Goal: Task Accomplishment & Management: Use online tool/utility

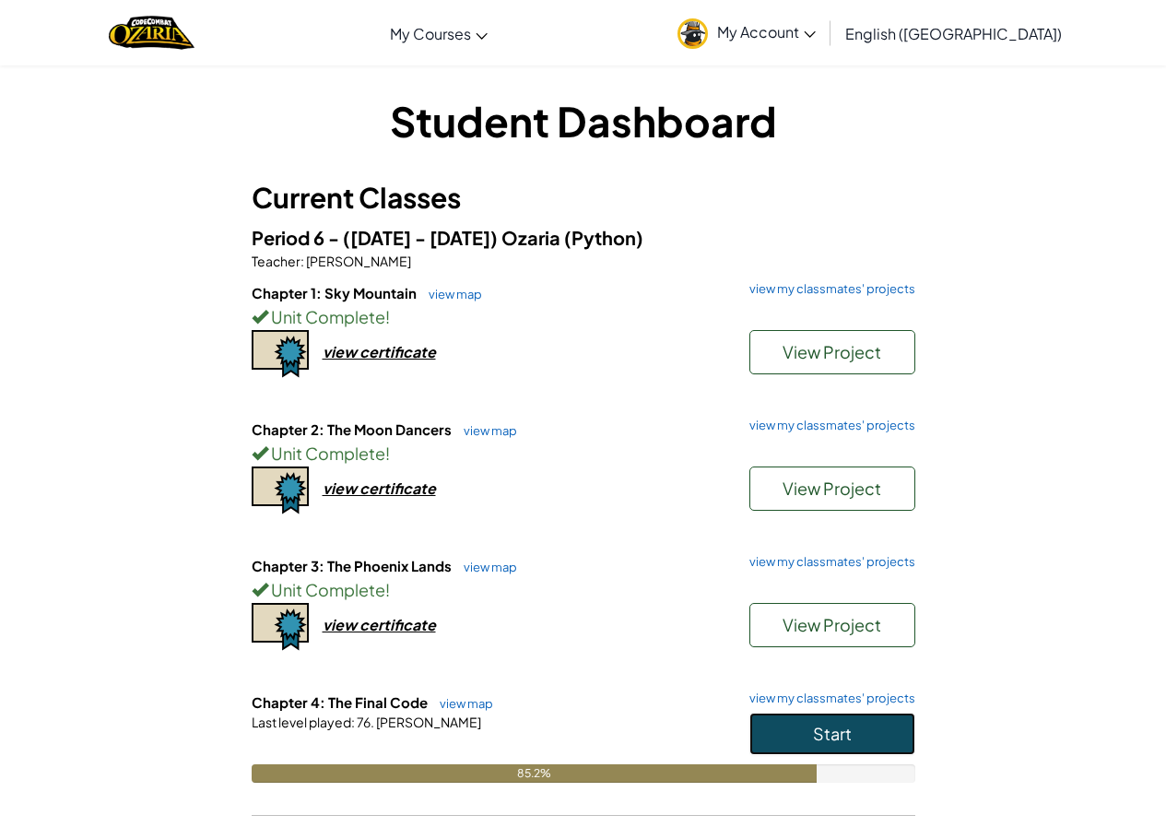
click at [758, 735] on button "Start" at bounding box center [832, 733] width 166 height 42
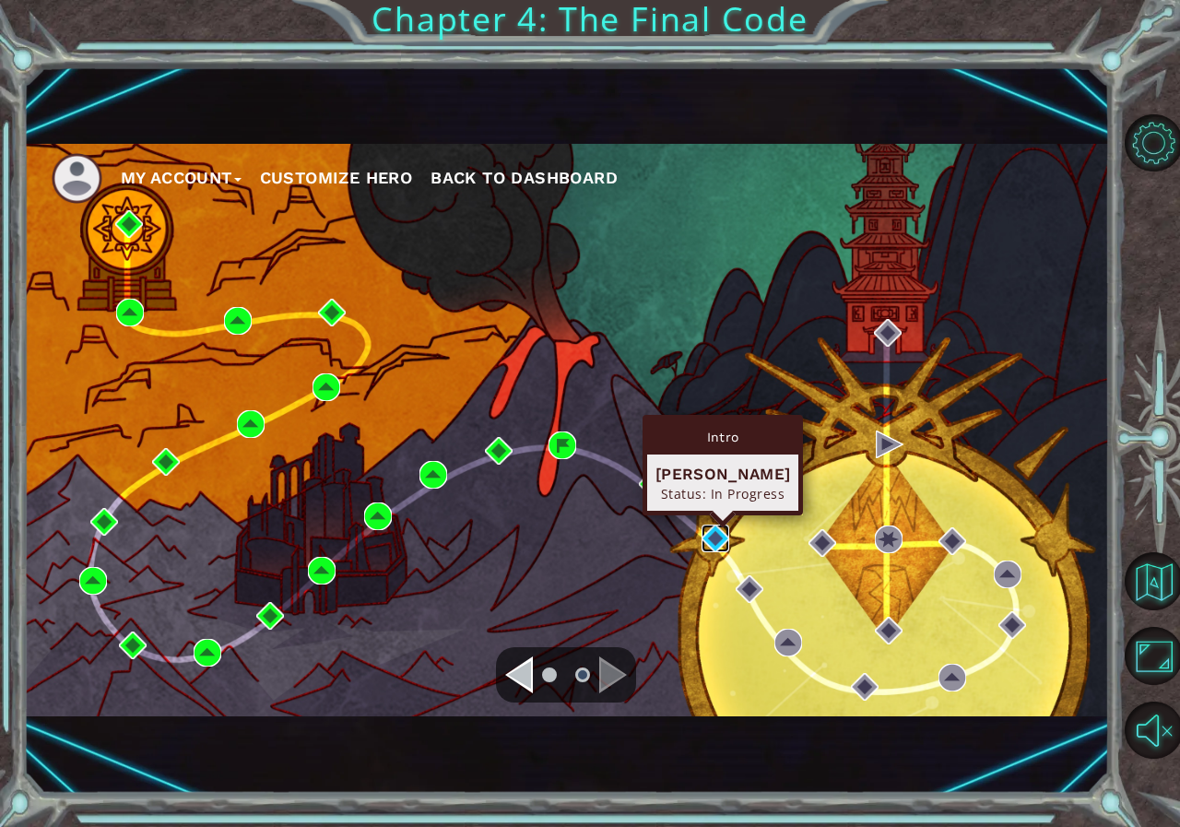
click at [710, 535] on img at bounding box center [715, 538] width 28 height 28
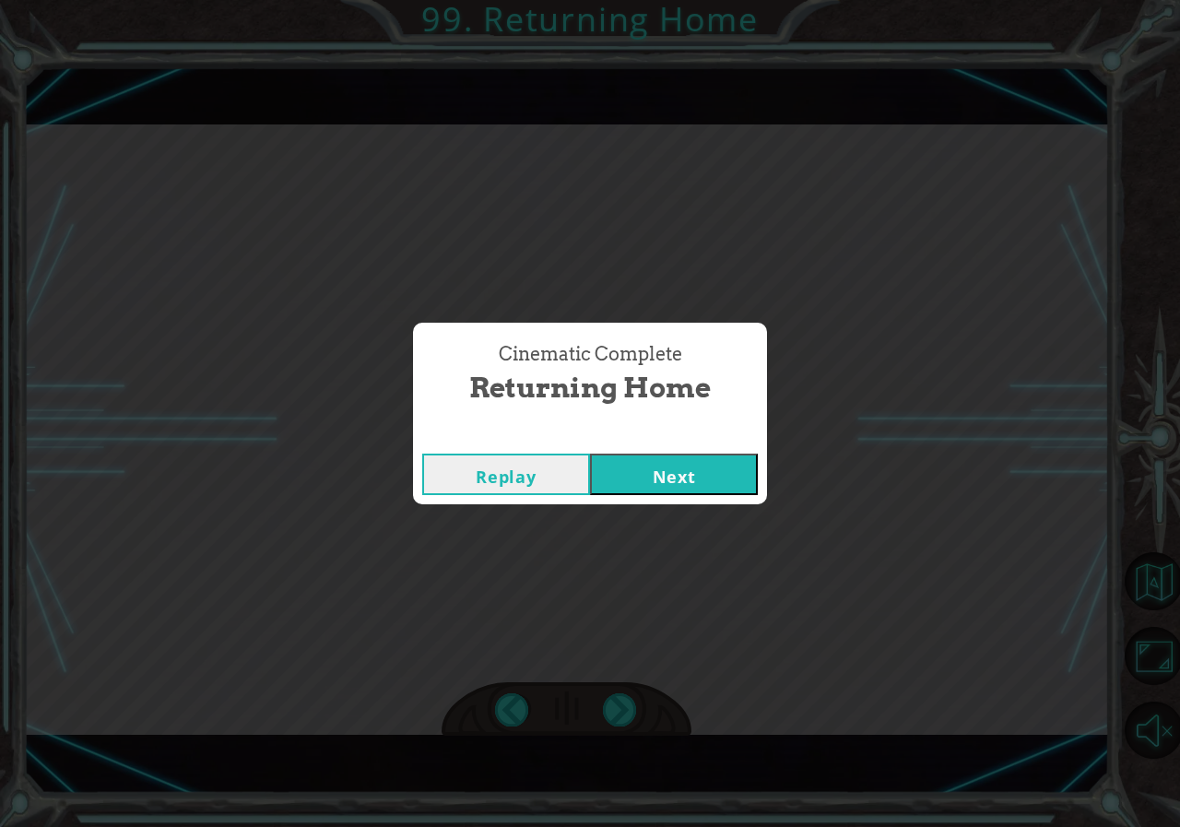
click at [750, 494] on button "Next" at bounding box center [674, 473] width 168 height 41
click at [704, 463] on button "Next" at bounding box center [674, 473] width 168 height 41
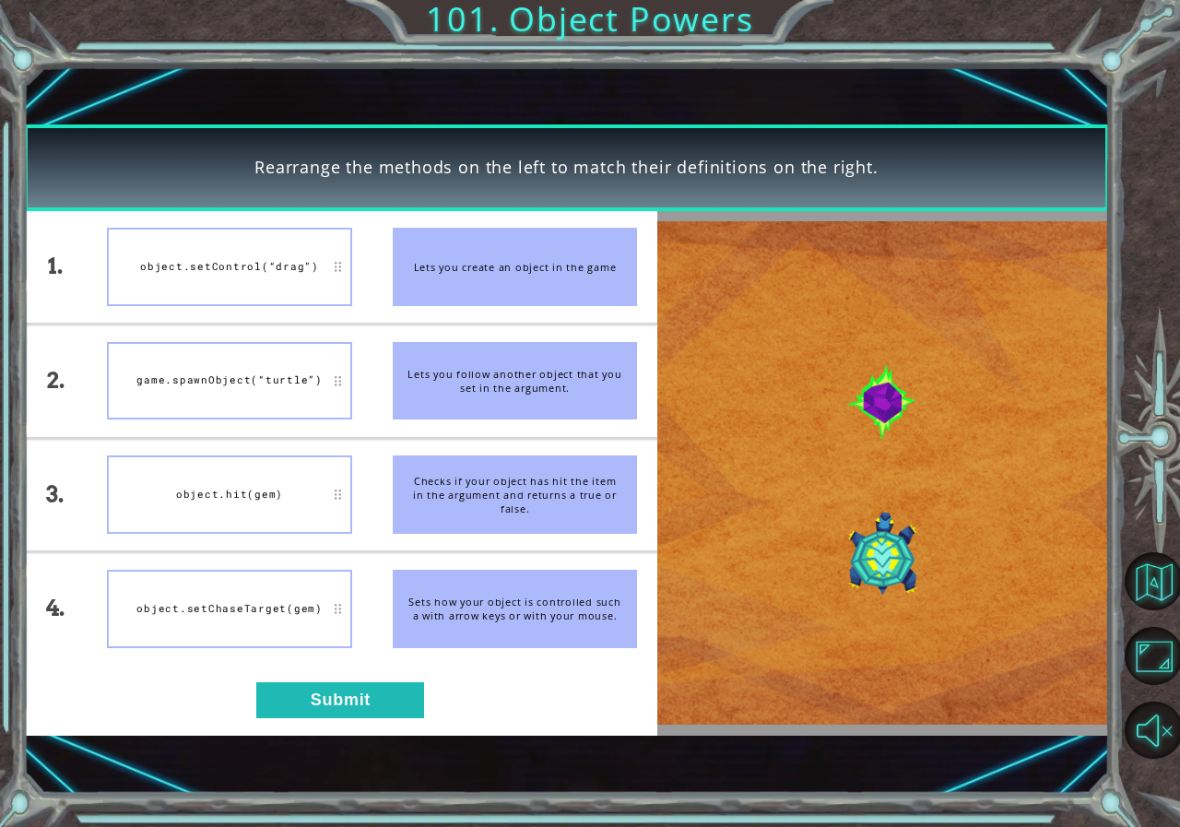
click at [213, 274] on div "object.setControl(“drag”)" at bounding box center [229, 267] width 244 height 78
drag, startPoint x: 213, startPoint y: 274, endPoint x: 272, endPoint y: 320, distance: 74.8
click at [276, 332] on ul "object.setControl(“drag”) game.spawnObject(“turtle”) object.hit(gem) object.set…" at bounding box center [229, 437] width 285 height 453
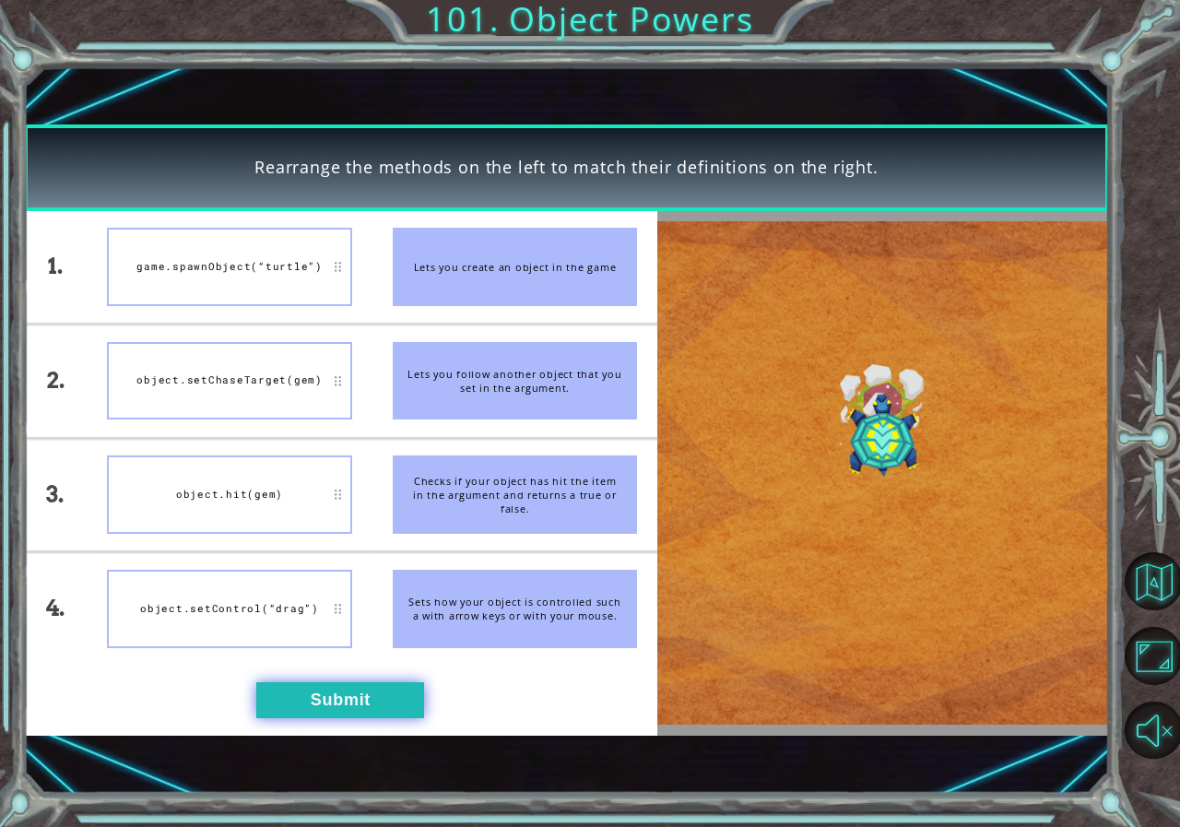
click at [343, 711] on button "Submit" at bounding box center [340, 700] width 168 height 36
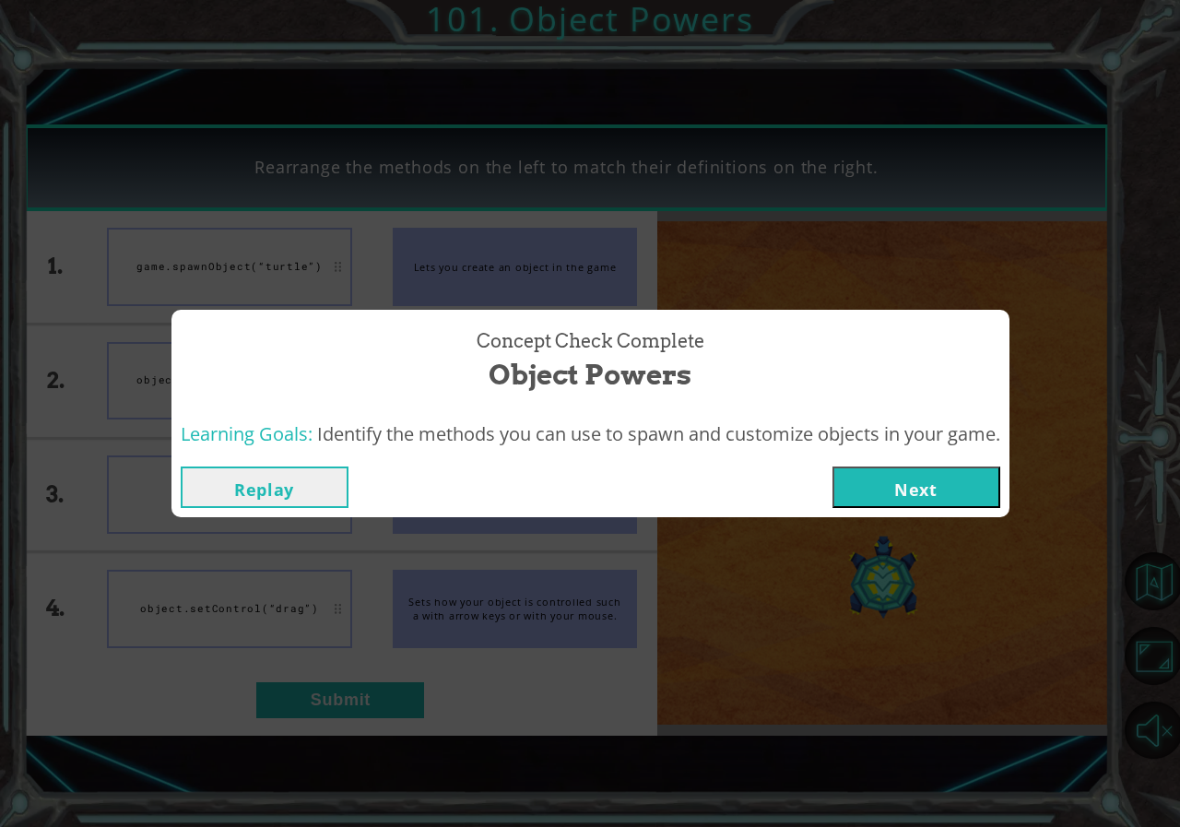
click at [954, 481] on button "Next" at bounding box center [916, 486] width 168 height 41
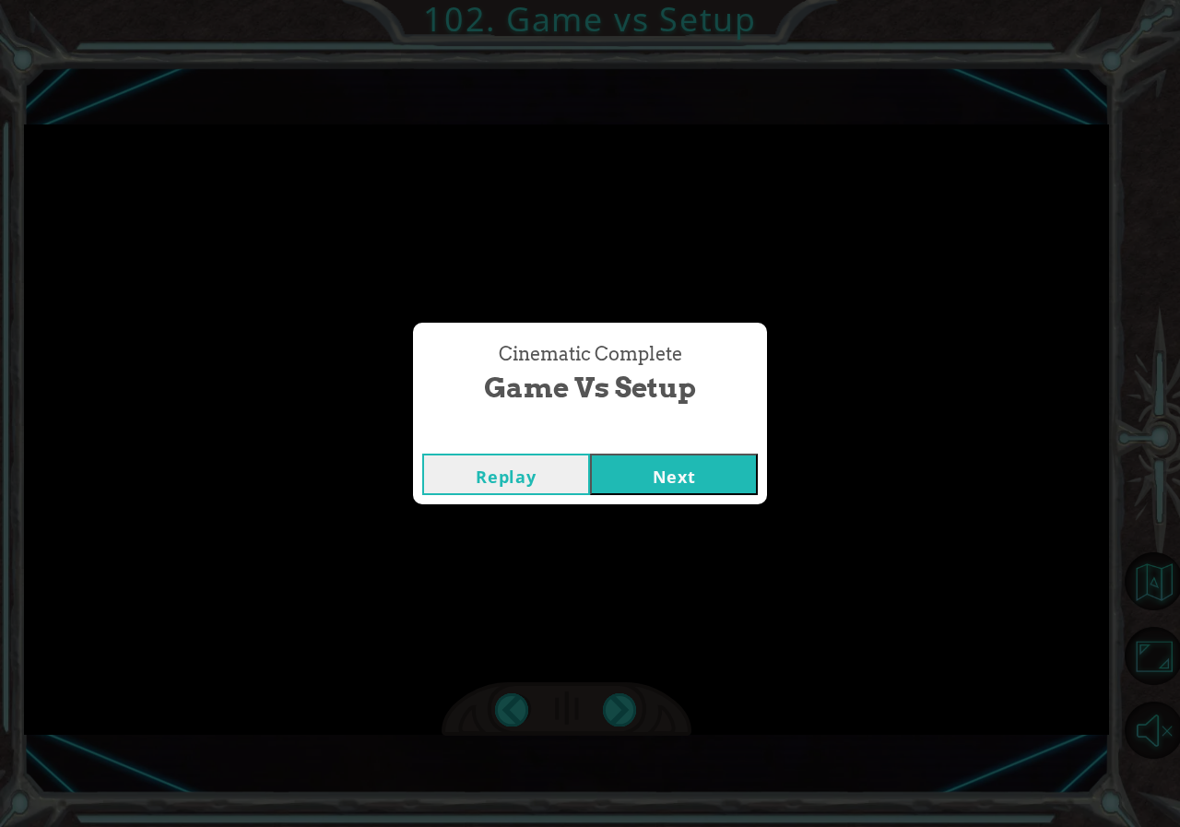
click at [643, 487] on button "Next" at bounding box center [674, 473] width 168 height 41
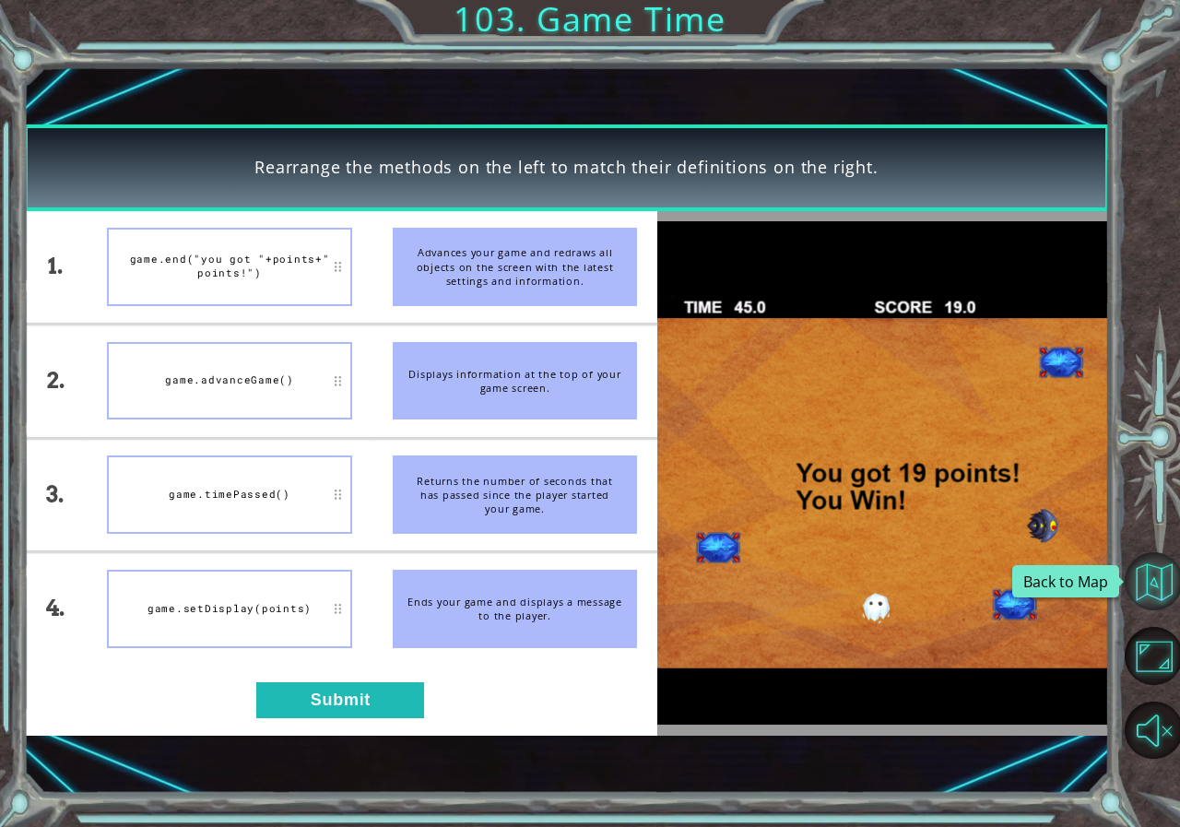
click at [1160, 568] on button "Back to Map" at bounding box center [1153, 581] width 58 height 58
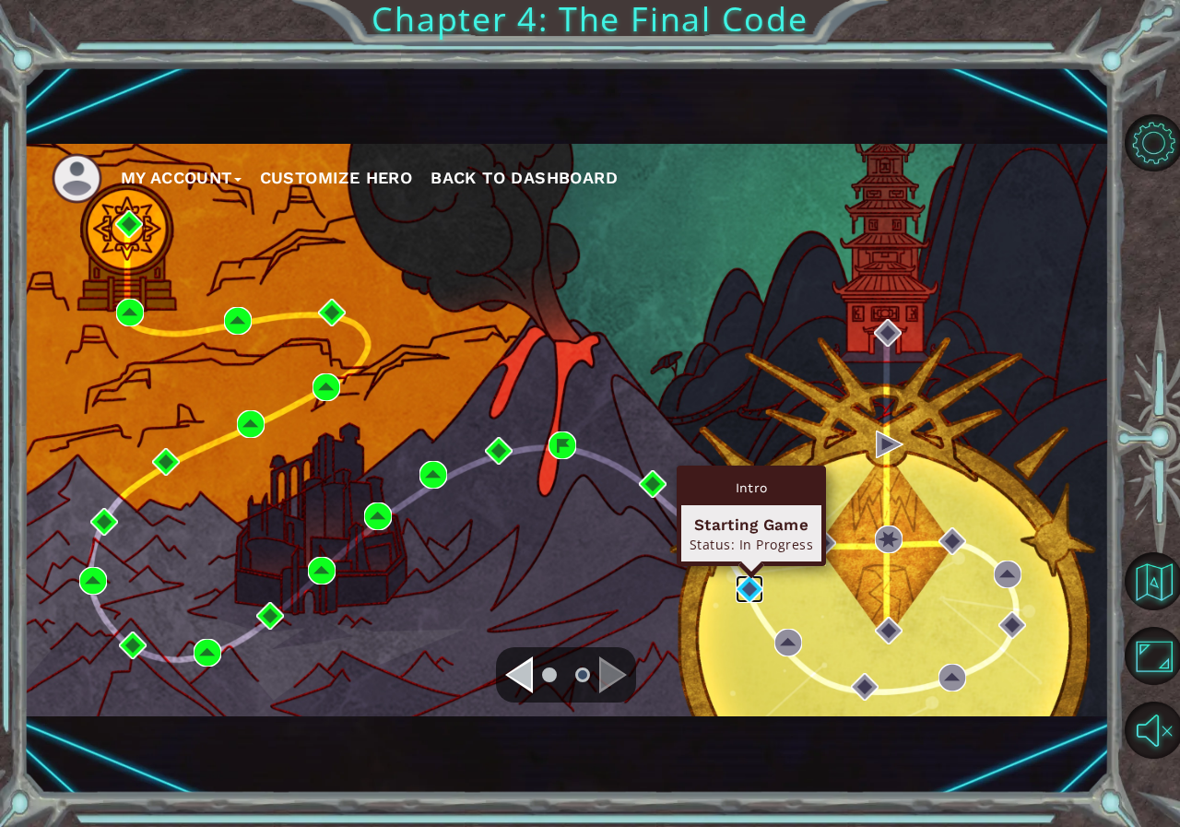
click at [749, 593] on img at bounding box center [749, 589] width 28 height 28
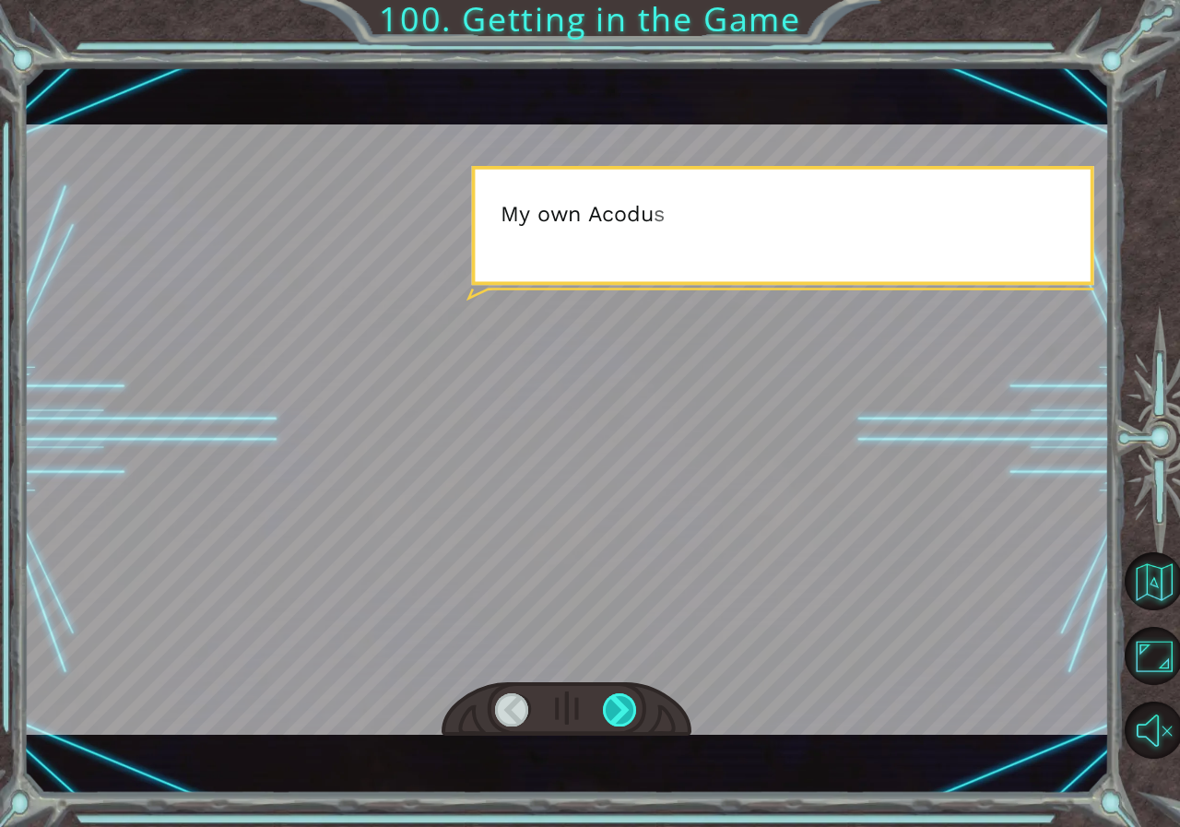
click at [615, 707] on div at bounding box center [620, 709] width 35 height 33
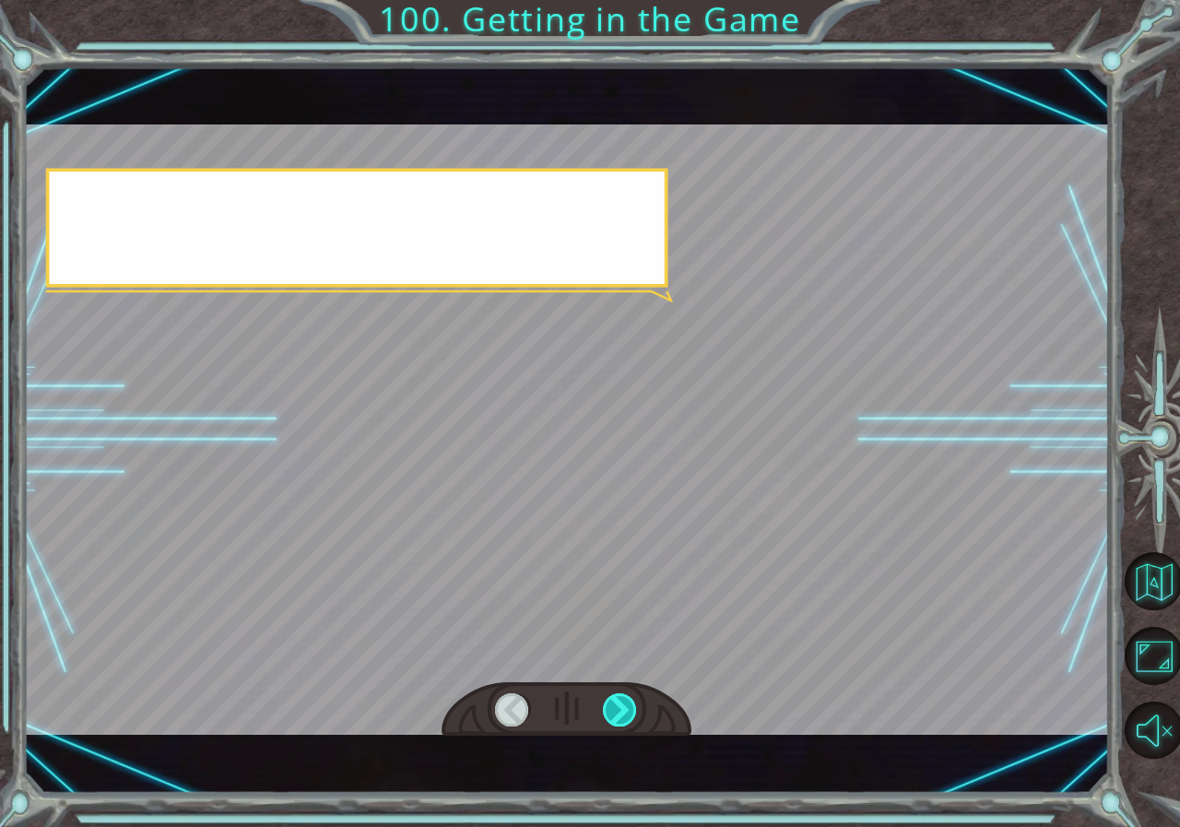
click at [615, 707] on div at bounding box center [620, 709] width 35 height 33
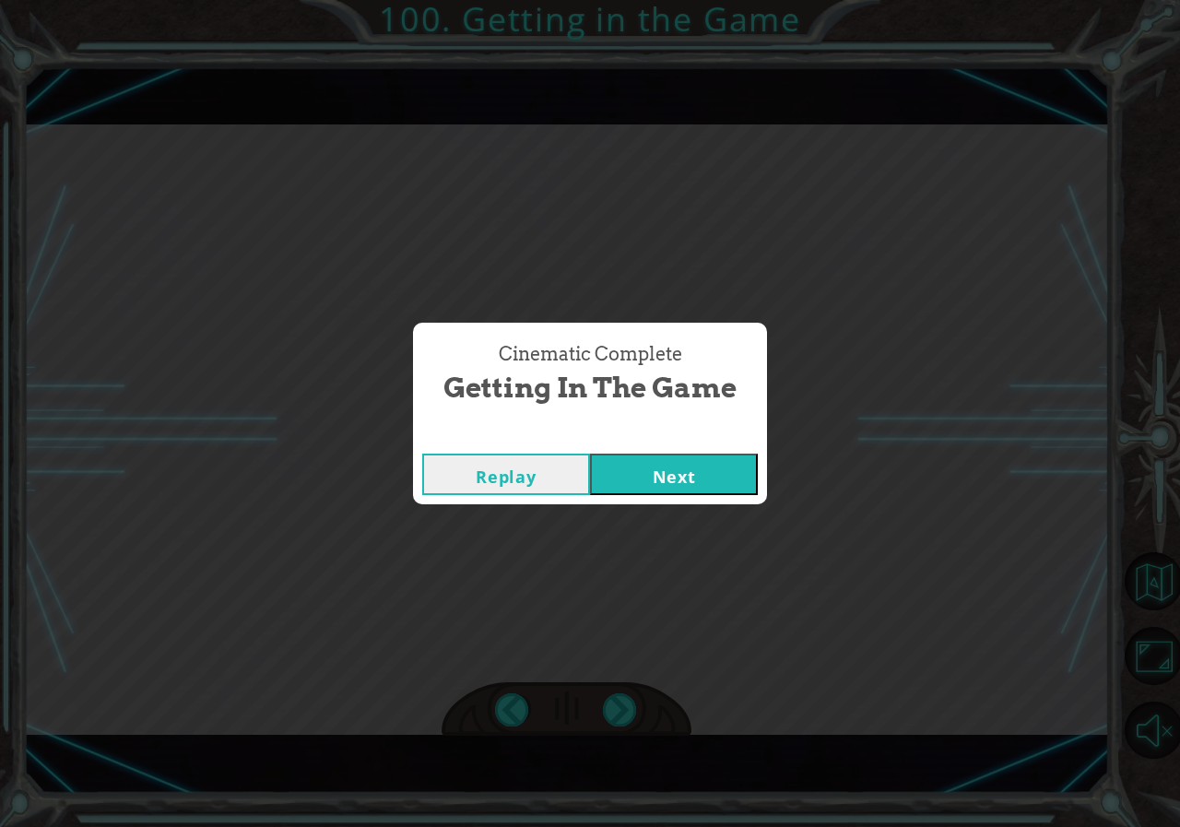
click at [563, 480] on button "Replay" at bounding box center [506, 473] width 168 height 41
click at [709, 491] on button "Next" at bounding box center [674, 473] width 168 height 41
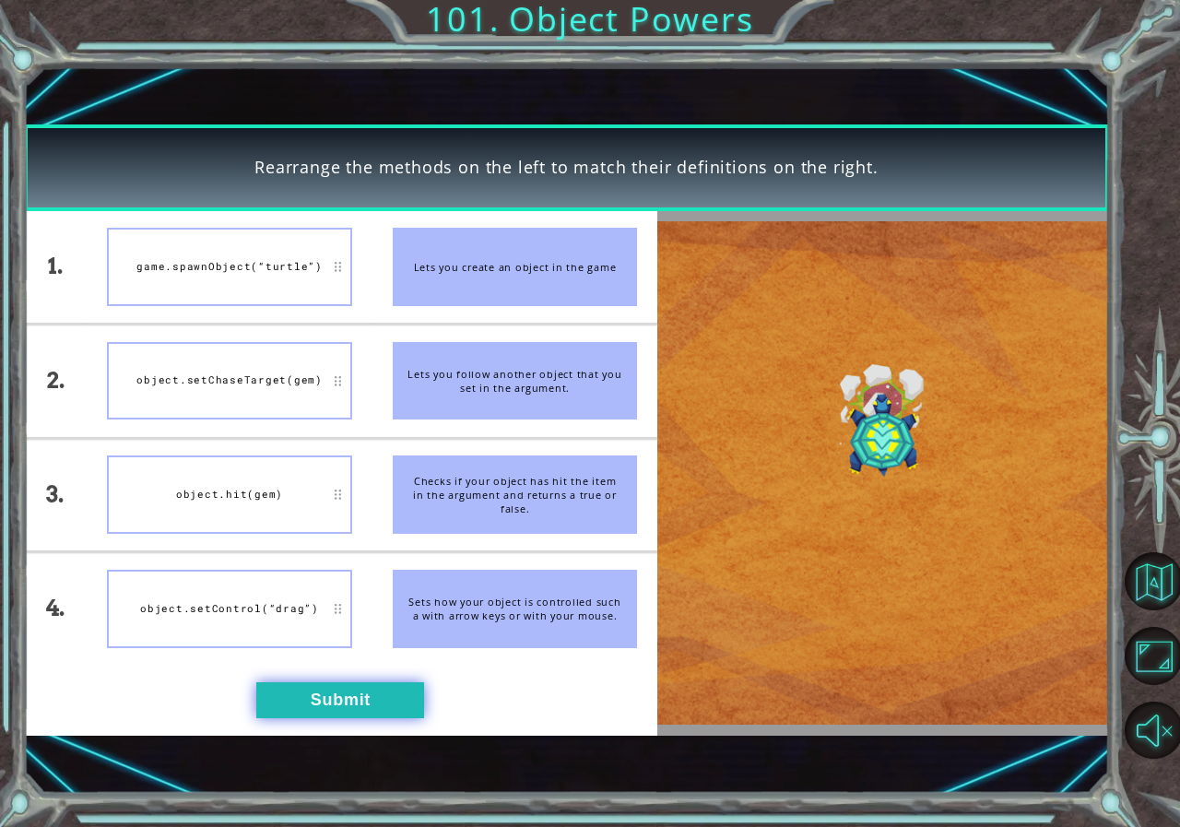
click at [326, 707] on button "Submit" at bounding box center [340, 700] width 168 height 36
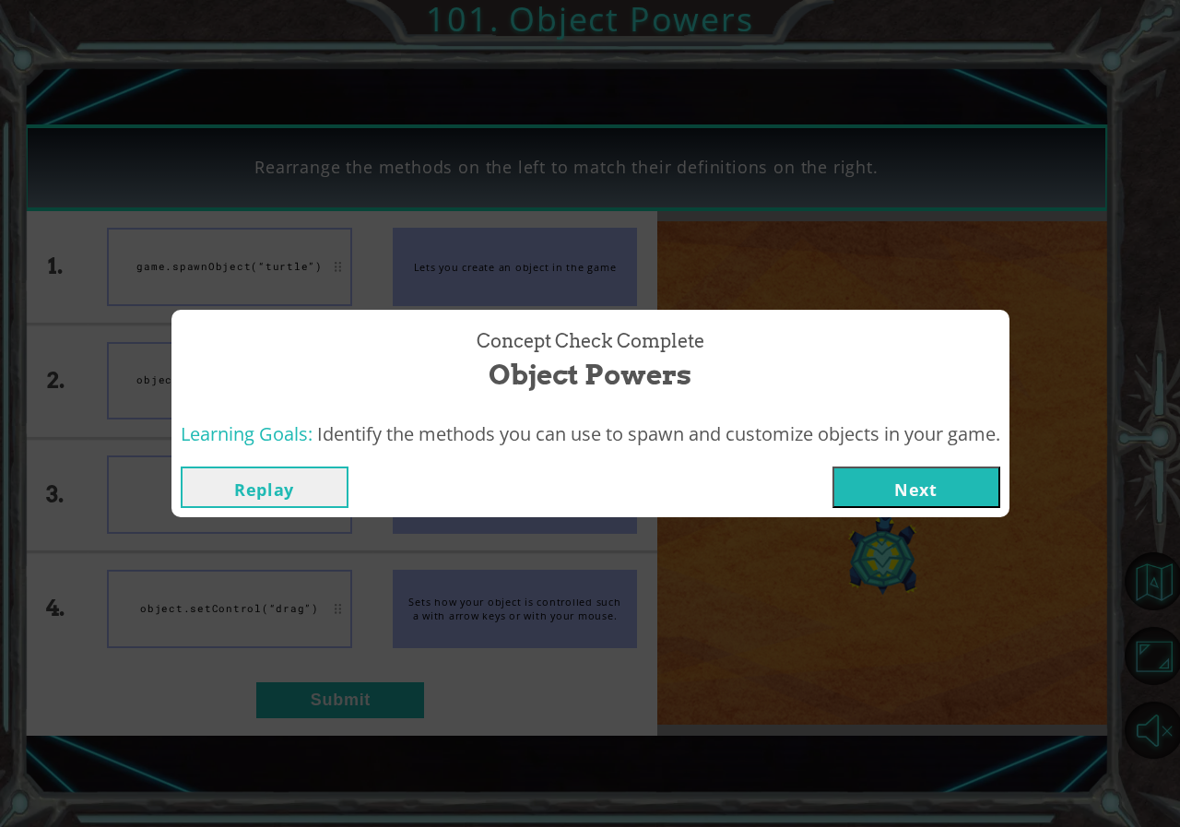
click at [866, 489] on button "Next" at bounding box center [916, 486] width 168 height 41
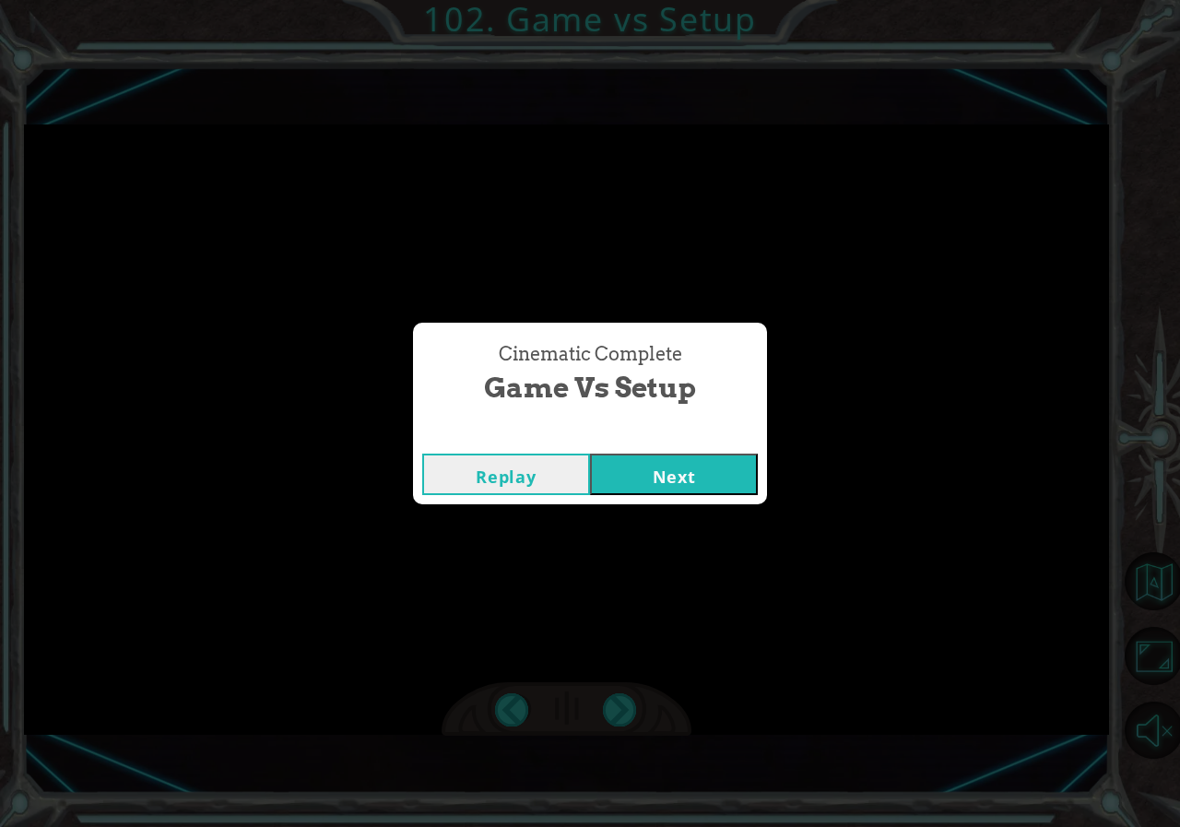
click at [709, 470] on button "Next" at bounding box center [674, 473] width 168 height 41
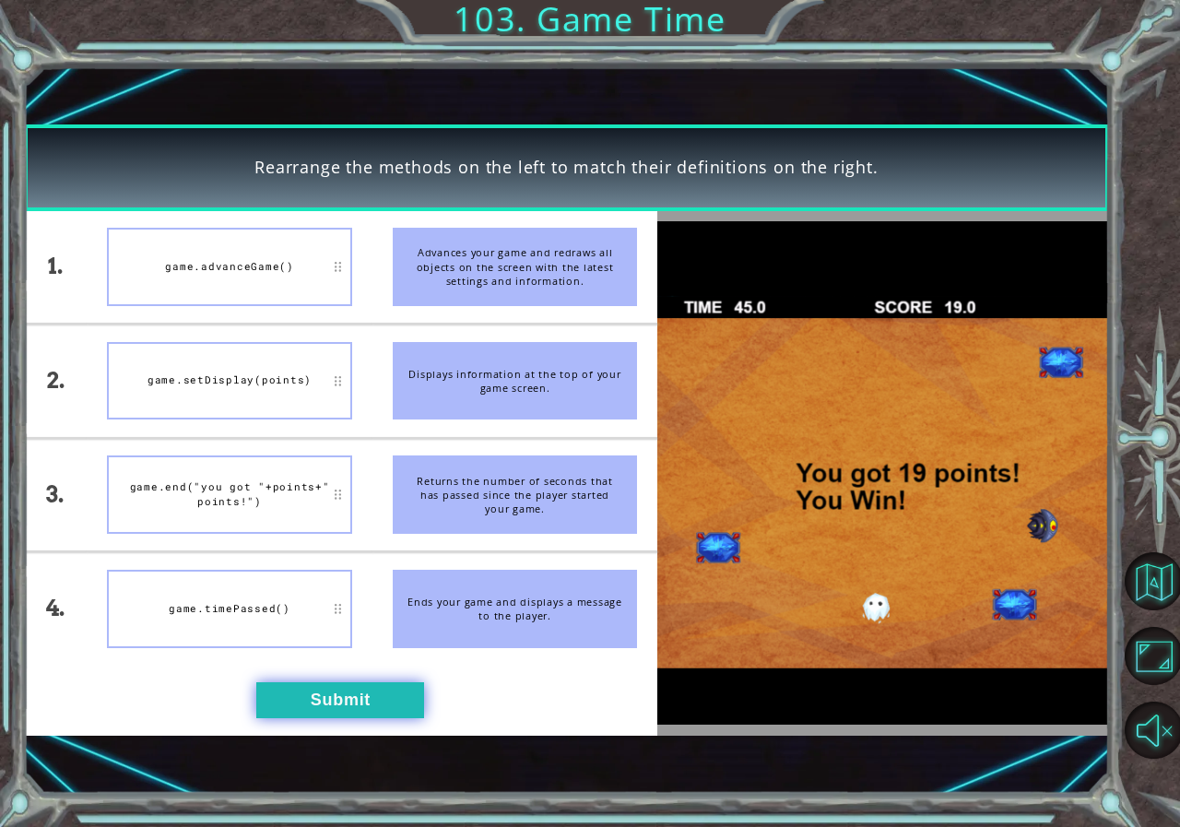
click at [319, 712] on button "Submit" at bounding box center [340, 700] width 168 height 36
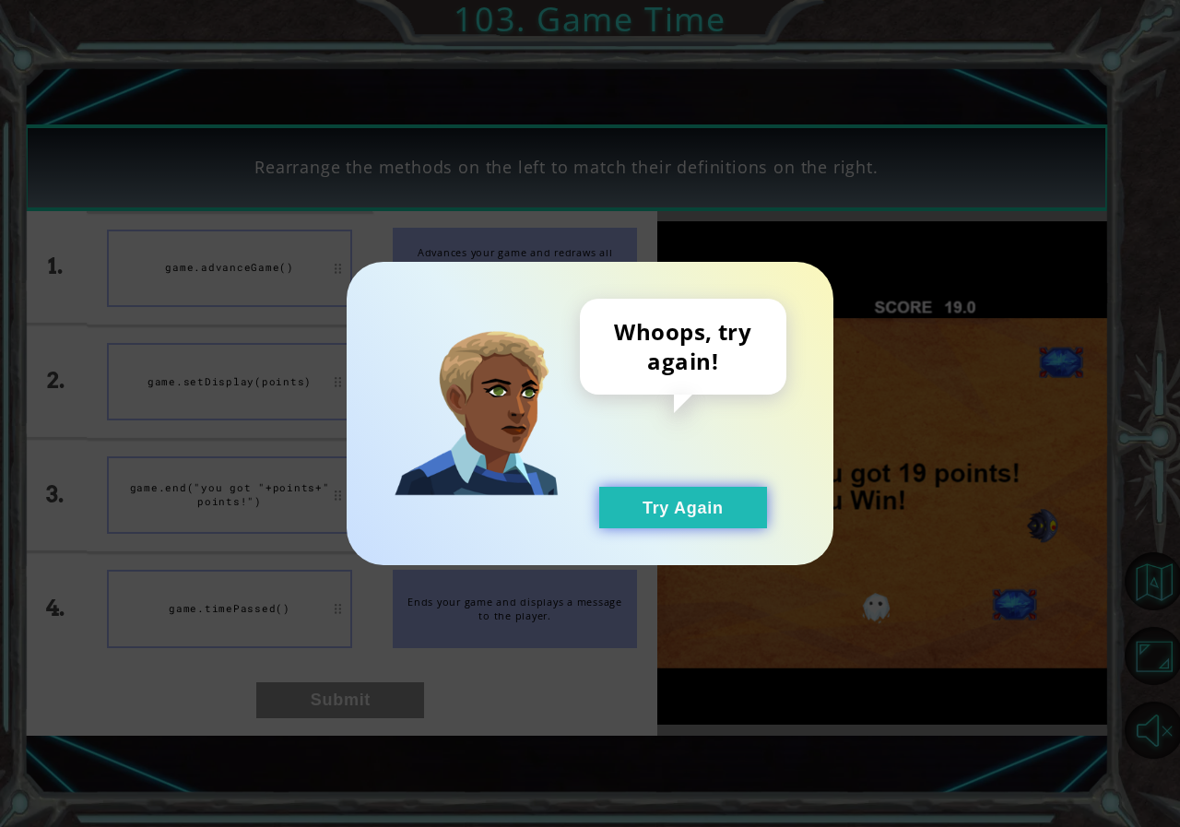
click at [640, 518] on button "Try Again" at bounding box center [683, 507] width 168 height 41
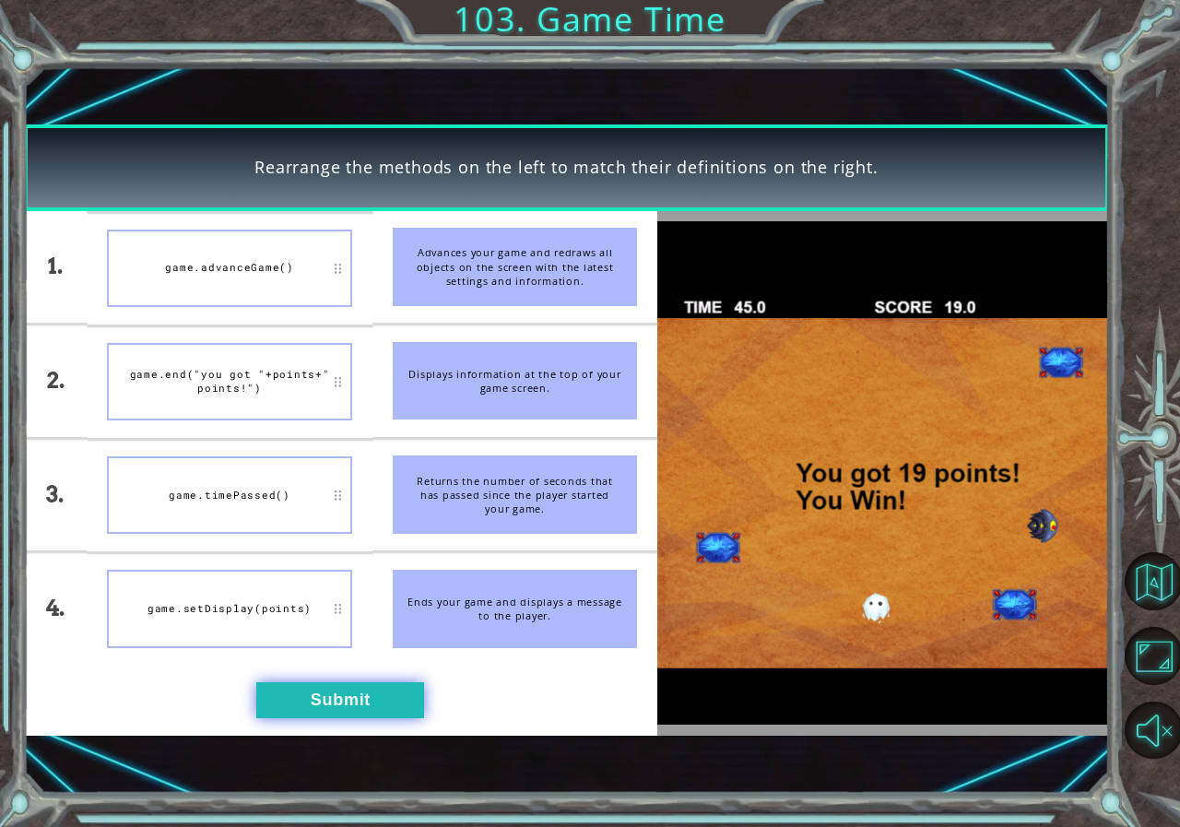
click at [311, 697] on button "Submit" at bounding box center [340, 700] width 168 height 36
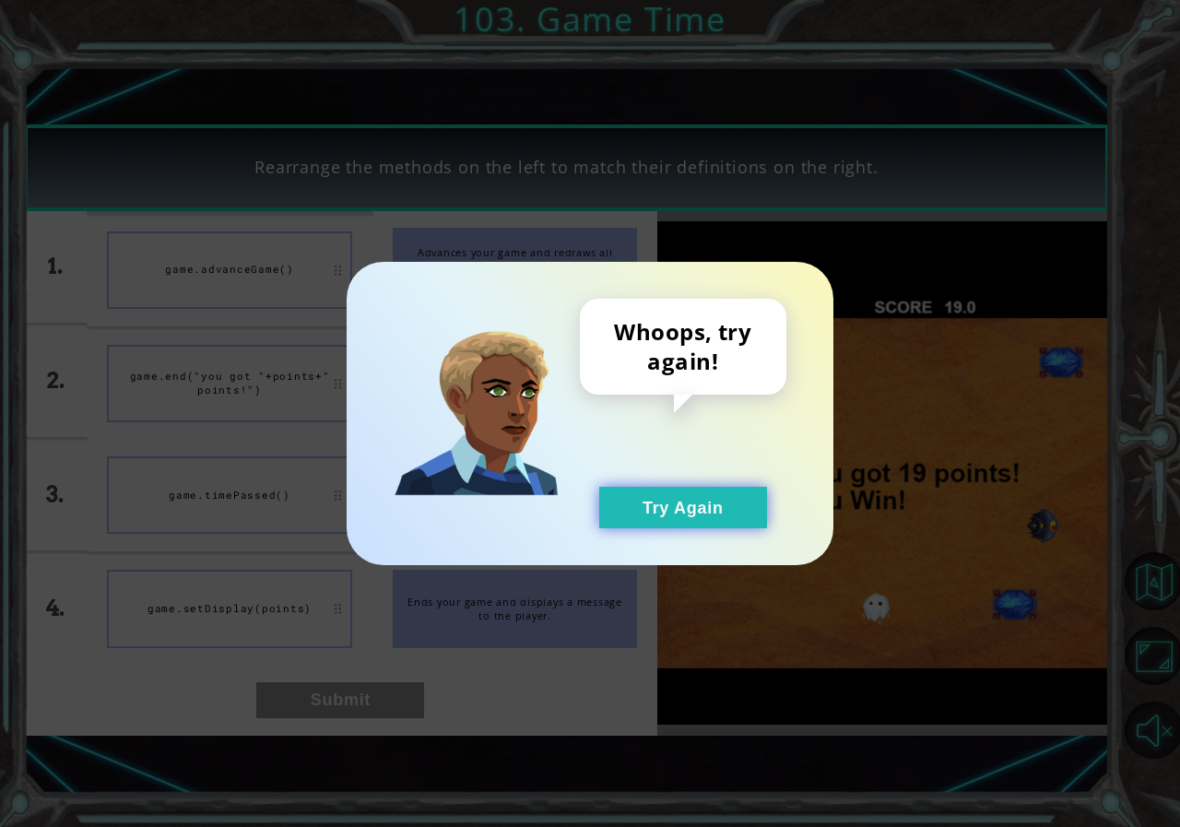
click at [673, 510] on button "Try Again" at bounding box center [683, 507] width 168 height 41
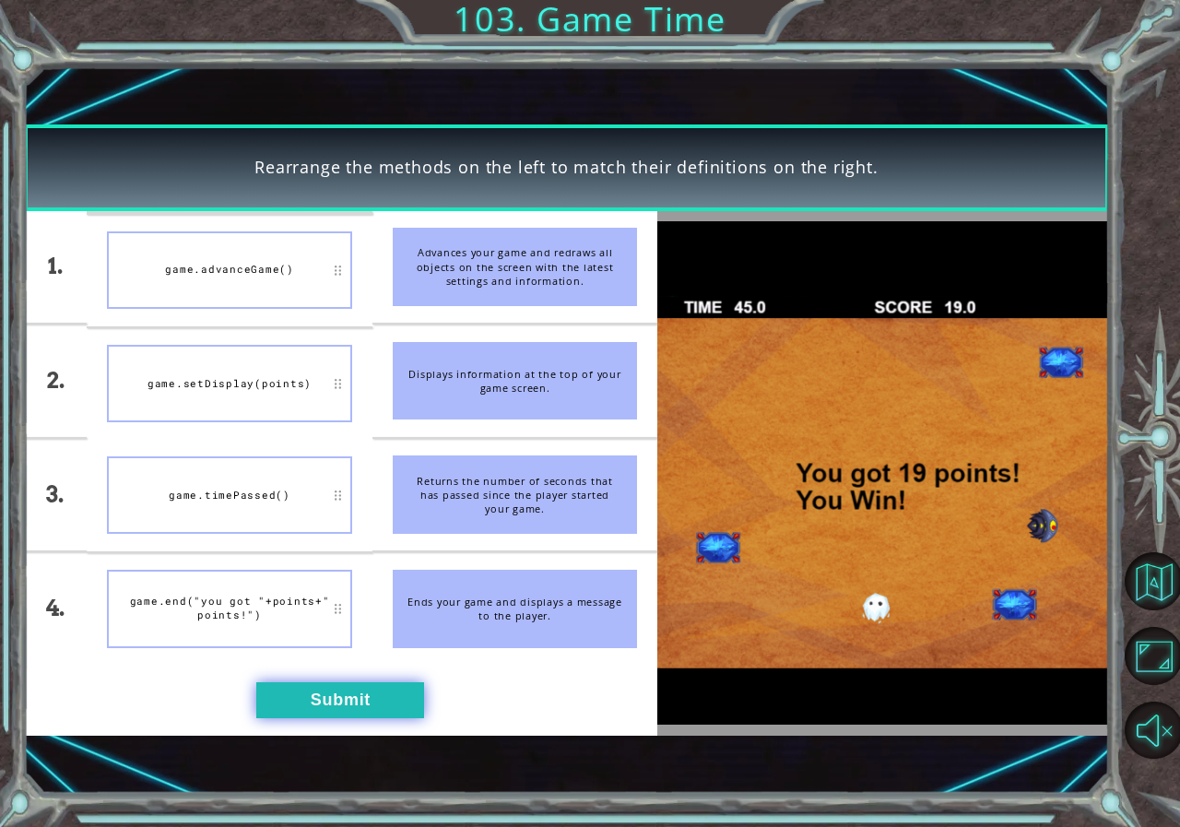
click at [310, 686] on button "Submit" at bounding box center [340, 700] width 168 height 36
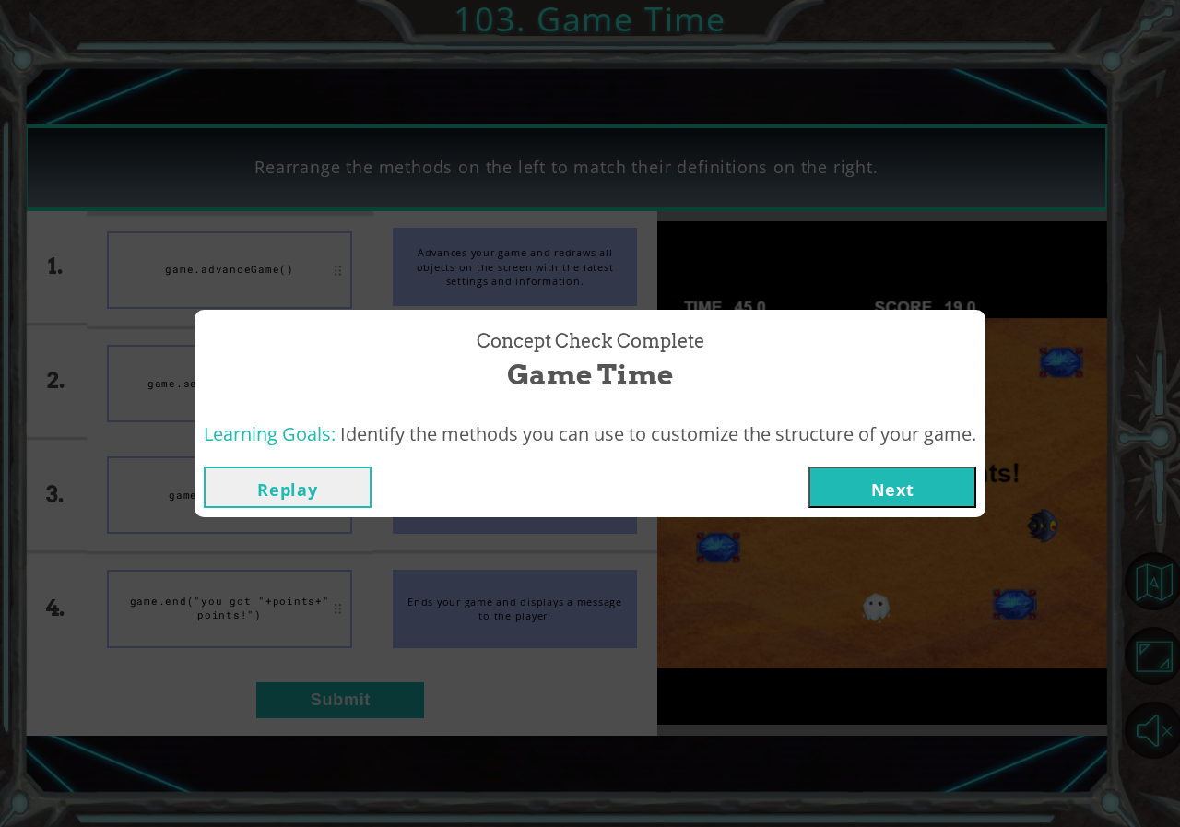
click at [918, 507] on button "Next" at bounding box center [892, 486] width 168 height 41
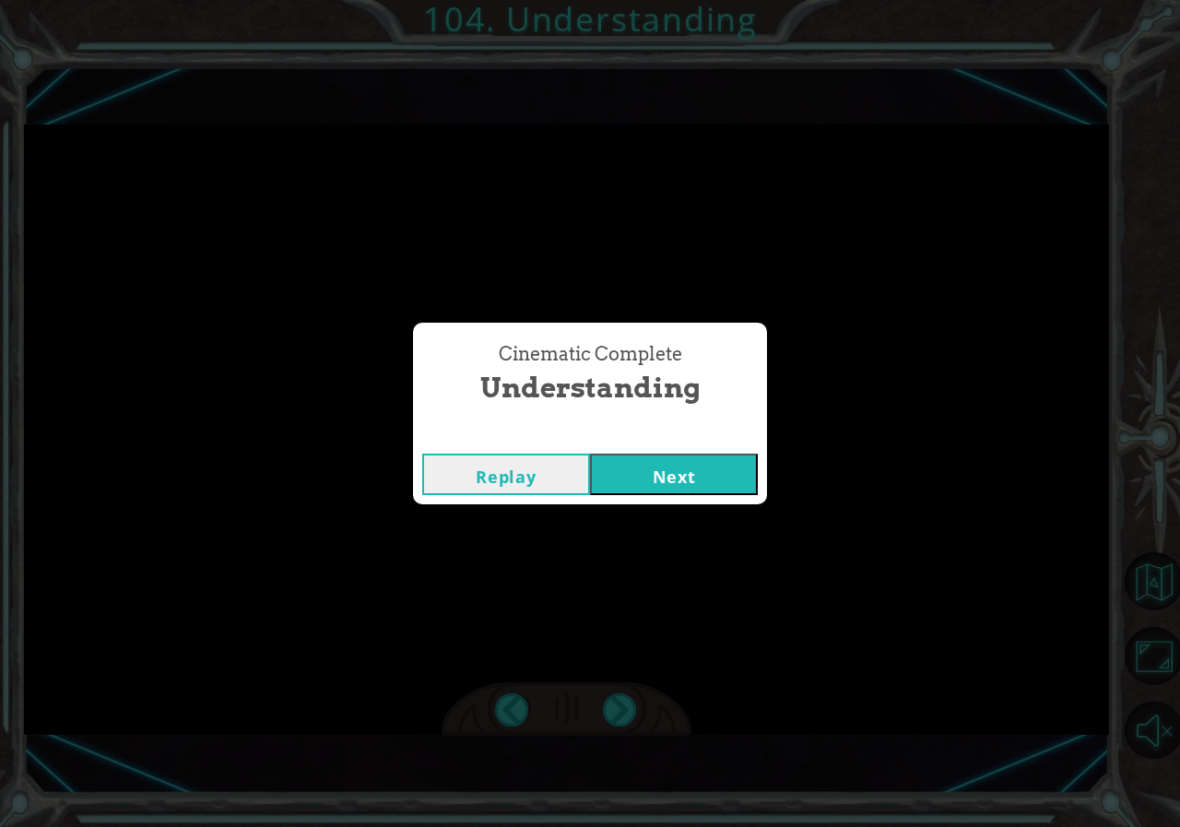
click at [708, 464] on button "Next" at bounding box center [674, 473] width 168 height 41
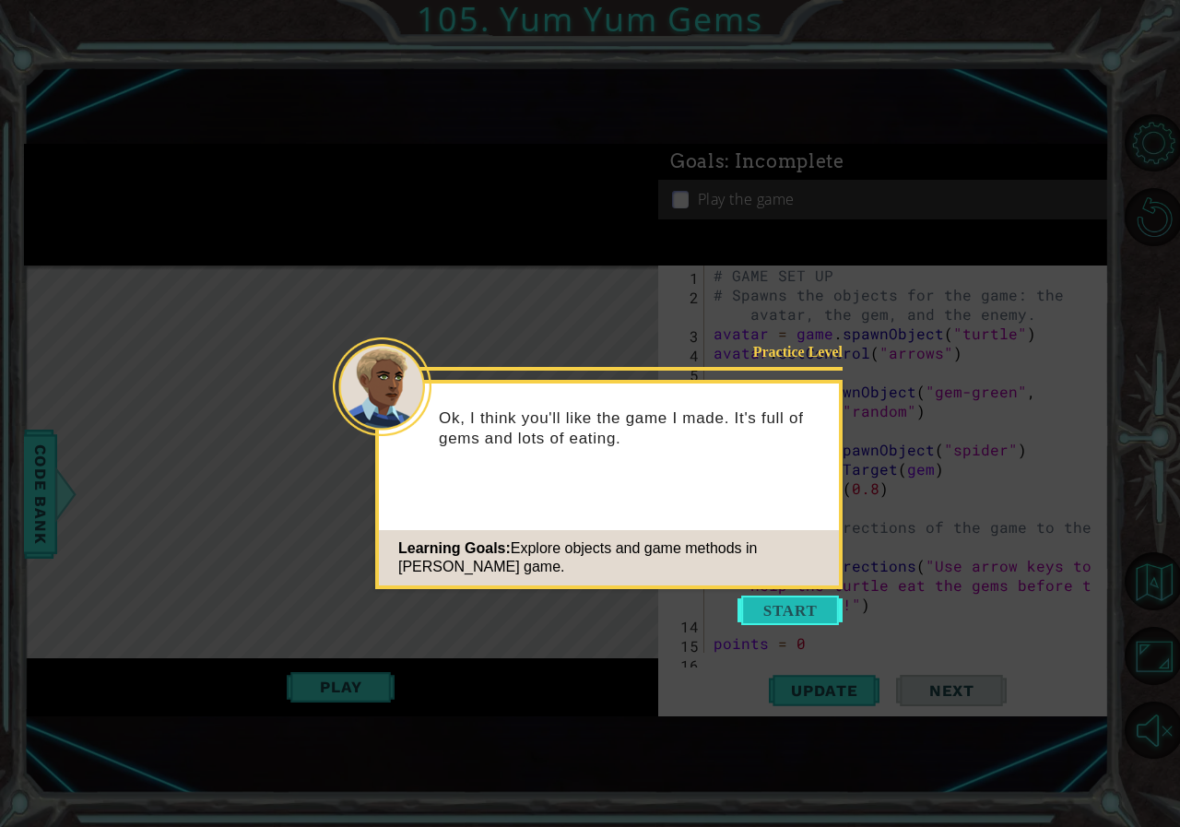
click at [771, 607] on button "Start" at bounding box center [789, 609] width 105 height 29
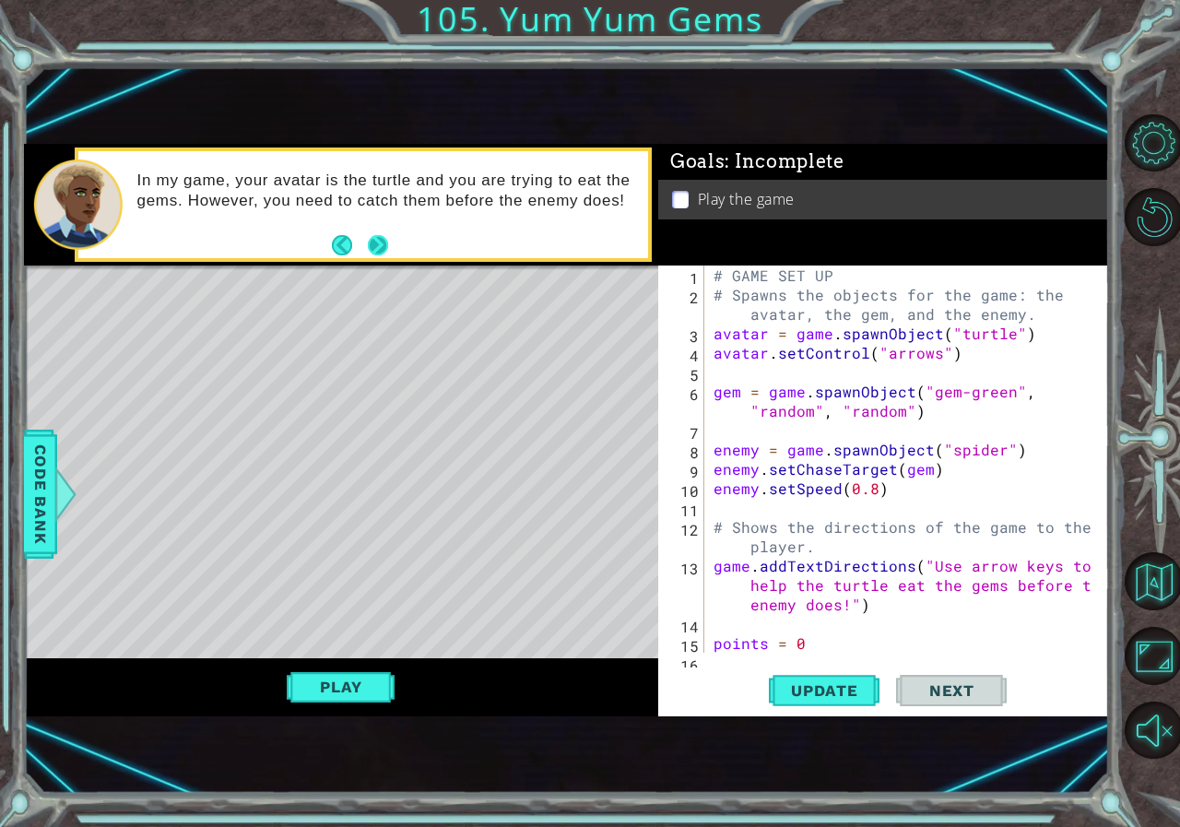
click at [378, 249] on button "Next" at bounding box center [378, 245] width 20 height 20
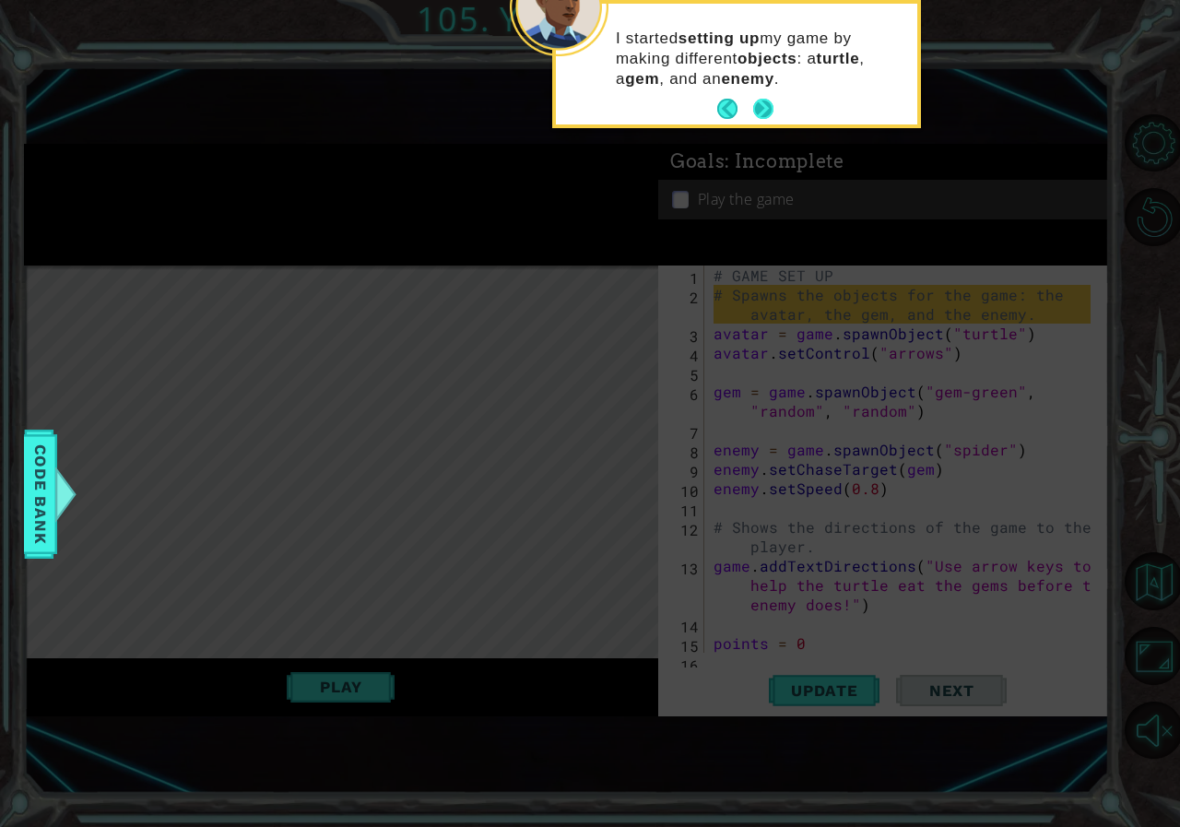
click at [764, 102] on button "Next" at bounding box center [763, 109] width 20 height 20
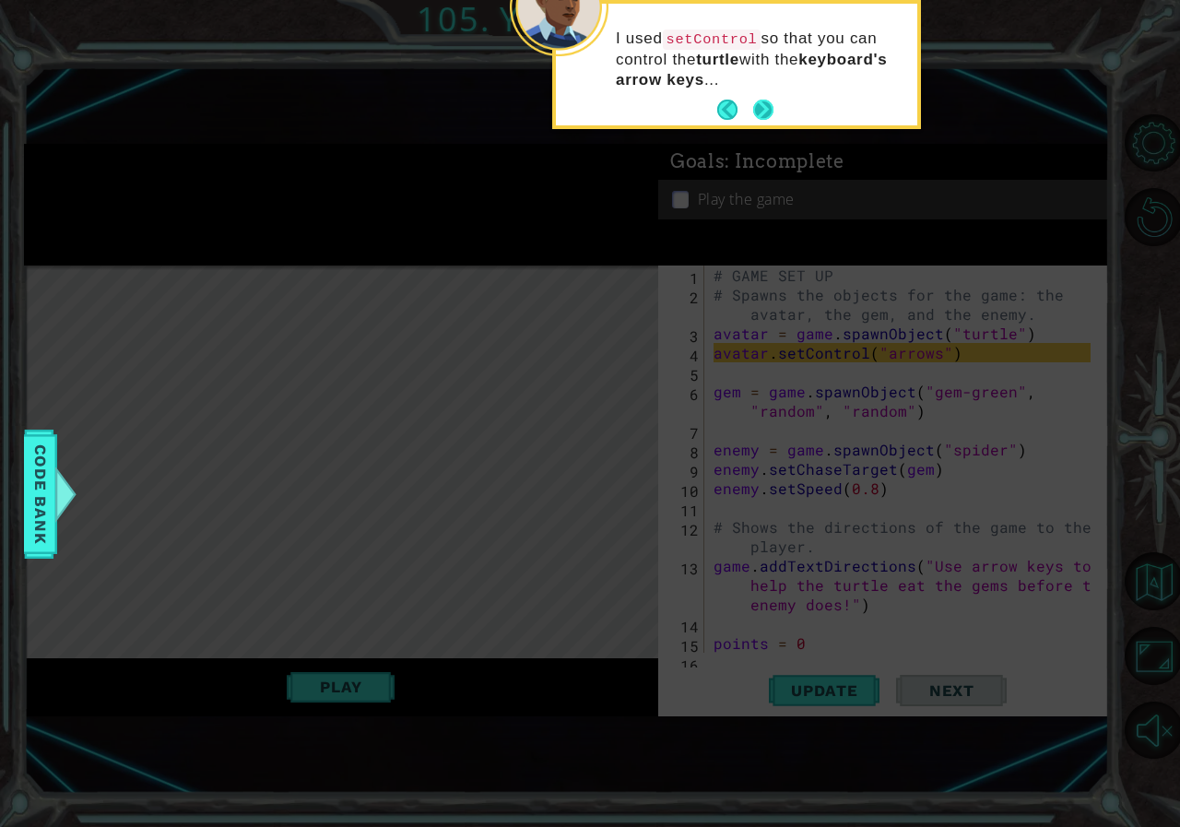
click at [766, 106] on button "Next" at bounding box center [763, 110] width 20 height 20
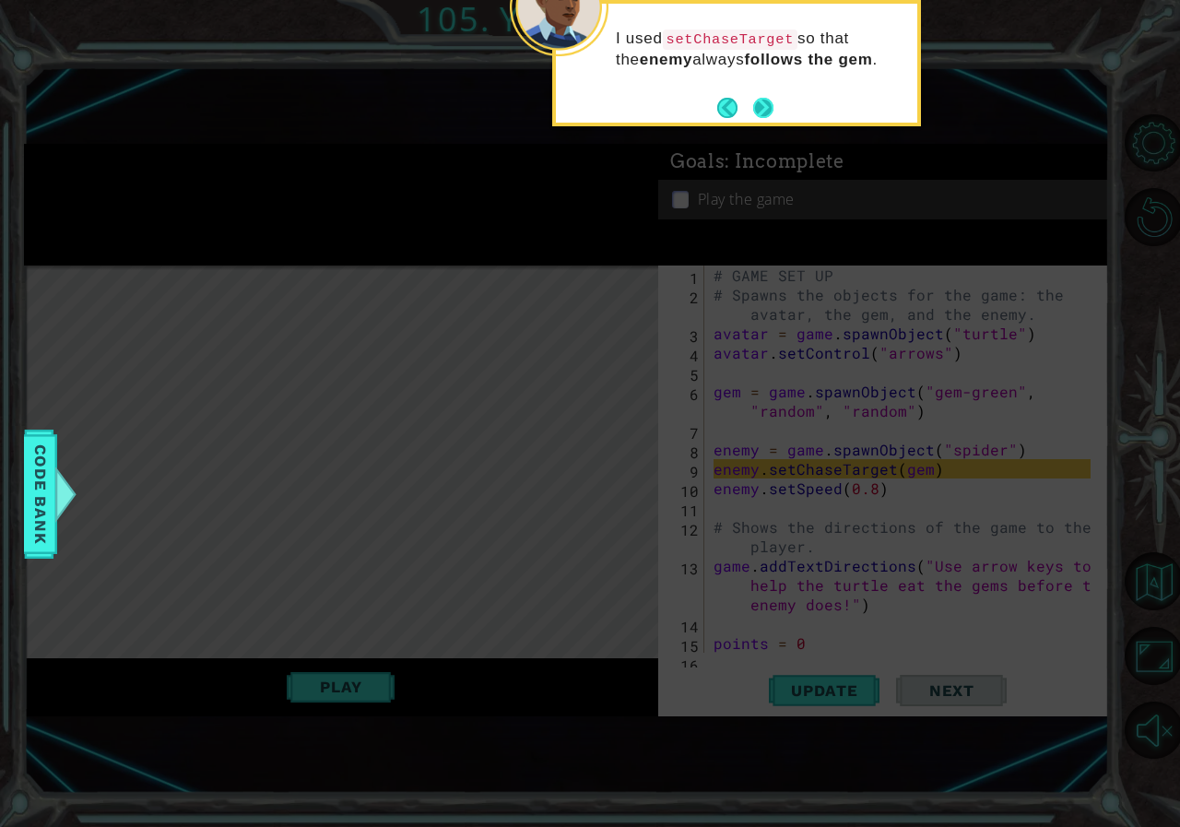
click at [758, 114] on button "Next" at bounding box center [763, 108] width 20 height 20
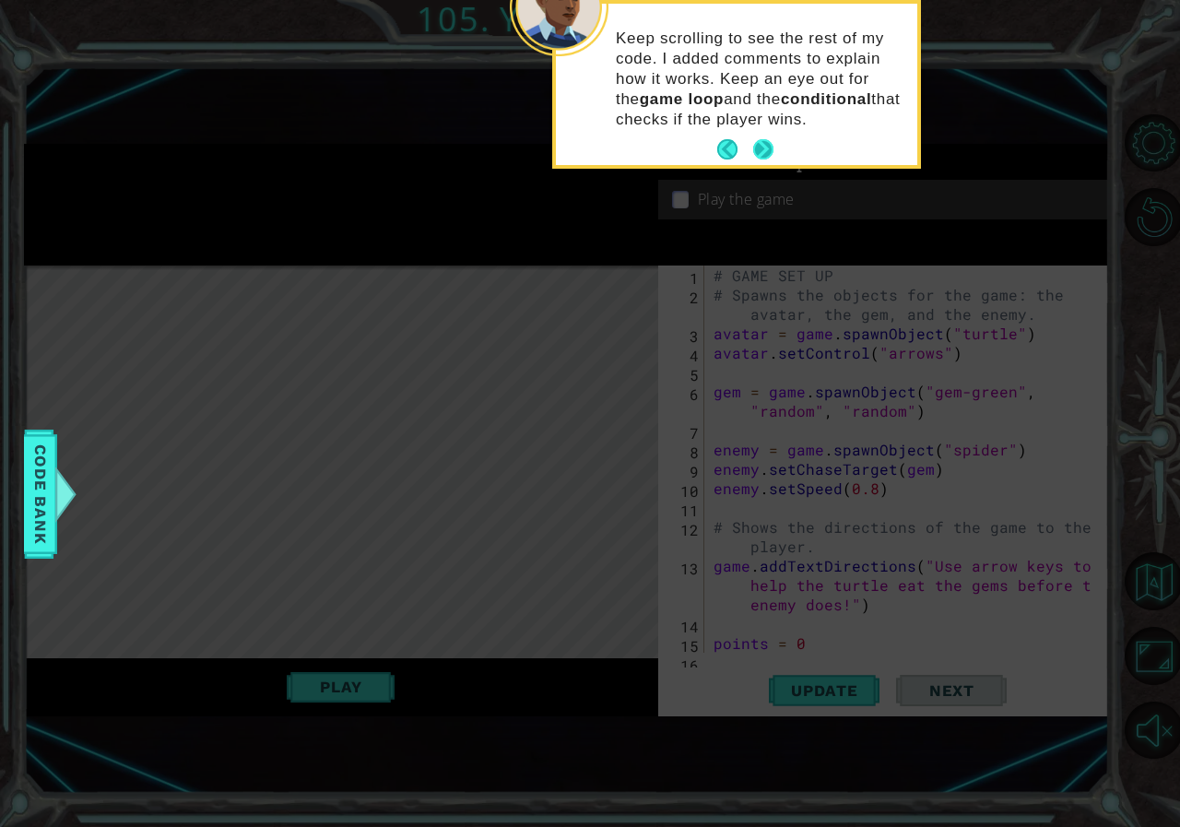
click at [753, 147] on button "Next" at bounding box center [763, 149] width 20 height 20
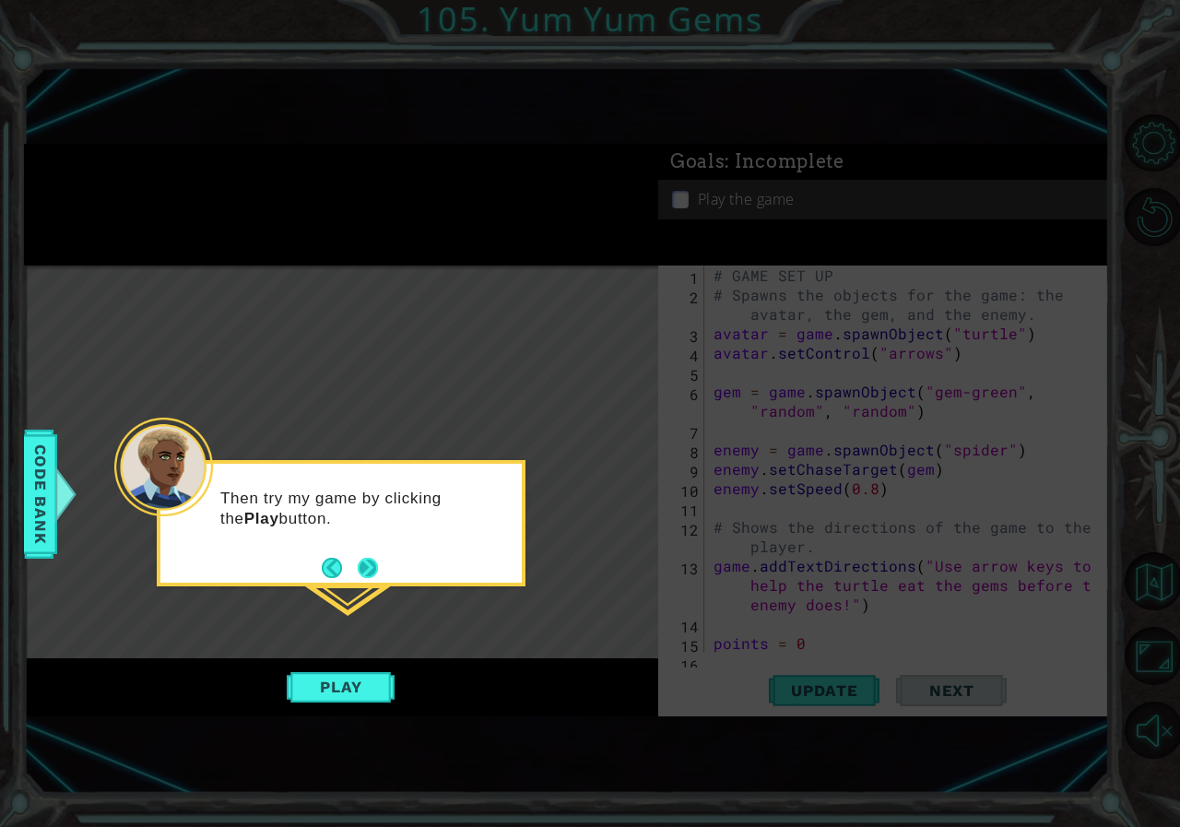
click at [376, 558] on button "Next" at bounding box center [368, 568] width 20 height 20
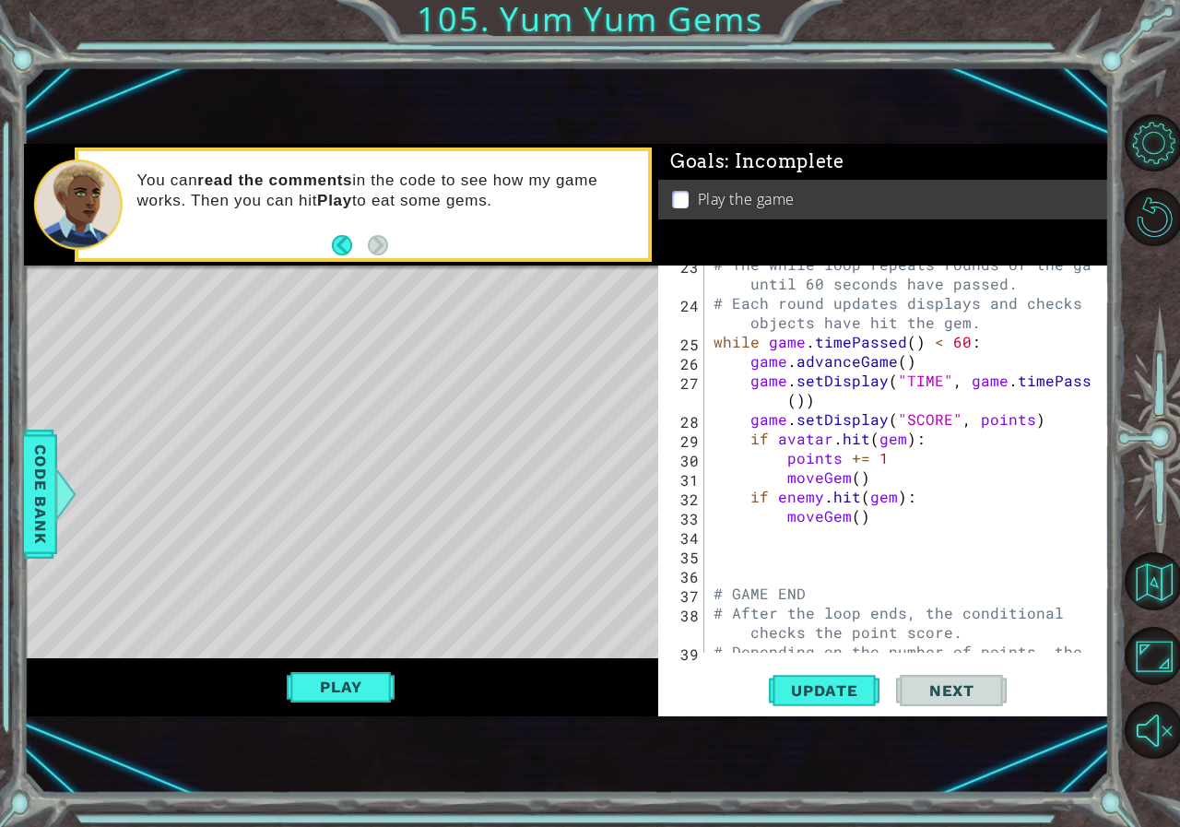
scroll to position [553, 0]
click at [349, 690] on button "Play" at bounding box center [341, 686] width 108 height 35
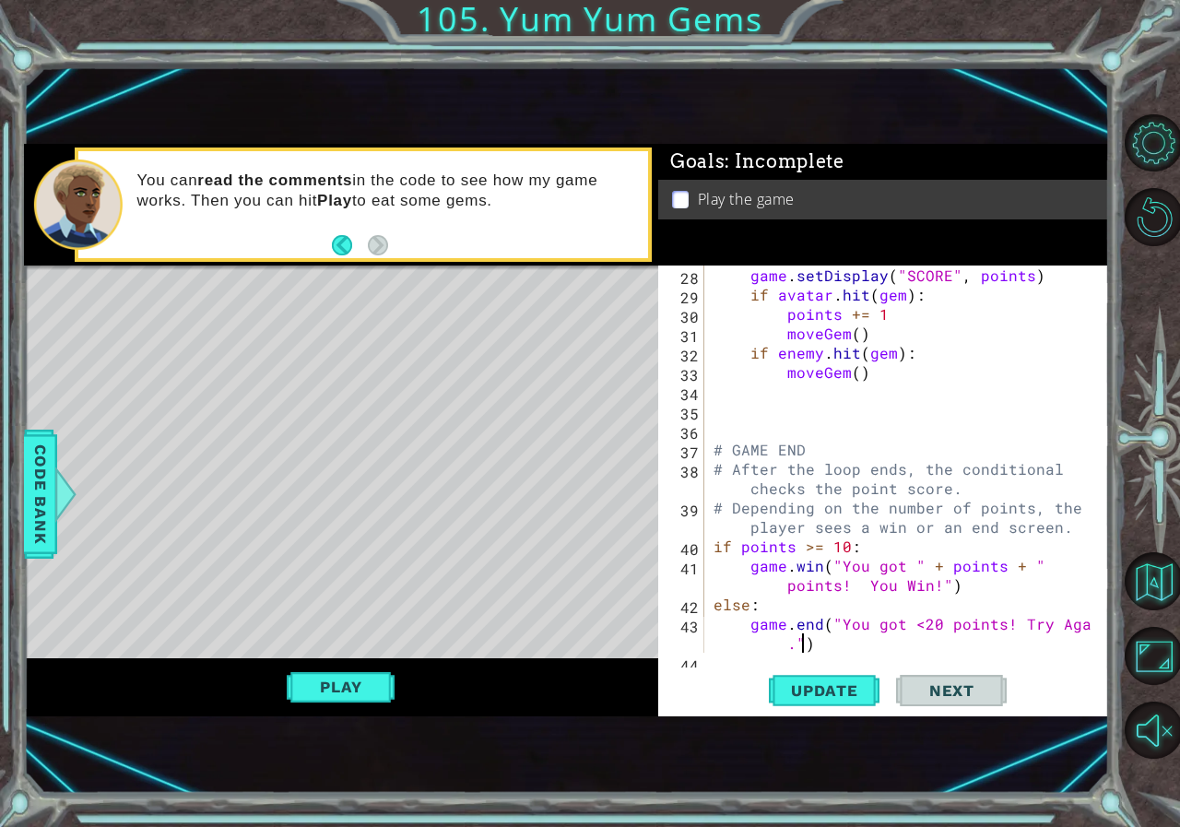
scroll to position [716, 0]
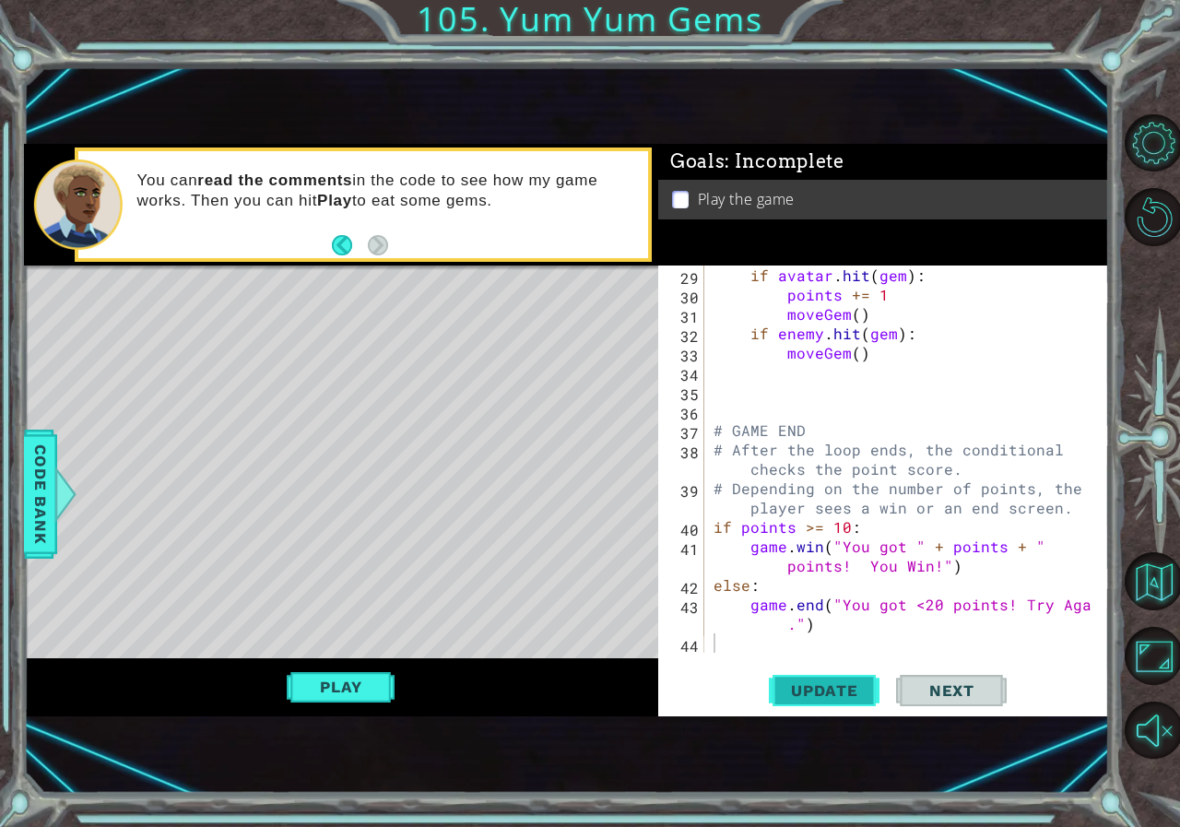
click at [828, 684] on span "Update" at bounding box center [824, 690] width 104 height 18
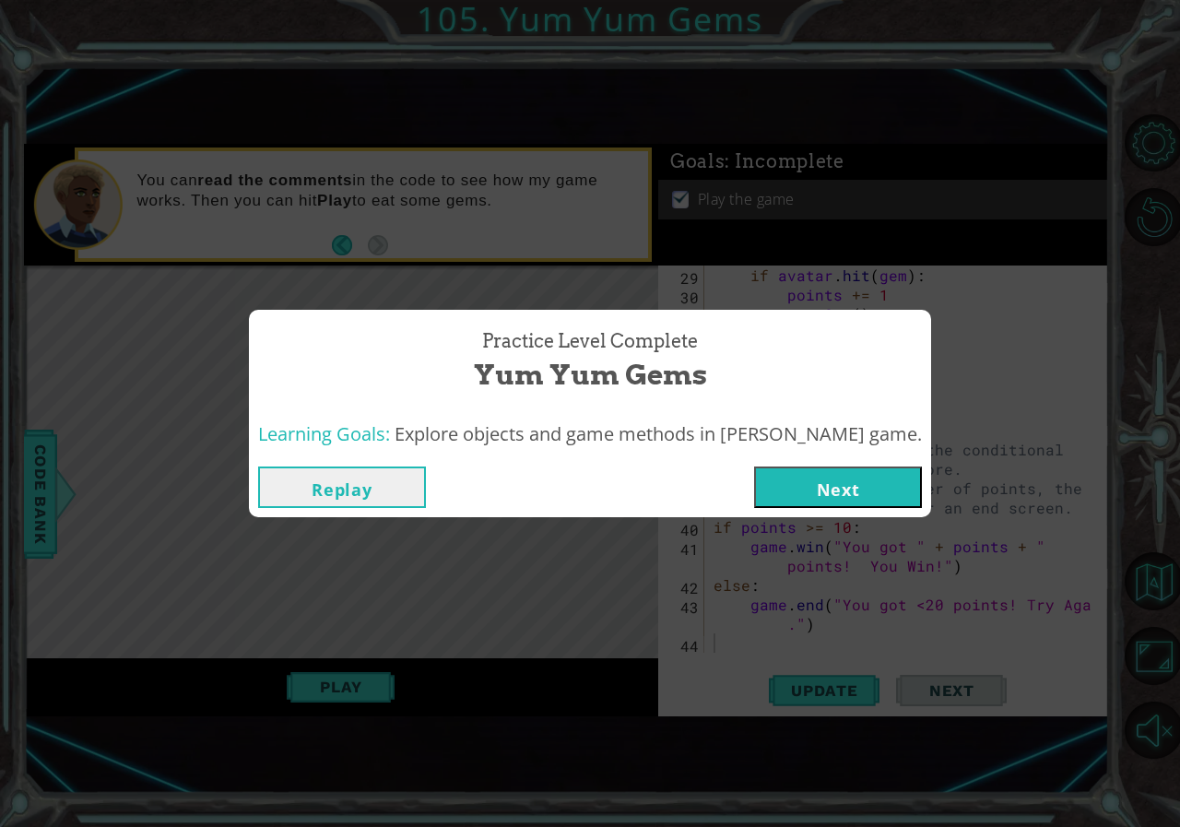
click at [352, 494] on button "Replay" at bounding box center [342, 486] width 168 height 41
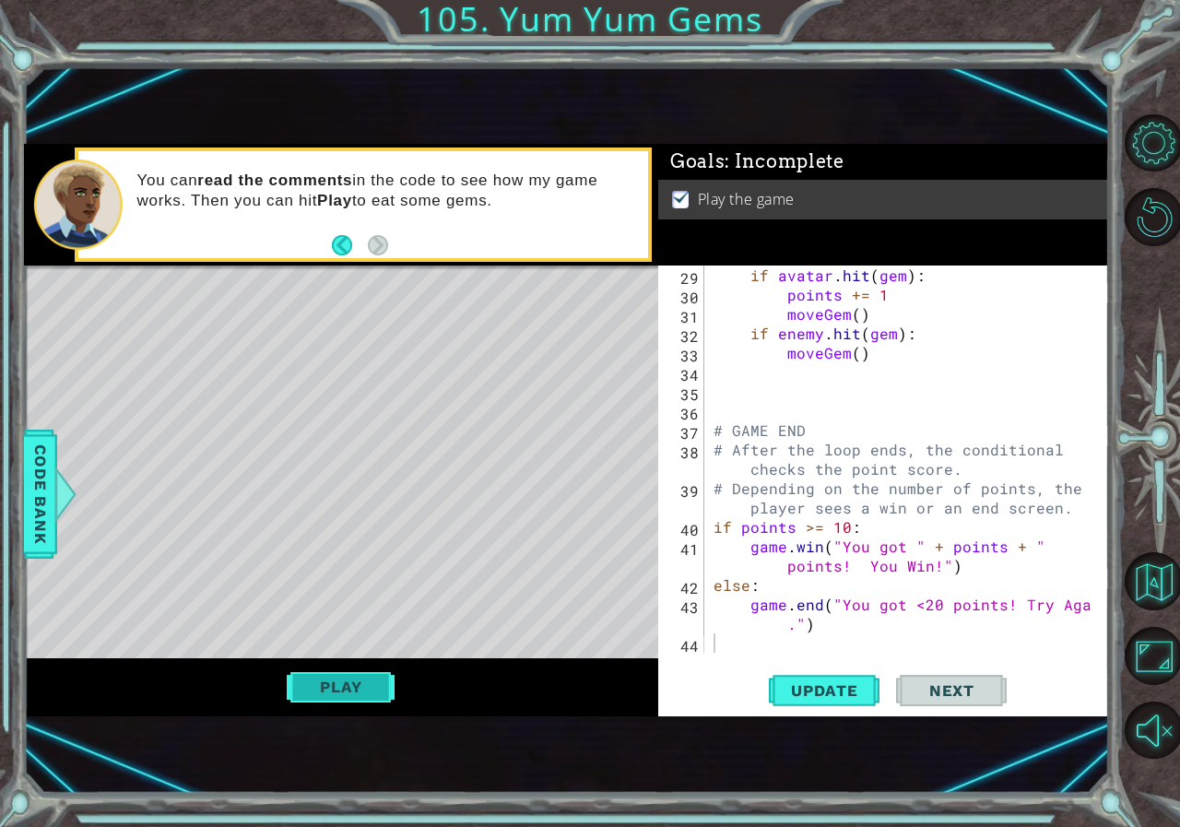
click at [330, 689] on button "Play" at bounding box center [341, 686] width 108 height 35
click at [931, 688] on span "Next" at bounding box center [952, 690] width 82 height 18
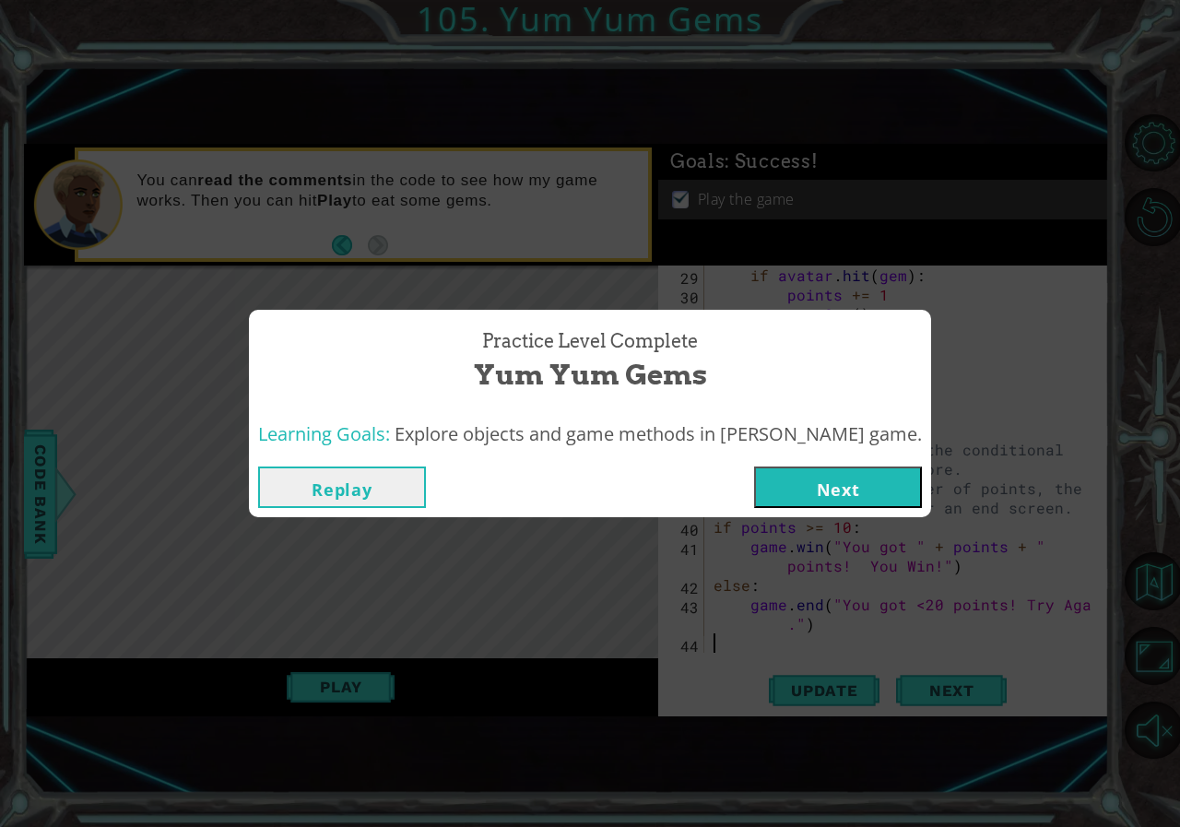
click at [832, 486] on button "Next" at bounding box center [838, 486] width 168 height 41
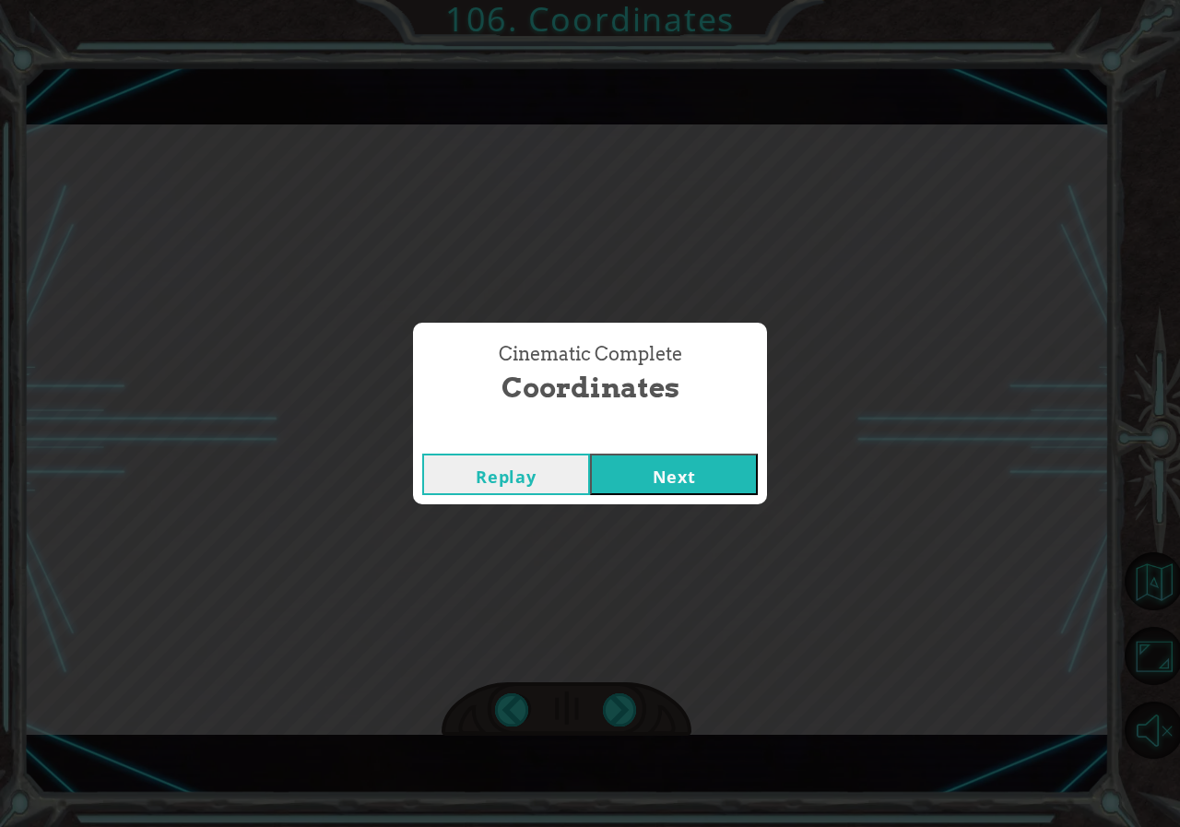
click at [704, 469] on button "Next" at bounding box center [674, 473] width 168 height 41
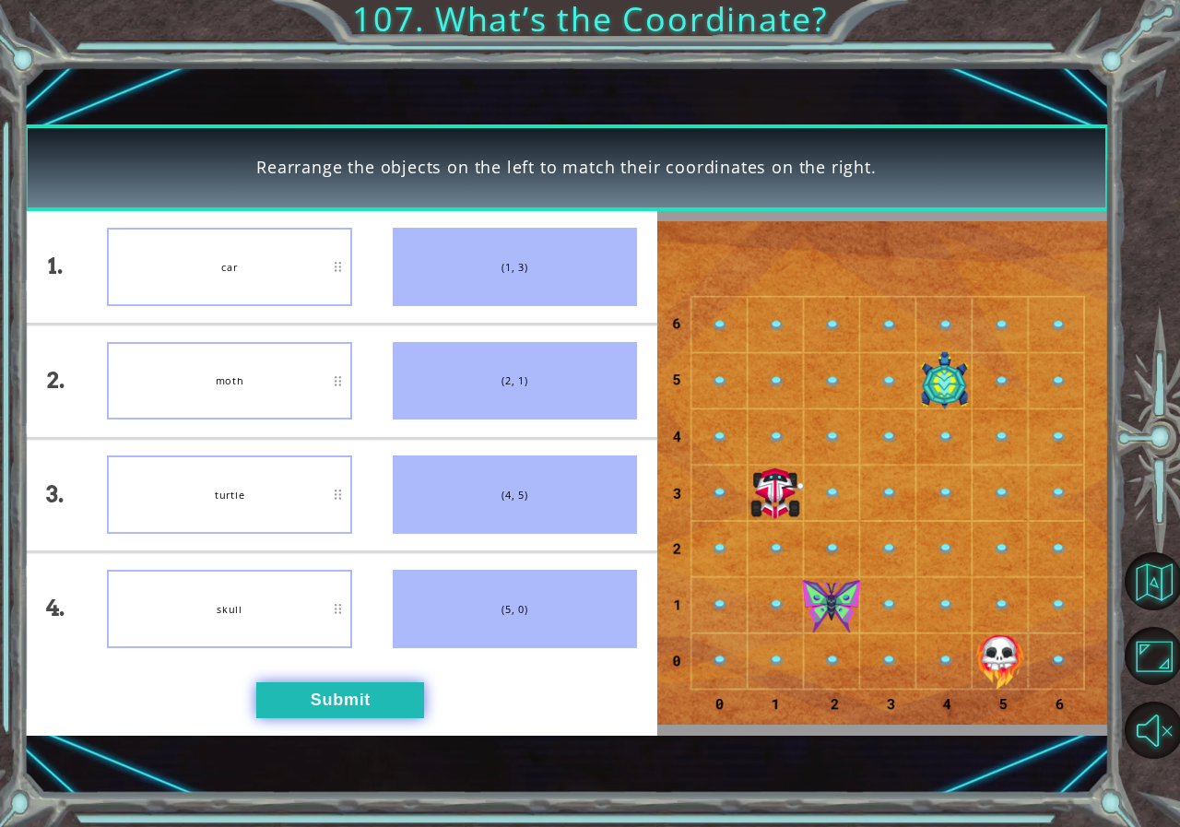
click at [294, 709] on button "Submit" at bounding box center [340, 700] width 168 height 36
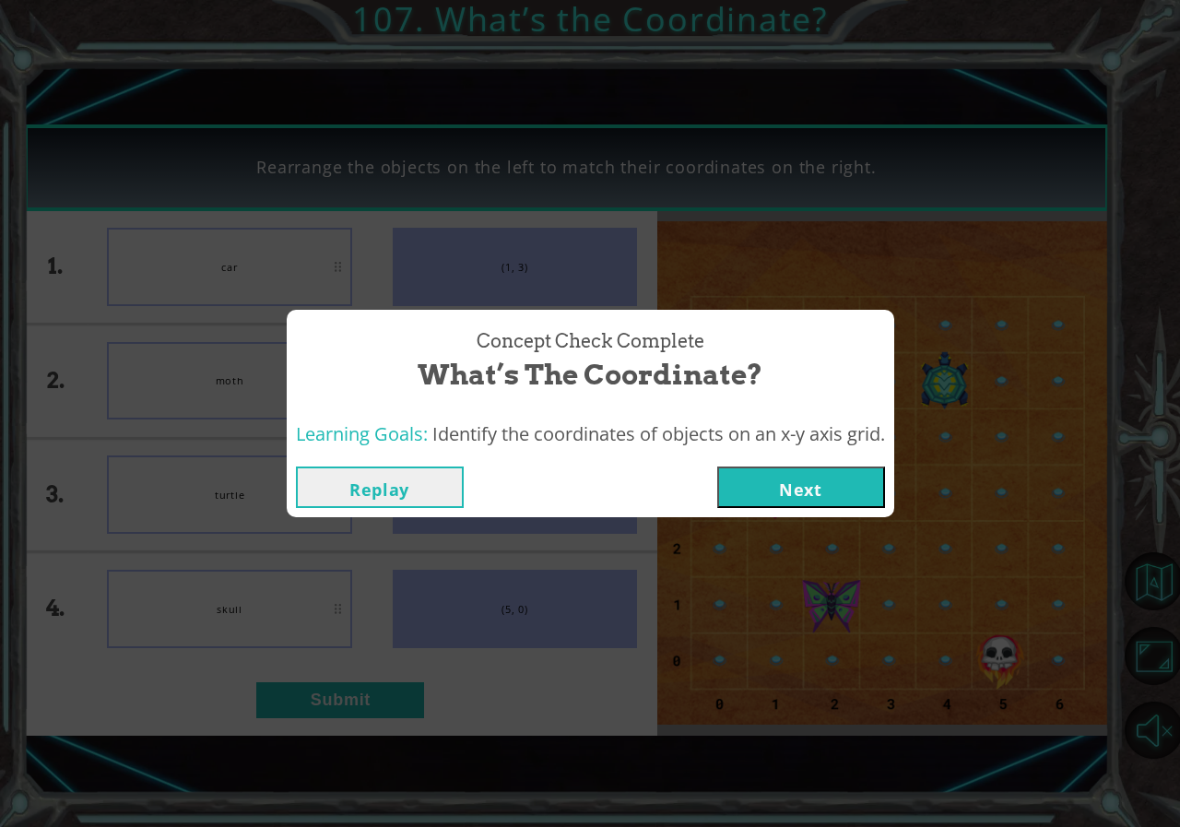
drag, startPoint x: 735, startPoint y: 466, endPoint x: 745, endPoint y: 478, distance: 15.1
click at [739, 468] on button "Next" at bounding box center [801, 486] width 168 height 41
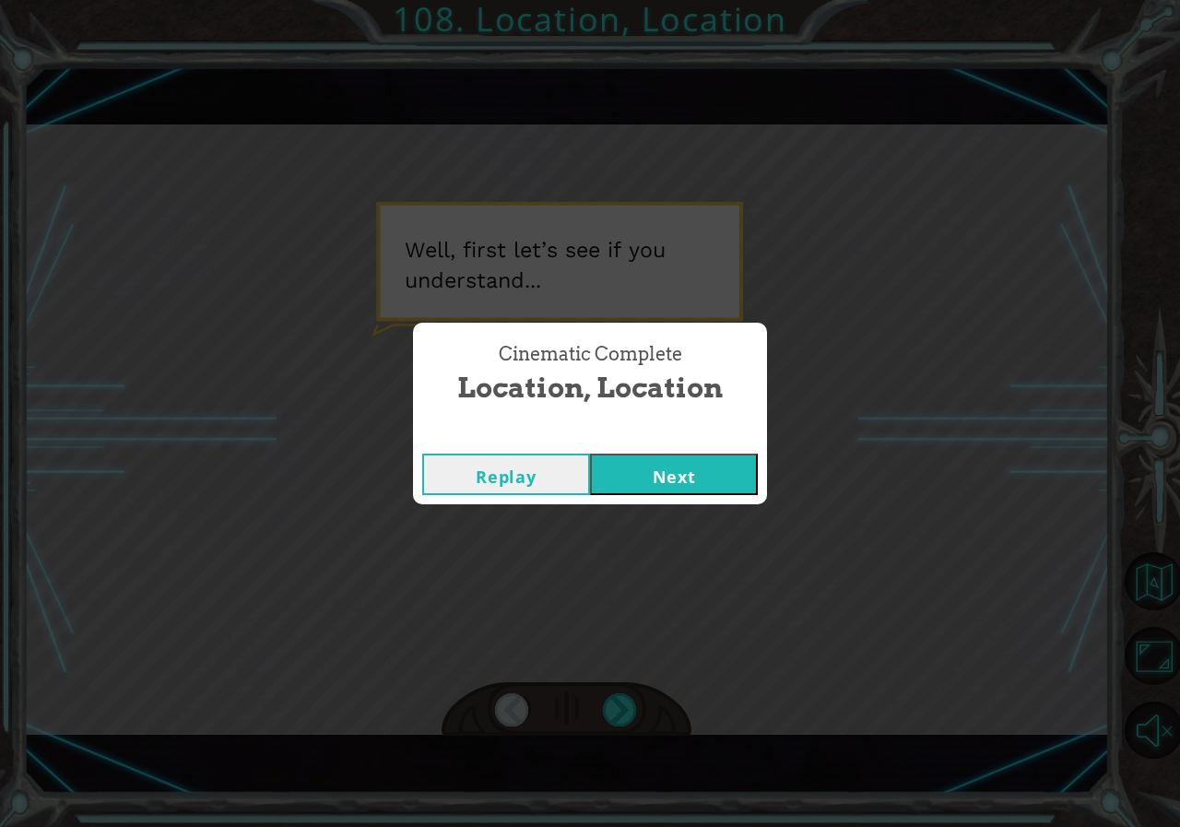
click at [748, 470] on button "Next" at bounding box center [674, 473] width 168 height 41
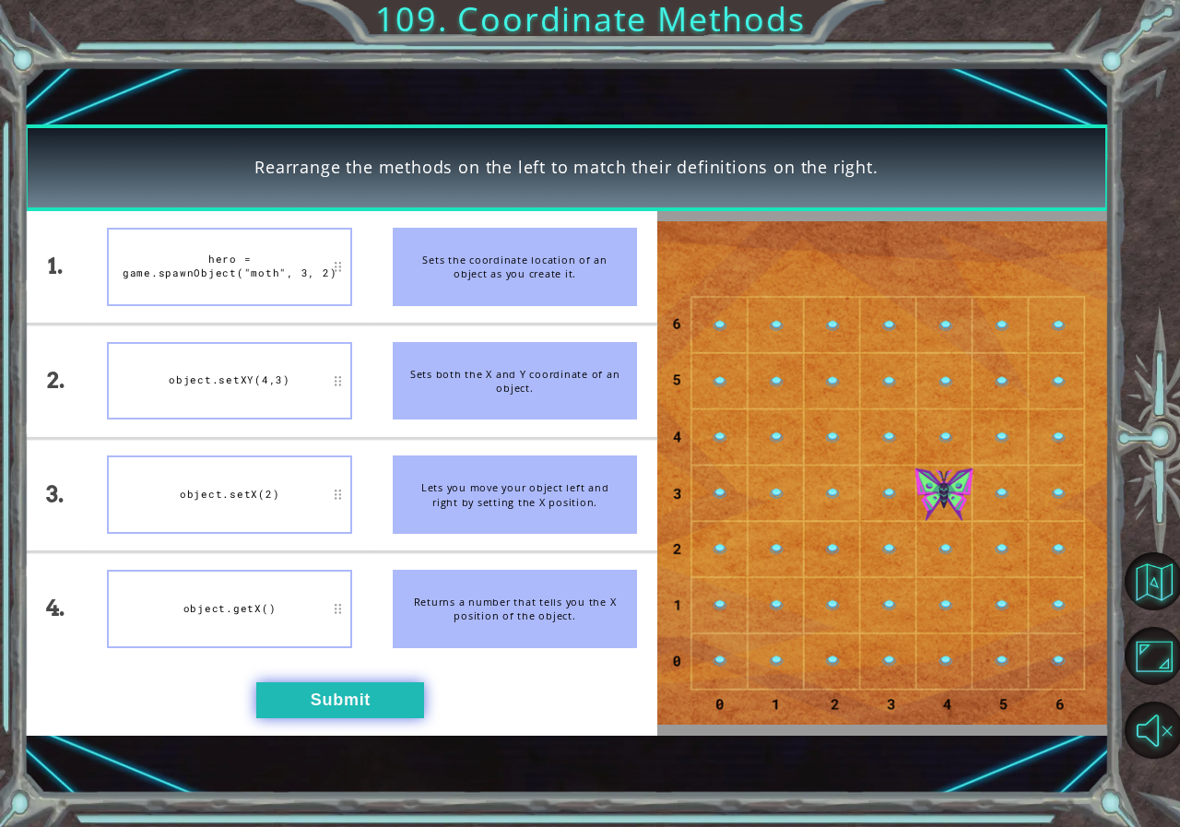
click at [347, 712] on button "Submit" at bounding box center [340, 700] width 168 height 36
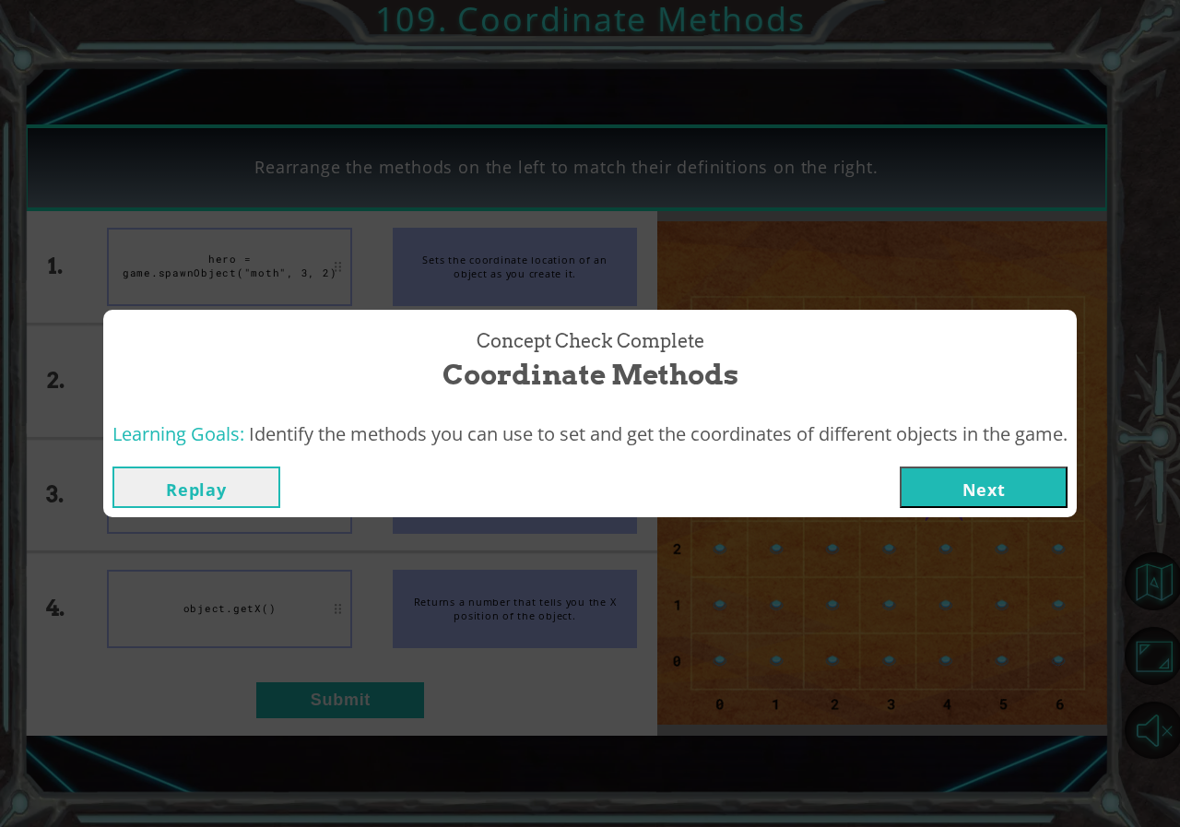
click at [910, 496] on button "Next" at bounding box center [983, 486] width 168 height 41
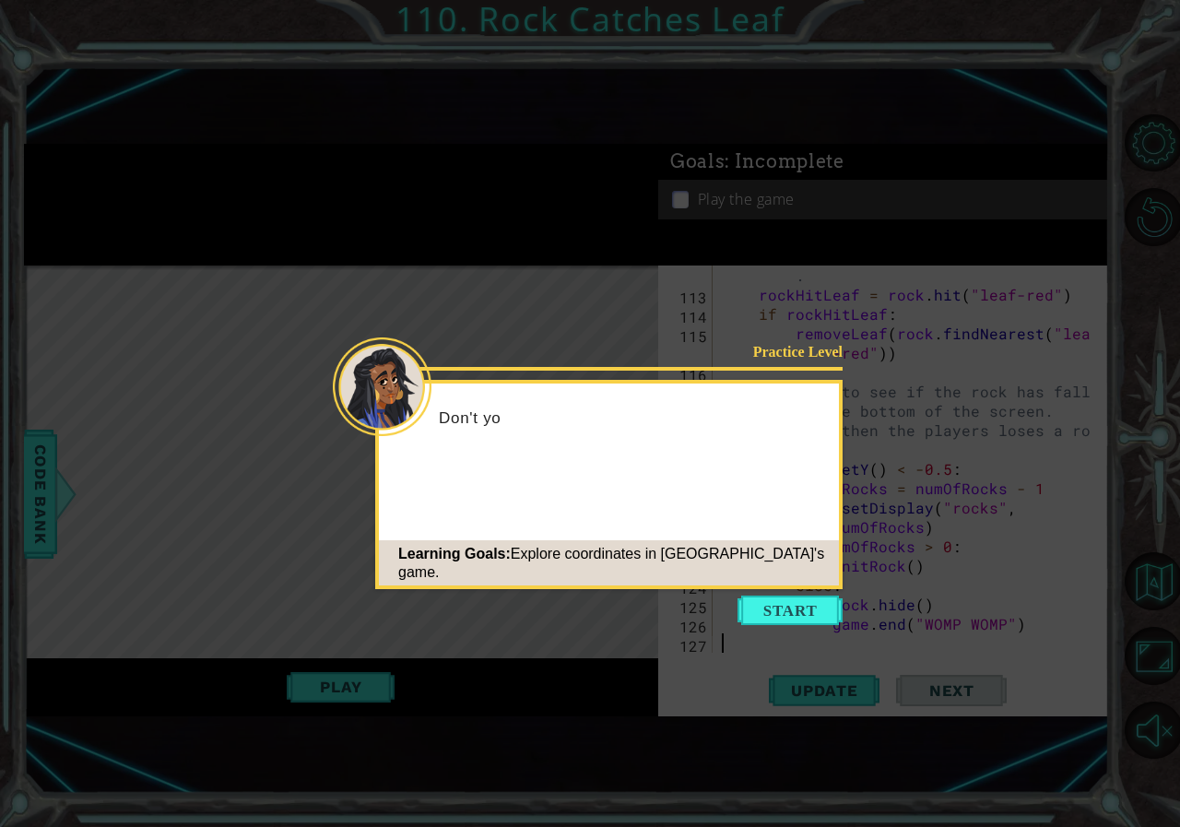
scroll to position [2632, 0]
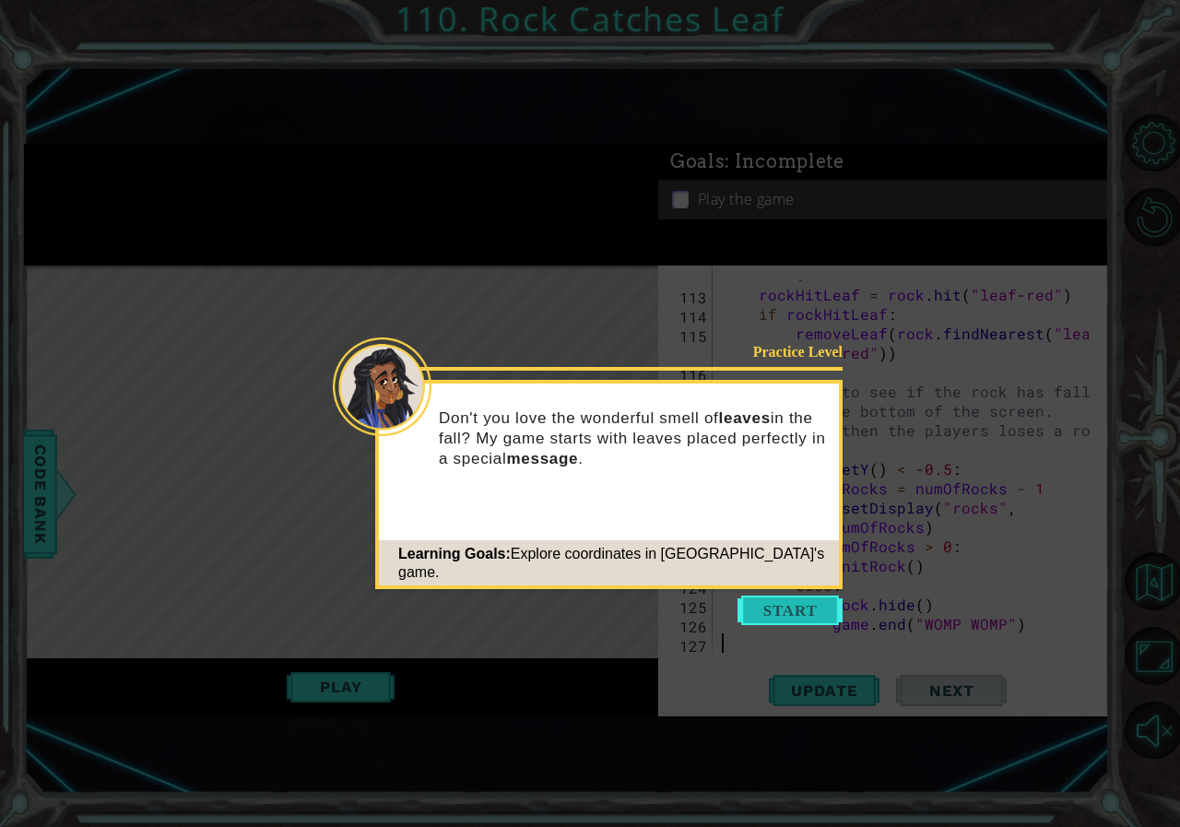
click at [789, 605] on button "Start" at bounding box center [789, 609] width 105 height 29
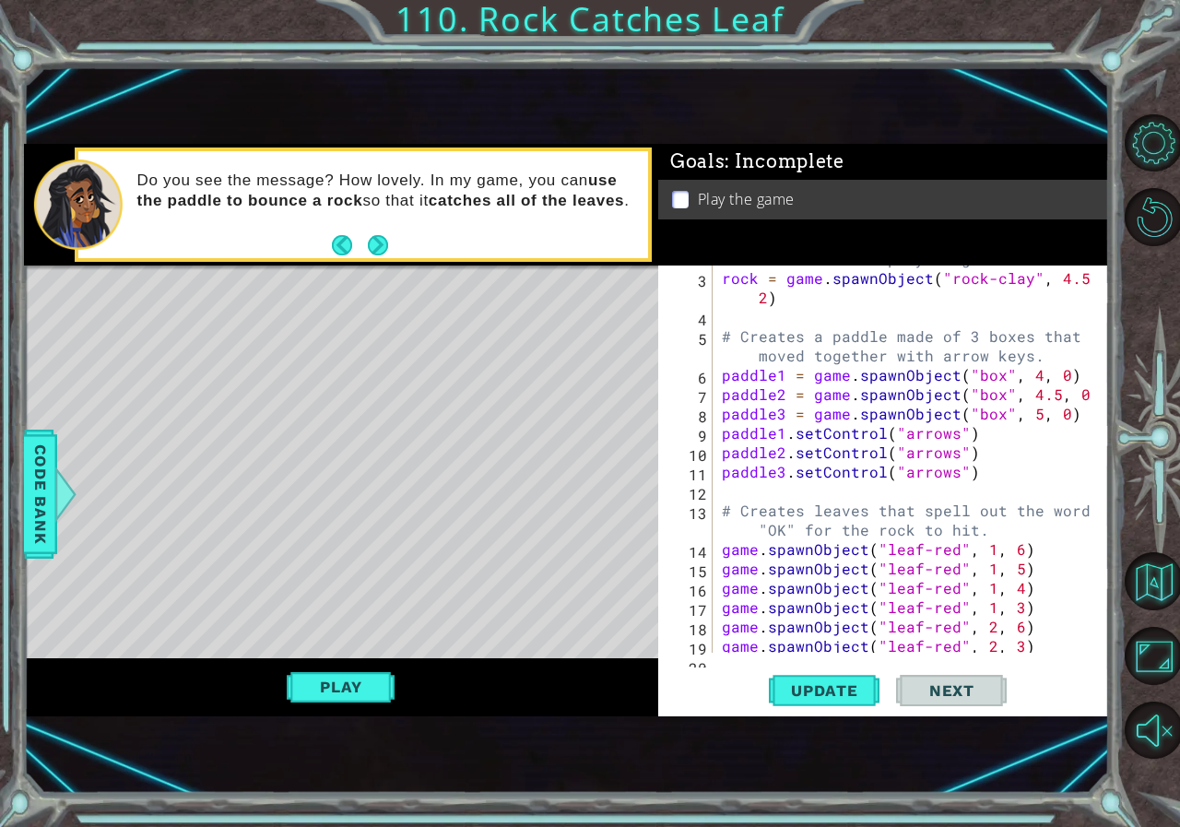
scroll to position [55, 0]
click at [841, 694] on span "Update" at bounding box center [824, 690] width 104 height 18
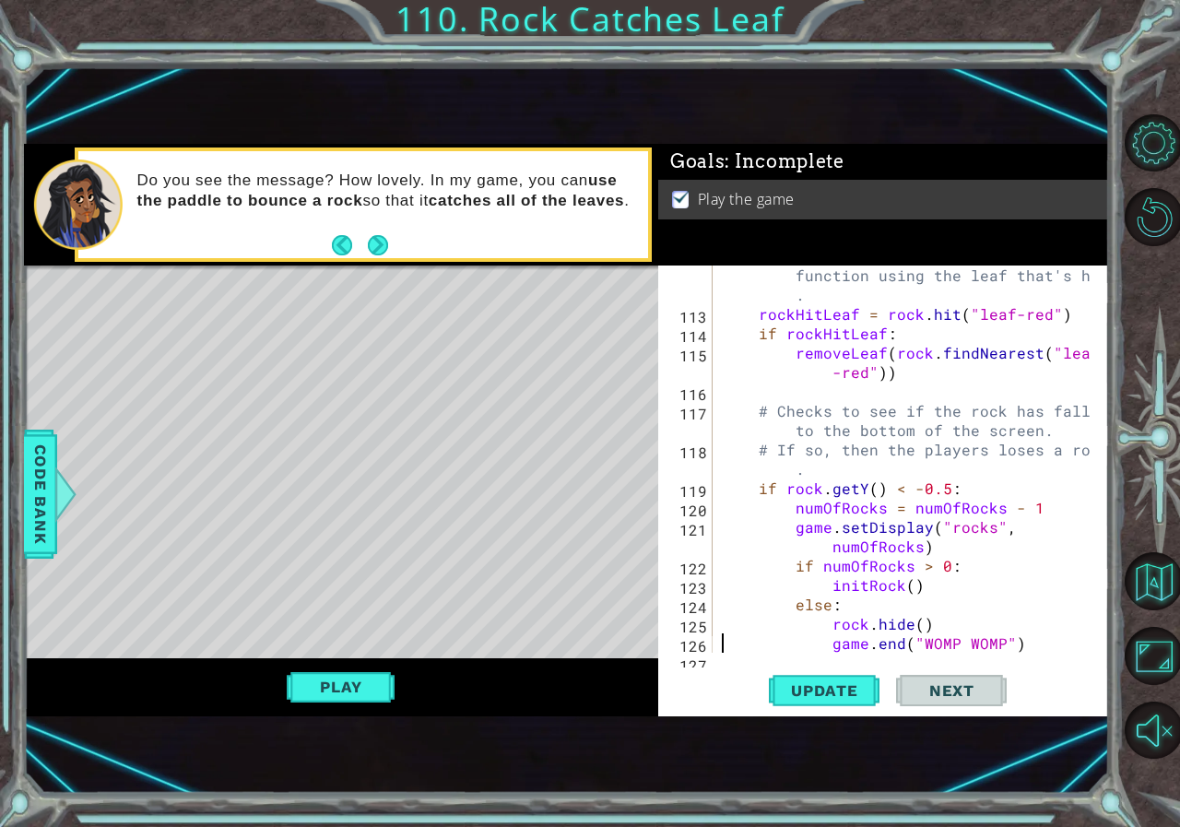
type textarea "rock.hide()"
click at [340, 689] on button "Play" at bounding box center [341, 686] width 108 height 35
click at [940, 702] on button "Next" at bounding box center [951, 690] width 111 height 45
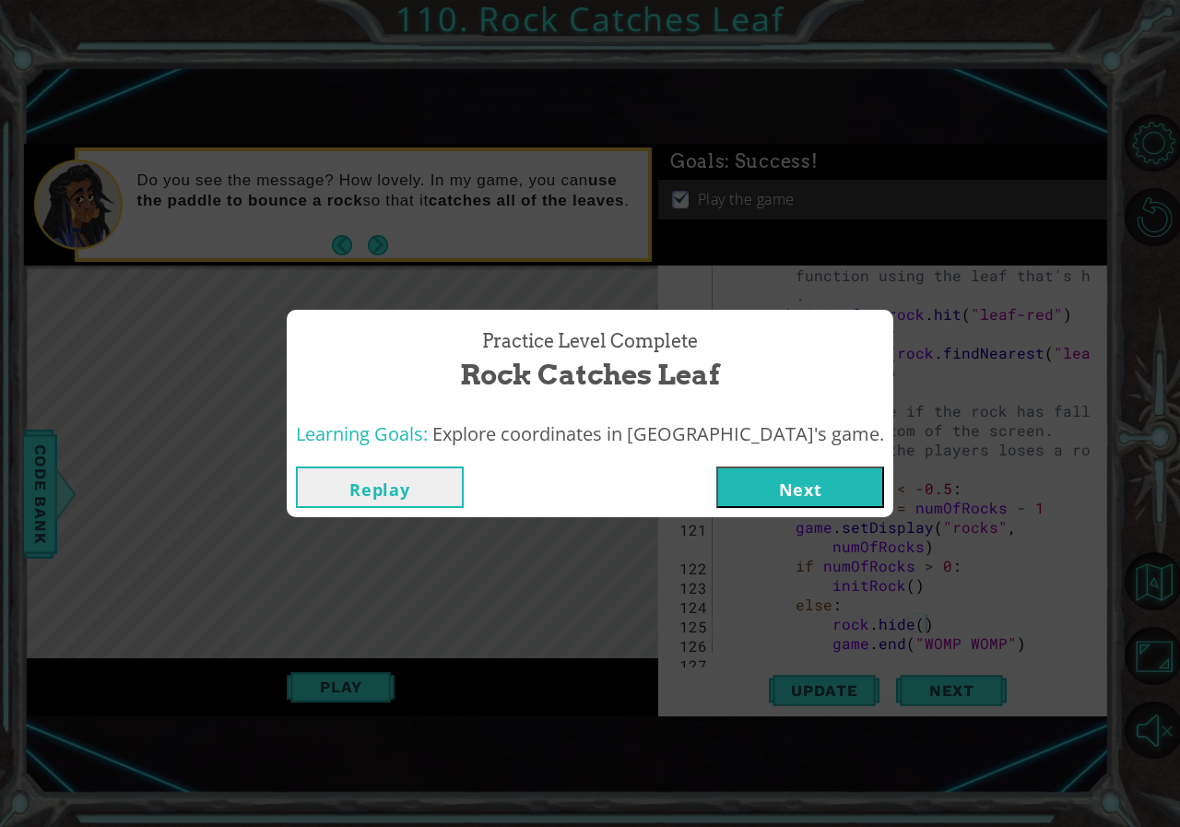
click at [748, 491] on button "Next" at bounding box center [800, 486] width 168 height 41
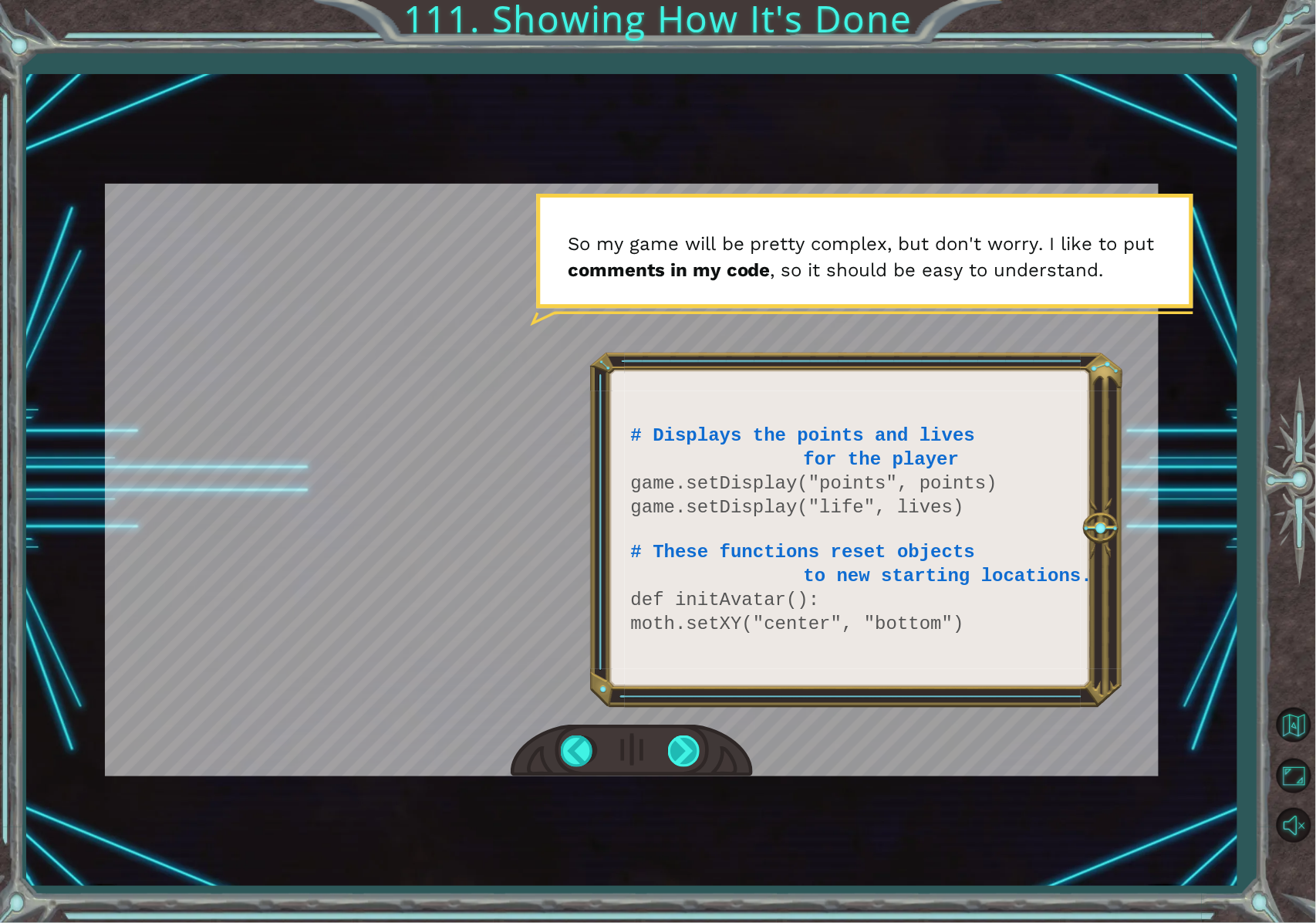
click at [693, 692] on div at bounding box center [685, 751] width 34 height 32
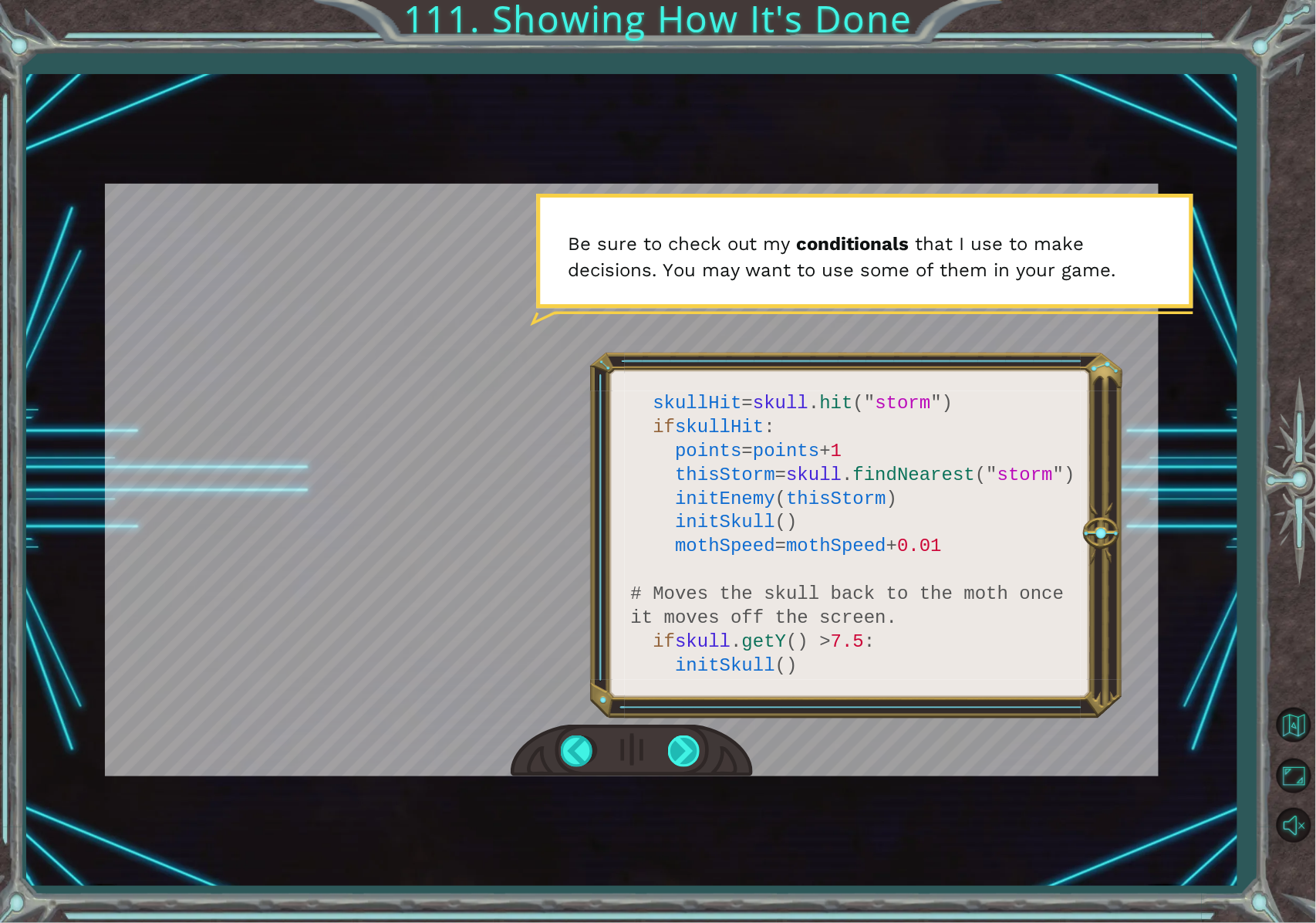
click at [691, 692] on div at bounding box center [685, 751] width 34 height 32
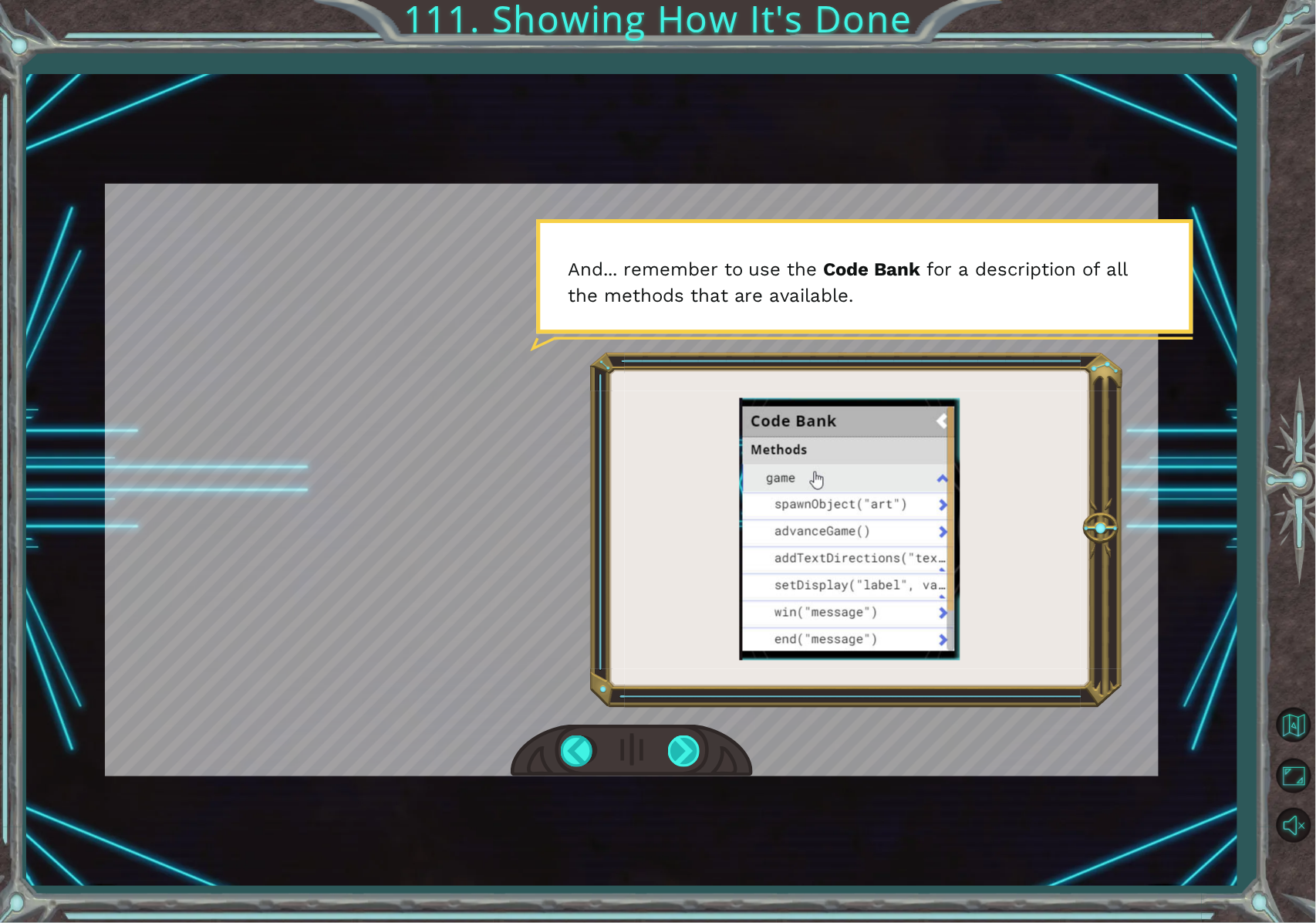
click at [677, 692] on div at bounding box center [685, 751] width 34 height 32
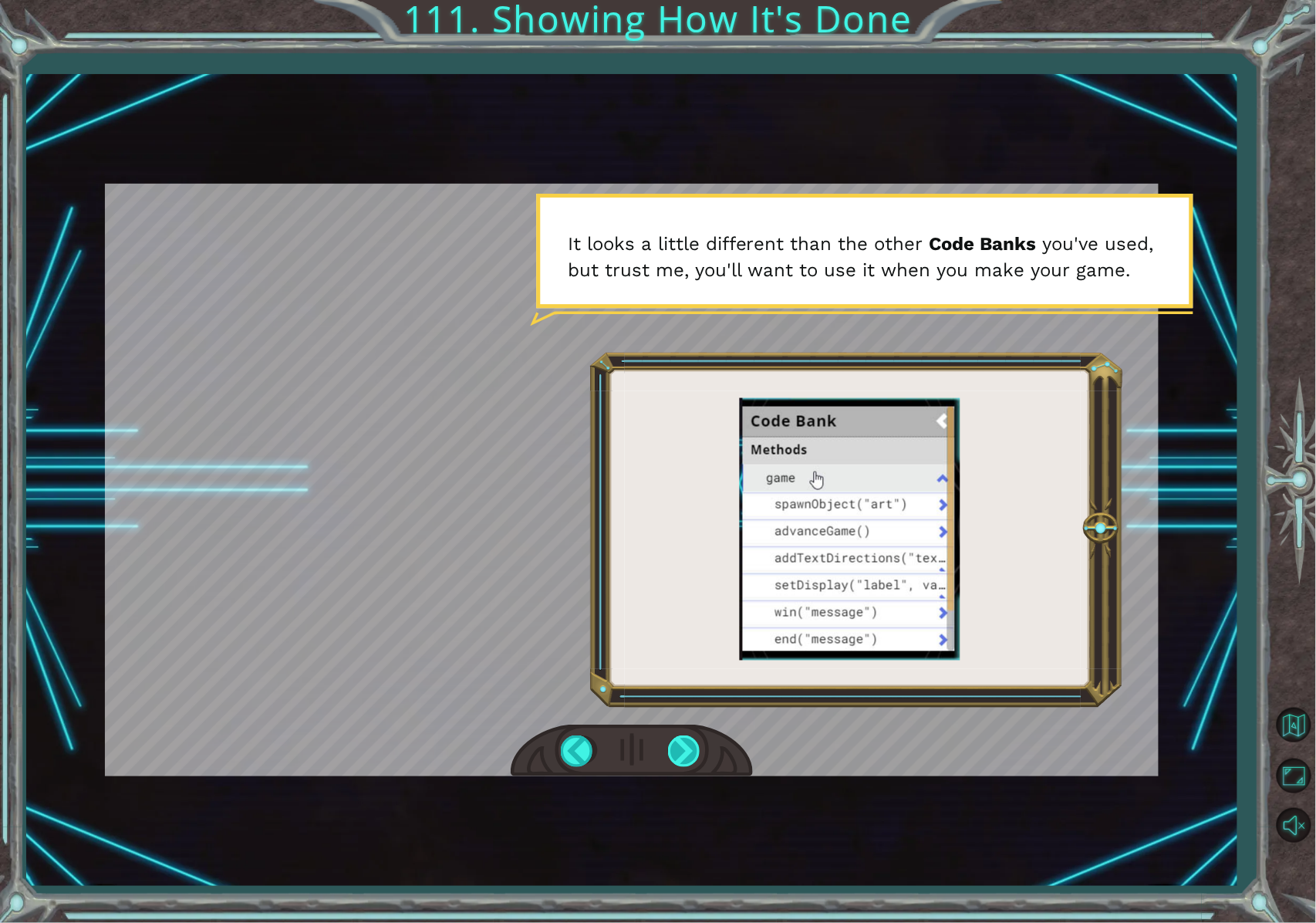
click at [679, 692] on div at bounding box center [685, 751] width 34 height 32
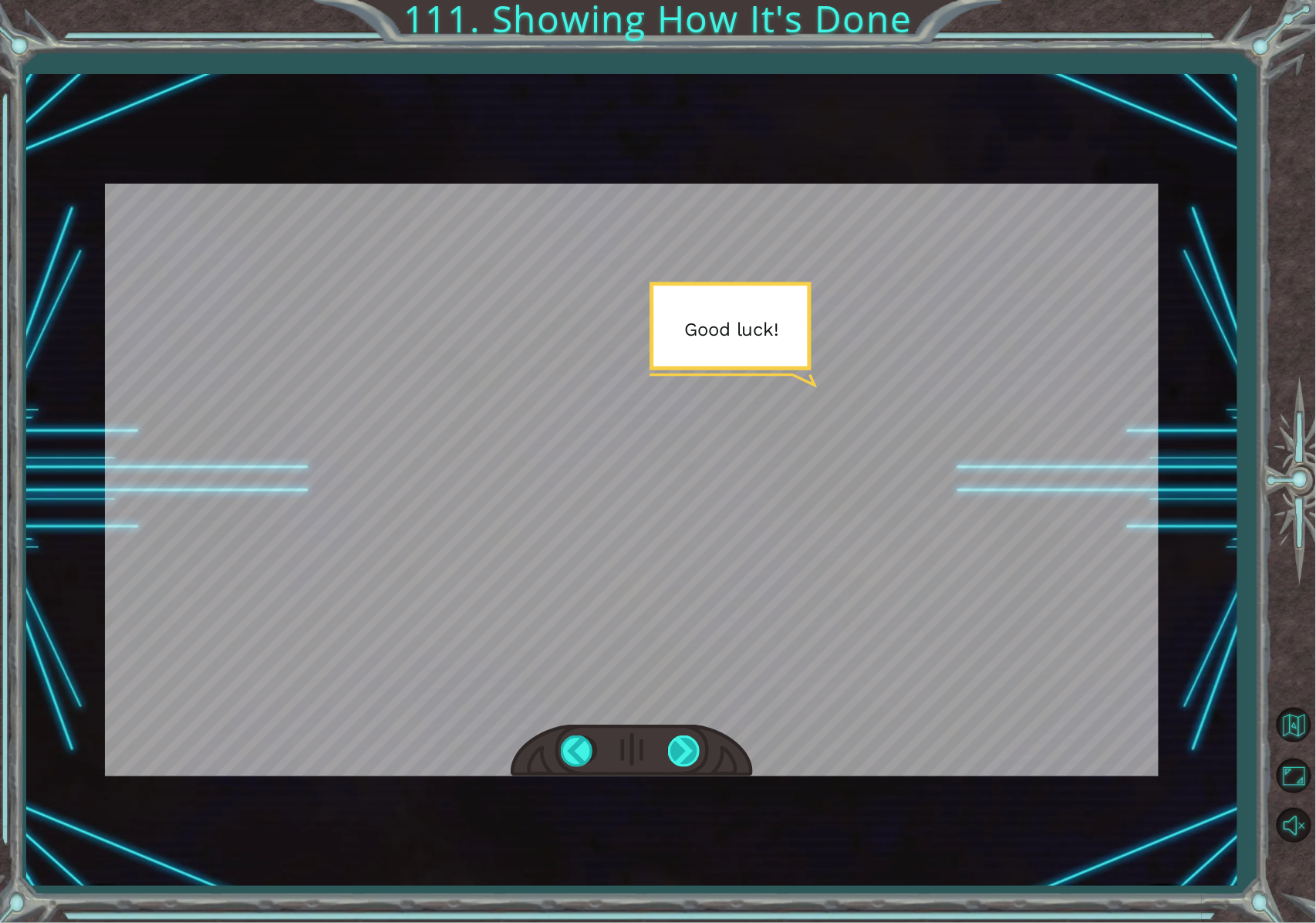
click at [679, 692] on div at bounding box center [685, 751] width 34 height 32
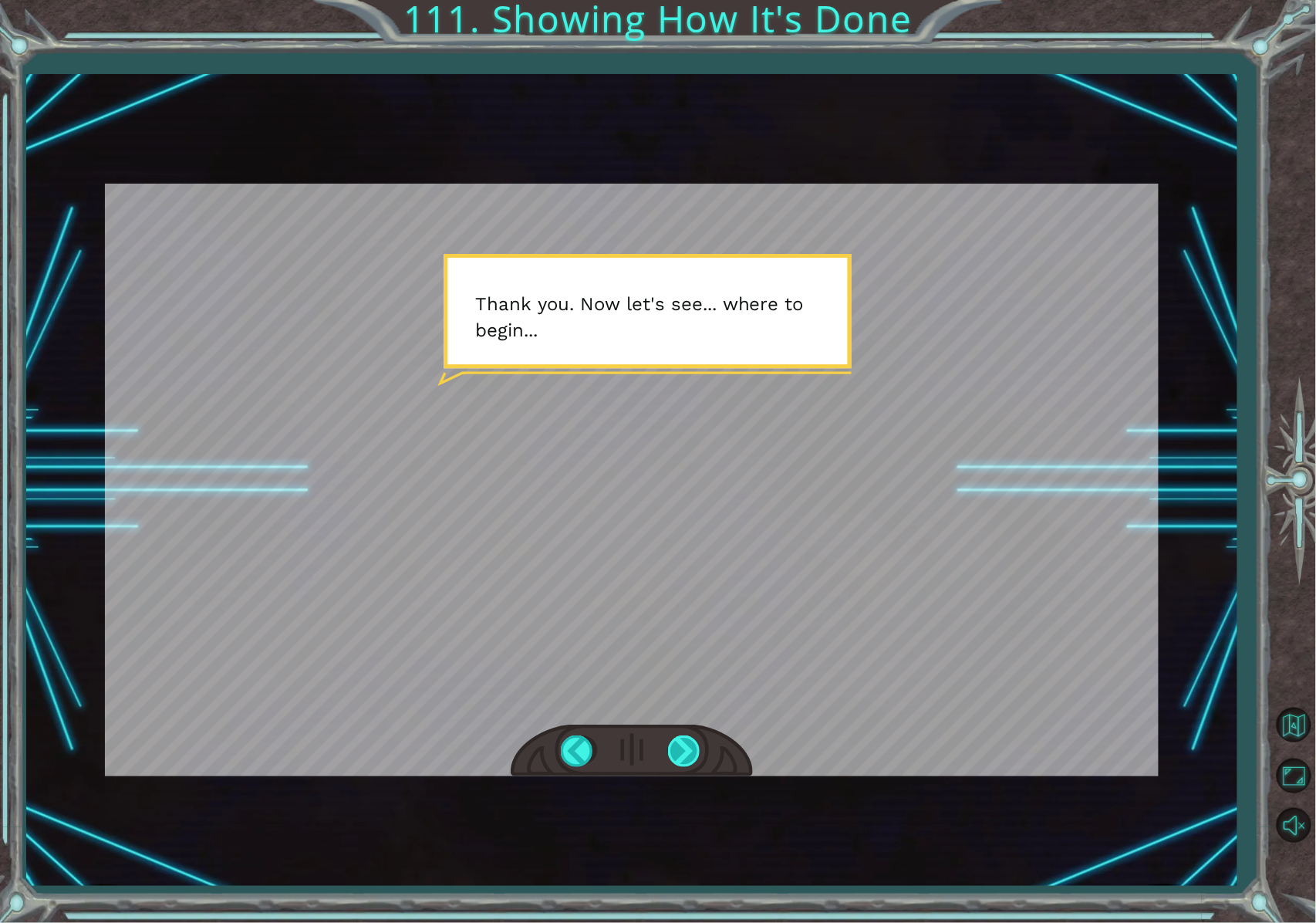
click at [679, 692] on div at bounding box center [685, 751] width 34 height 32
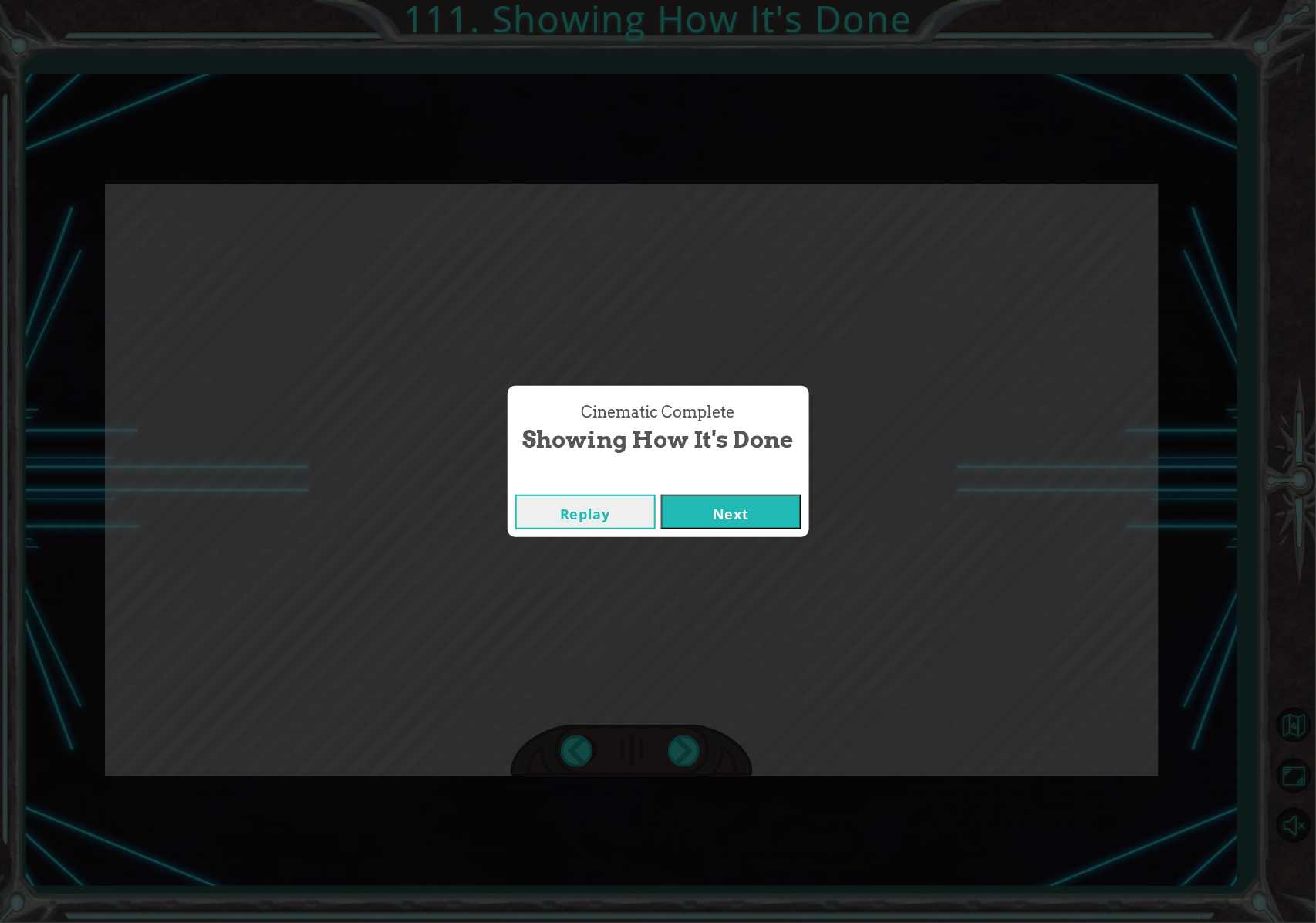
click at [704, 516] on button "Next" at bounding box center [732, 512] width 141 height 34
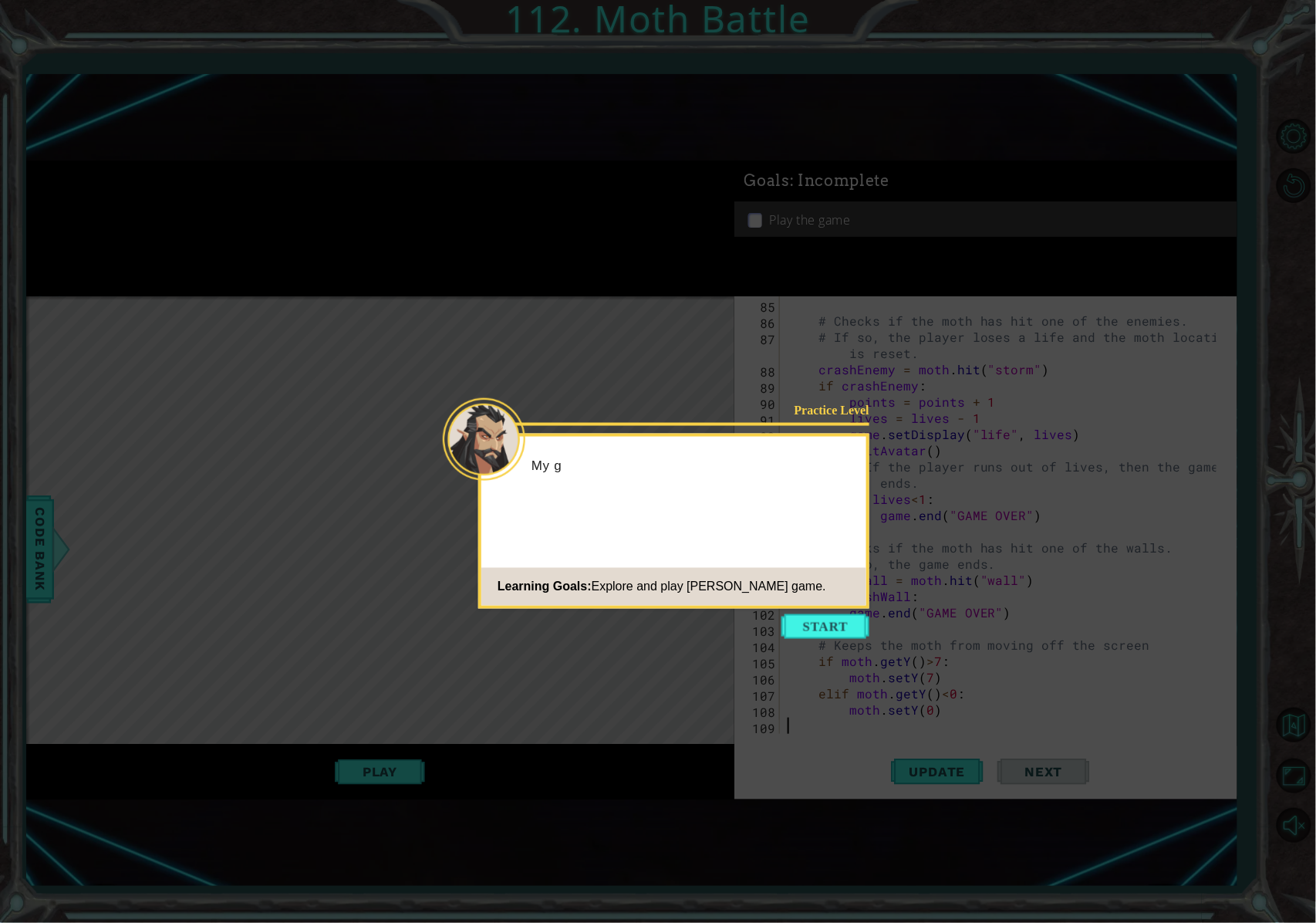
scroll to position [1556, 0]
click at [822, 625] on button "Start" at bounding box center [825, 627] width 88 height 24
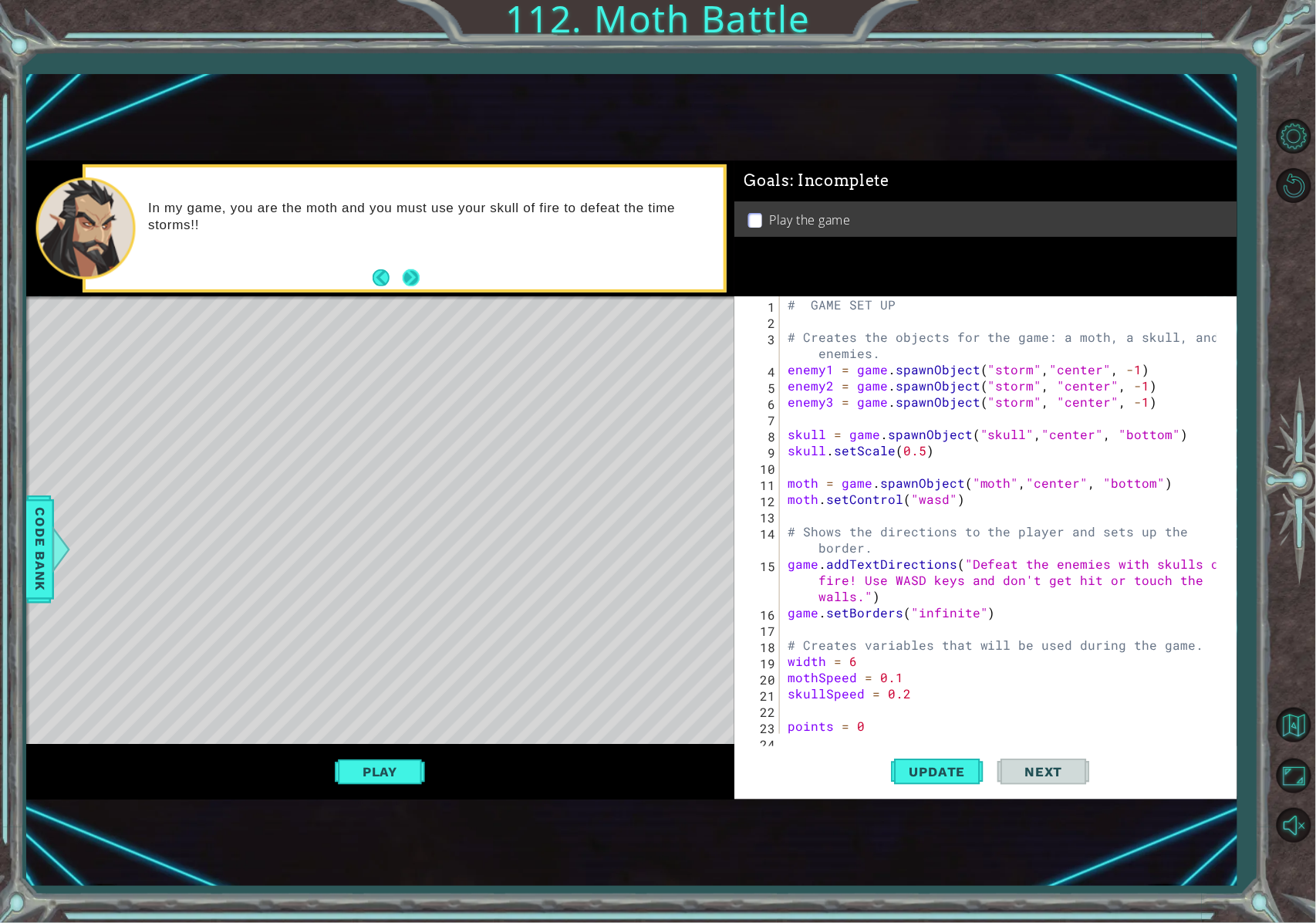
click at [411, 271] on button "Next" at bounding box center [411, 278] width 17 height 17
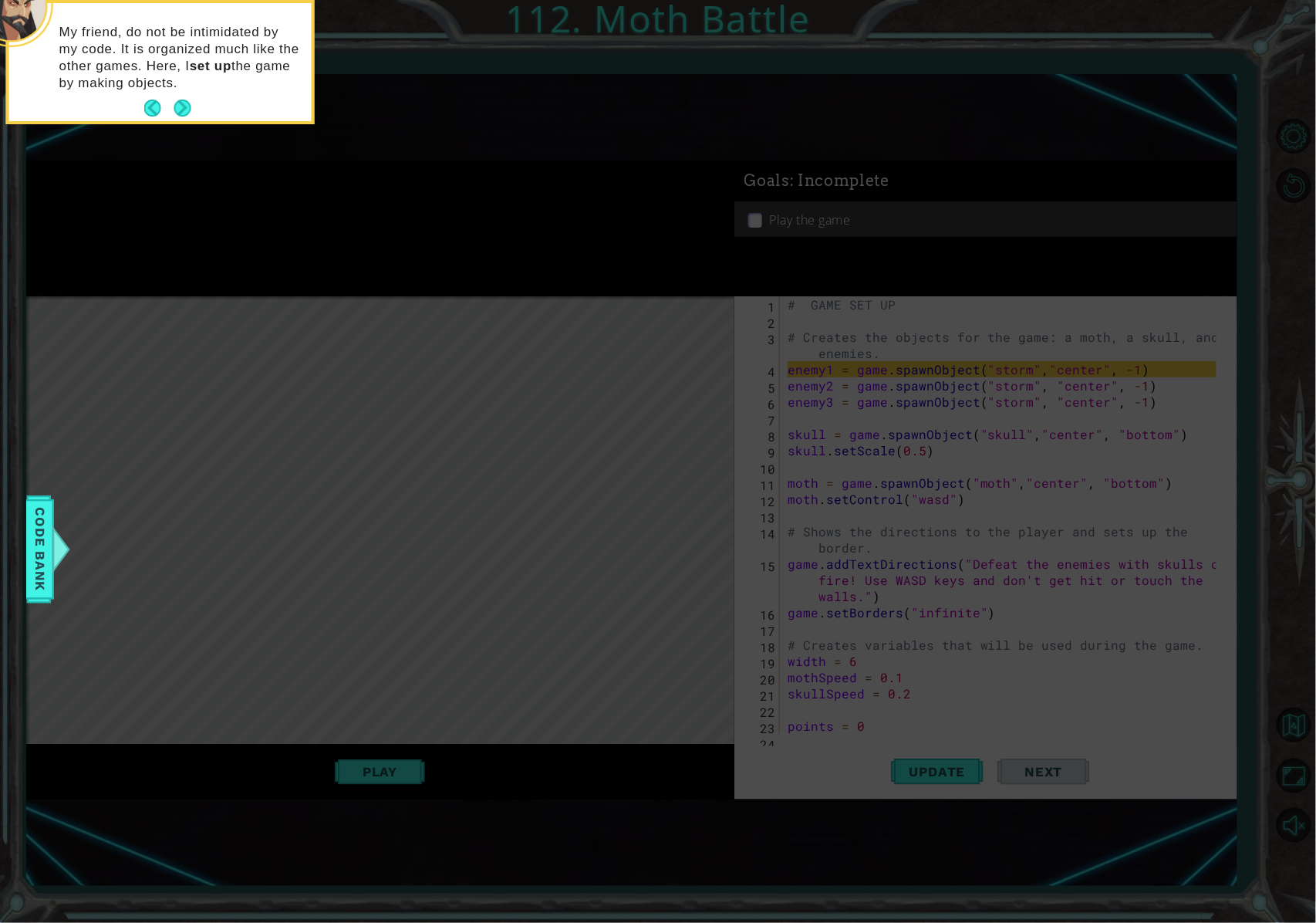
click at [177, 116] on button "Next" at bounding box center [182, 108] width 17 height 17
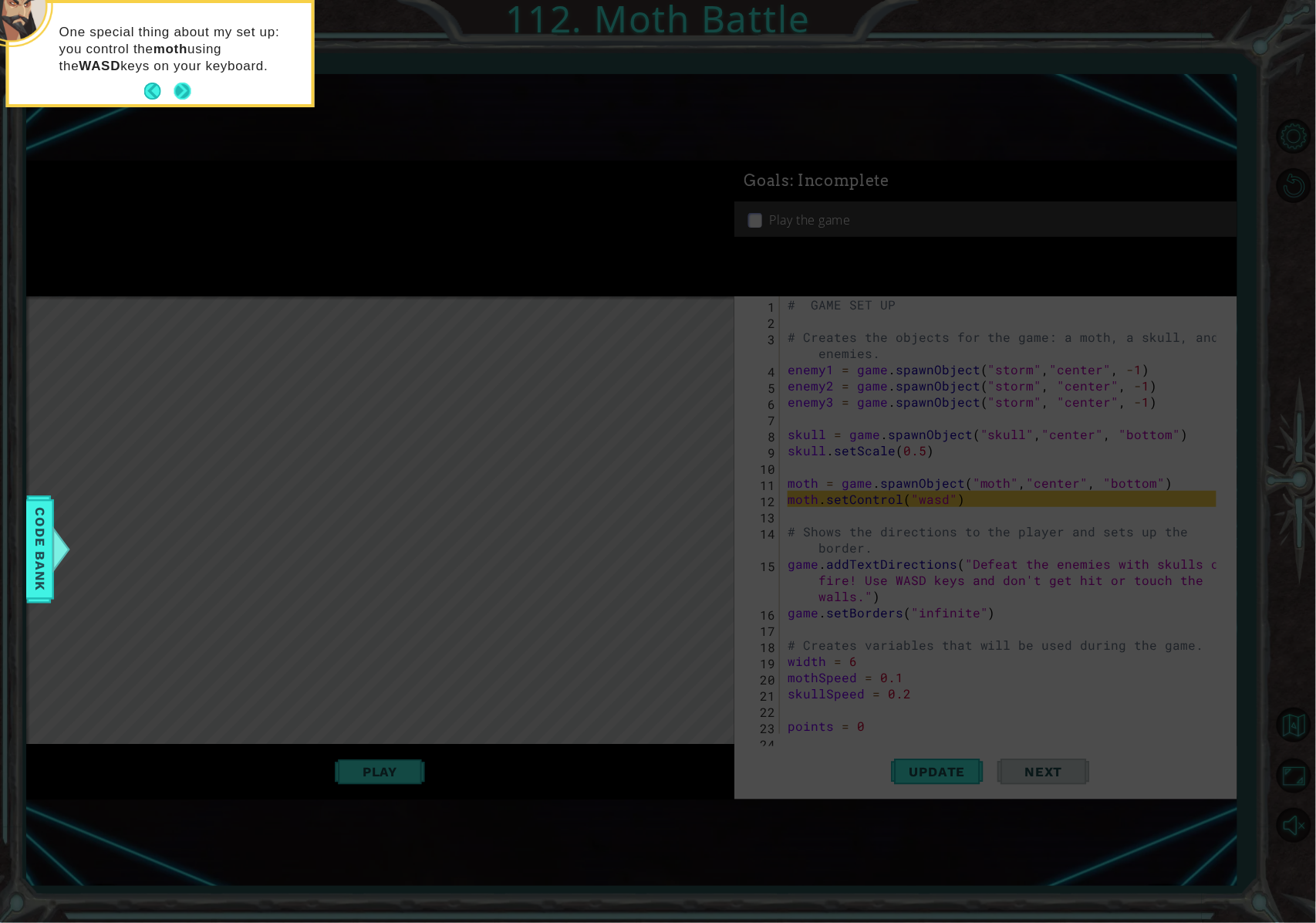
click at [180, 90] on button "Next" at bounding box center [182, 91] width 17 height 17
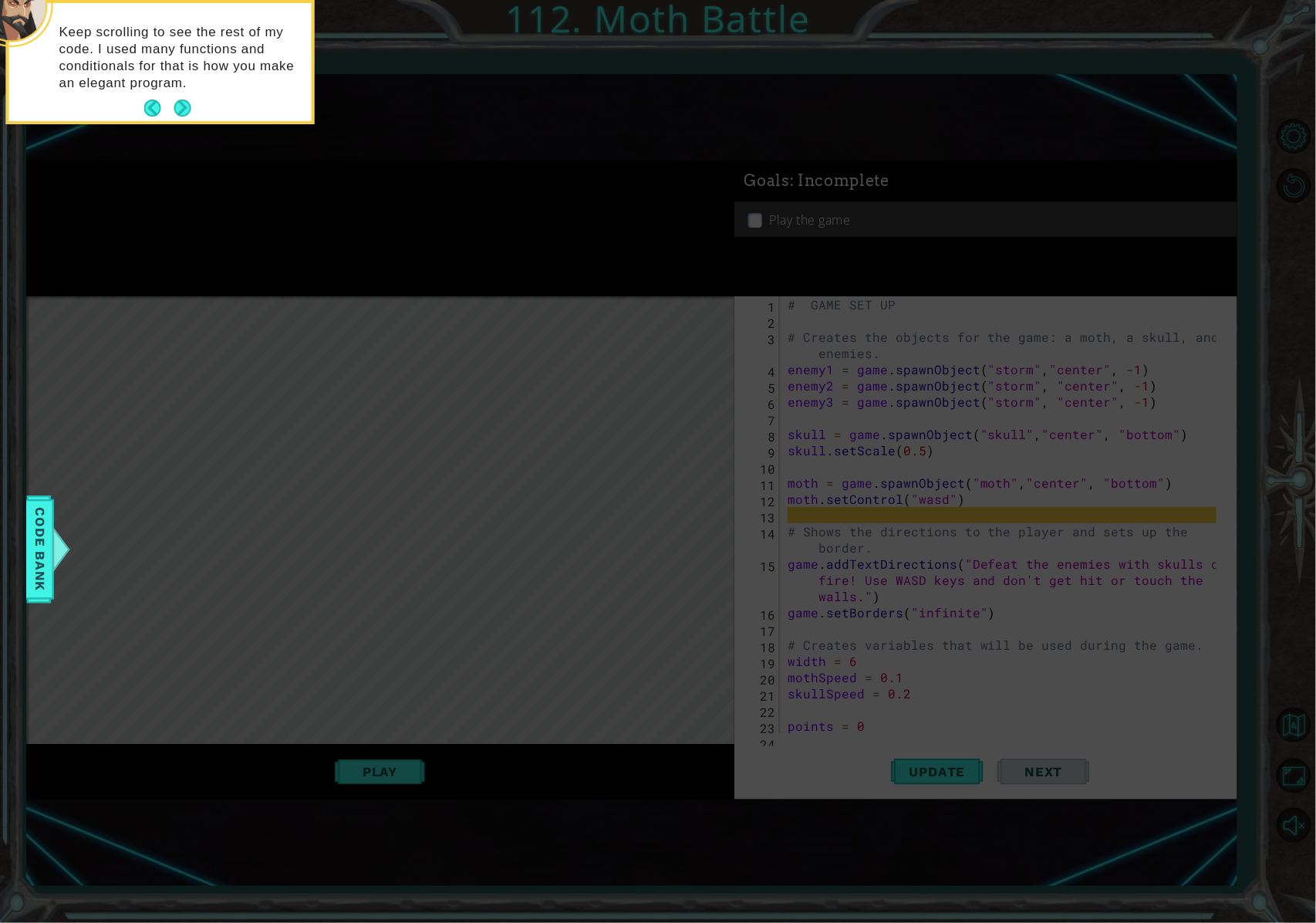
click at [181, 84] on p "Keep scrolling to see the rest of my code. I used many functions and conditiona…" at bounding box center [180, 58] width 241 height 68
click at [187, 109] on button "Next" at bounding box center [182, 108] width 17 height 17
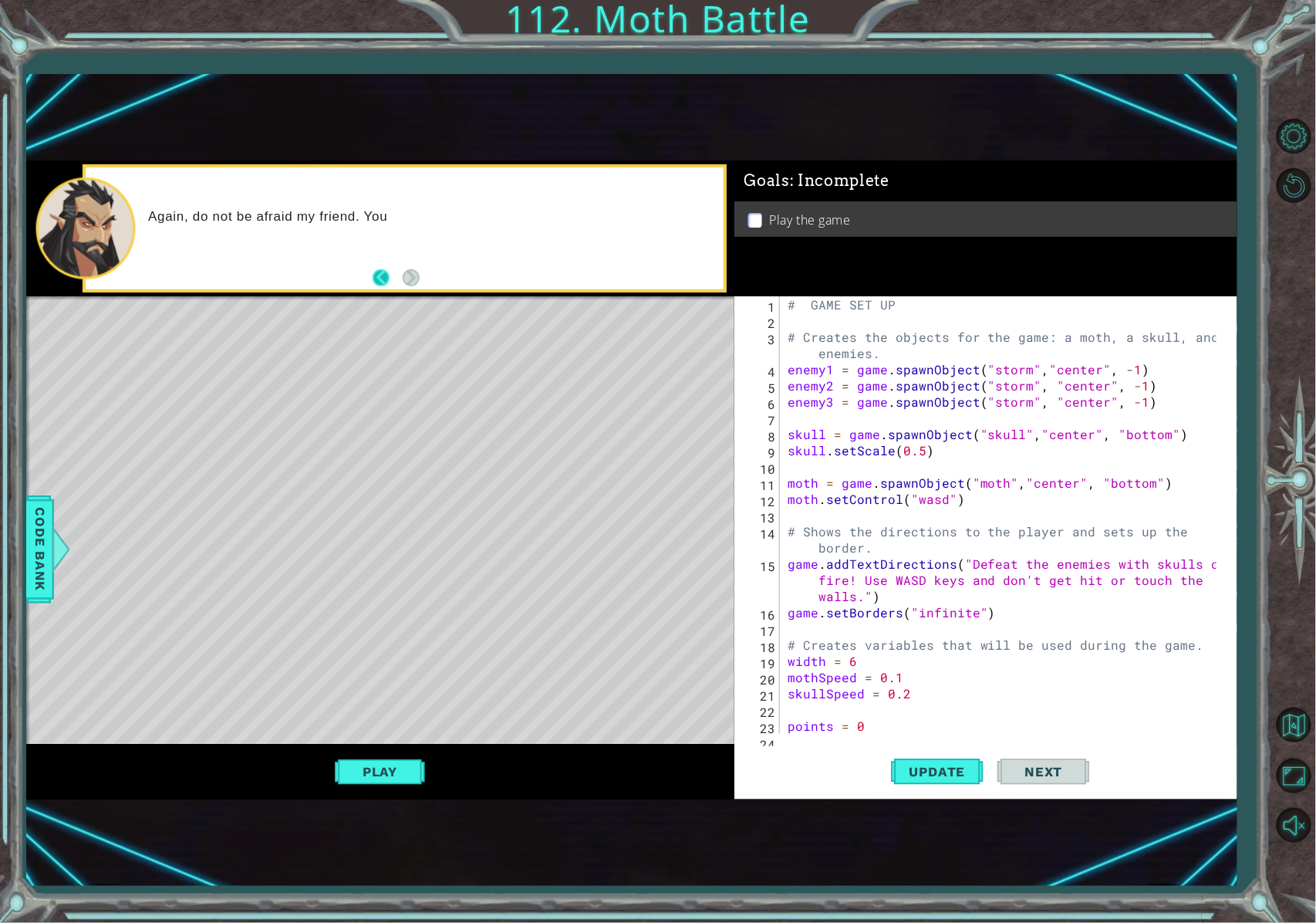
click at [381, 286] on button "Back" at bounding box center [388, 278] width 30 height 17
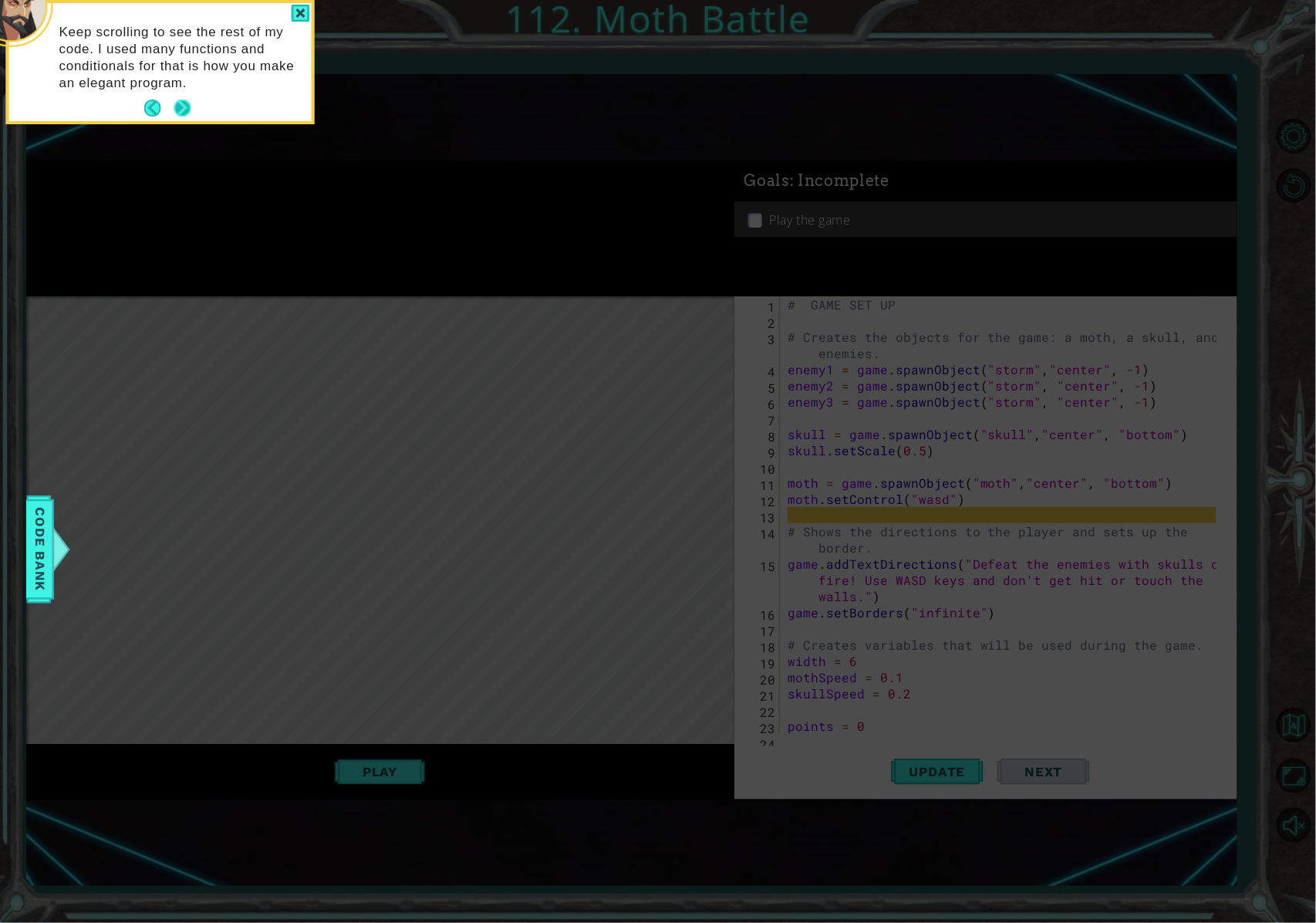
click at [181, 103] on button "Next" at bounding box center [182, 108] width 17 height 17
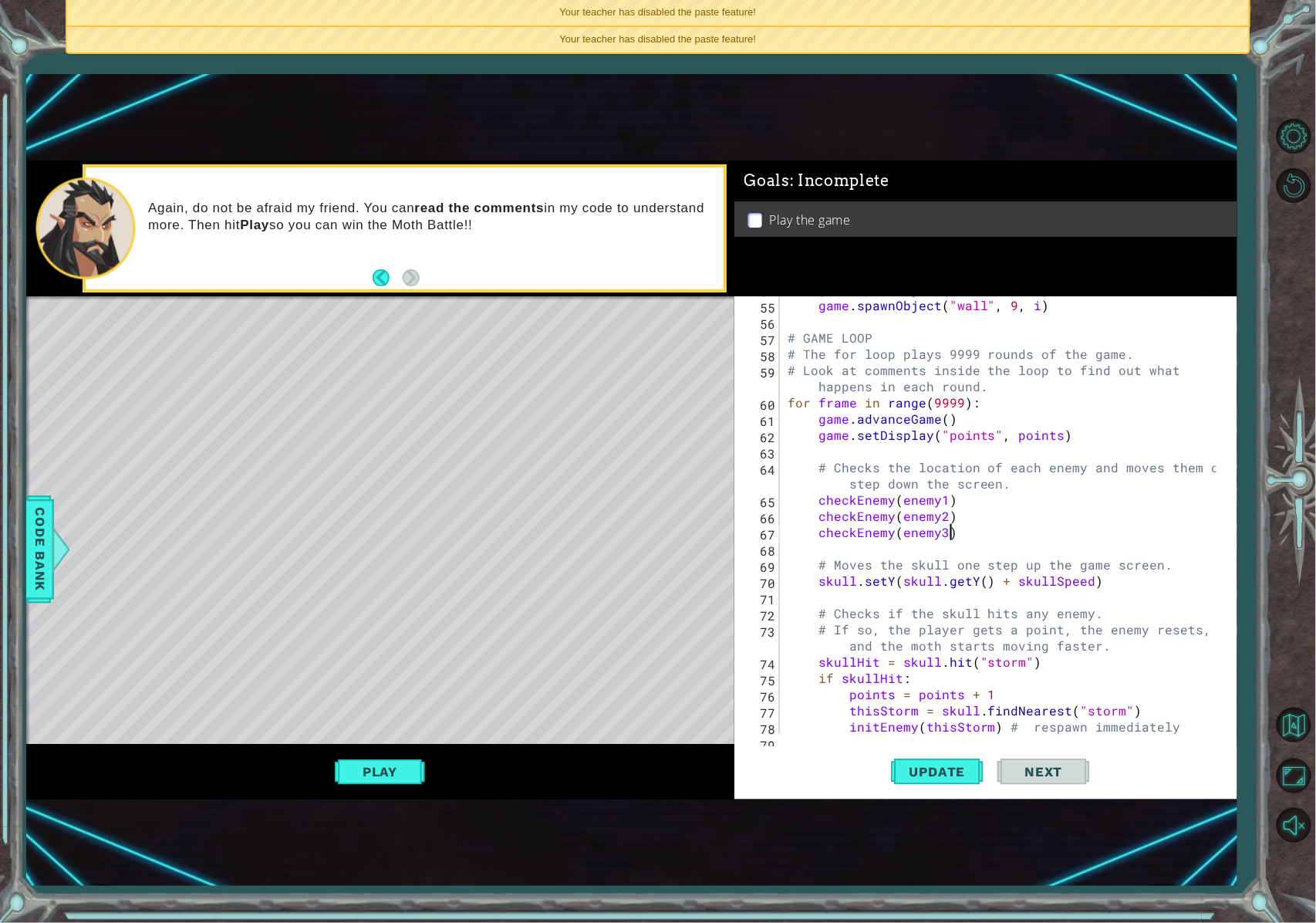
scroll to position [1049, 0]
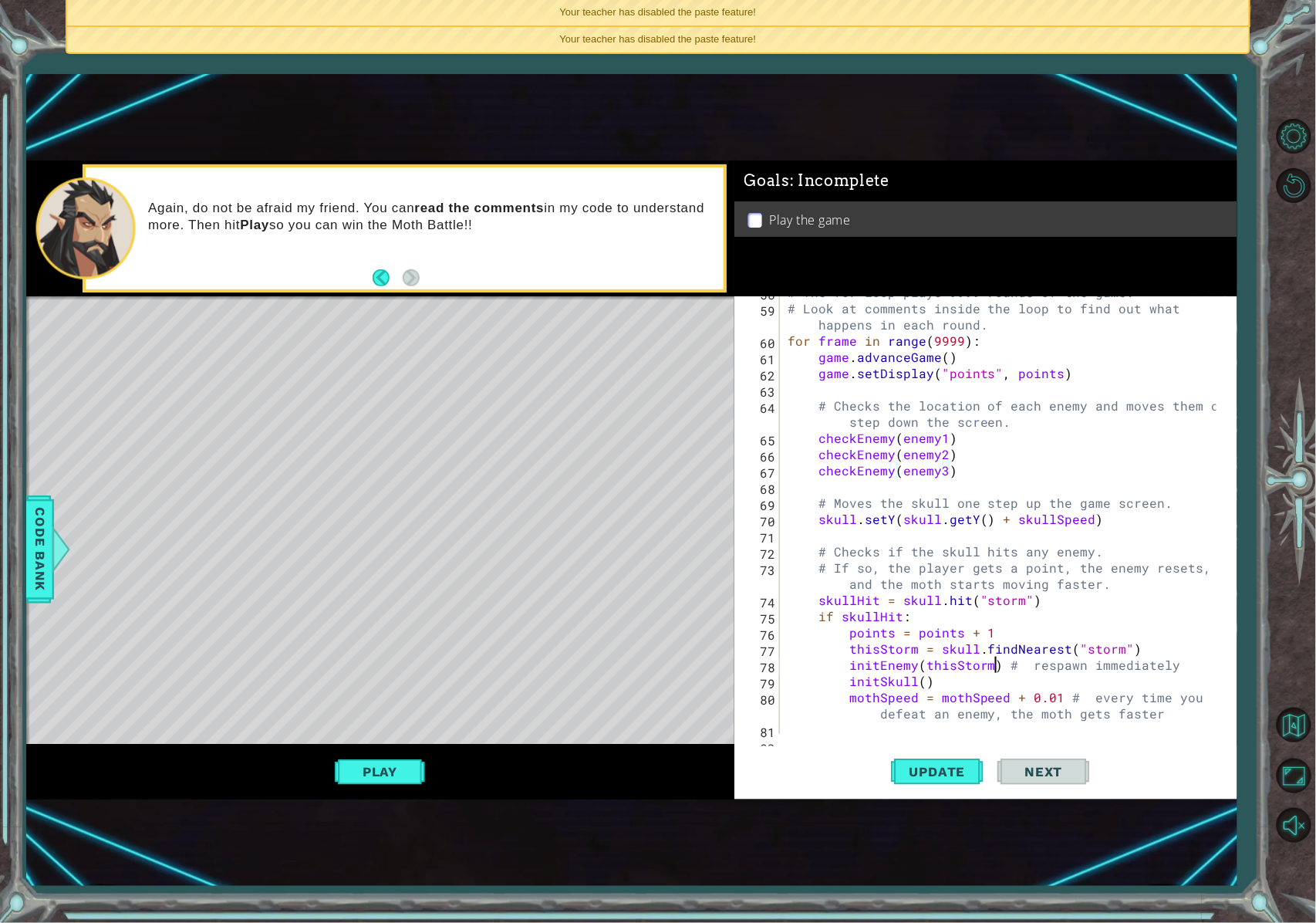
click at [975, 662] on div "# The for loop plays 9999 rounds of the game. # Look at comments inside the loo…" at bounding box center [1005, 518] width 440 height 470
type textarea "initEnemy(thisStorm) # respawn immediately"
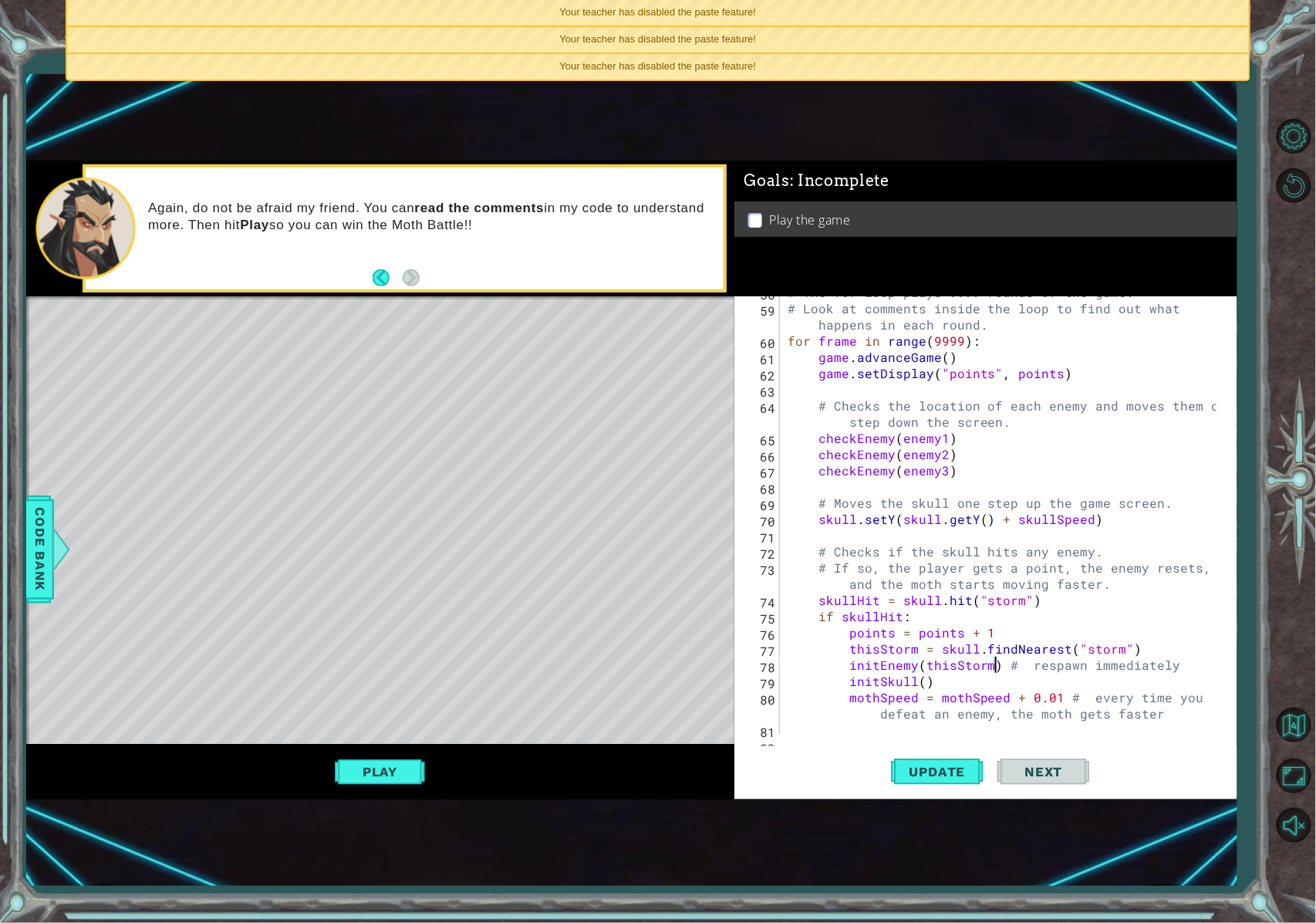
click at [975, 670] on div "# The for loop plays 9999 rounds of the game. # Look at comments inside the loo…" at bounding box center [1005, 518] width 440 height 470
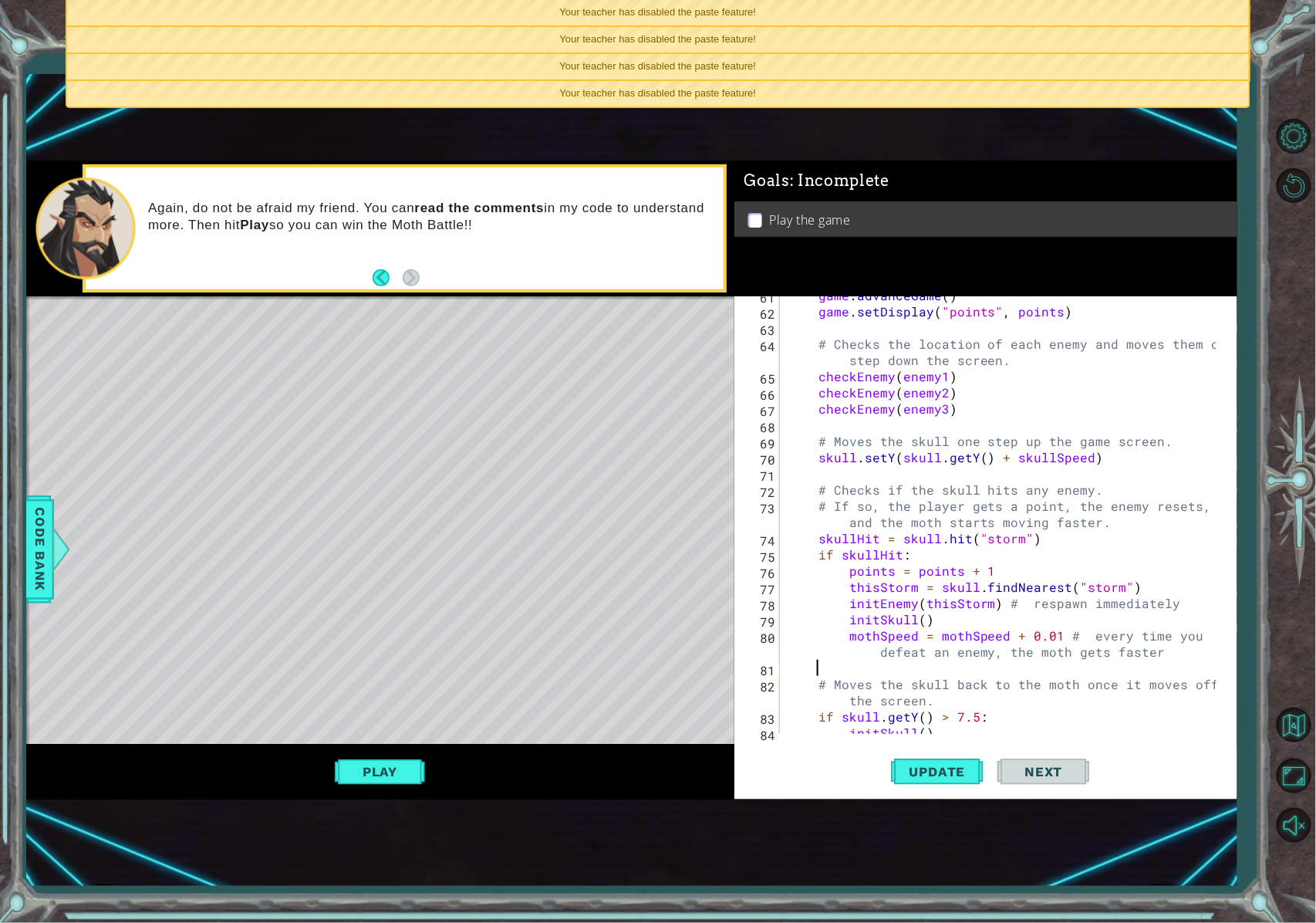
scroll to position [1173, 0]
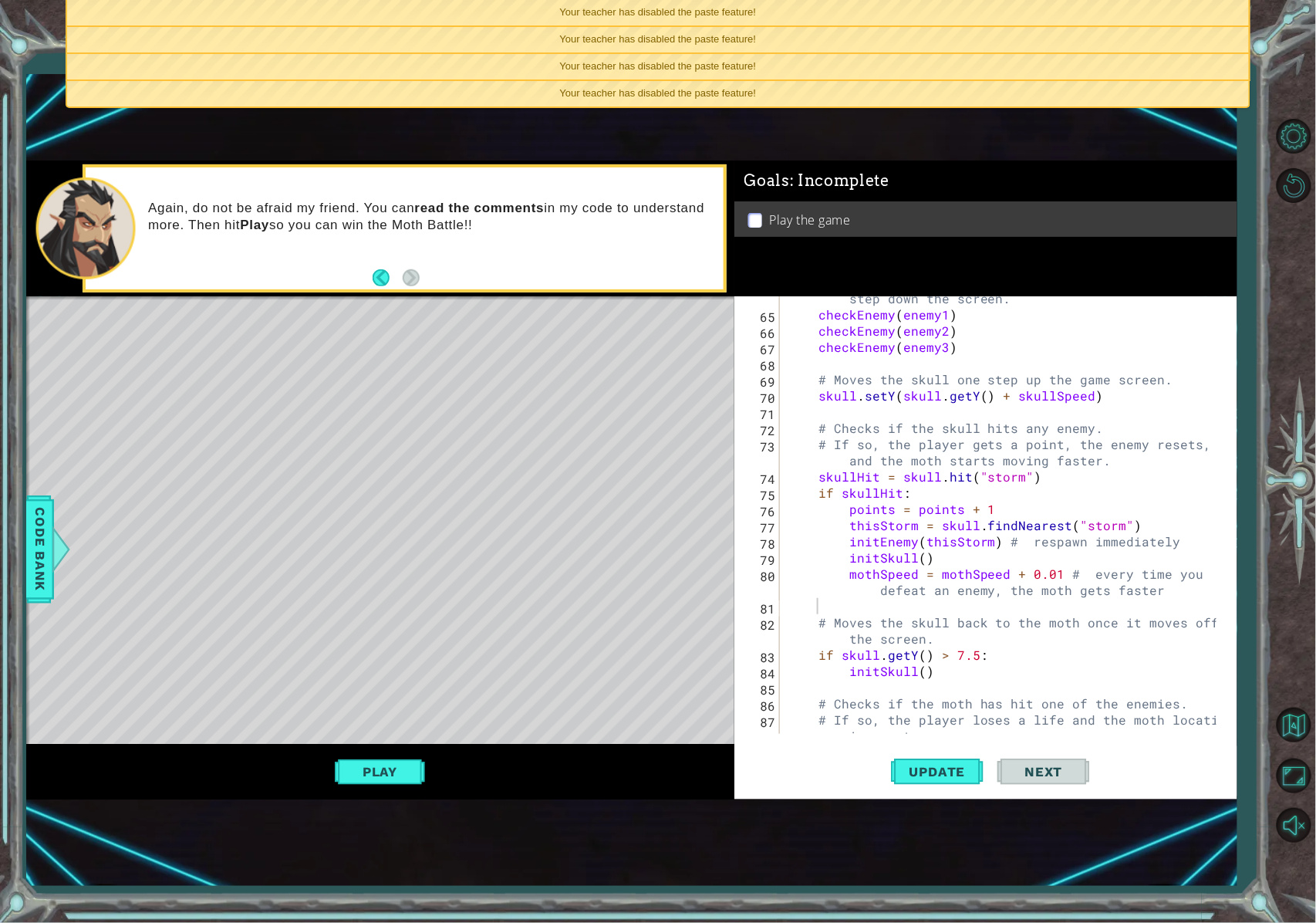
click at [957, 16] on div "Your teacher has disabled the paste feature!" at bounding box center [657, 13] width 1181 height 25
click at [957, 16] on ul "Your teacher has disabled the paste feature! Your teacher has disabled the past…" at bounding box center [657, 54] width 1185 height 108
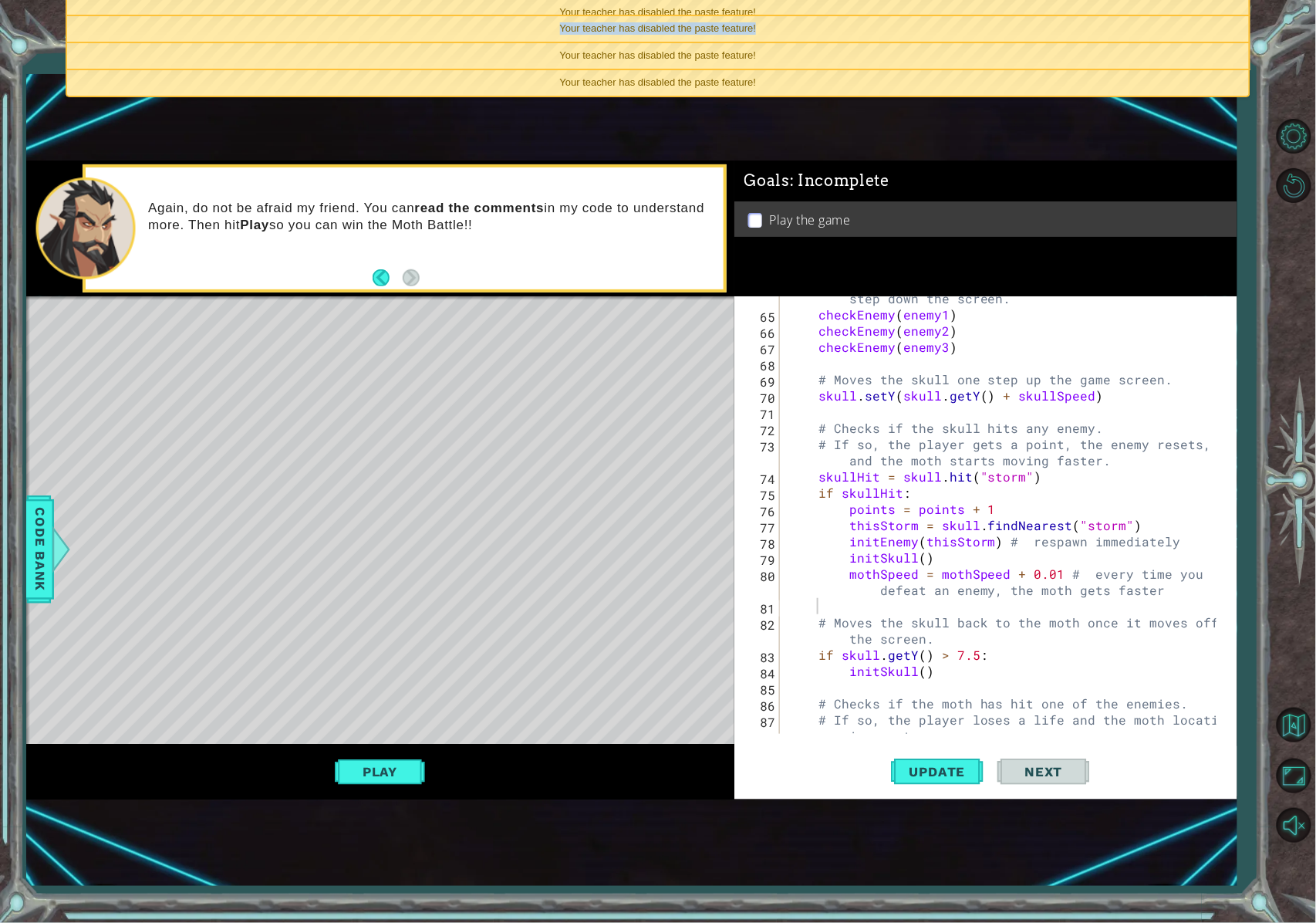
click at [957, 16] on div "Your teacher has disabled the paste feature!" at bounding box center [657, 28] width 1181 height 25
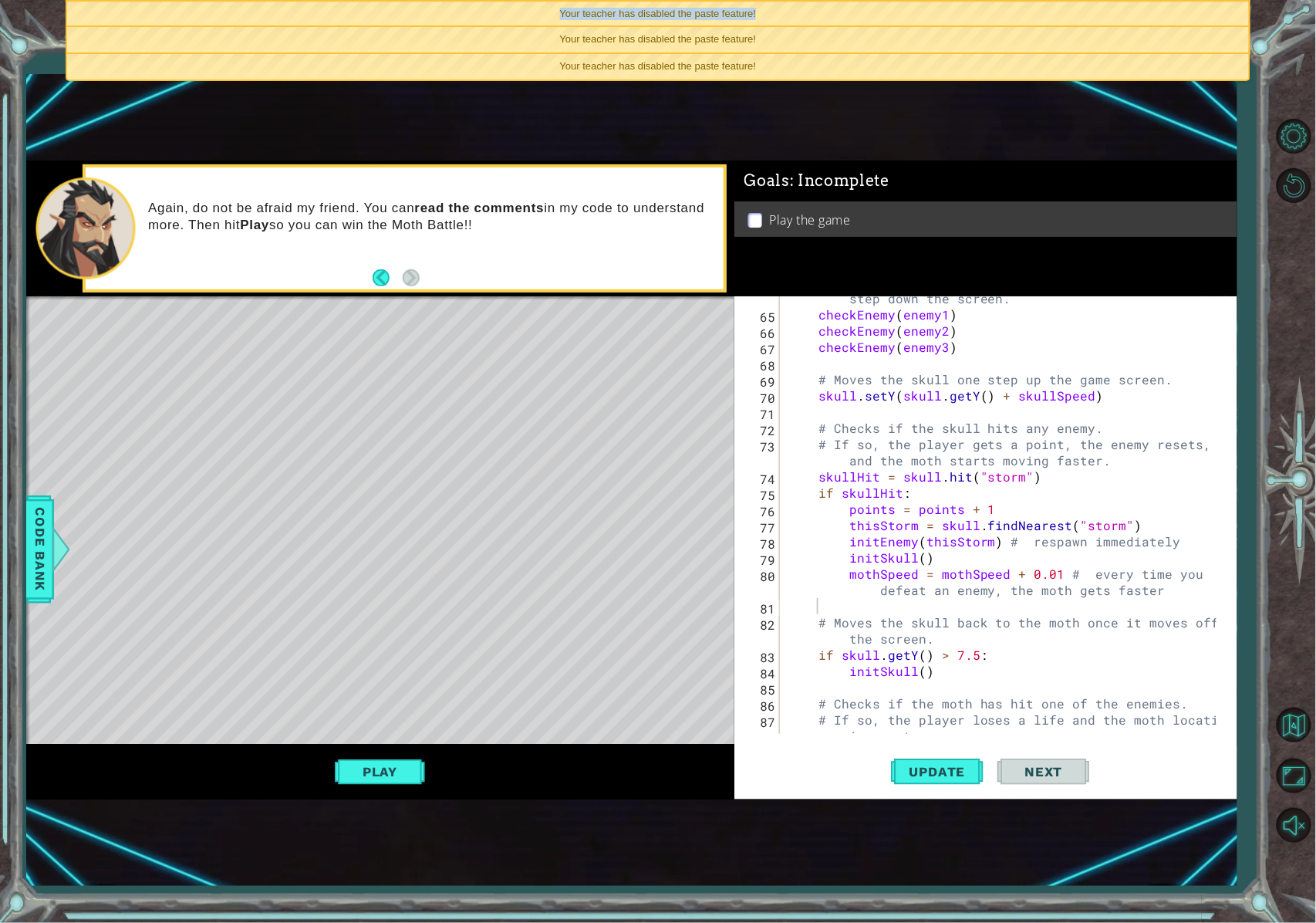
click at [957, 16] on div "Your teacher has disabled the paste feature!" at bounding box center [657, 14] width 1181 height 25
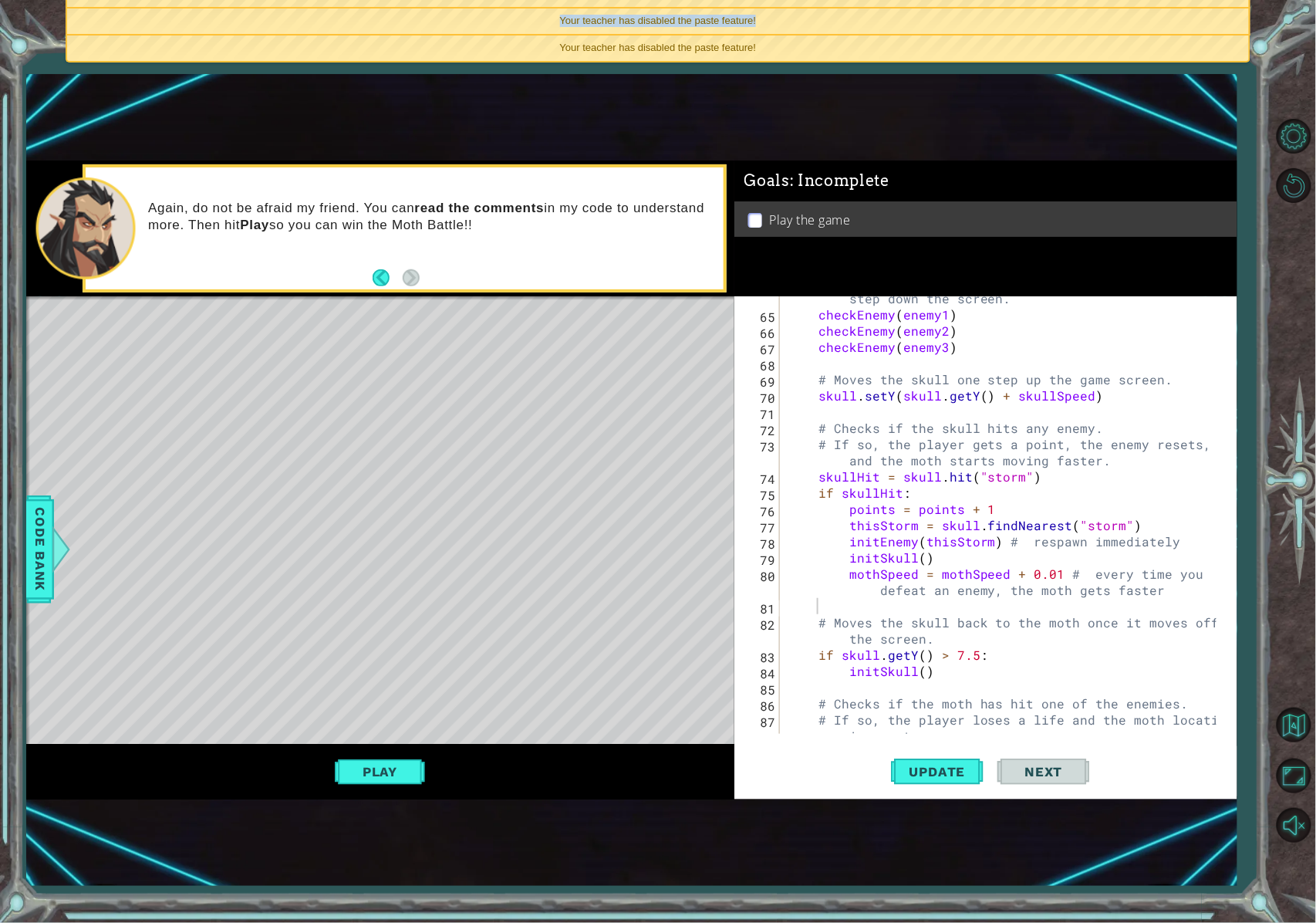
click at [957, 16] on div "Your teacher has disabled the paste feature!" at bounding box center [657, 21] width 1181 height 25
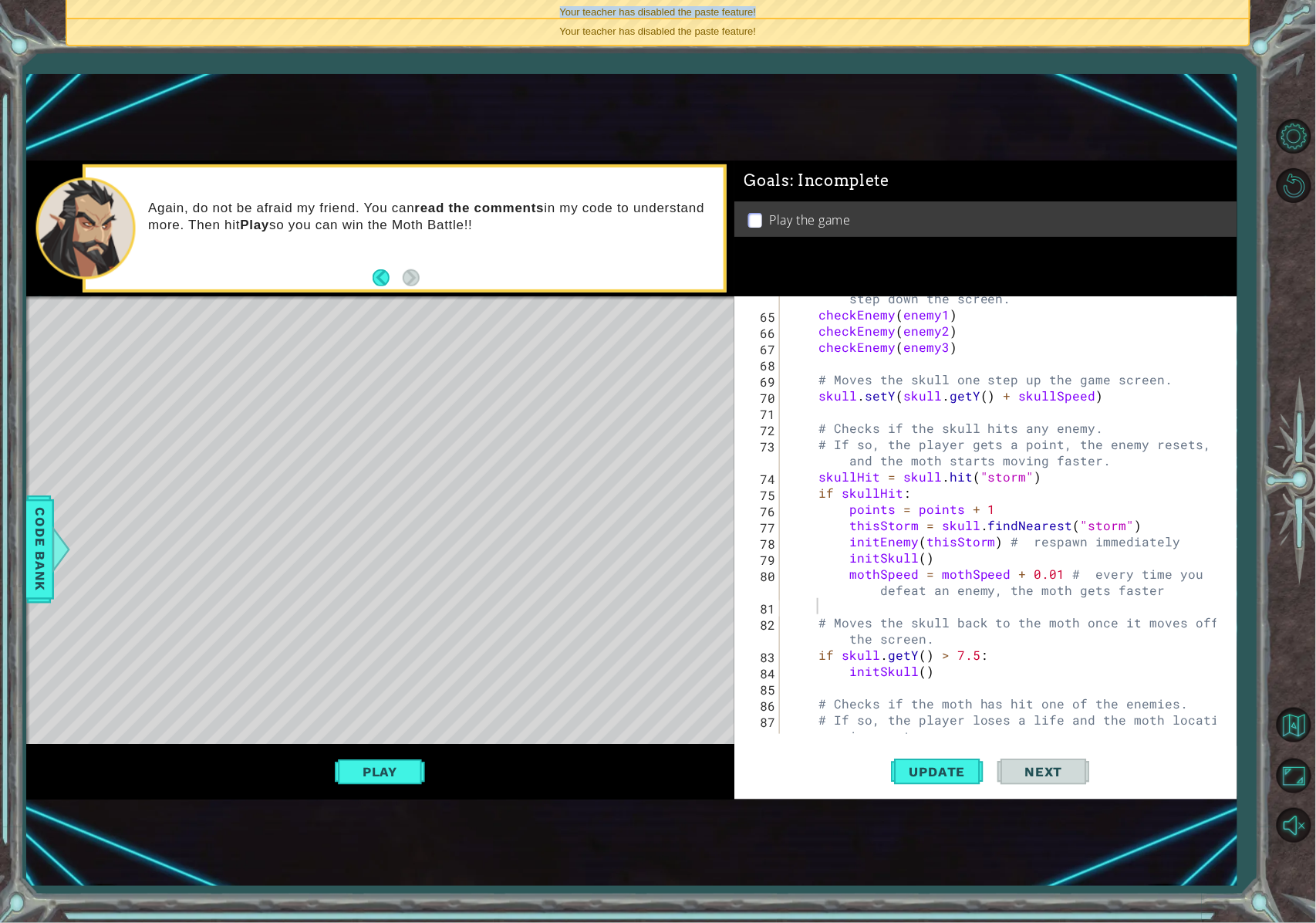
click at [957, 16] on div "Your teacher has disabled the paste feature!" at bounding box center [657, 13] width 1181 height 25
click at [957, 19] on div "Your teacher has disabled the paste feature!" at bounding box center [657, 32] width 1181 height 25
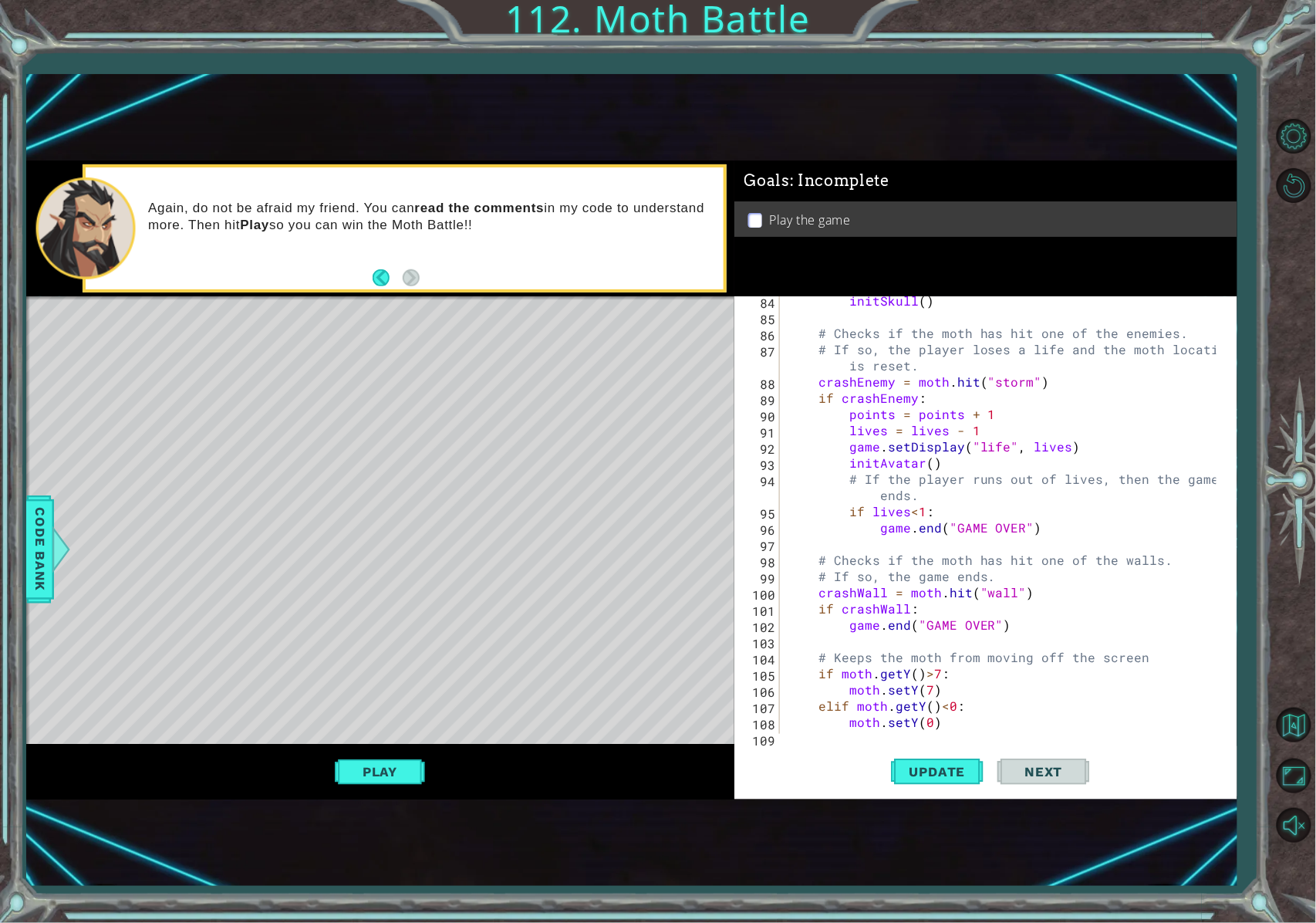
scroll to position [1556, 0]
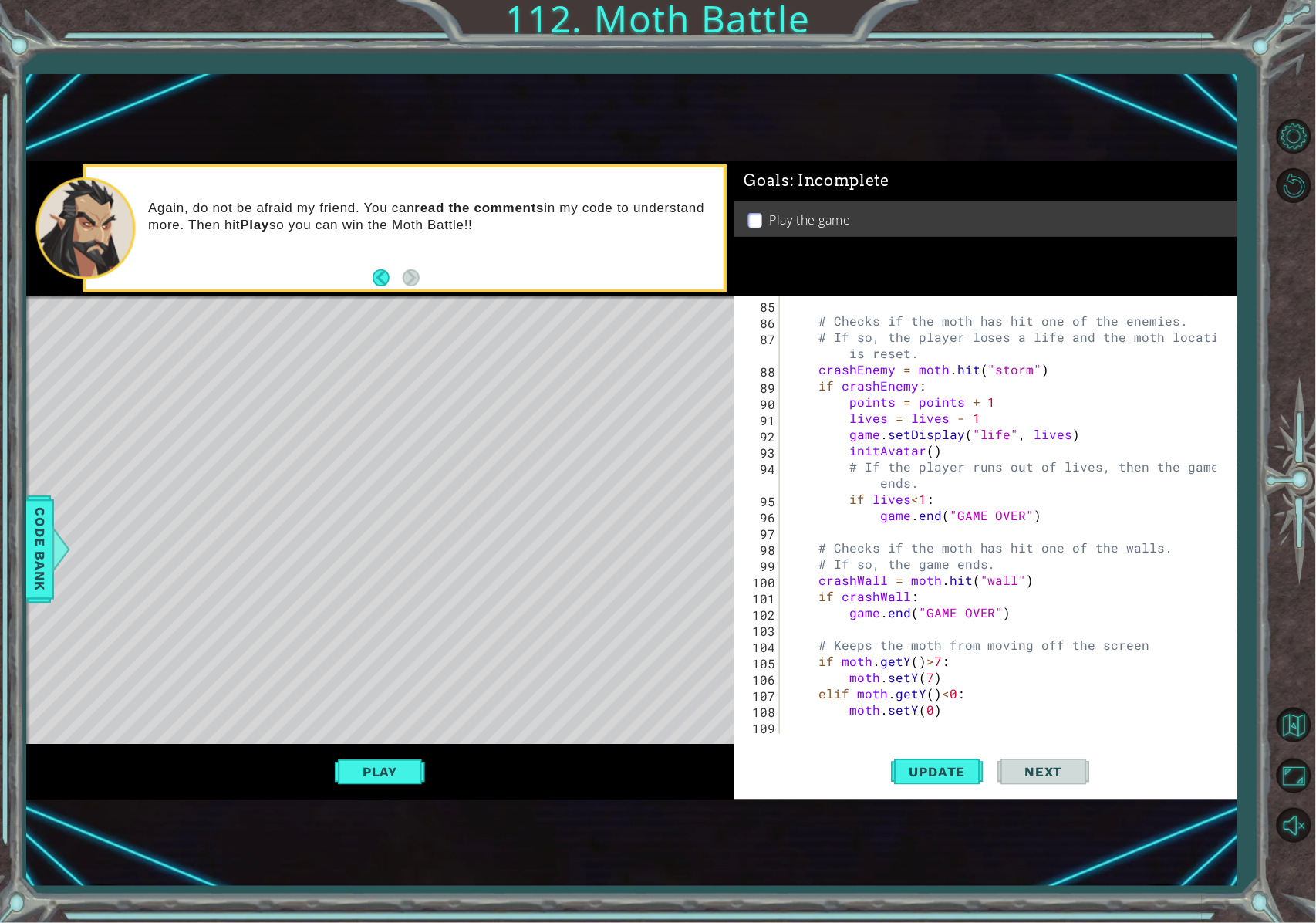
type textarea "moth.setY(0)"
drag, startPoint x: 964, startPoint y: 767, endPoint x: 904, endPoint y: 707, distance: 84.9
click at [904, 692] on div "# Checks if the moth has hit one of the enemies. # If so, the player loses a li…" at bounding box center [1005, 531] width 440 height 470
click at [929, 692] on span "Update" at bounding box center [938, 771] width 87 height 15
click at [361, 692] on button "Play" at bounding box center [380, 771] width 90 height 29
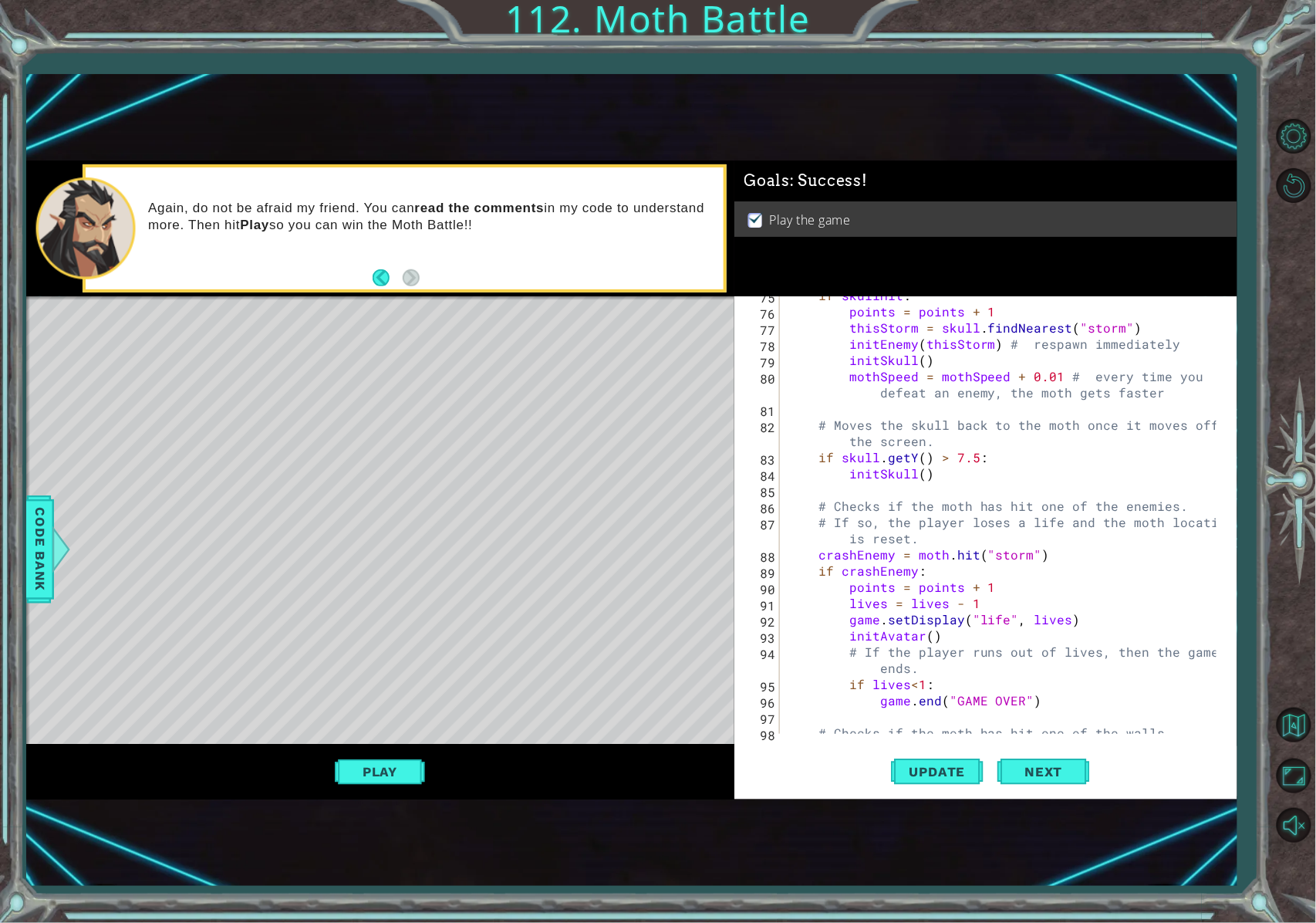
scroll to position [1432, 0]
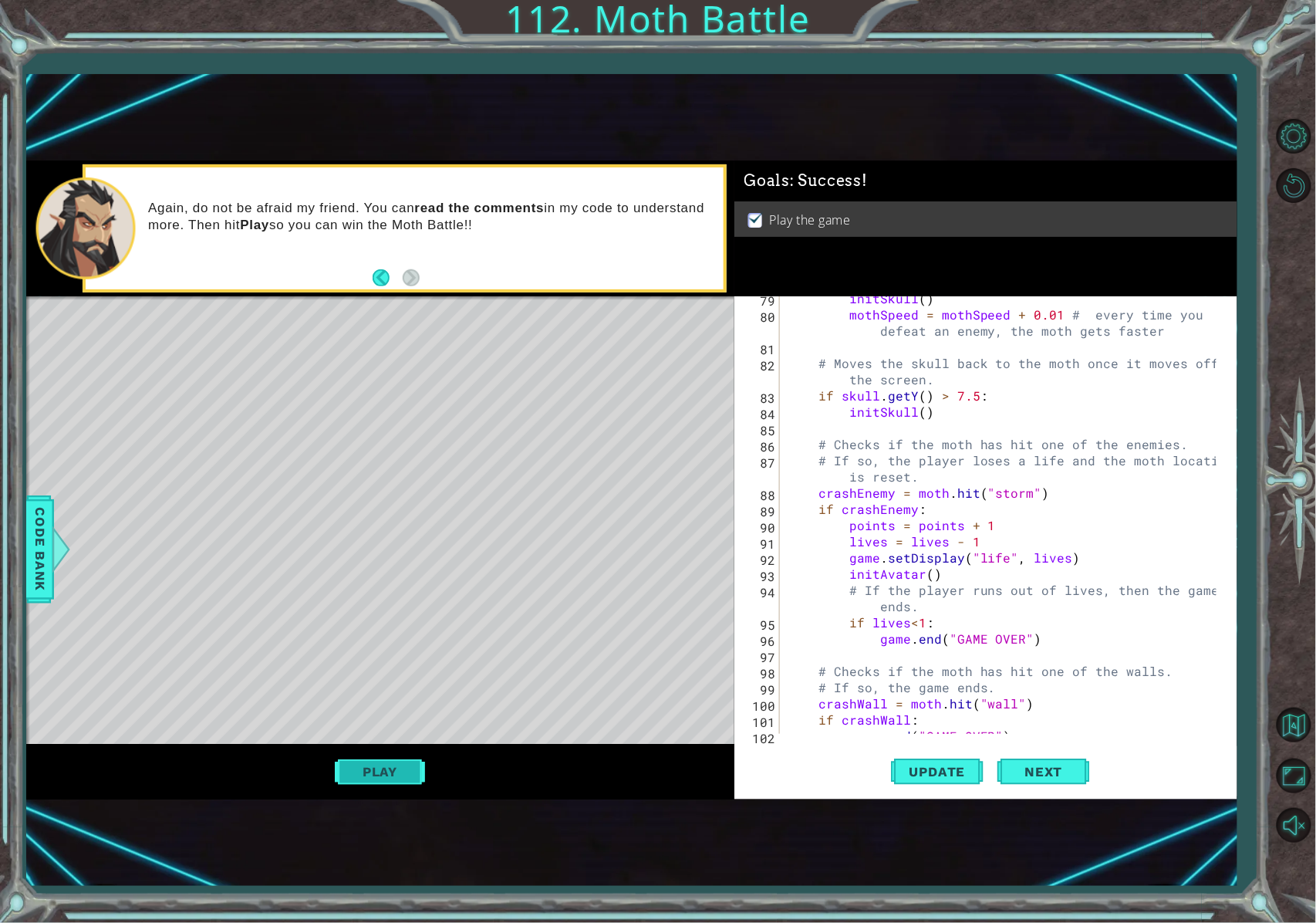
click at [399, 692] on button "Play" at bounding box center [380, 771] width 90 height 29
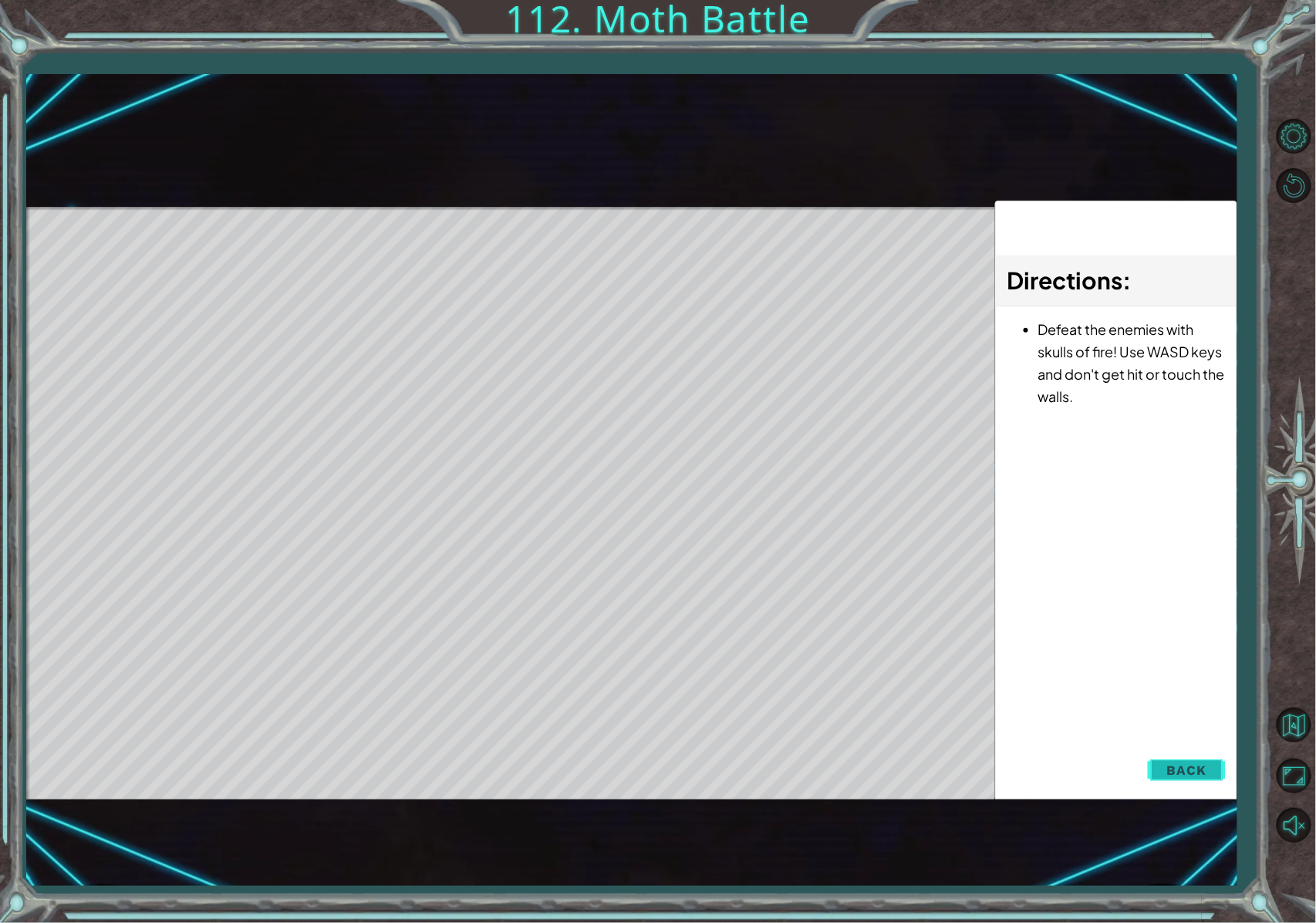
click at [975, 692] on span "Back" at bounding box center [1186, 771] width 39 height 15
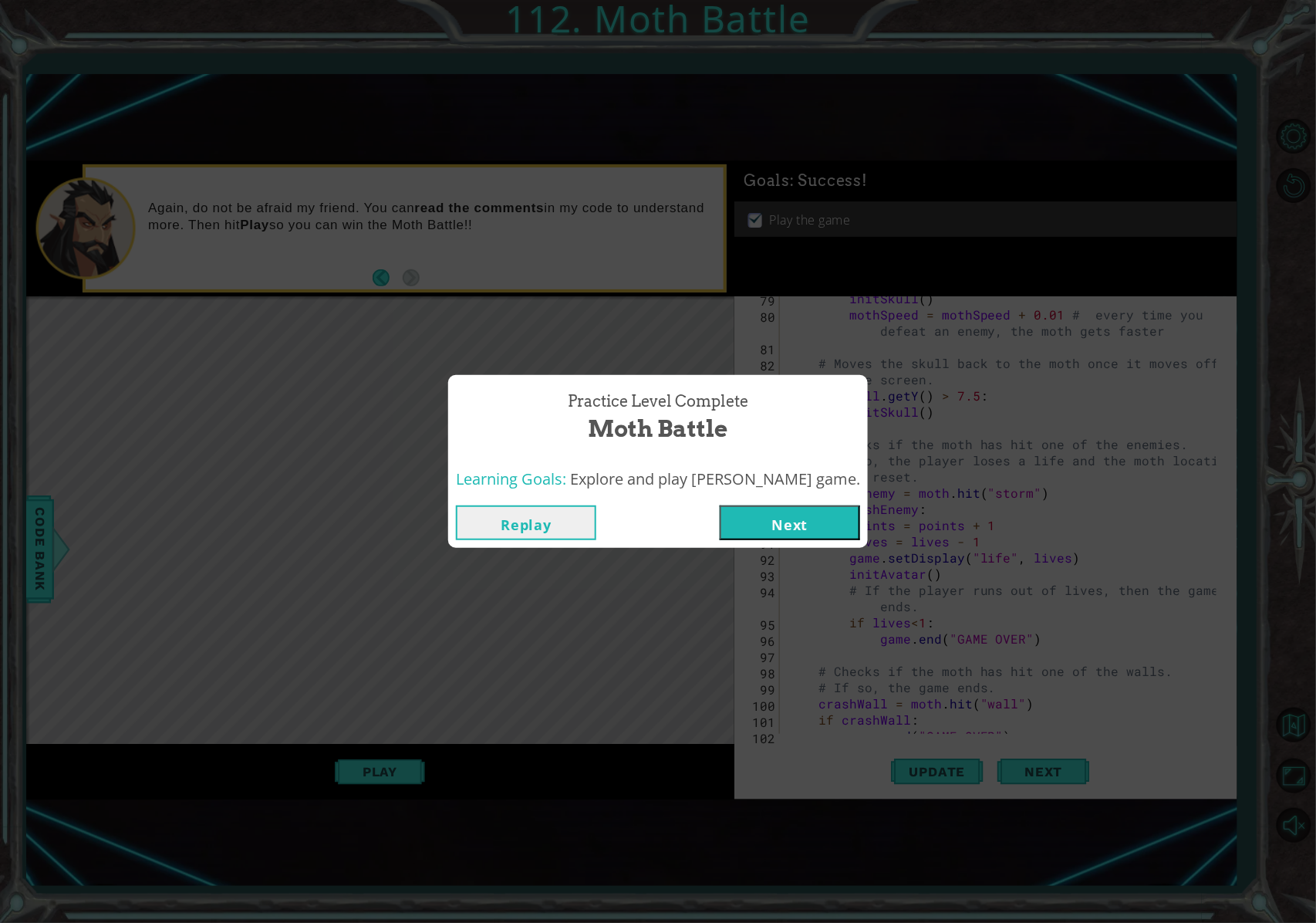
click at [820, 523] on button "Next" at bounding box center [790, 523] width 141 height 34
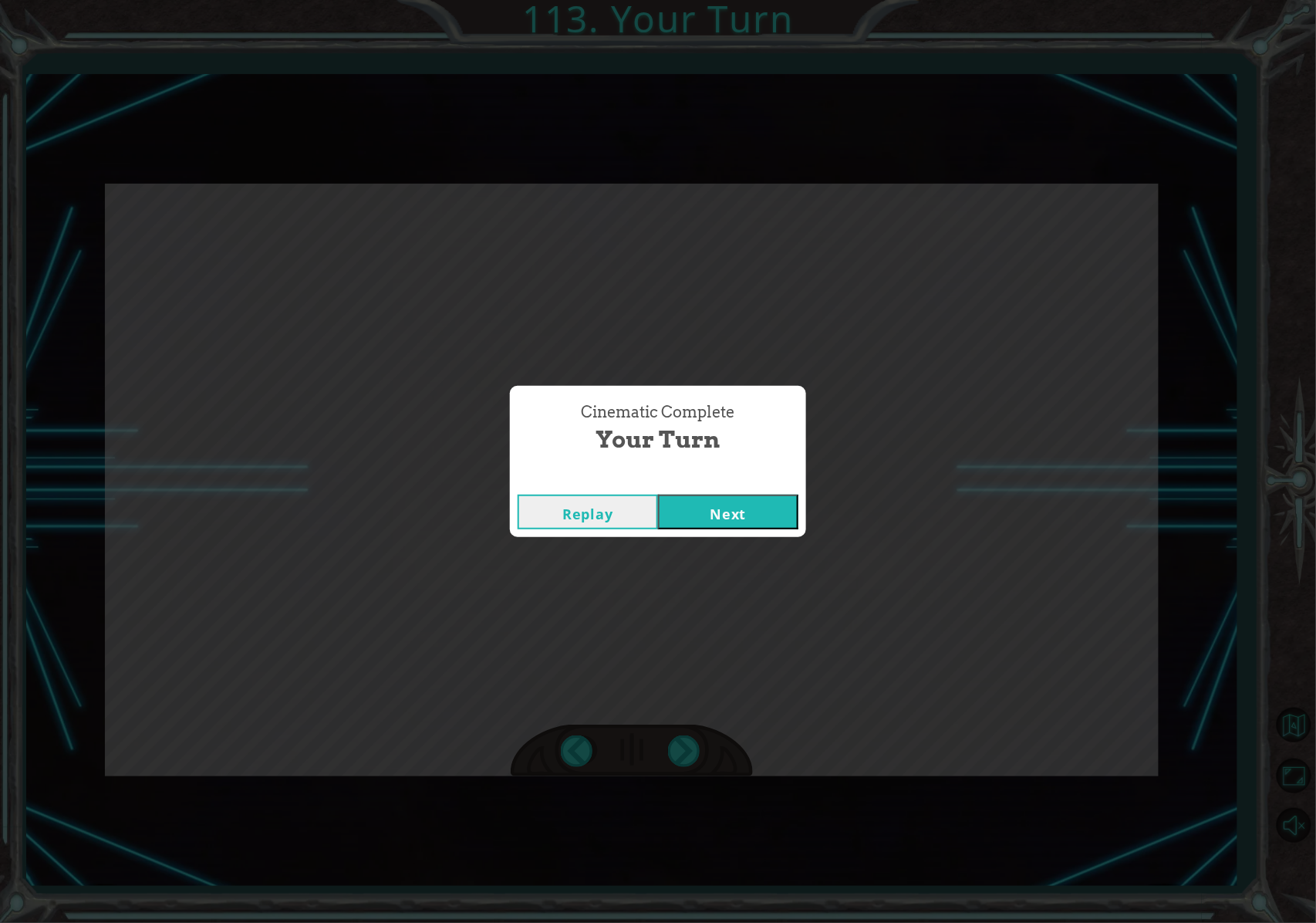
click at [784, 523] on button "Next" at bounding box center [728, 512] width 141 height 34
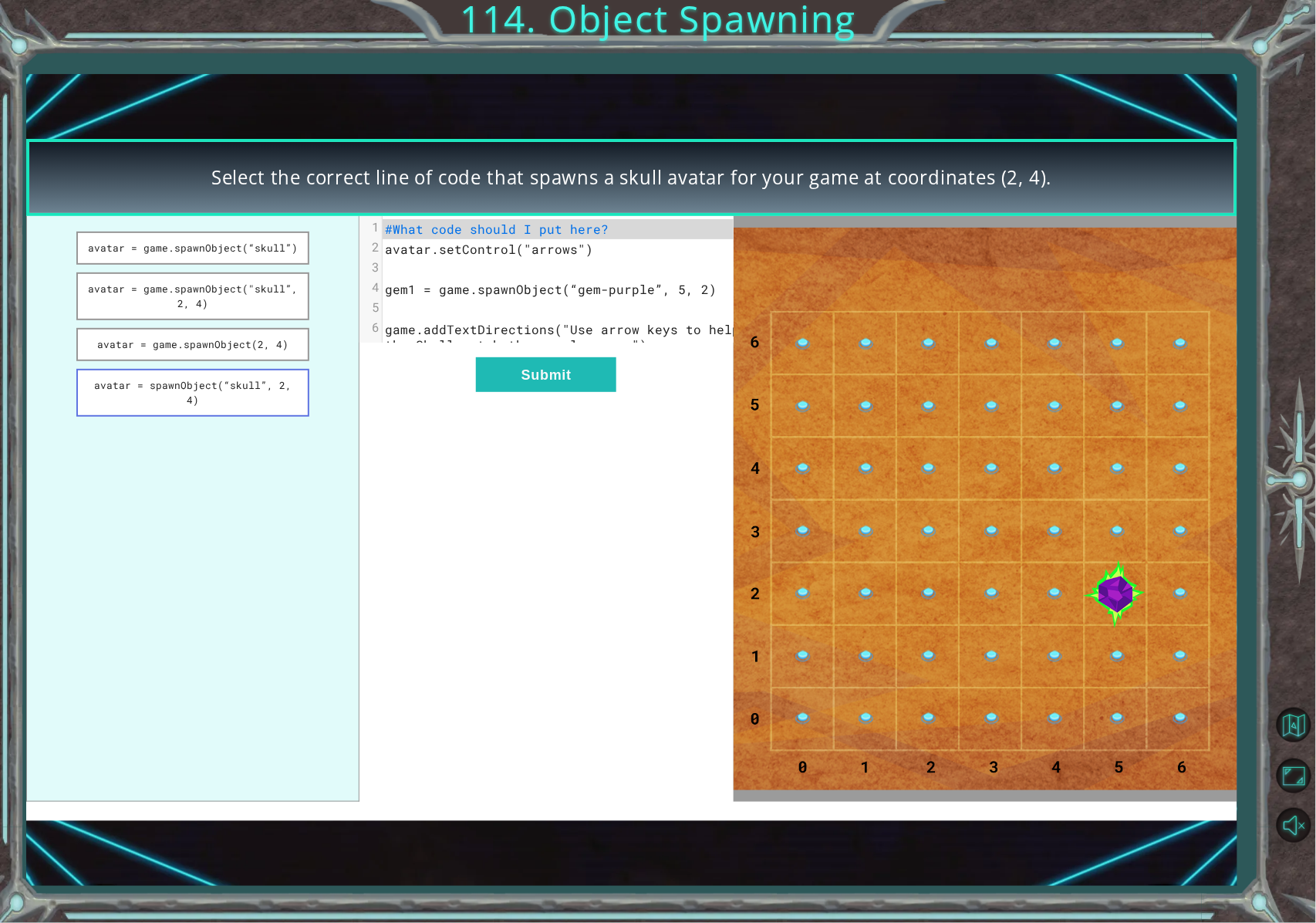
click at [275, 388] on button "avatar = spawnObject(“skull”, 2, 4)" at bounding box center [192, 393] width 232 height 48
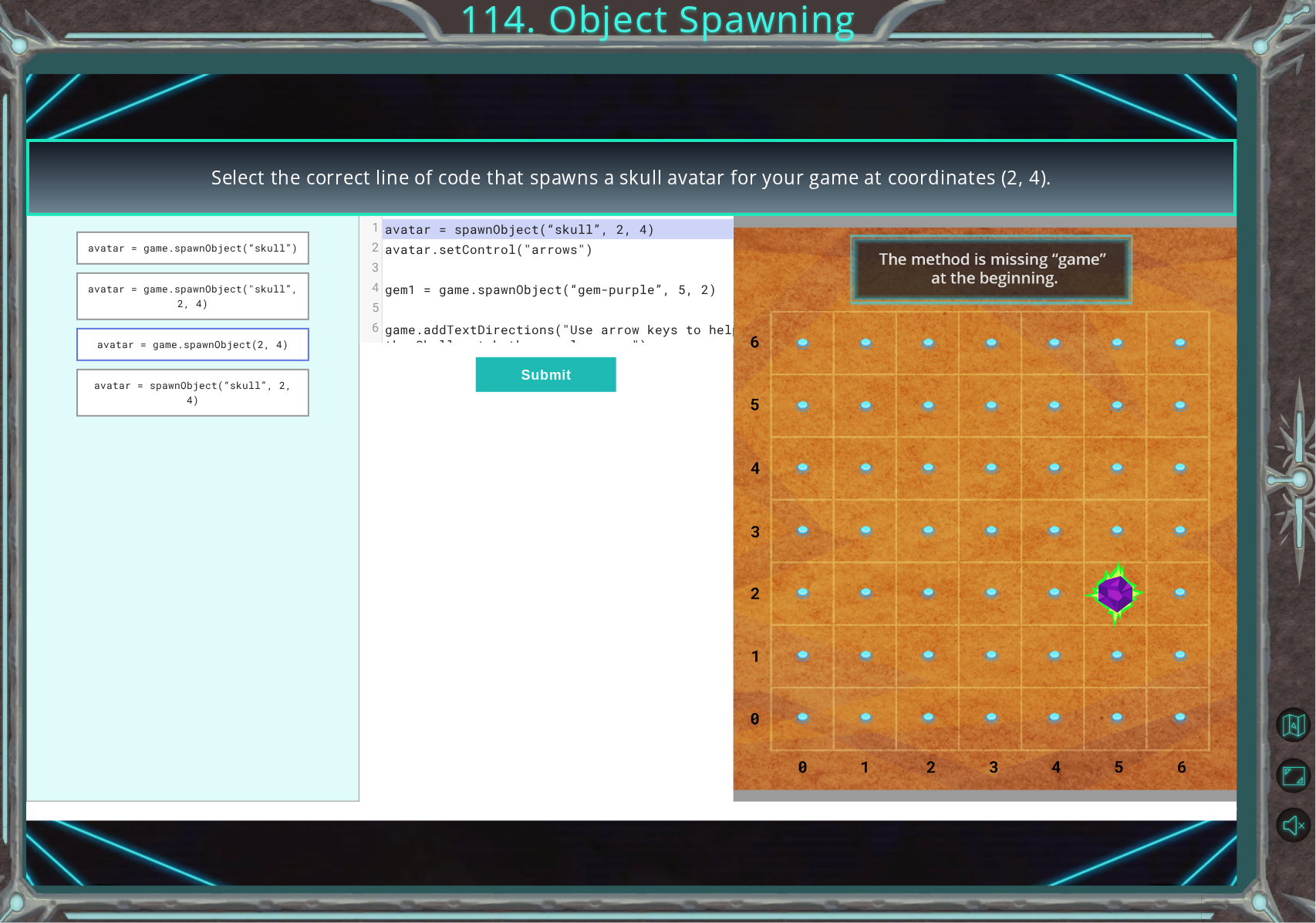
click at [260, 340] on button "avatar = game.spawnObject(2, 4)" at bounding box center [192, 345] width 232 height 34
click at [258, 306] on button "avatar = game.spawnObject("skull”, 2, 4)" at bounding box center [192, 296] width 232 height 48
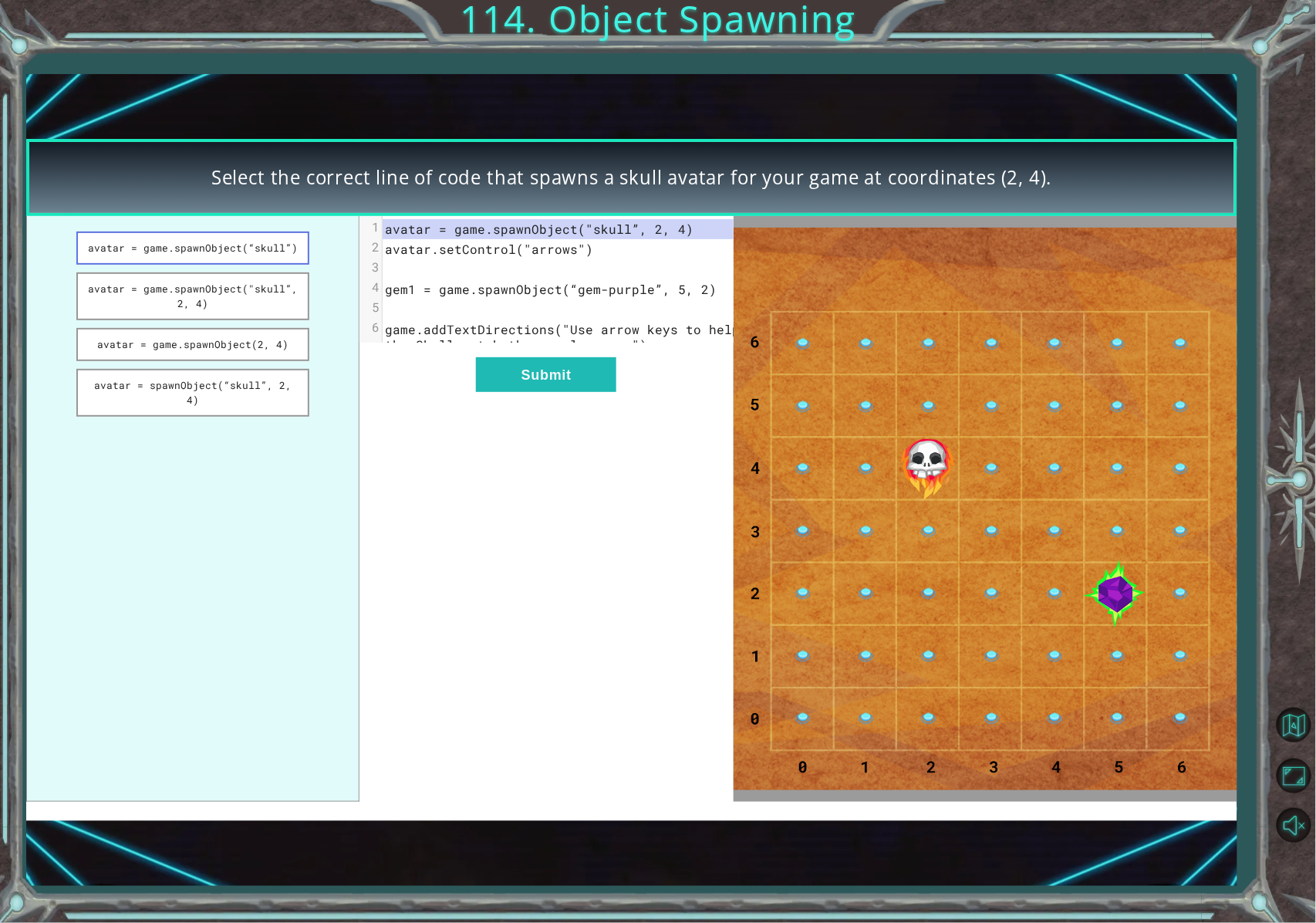
click at [275, 235] on button "avatar = game.spawnObject(“skull”)" at bounding box center [192, 248] width 232 height 34
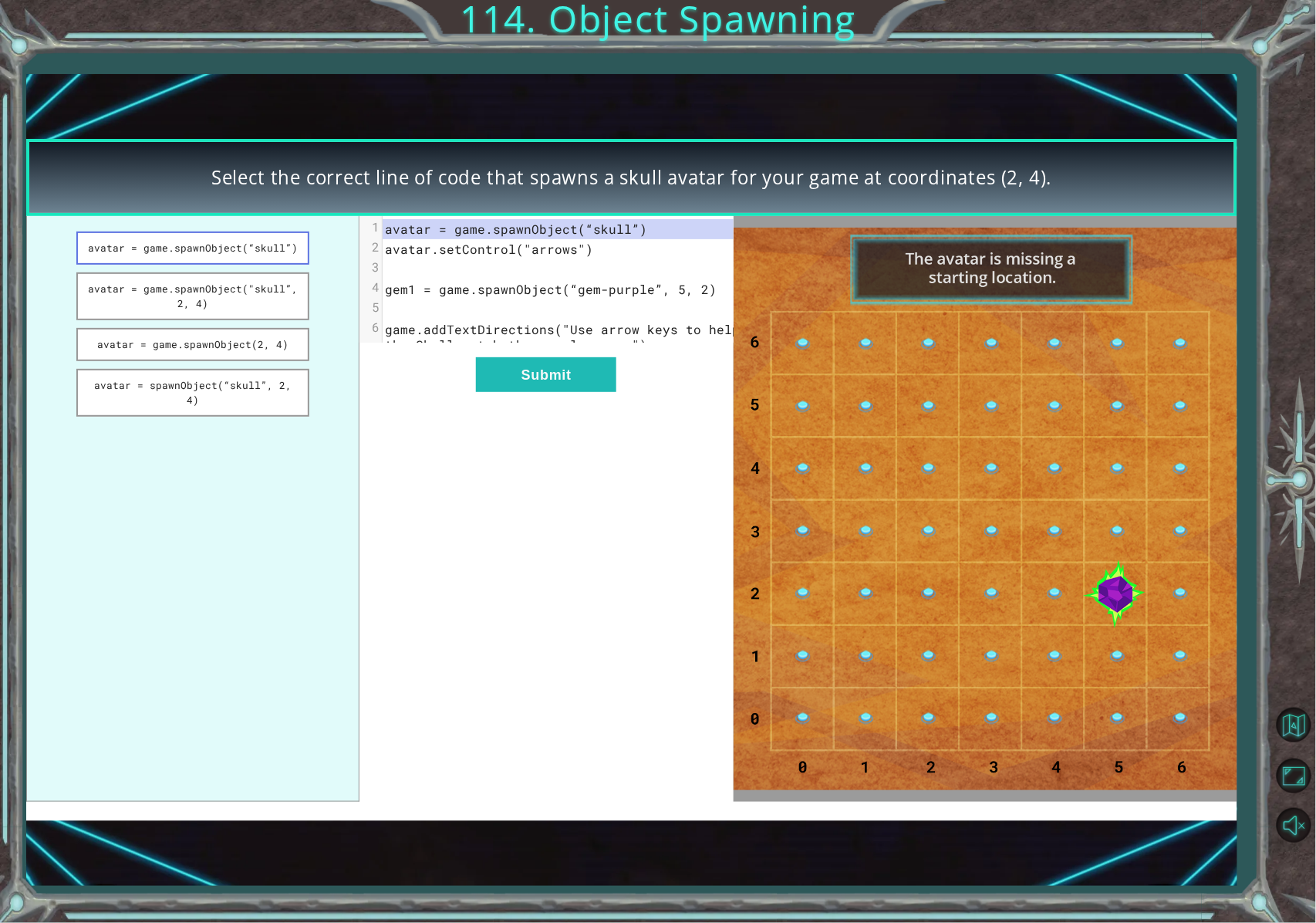
click at [285, 260] on button "avatar = game.spawnObject(“skull”)" at bounding box center [192, 248] width 232 height 34
click at [257, 232] on button "avatar = game.spawnObject(“skull”)" at bounding box center [192, 248] width 232 height 34
click at [260, 291] on button "avatar = game.spawnObject("skull”, 2, 4)" at bounding box center [192, 296] width 232 height 48
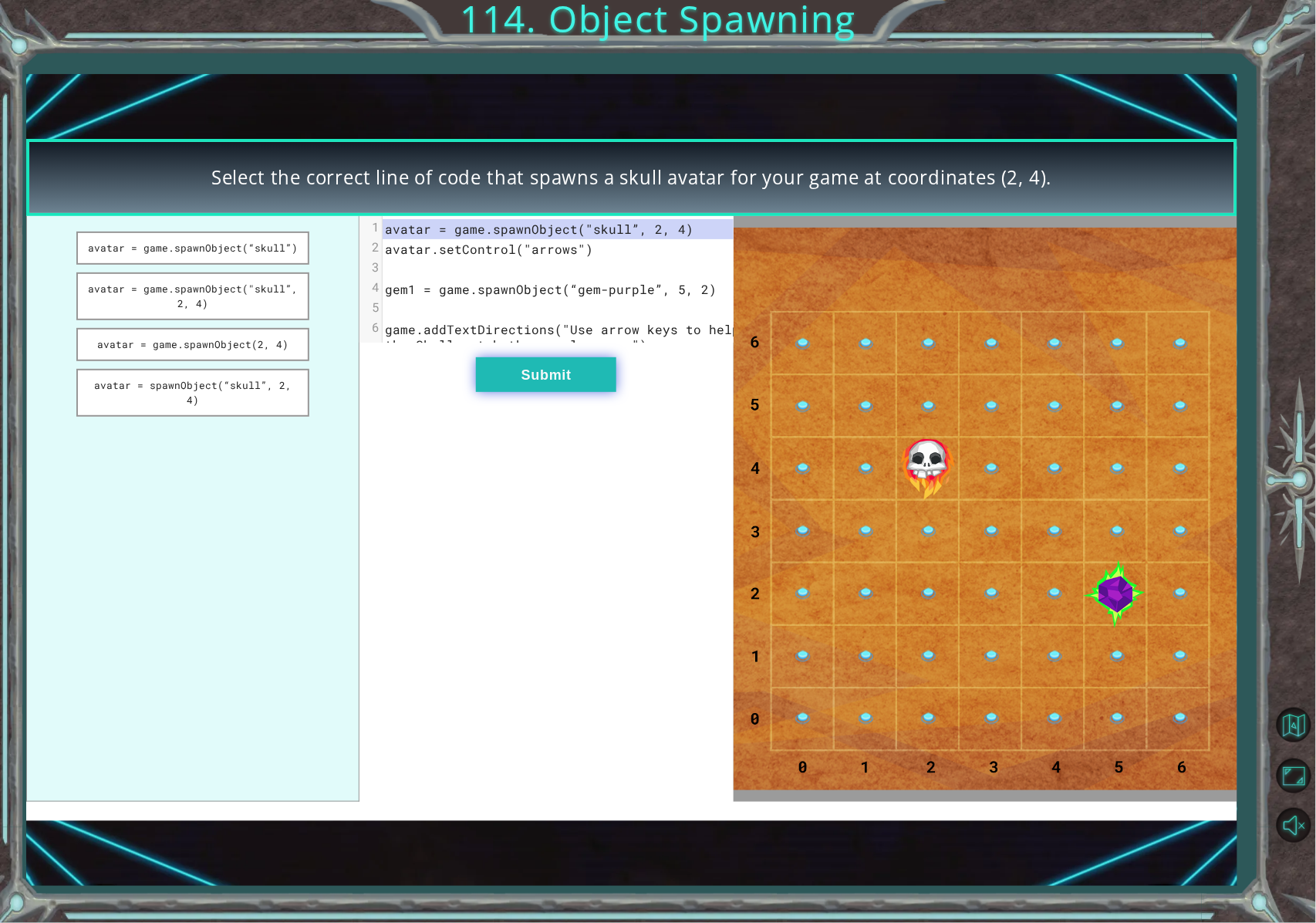
click at [480, 387] on button "Submit" at bounding box center [547, 374] width 141 height 34
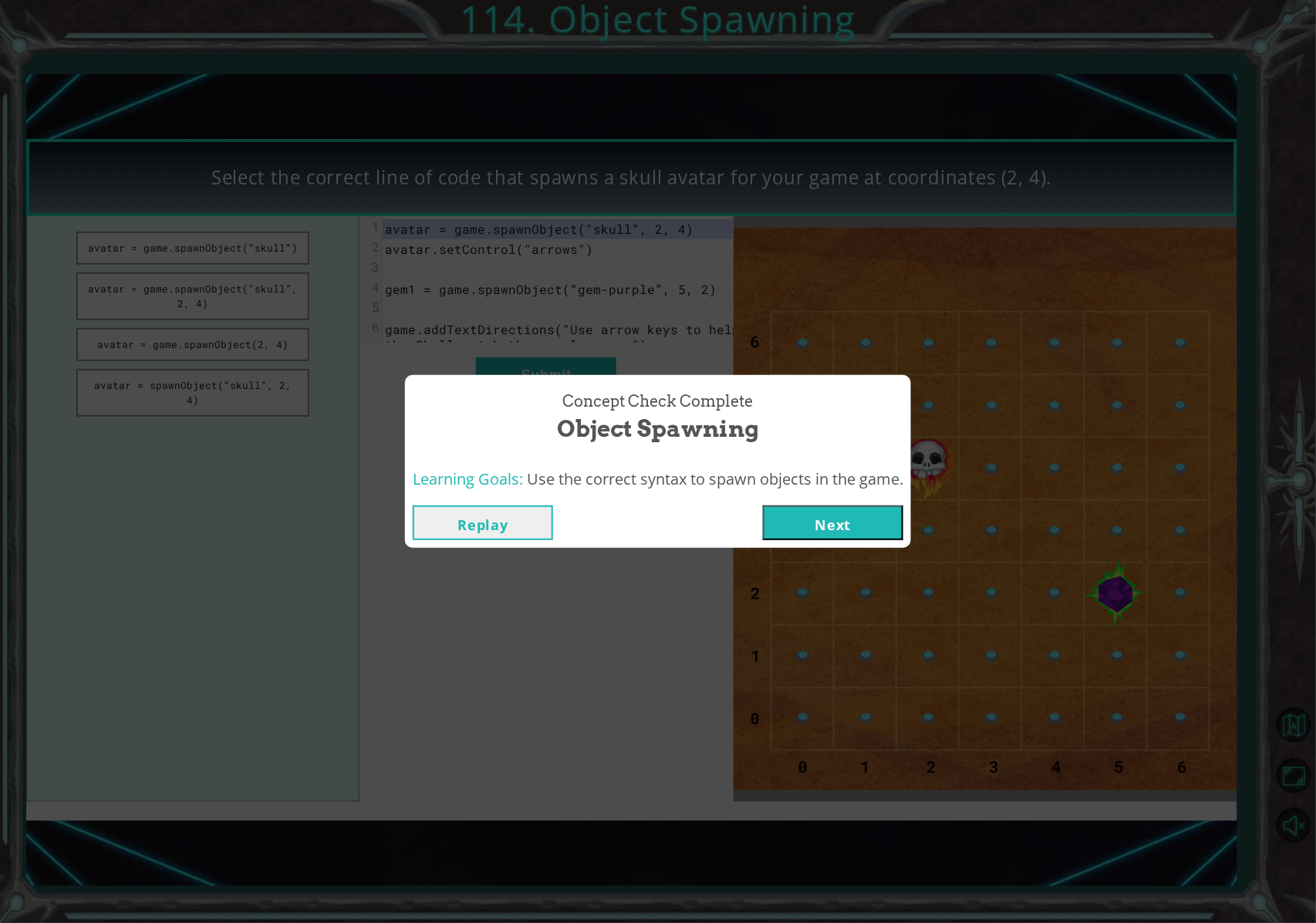
click at [773, 517] on button "Next" at bounding box center [833, 523] width 141 height 34
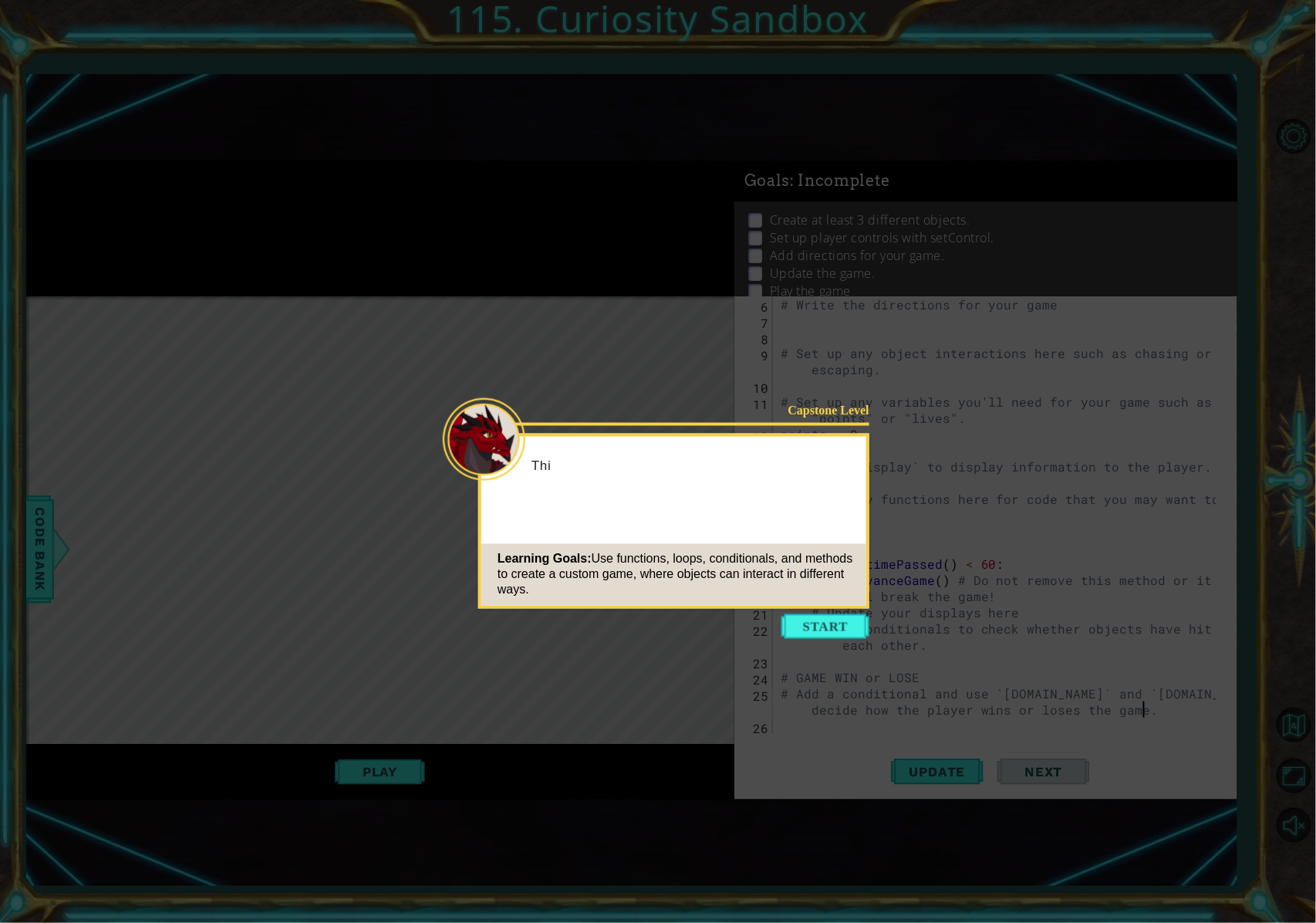
scroll to position [81, 0]
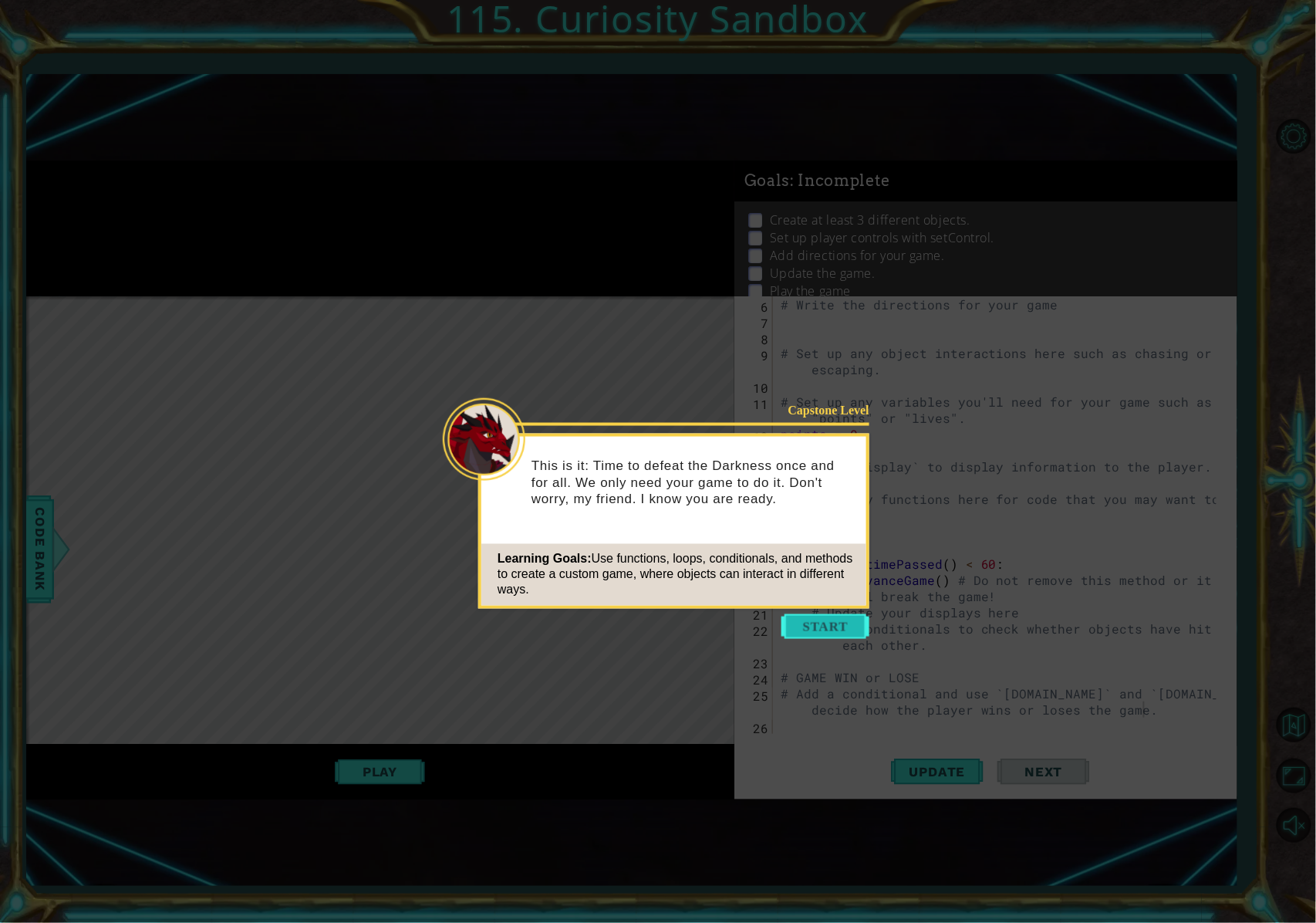
click at [801, 632] on button "Start" at bounding box center [825, 627] width 88 height 24
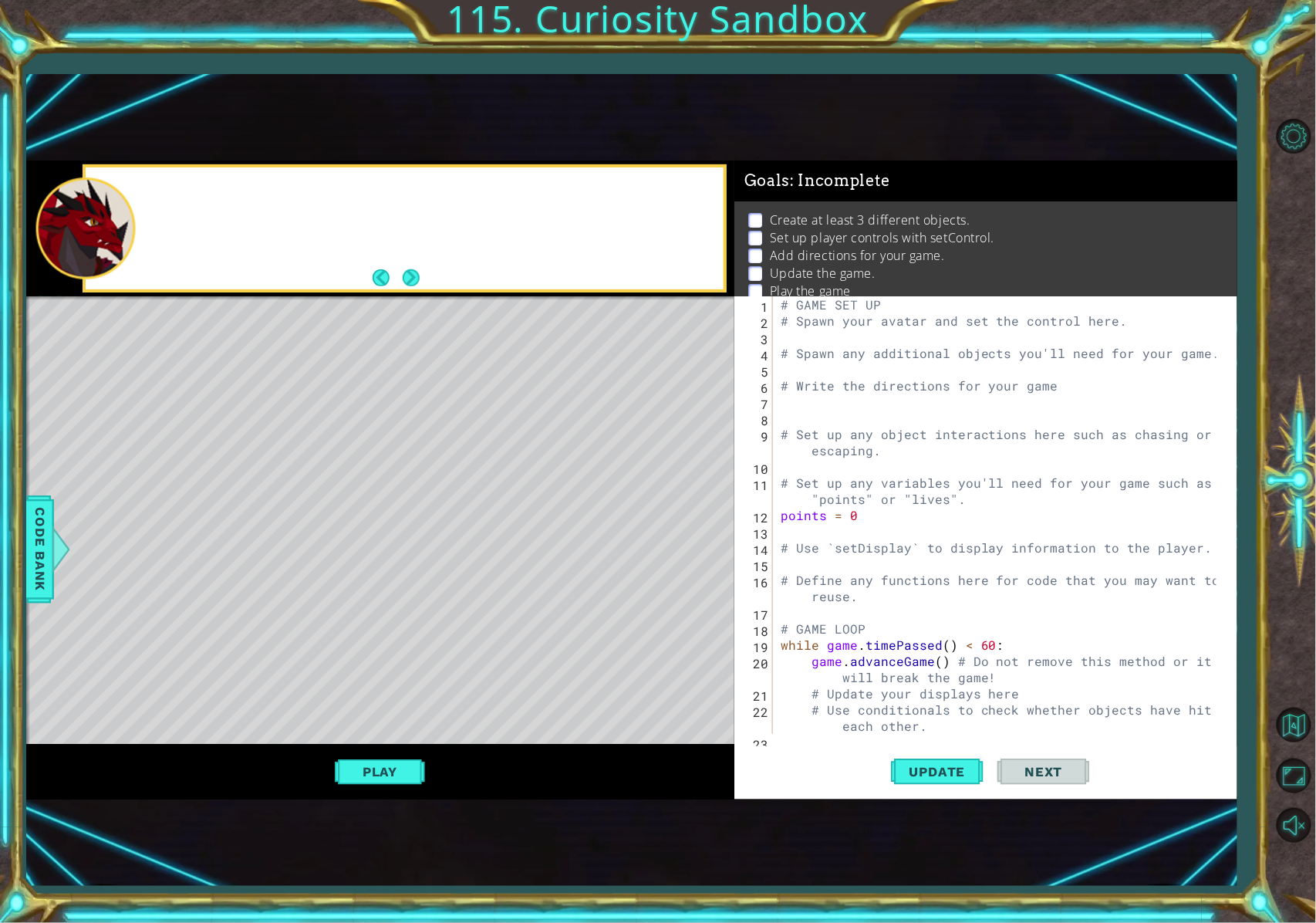
scroll to position [0, 0]
click at [410, 279] on button "Next" at bounding box center [411, 278] width 17 height 17
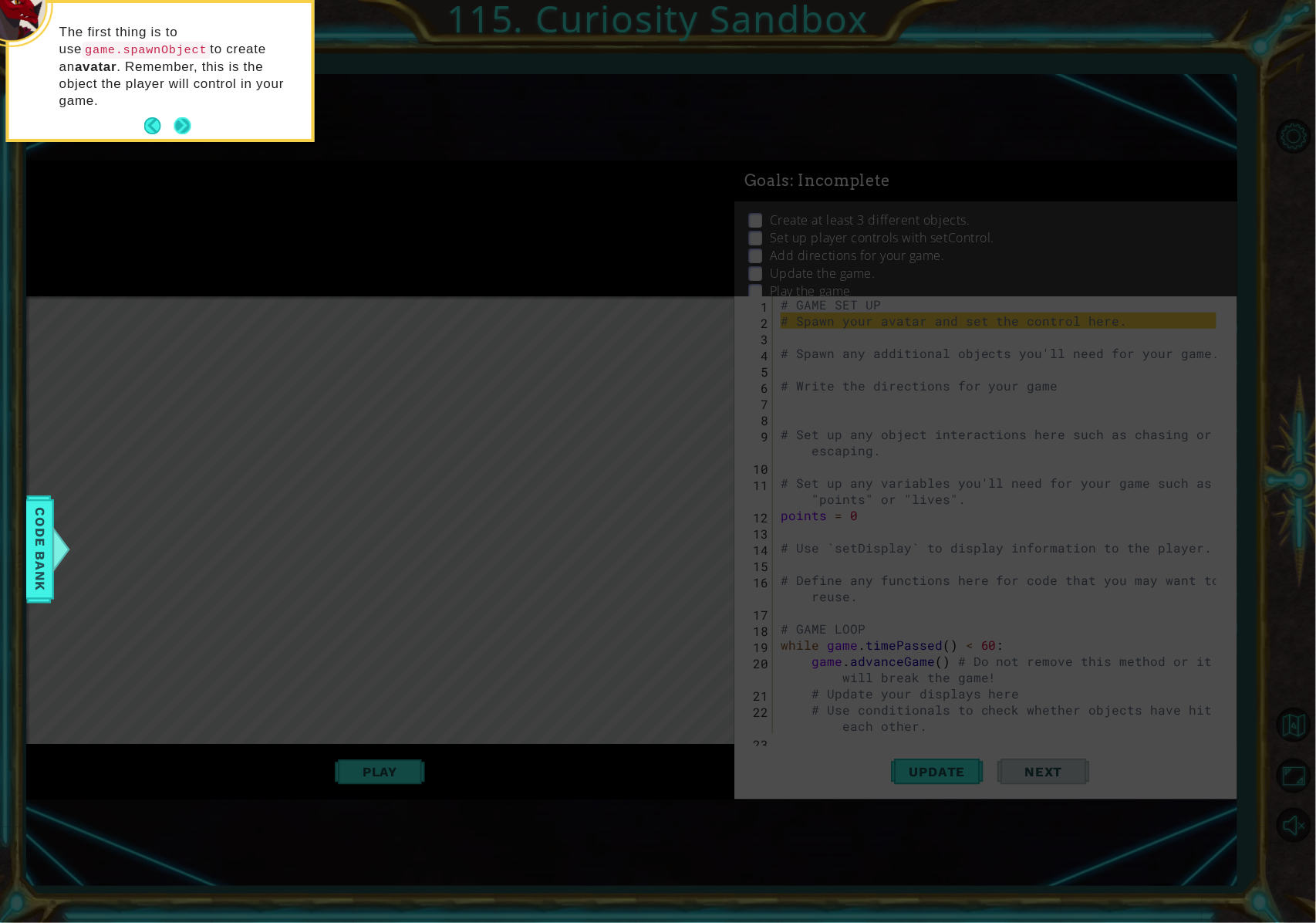
click at [183, 117] on button "Next" at bounding box center [182, 126] width 17 height 17
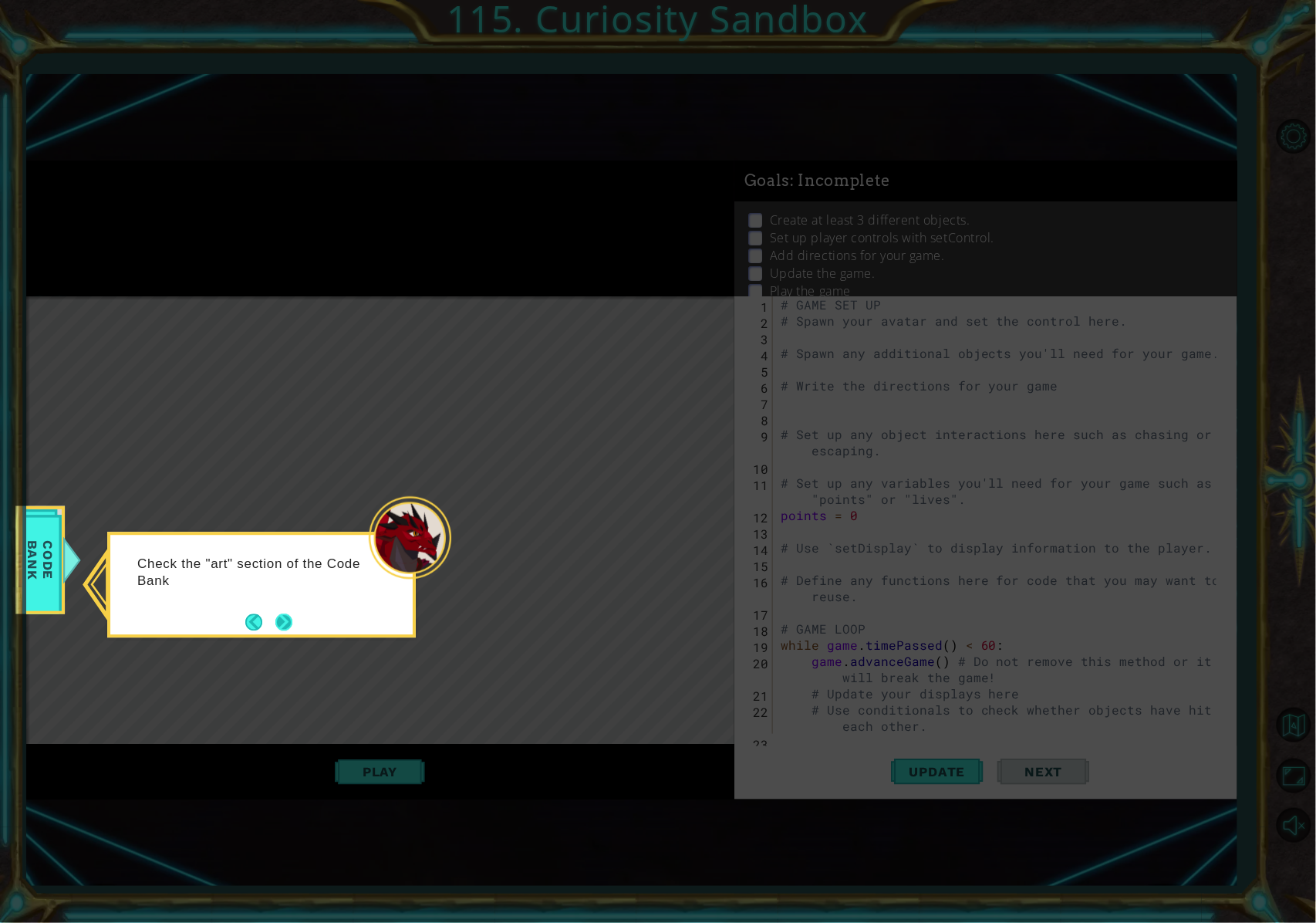
click at [292, 614] on button "Next" at bounding box center [284, 622] width 17 height 17
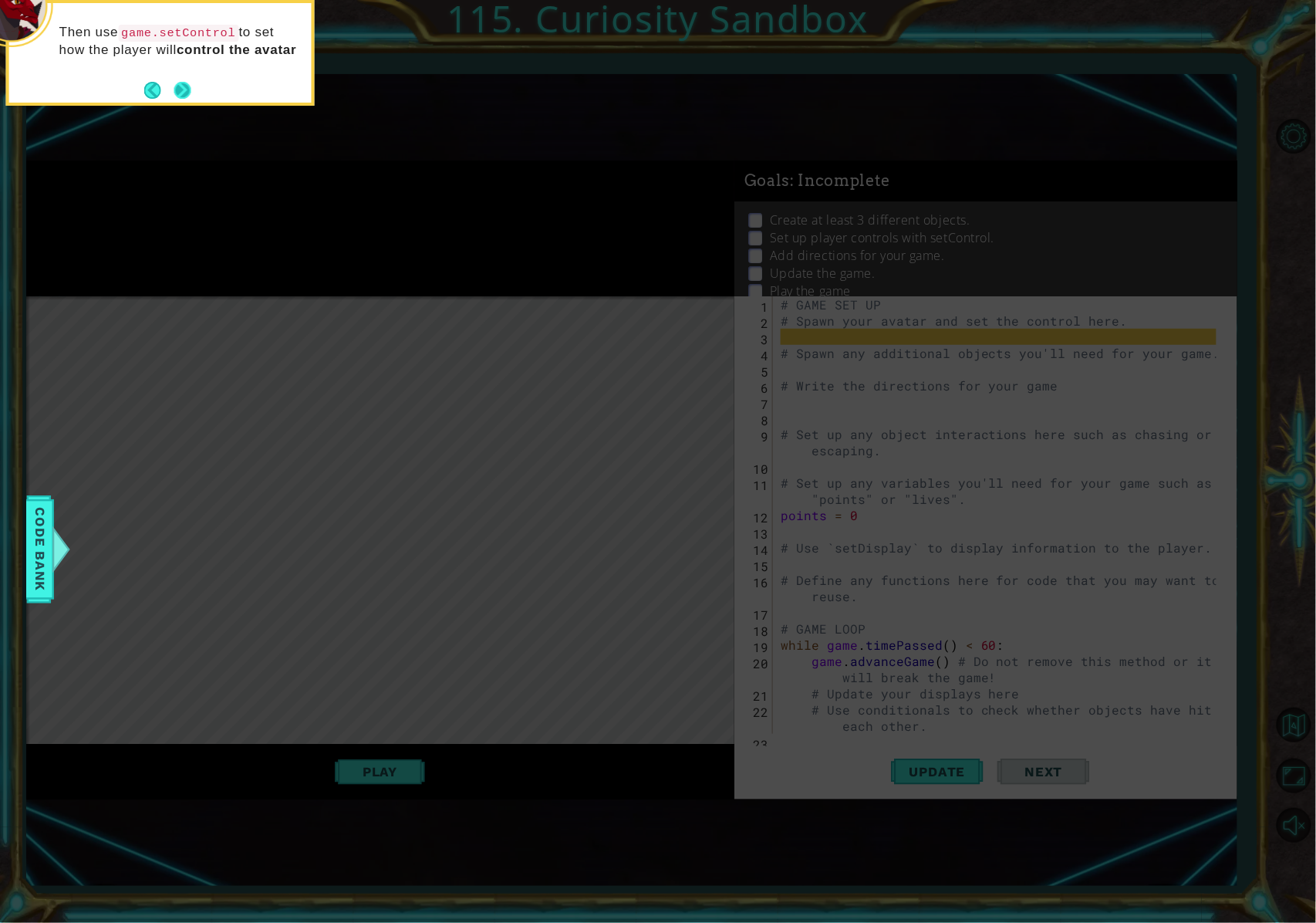
click at [187, 86] on button "Next" at bounding box center [182, 90] width 17 height 17
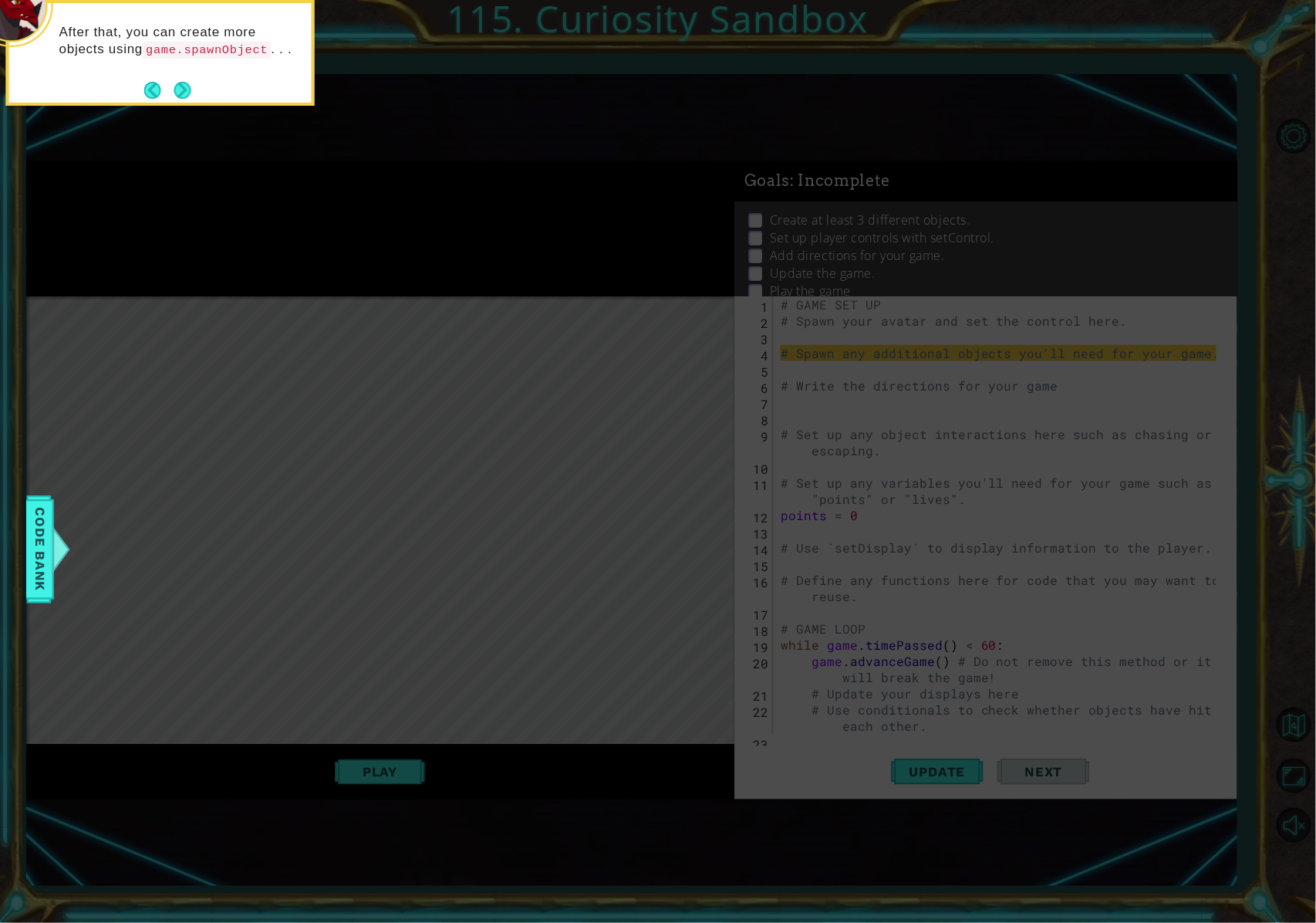
click at [187, 86] on button "Next" at bounding box center [182, 90] width 17 height 17
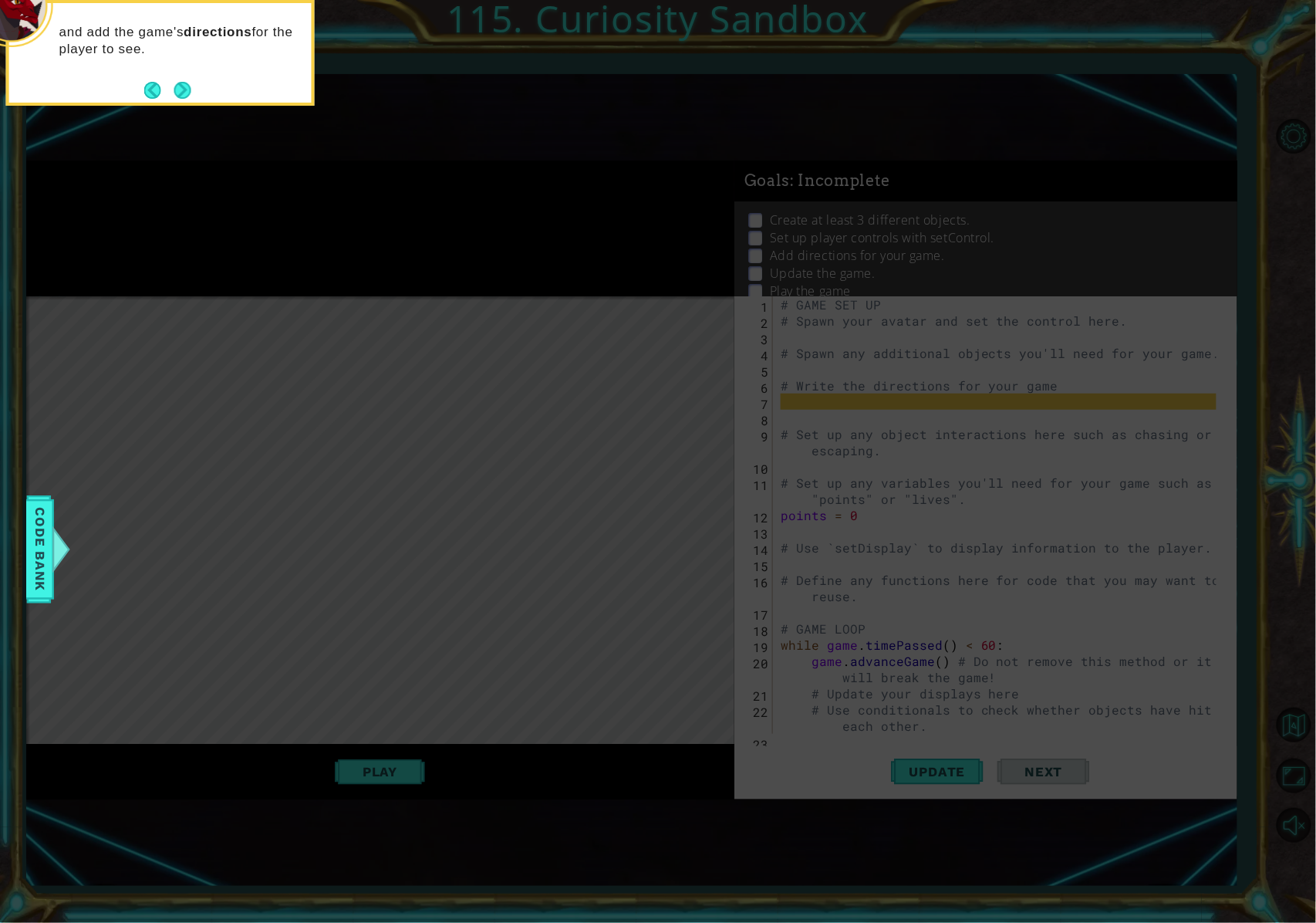
click at [187, 86] on button "Next" at bounding box center [182, 90] width 17 height 17
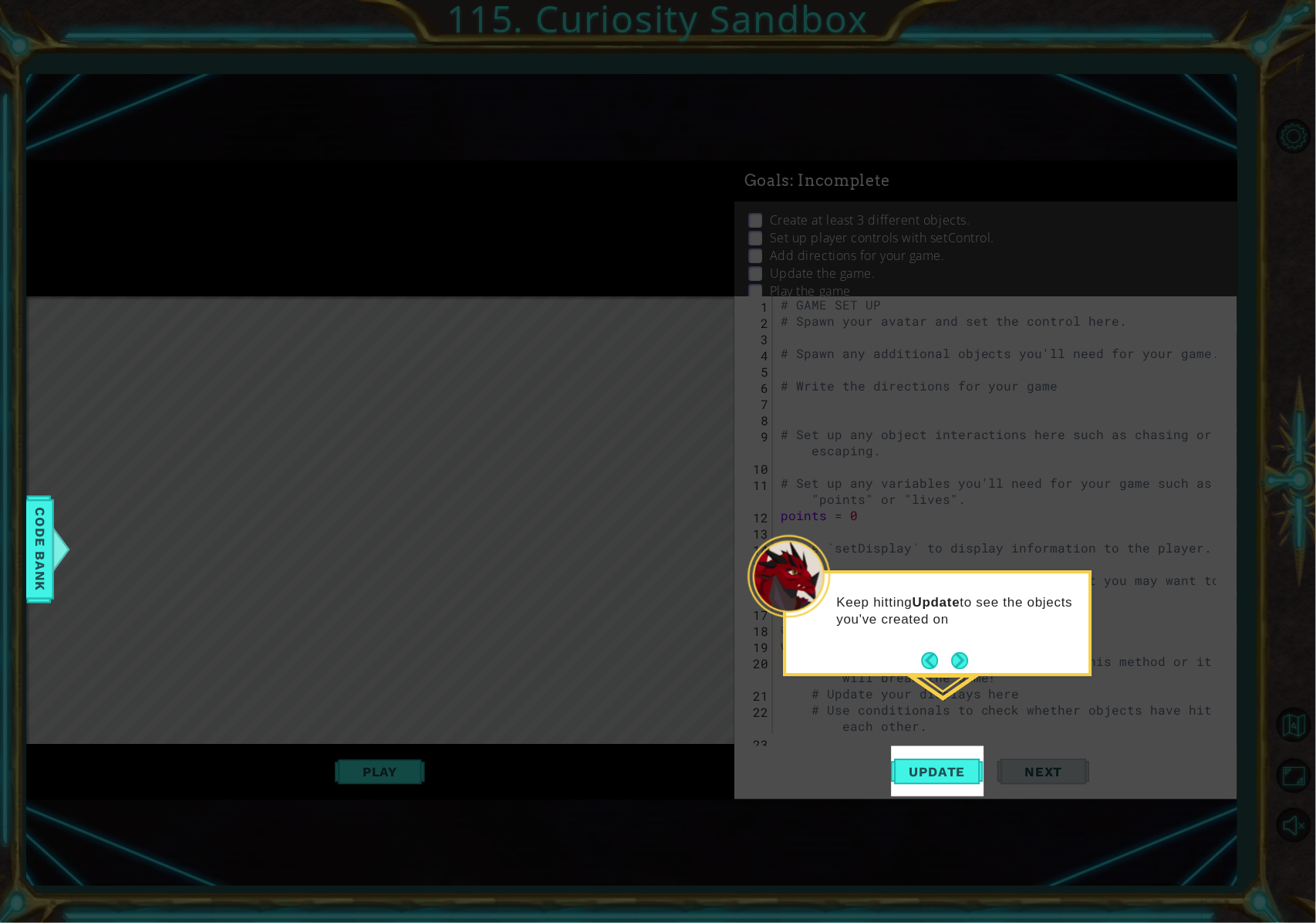
click at [969, 647] on div "Keep hitting Update to see the objects you've created on" at bounding box center [938, 618] width 302 height 78
click at [963, 658] on button "Next" at bounding box center [960, 661] width 17 height 17
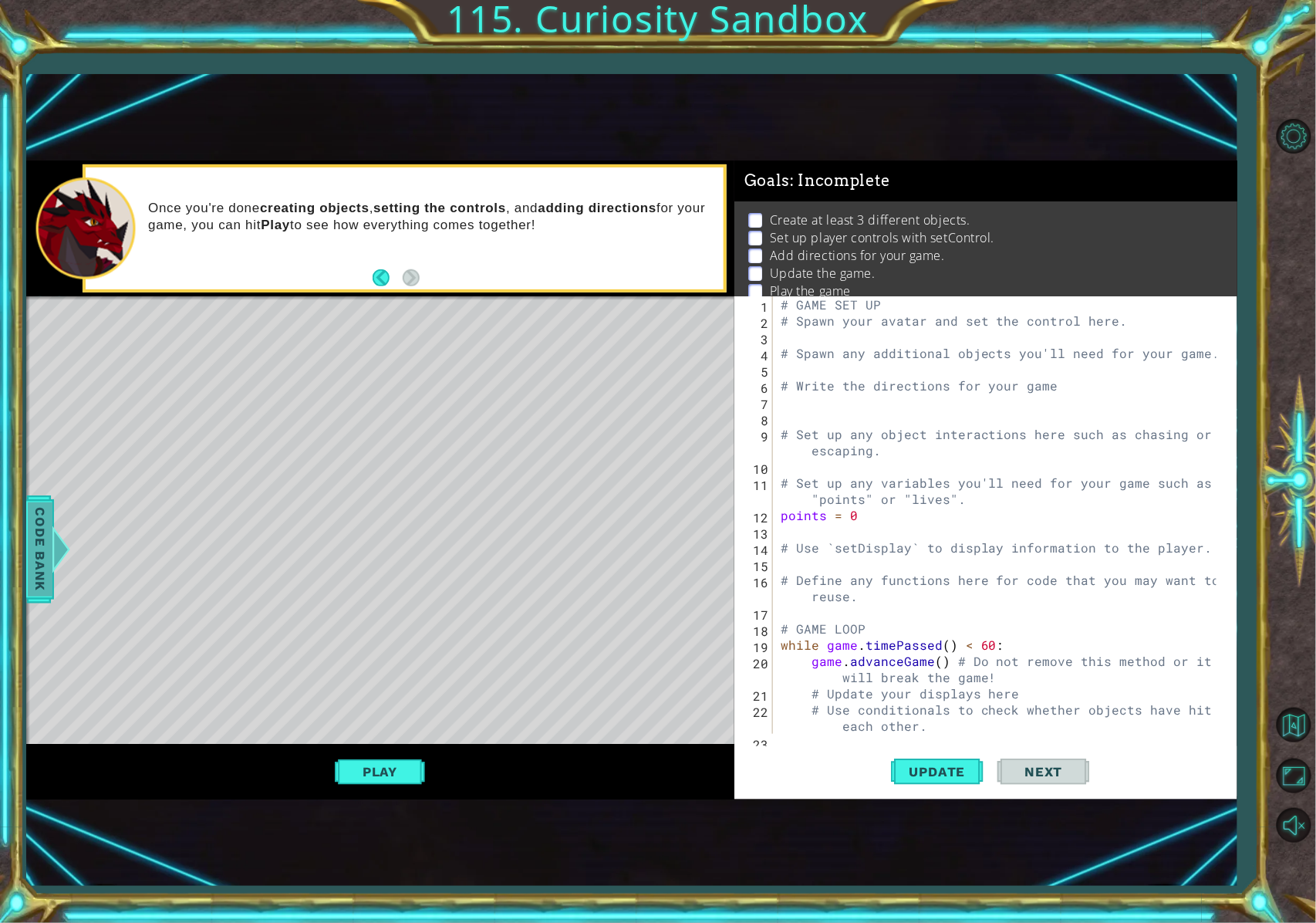
click at [57, 559] on div at bounding box center [60, 549] width 19 height 46
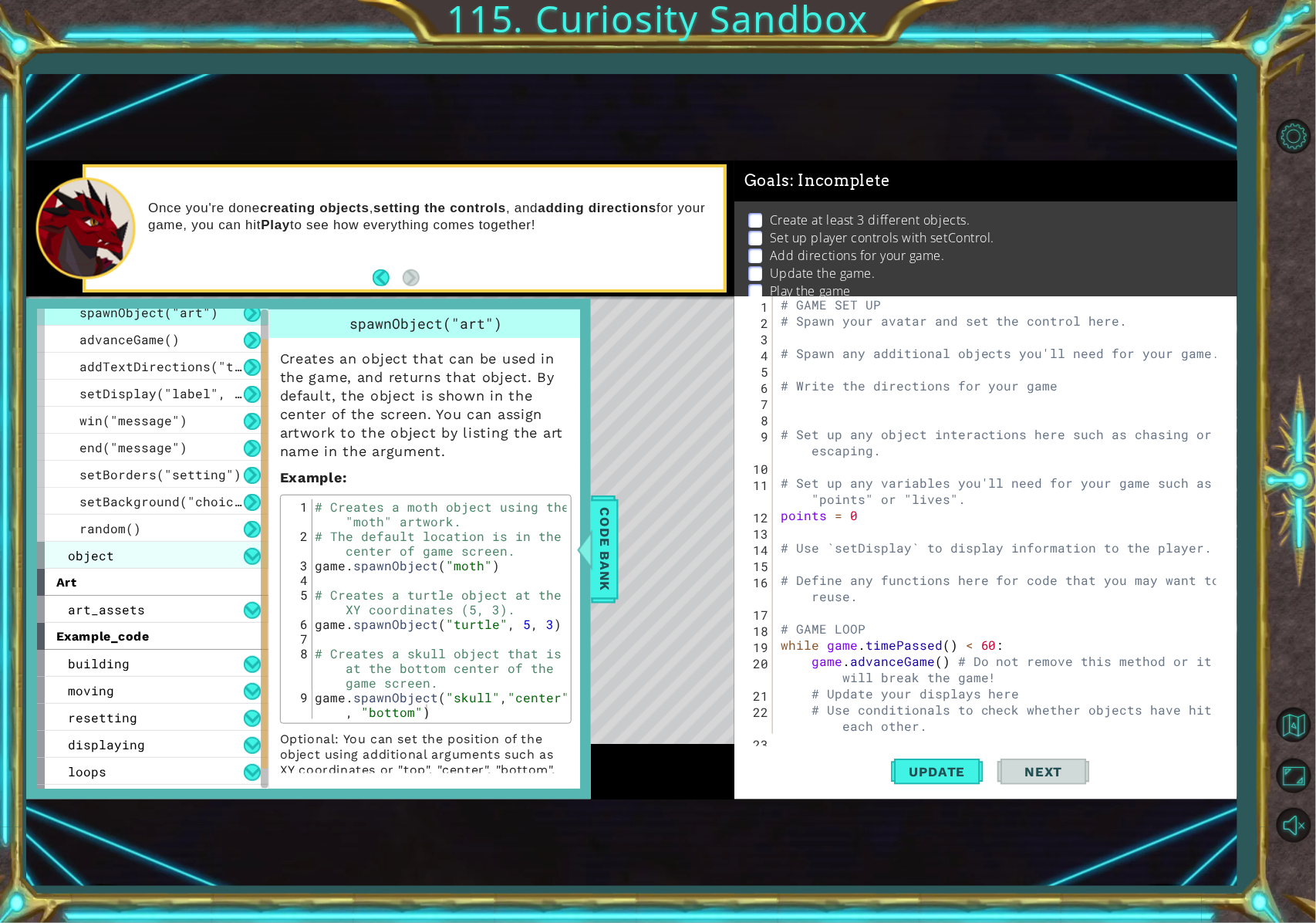
scroll to position [86, 0]
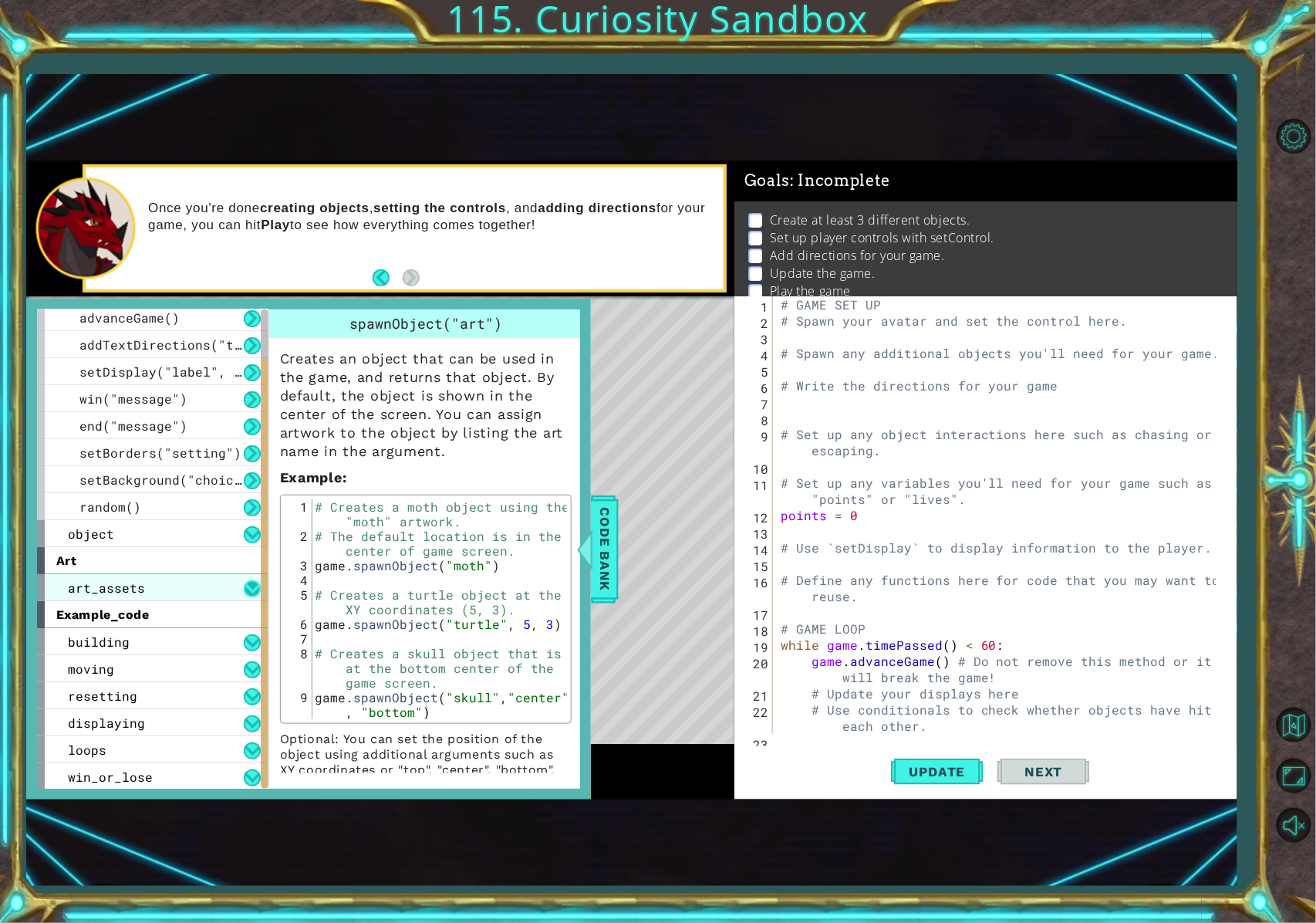
click at [253, 586] on button at bounding box center [252, 589] width 17 height 17
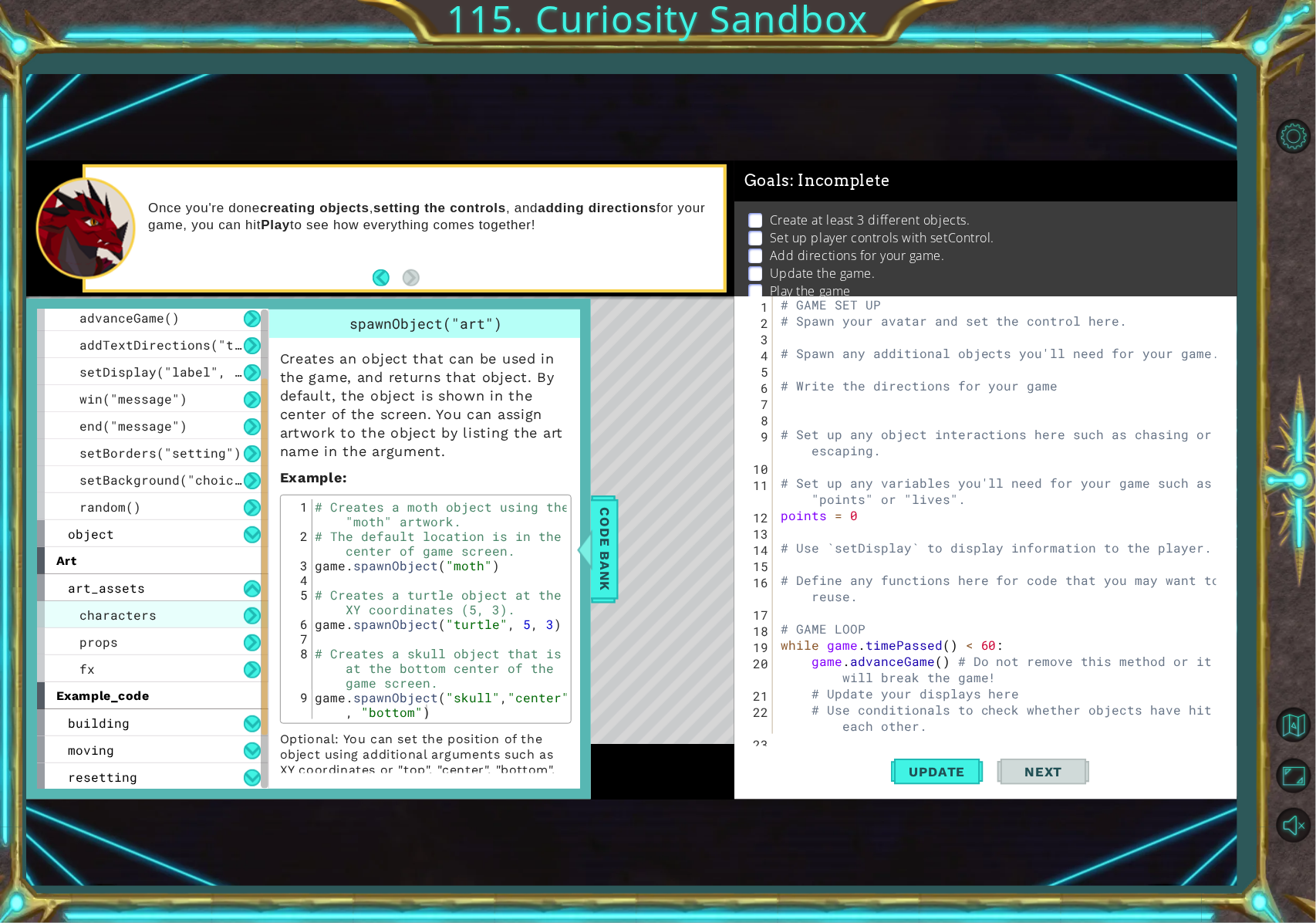
click at [174, 616] on div "characters" at bounding box center [152, 615] width 231 height 27
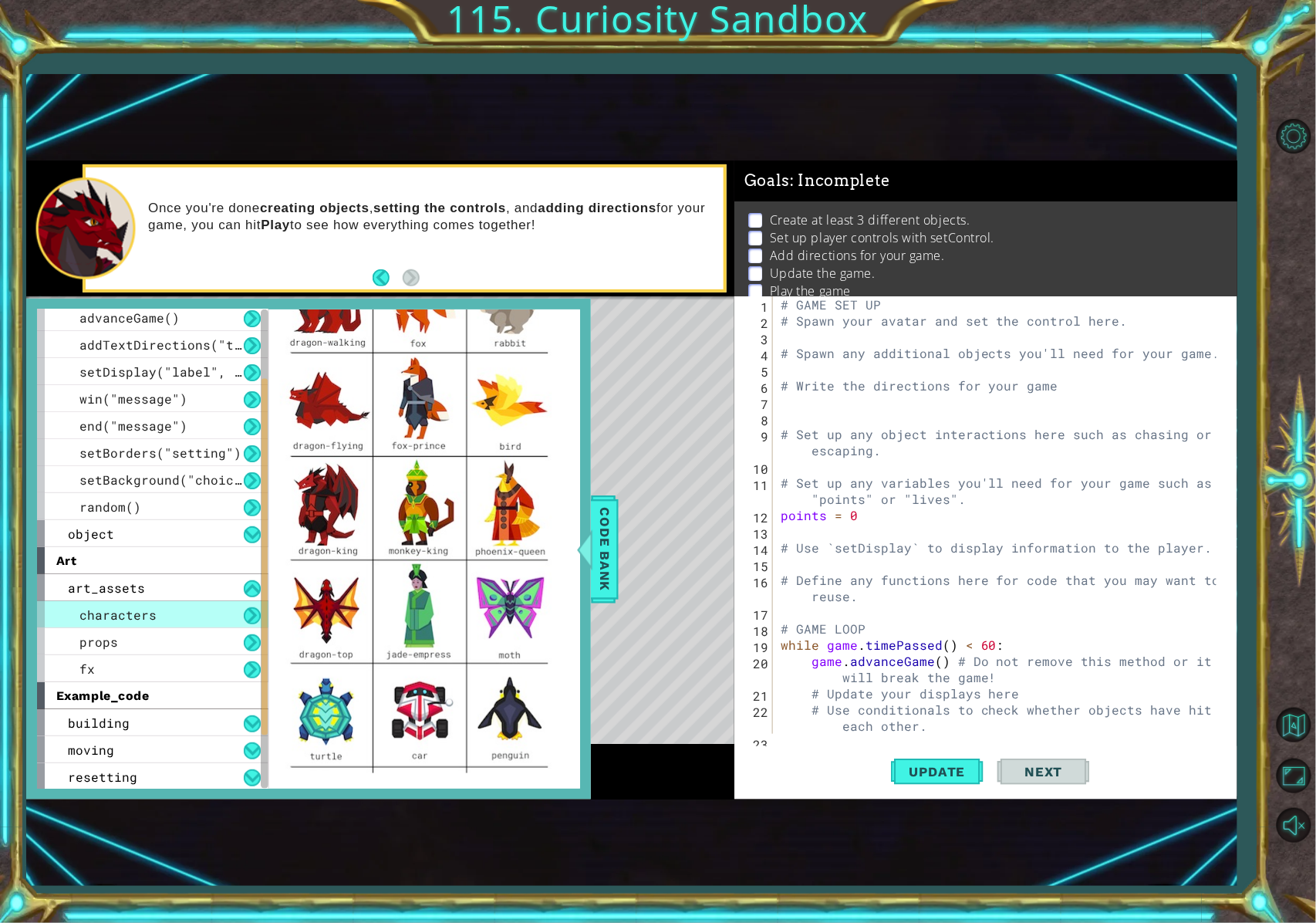
scroll to position [60, 0]
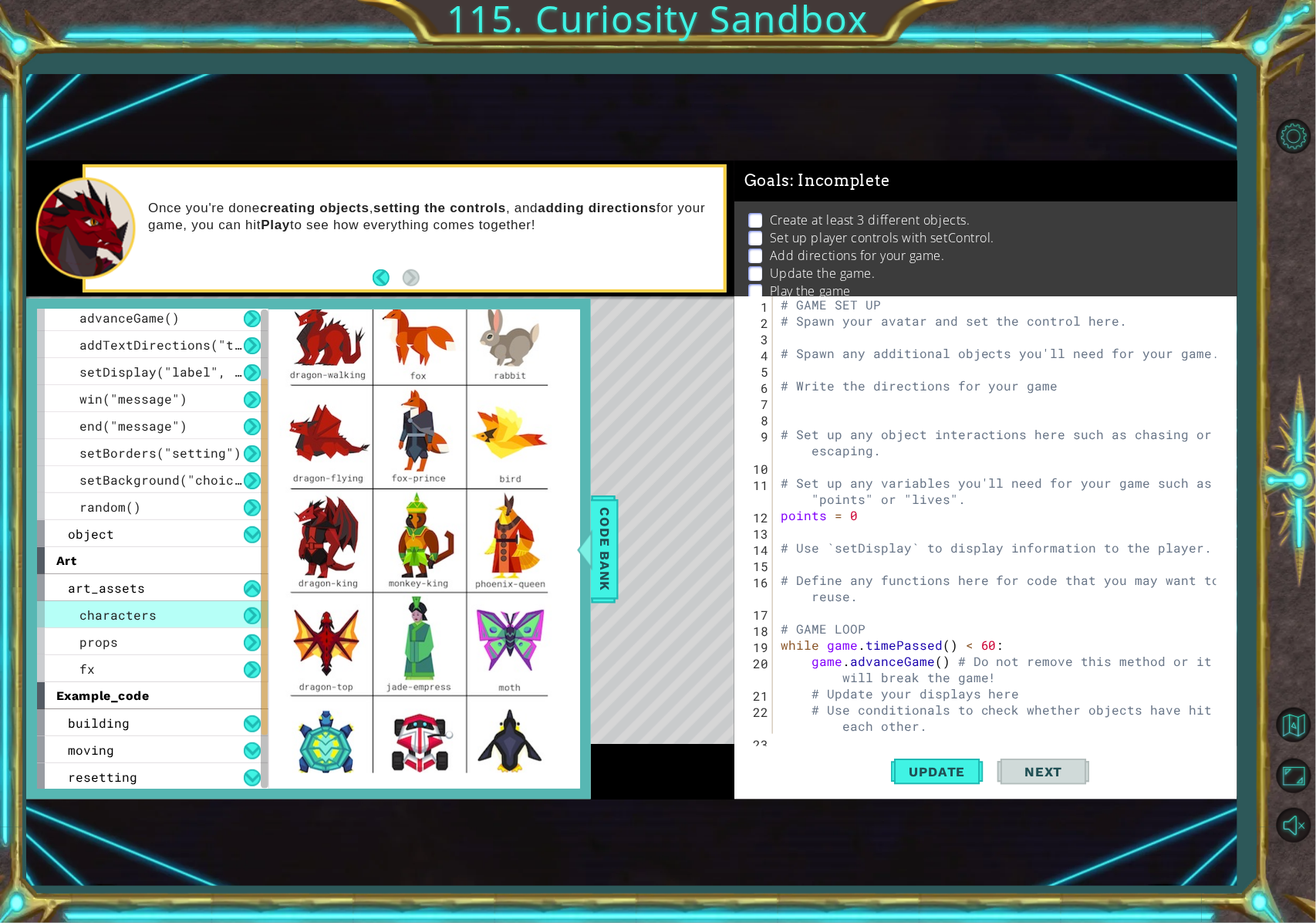
click at [864, 369] on div "# GAME SET UP # Spawn your avatar and set the control here. # Spawn any additio…" at bounding box center [1001, 531] width 448 height 470
click at [948, 338] on div "# GAME SET UP # Spawn your avatar and set the control here. # Spawn any additio…" at bounding box center [1001, 531] width 448 height 470
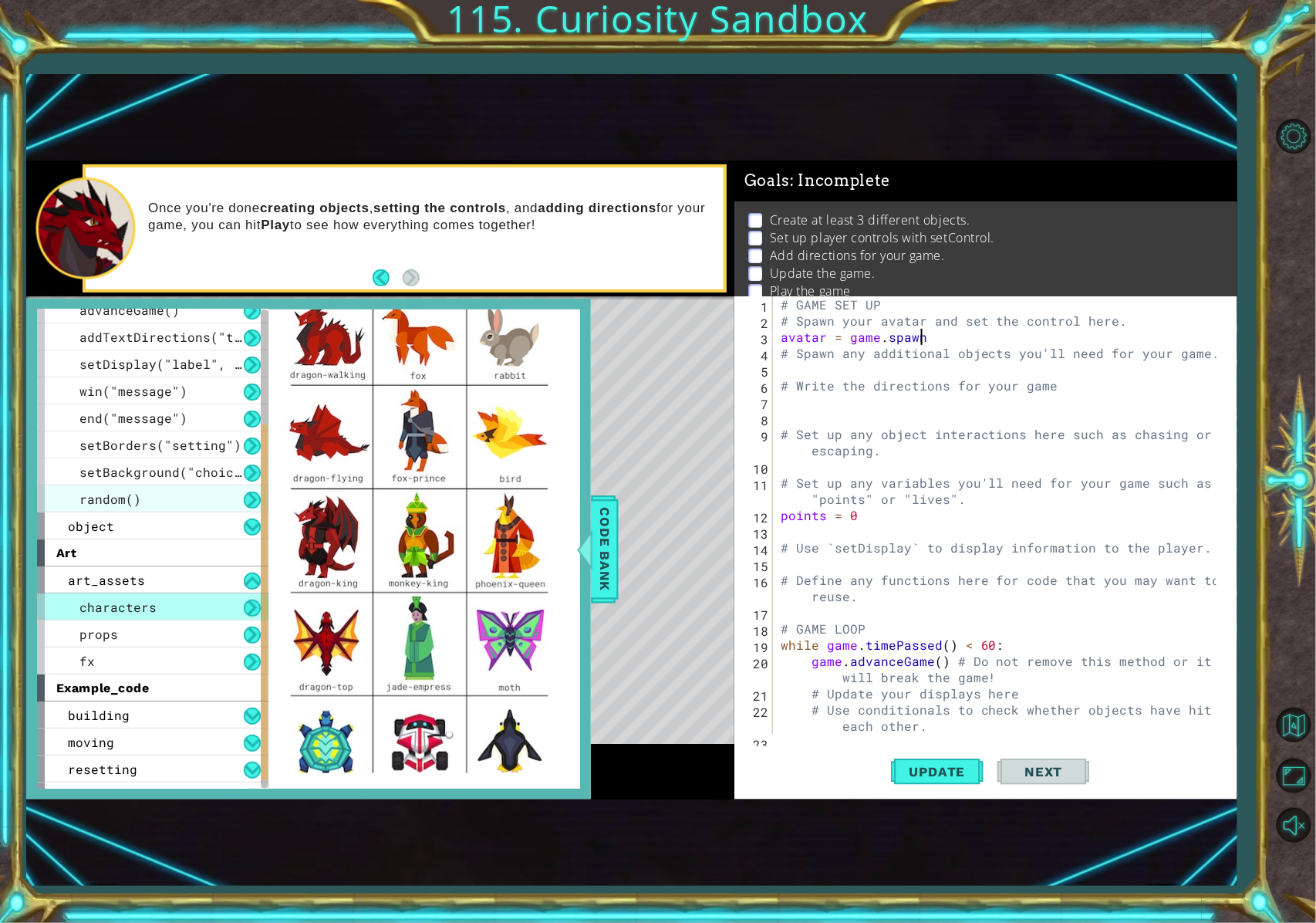
scroll to position [0, 0]
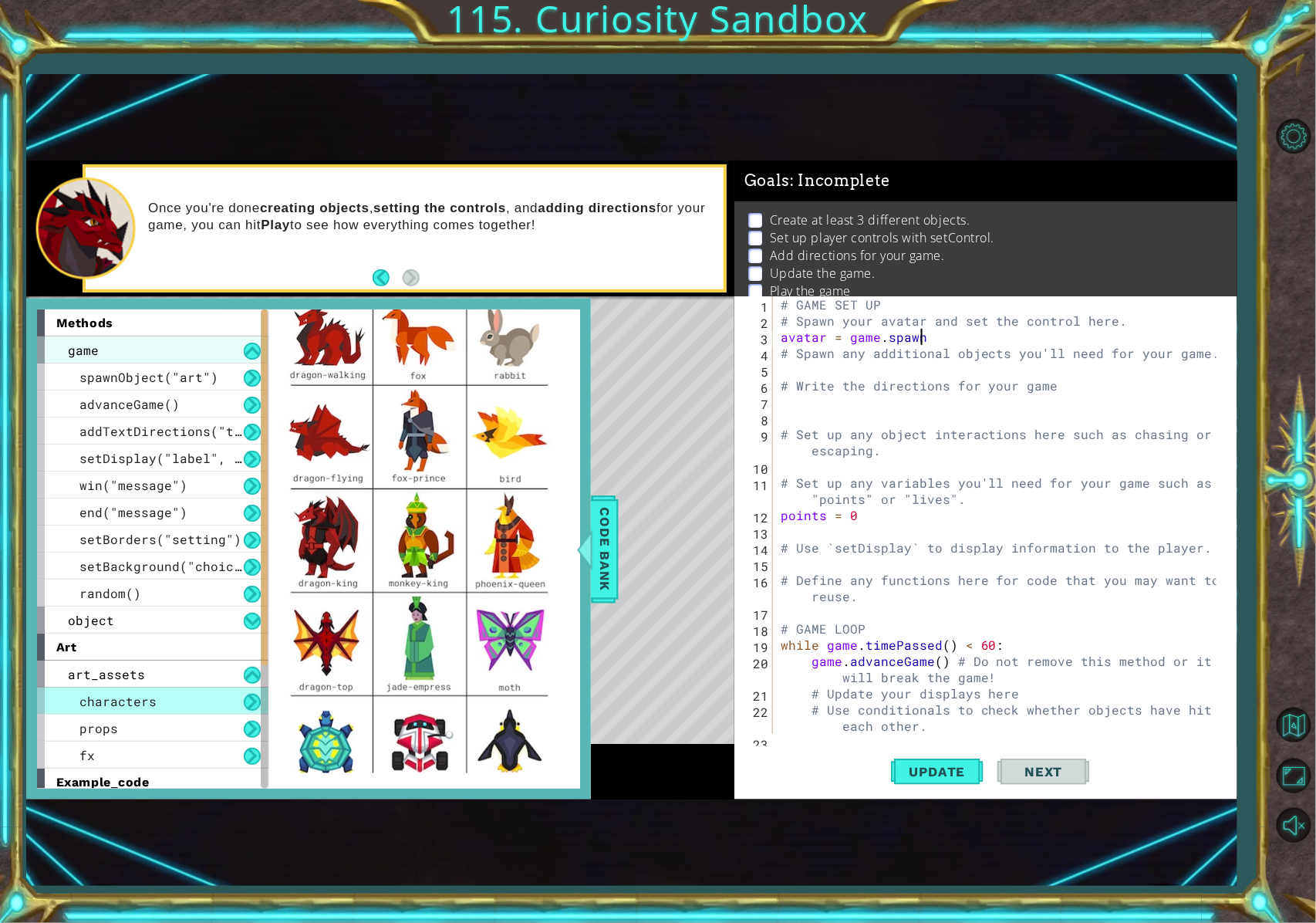
click at [238, 343] on div "game" at bounding box center [152, 350] width 231 height 27
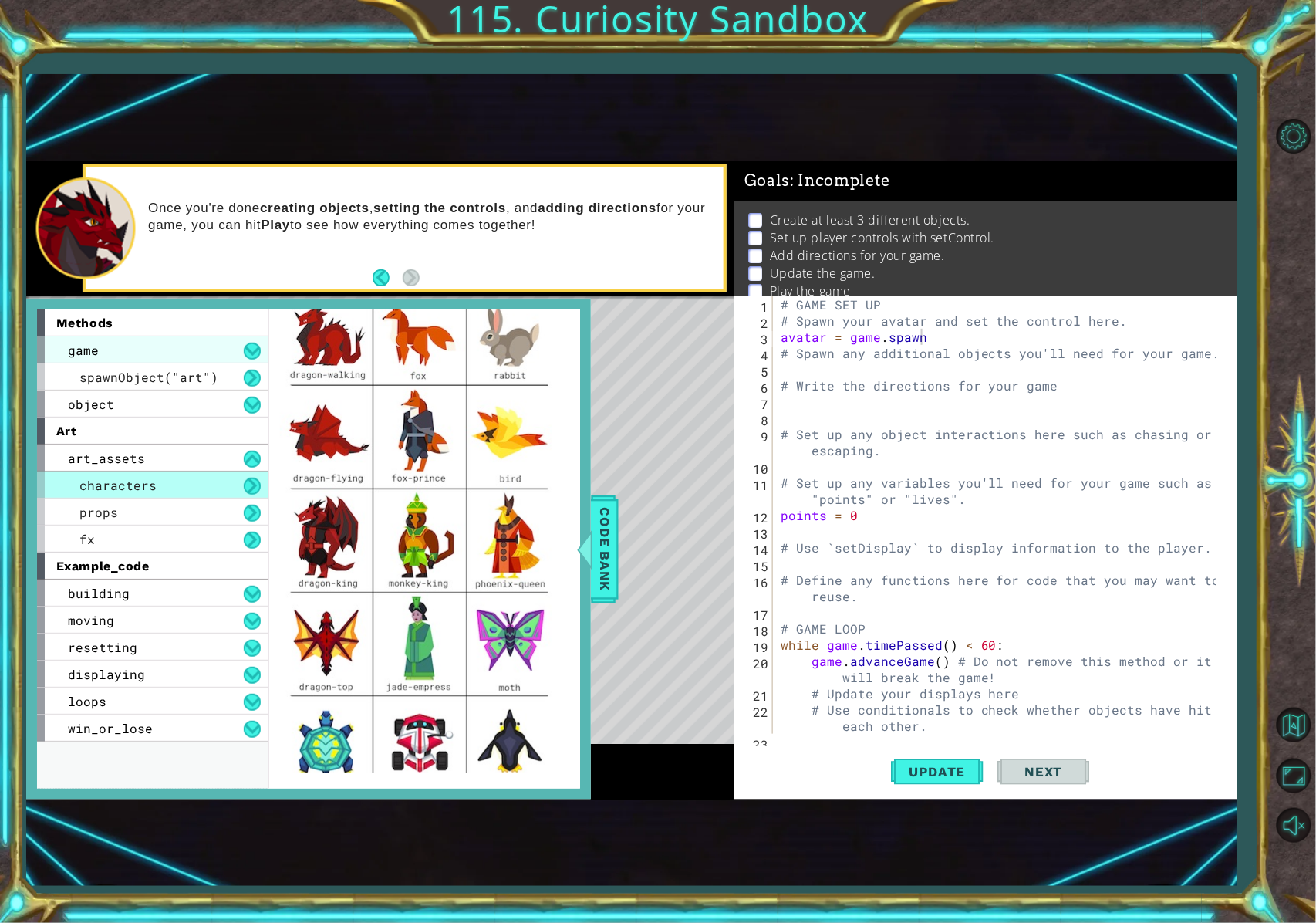
click at [241, 346] on div "game" at bounding box center [152, 350] width 231 height 27
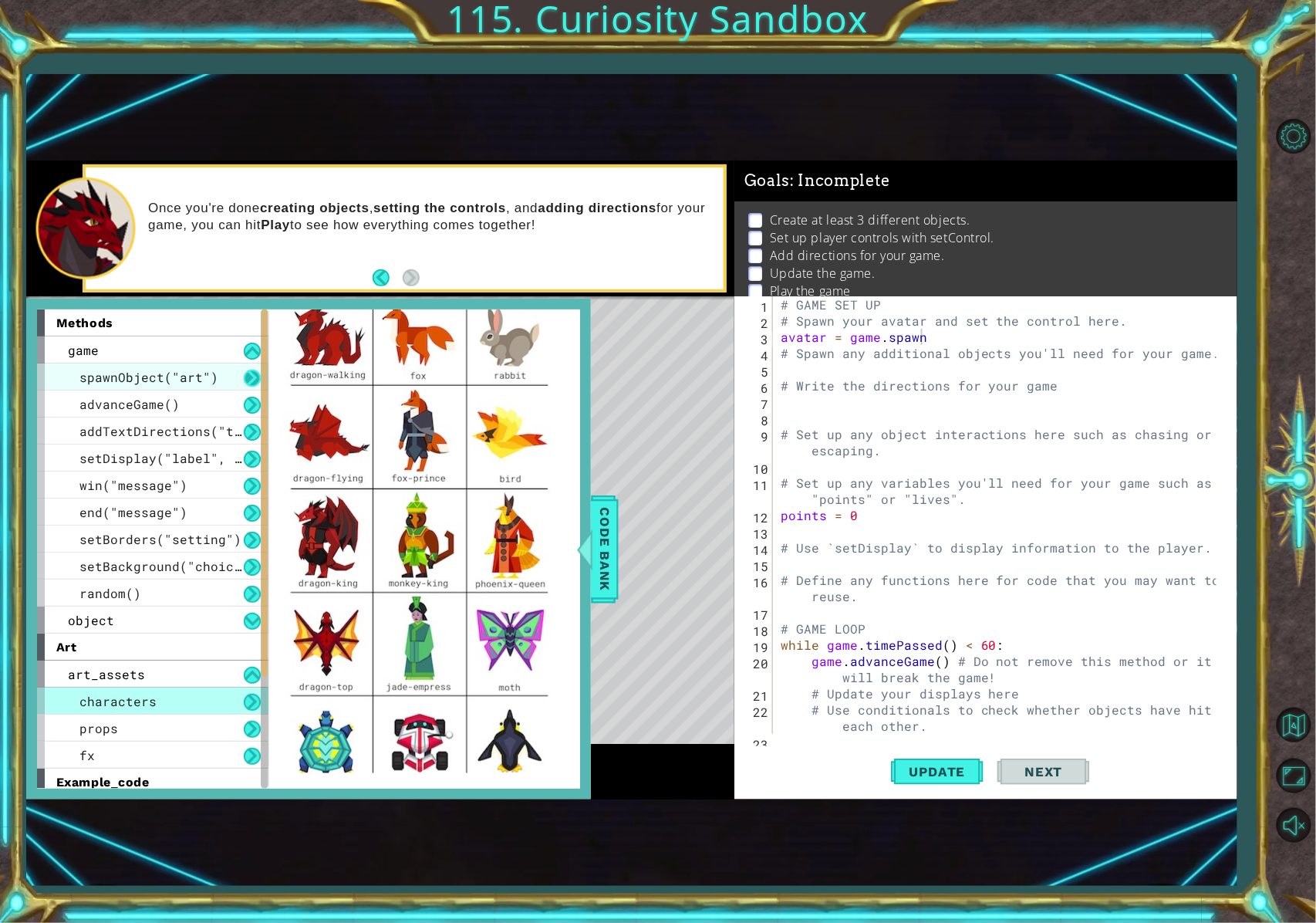
click at [244, 378] on button at bounding box center [252, 378] width 17 height 17
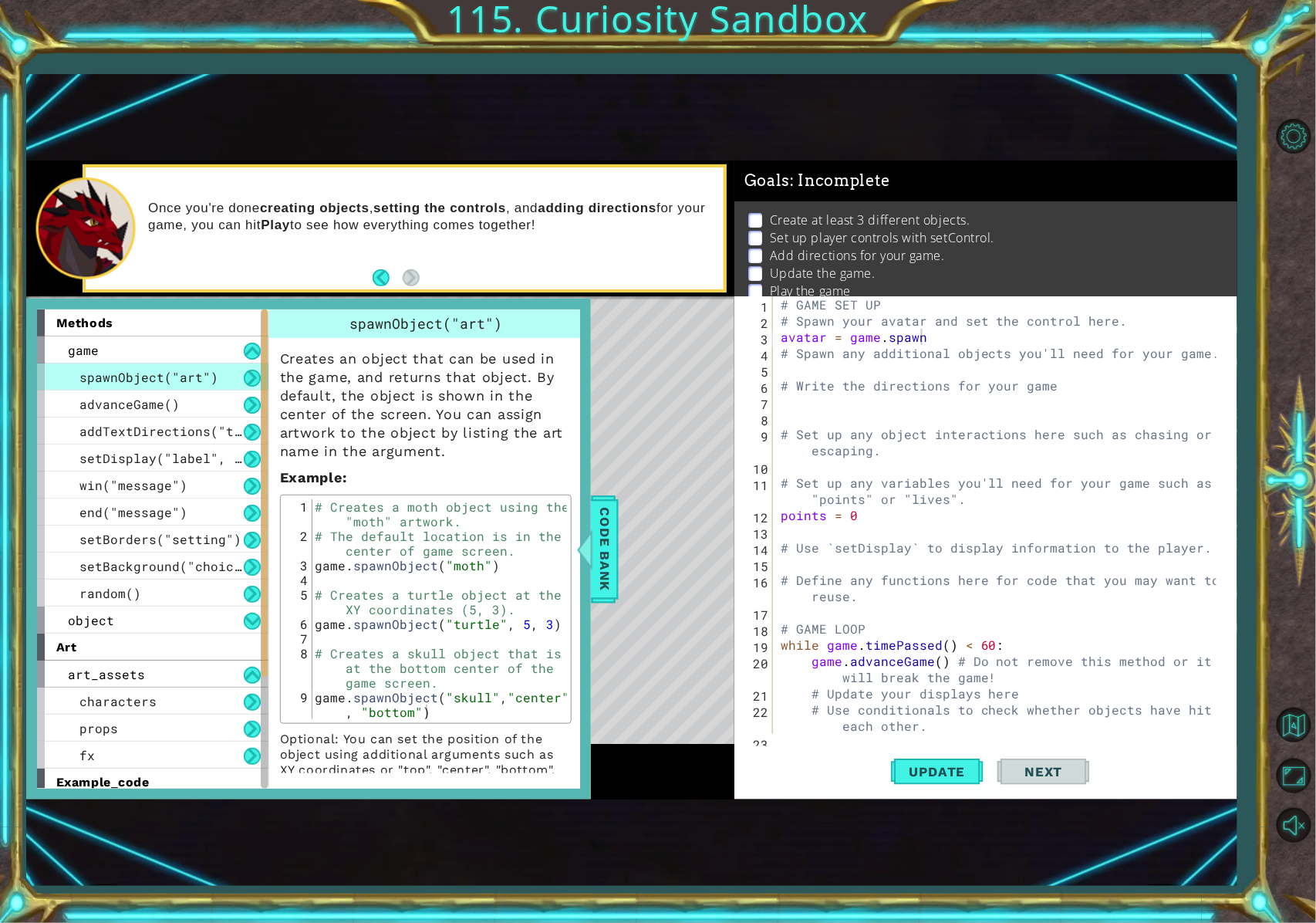
click at [923, 353] on div "# GAME SET UP # Spawn your avatar and set the control here. avatar = game . spa…" at bounding box center [1001, 531] width 448 height 470
click at [968, 343] on div "# GAME SET UP # Spawn your avatar and set the control here. avatar = game . spa…" at bounding box center [1001, 531] width 448 height 470
click at [594, 566] on span "Code Bank" at bounding box center [604, 549] width 24 height 94
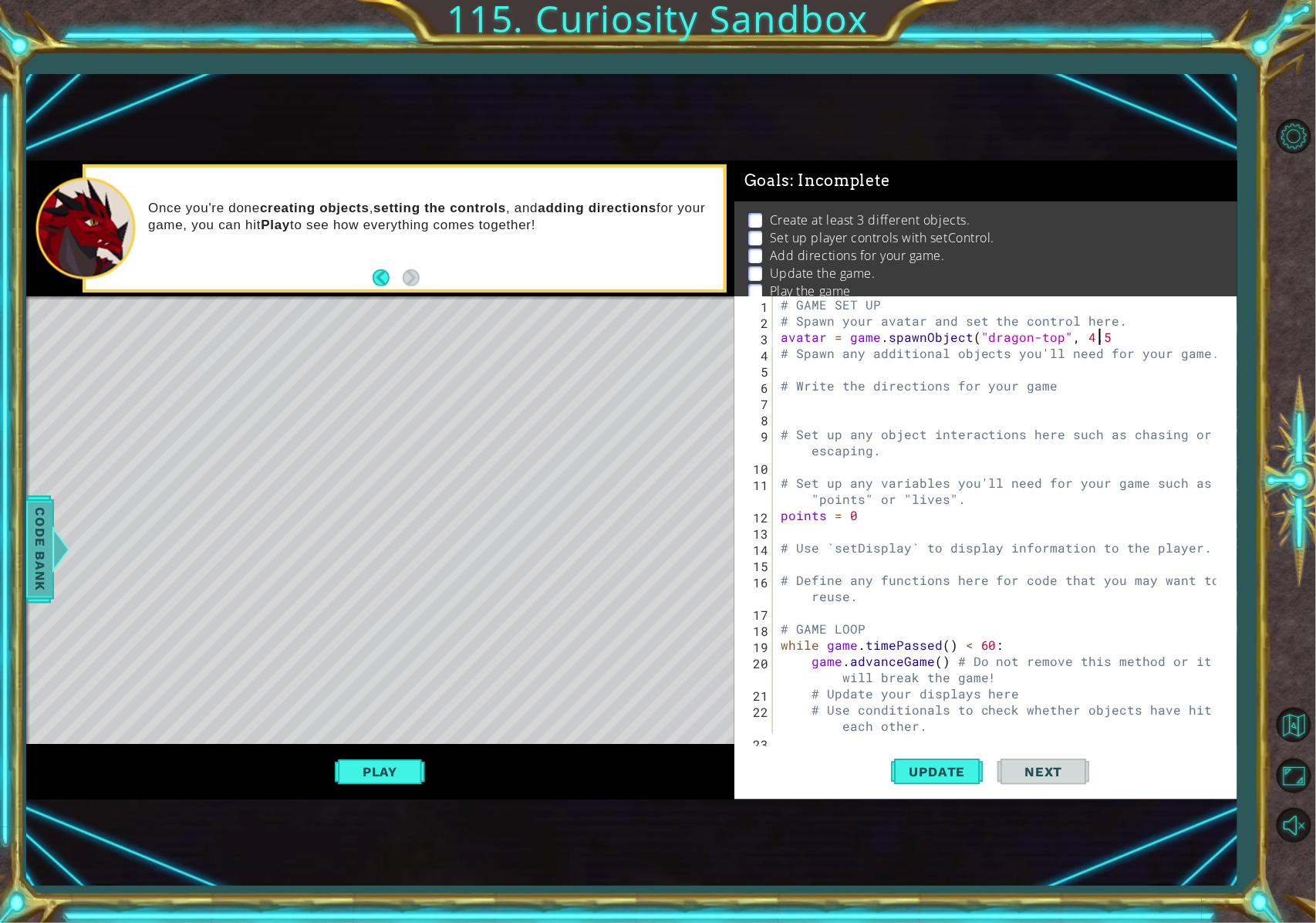
scroll to position [0, 19]
type textarea "avatar = game.spawnObject("dragon-top", 4.5, 0)"
click at [791, 408] on div "# GAME SET UP # Spawn your avatar and set the control here. avatar = game . spa…" at bounding box center [1001, 531] width 448 height 470
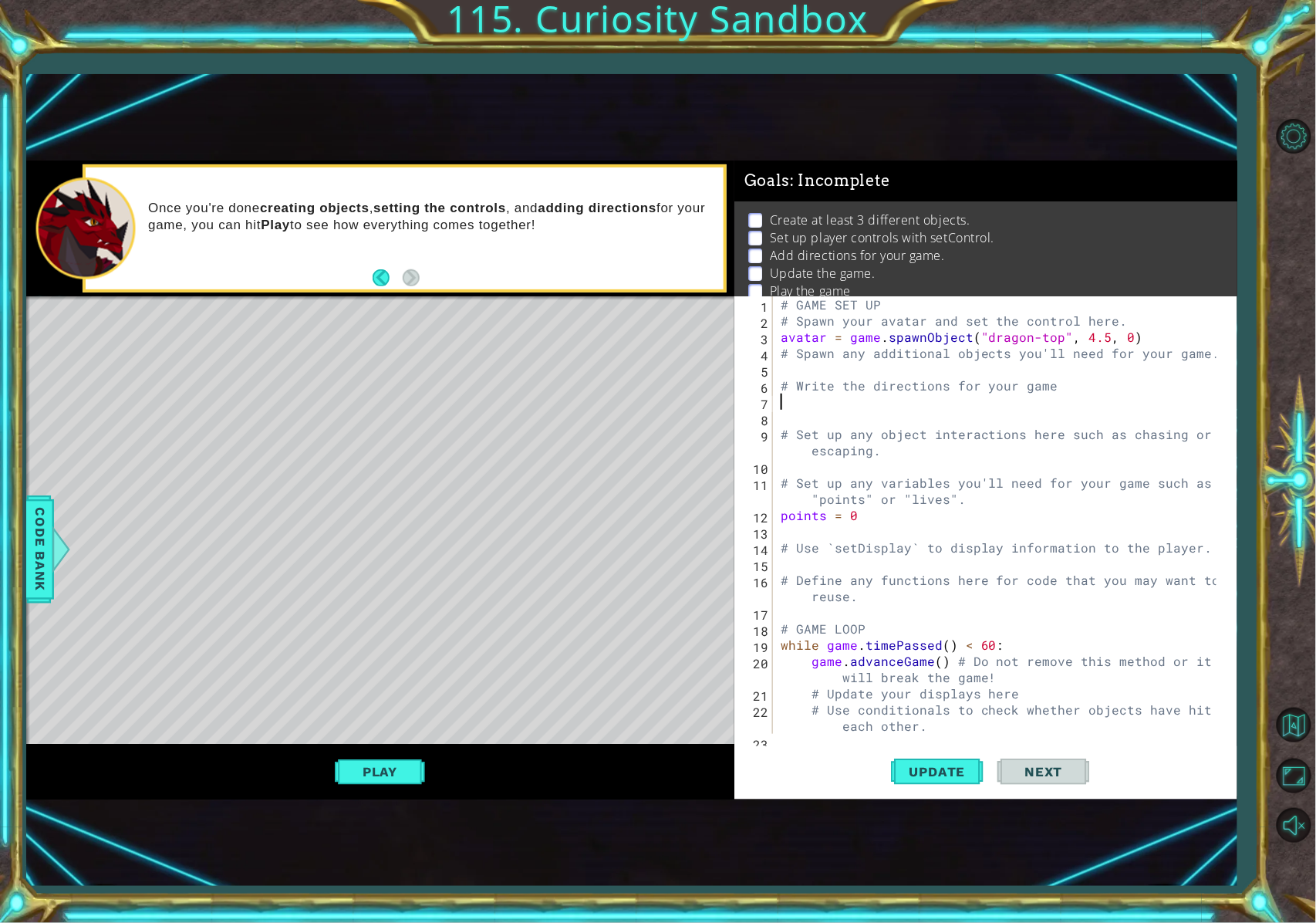
click at [796, 399] on div "# GAME SET UP # Spawn your avatar and set the control here. avatar = game . spa…" at bounding box center [1001, 531] width 448 height 470
click at [874, 456] on div "# GAME SET UP # Spawn your avatar and set the control here. avatar = game . spa…" at bounding box center [1001, 531] width 448 height 470
click at [949, 448] on div "# GAME SET UP # Spawn your avatar and set the control here. avatar = game . spa…" at bounding box center [1001, 531] width 448 height 470
click at [806, 344] on div "# GAME SET UP # Spawn your avatar and set the control here. avatar = game . spa…" at bounding box center [1001, 531] width 448 height 470
type textarea "avatar = game.spawnObject("dragon-top", 4.5, 0)"
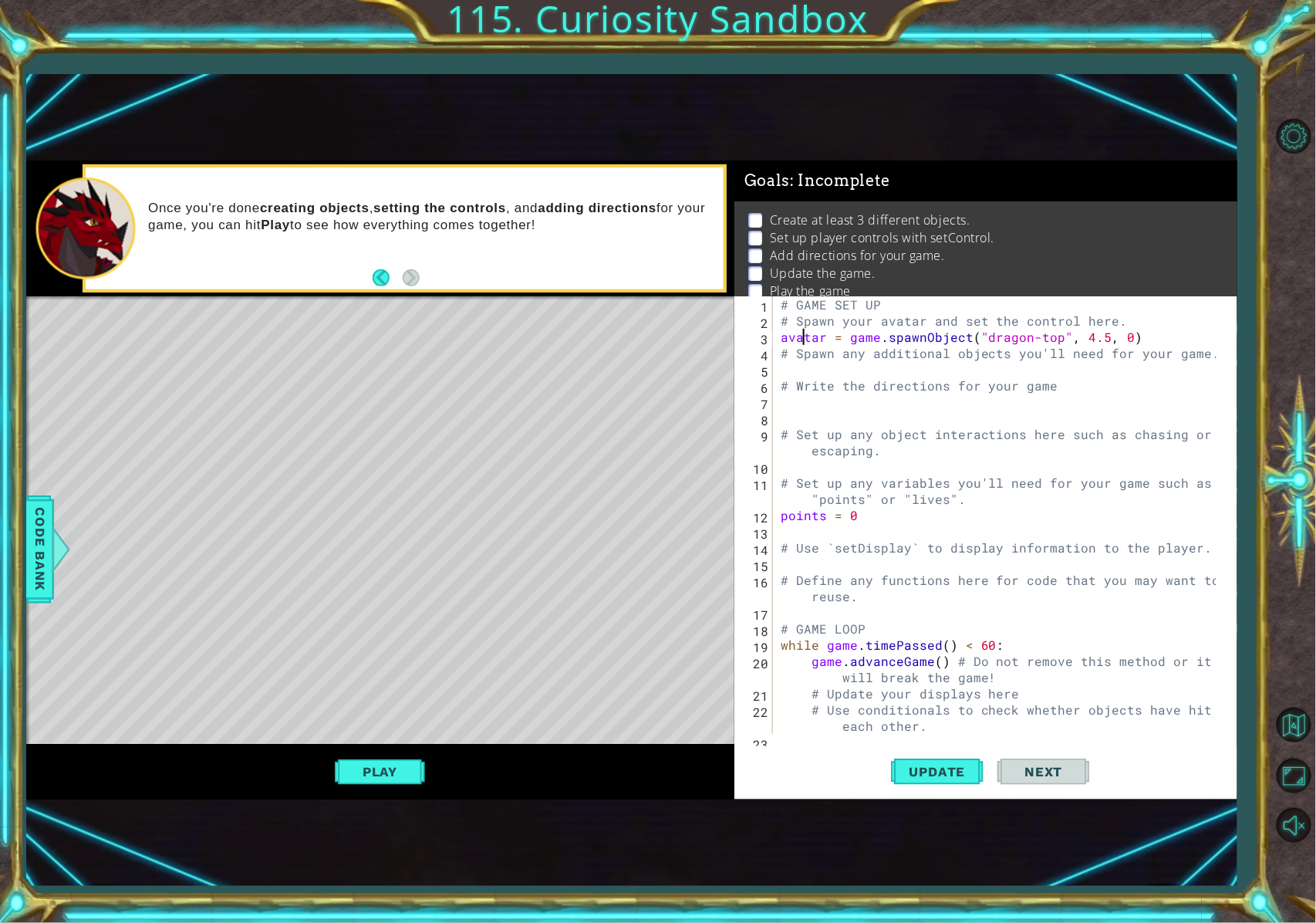
click at [948, 340] on div "# GAME SET UP # Spawn your avatar and set the control here. avatar = game . spa…" at bounding box center [1001, 531] width 448 height 470
click at [939, 368] on div "# GAME SET UP # Spawn your avatar and set the control here. avatar = game . spa…" at bounding box center [1001, 531] width 448 height 470
click at [975, 347] on div "# GAME SET UP # Spawn your avatar and set the control here. avatar = game . spa…" at bounding box center [1001, 531] width 448 height 470
click at [975, 329] on div "# GAME SET UP # Spawn your avatar and set the control here. avatar = game . spa…" at bounding box center [1001, 531] width 448 height 470
click at [975, 338] on div "# GAME SET UP # Spawn your avatar and set the control here. avatar = game . spa…" at bounding box center [1001, 531] width 448 height 470
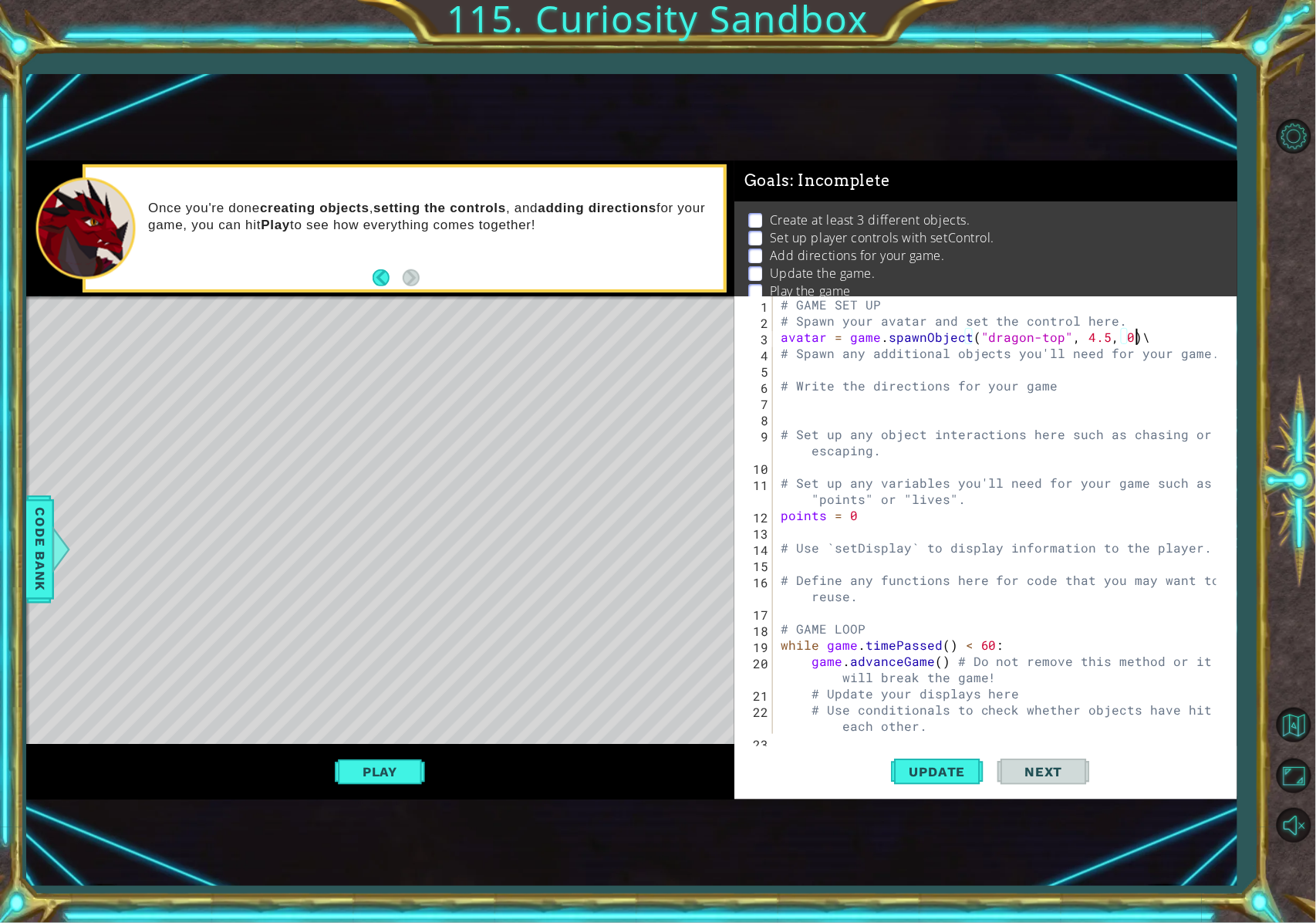
scroll to position [0, 20]
type textarea "avatar = game.spawnObject("dragon-top", 4.5, 0)"
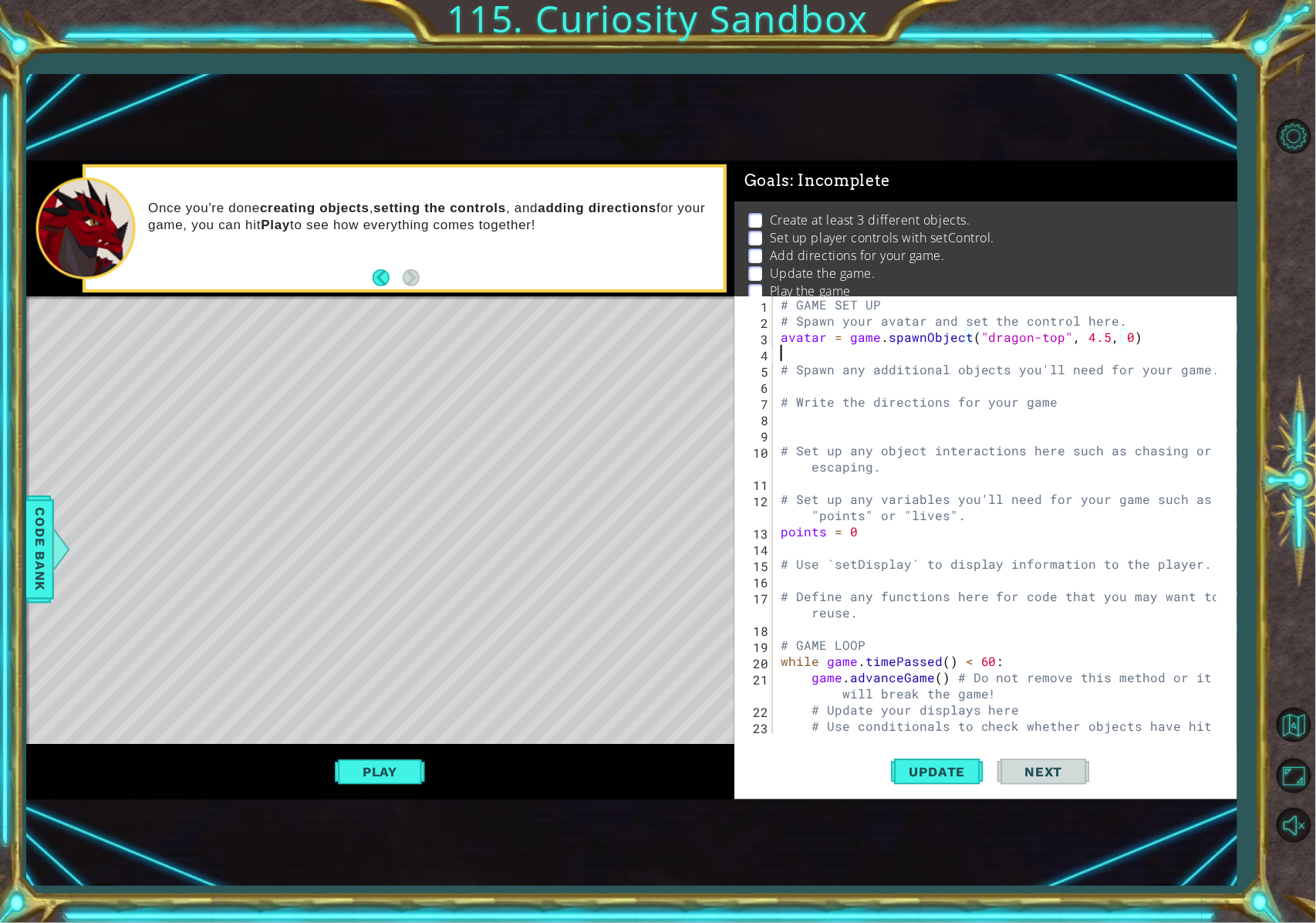
scroll to position [0, 0]
type textarea "a"
click at [46, 545] on span "Code Bank" at bounding box center [39, 549] width 24 height 94
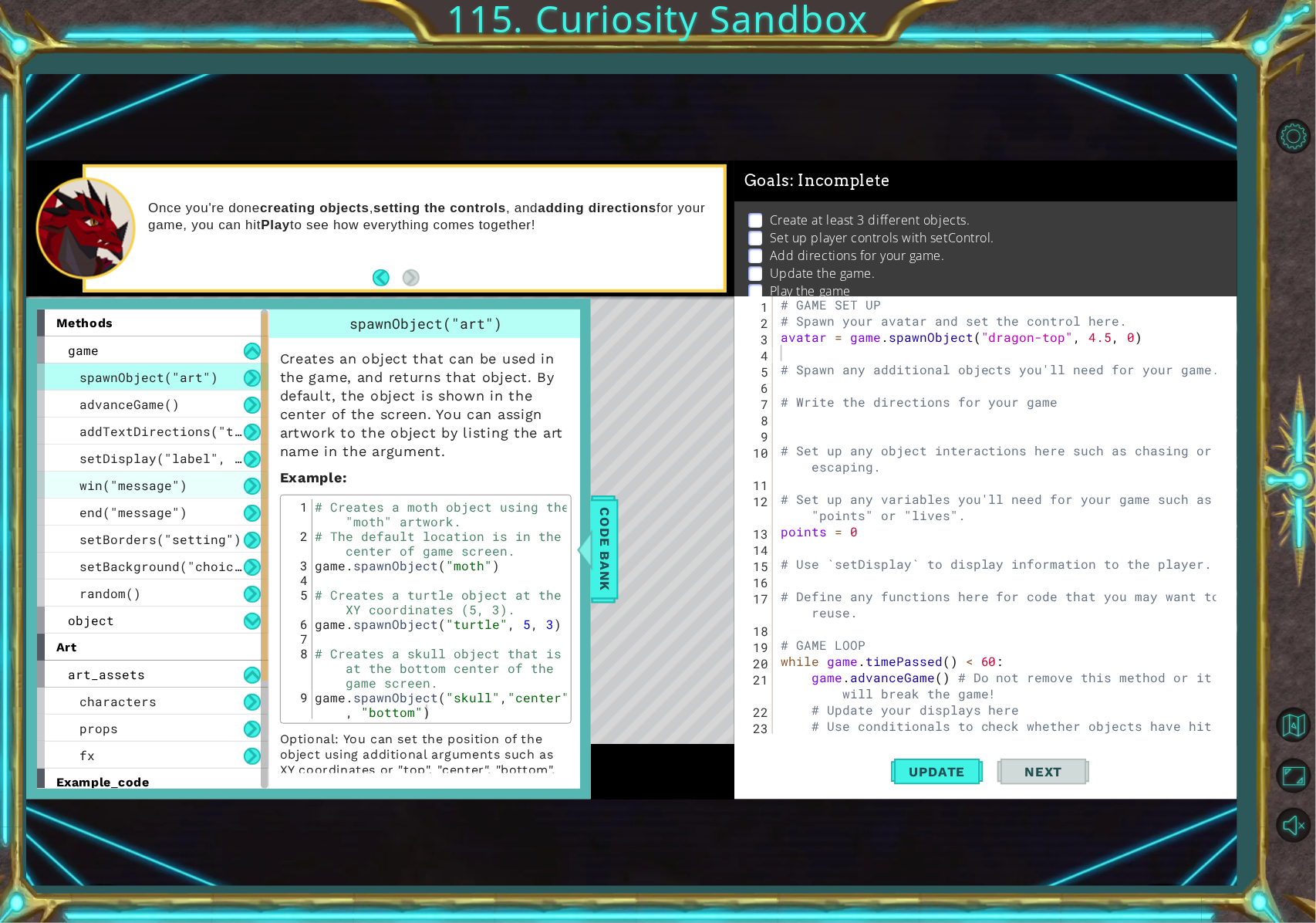
scroll to position [168, 0]
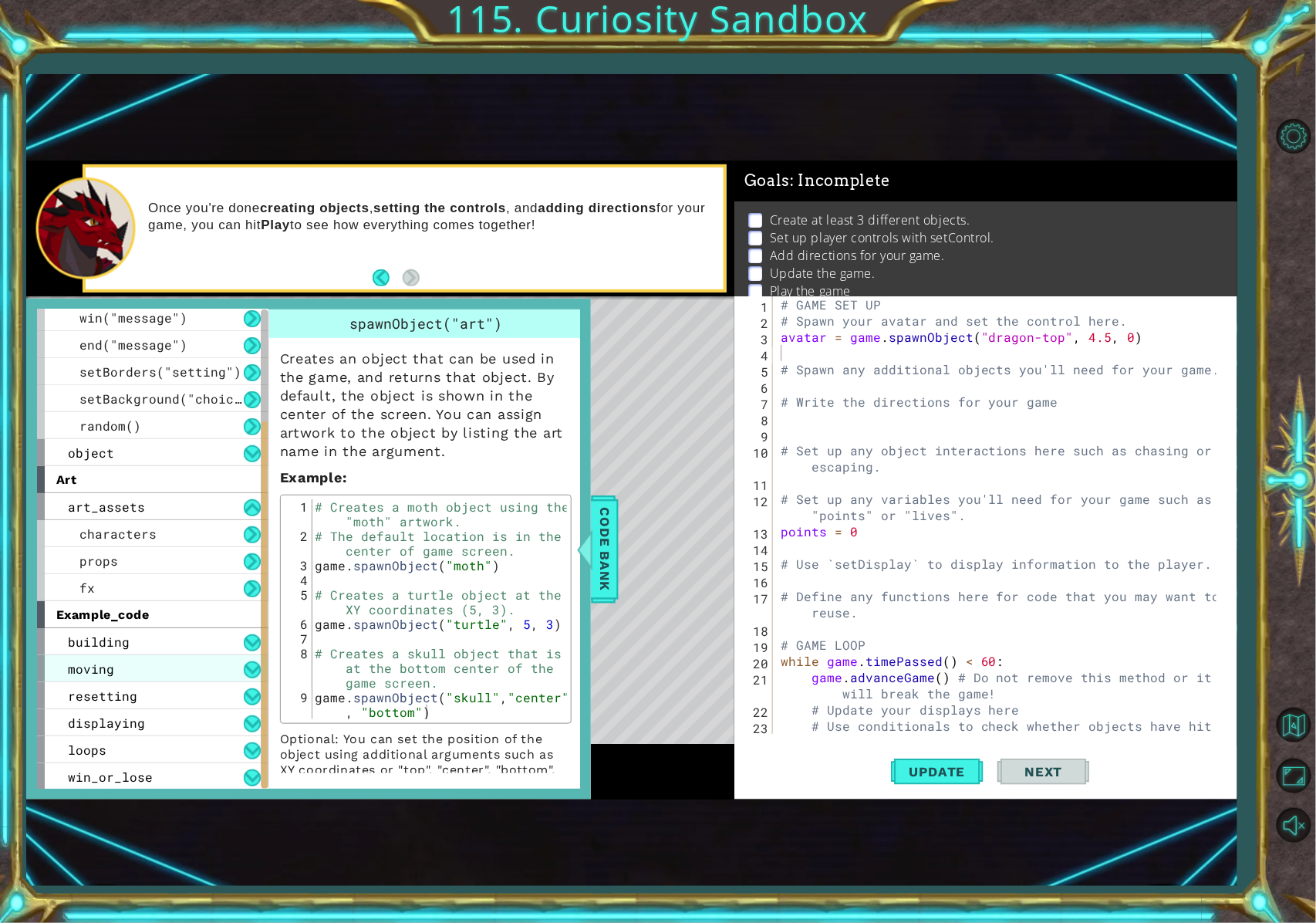
click at [230, 655] on div "moving" at bounding box center [152, 668] width 231 height 27
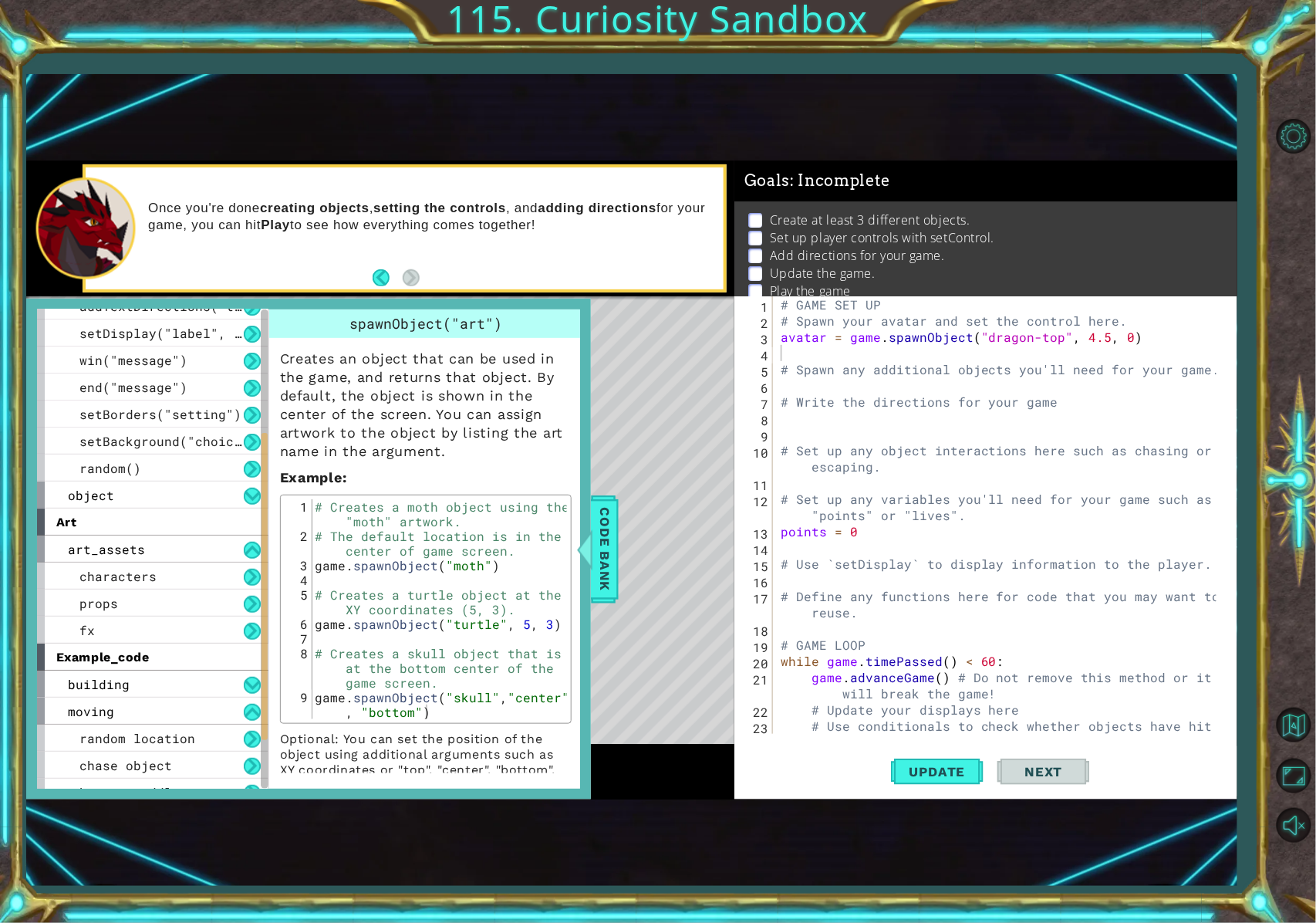
scroll to position [0, 0]
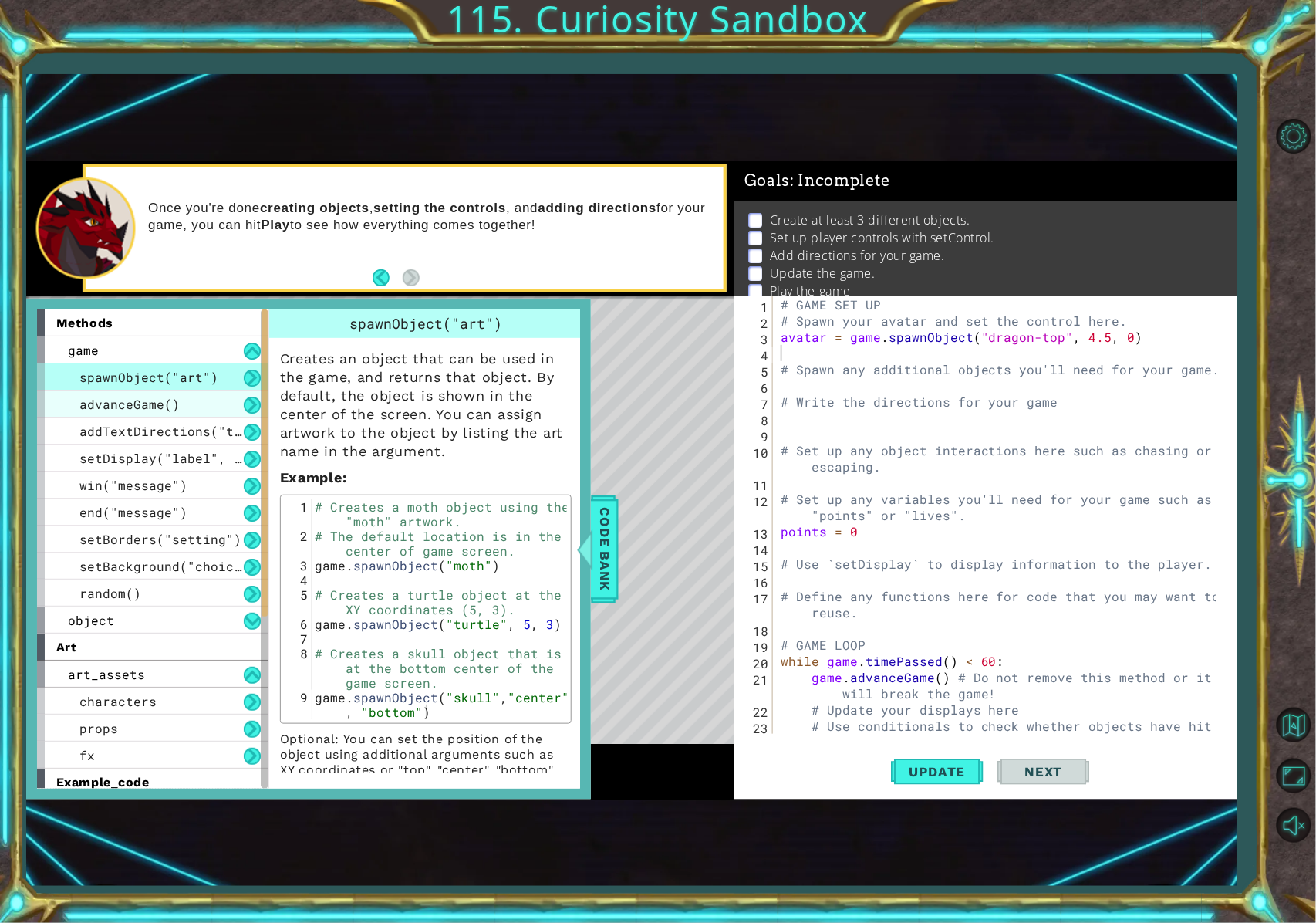
click at [161, 409] on span "advanceGame()" at bounding box center [130, 404] width 100 height 16
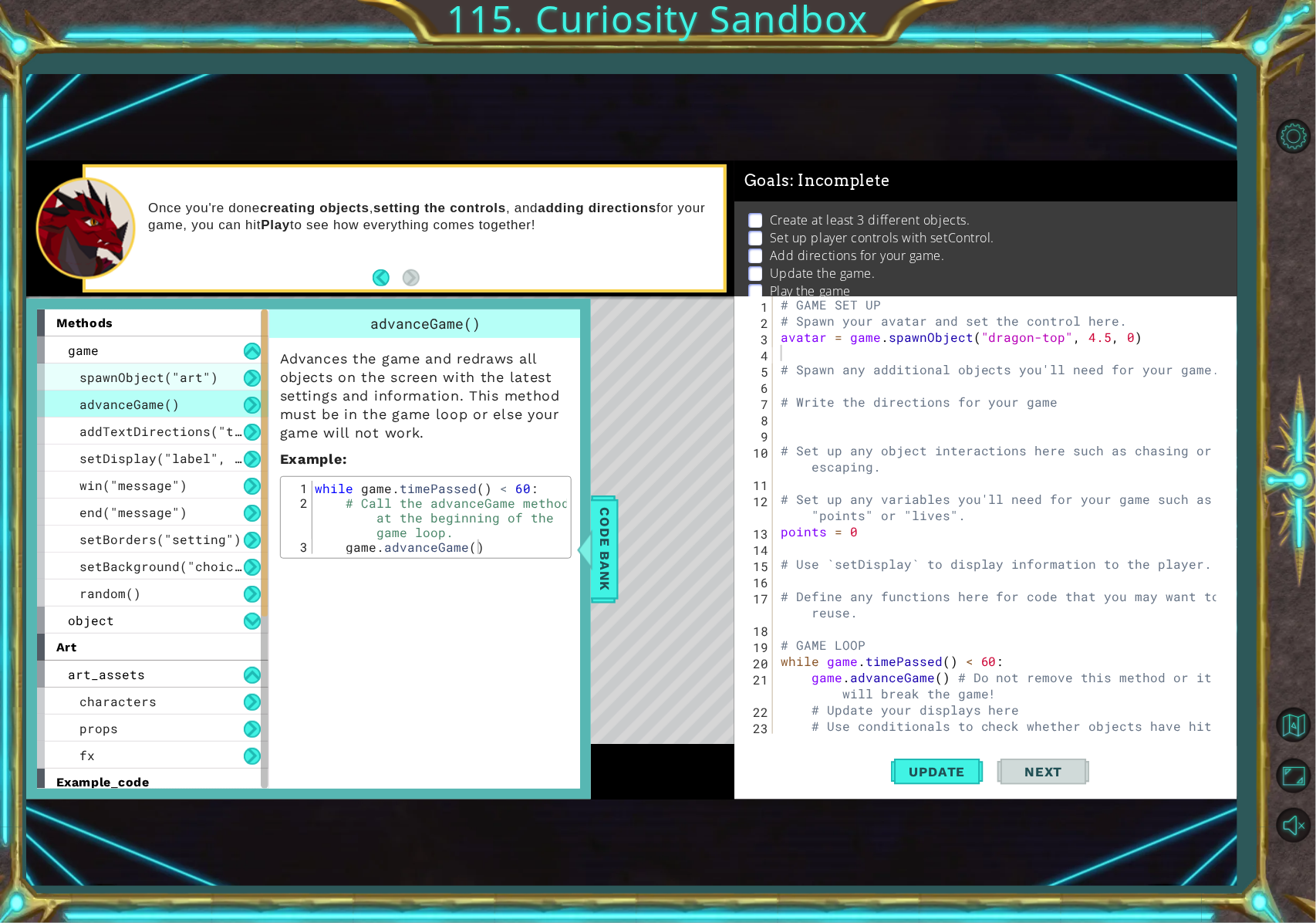
click at [193, 380] on span "spawnObject("art")" at bounding box center [149, 377] width 139 height 16
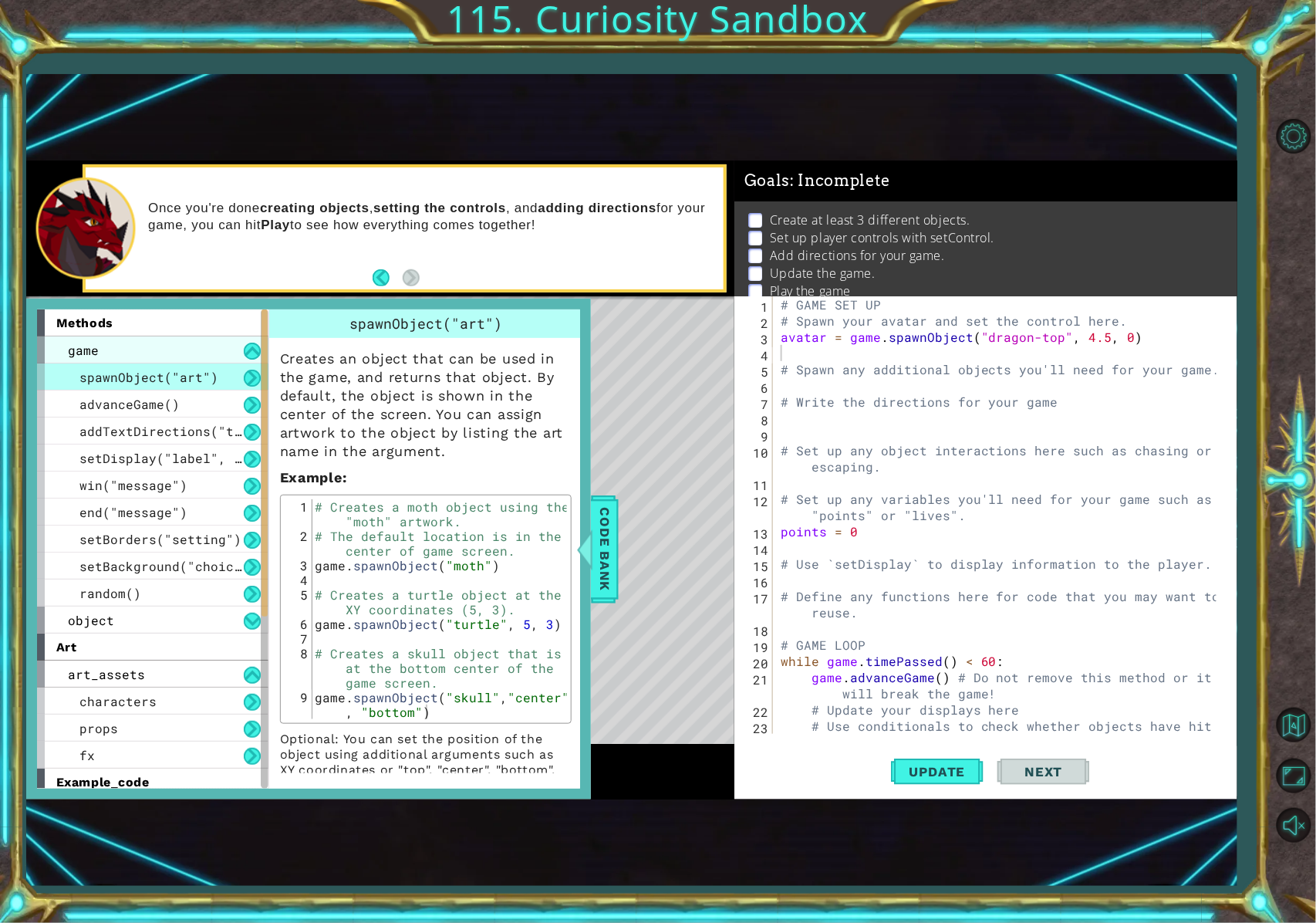
click at [239, 348] on div "game" at bounding box center [152, 350] width 231 height 27
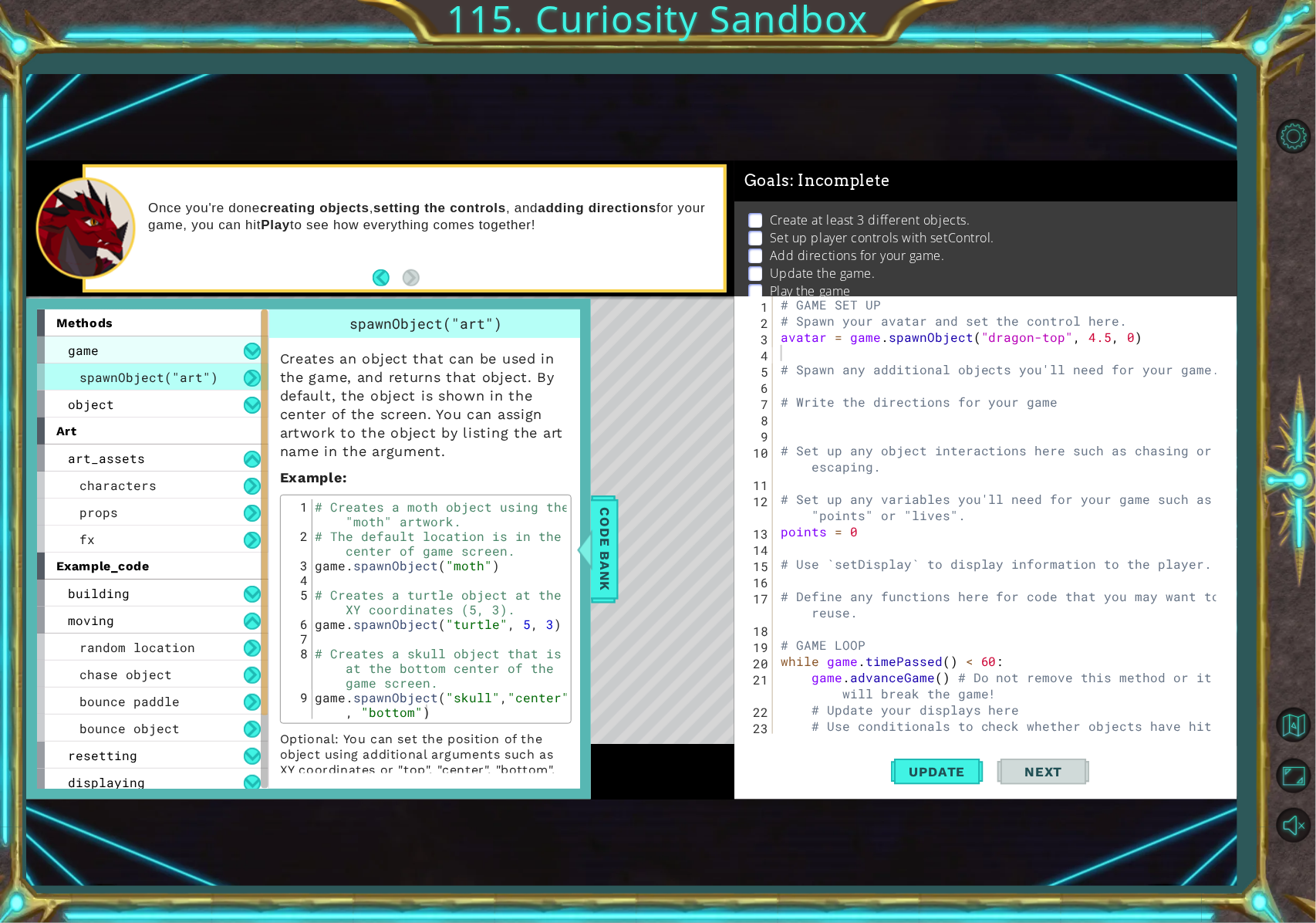
click at [239, 349] on div "game" at bounding box center [152, 350] width 231 height 27
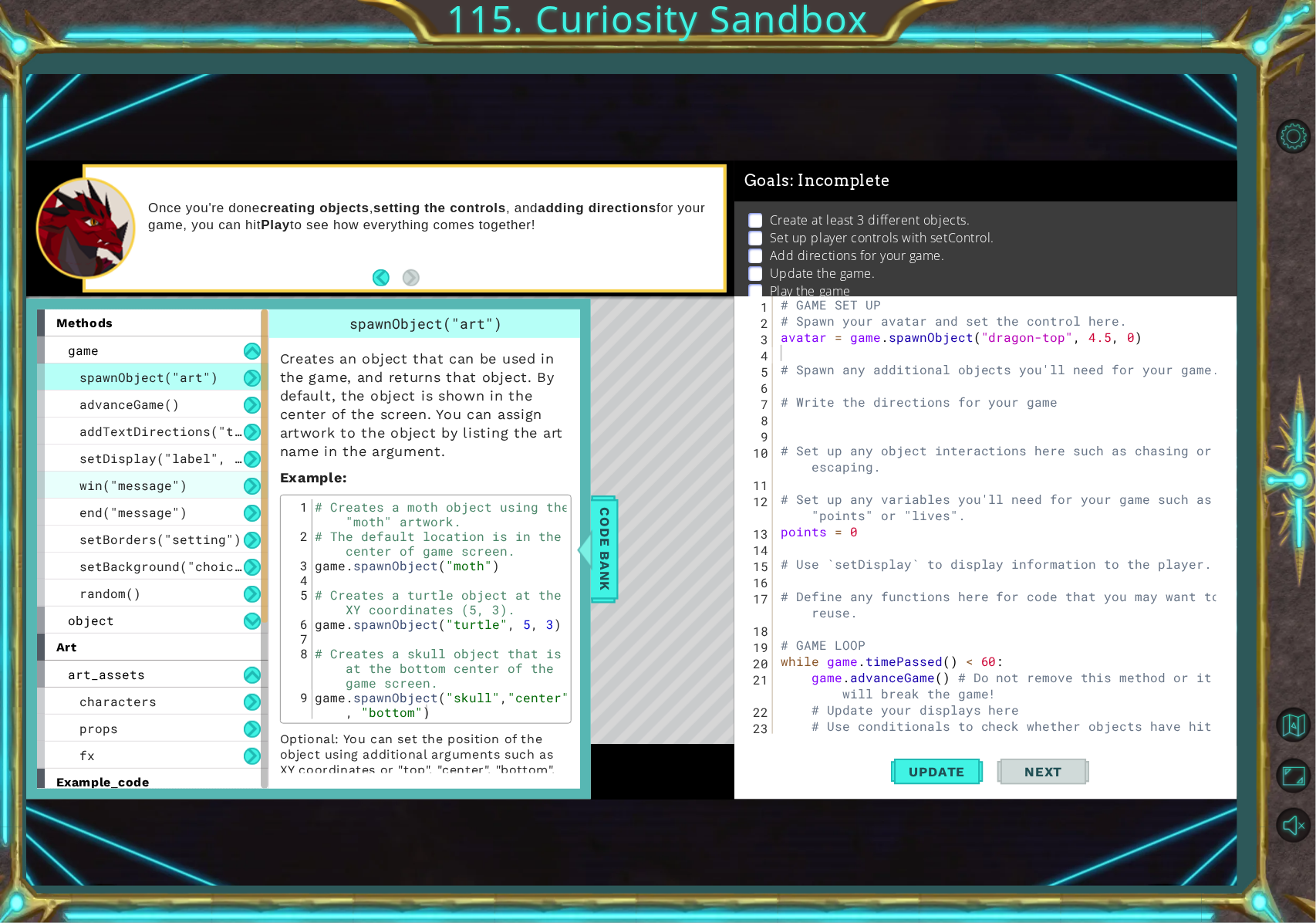
click at [218, 492] on div "win("message")" at bounding box center [152, 485] width 231 height 27
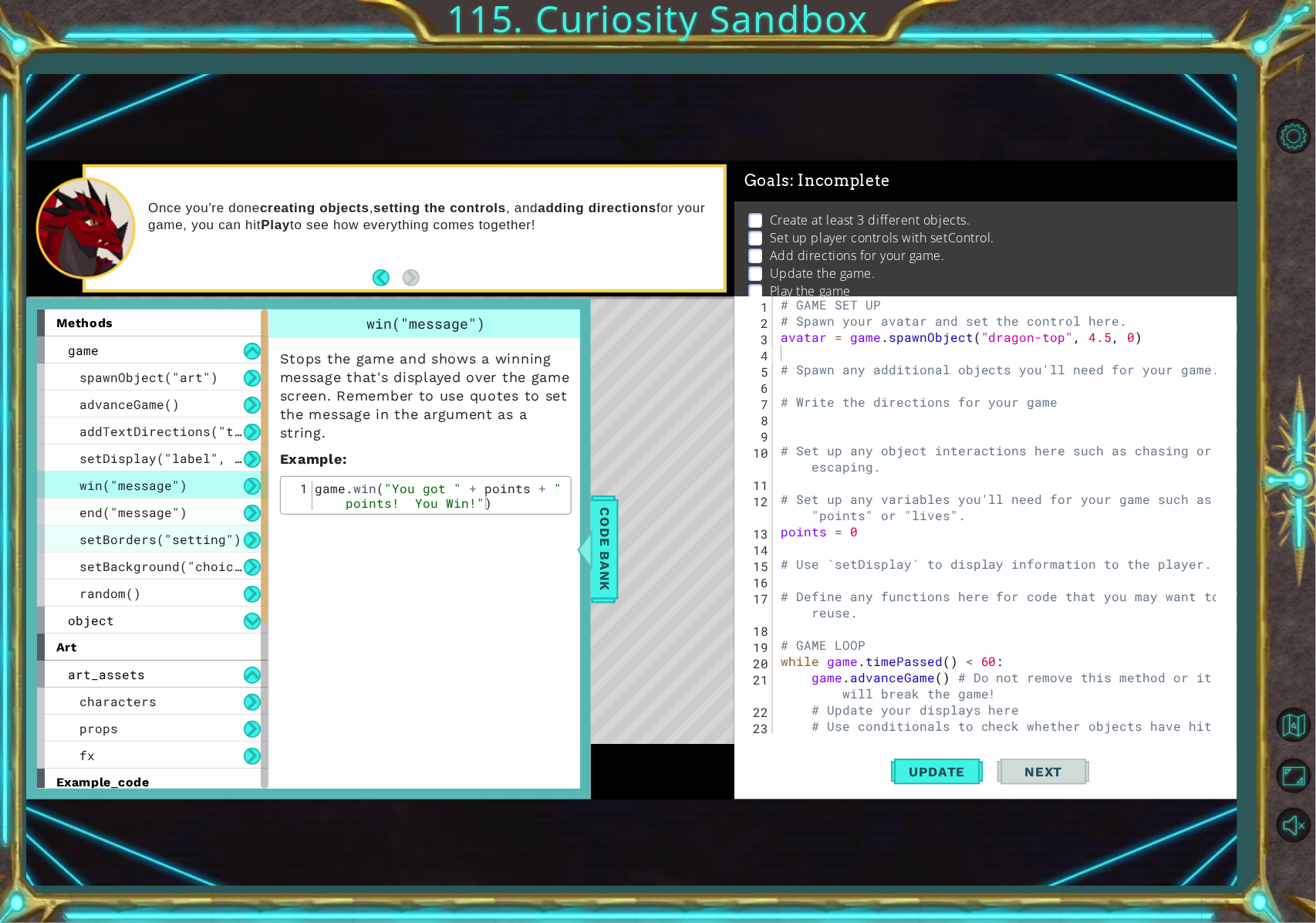
drag, startPoint x: 227, startPoint y: 534, endPoint x: 229, endPoint y: 562, distance: 28.1
click at [227, 535] on span "setBorders("setting")" at bounding box center [161, 539] width 162 height 16
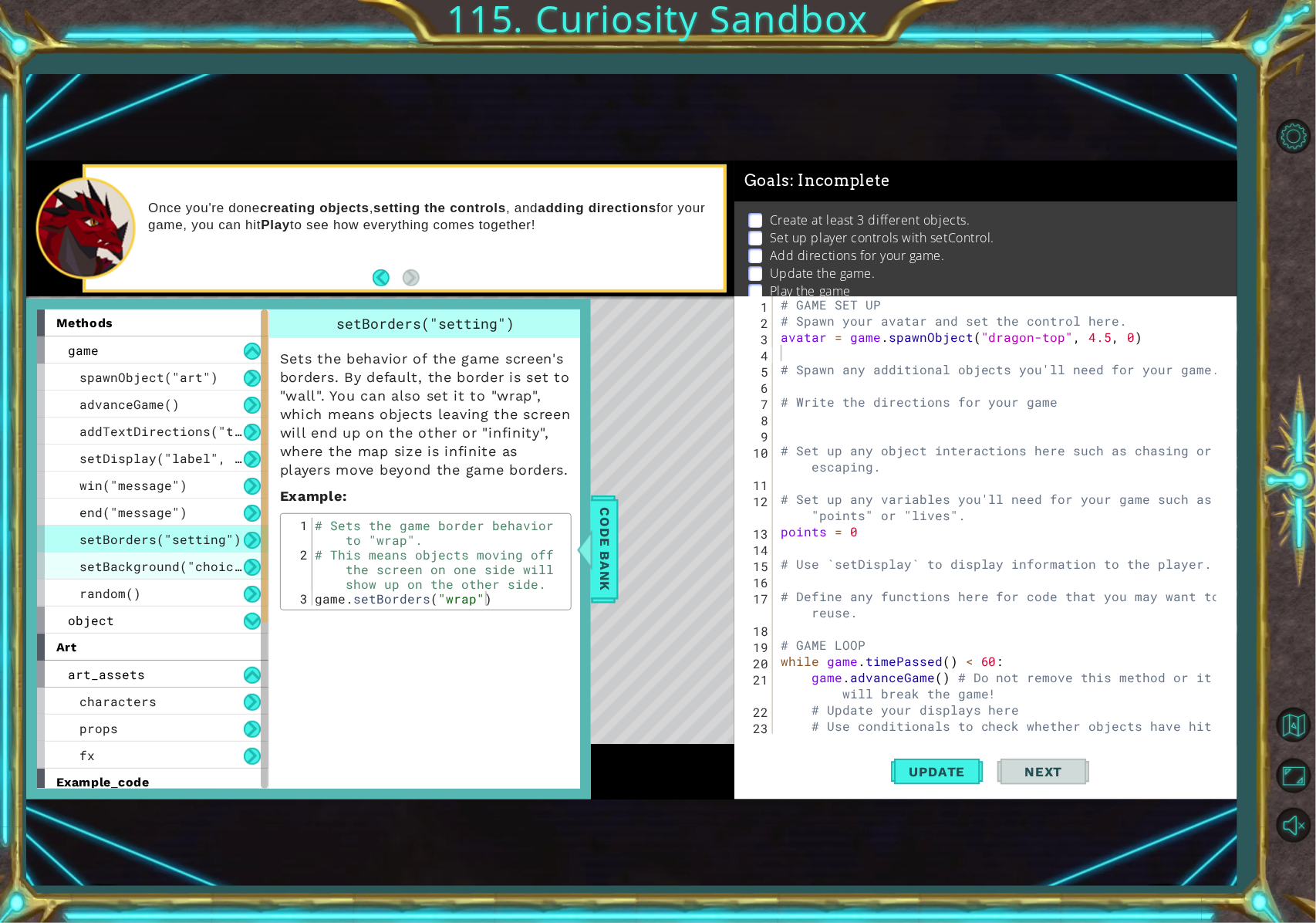
drag, startPoint x: 229, startPoint y: 562, endPoint x: 223, endPoint y: 597, distance: 35.5
click at [229, 564] on span "setBackground("choice")" at bounding box center [168, 565] width 177 height 16
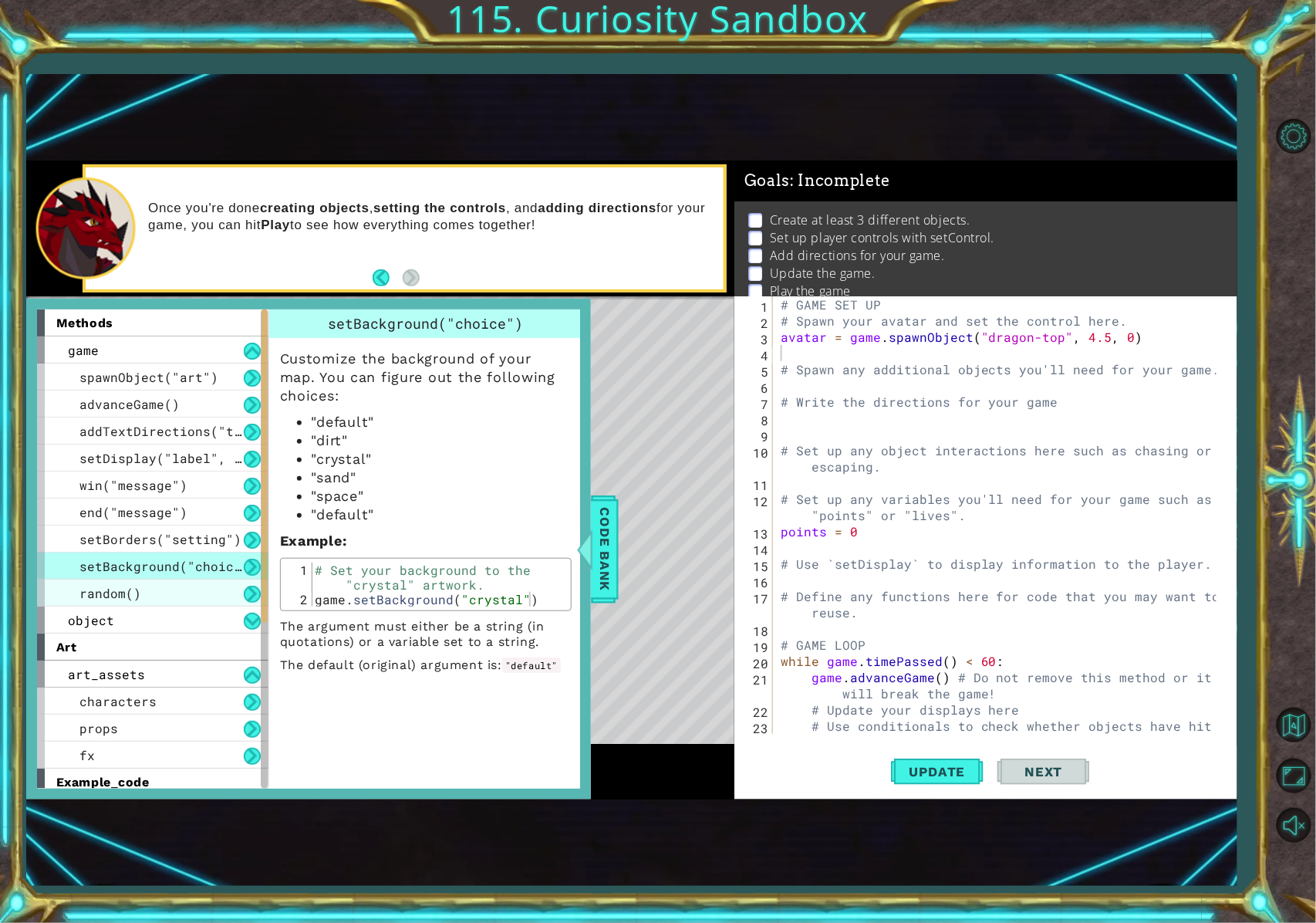
click at [222, 600] on div "random()" at bounding box center [152, 593] width 231 height 27
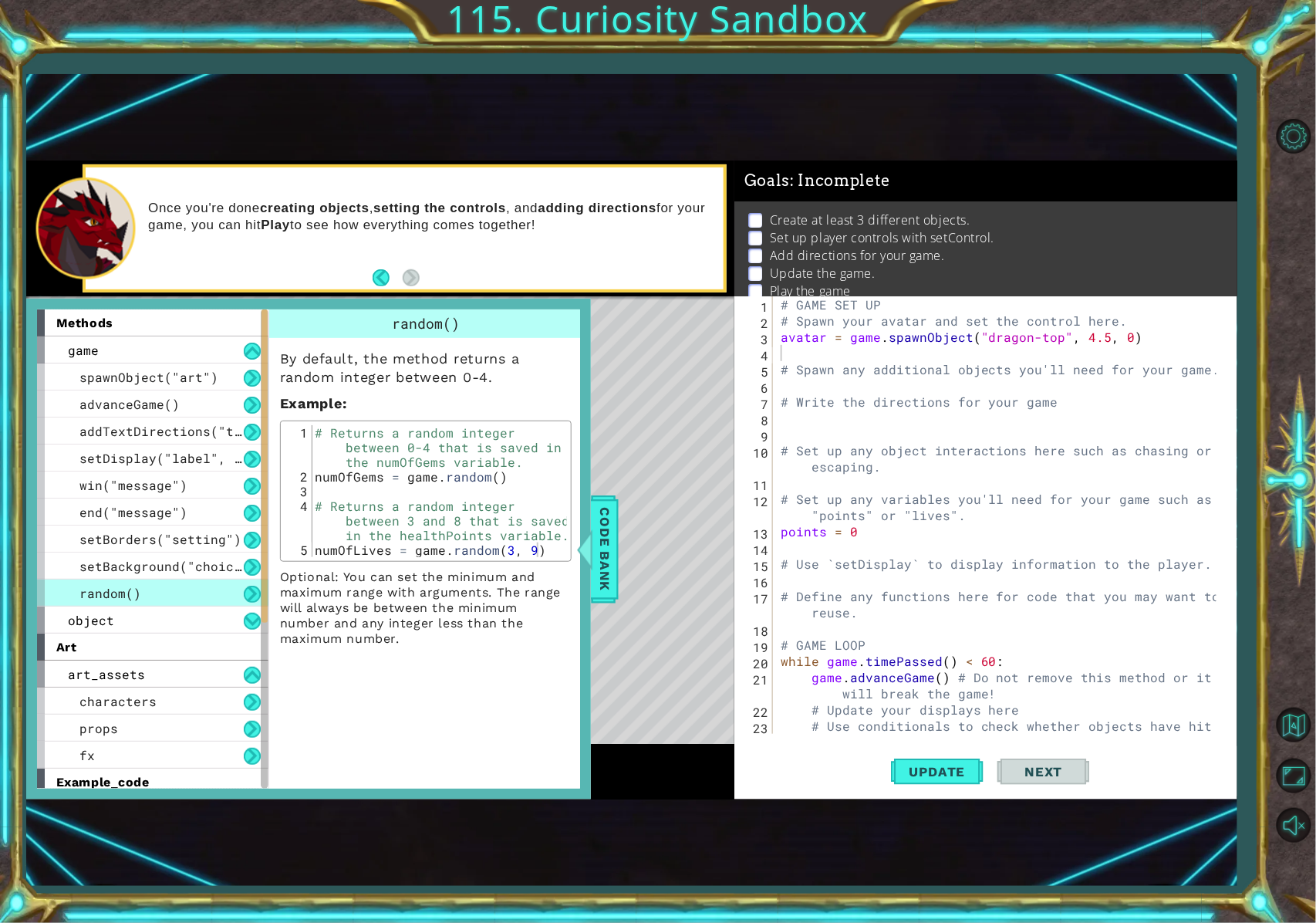
click at [198, 595] on div "random()" at bounding box center [152, 593] width 231 height 27
click at [177, 547] on div "setBorders("setting")" at bounding box center [152, 539] width 231 height 27
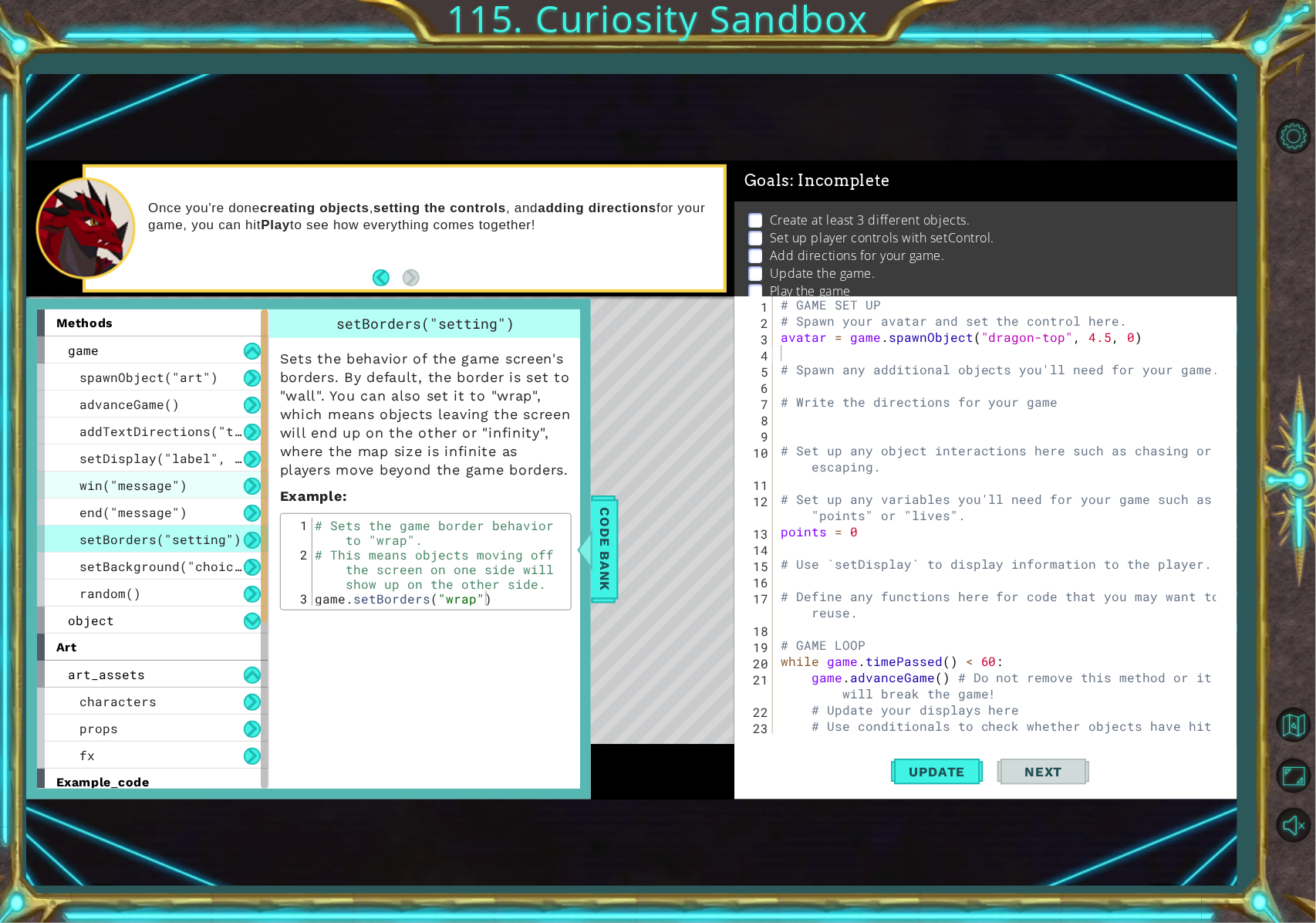
click at [167, 487] on span "win("message")" at bounding box center [133, 485] width 108 height 16
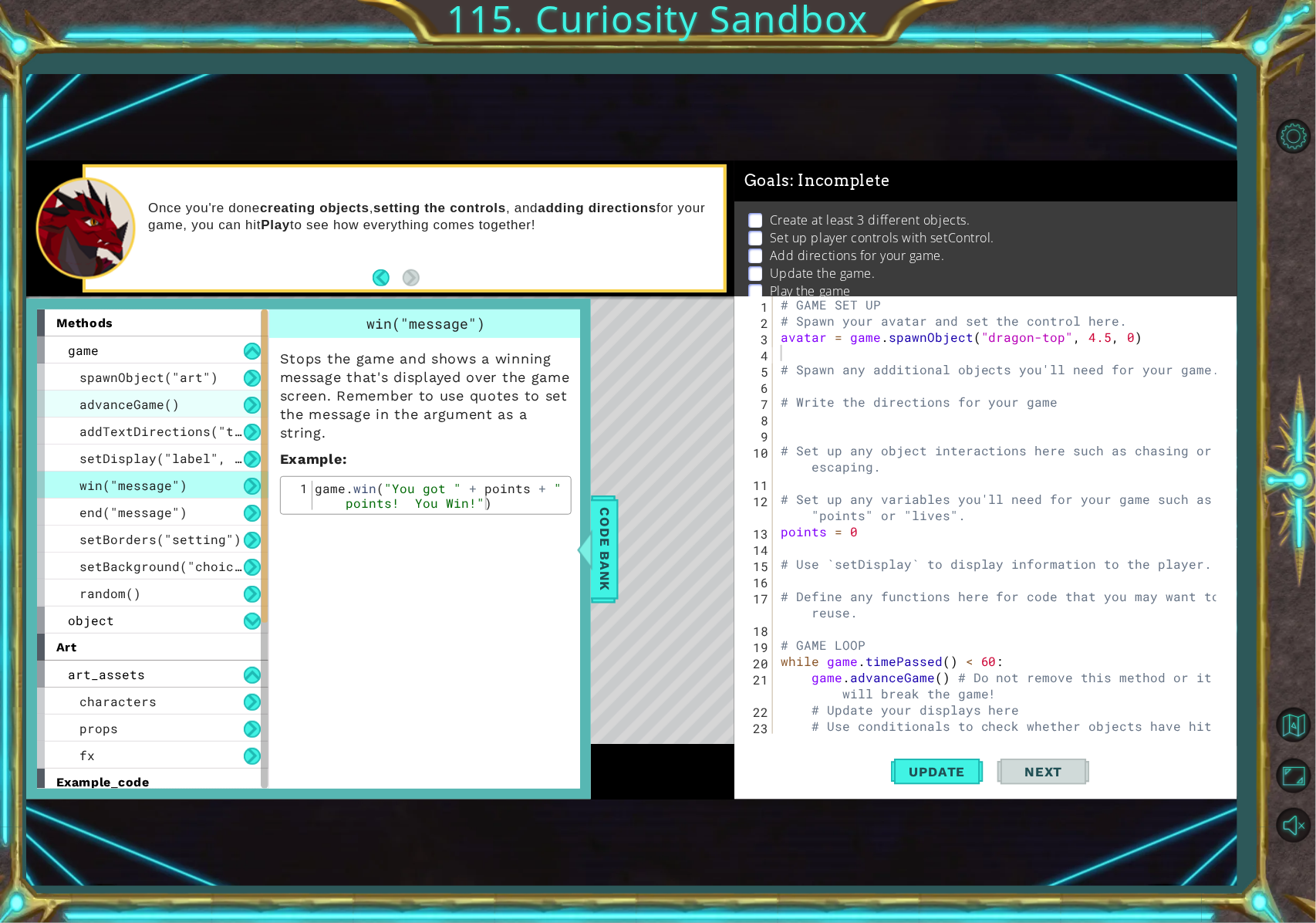
click at [181, 406] on div "advanceGame()" at bounding box center [152, 404] width 231 height 27
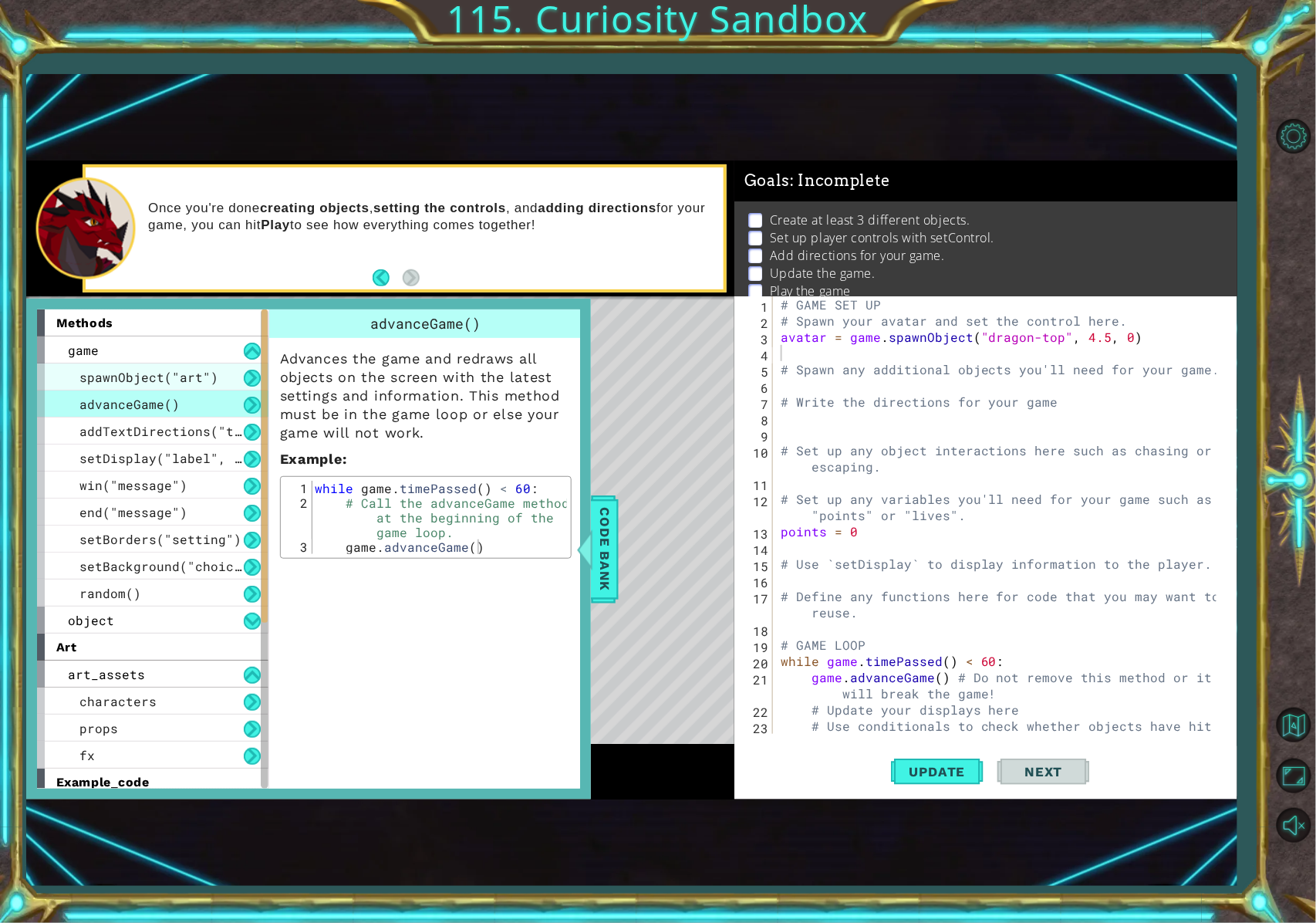
click at [186, 388] on div "spawnObject("art")" at bounding box center [152, 377] width 231 height 27
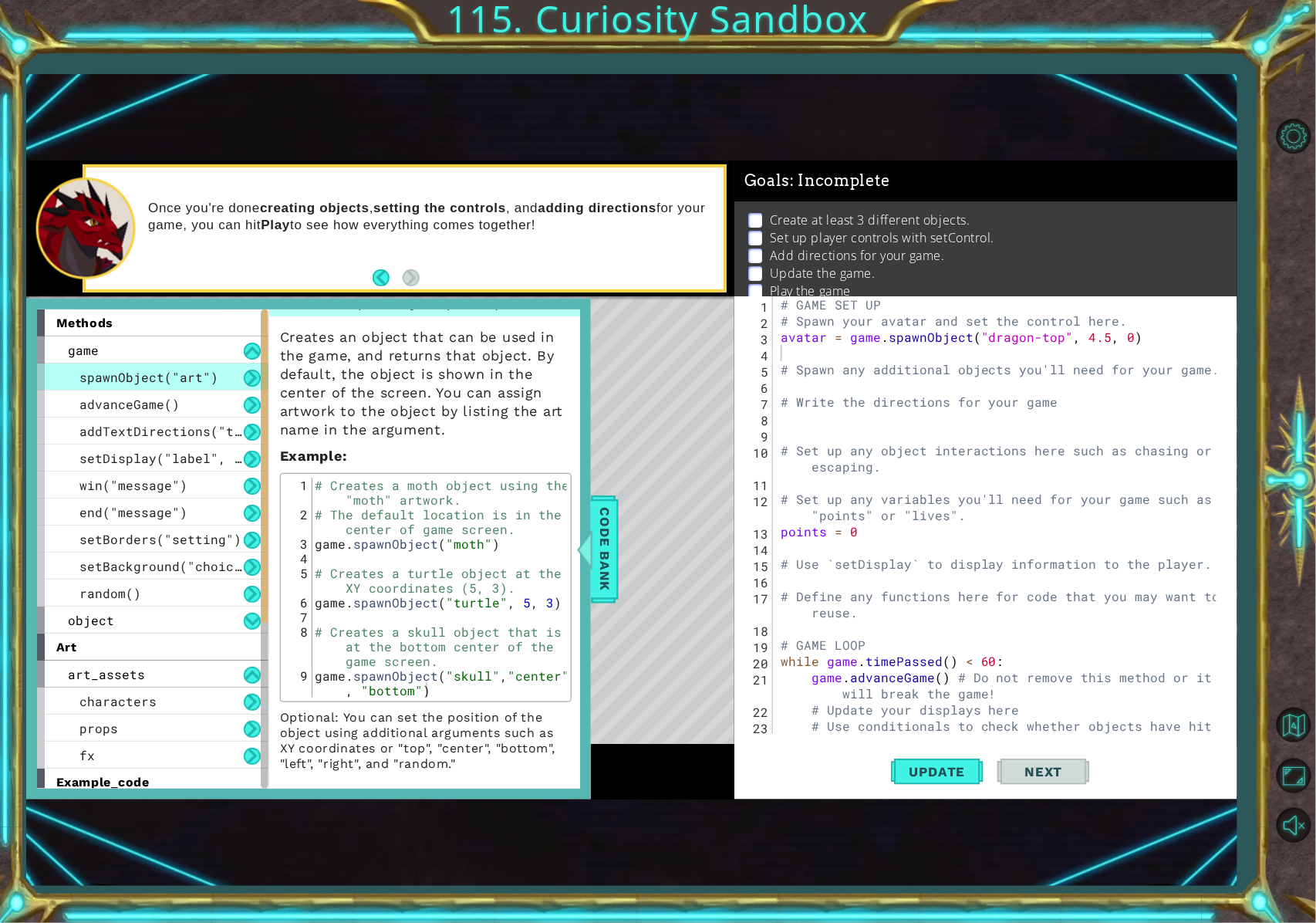
scroll to position [26, 0]
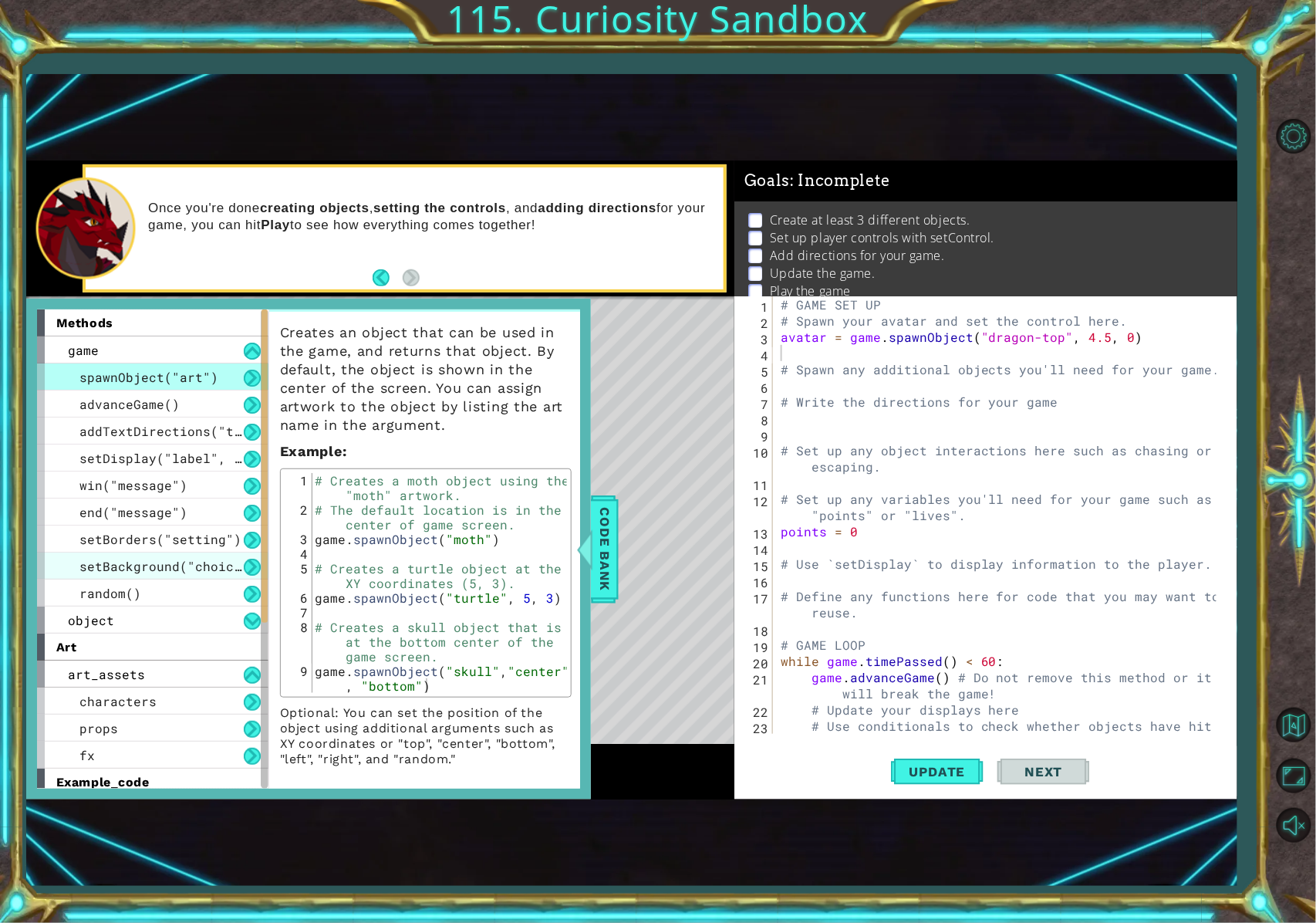
click at [74, 568] on div "setBackground("choice")" at bounding box center [152, 566] width 231 height 27
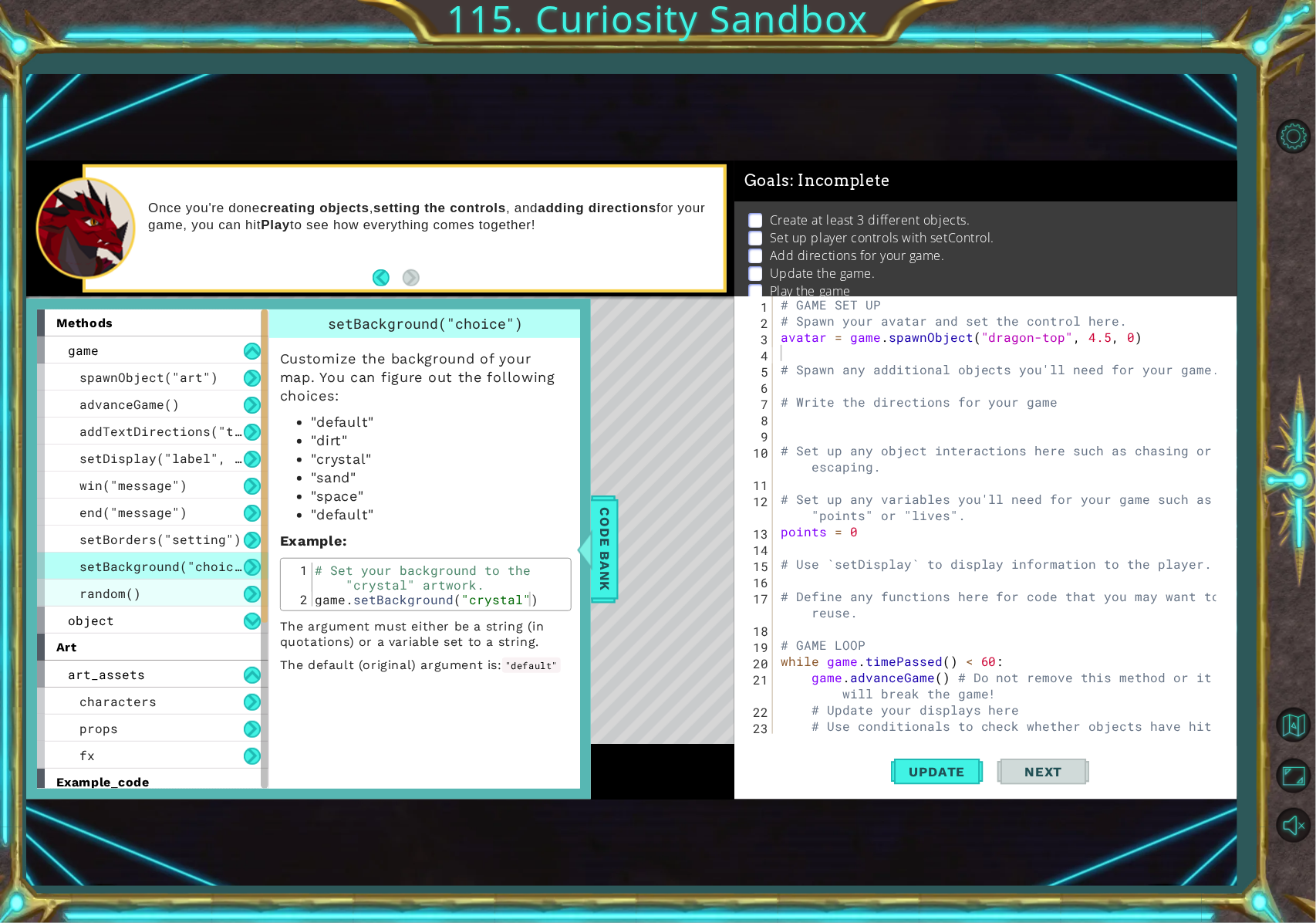
scroll to position [0, 0]
click at [102, 602] on div "random()" at bounding box center [152, 593] width 231 height 27
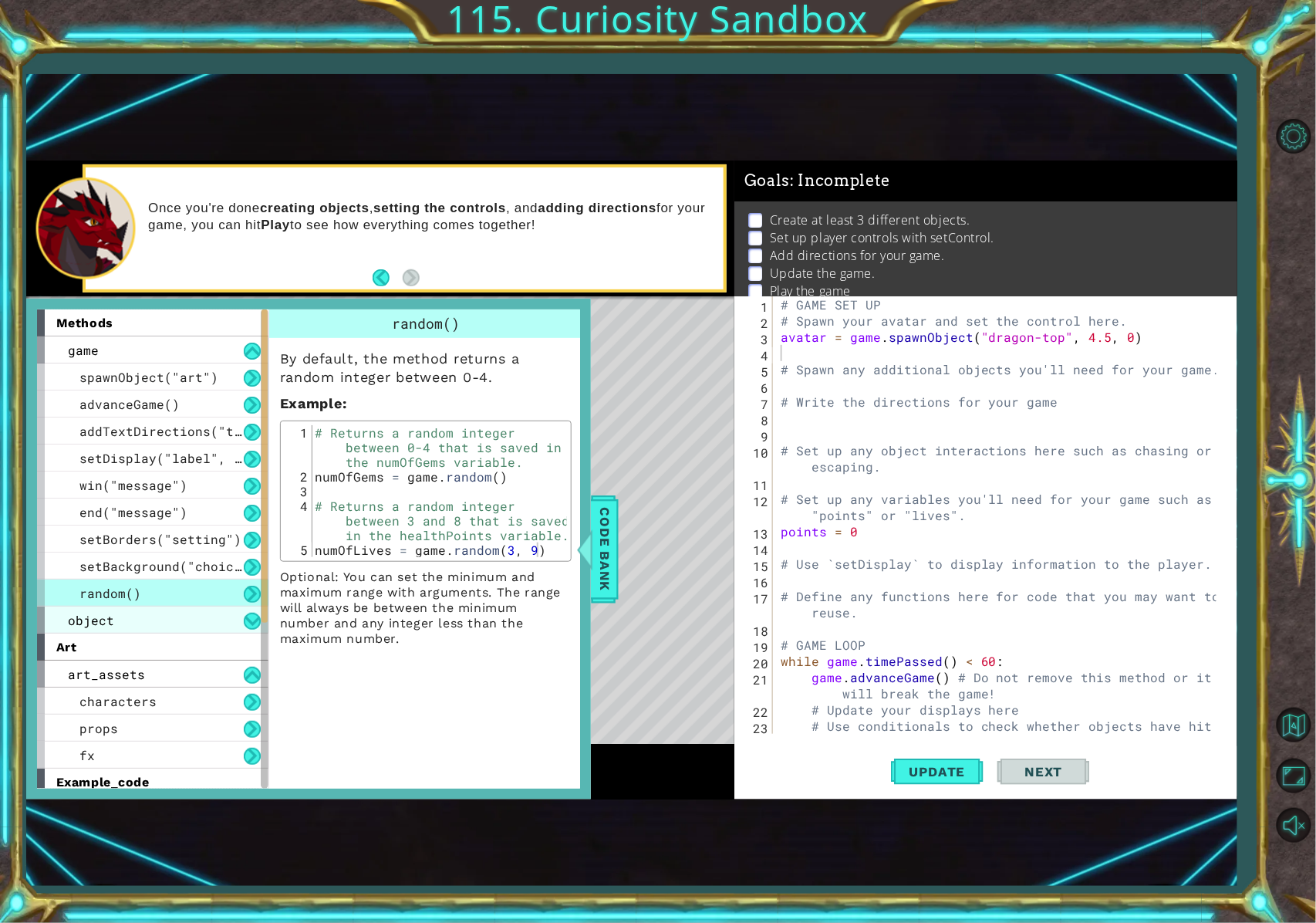
click at [164, 622] on div "object" at bounding box center [152, 620] width 231 height 27
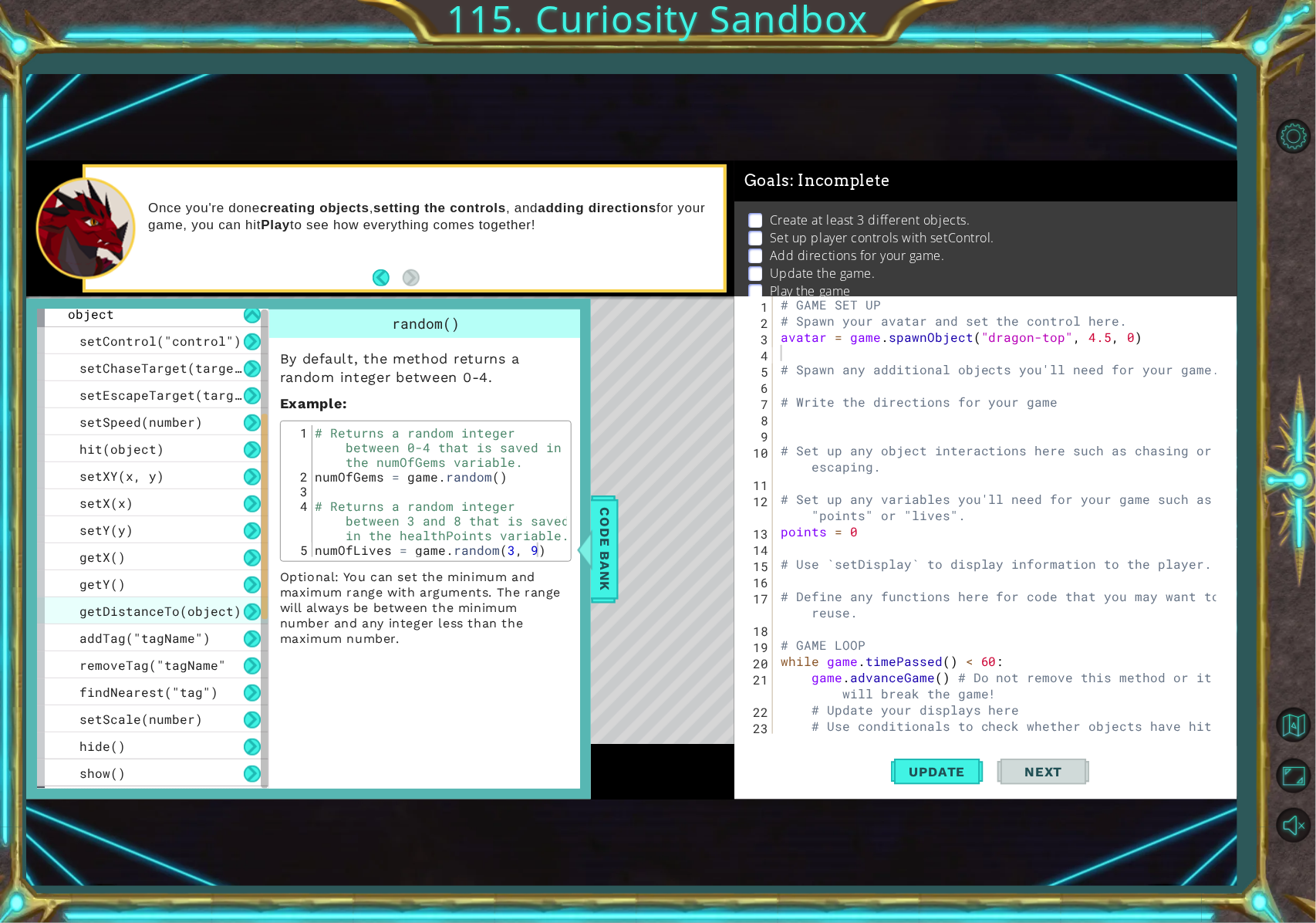
scroll to position [309, 0]
click at [208, 332] on span "setControl("control")" at bounding box center [161, 338] width 162 height 16
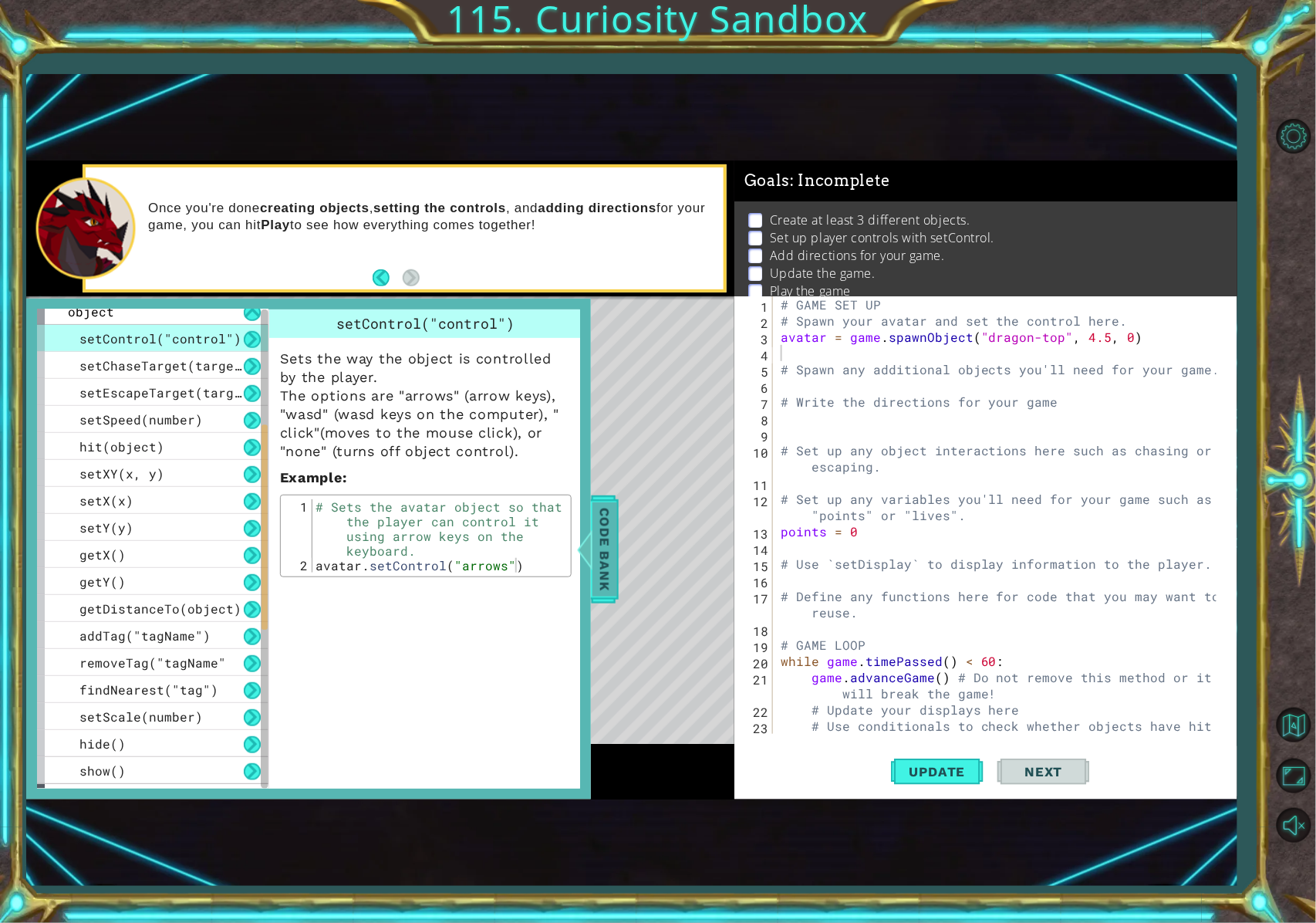
click at [605, 569] on span "Code Bank" at bounding box center [604, 549] width 24 height 94
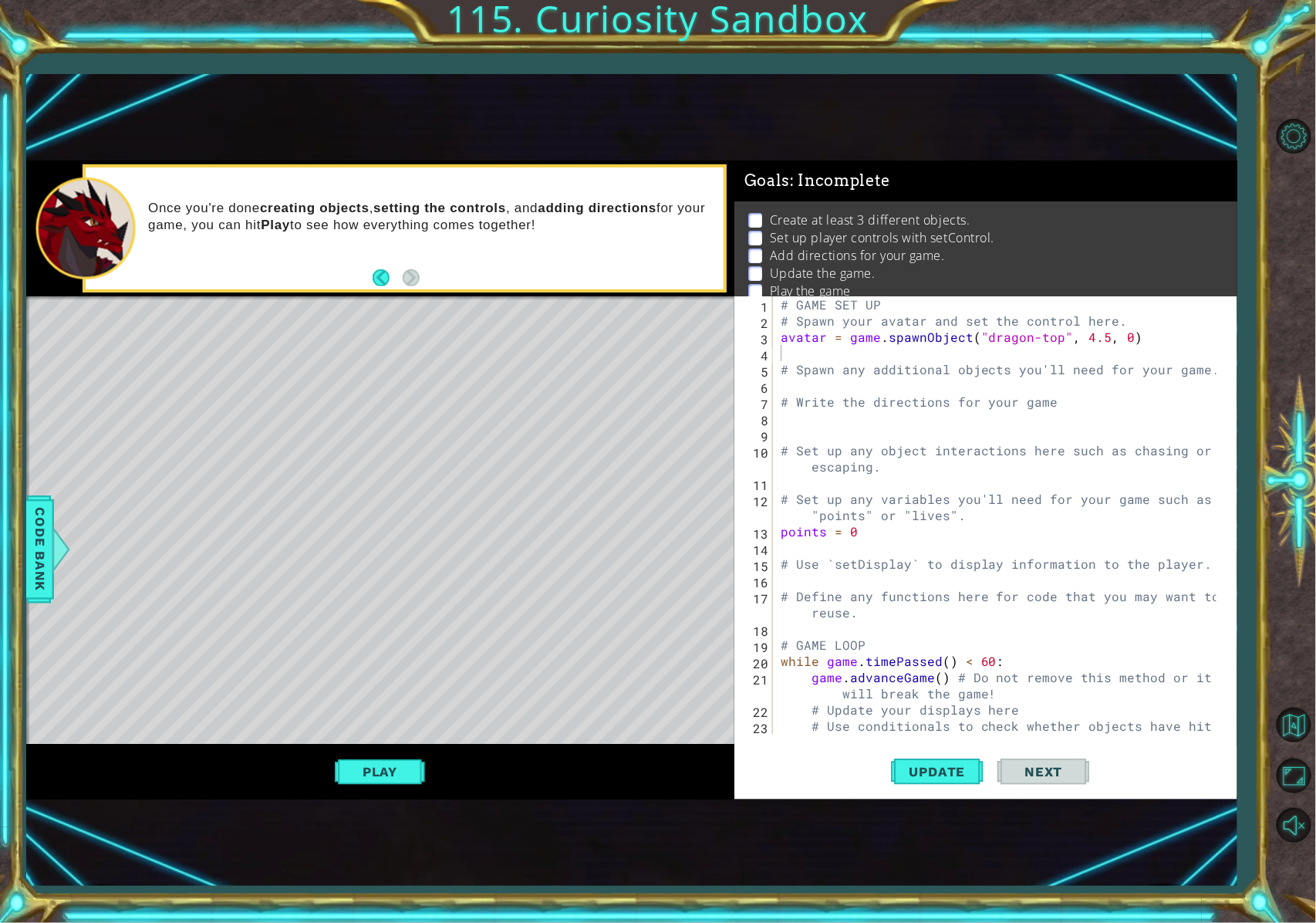
click at [893, 353] on div "# GAME SET UP # Spawn your avatar and set the control here. avatar = game . spa…" at bounding box center [1001, 539] width 448 height 487
click at [929, 692] on span "Update" at bounding box center [938, 771] width 87 height 15
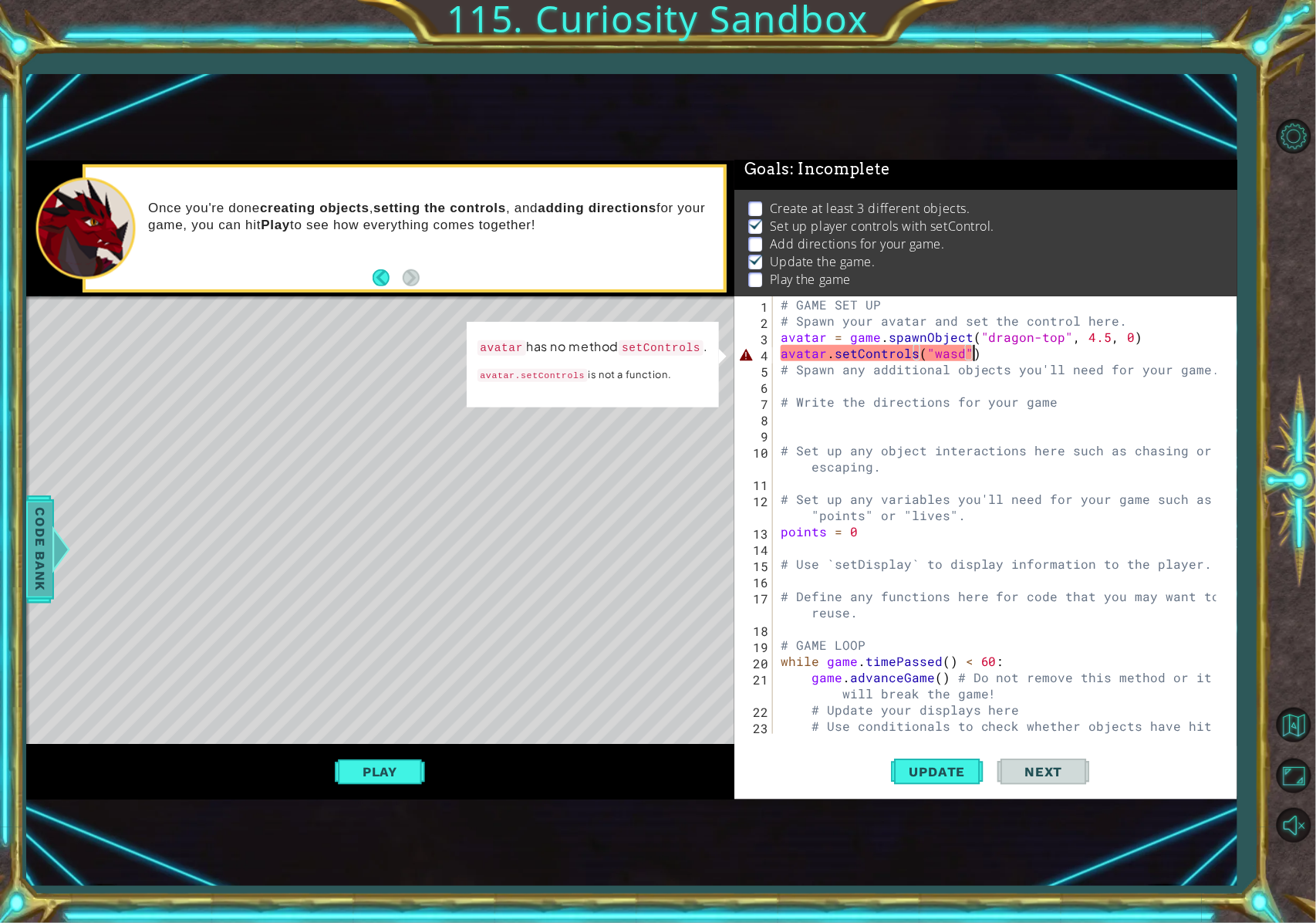
click at [34, 536] on span "Code Bank" at bounding box center [39, 549] width 24 height 94
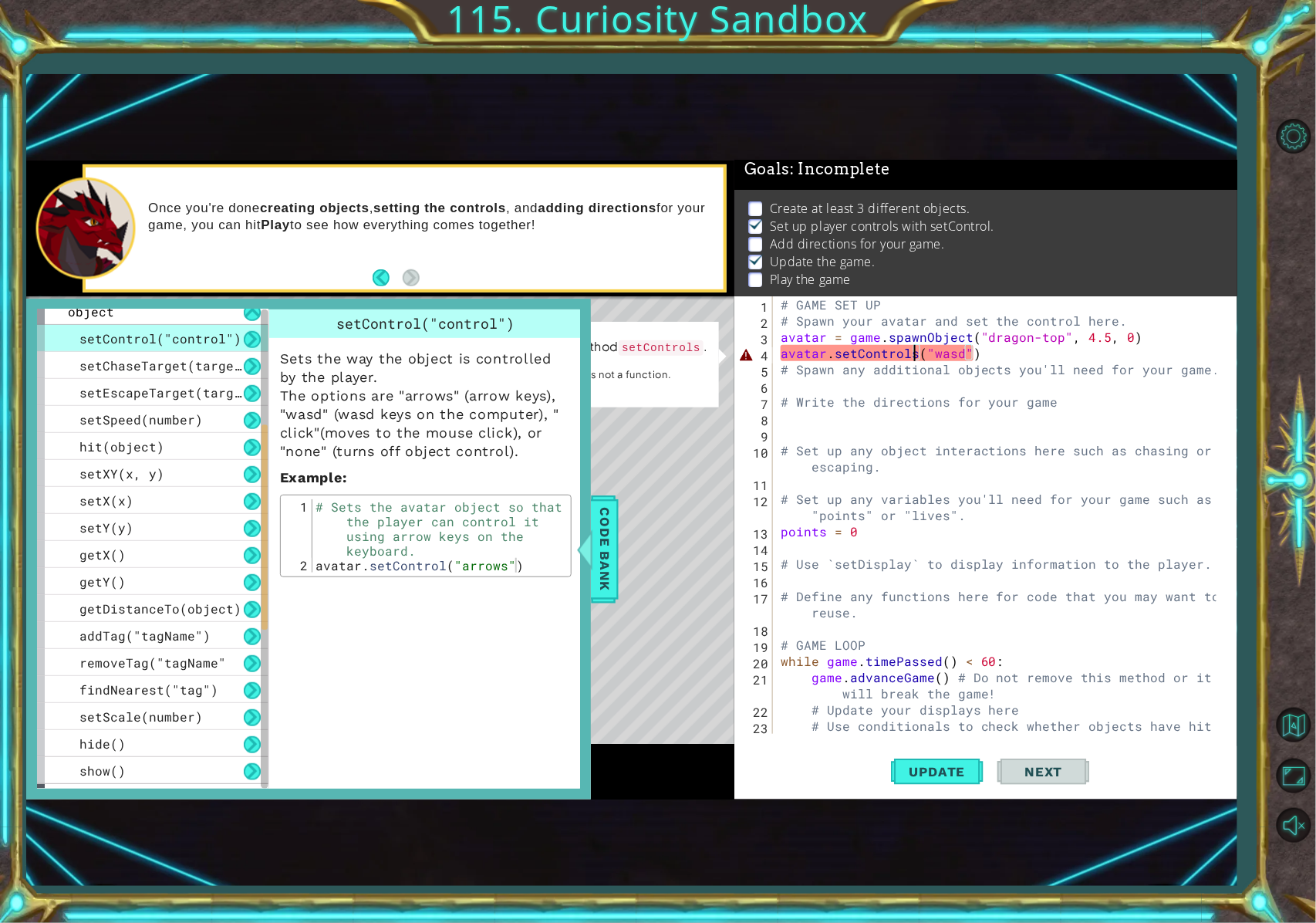
click at [913, 353] on div "# GAME SET UP # Spawn your avatar and set the control here. avatar = game . spa…" at bounding box center [1001, 539] width 448 height 487
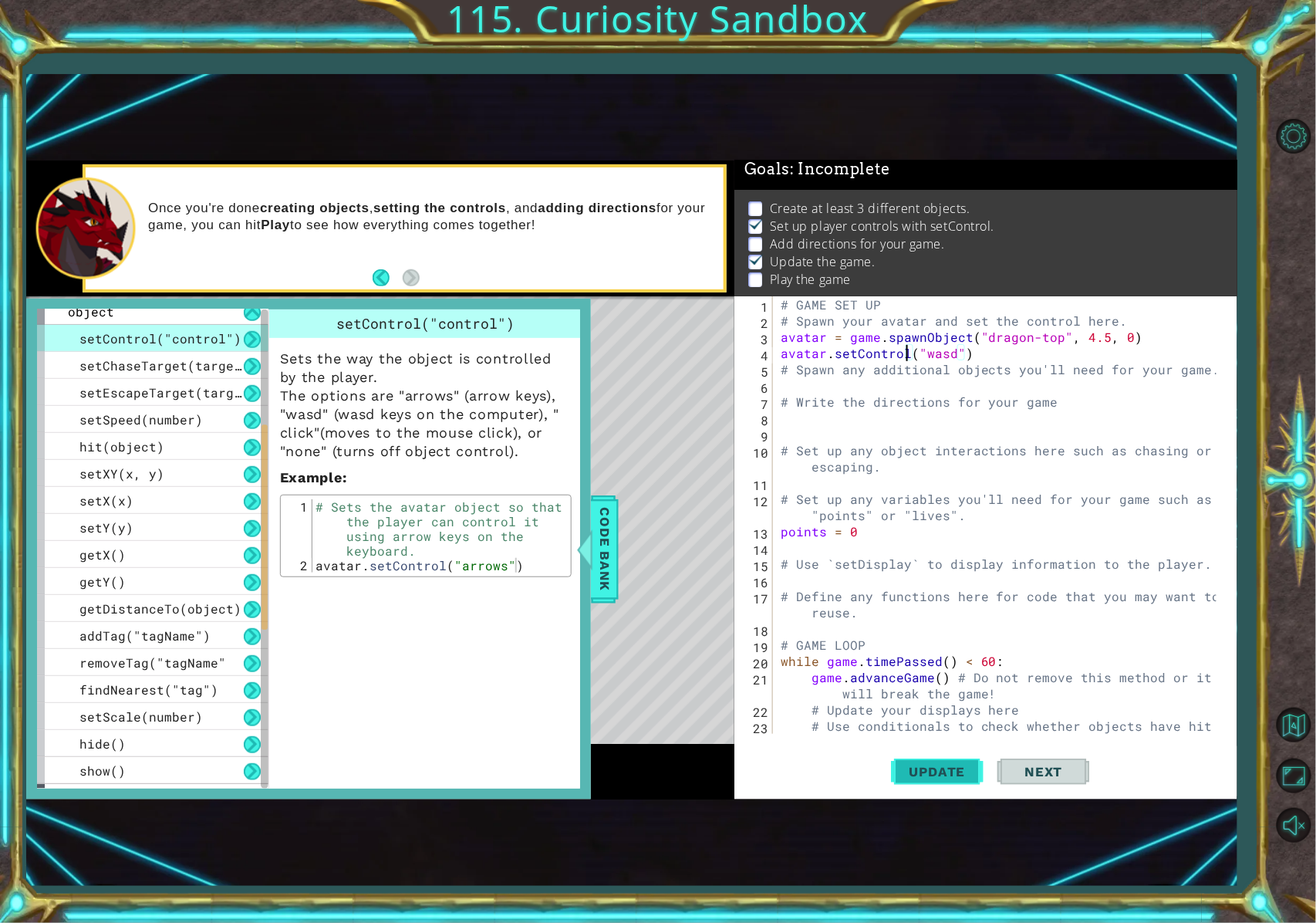
click at [942, 692] on span "Update" at bounding box center [938, 771] width 87 height 15
click at [606, 569] on span "Code Bank" at bounding box center [604, 549] width 24 height 94
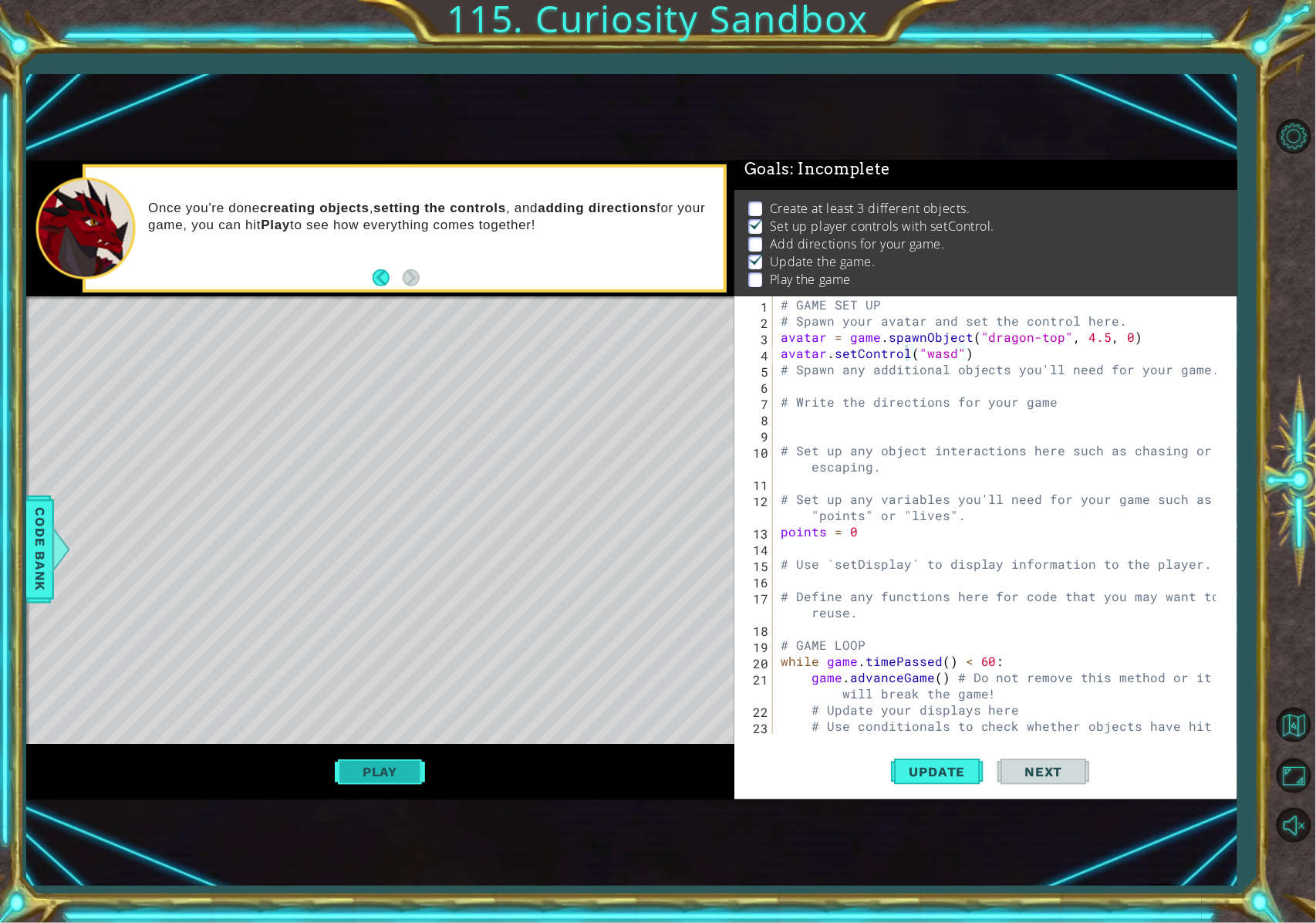
click at [378, 692] on button "Play" at bounding box center [380, 771] width 90 height 29
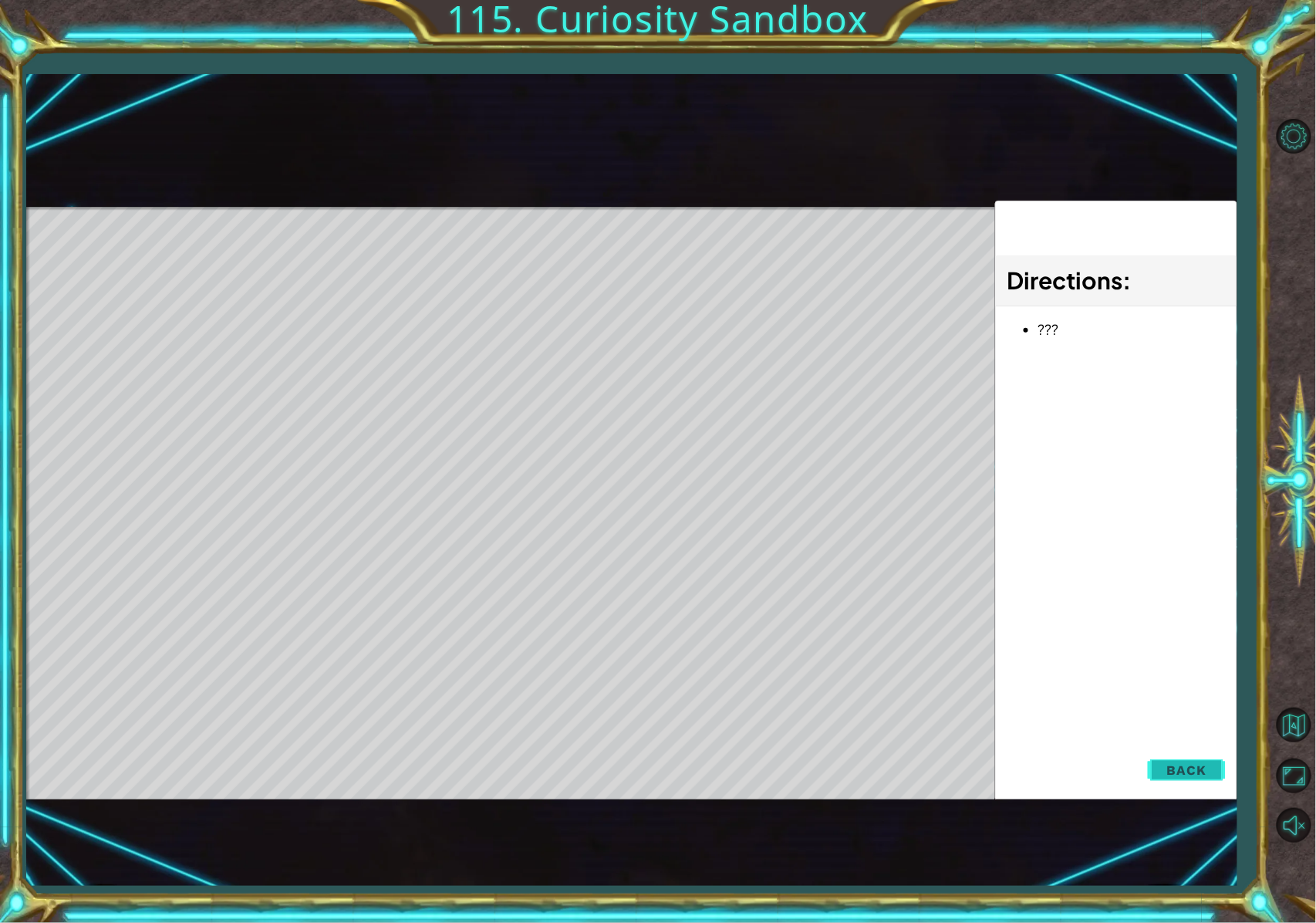
click at [975, 692] on span "Back" at bounding box center [1186, 771] width 39 height 15
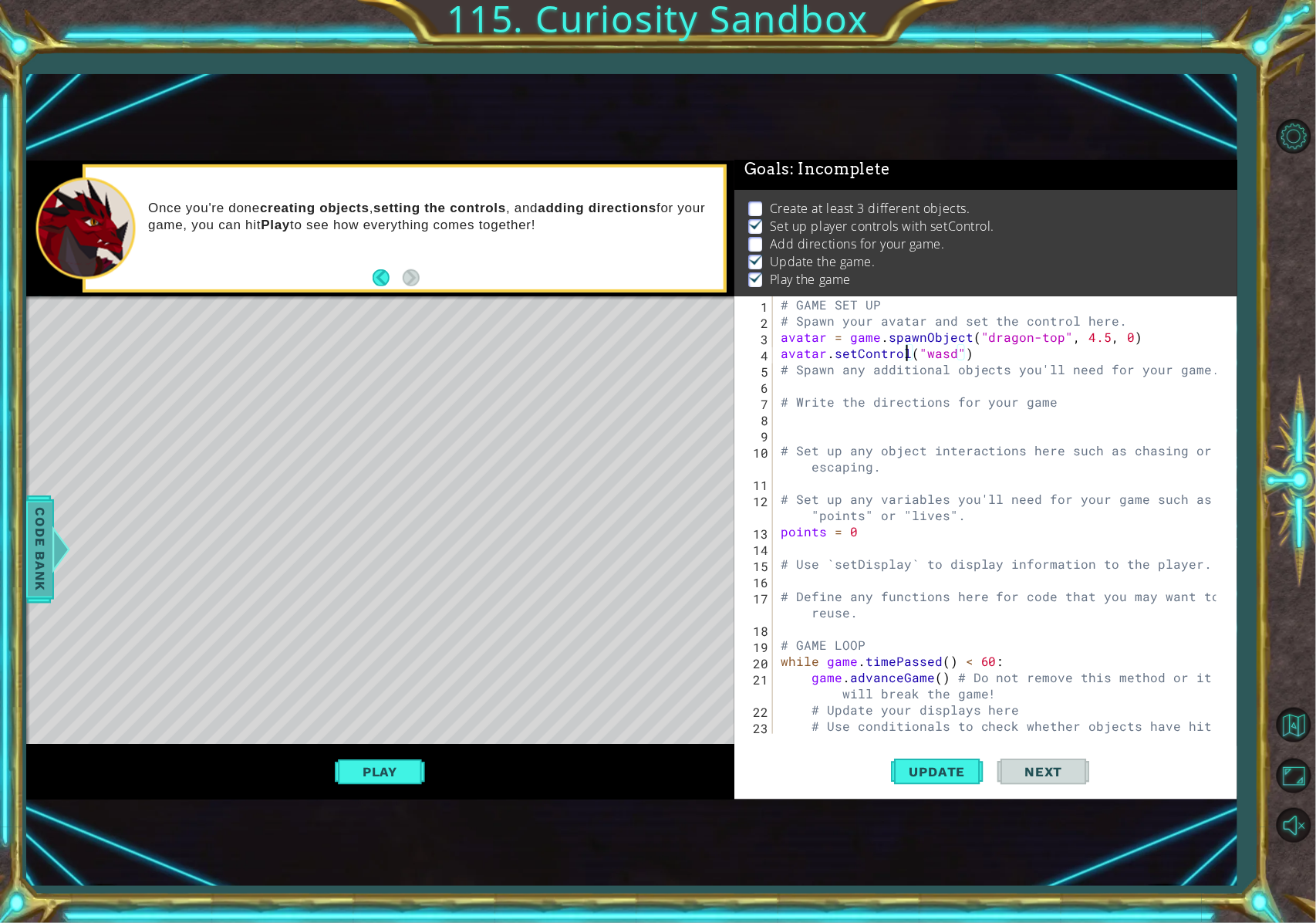
click at [56, 549] on div at bounding box center [60, 549] width 19 height 46
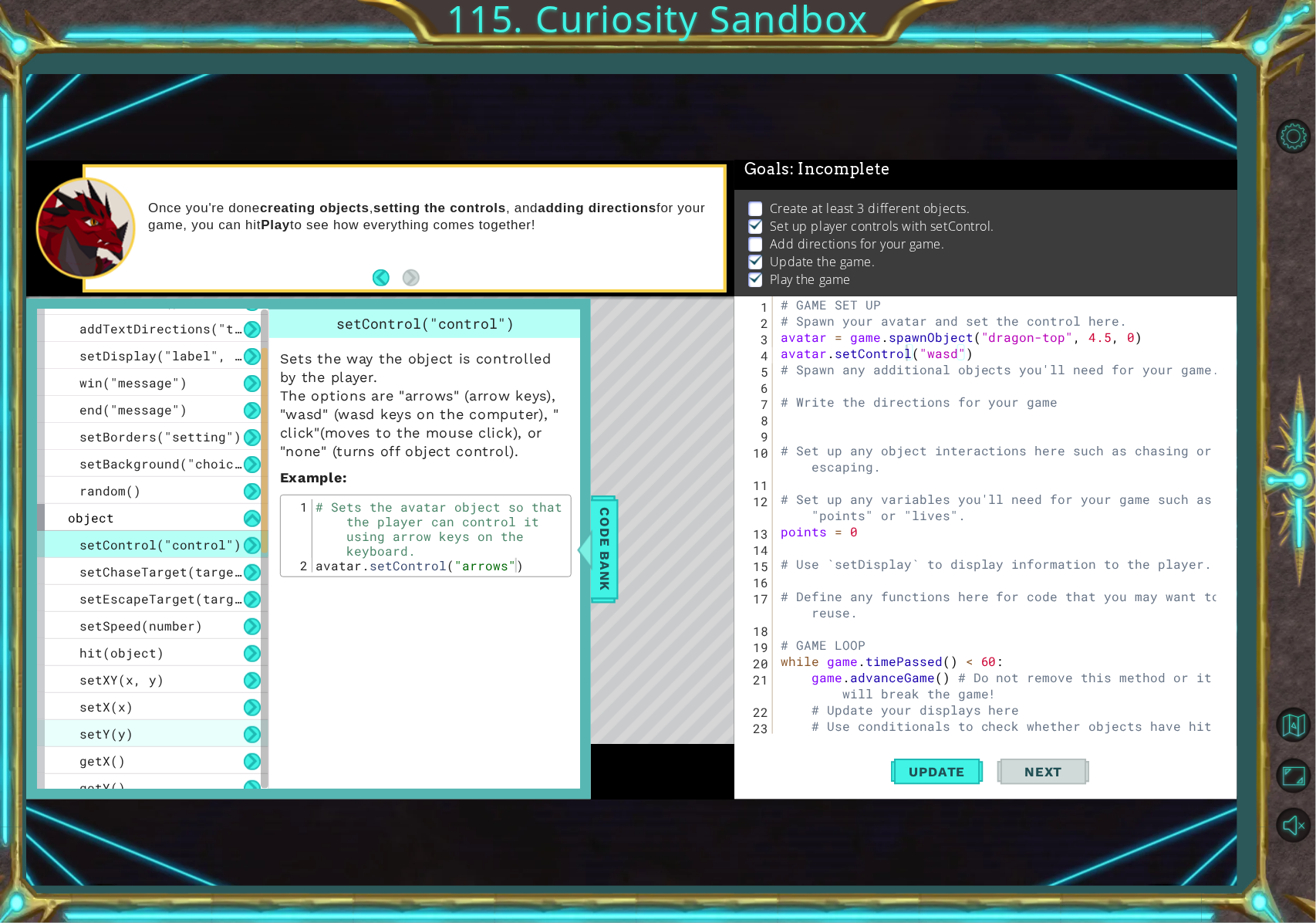
scroll to position [0, 0]
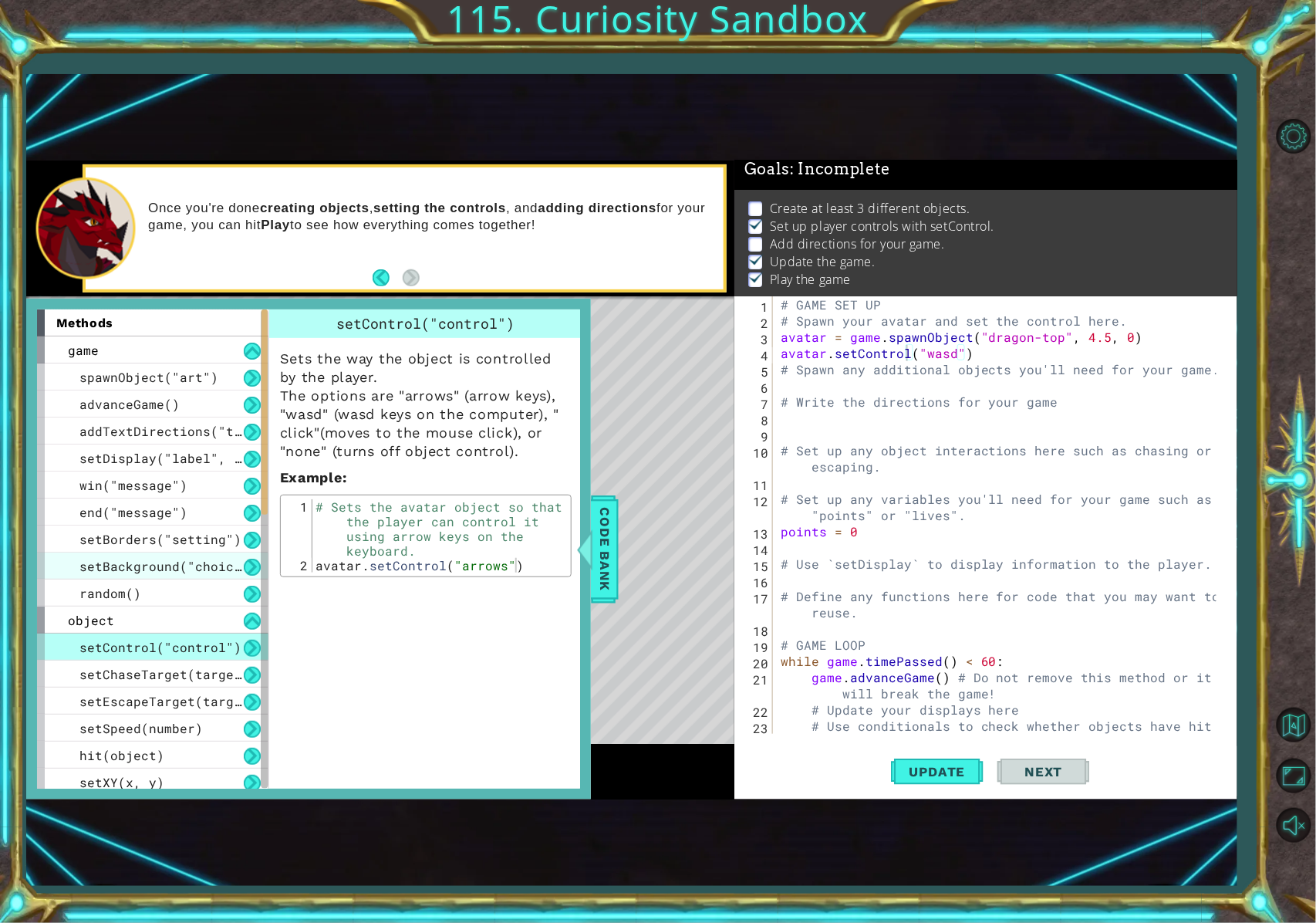
click at [233, 571] on span "setBackground("choice")" at bounding box center [168, 565] width 177 height 16
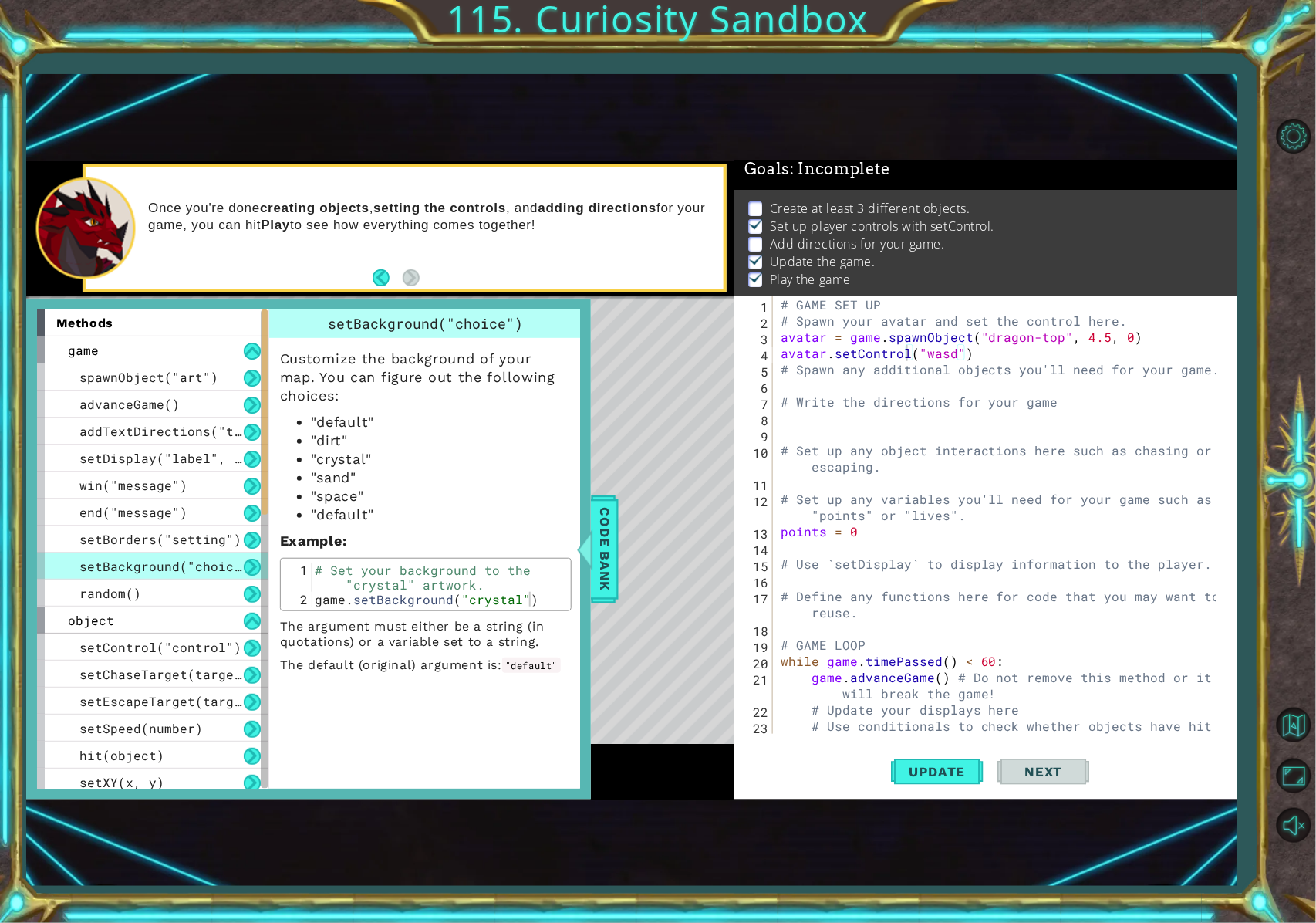
click at [248, 571] on button at bounding box center [252, 567] width 17 height 17
click at [254, 559] on button at bounding box center [252, 567] width 17 height 17
click at [217, 571] on span "setBackground("choice")" at bounding box center [168, 565] width 177 height 16
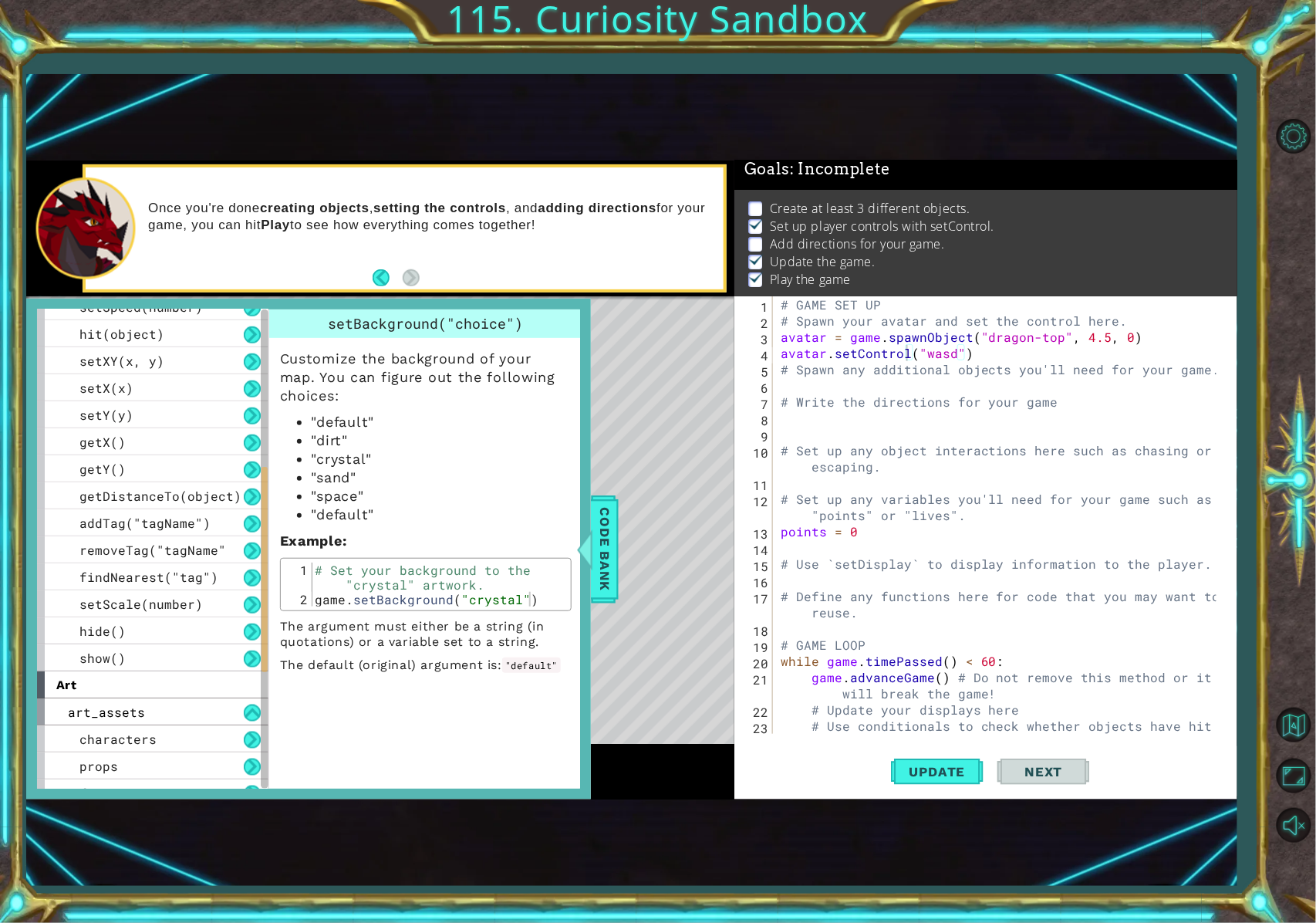
click at [260, 569] on div at bounding box center [264, 549] width 8 height 479
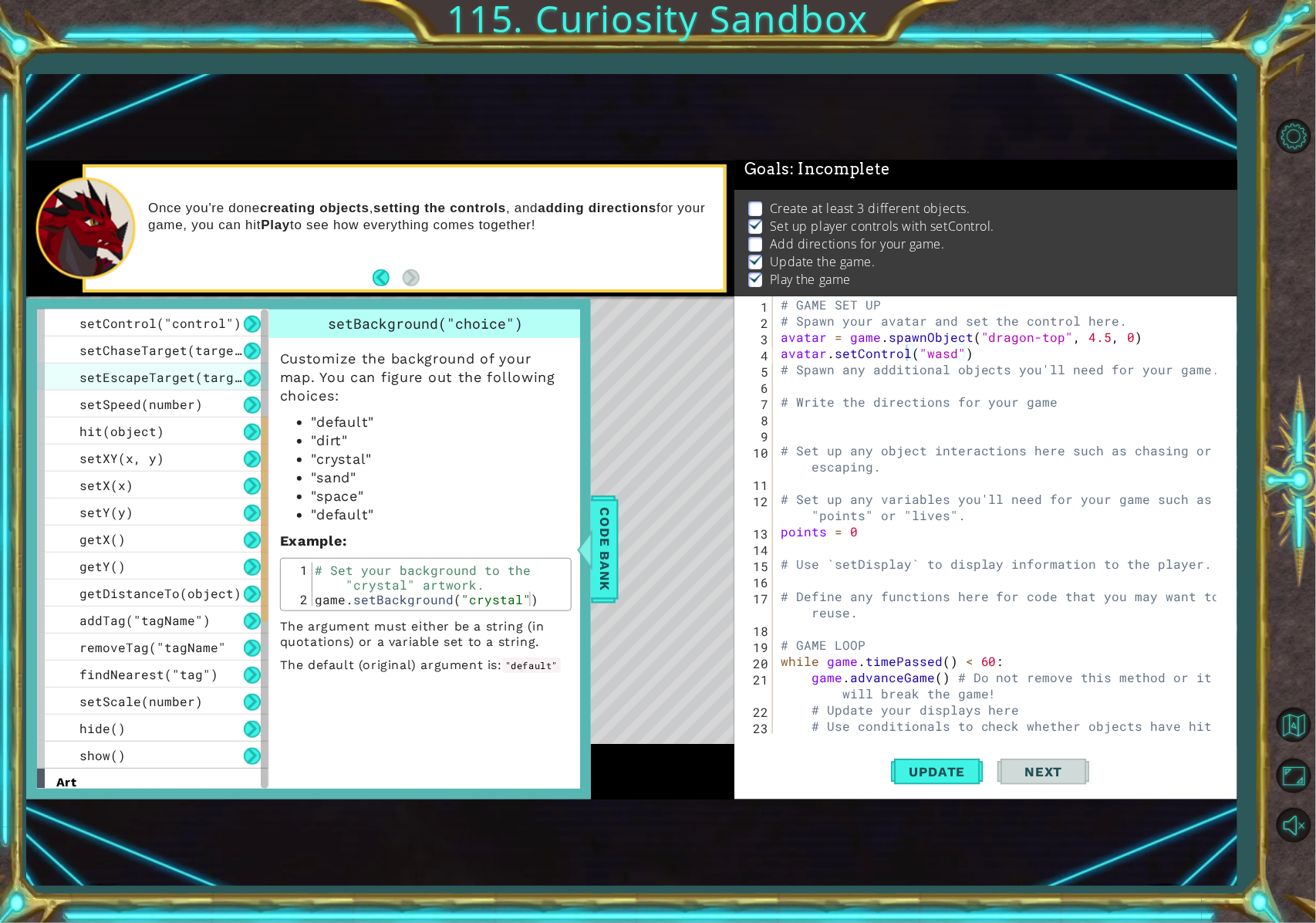
scroll to position [15, 0]
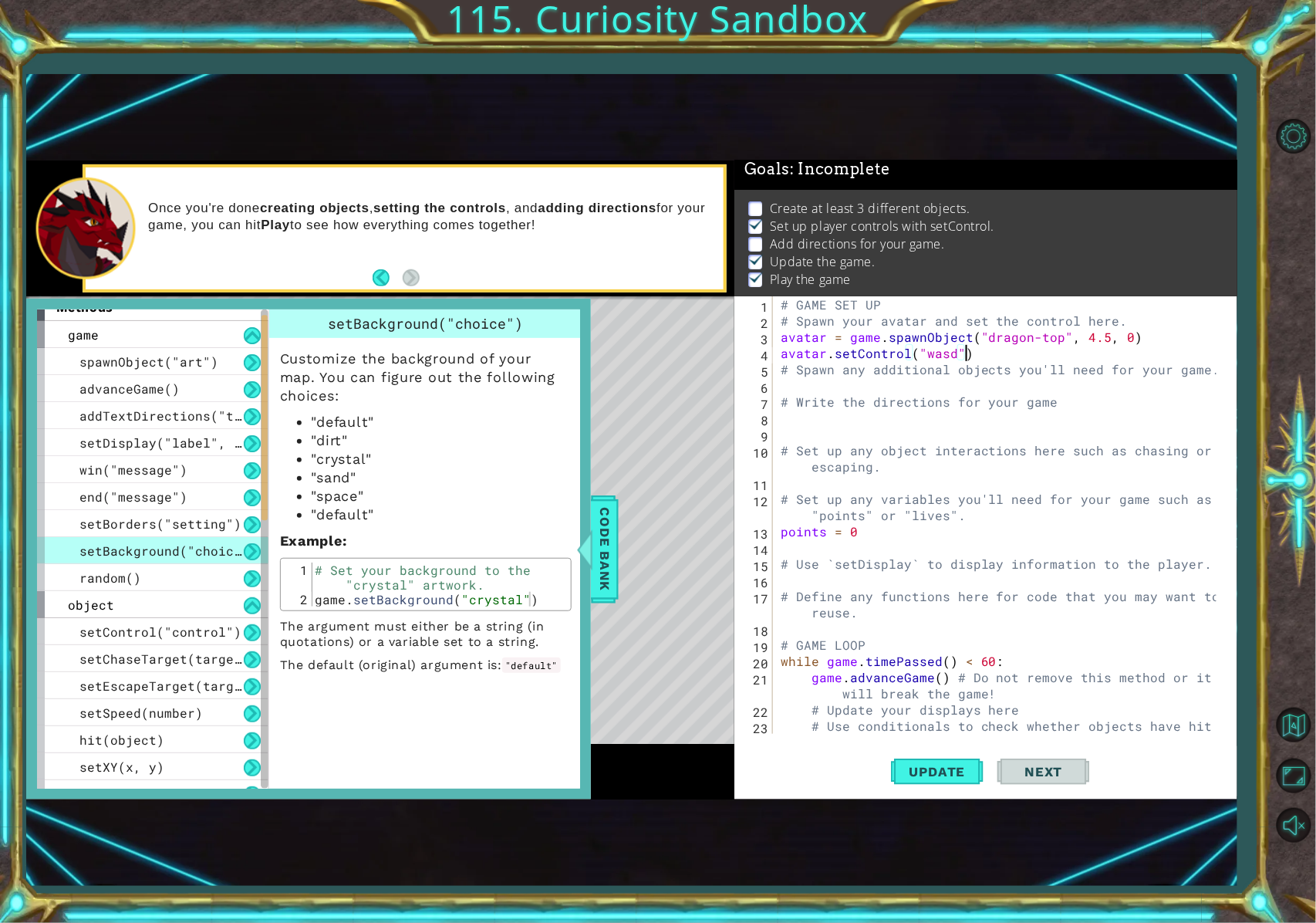
click at [975, 350] on div "# GAME SET UP # Spawn your avatar and set the control here. avatar = game . spa…" at bounding box center [1001, 539] width 448 height 487
type textarea "avatar.setControl("wasd")"
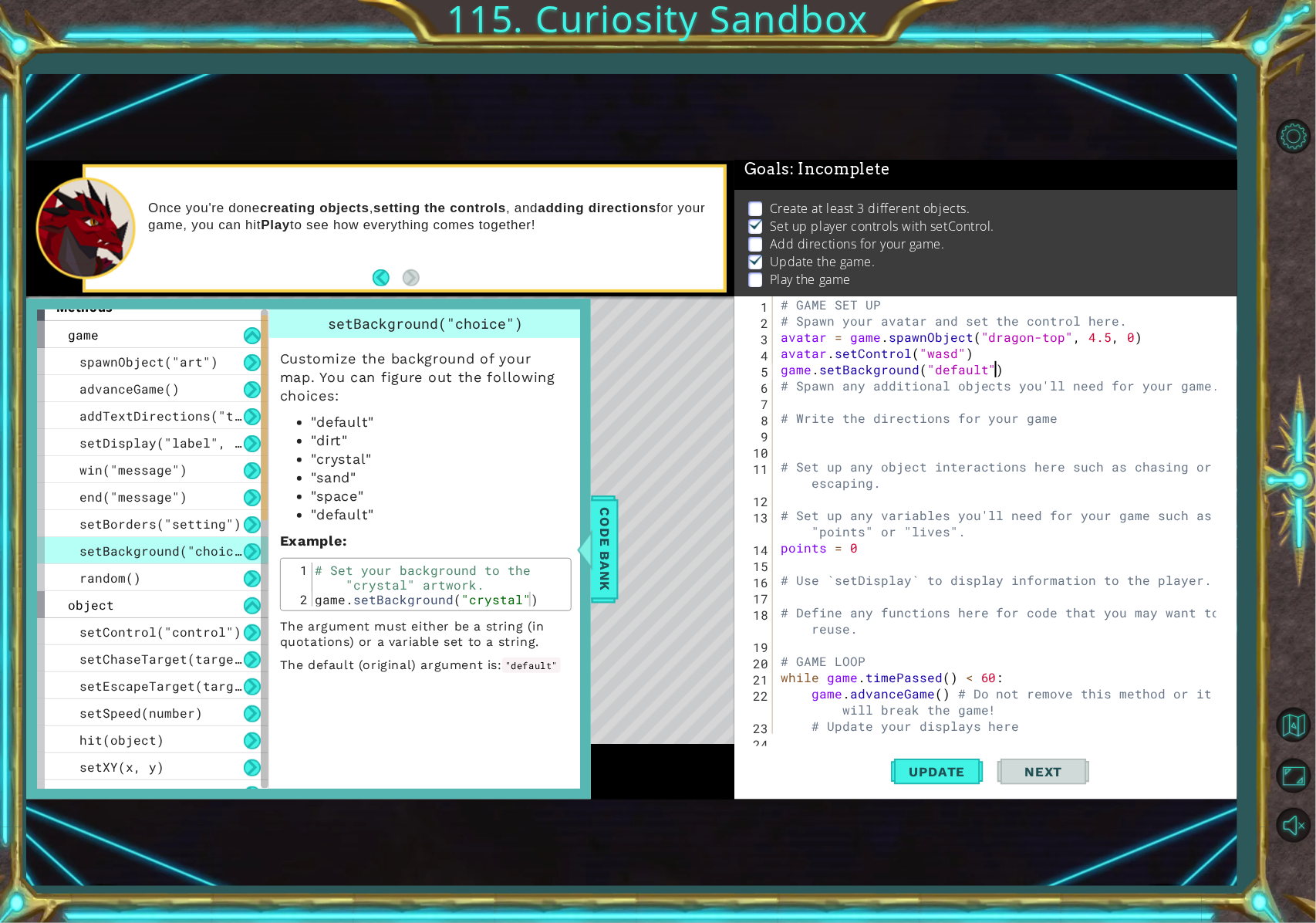
scroll to position [0, 13]
click at [609, 570] on span "Code Bank" at bounding box center [604, 549] width 24 height 94
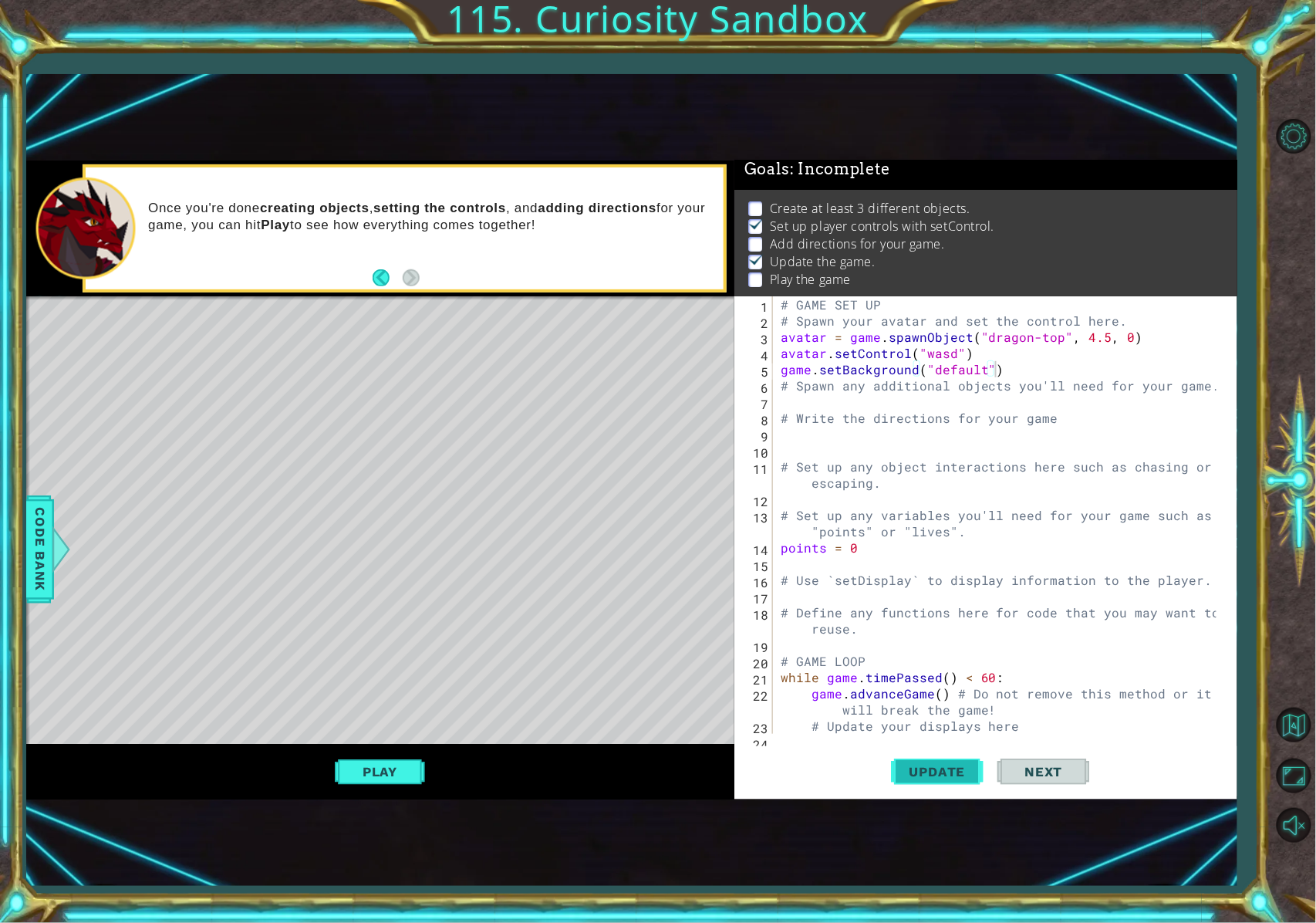
click at [909, 692] on span "Update" at bounding box center [938, 771] width 87 height 15
click at [54, 565] on div at bounding box center [60, 549] width 19 height 46
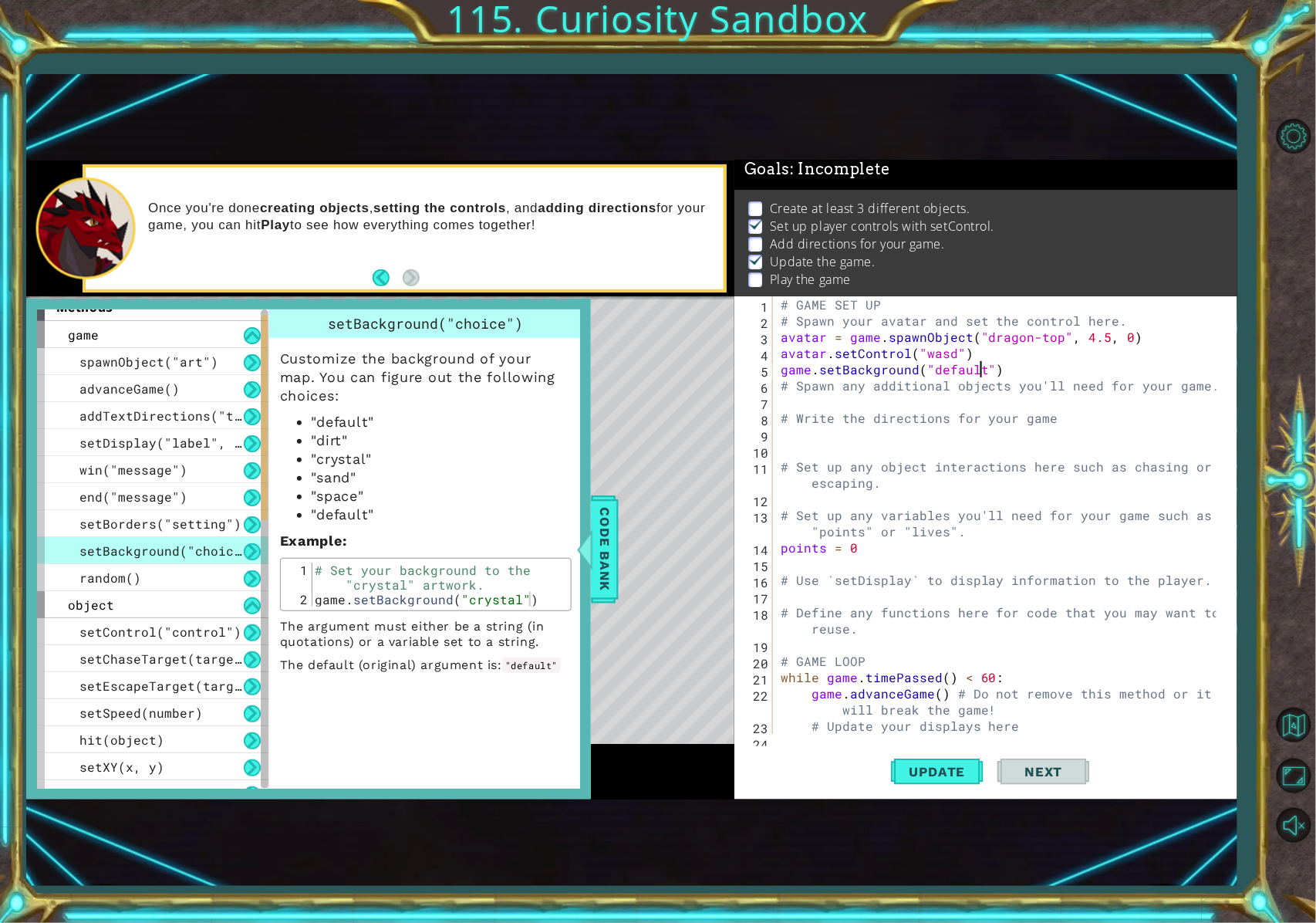
click at [975, 370] on div "# GAME SET UP # Spawn your avatar and set the control here. avatar = game . spa…" at bounding box center [1001, 539] width 448 height 487
type textarea "game.setBackground("space")"
click at [938, 692] on span "Update" at bounding box center [938, 771] width 87 height 15
click at [595, 557] on span "Code Bank" at bounding box center [604, 549] width 24 height 94
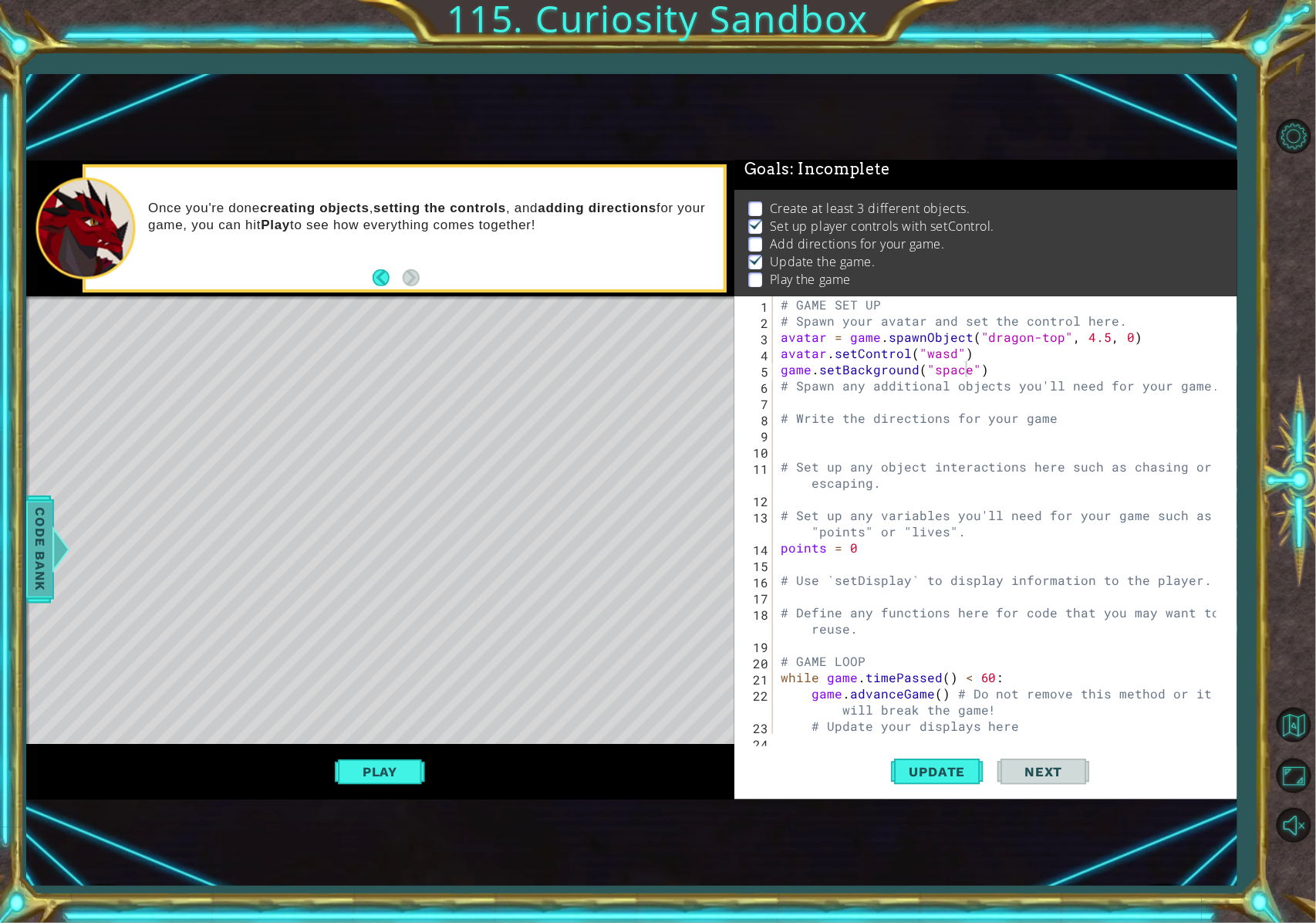
click at [69, 541] on div at bounding box center [60, 549] width 19 height 46
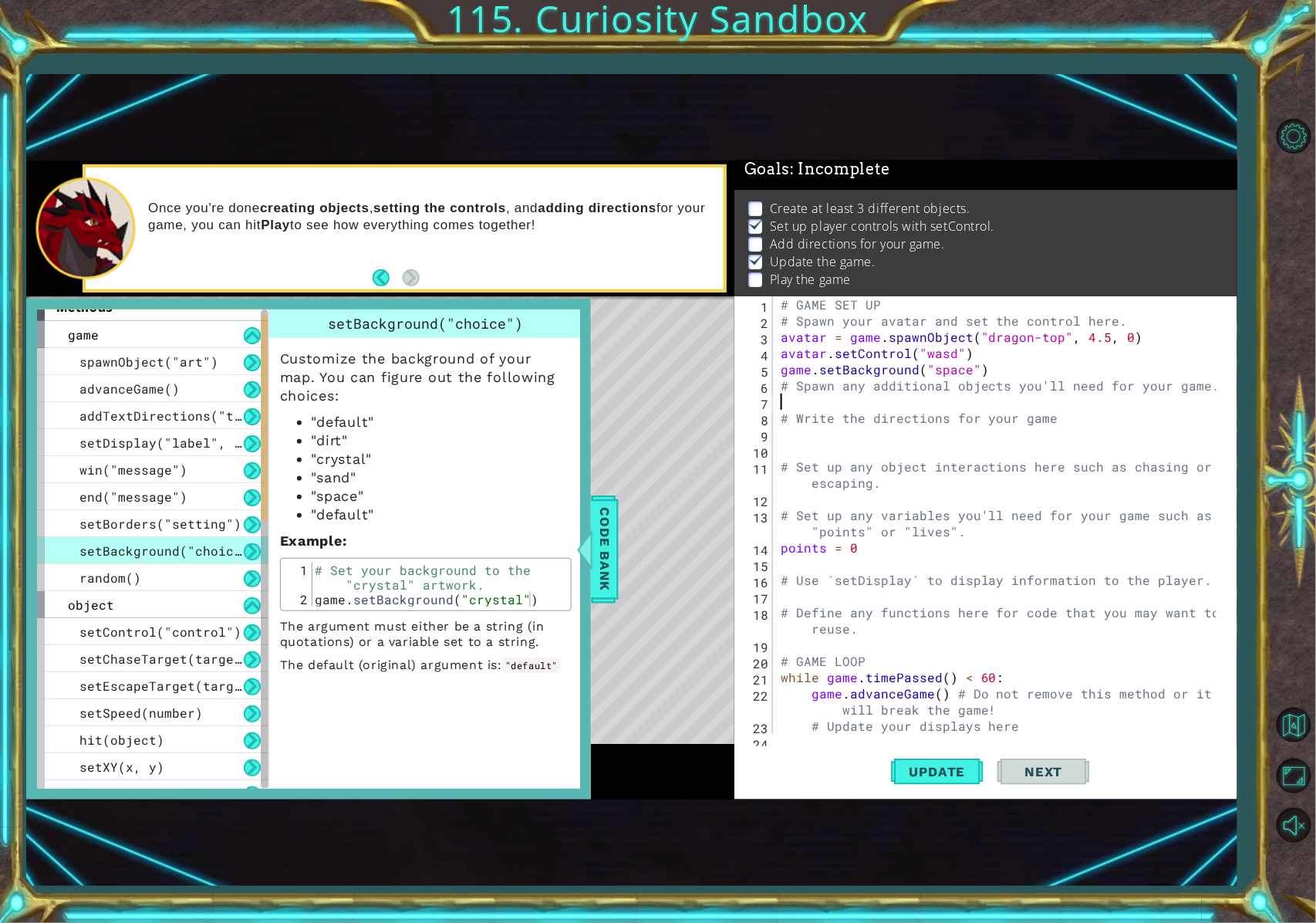
scroll to position [0, 0]
click at [975, 409] on div "# GAME SET UP # Spawn your avatar and set the control here. avatar = game . spa…" at bounding box center [1001, 539] width 448 height 487
click at [975, 359] on div "# GAME SET UP # Spawn your avatar and set the control here. avatar = game . spa…" at bounding box center [1001, 539] width 448 height 487
click at [967, 369] on div "# GAME SET UP # Spawn your avatar and set the control here. avatar = game . spa…" at bounding box center [1001, 539] width 448 height 487
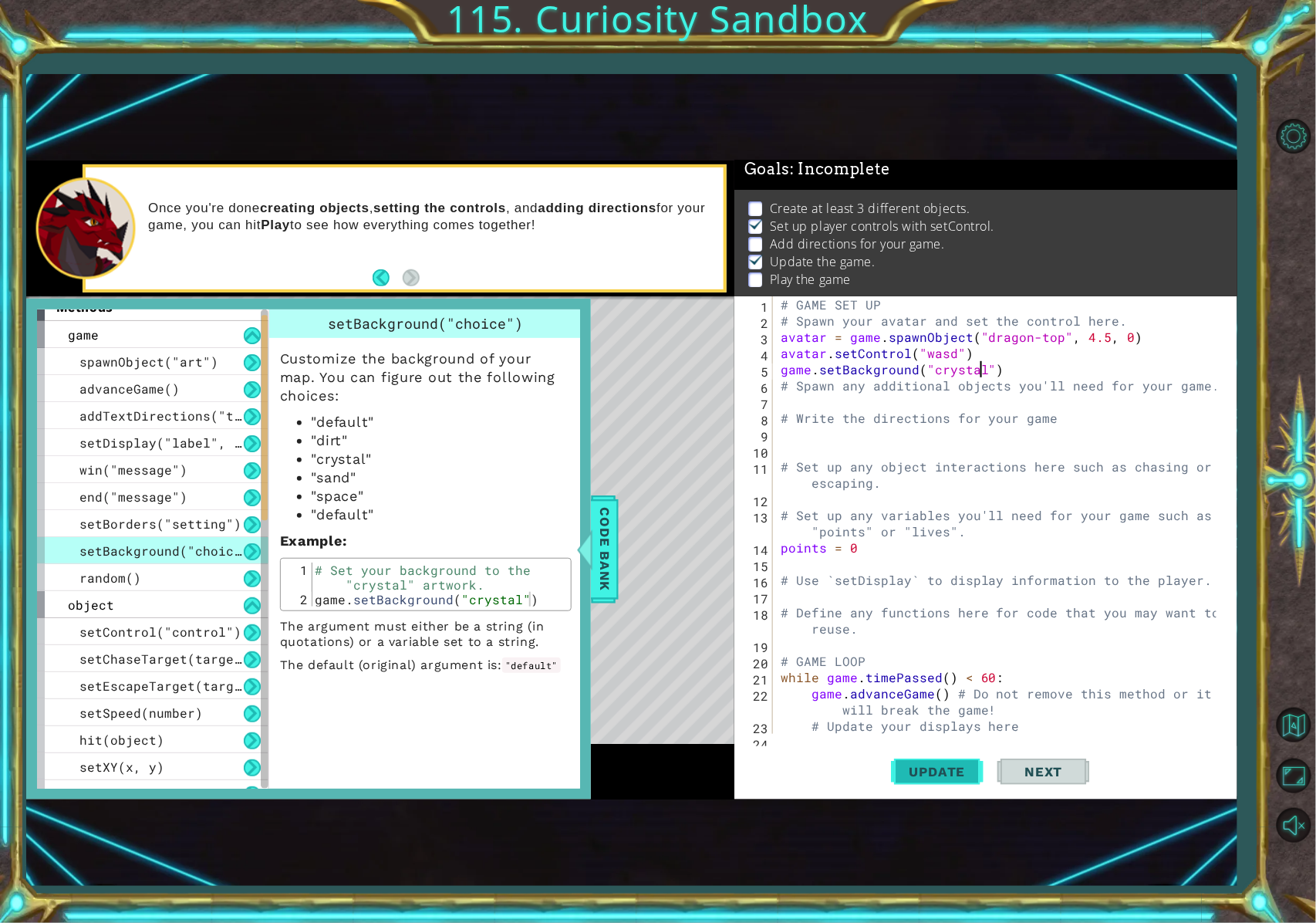
type textarea "game.setBackground("crystal")"
click at [943, 692] on button "Update" at bounding box center [937, 771] width 93 height 50
click at [614, 570] on span "Code Bank" at bounding box center [604, 549] width 24 height 94
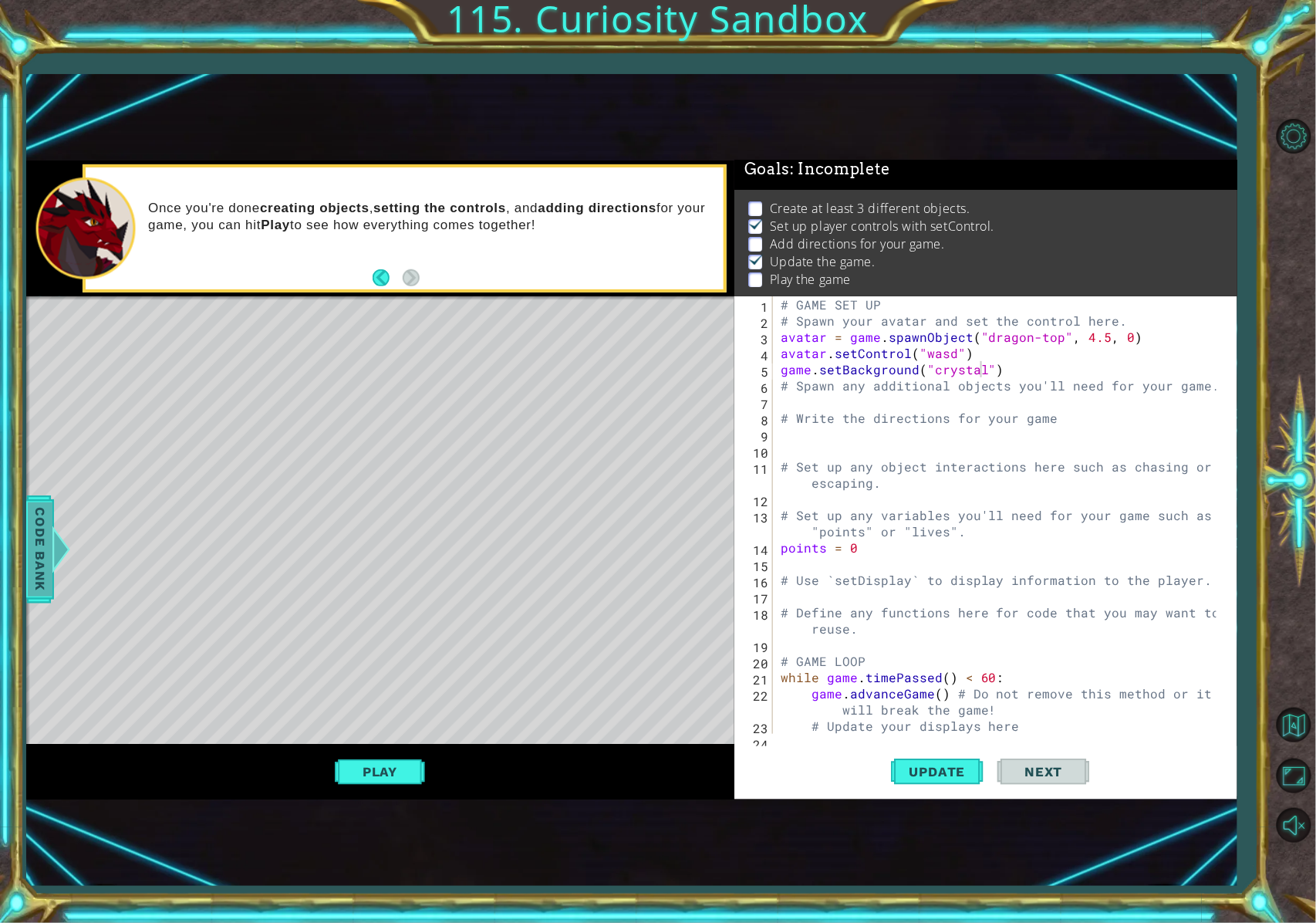
click at [49, 550] on span "Code Bank" at bounding box center [39, 549] width 24 height 94
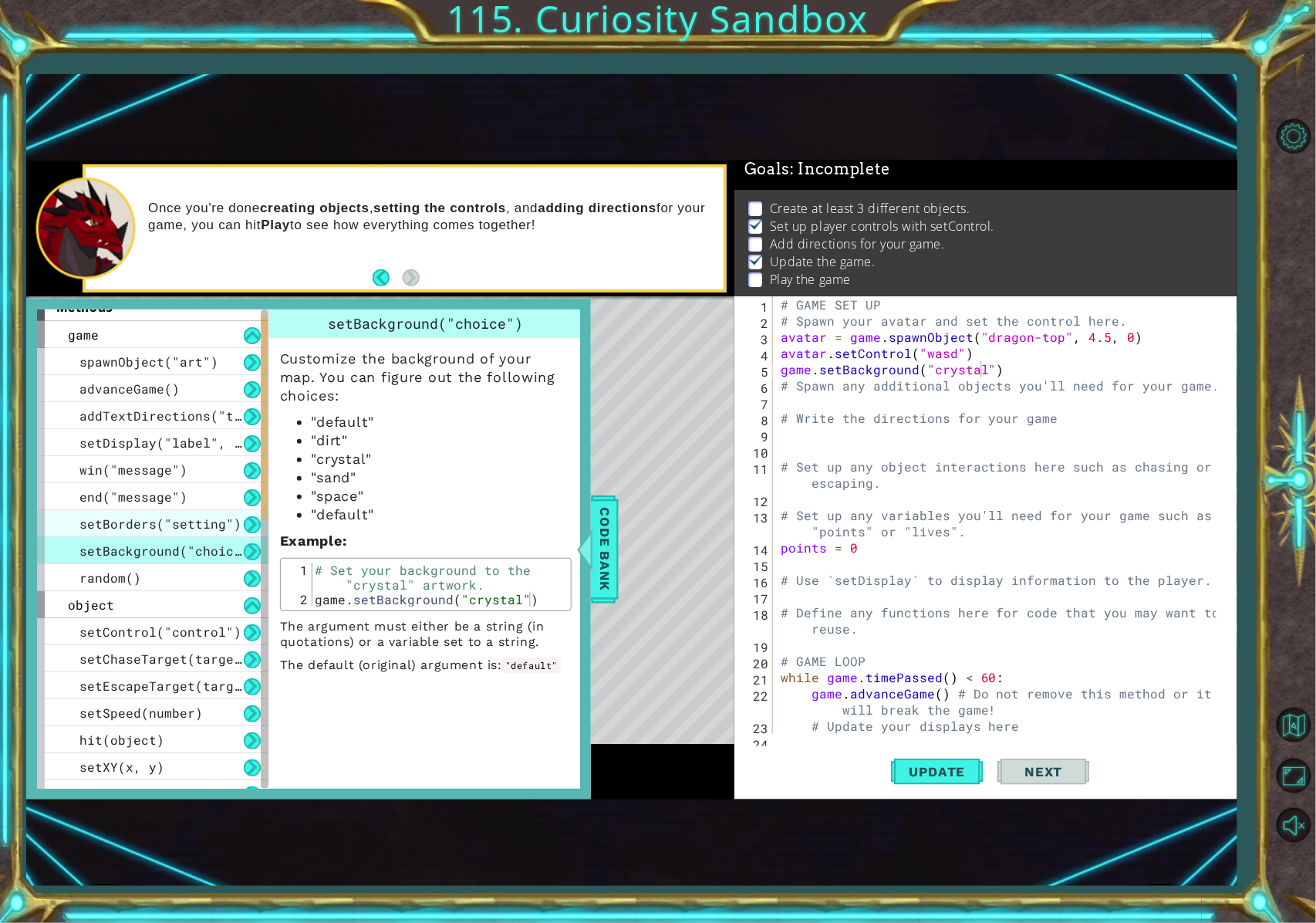
click at [220, 517] on span "setBorders("setting")" at bounding box center [161, 523] width 162 height 16
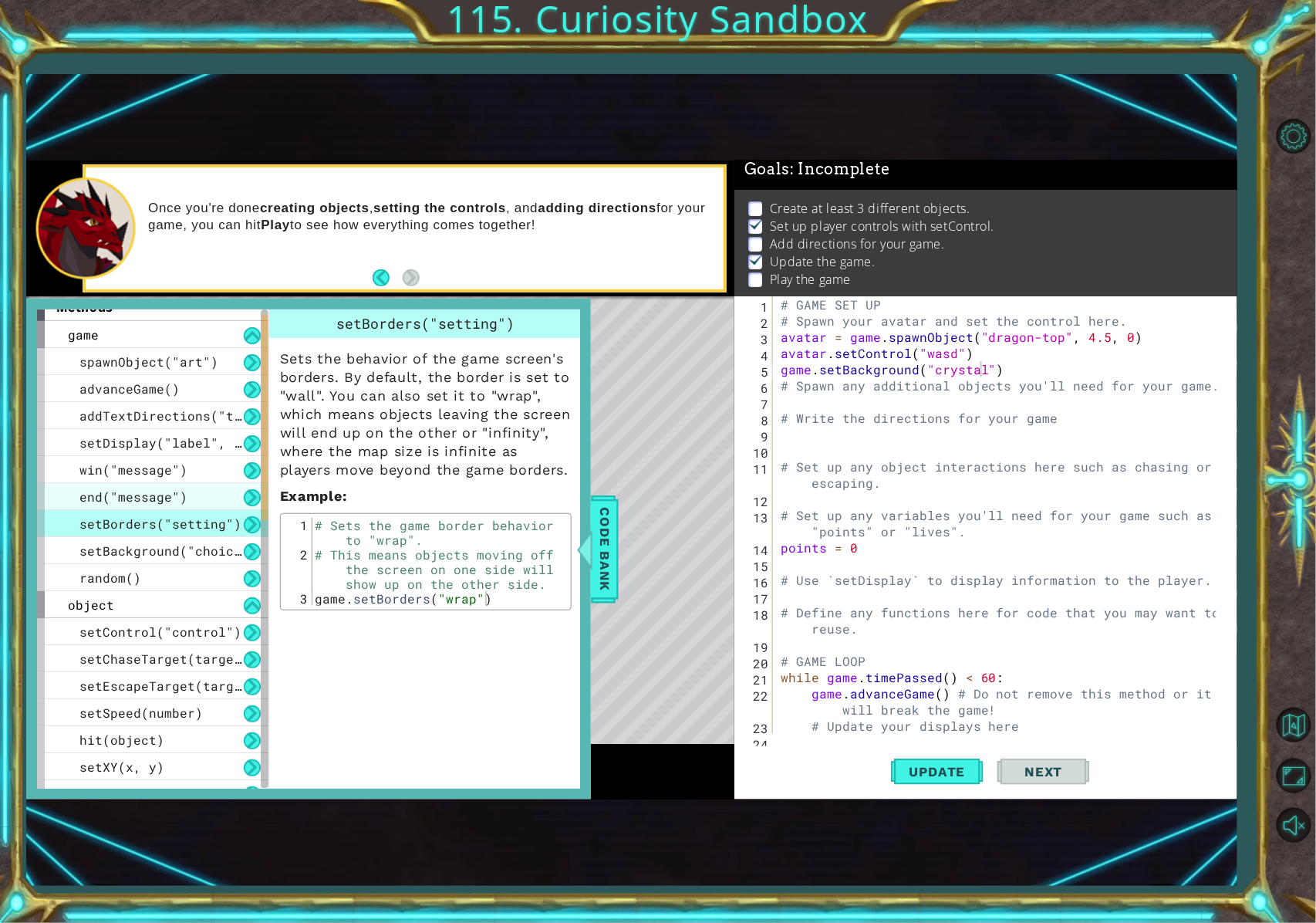
click at [205, 503] on div "end("message")" at bounding box center [152, 497] width 231 height 27
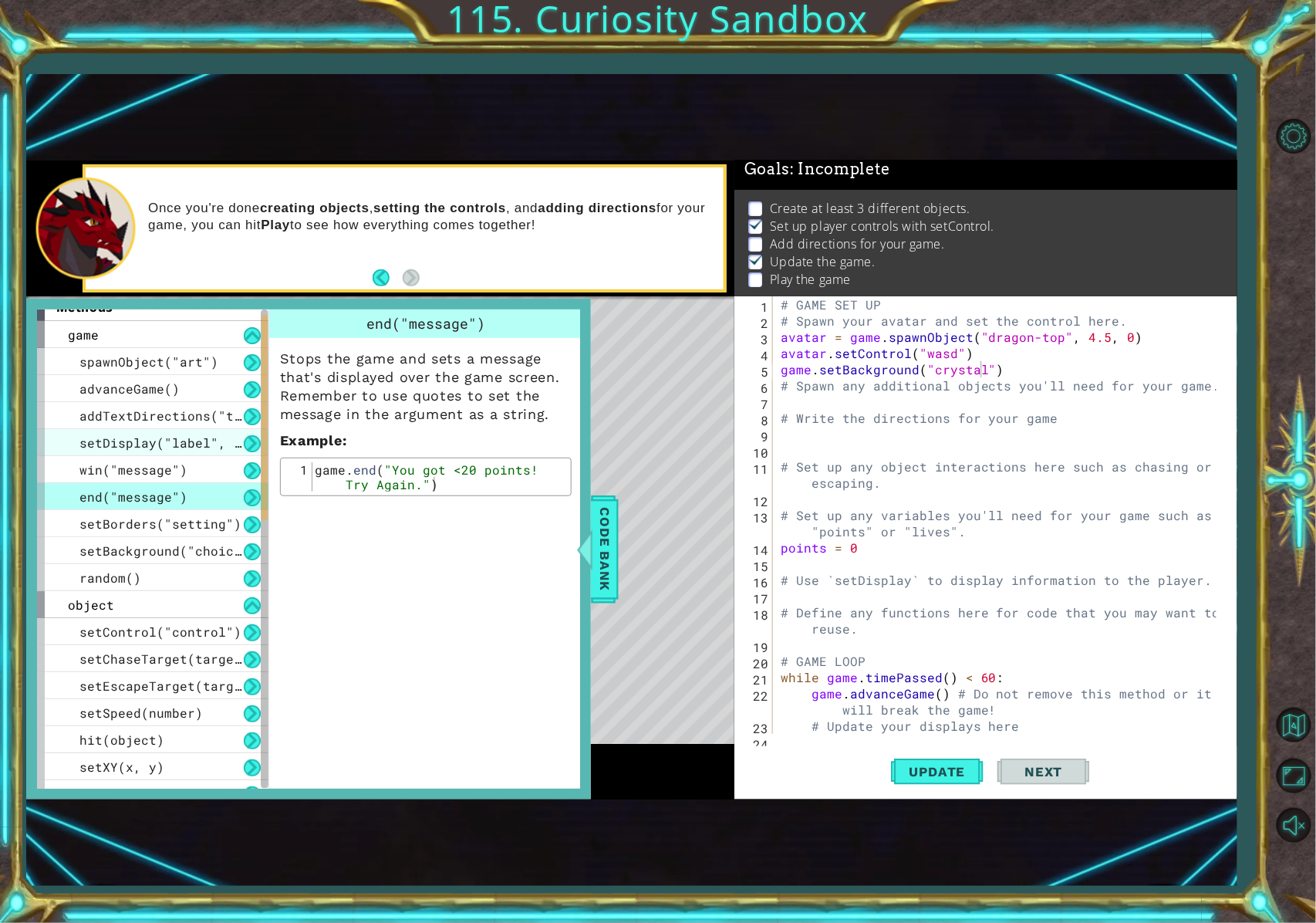
click at [185, 431] on div "setDisplay("label", value)" at bounding box center [152, 442] width 231 height 27
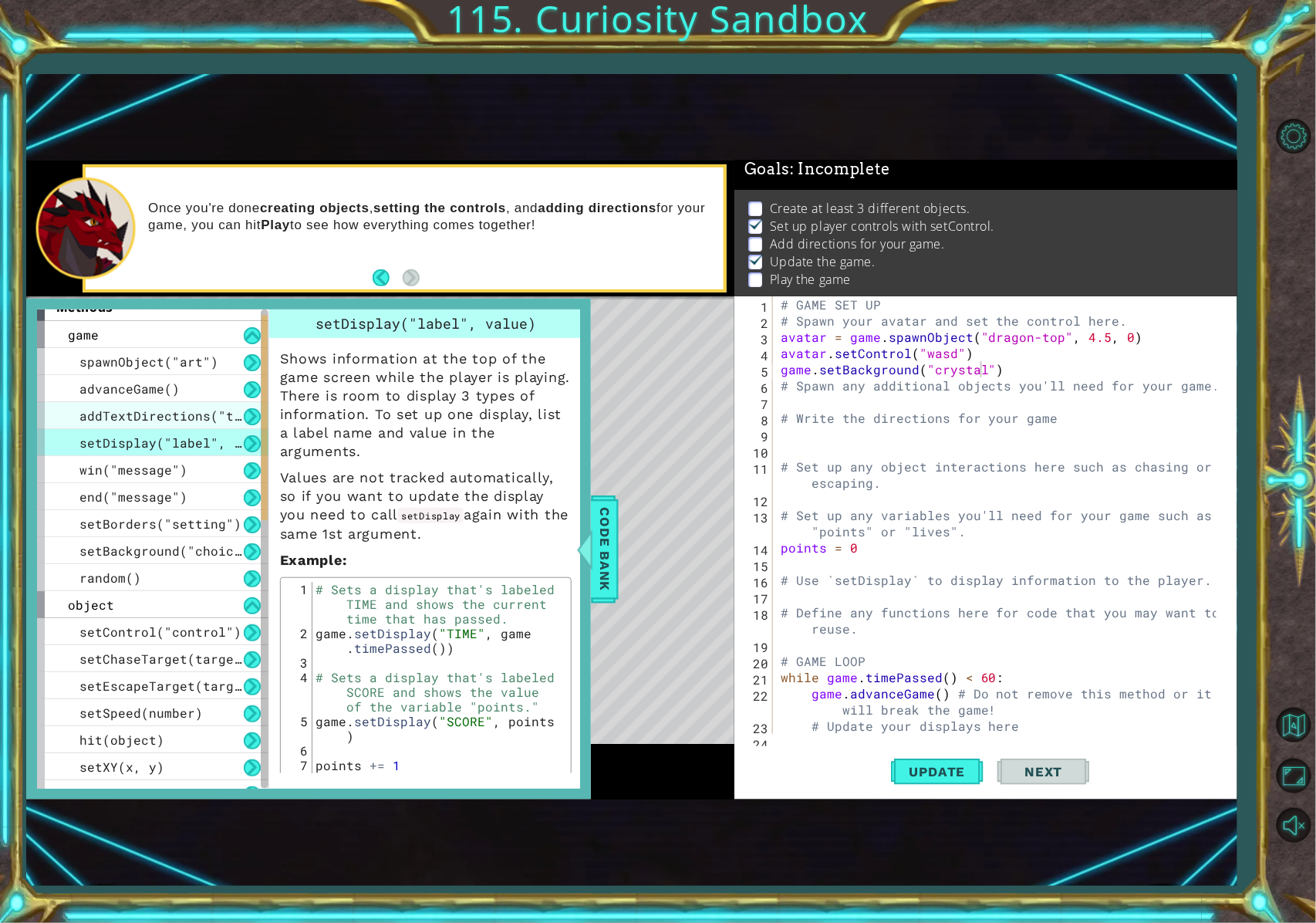
click at [192, 409] on span "addTextDirections("text")" at bounding box center [176, 415] width 193 height 16
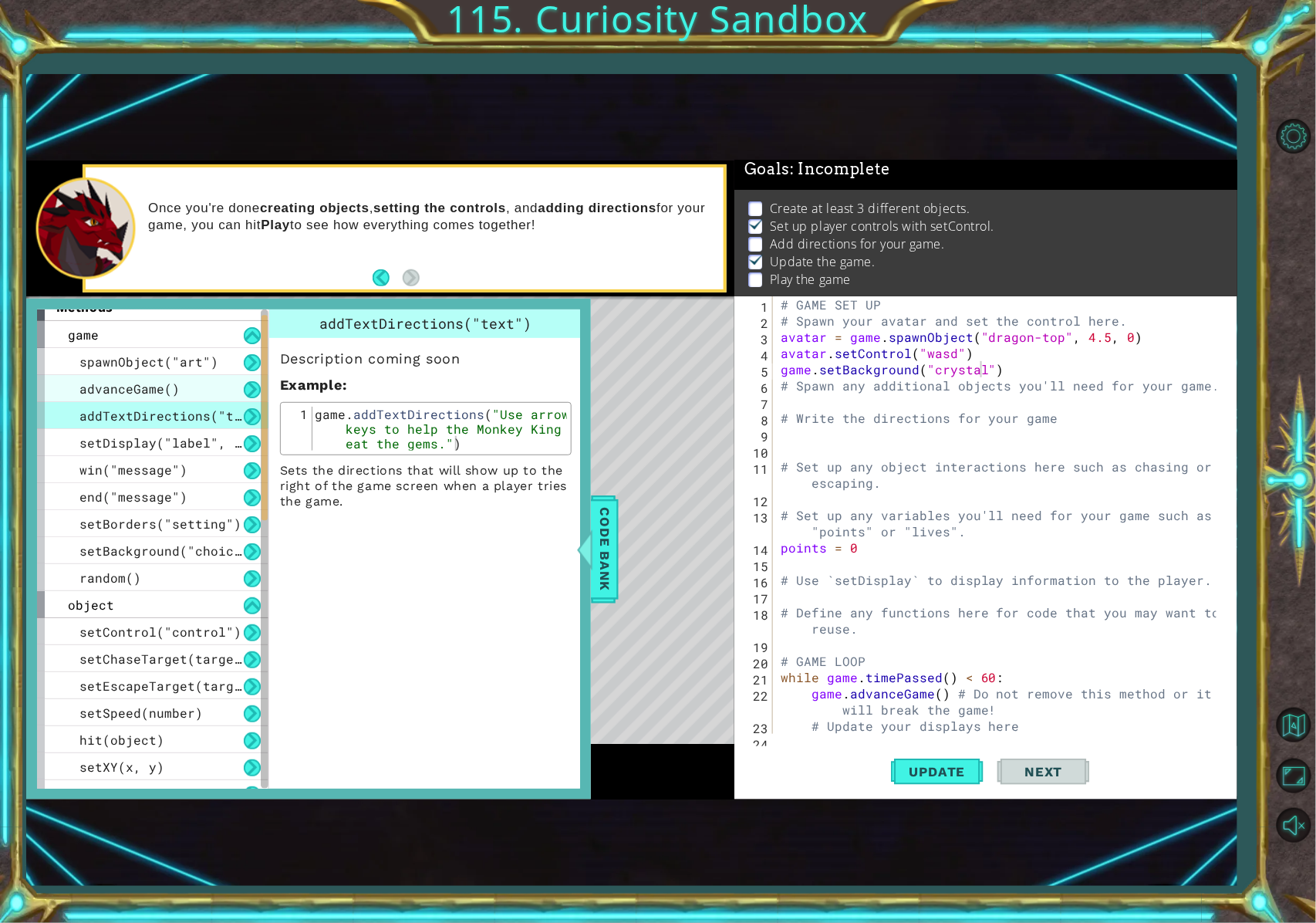
click at [158, 388] on span "advanceGame()" at bounding box center [130, 388] width 100 height 16
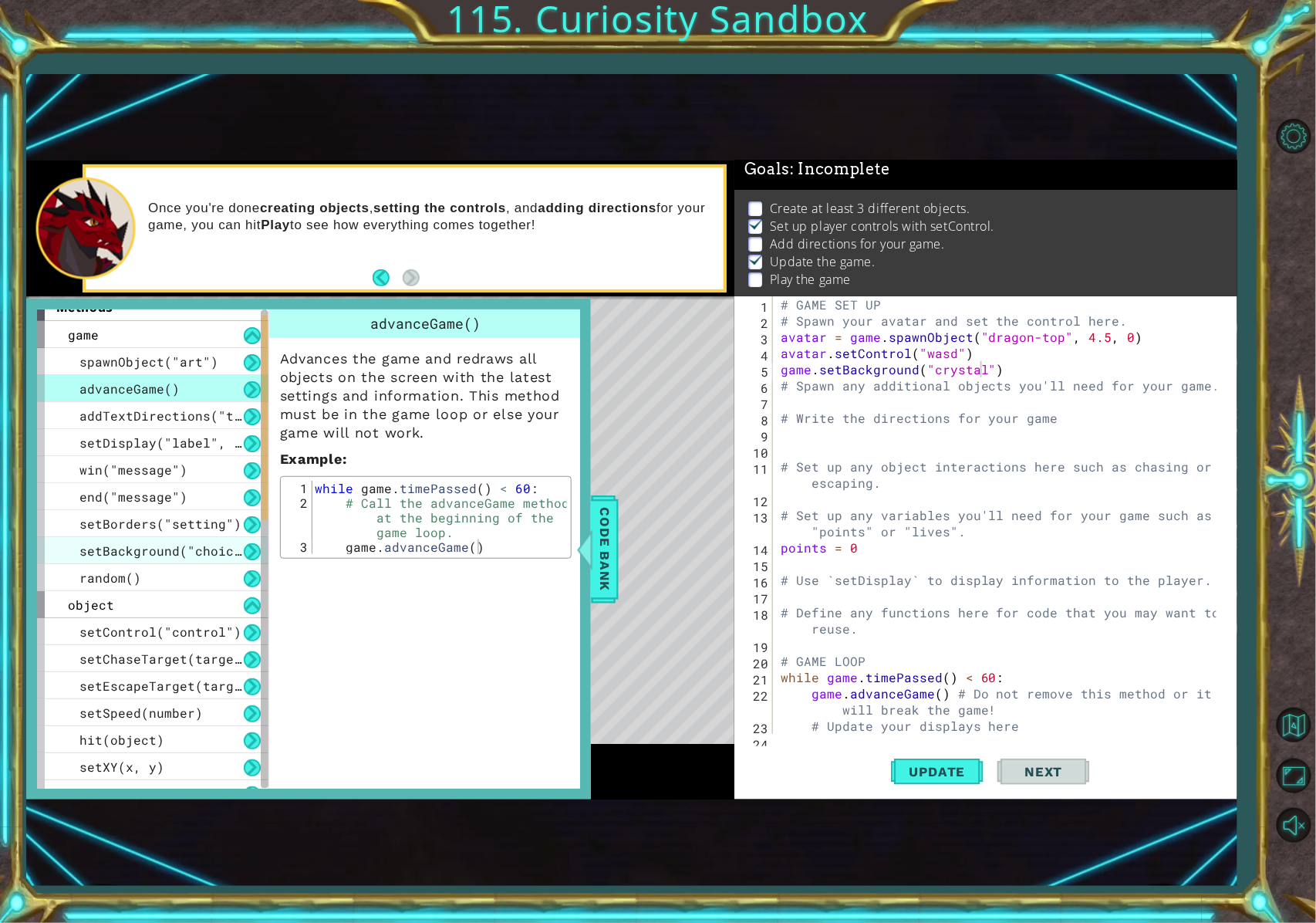
click at [202, 556] on span "setBackground("choice")" at bounding box center [168, 550] width 177 height 16
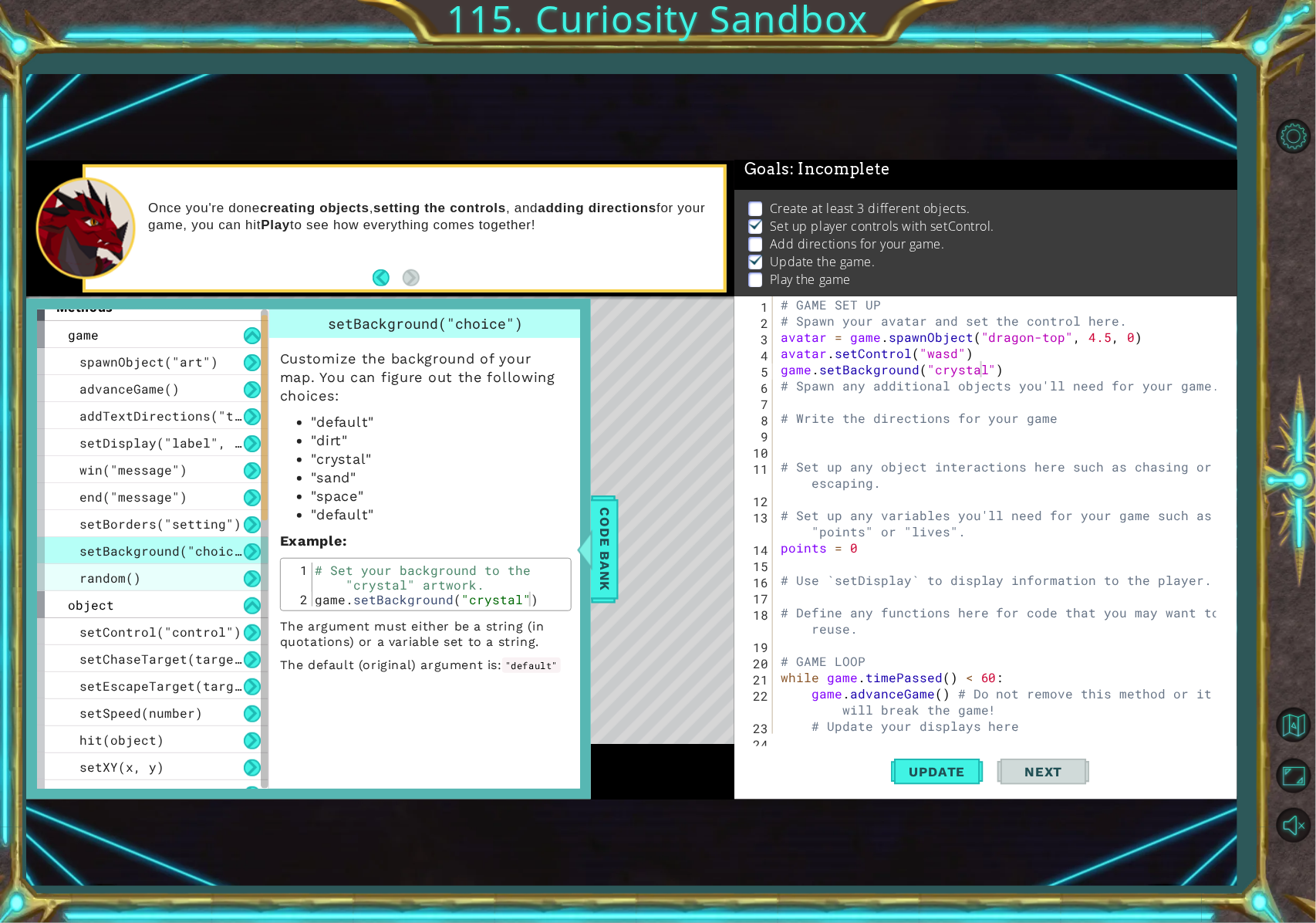
click at [205, 575] on div "random()" at bounding box center [152, 578] width 231 height 27
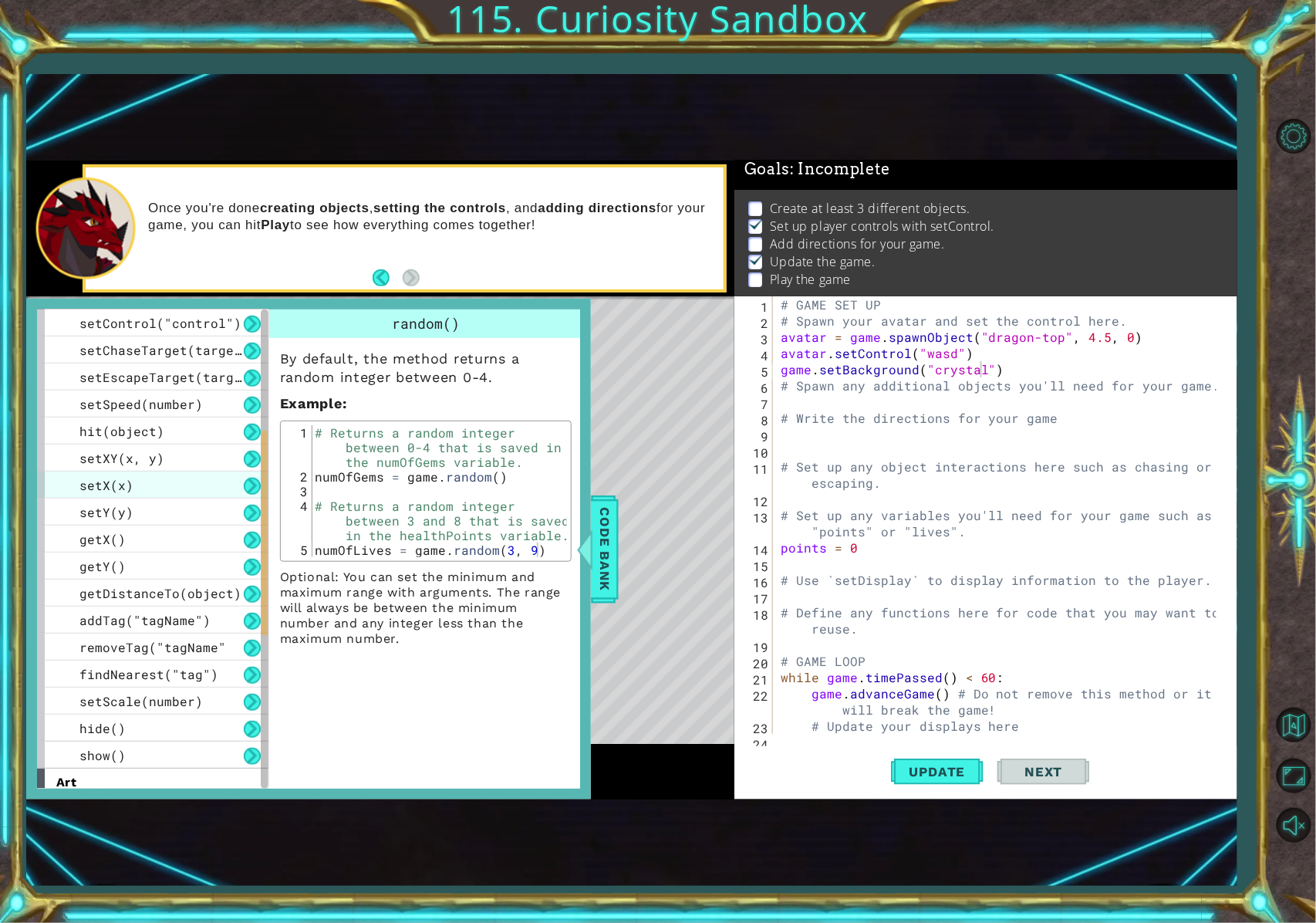
click at [188, 485] on div "setX(x)" at bounding box center [152, 485] width 231 height 27
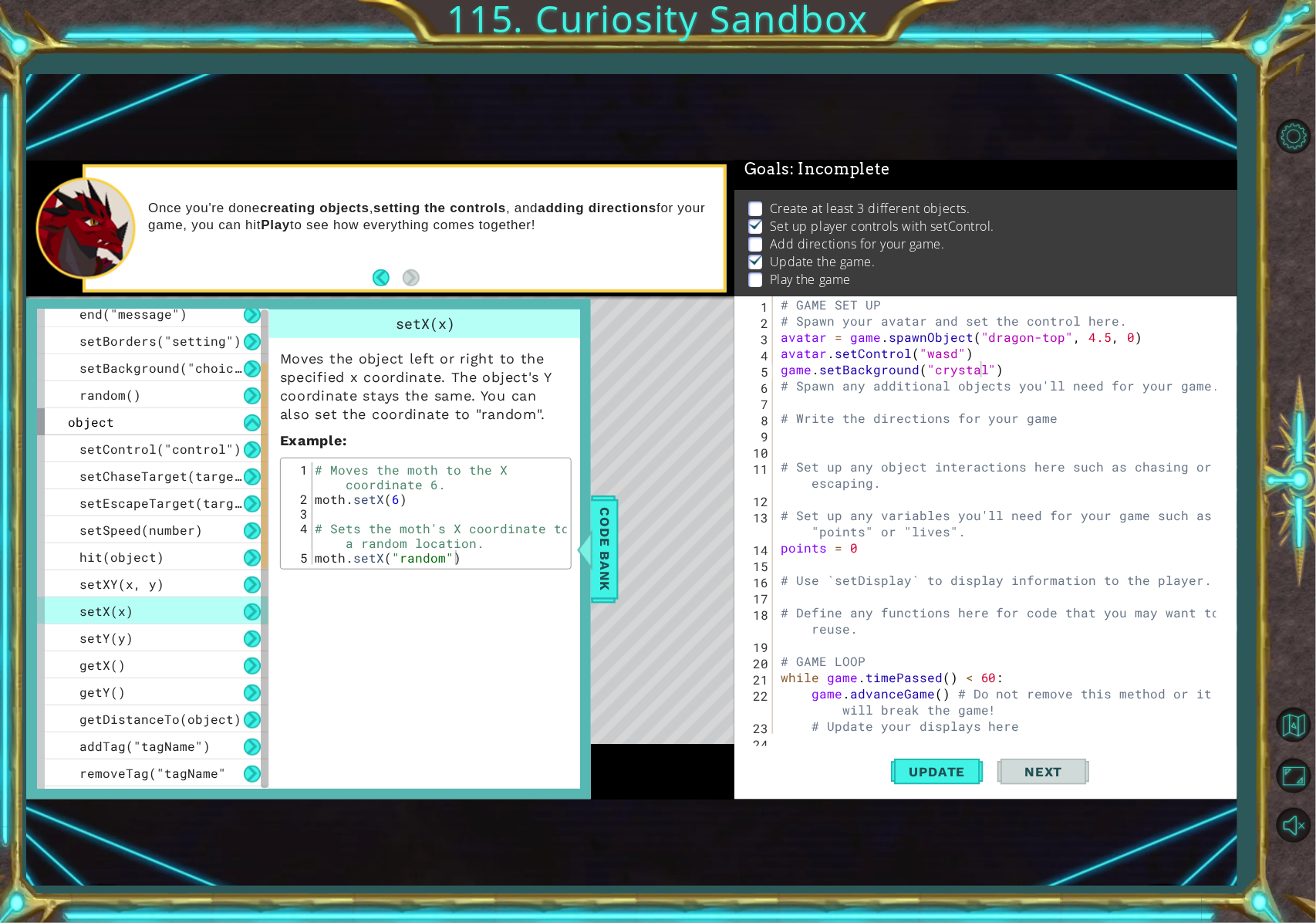
scroll to position [118, 0]
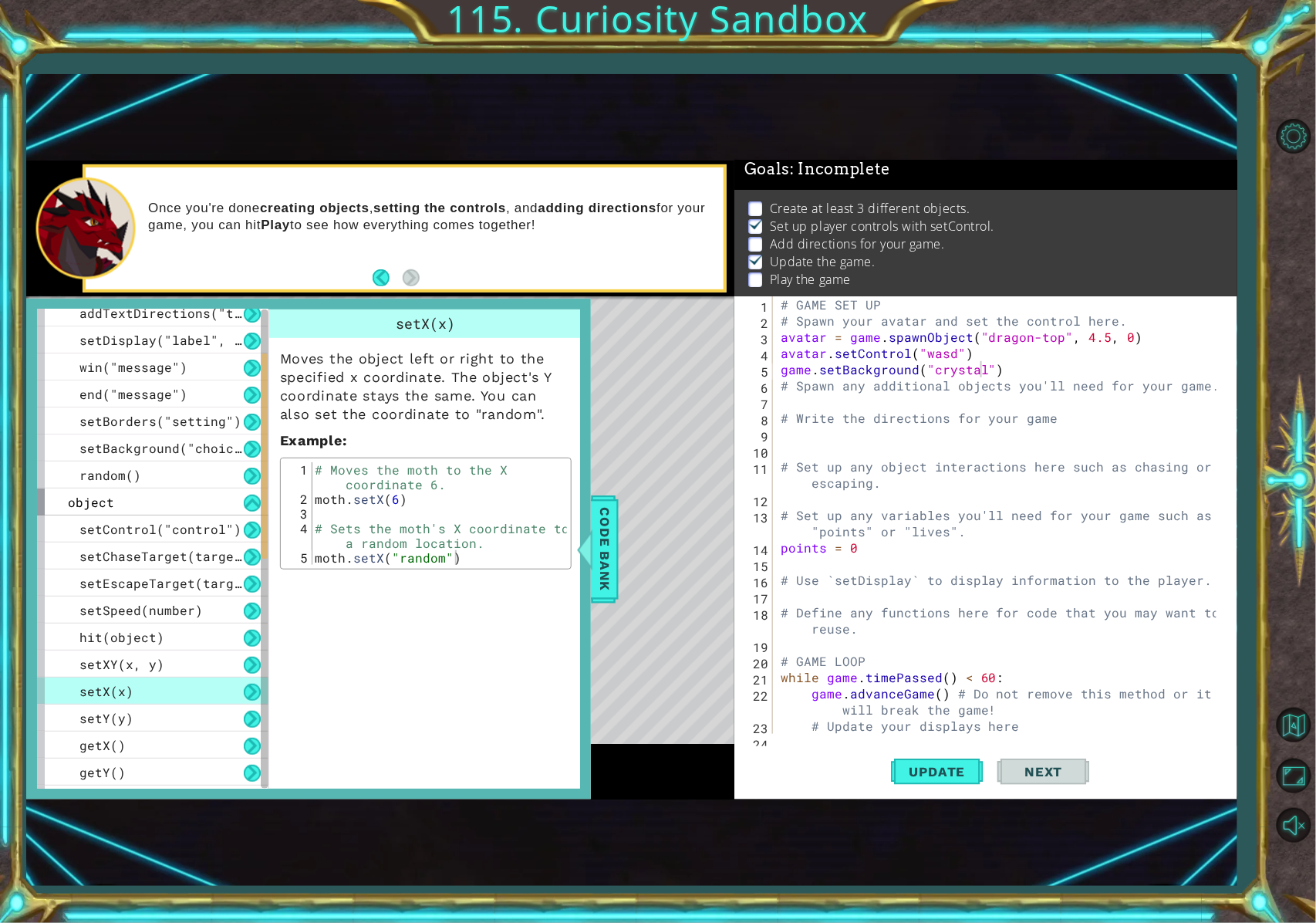
click at [188, 485] on div "random()" at bounding box center [152, 475] width 231 height 27
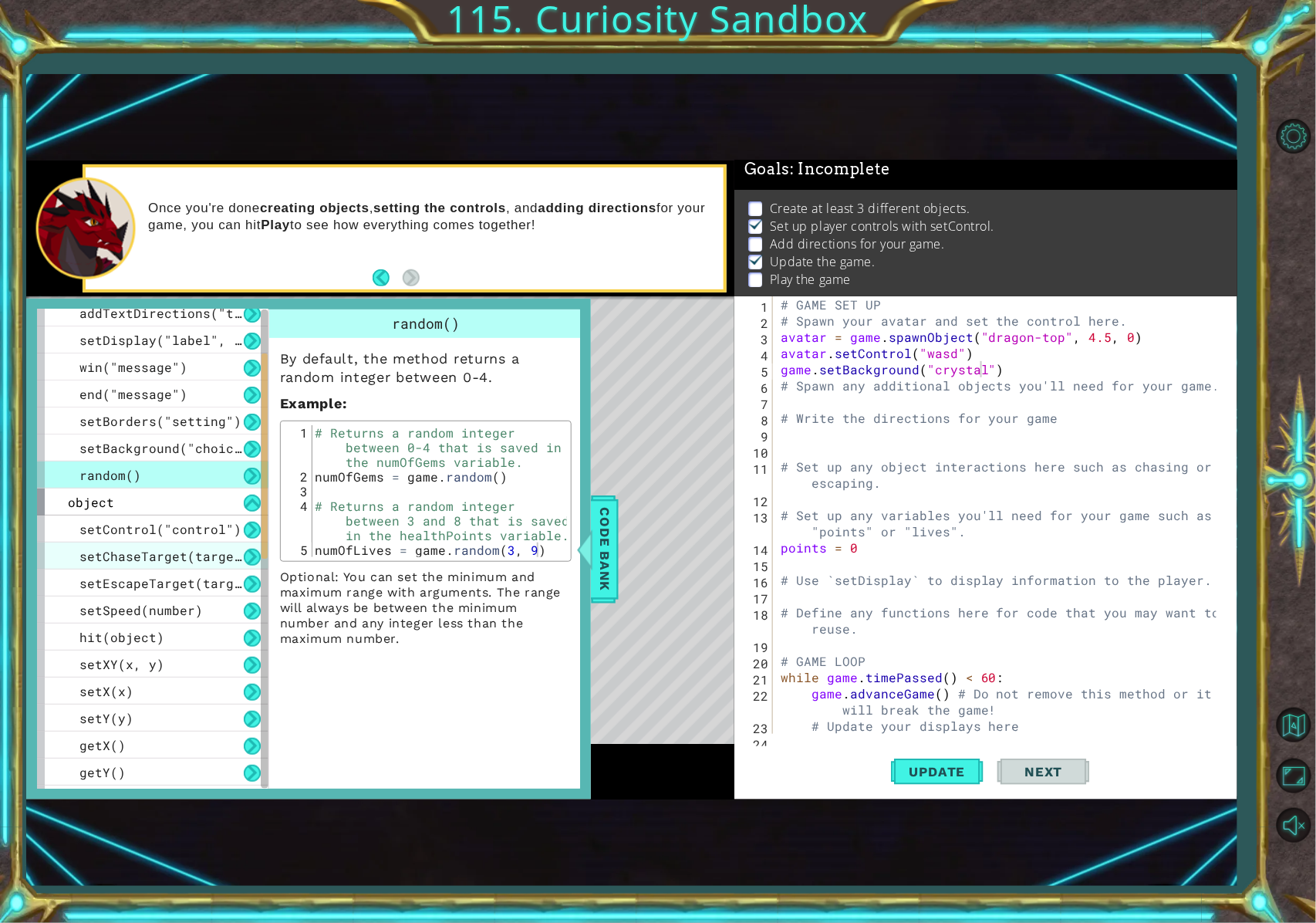
click at [190, 550] on span "setChaseTarget(target)" at bounding box center [164, 555] width 170 height 16
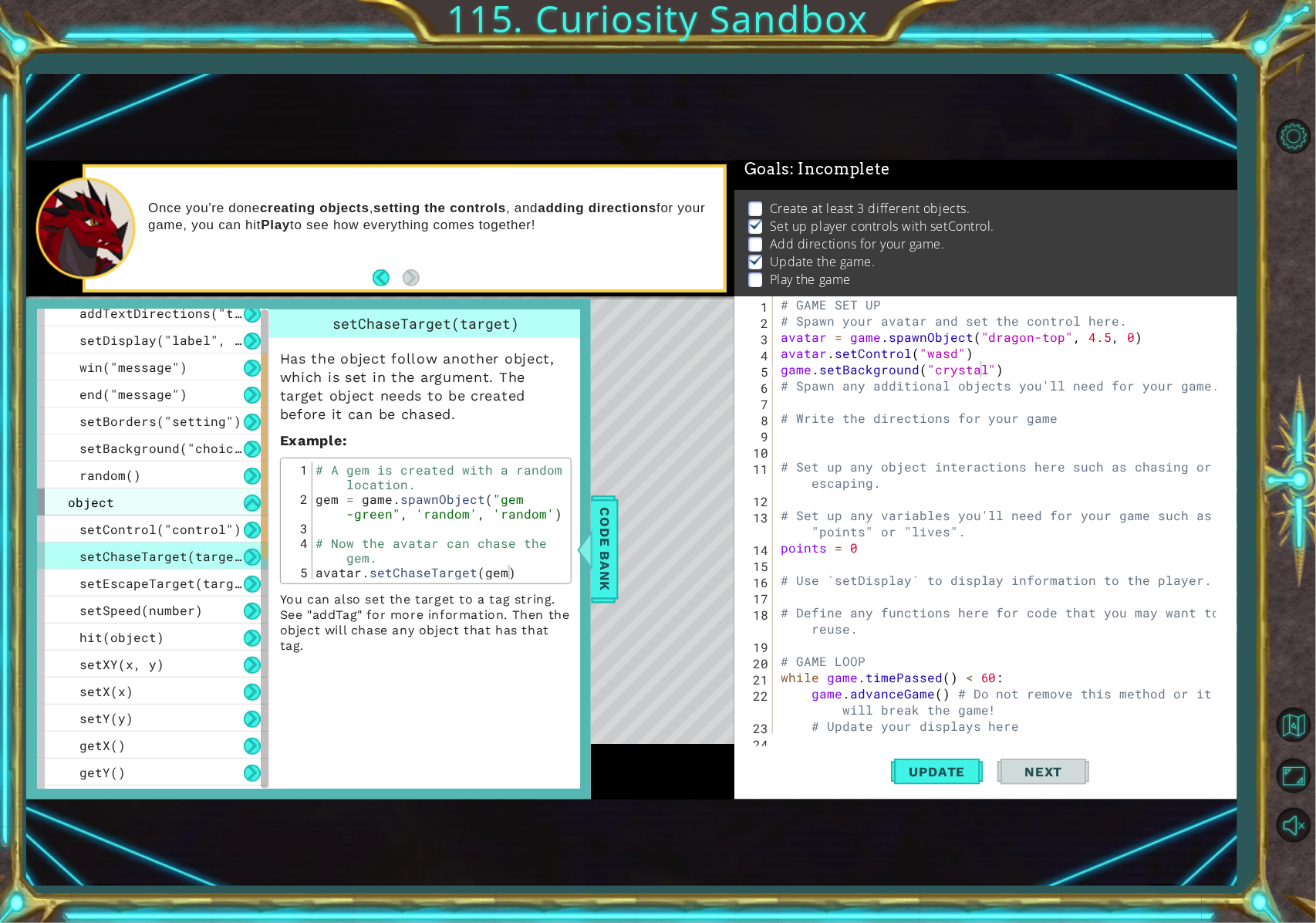
click at [192, 511] on div "object" at bounding box center [152, 502] width 231 height 27
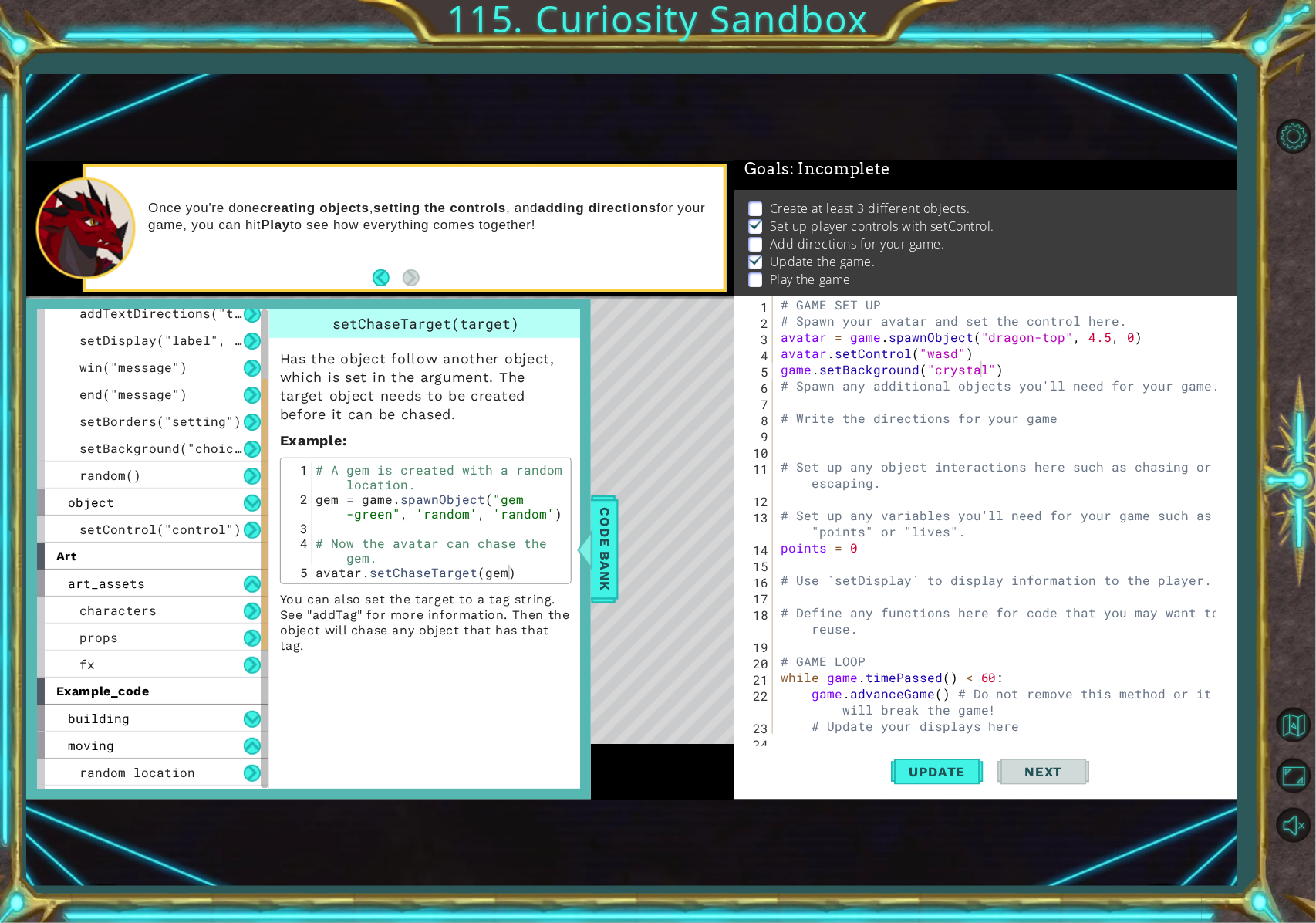
click at [193, 570] on div "art_assets" at bounding box center [152, 583] width 231 height 27
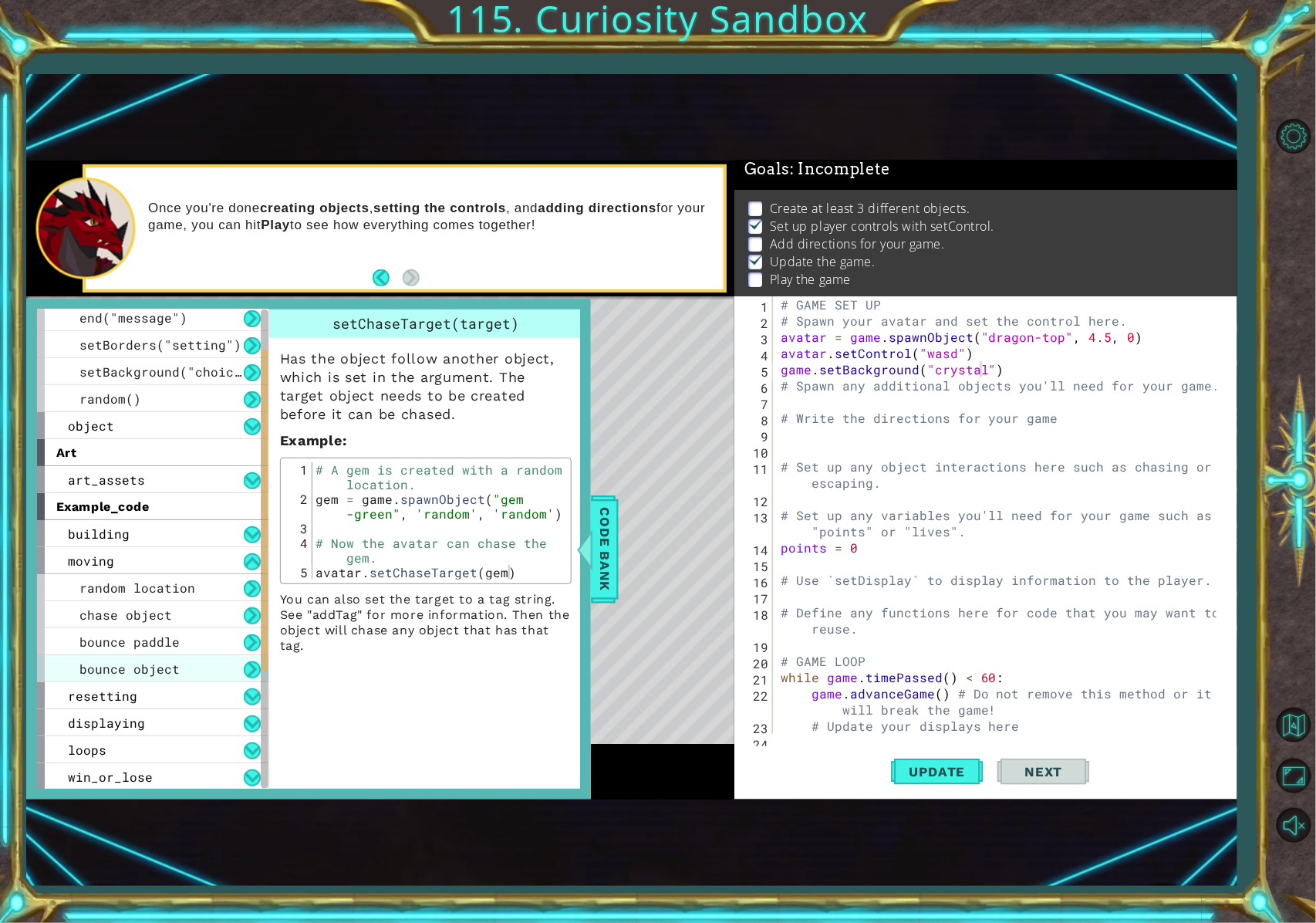
scroll to position [0, 0]
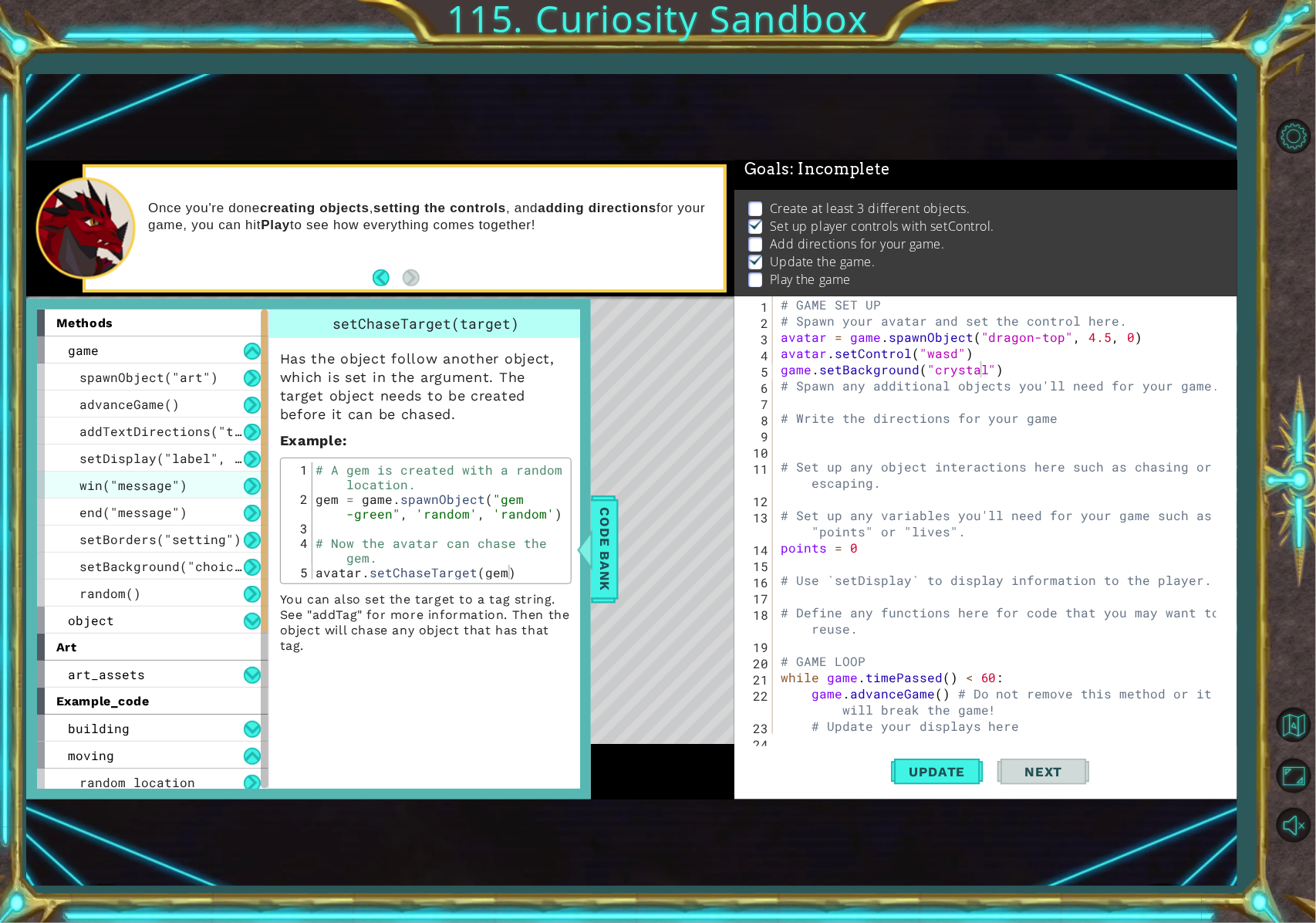
click at [193, 487] on div "win("message")" at bounding box center [152, 485] width 231 height 27
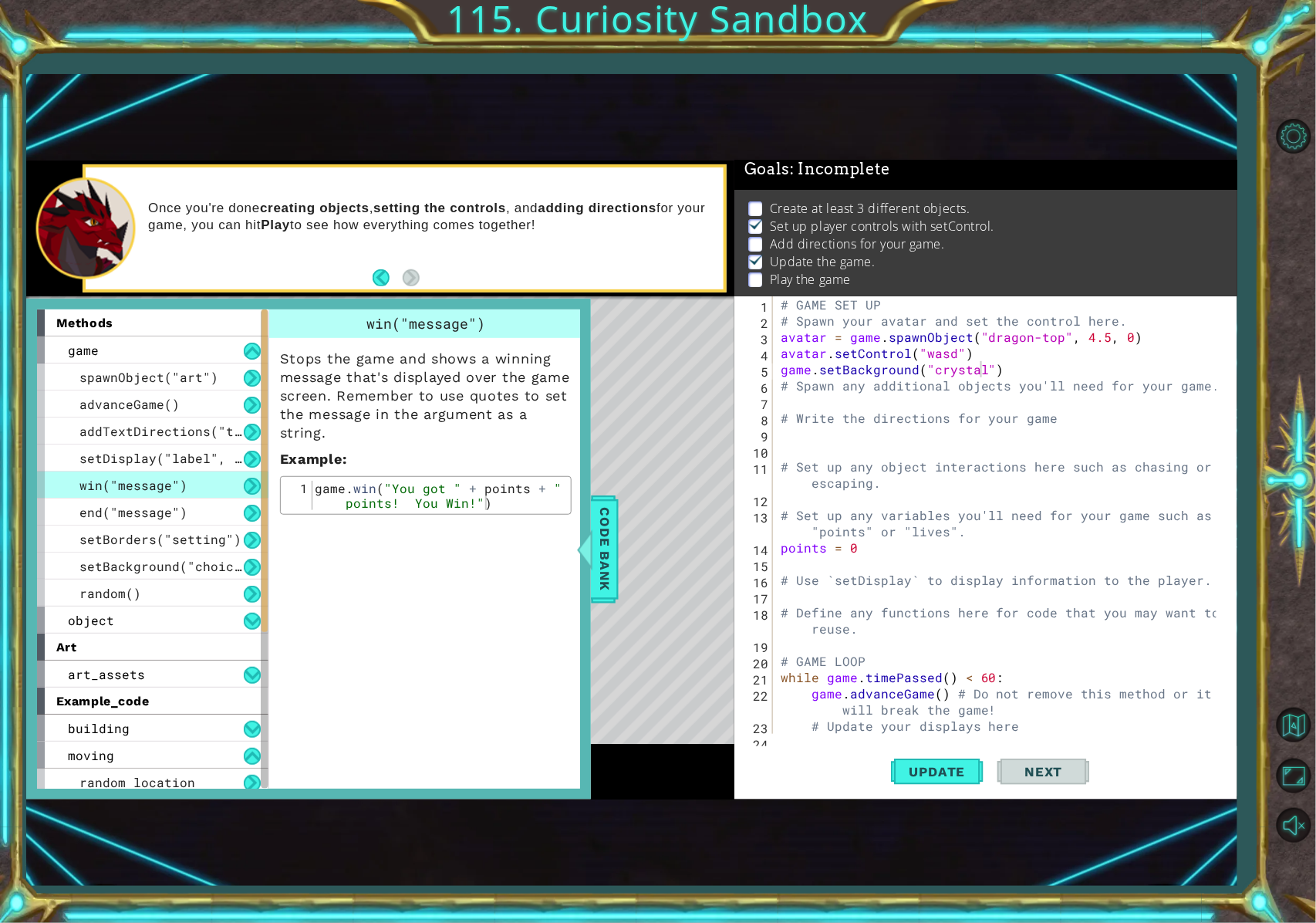
click at [834, 427] on div "# GAME SET UP # Spawn your avatar and set the control here. avatar = game . spa…" at bounding box center [1001, 539] width 448 height 487
click at [964, 399] on div "# GAME SET UP # Spawn your avatar and set the control here. avatar = game . spa…" at bounding box center [1001, 539] width 448 height 487
click at [975, 448] on div "# GAME SET UP # Spawn your avatar and set the control here. avatar = game . spa…" at bounding box center [1001, 539] width 448 height 487
click at [975, 440] on div "# GAME SET UP # Spawn your avatar and set the control here. avatar = game . spa…" at bounding box center [1001, 539] width 448 height 487
click at [213, 446] on div "setDisplay("label", value)" at bounding box center [152, 458] width 231 height 27
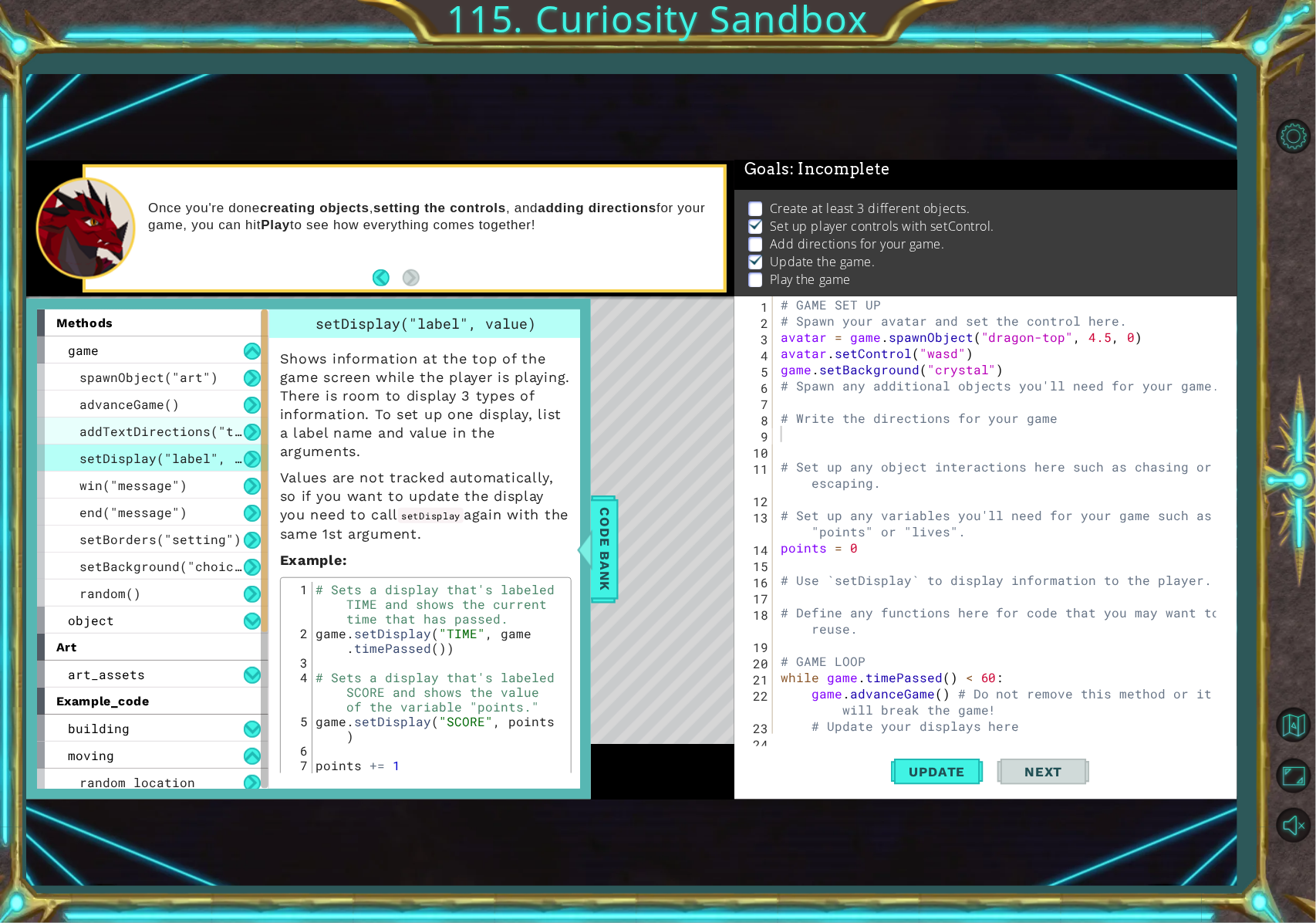
click at [212, 433] on span "addTextDirections("text")" at bounding box center [176, 431] width 193 height 16
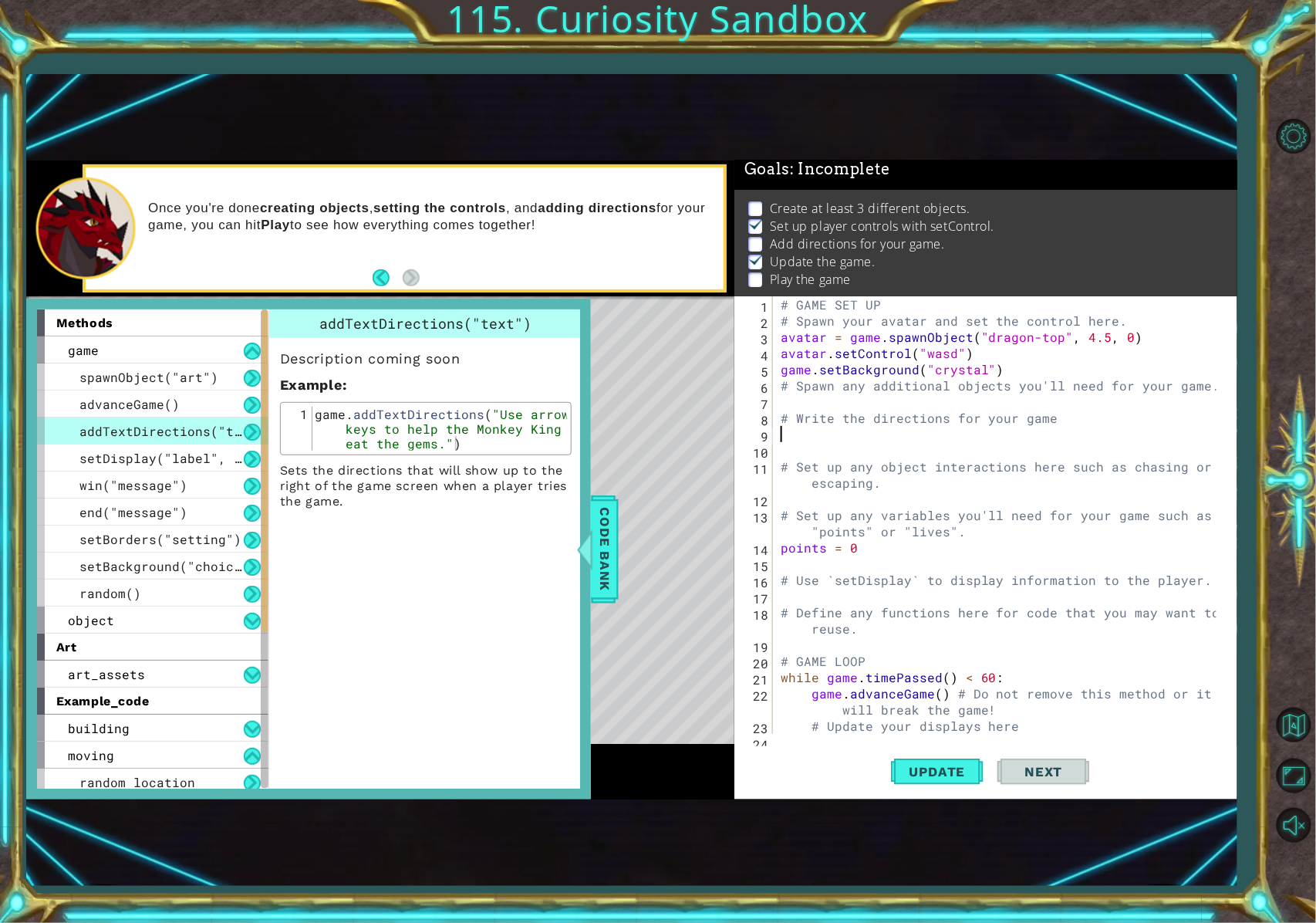
click at [892, 429] on div "# GAME SET UP # Spawn your avatar and set the control here. avatar = game . spa…" at bounding box center [1001, 539] width 448 height 487
click at [606, 564] on span "Code Bank" at bounding box center [604, 549] width 24 height 94
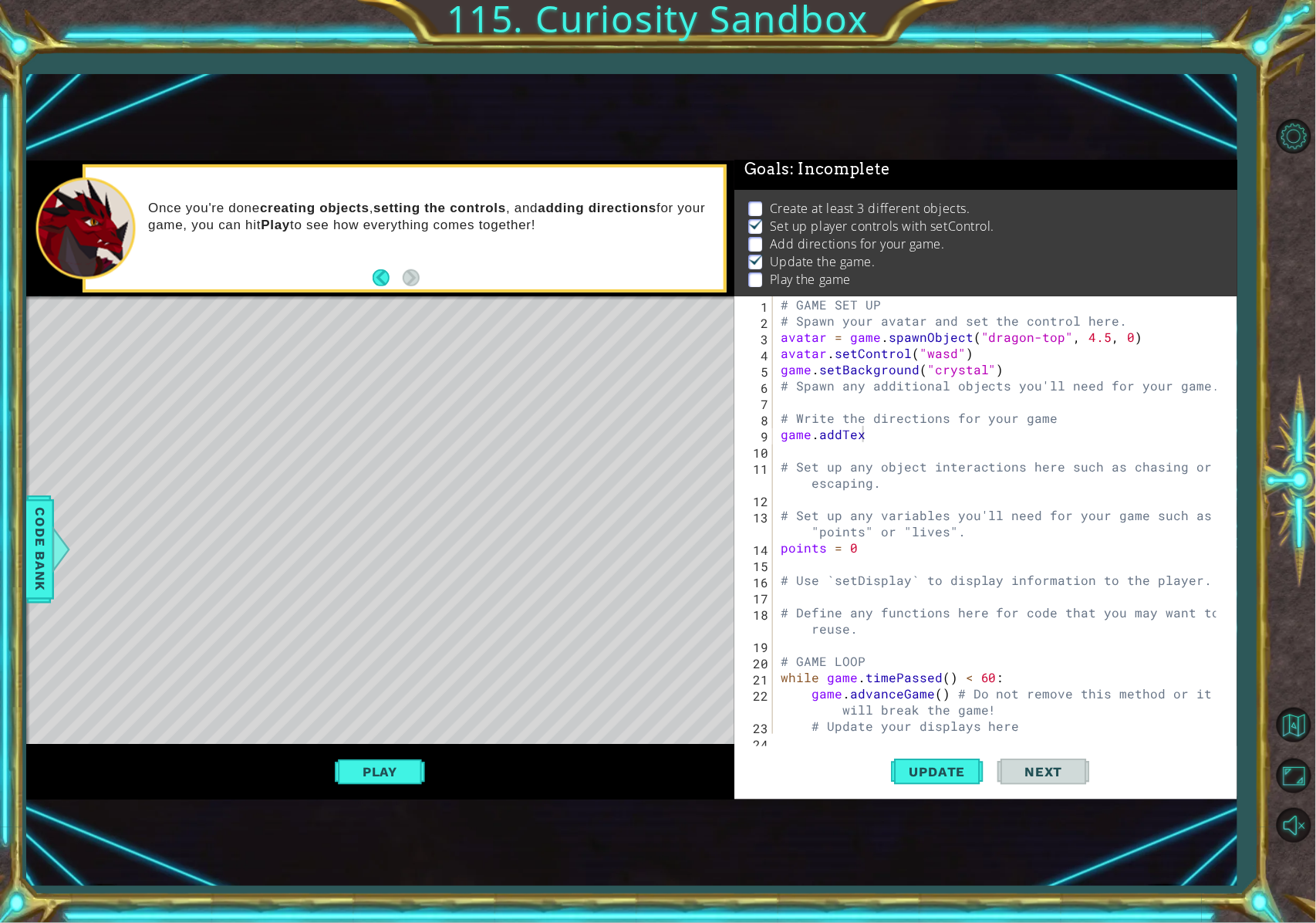
click at [871, 426] on div "# GAME SET UP # Spawn your avatar and set the control here. avatar = game . spa…" at bounding box center [1001, 539] width 448 height 487
click at [876, 430] on div "# GAME SET UP # Spawn your avatar and set the control here. avatar = game . spa…" at bounding box center [1001, 539] width 448 height 487
click at [34, 584] on span "Code Bank" at bounding box center [39, 549] width 24 height 94
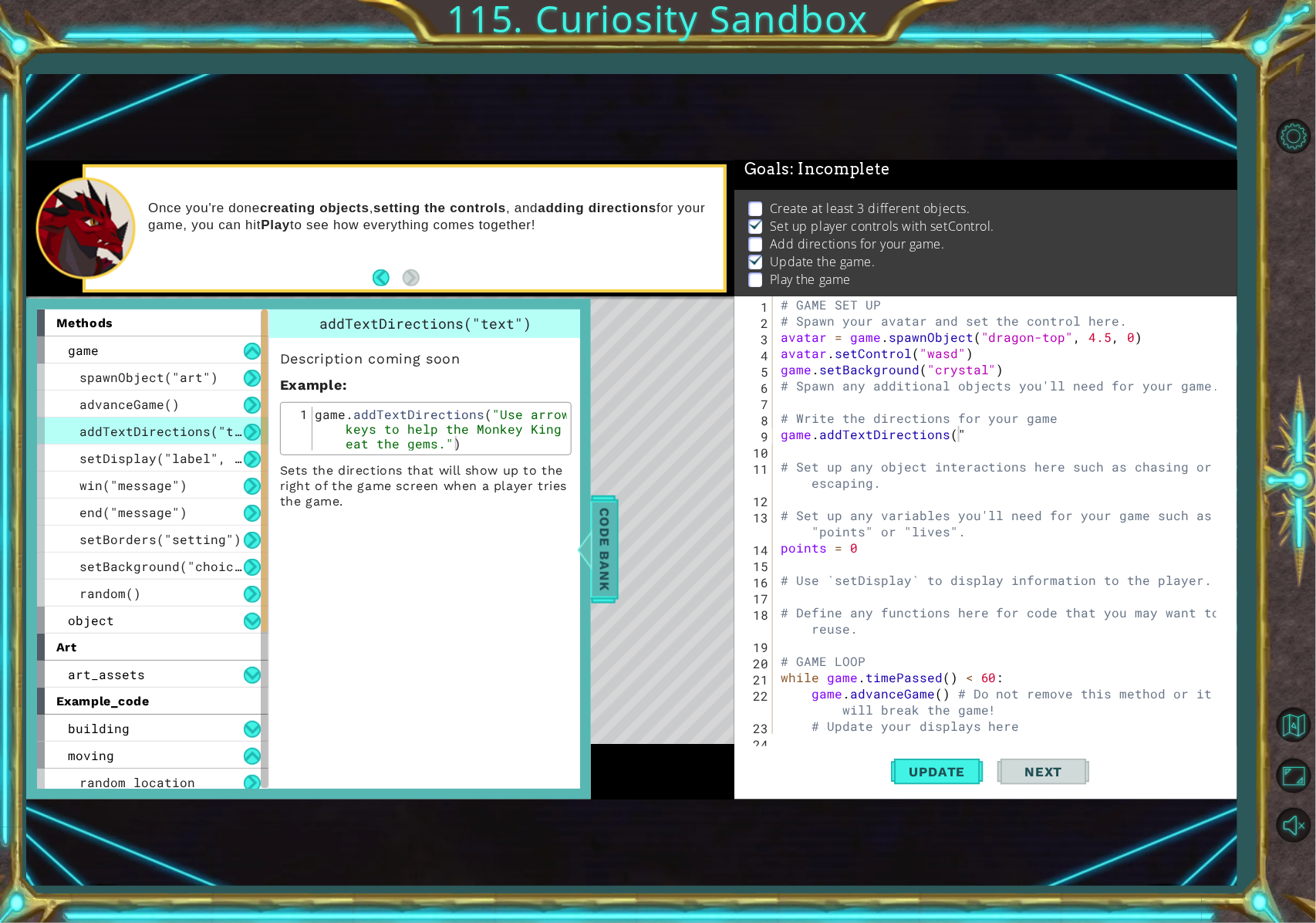
click at [599, 566] on span "Code Bank" at bounding box center [604, 549] width 24 height 94
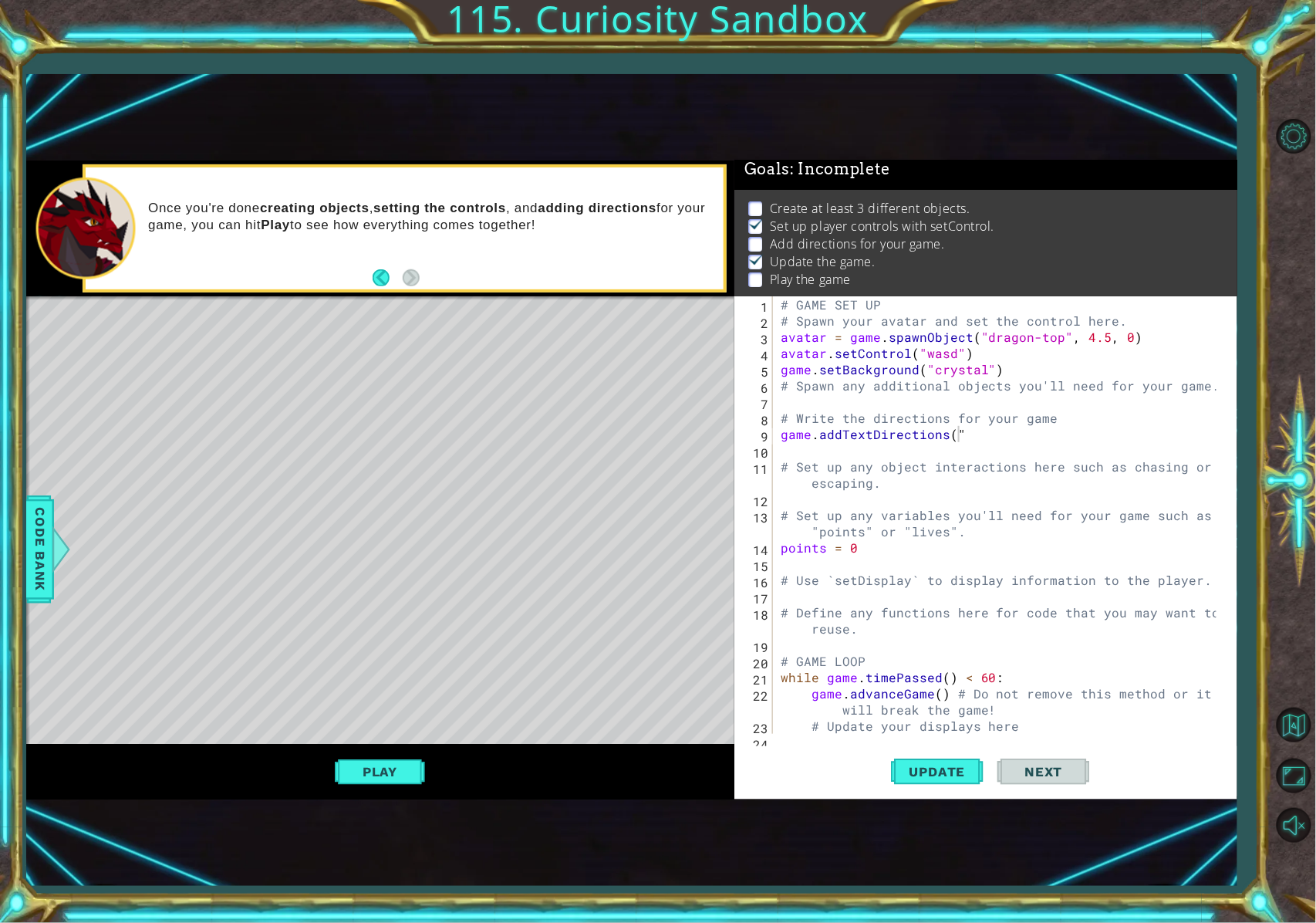
click at [975, 433] on div "# GAME SET UP # Spawn your avatar and set the control here. avatar = game . spa…" at bounding box center [1001, 539] width 448 height 487
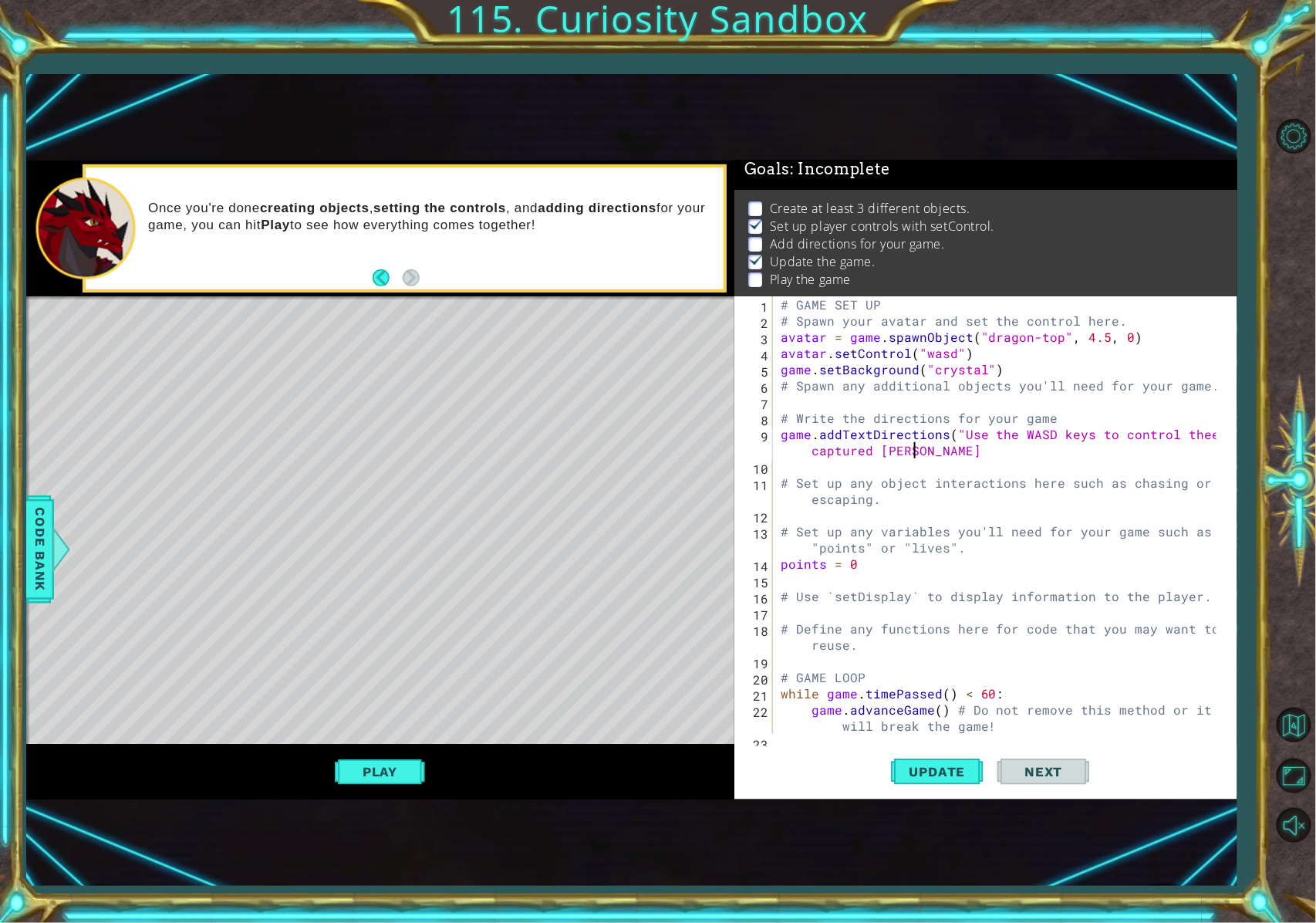
scroll to position [0, 33]
click at [975, 434] on div "# GAME SET UP # Spawn your avatar and set the control here. avatar = game . spa…" at bounding box center [1001, 531] width 448 height 470
click at [975, 451] on div "# GAME SET UP # Spawn your avatar and set the control here. avatar = game . spa…" at bounding box center [1001, 531] width 448 height 470
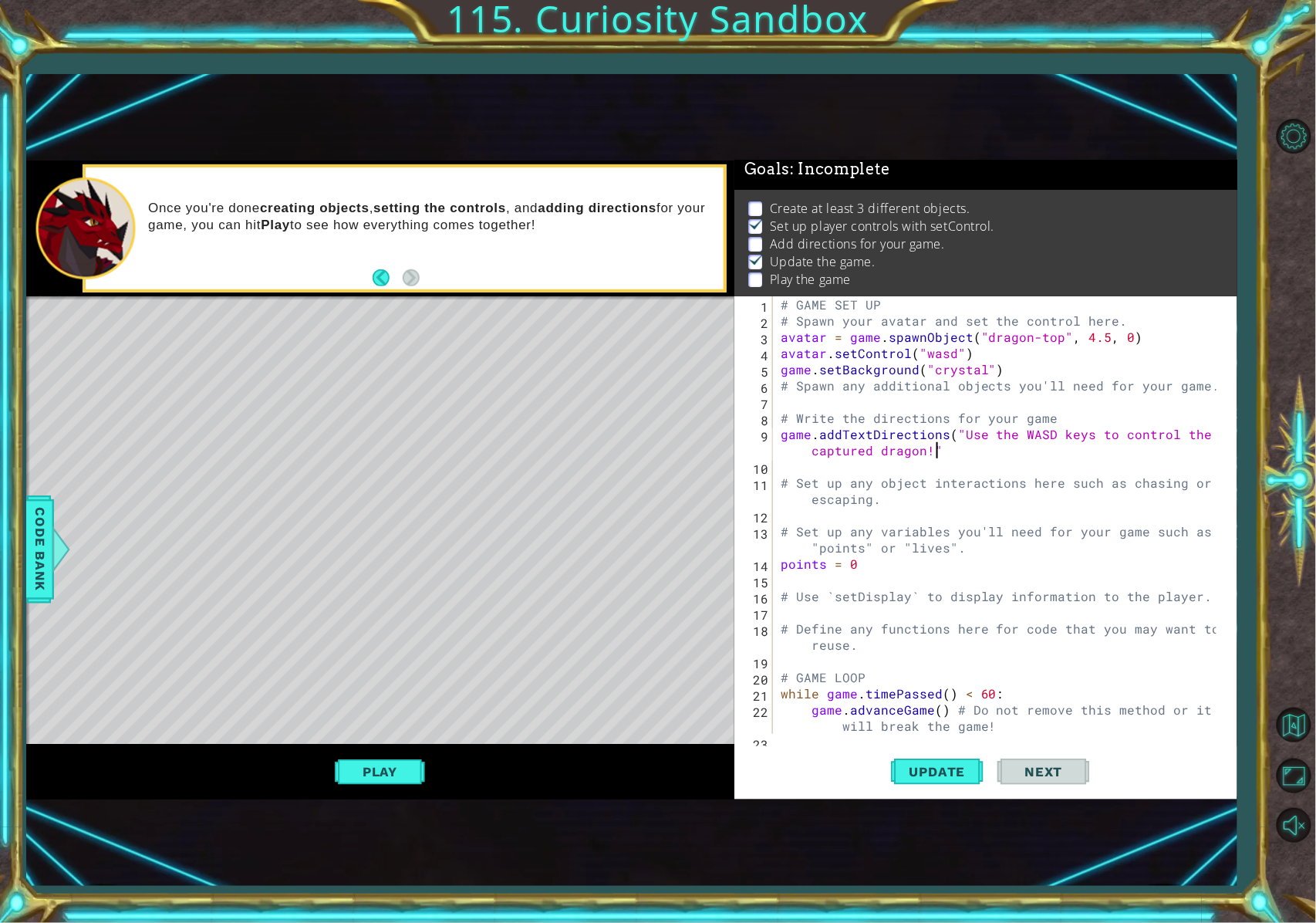
scroll to position [0, 33]
click at [806, 448] on div "# GAME SET UP # Spawn your avatar and set the control here. avatar = game . spa…" at bounding box center [1001, 531] width 448 height 470
click at [975, 417] on div "# GAME SET UP # Spawn your avatar and set the control here. avatar = game . spa…" at bounding box center [1001, 531] width 448 height 470
type textarea "# Write the directions for your game"
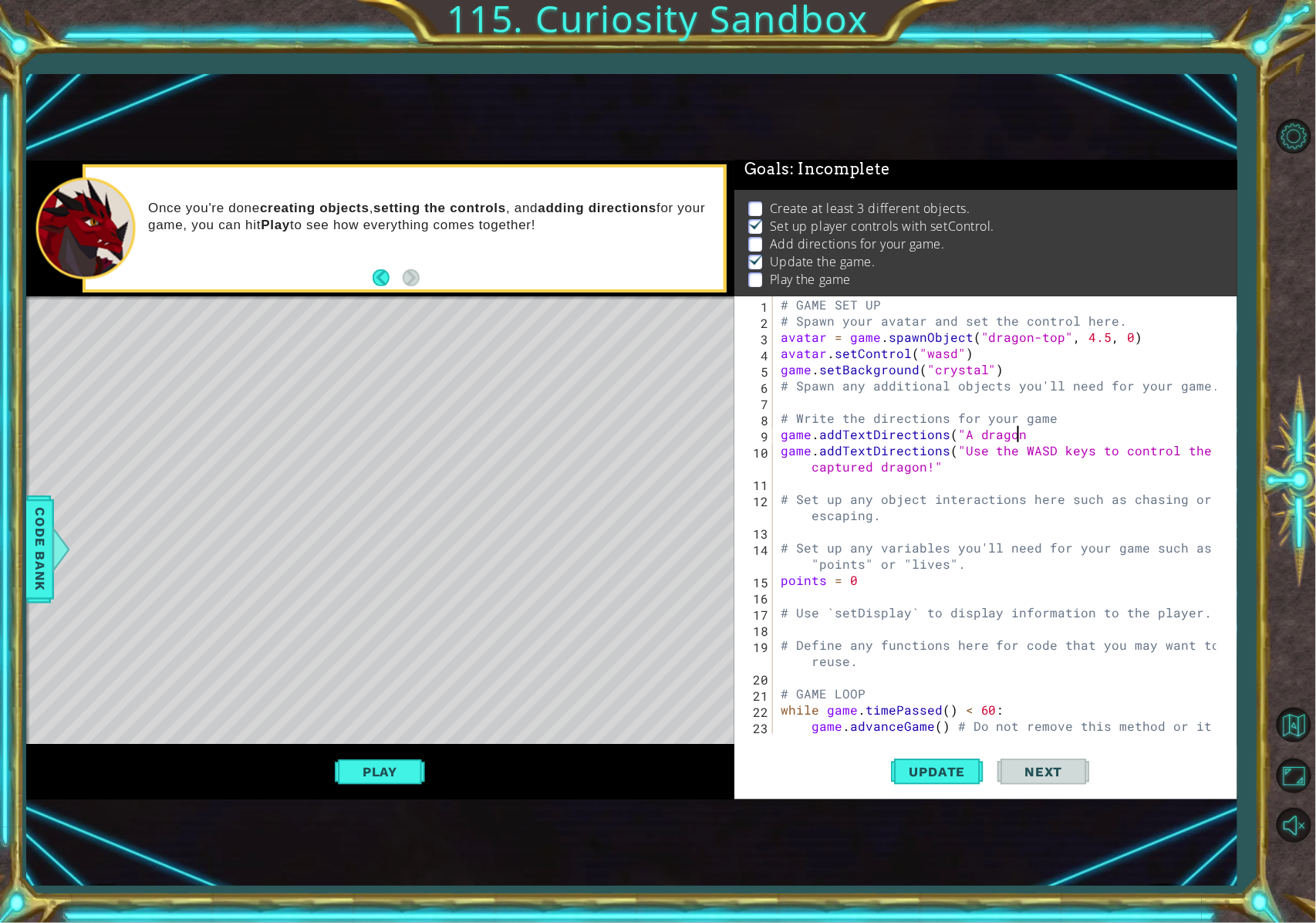
scroll to position [0, 13]
type textarea "game.addTextDirections("A dragon"
click at [42, 568] on span "Code Bank" at bounding box center [39, 549] width 24 height 94
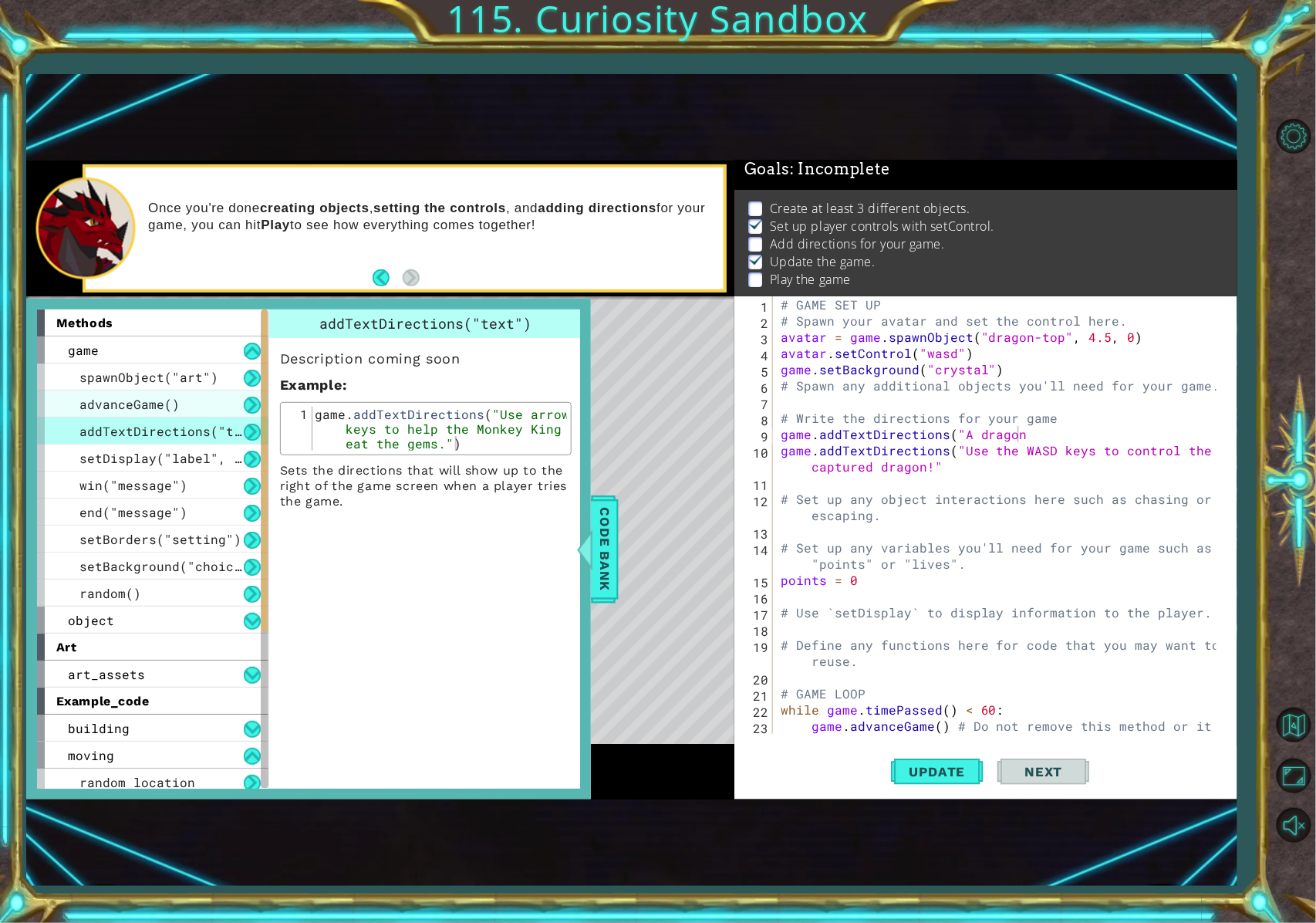
click at [208, 390] on div "advanceGame()" at bounding box center [152, 404] width 231 height 27
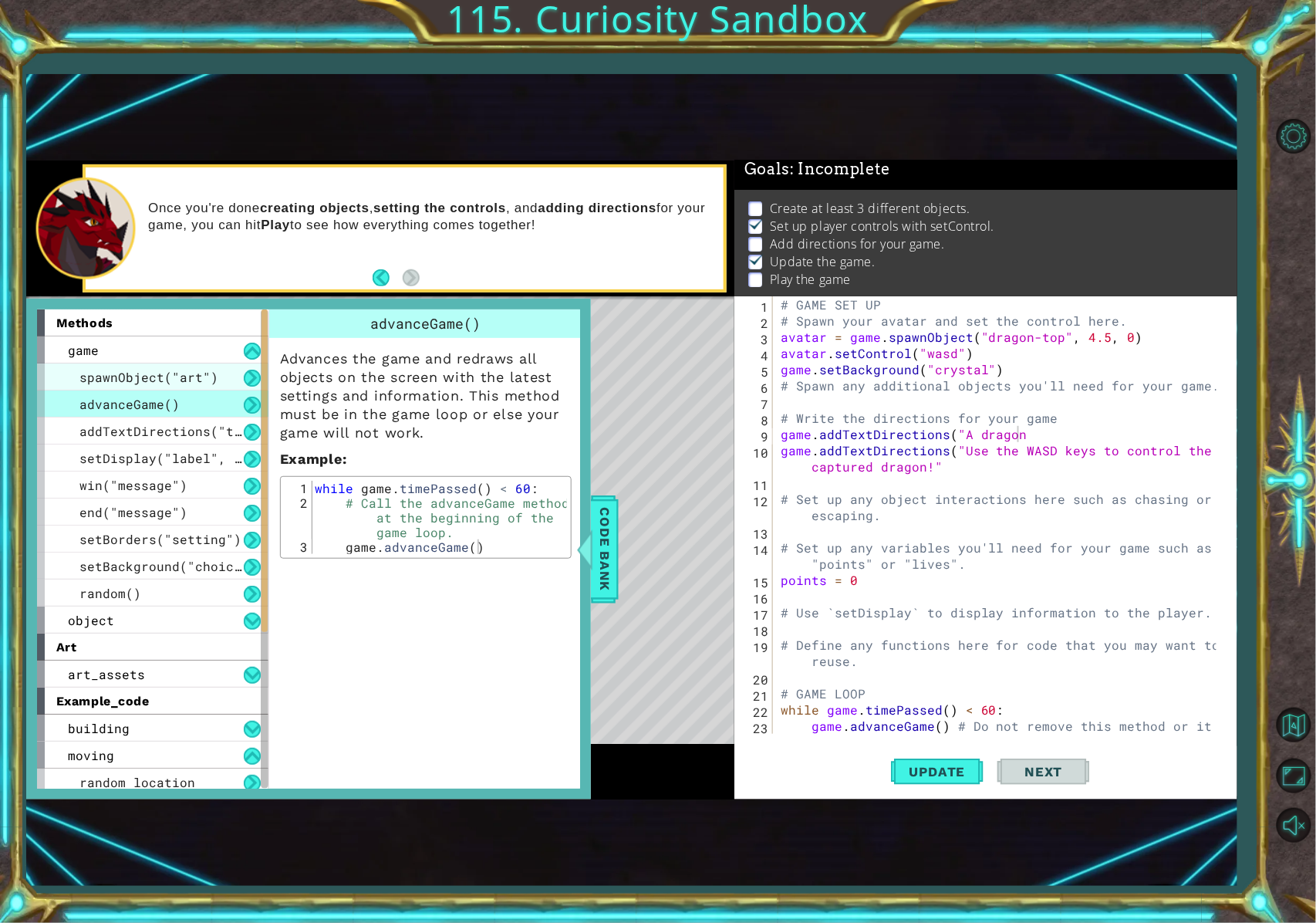
click at [214, 375] on div "spawnObject("art")" at bounding box center [152, 377] width 231 height 27
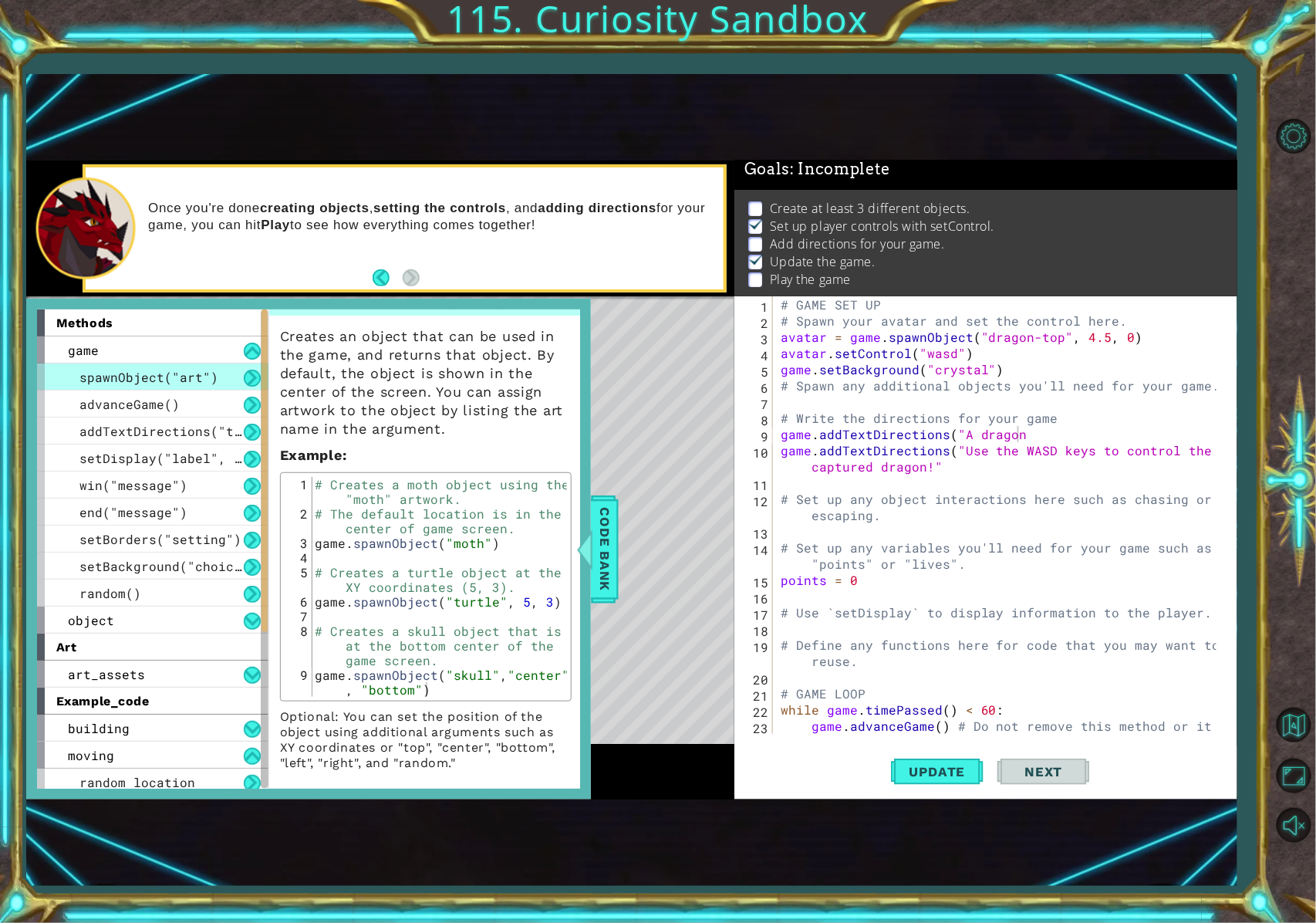
scroll to position [26, 0]
click at [258, 374] on button at bounding box center [252, 378] width 17 height 17
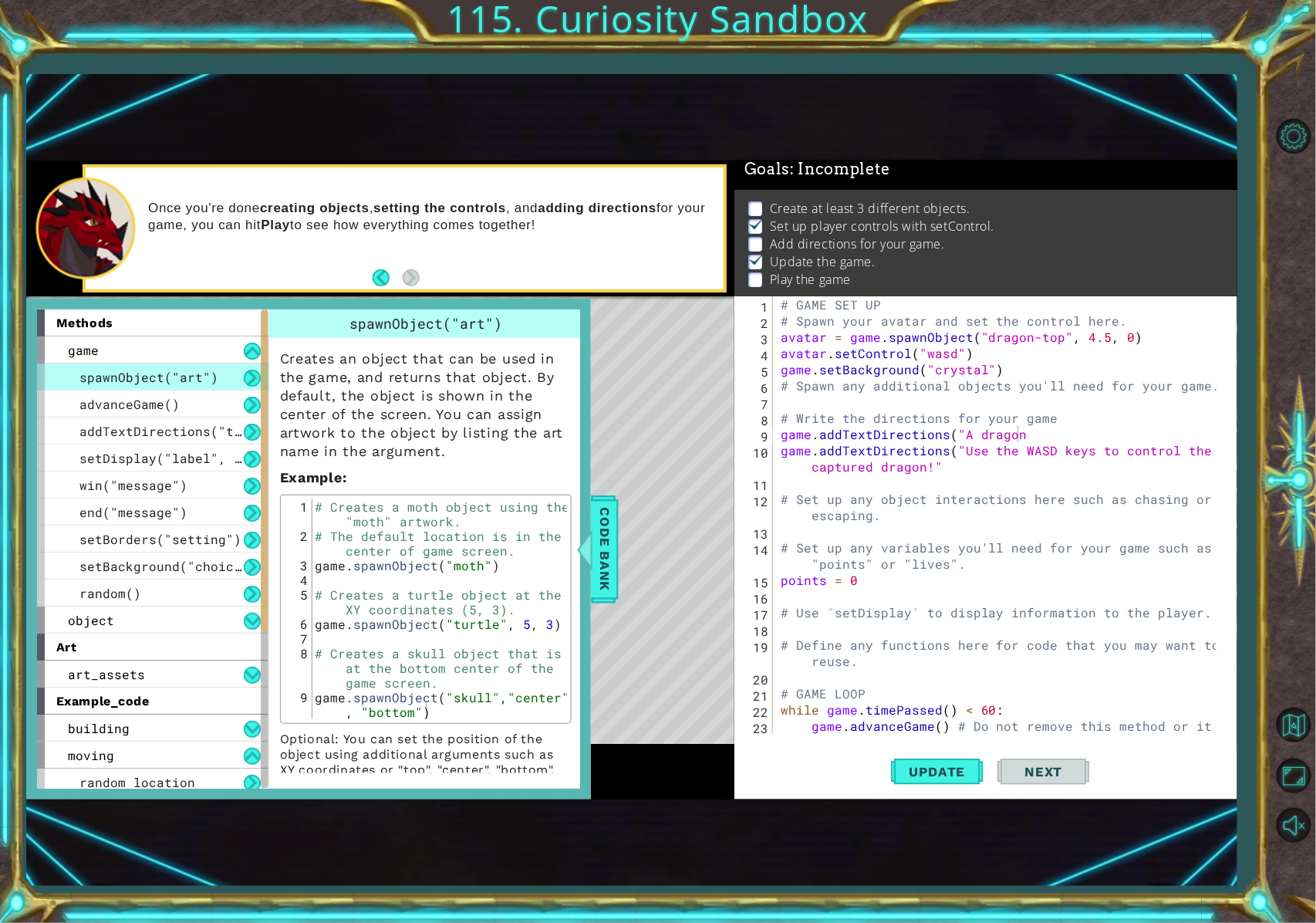
click at [253, 377] on button at bounding box center [252, 378] width 17 height 17
drag, startPoint x: 241, startPoint y: 381, endPoint x: 250, endPoint y: 384, distance: 9.5
click at [241, 383] on div "spawnObject("art")" at bounding box center [152, 377] width 231 height 27
click at [250, 384] on button at bounding box center [252, 378] width 17 height 17
click at [250, 377] on button at bounding box center [252, 378] width 17 height 17
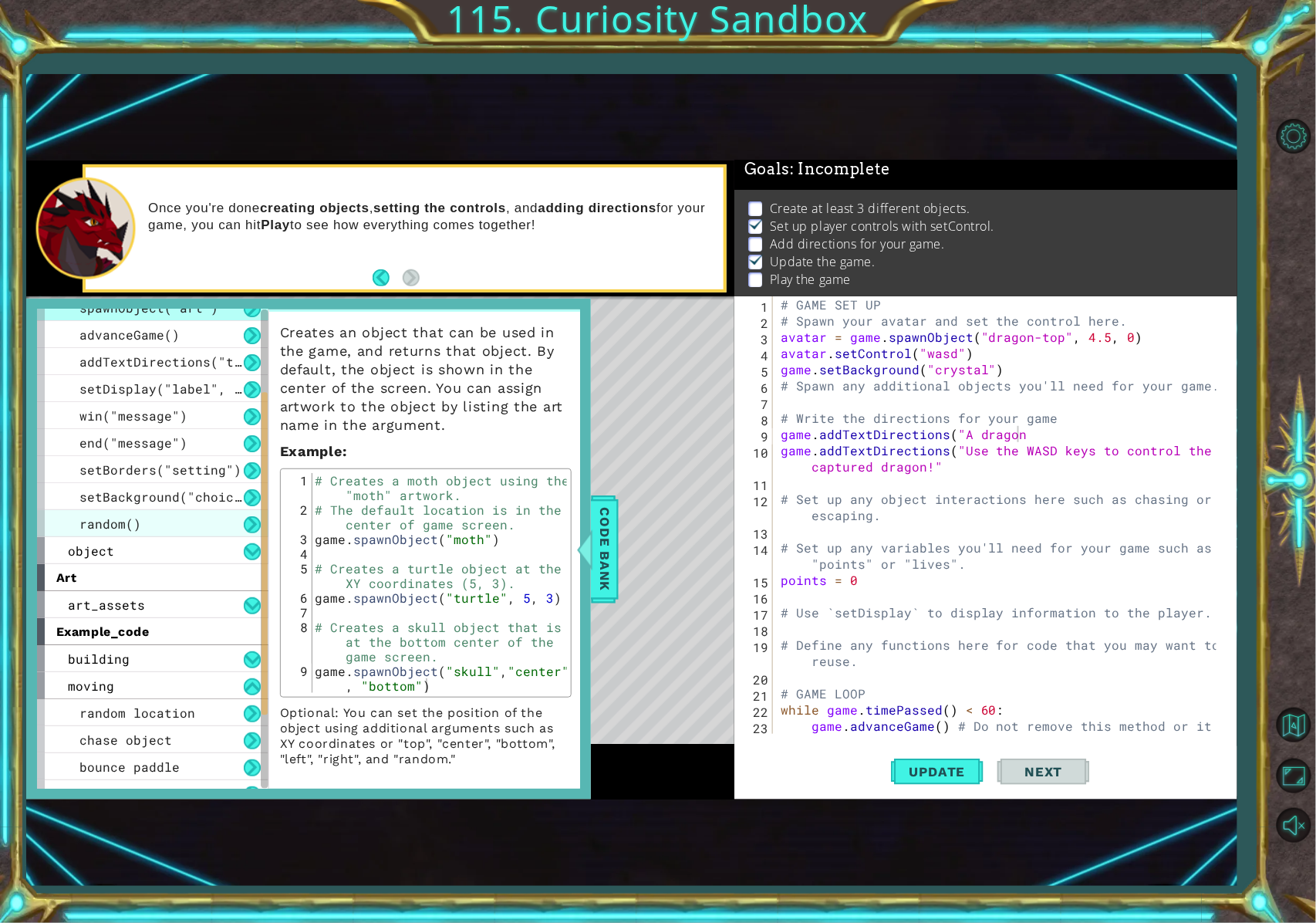
scroll to position [103, 0]
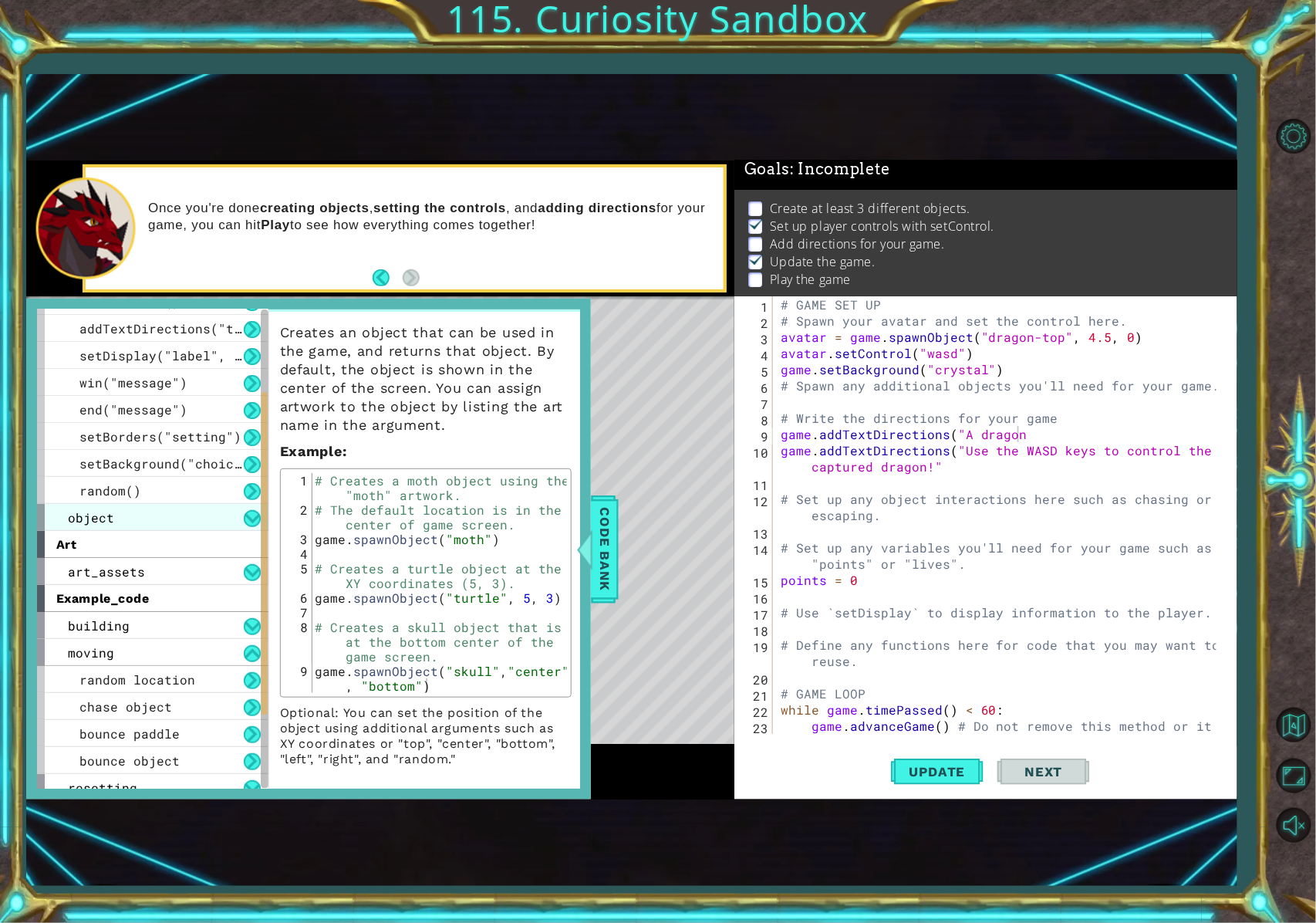
click at [180, 511] on div "object" at bounding box center [152, 518] width 231 height 27
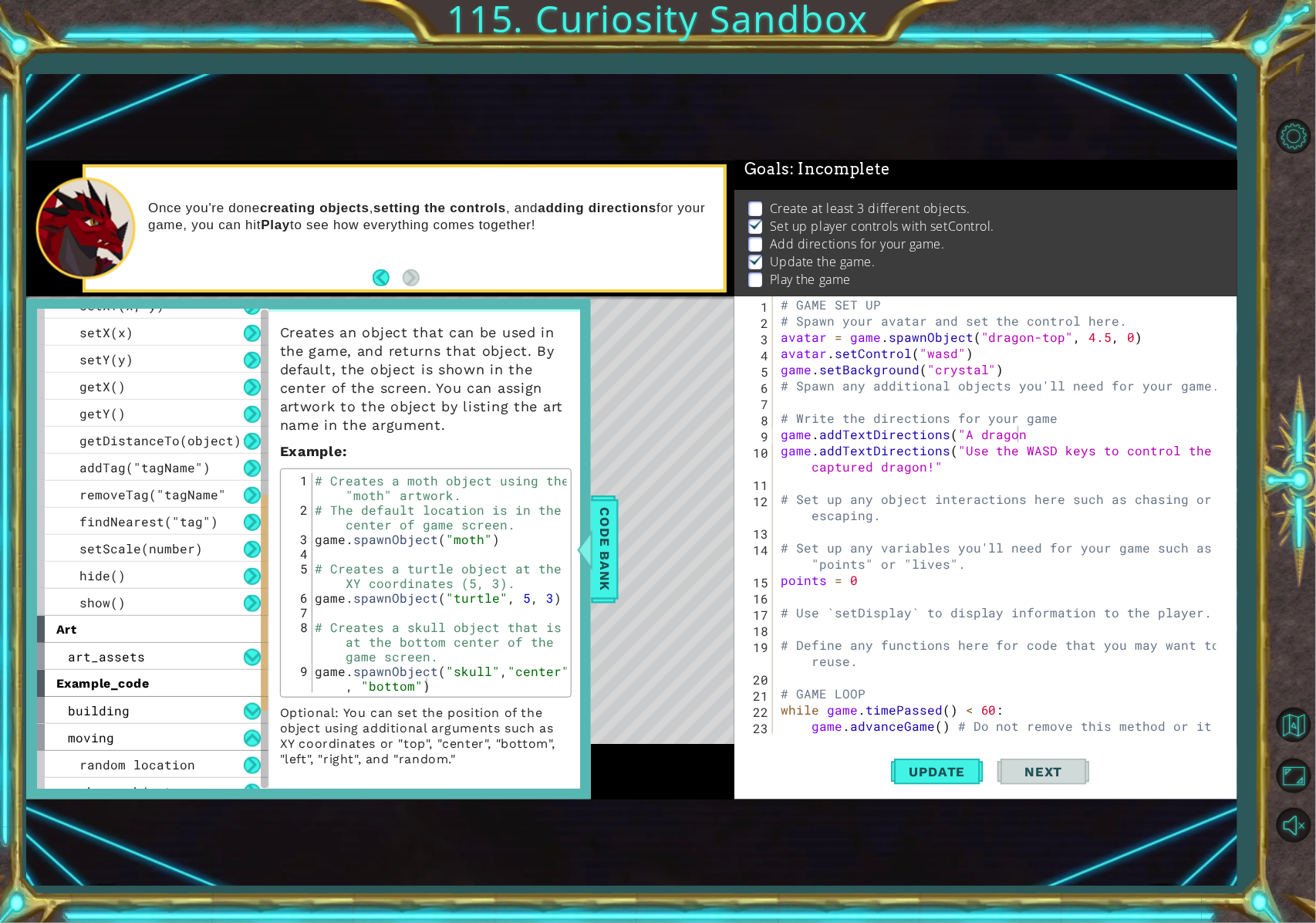
scroll to position [514, 0]
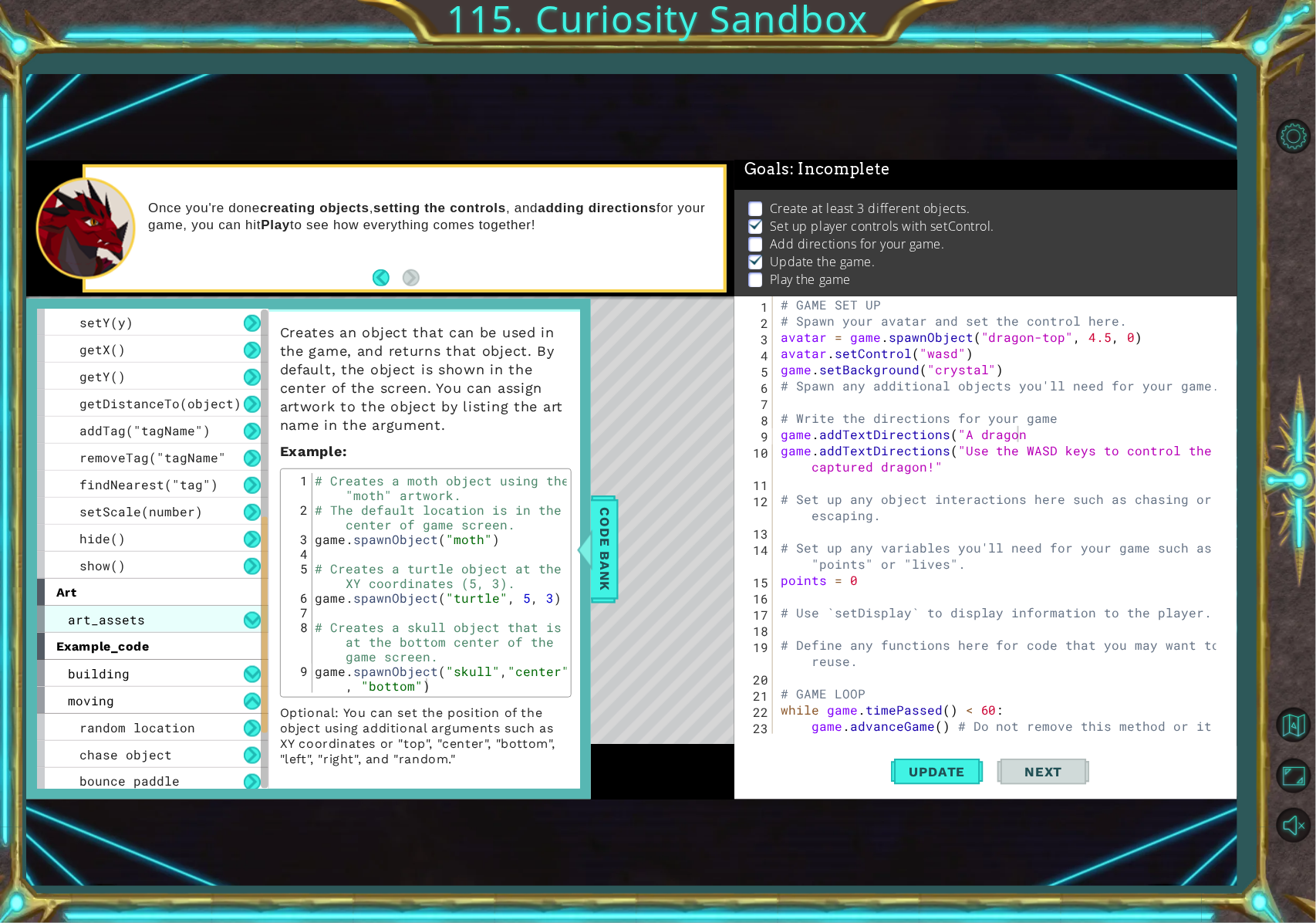
click at [207, 618] on div "art_assets" at bounding box center [152, 619] width 231 height 27
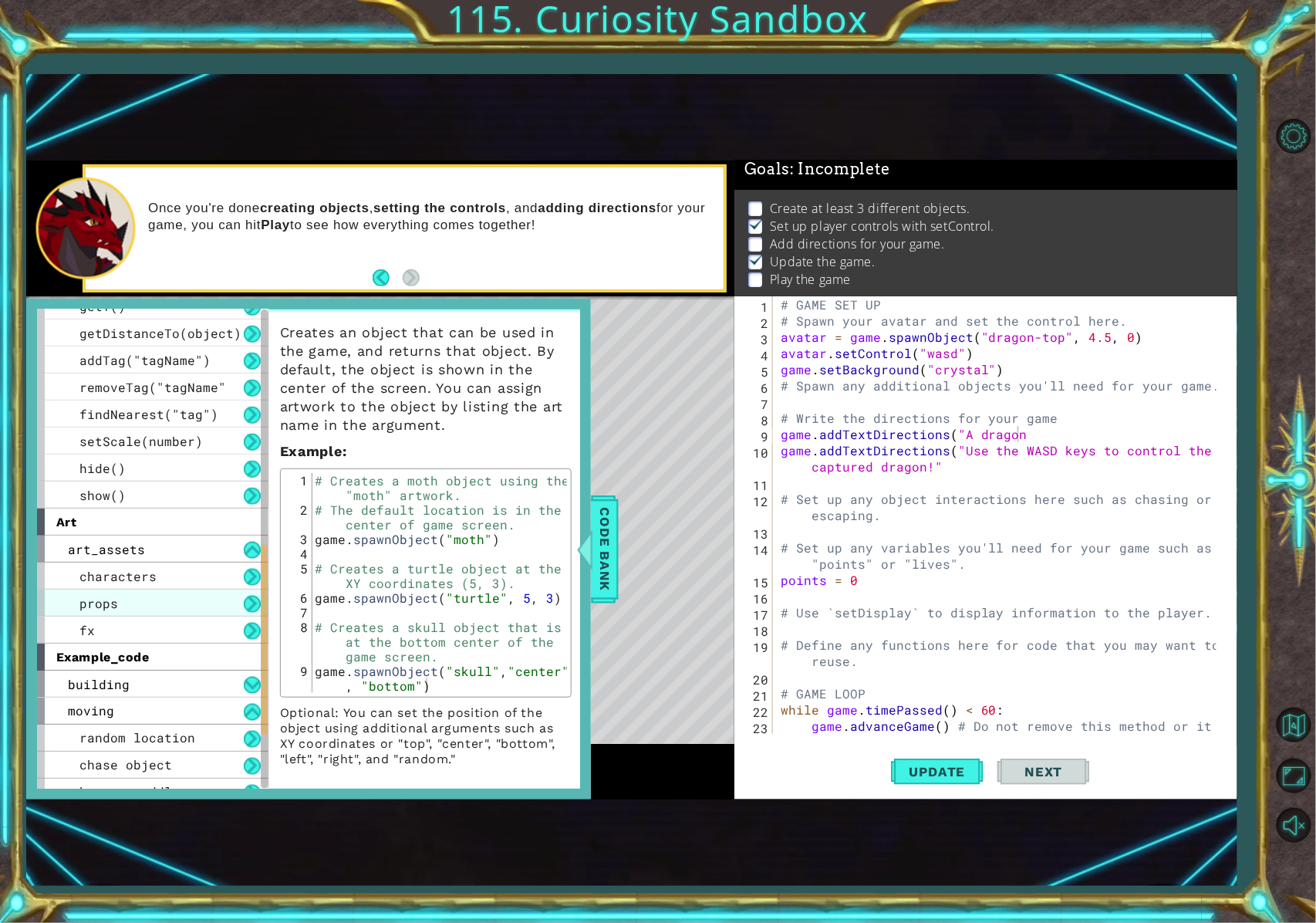
scroll to position [617, 0]
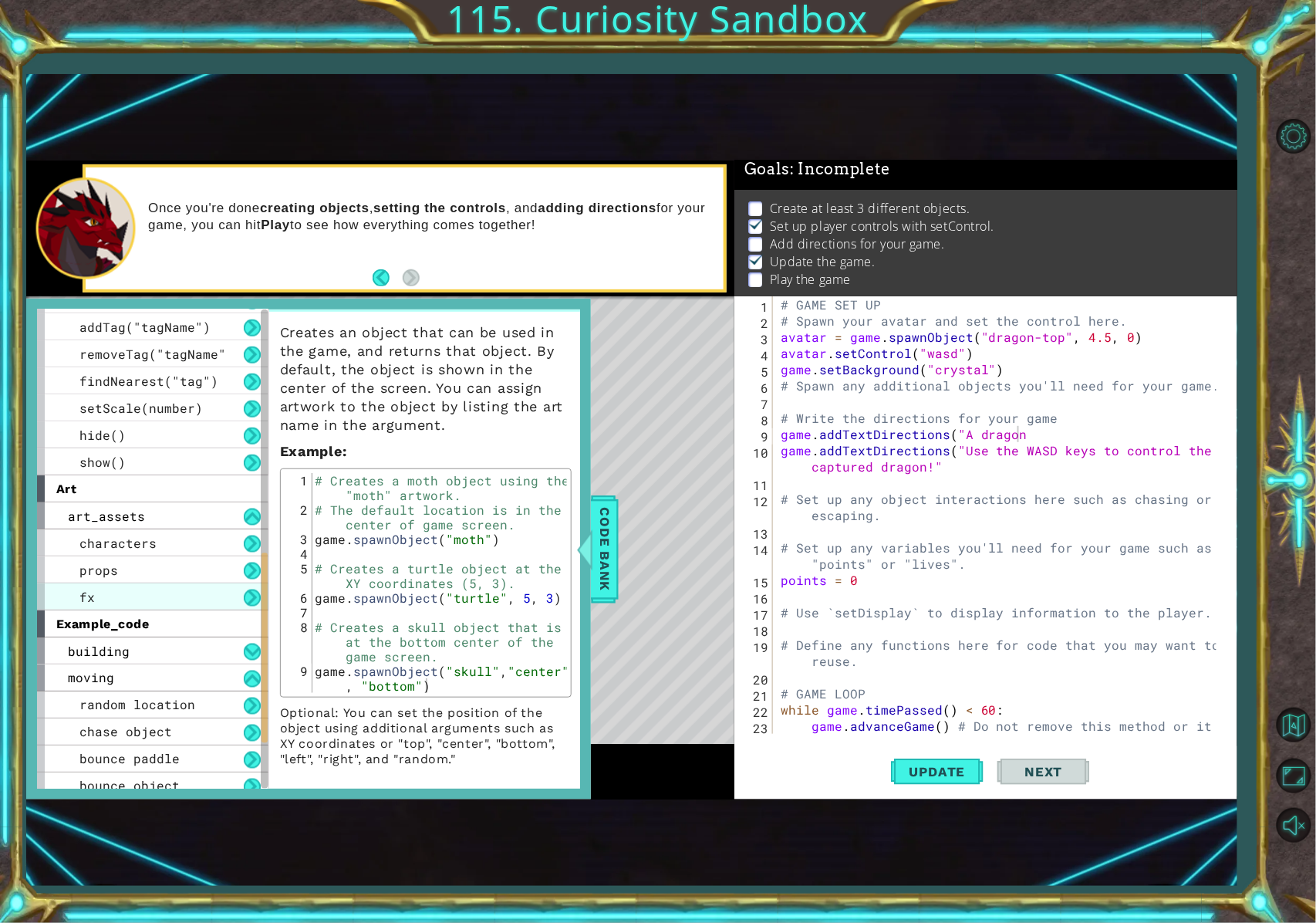
click at [187, 584] on div "fx" at bounding box center [152, 597] width 231 height 27
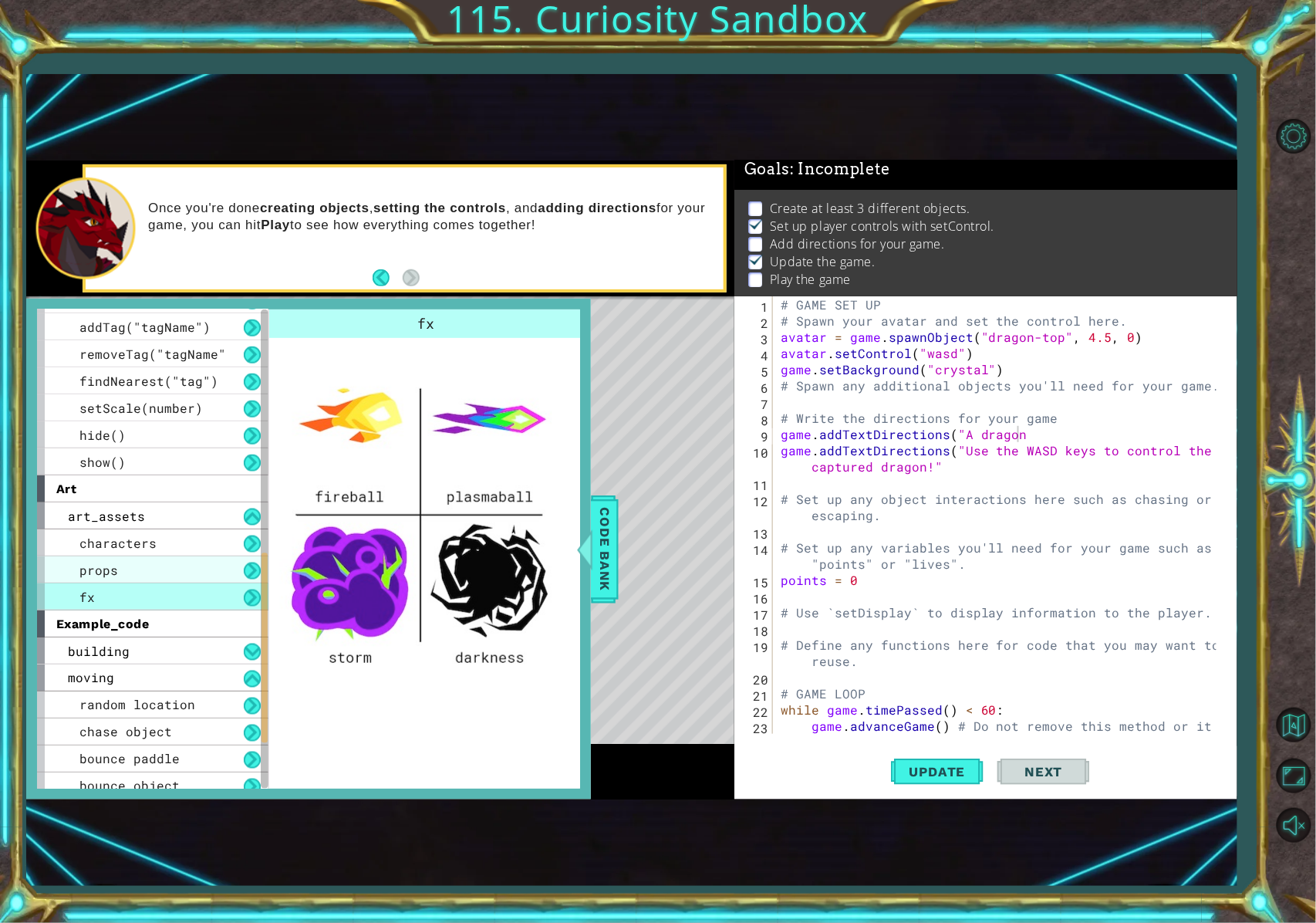
click at [213, 564] on div "props" at bounding box center [152, 570] width 231 height 27
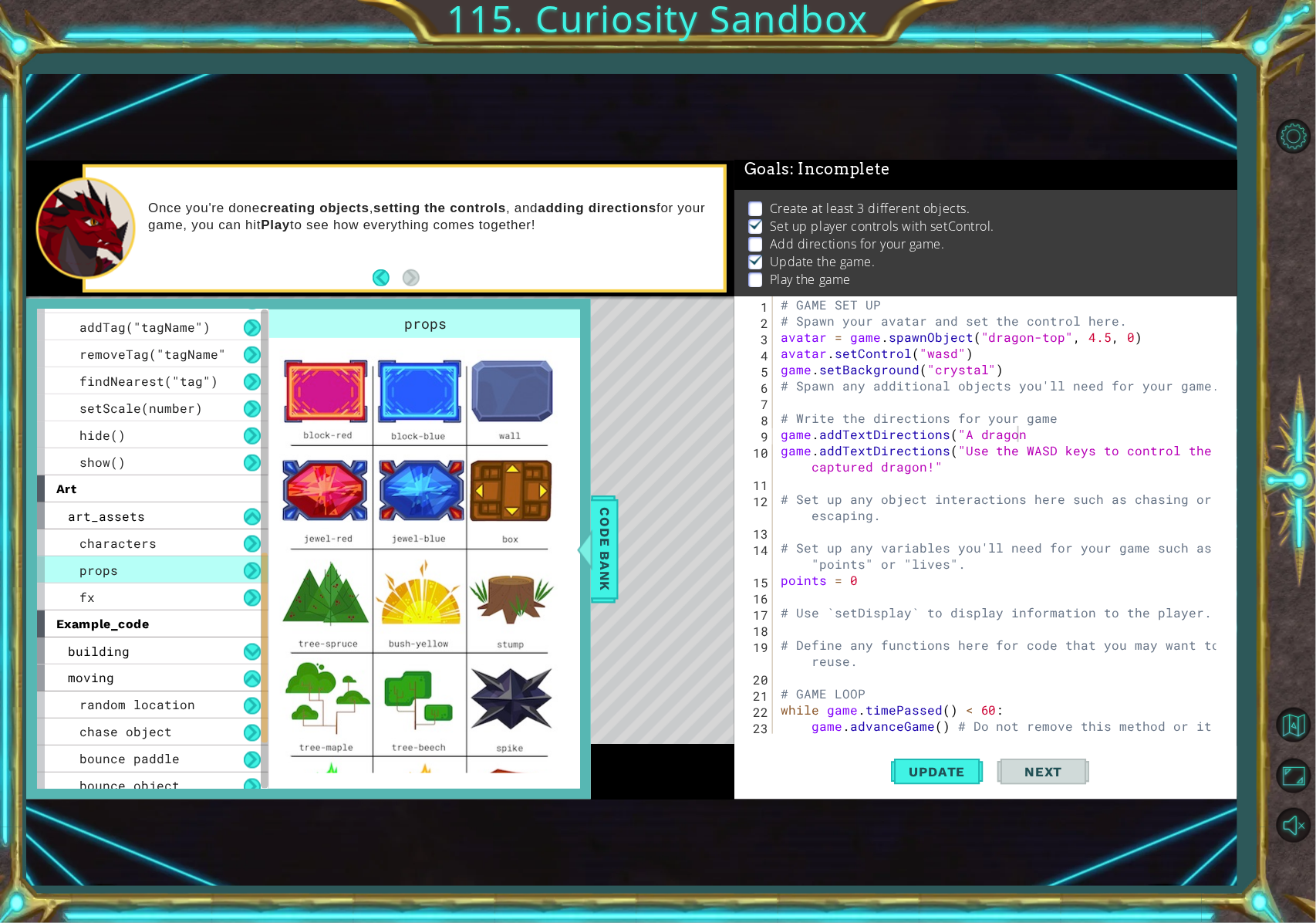
click at [245, 575] on button at bounding box center [252, 571] width 17 height 17
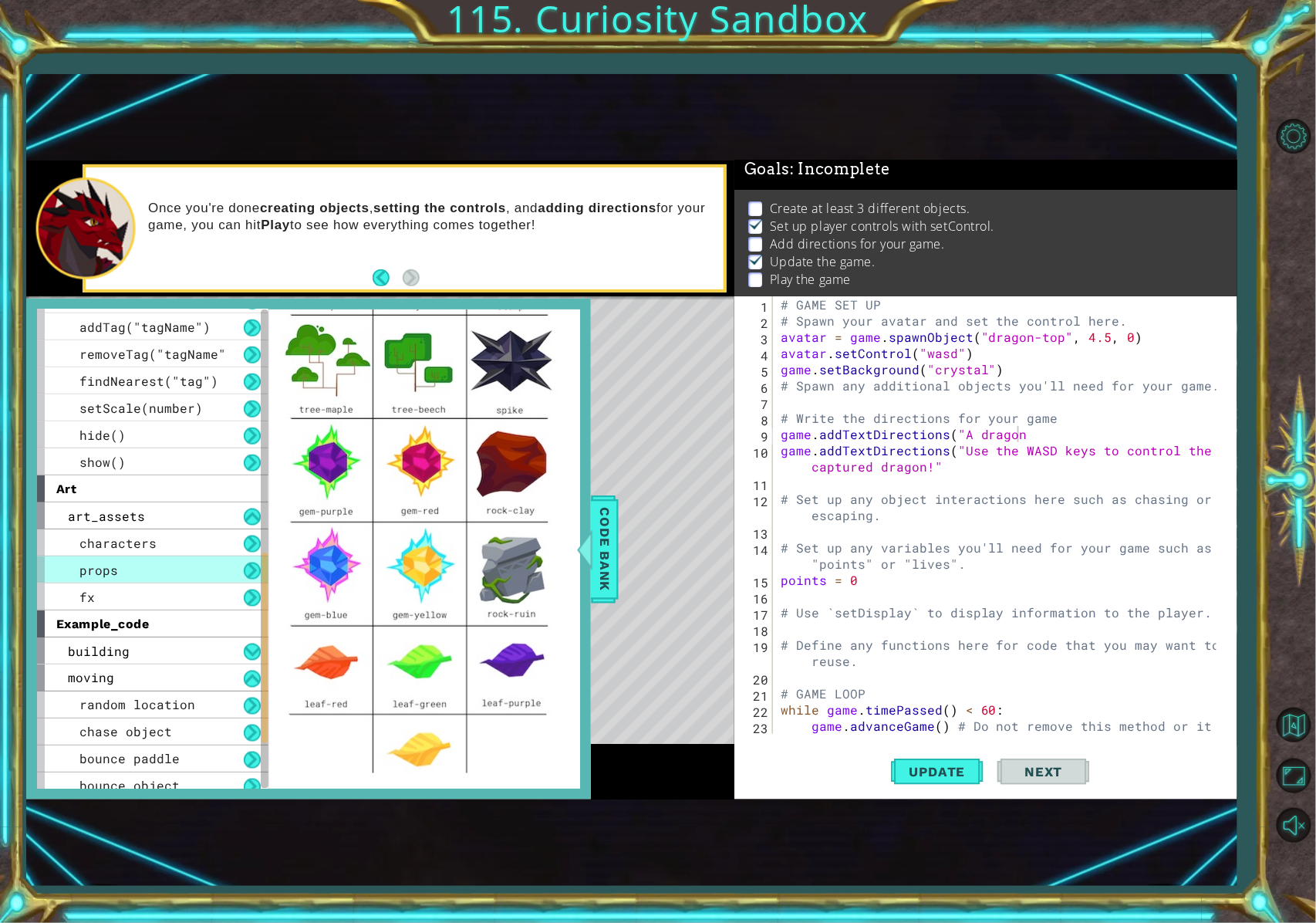
scroll to position [370, 0]
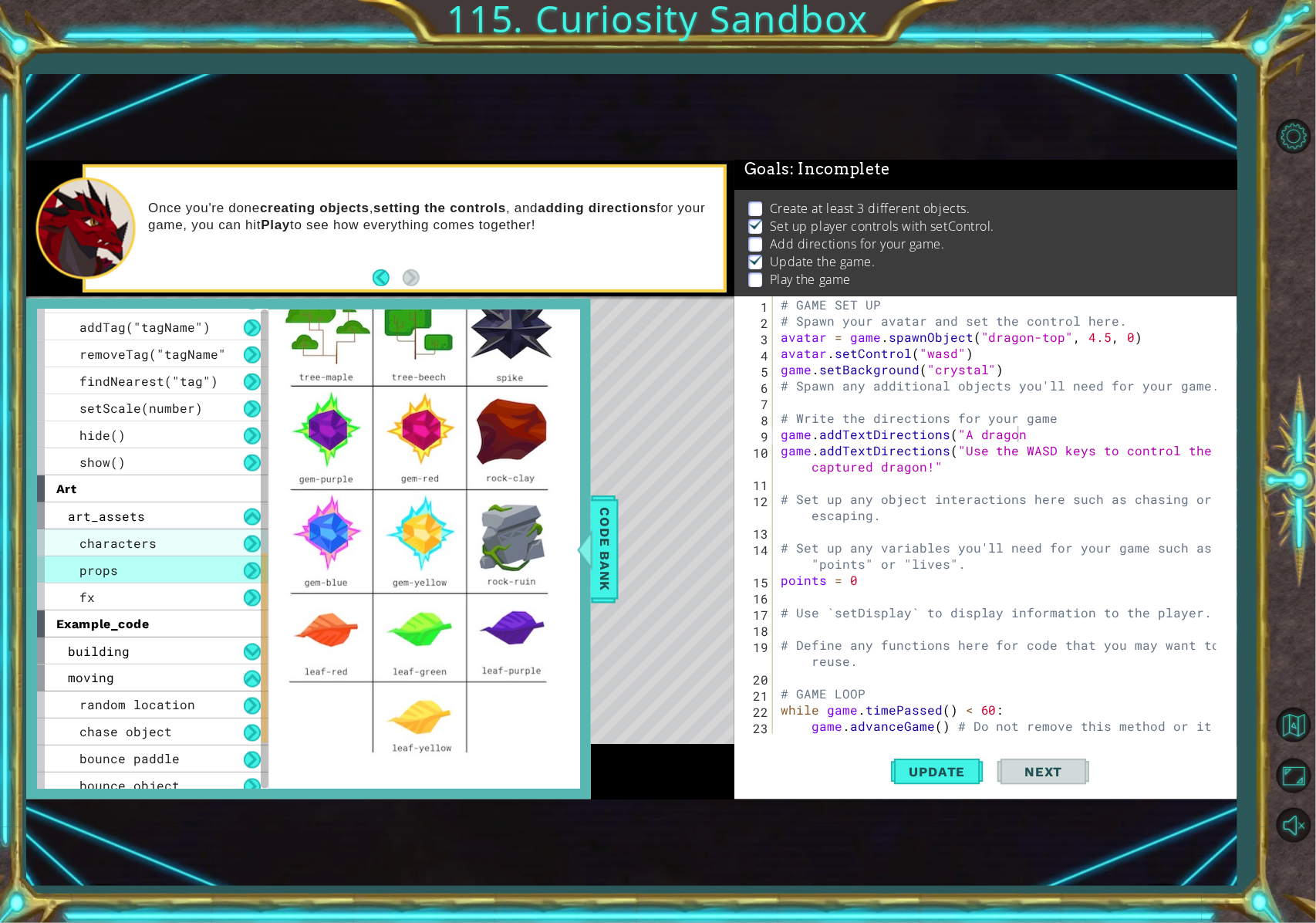
click at [195, 546] on div "characters" at bounding box center [152, 543] width 231 height 27
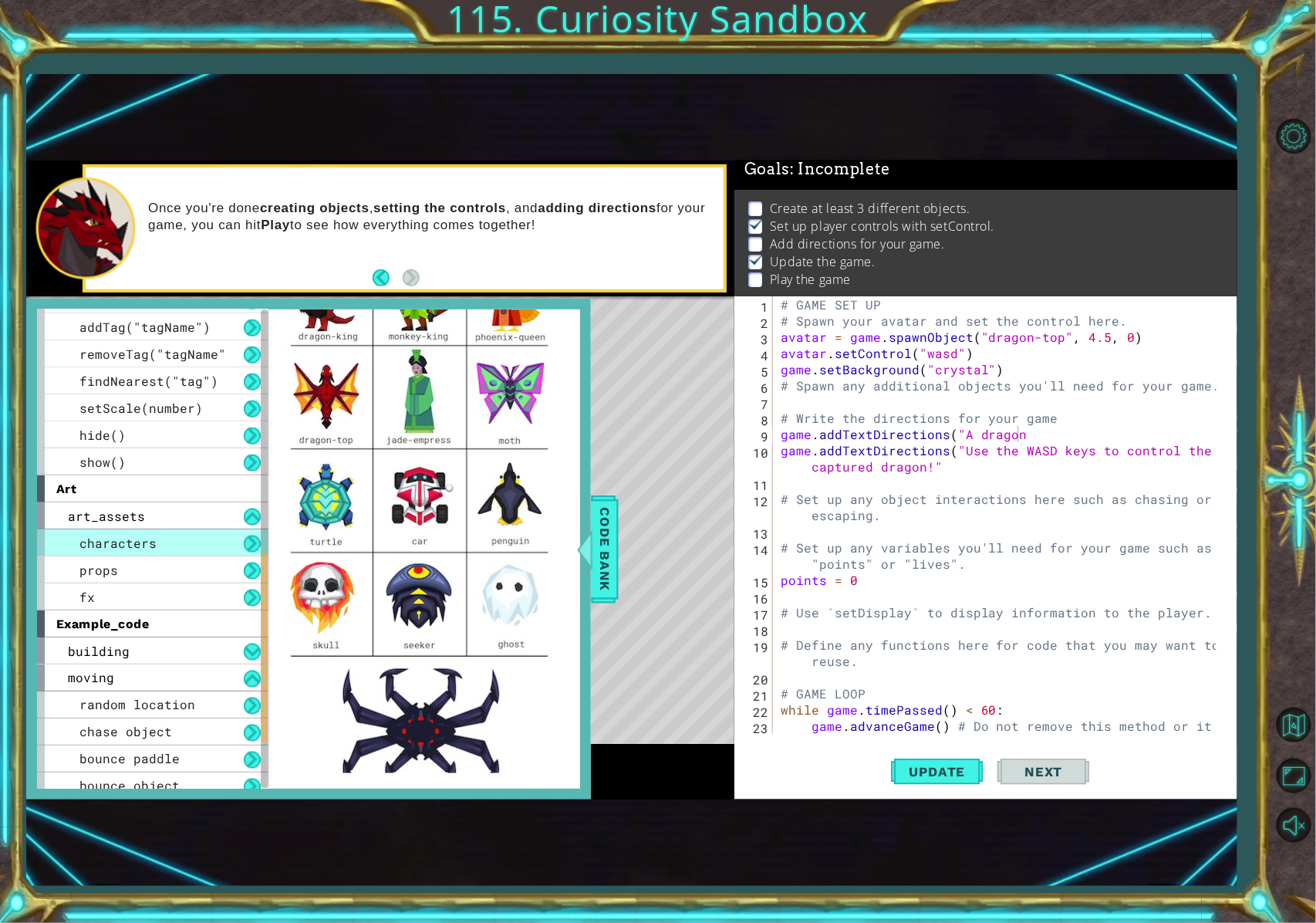
scroll to position [309, 0]
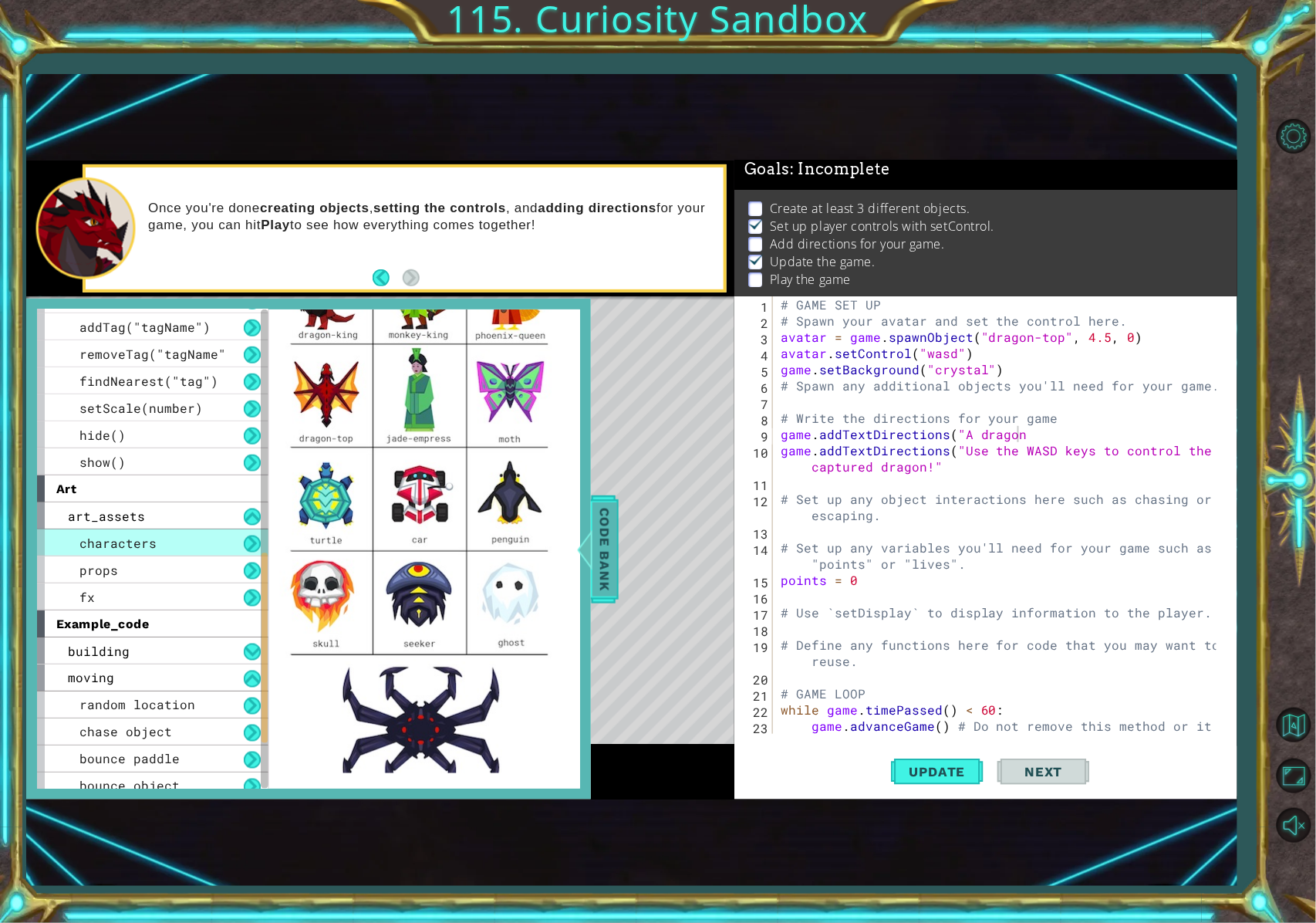
click at [597, 575] on span "Code Bank" at bounding box center [604, 549] width 24 height 94
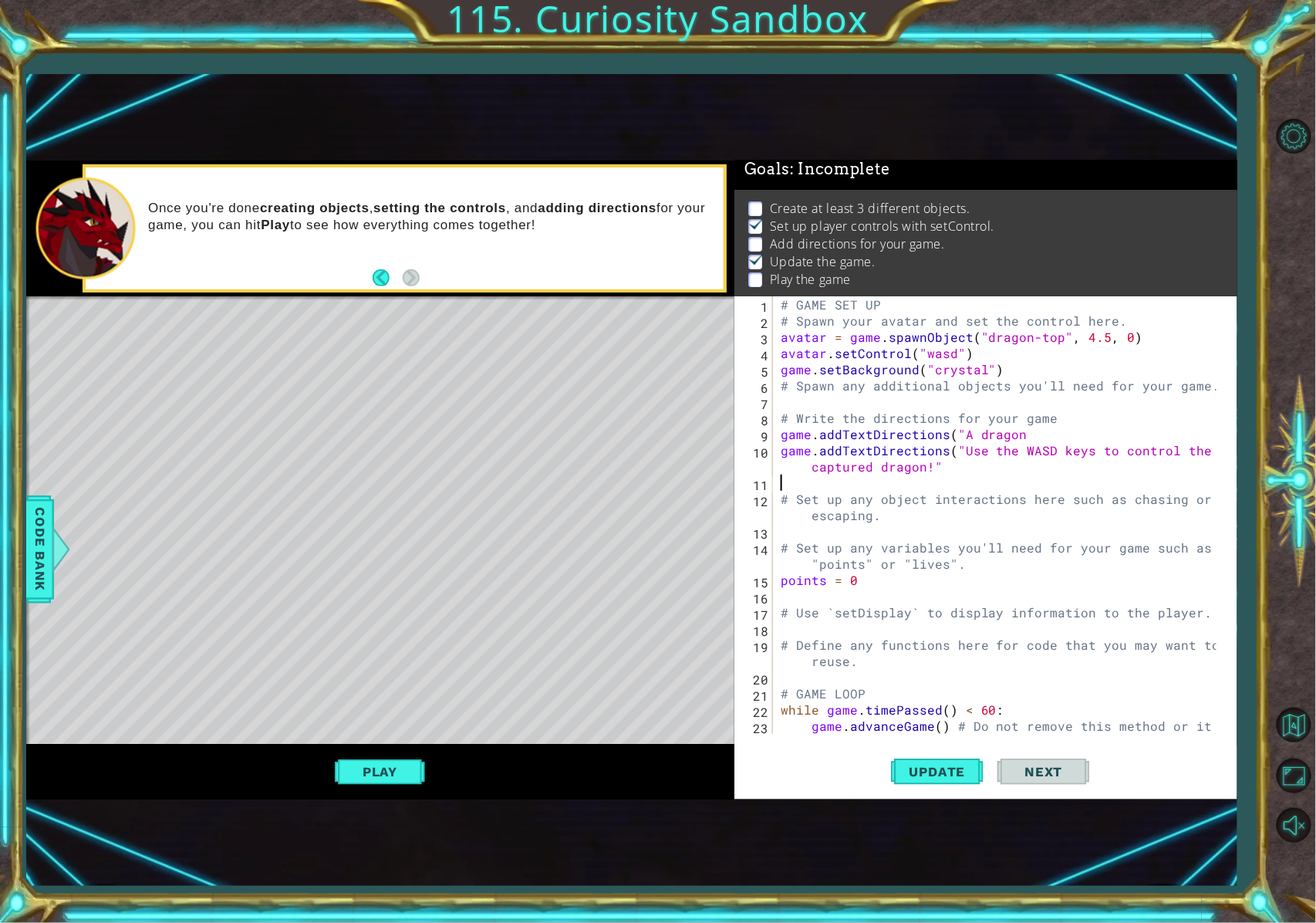
click at [975, 477] on div "# GAME SET UP # Spawn your avatar and set the control here. avatar = game . spa…" at bounding box center [1001, 539] width 448 height 487
click at [975, 430] on div "# GAME SET UP # Spawn your avatar and set the control here. avatar = game . spa…" at bounding box center [1001, 539] width 448 height 487
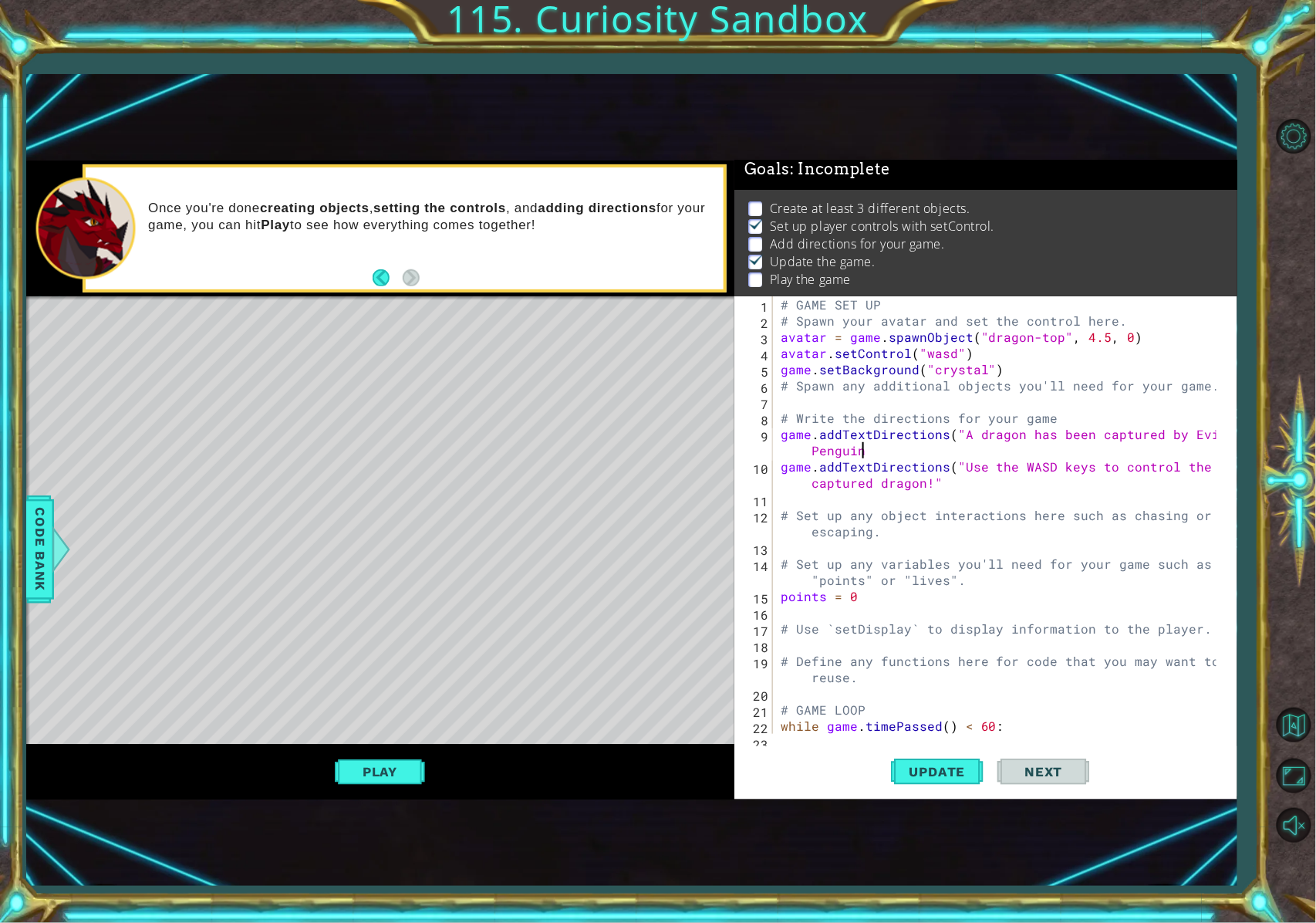
scroll to position [0, 29]
click at [975, 433] on div "# GAME SET UP # Spawn your avatar and set the control here. avatar = game . spa…" at bounding box center [1001, 539] width 448 height 487
click at [939, 451] on div "# GAME SET UP # Spawn your avatar and set the control here. avatar = game . spa…" at bounding box center [1001, 539] width 448 height 487
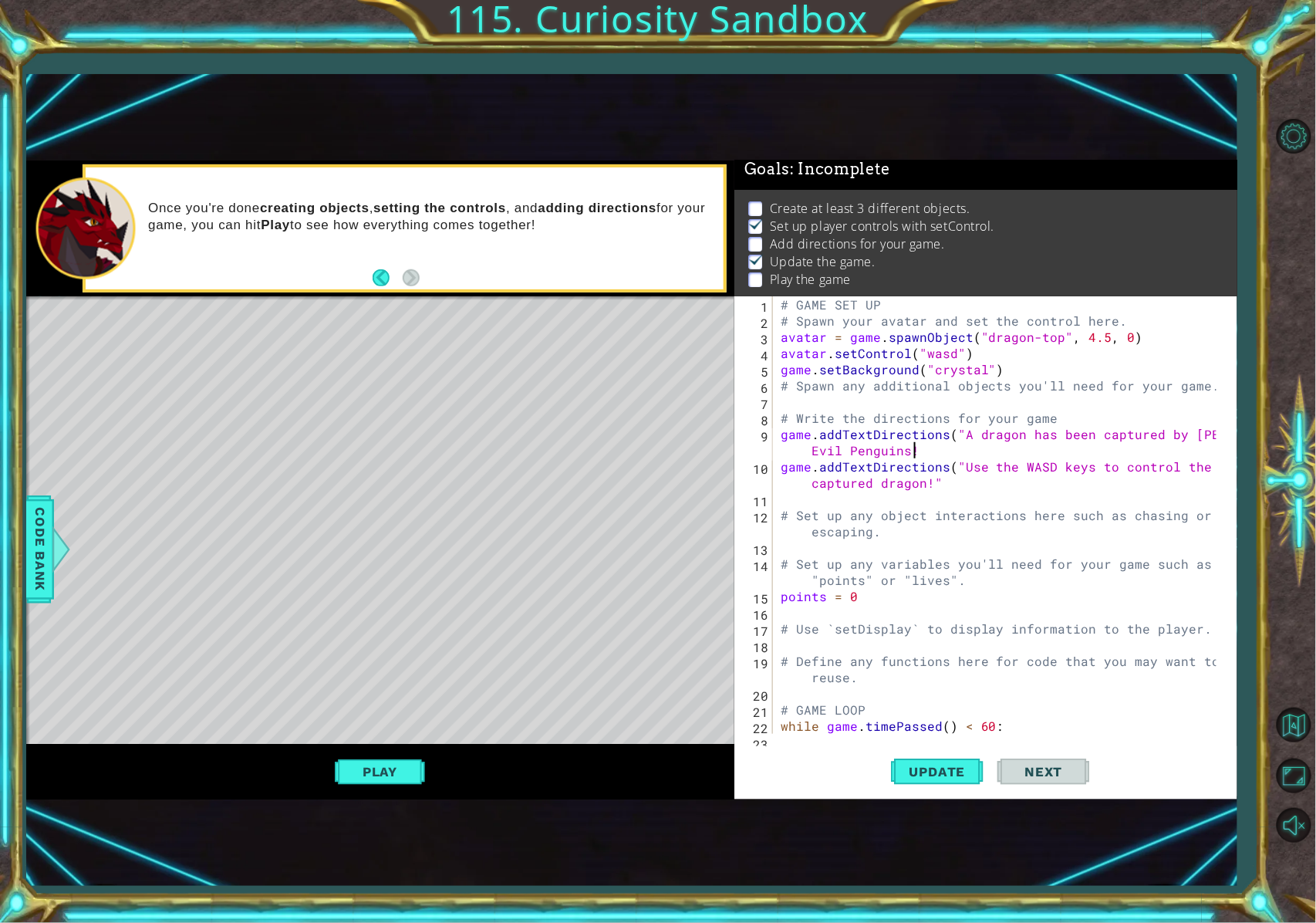
click at [939, 487] on div "# GAME SET UP # Spawn your avatar and set the control here. avatar = game . spa…" at bounding box center [1001, 539] width 448 height 487
click at [930, 482] on div "# GAME SET UP # Spawn your avatar and set the control here. avatar = game . spa…" at bounding box center [1001, 539] width 448 height 487
click at [944, 446] on div "# GAME SET UP # Spawn your avatar and set the control here. avatar = game . spa…" at bounding box center [1001, 539] width 448 height 487
click at [819, 446] on div "# GAME SET UP # Spawn your avatar and set the control here. avatar = game . spa…" at bounding box center [1001, 539] width 448 height 487
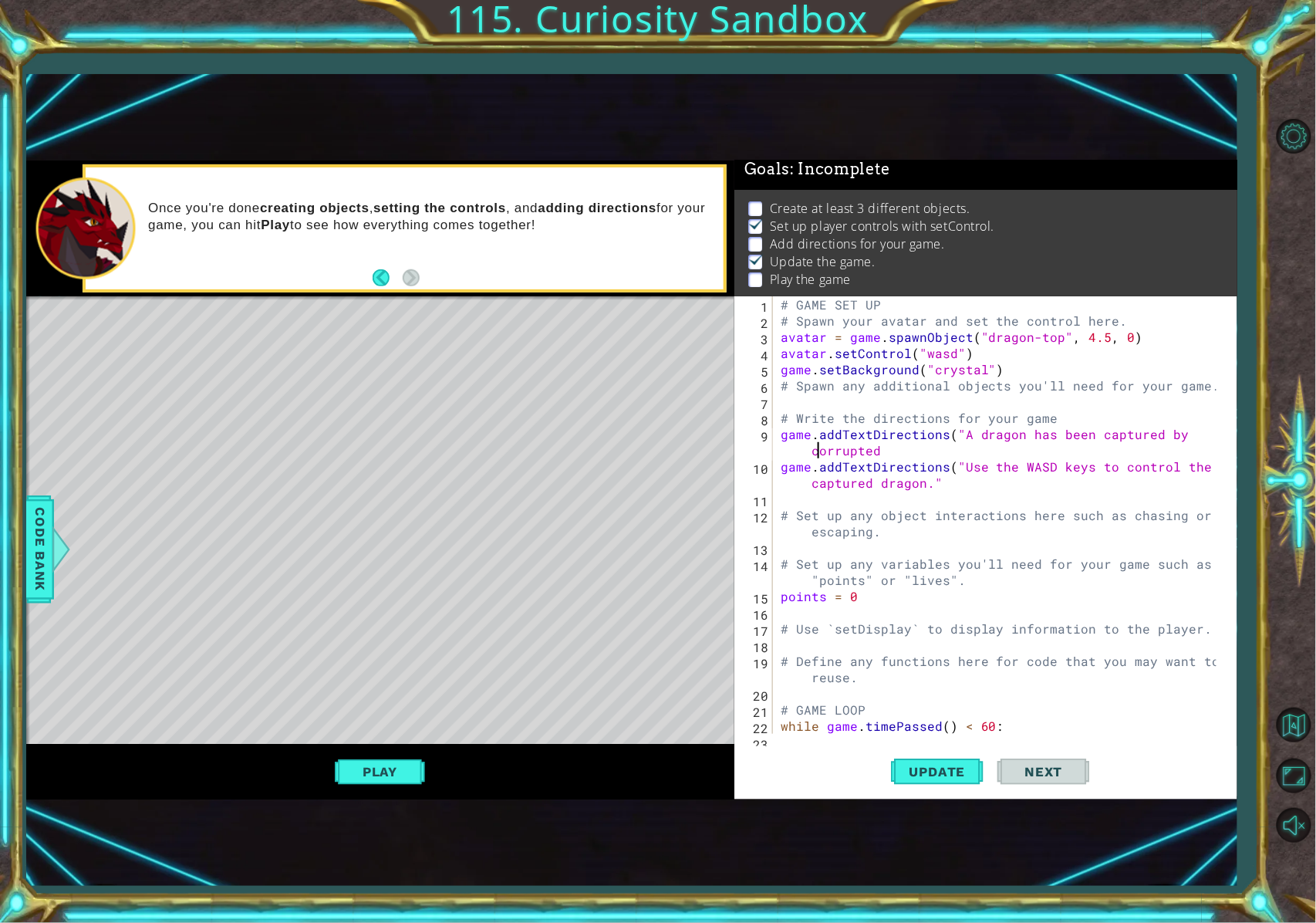
scroll to position [0, 24]
click at [913, 442] on div "# GAME SET UP # Spawn your avatar and set the control here. avatar = game . spa…" at bounding box center [1001, 539] width 448 height 487
click at [876, 448] on div "# GAME SET UP # Spawn your avatar and set the control here. avatar = game . spa…" at bounding box center [1001, 539] width 448 height 487
click at [938, 482] on div "# GAME SET UP # Spawn your avatar and set the control here. avatar = game . spa…" at bounding box center [1001, 539] width 448 height 487
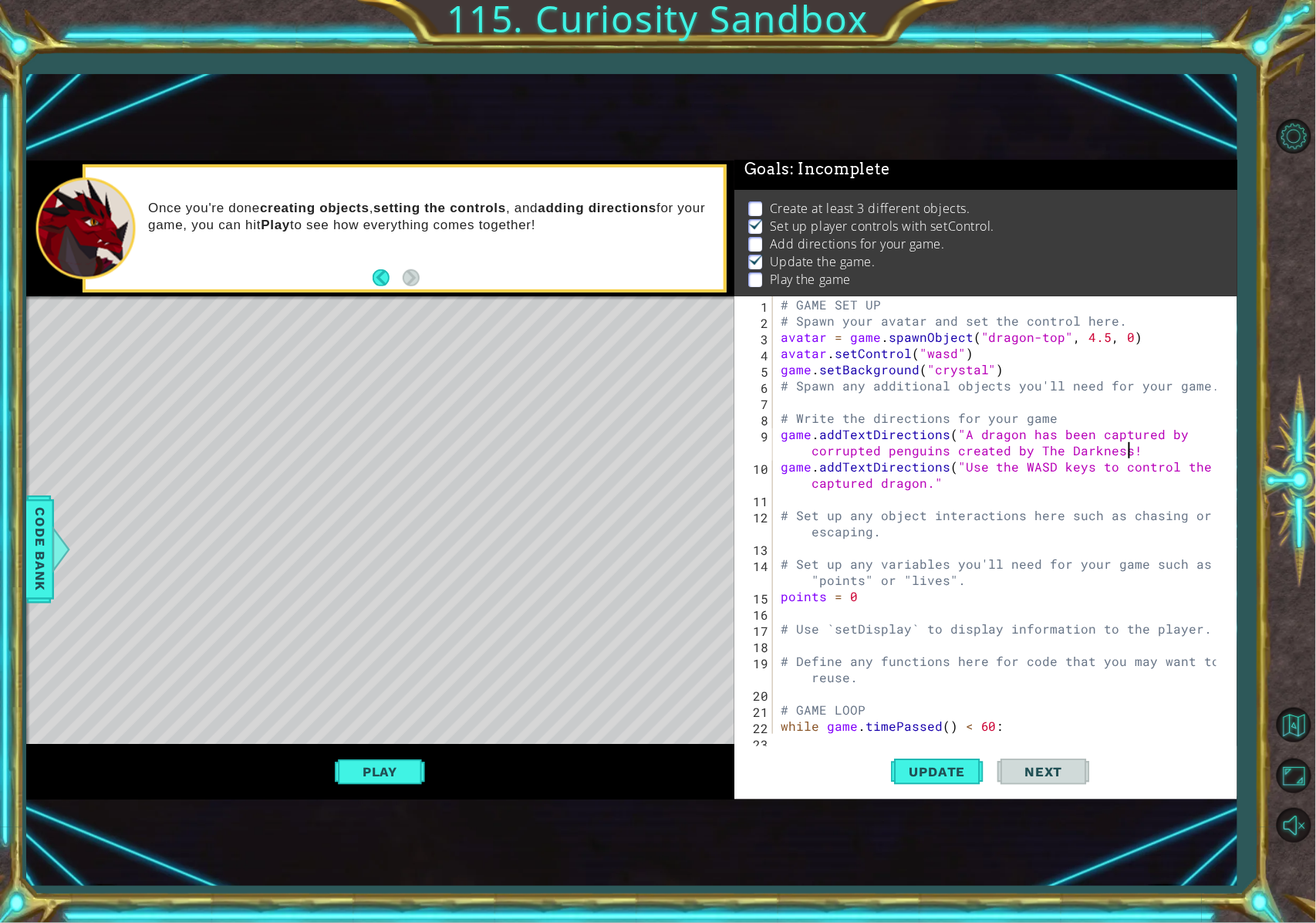
type textarea "game.addTextDirections("Use the WASD keys to control the captured dragon.""
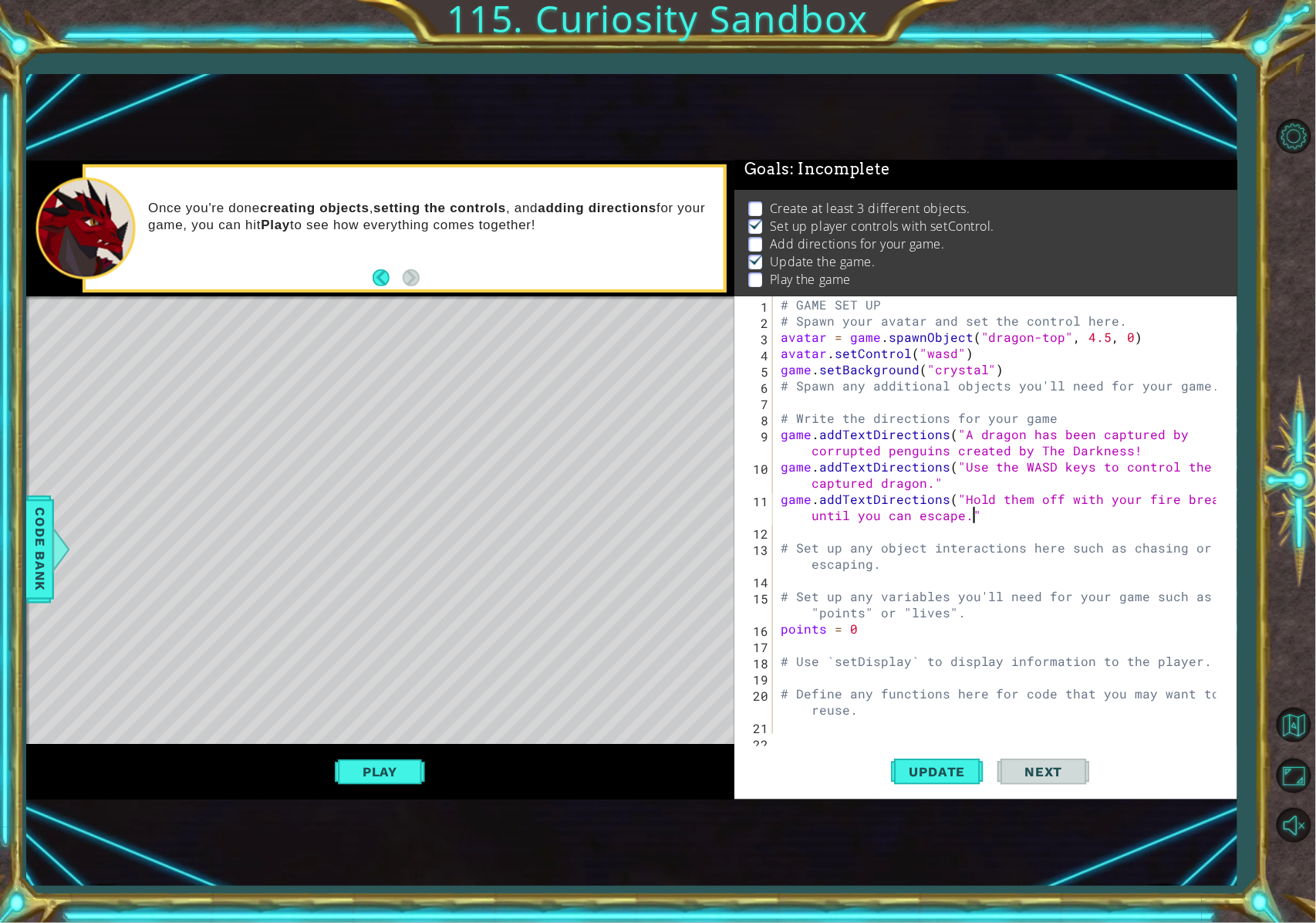
scroll to position [0, 37]
click at [908, 692] on span "Update" at bounding box center [938, 771] width 87 height 15
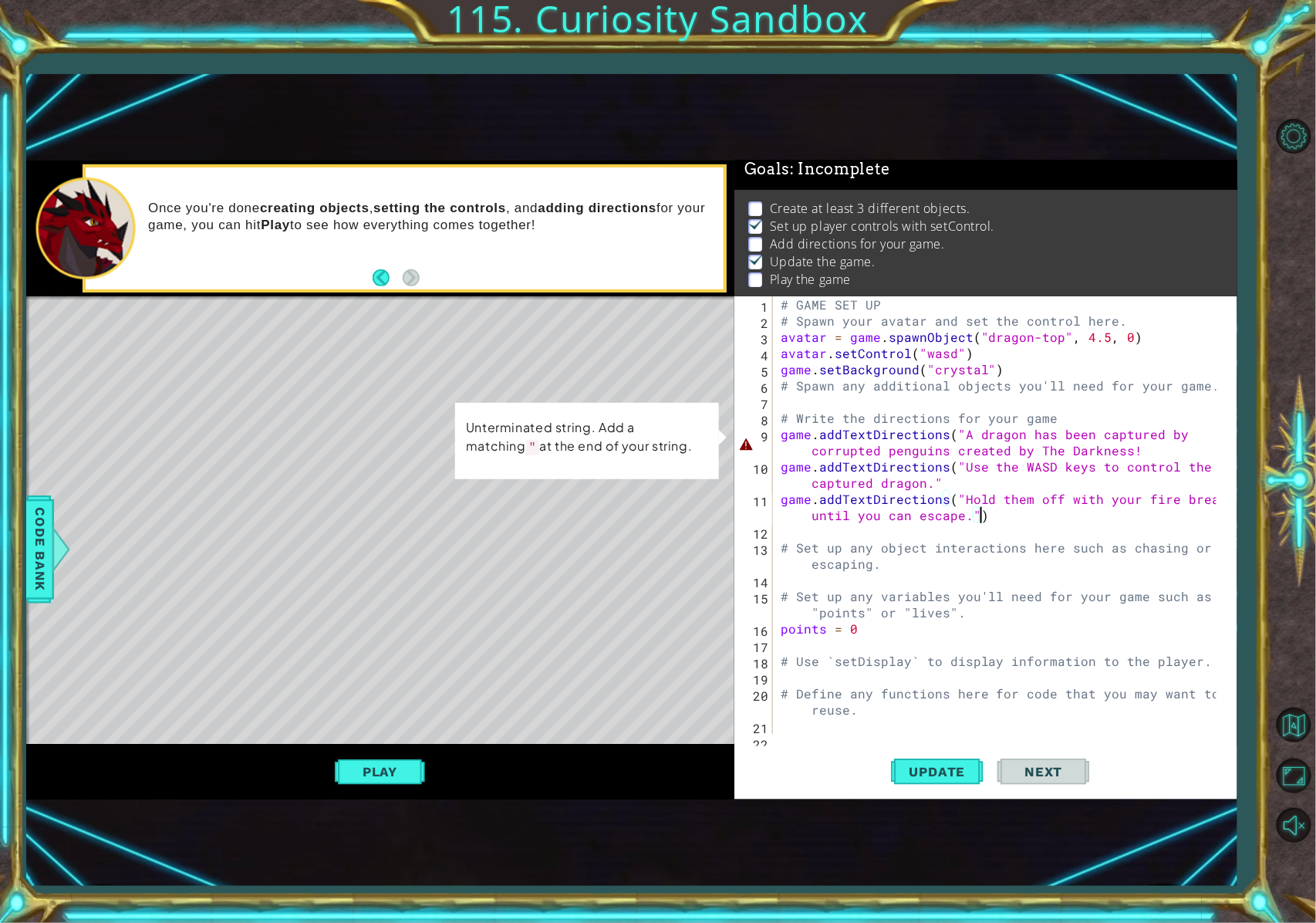
click at [975, 452] on div "# GAME SET UP # Spawn your avatar and set the control here. avatar = game . spa…" at bounding box center [1001, 531] width 448 height 470
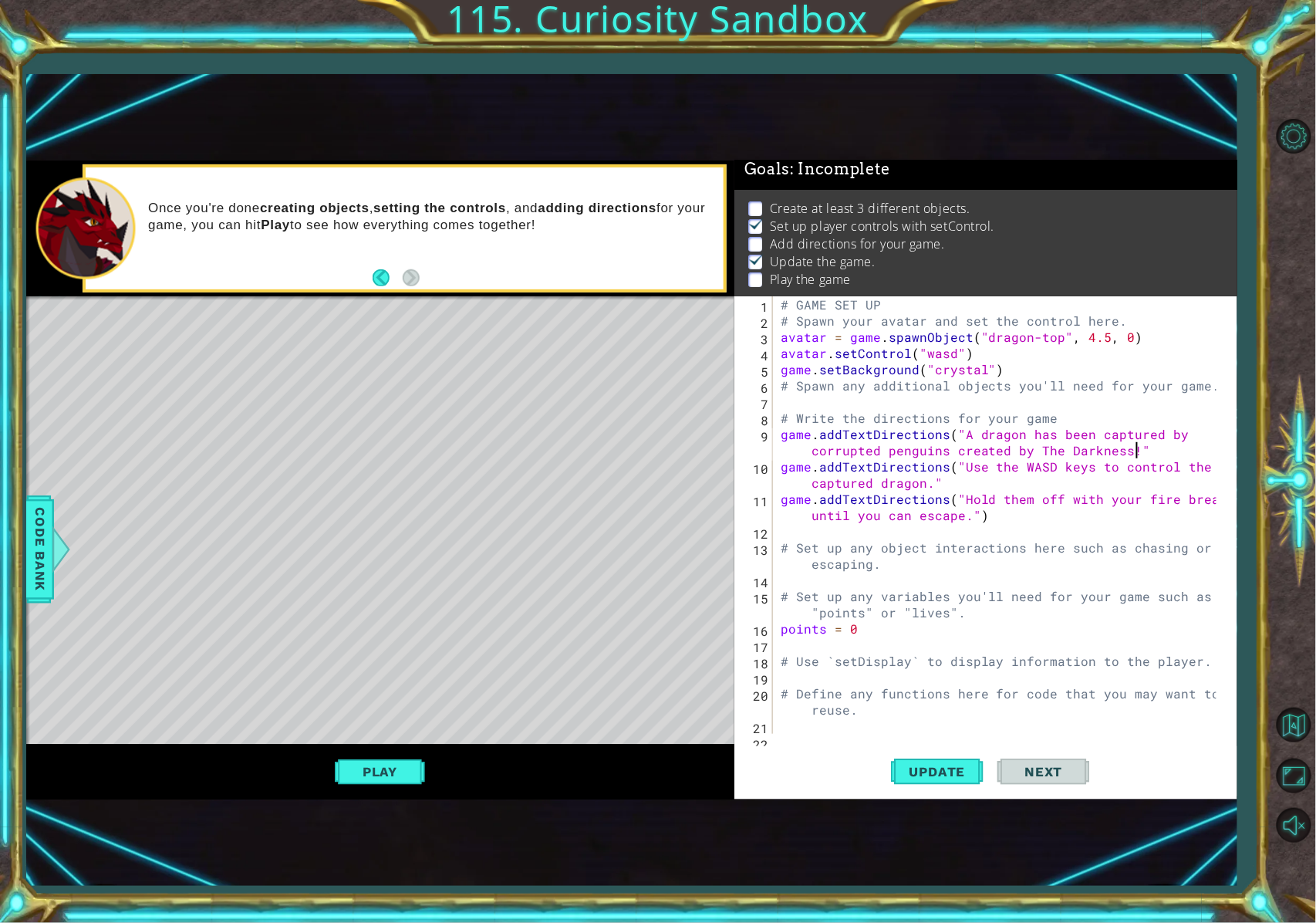
scroll to position [0, 44]
click at [975, 488] on div "# GAME SET UP # Spawn your avatar and set the control here. avatar = game . spa…" at bounding box center [1001, 531] width 448 height 470
click at [910, 692] on button "Update" at bounding box center [937, 771] width 93 height 50
click at [362, 692] on button "Play" at bounding box center [380, 771] width 90 height 29
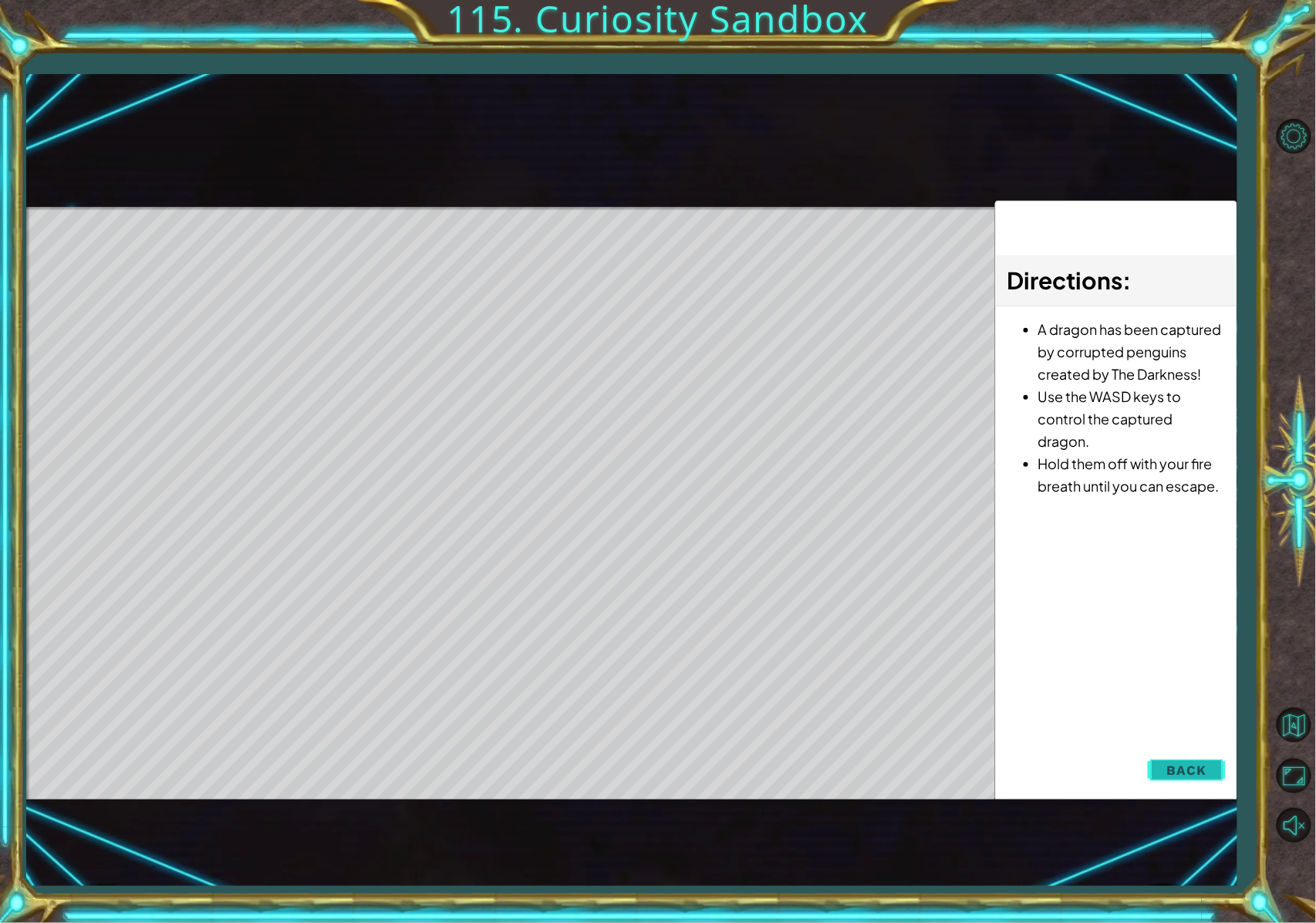
click at [975, 692] on span "Back" at bounding box center [1186, 771] width 39 height 15
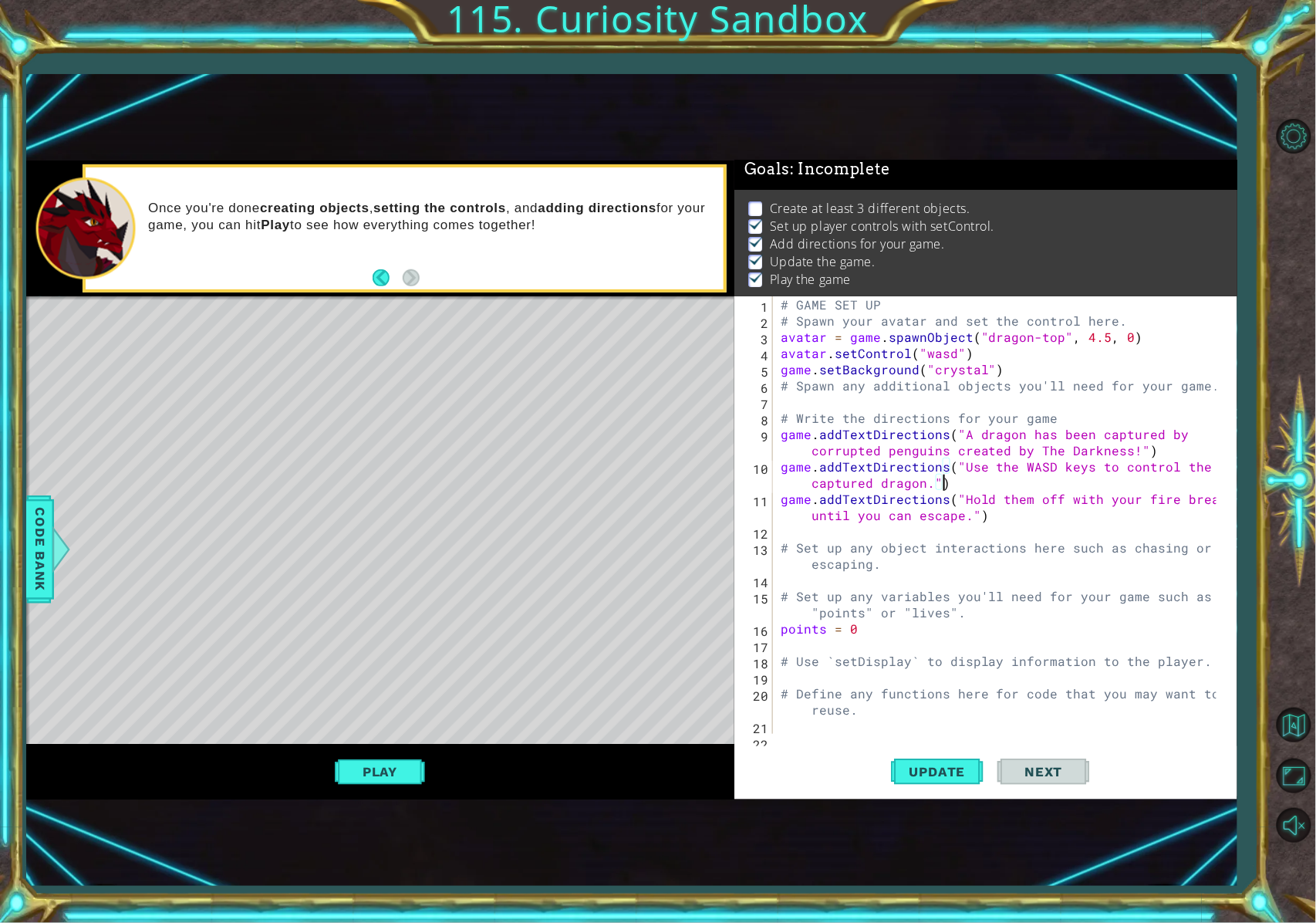
scroll to position [62, 0]
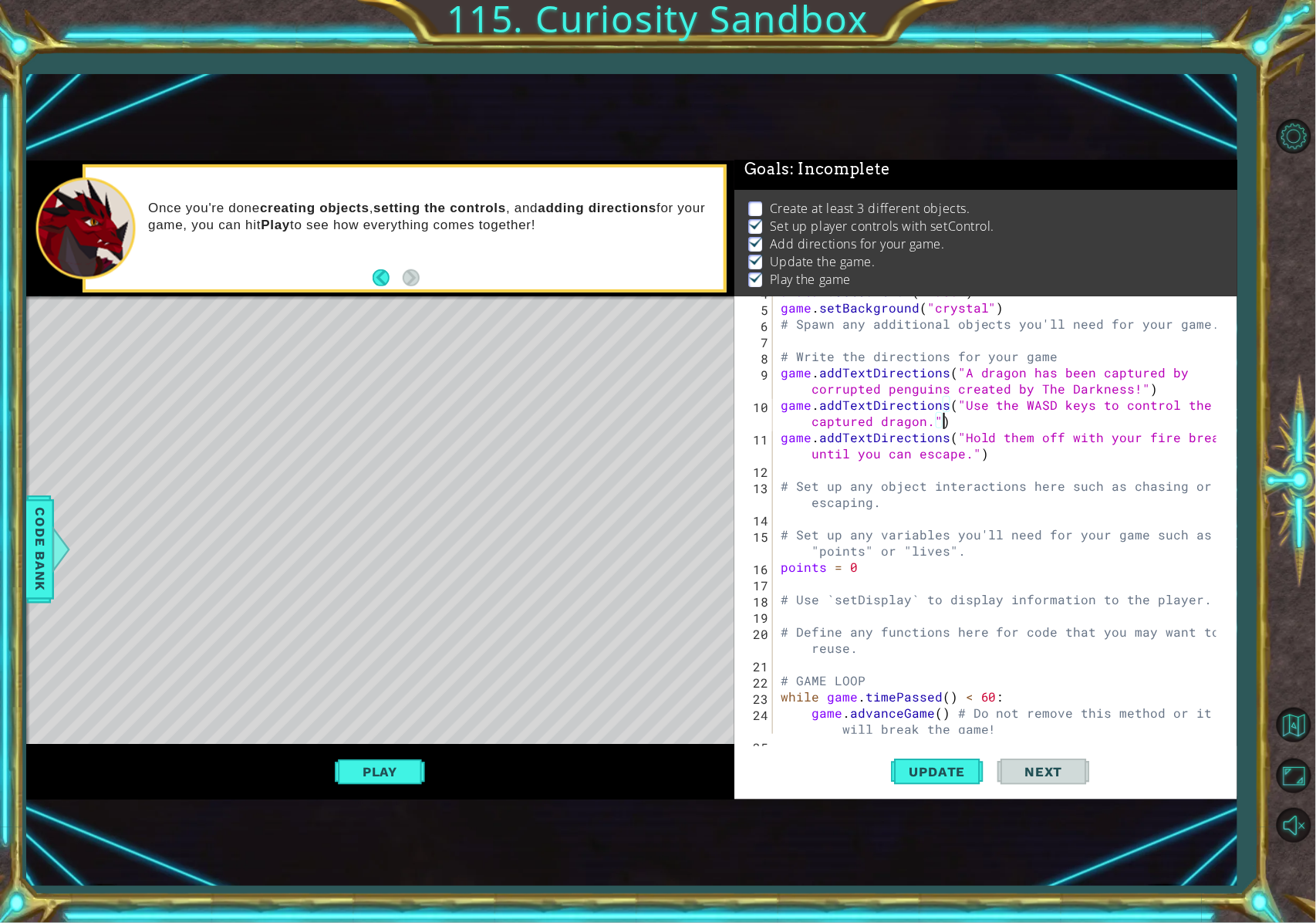
click at [975, 441] on div "avatar . setControl ( "wasd" ) game . setBackground ( "crystal" ) # Spawn any a…" at bounding box center [1001, 526] width 448 height 487
click at [975, 405] on div "avatar . setControl ( "wasd" ) game . setBackground ( "crystal" ) # Spawn any a…" at bounding box center [1001, 526] width 448 height 487
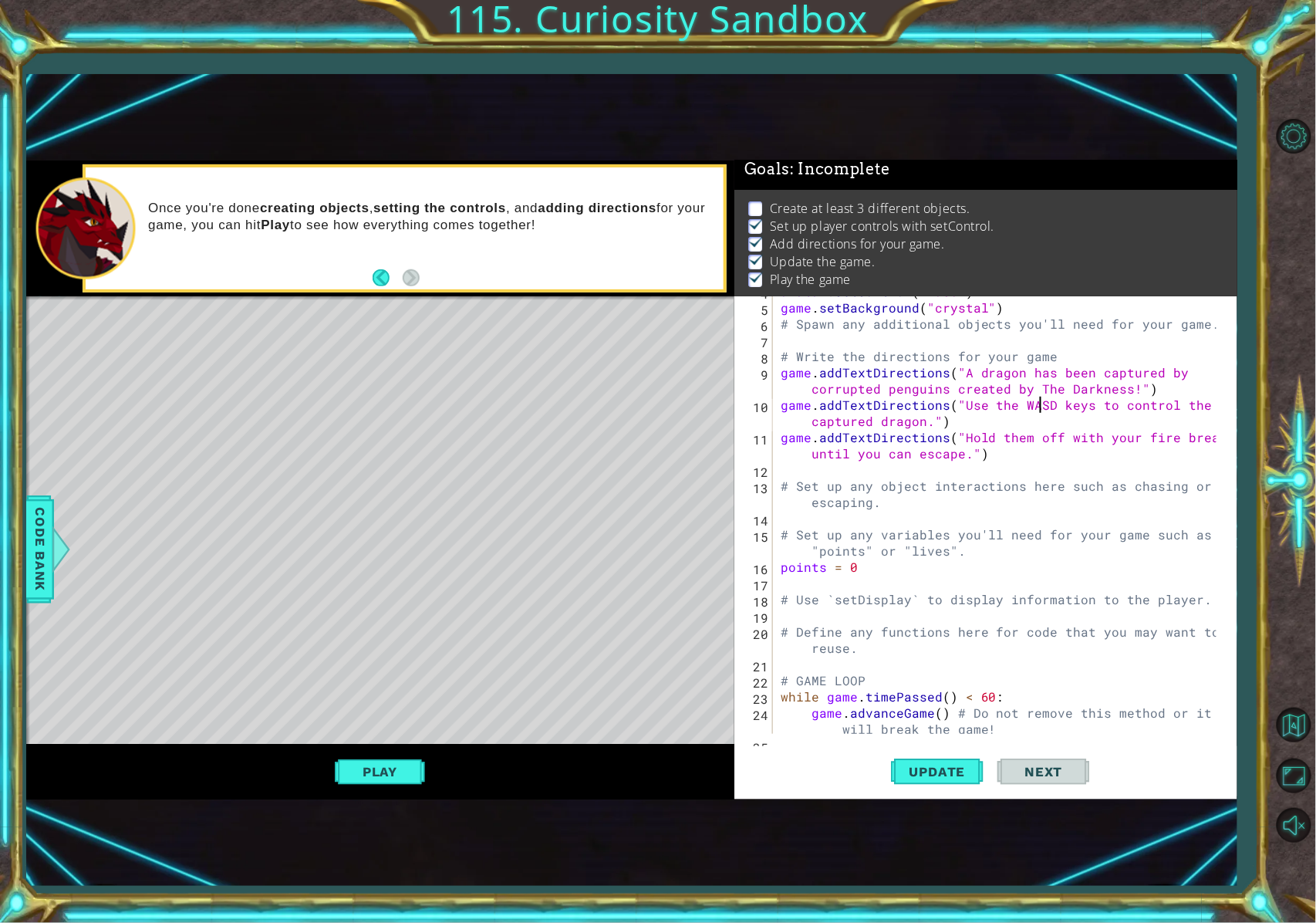
click at [948, 390] on div "avatar . setControl ( "wasd" ) game . setBackground ( "crystal" ) # Spawn any a…" at bounding box center [1001, 526] width 448 height 487
click at [951, 393] on div "avatar . setControl ( "wasd" ) game . setBackground ( "crystal" ) # Spawn any a…" at bounding box center [1001, 526] width 448 height 487
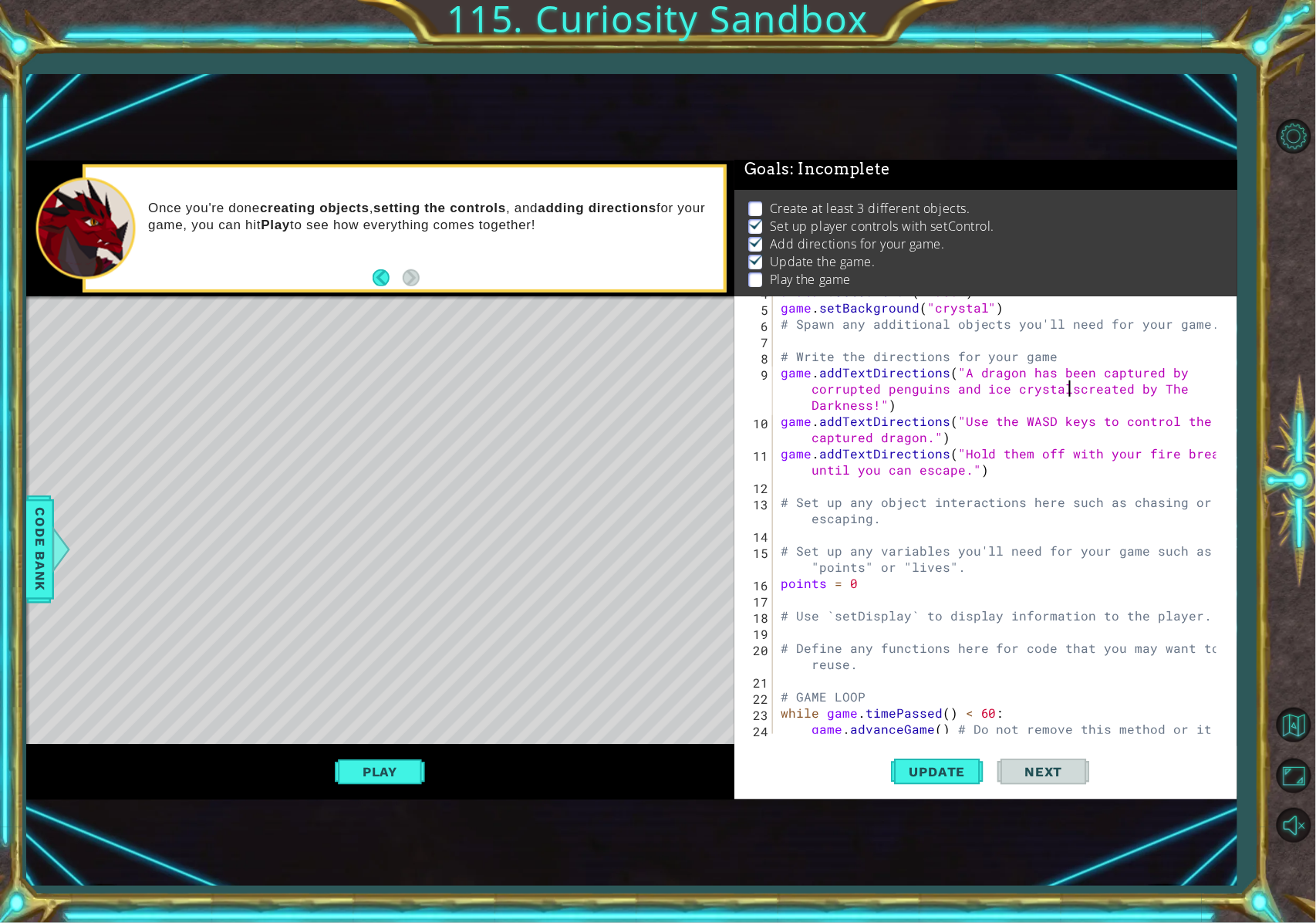
scroll to position [0, 42]
type textarea "game.addTextDirections("A dragon has been captured by corrupted penguins and ic…"
click at [933, 692] on span "Update" at bounding box center [938, 771] width 87 height 15
click at [414, 692] on button "Play" at bounding box center [380, 771] width 90 height 29
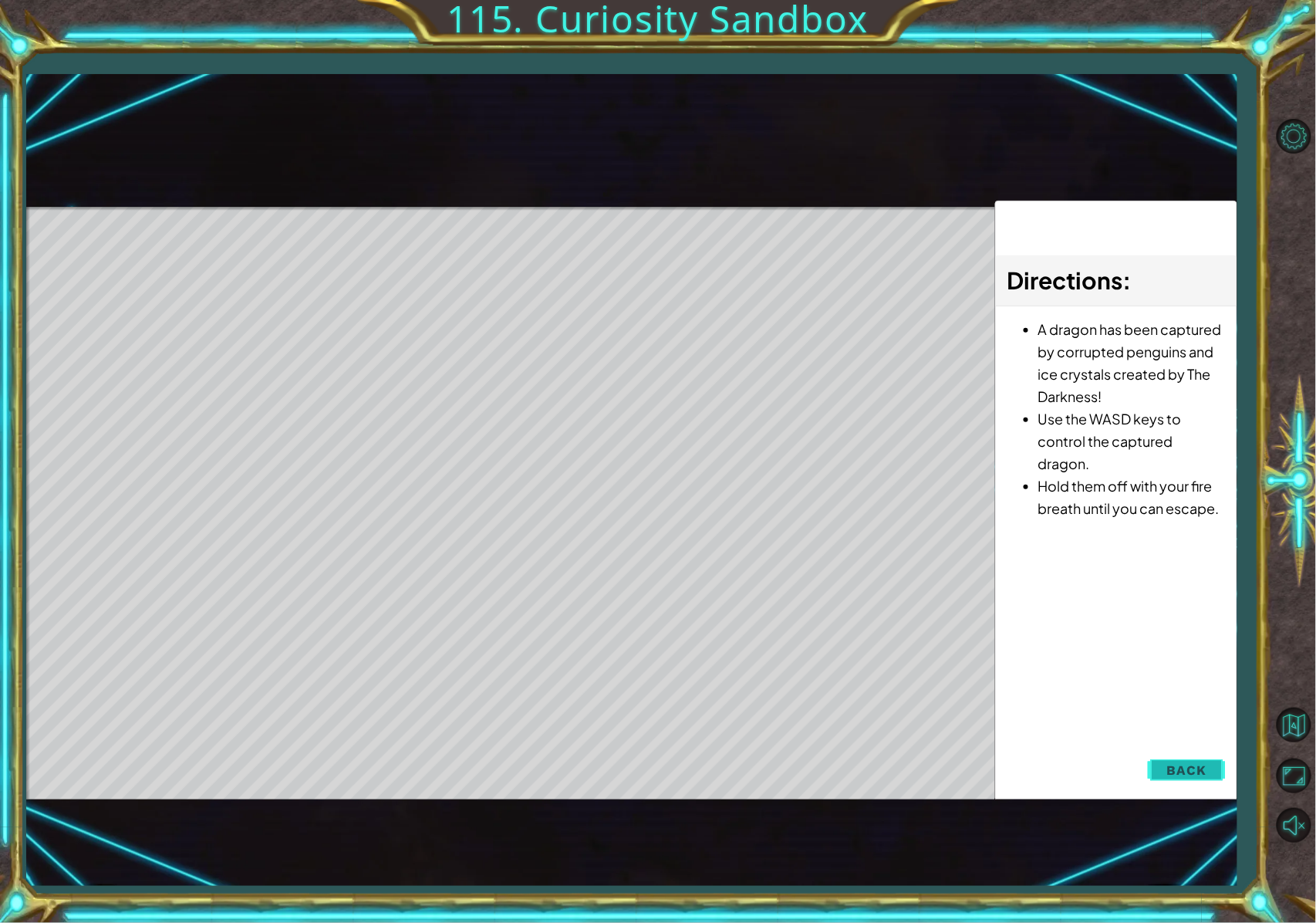
click at [975, 692] on span "Back" at bounding box center [1186, 771] width 39 height 15
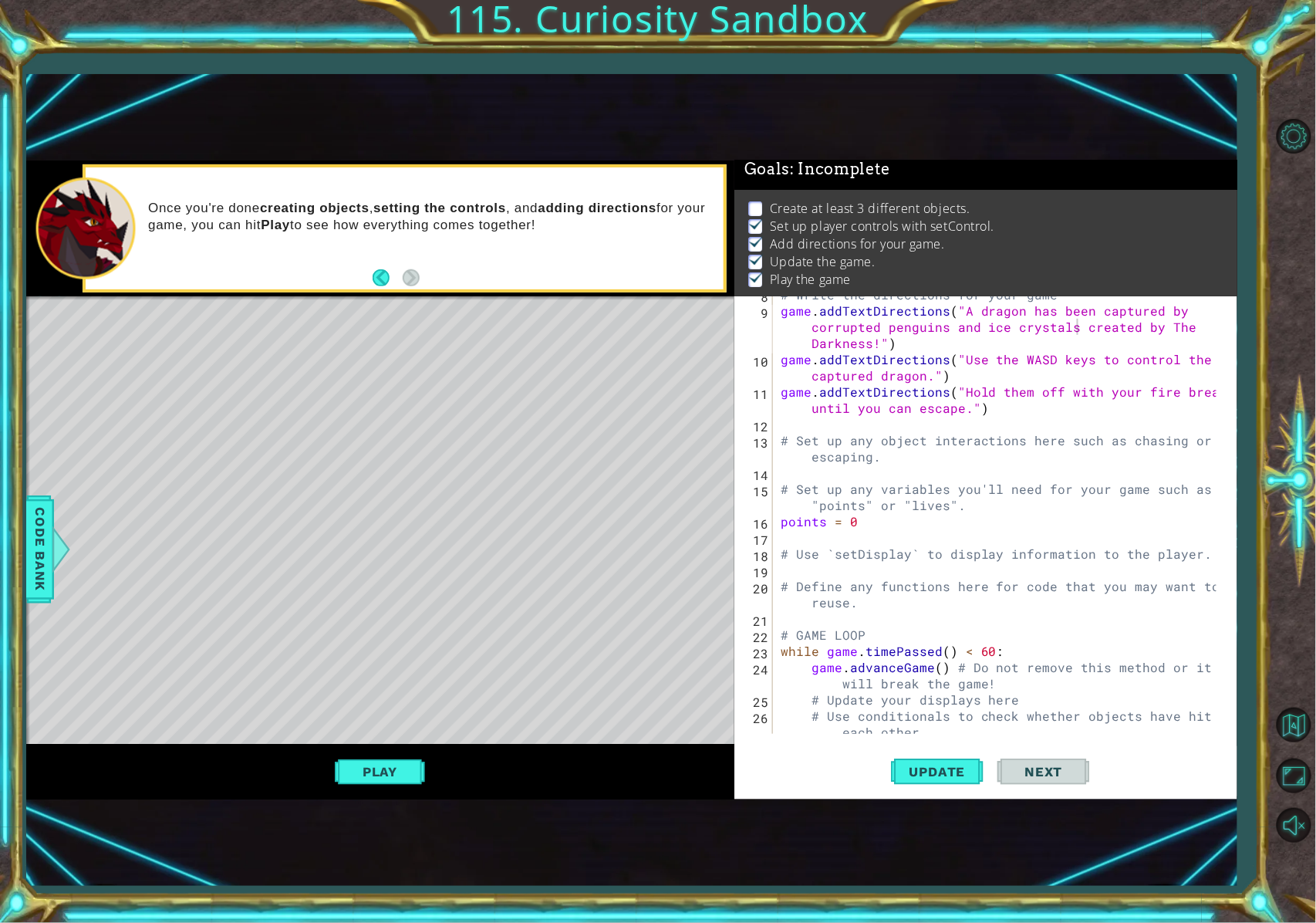
scroll to position [123, 0]
click at [812, 470] on div "# Write the directions for your game game . addTextDirections ( "A dragon has b…" at bounding box center [1001, 529] width 448 height 487
click at [56, 529] on div at bounding box center [60, 549] width 19 height 46
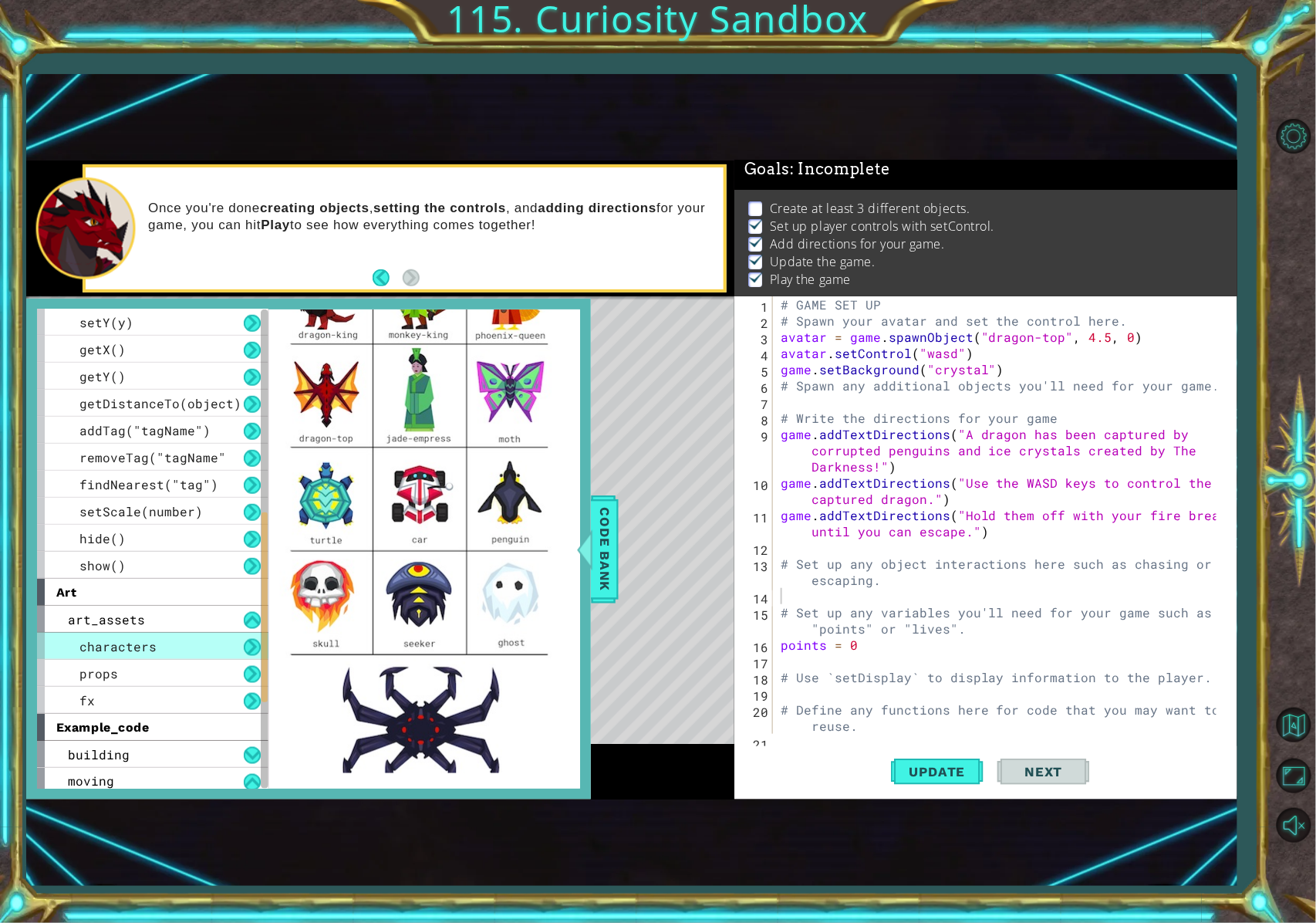
click at [802, 399] on div "# GAME SET UP # Spawn your avatar and set the control here. avatar = game . spa…" at bounding box center [1001, 531] width 448 height 470
click at [171, 477] on span "findNearest("tag")" at bounding box center [149, 484] width 139 height 16
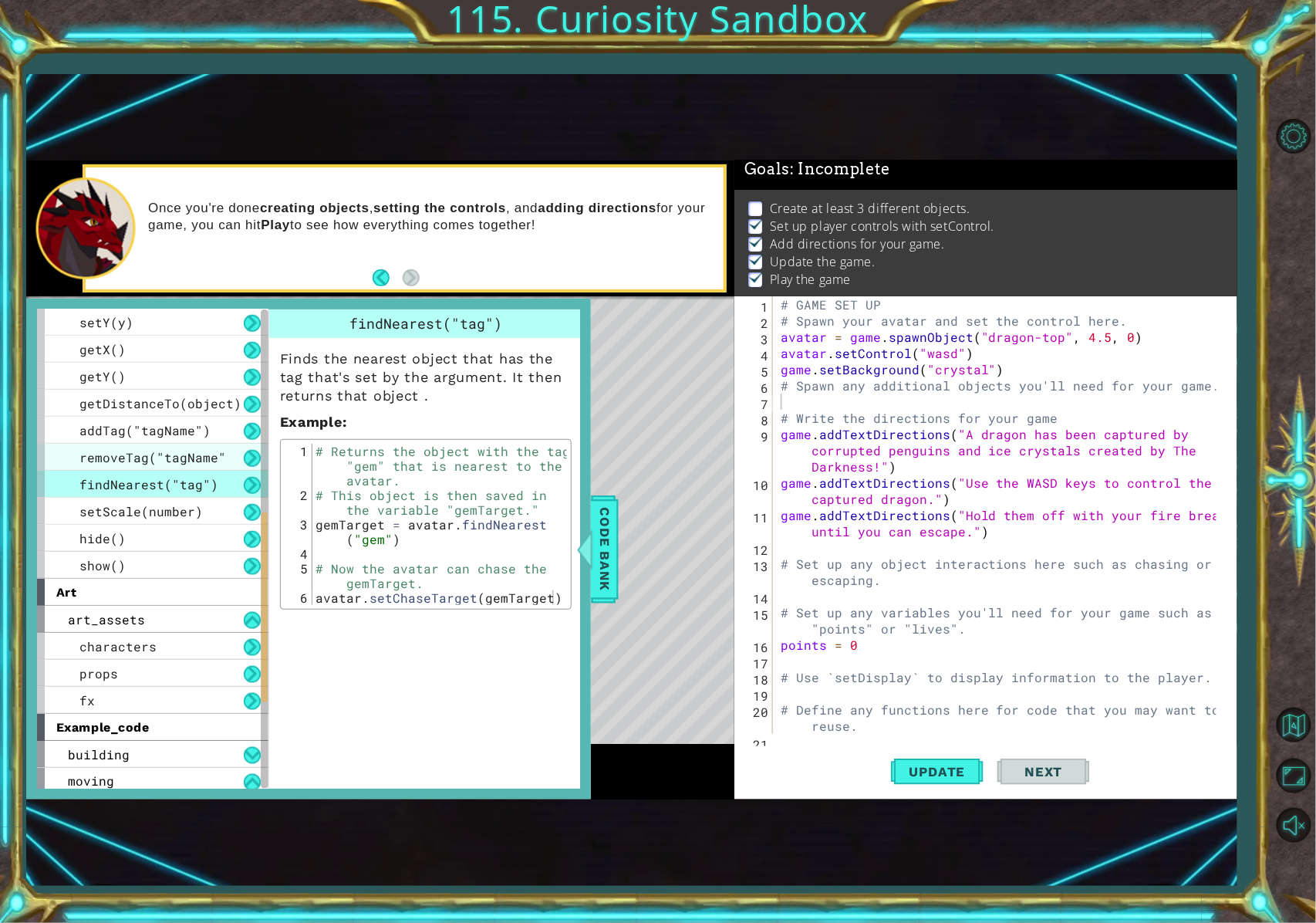
click at [194, 458] on span "removeTag("tagName"" at bounding box center [152, 456] width 147 height 16
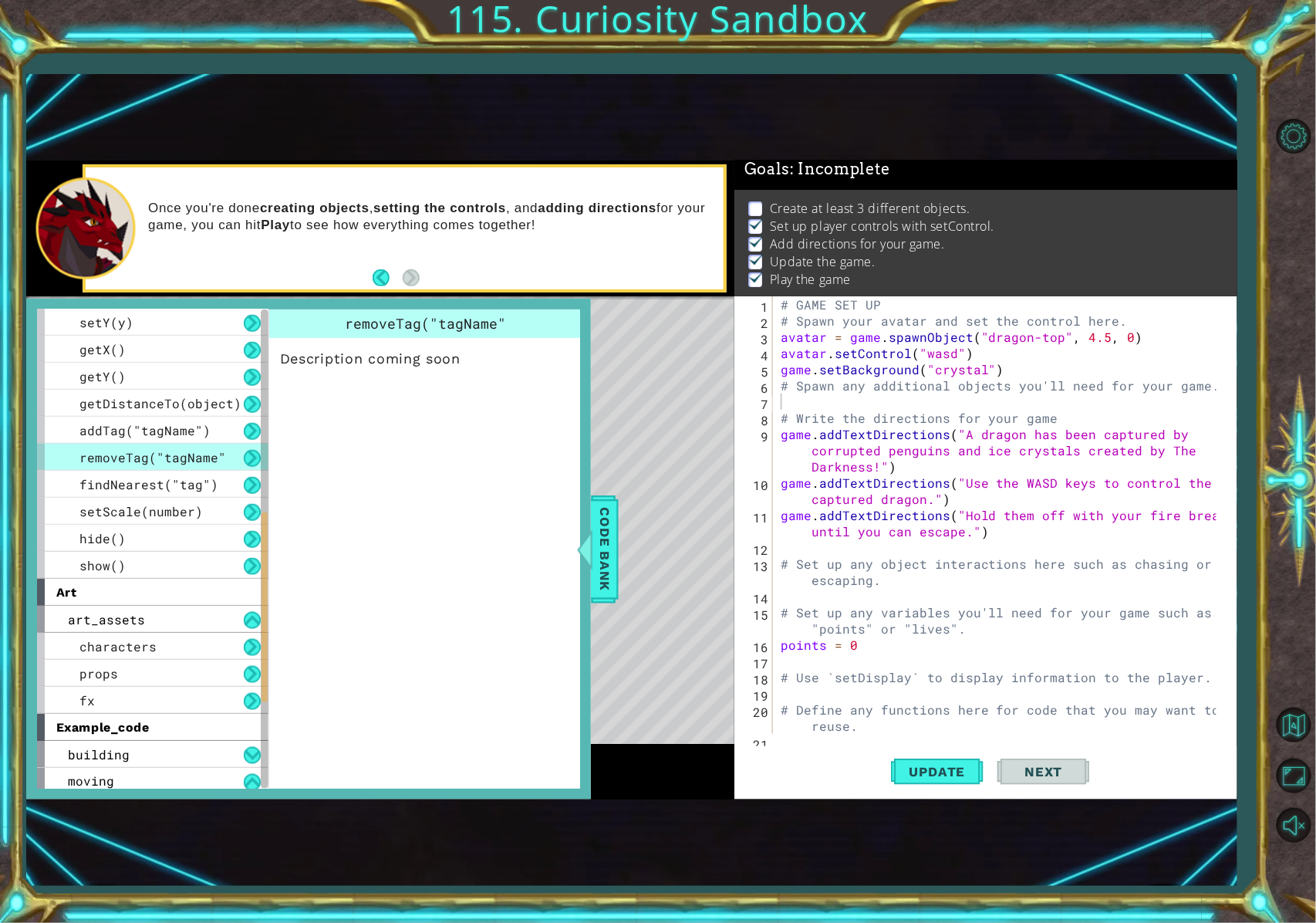
click at [205, 451] on span "removeTag("tagName"" at bounding box center [152, 456] width 147 height 16
click at [207, 446] on div "removeTag("tagName"" at bounding box center [152, 457] width 231 height 27
click at [208, 440] on div "addTag("tagName")" at bounding box center [152, 431] width 231 height 27
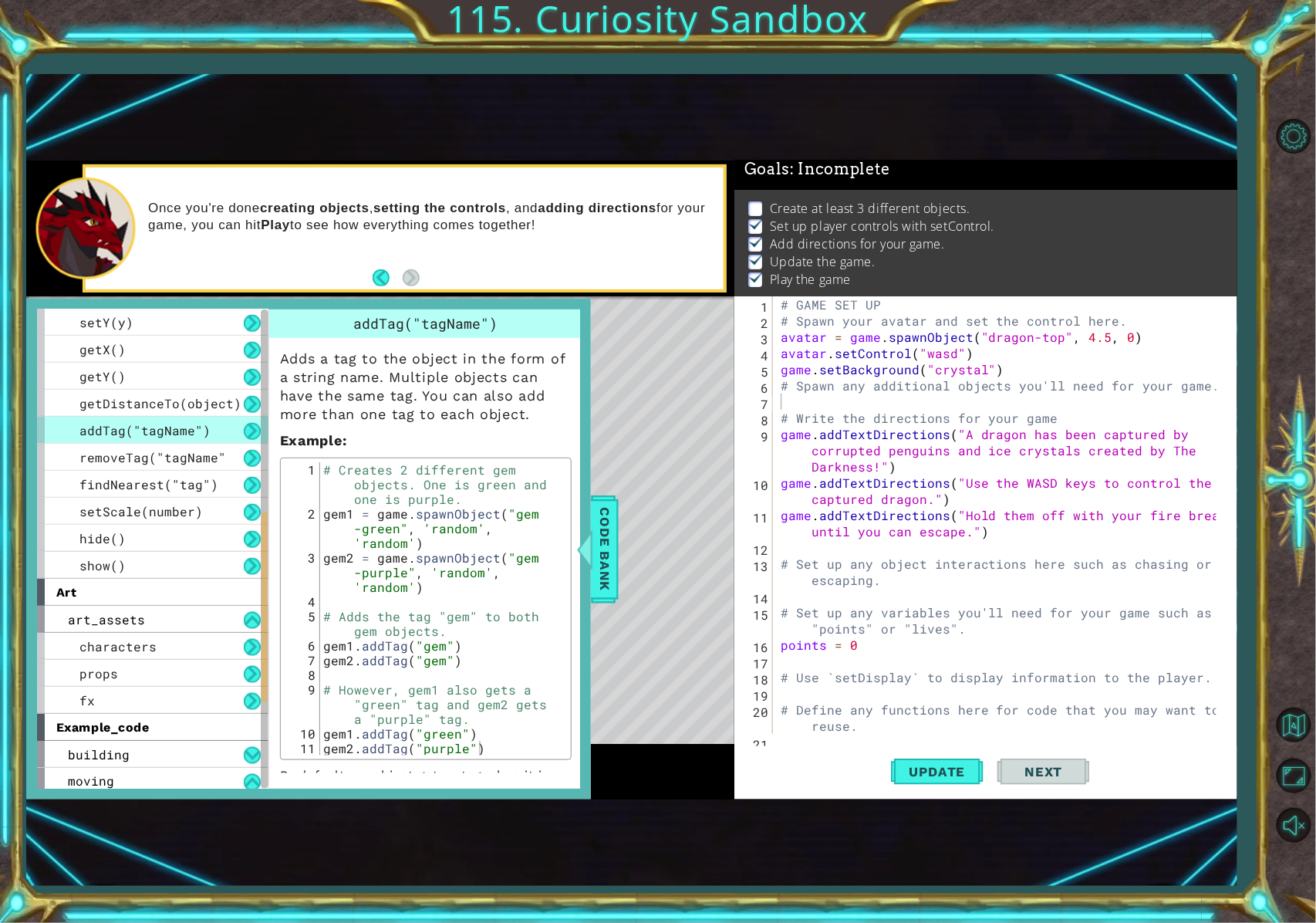
scroll to position [309, 0]
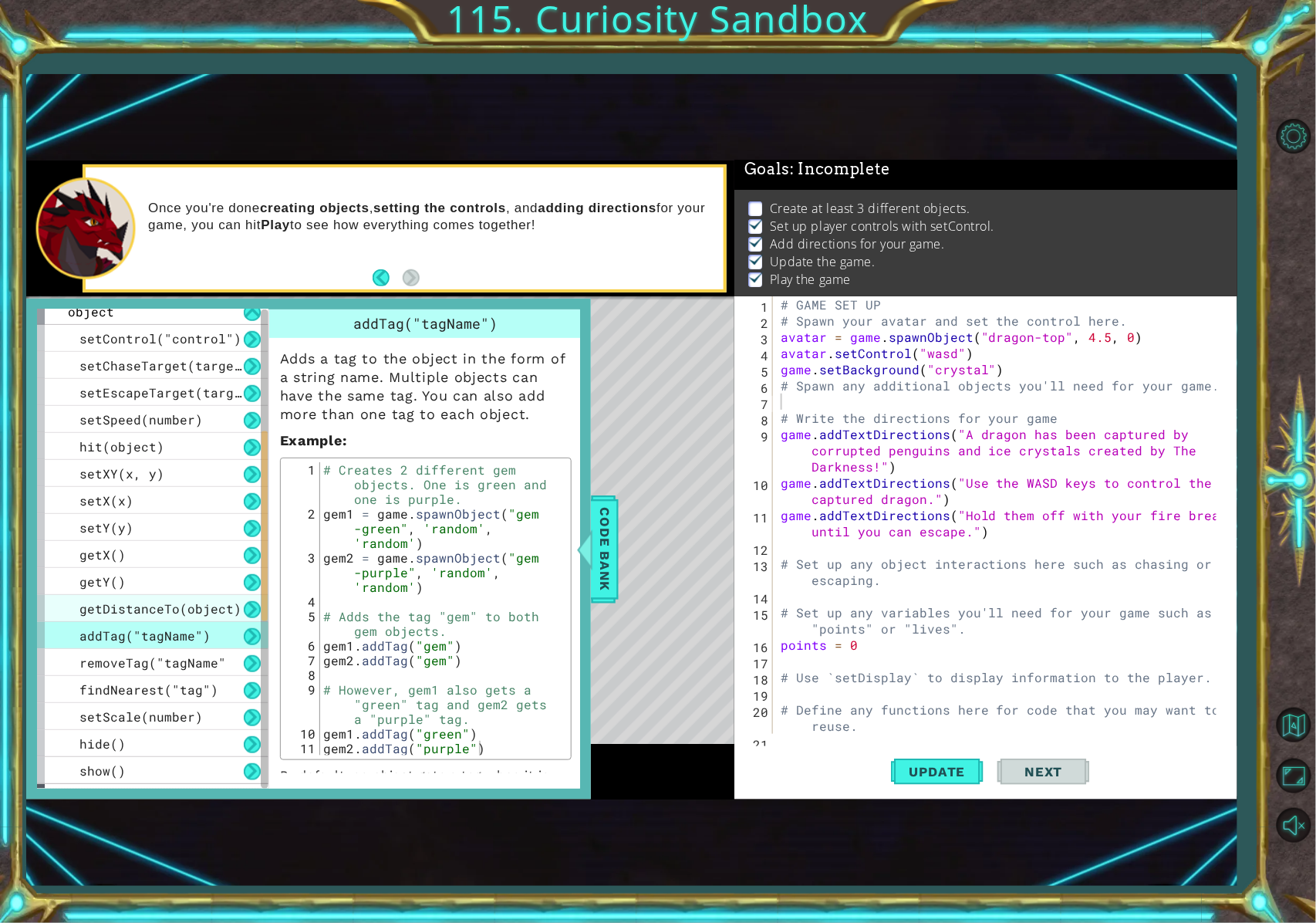
click at [187, 606] on span "getDistanceTo(object)" at bounding box center [161, 608] width 162 height 16
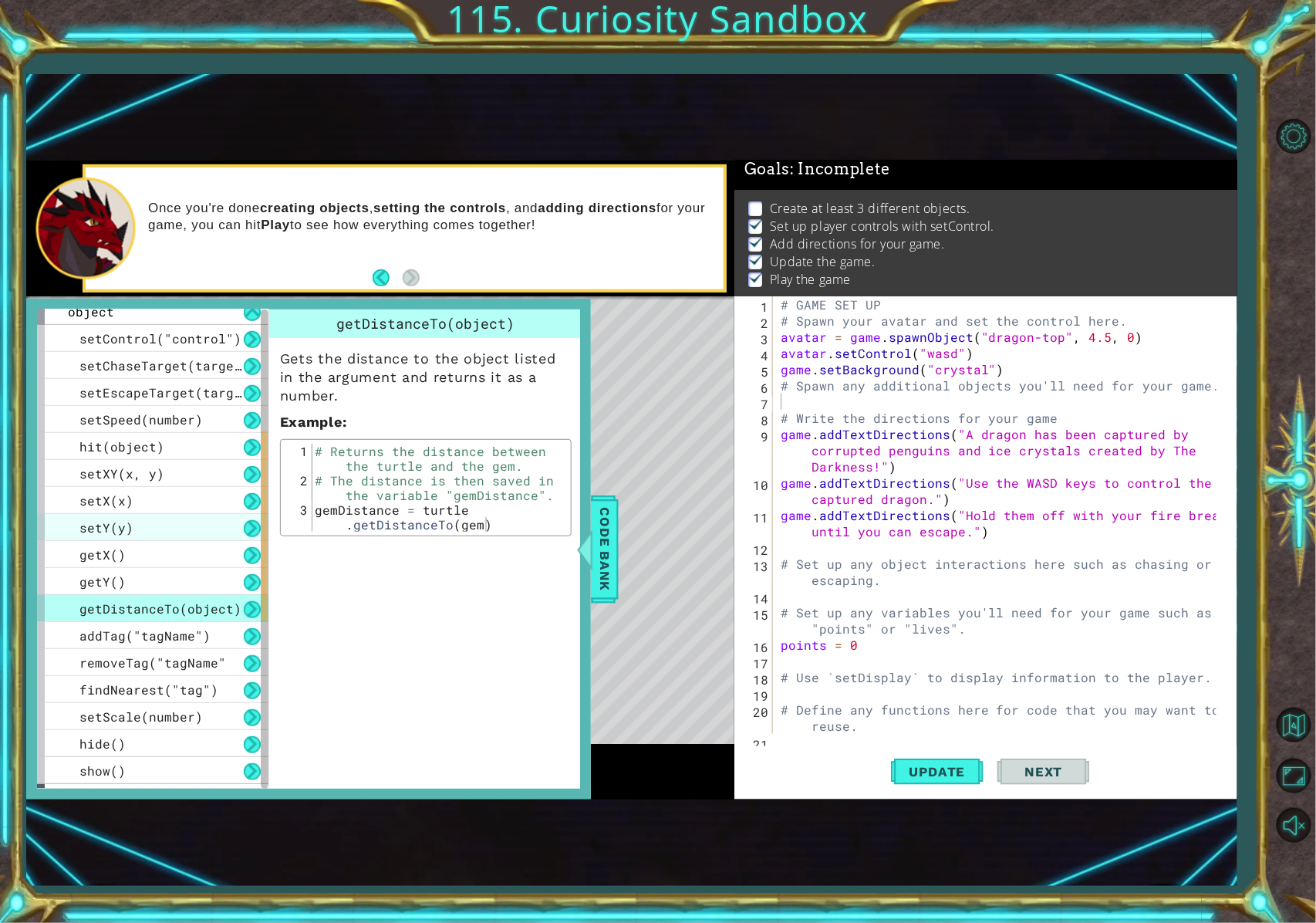
click at [157, 528] on div "setY(y)" at bounding box center [152, 528] width 231 height 27
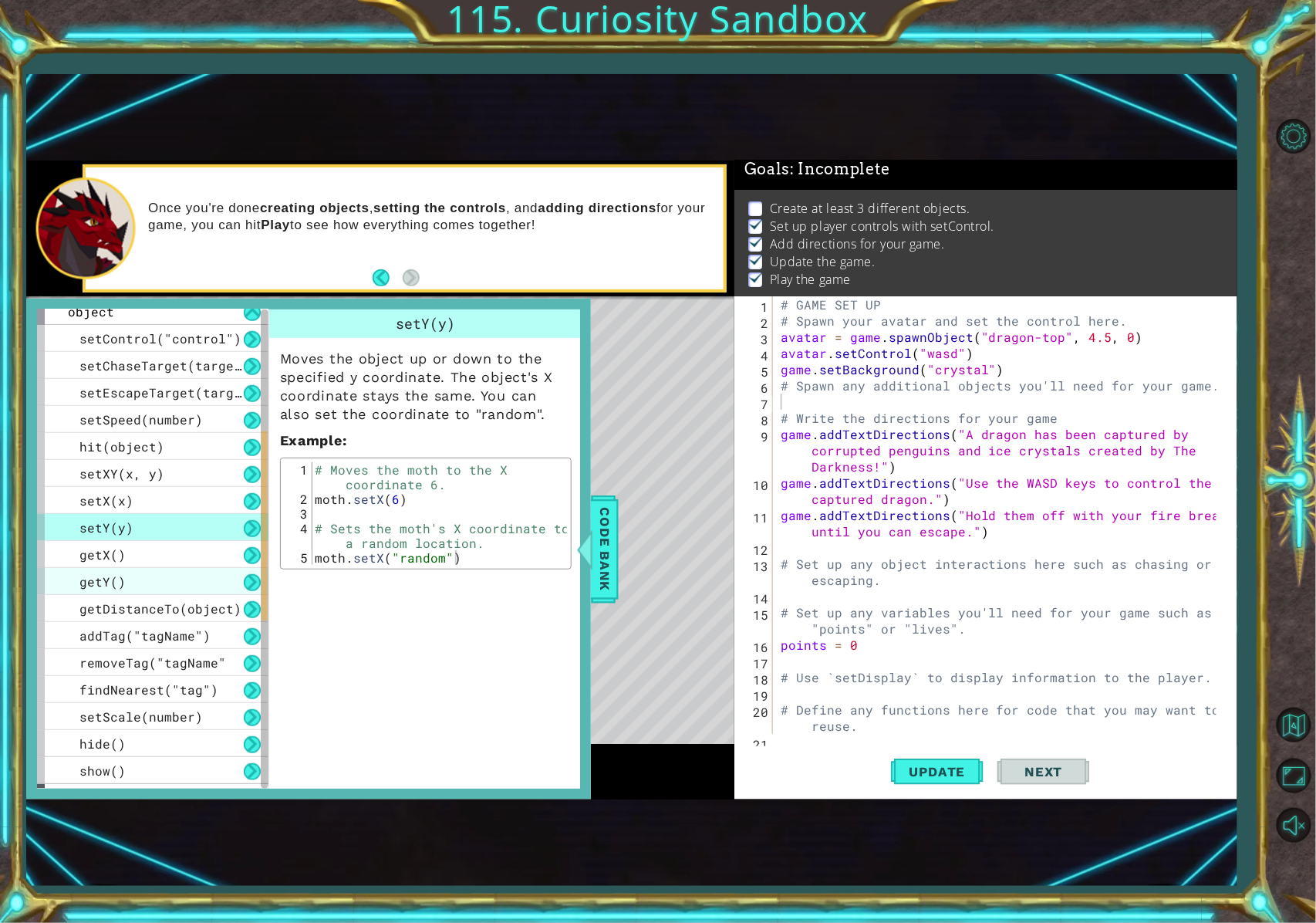
click at [186, 568] on div "getY()" at bounding box center [152, 581] width 231 height 27
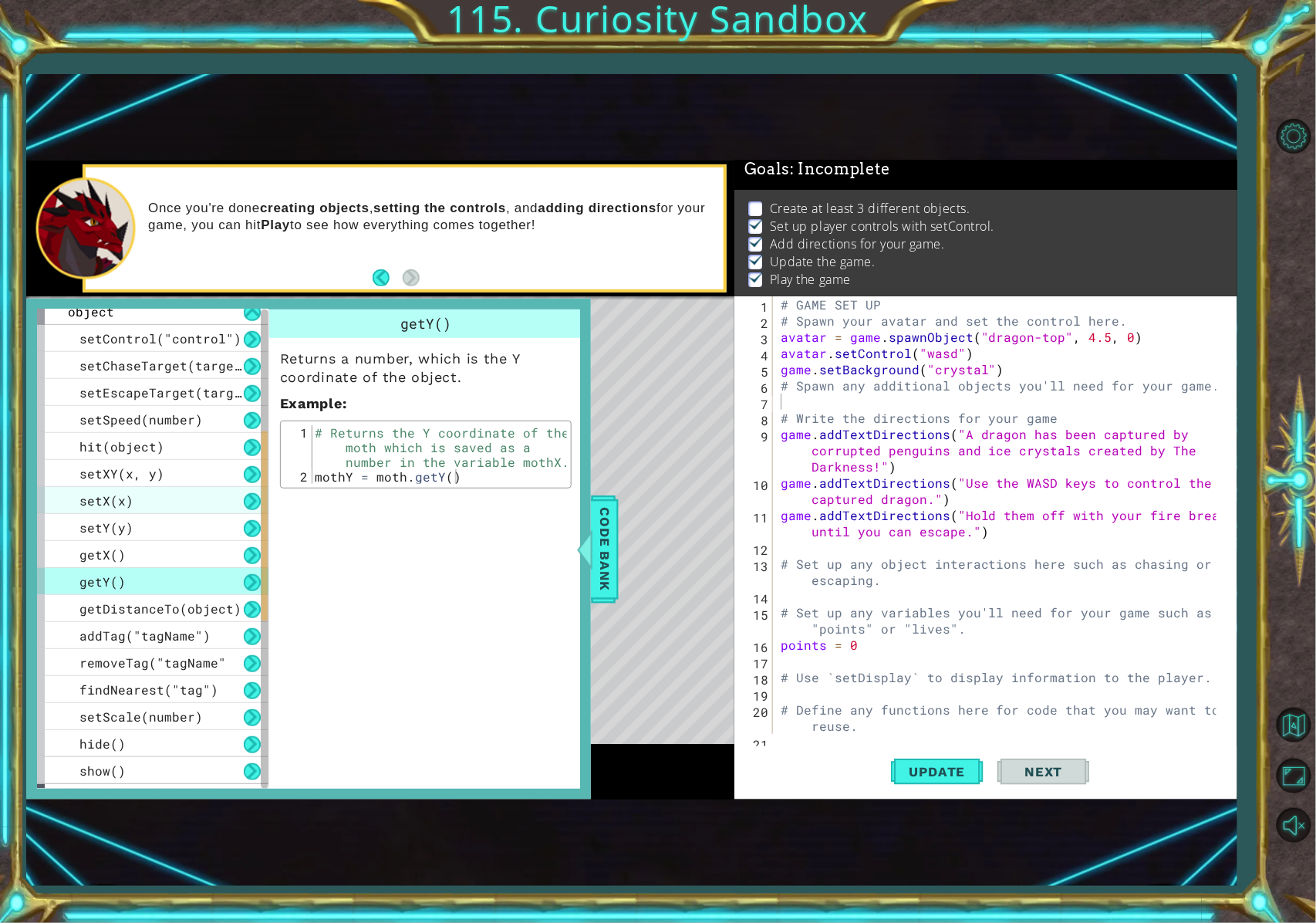
click at [172, 504] on div "setX(x)" at bounding box center [152, 501] width 231 height 27
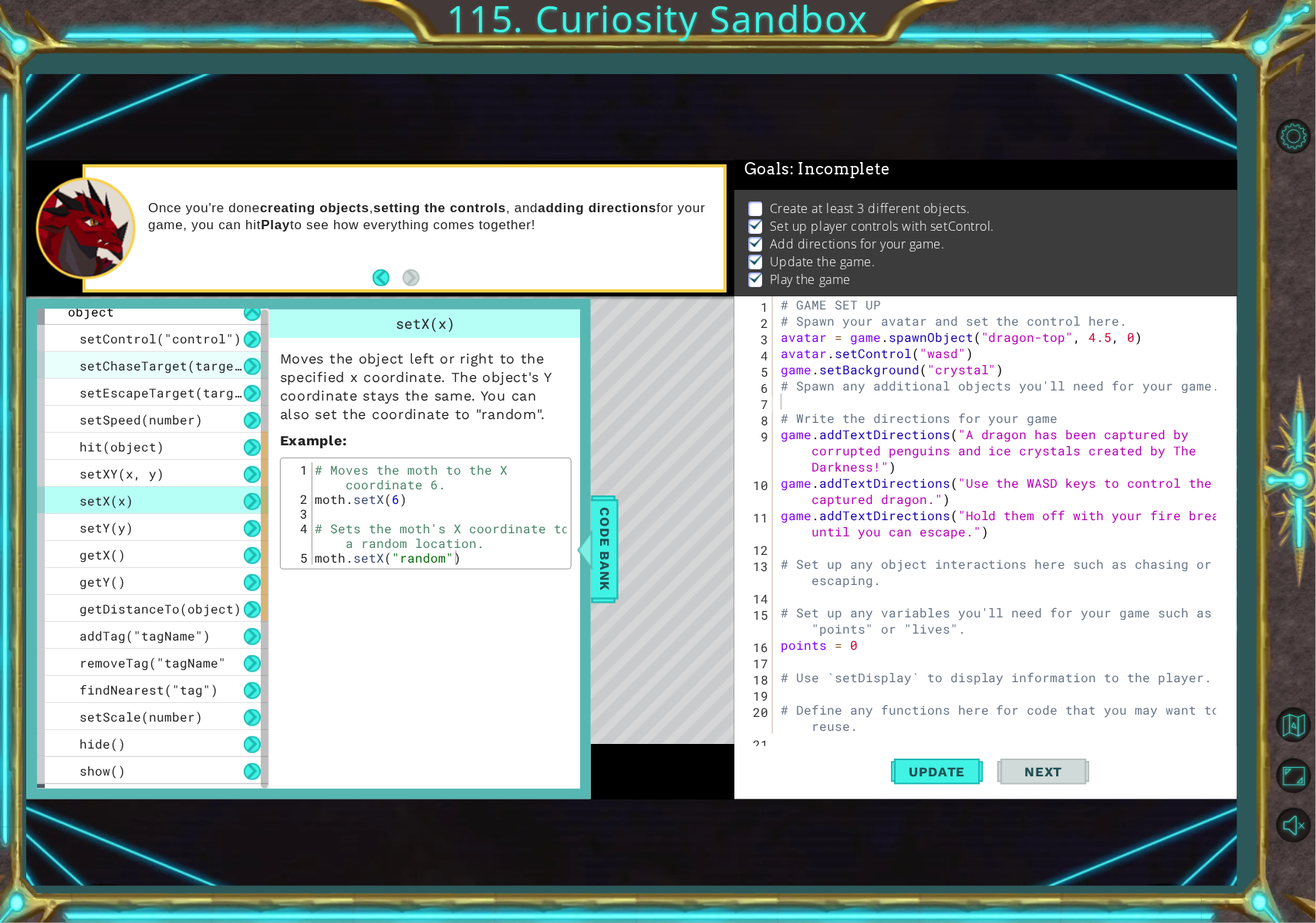
drag, startPoint x: 172, startPoint y: 446, endPoint x: 212, endPoint y: 363, distance: 92.1
click at [179, 437] on div "hit(object)" at bounding box center [152, 446] width 231 height 27
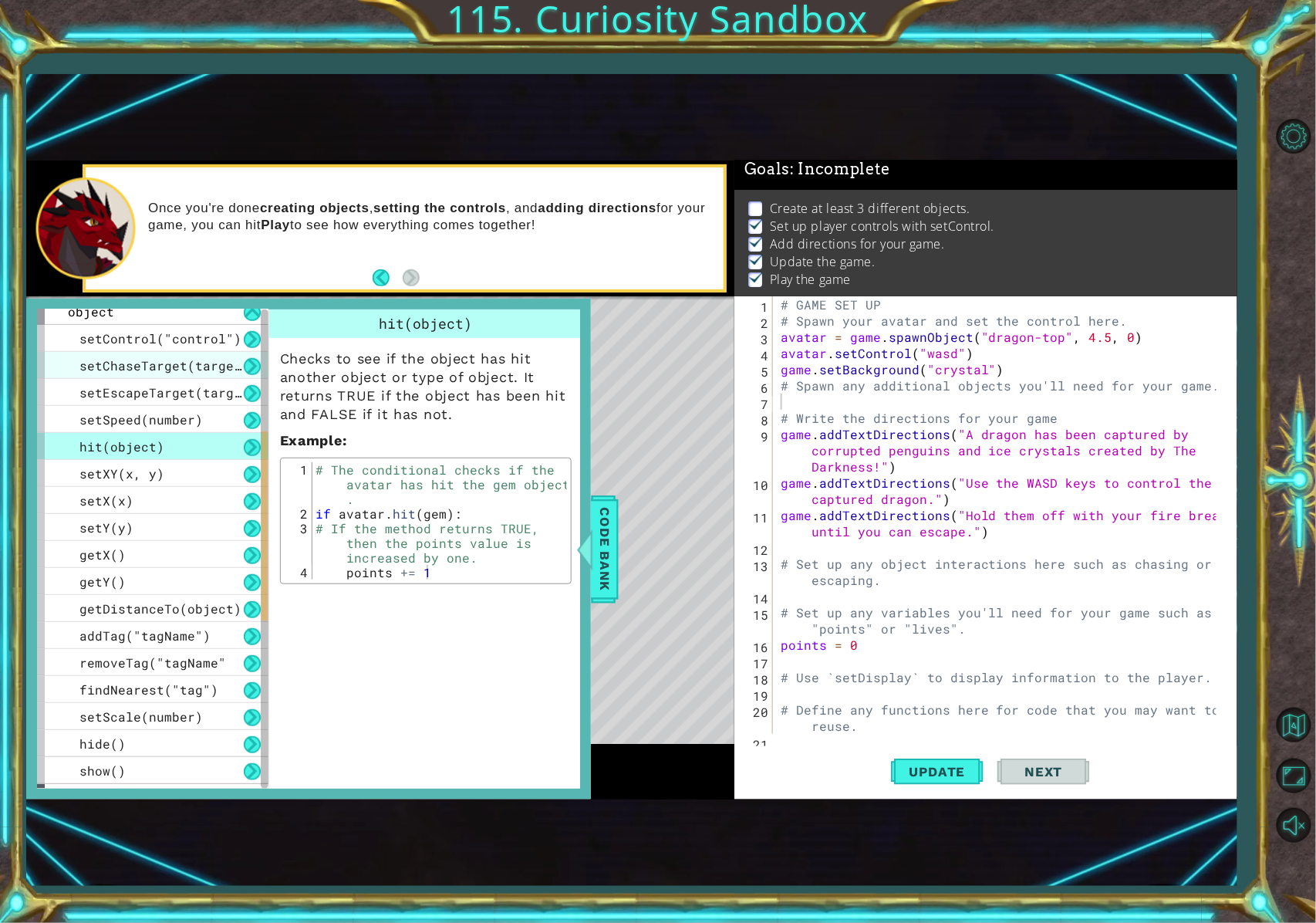
click at [212, 363] on span "setChaseTarget(target)" at bounding box center [164, 365] width 170 height 16
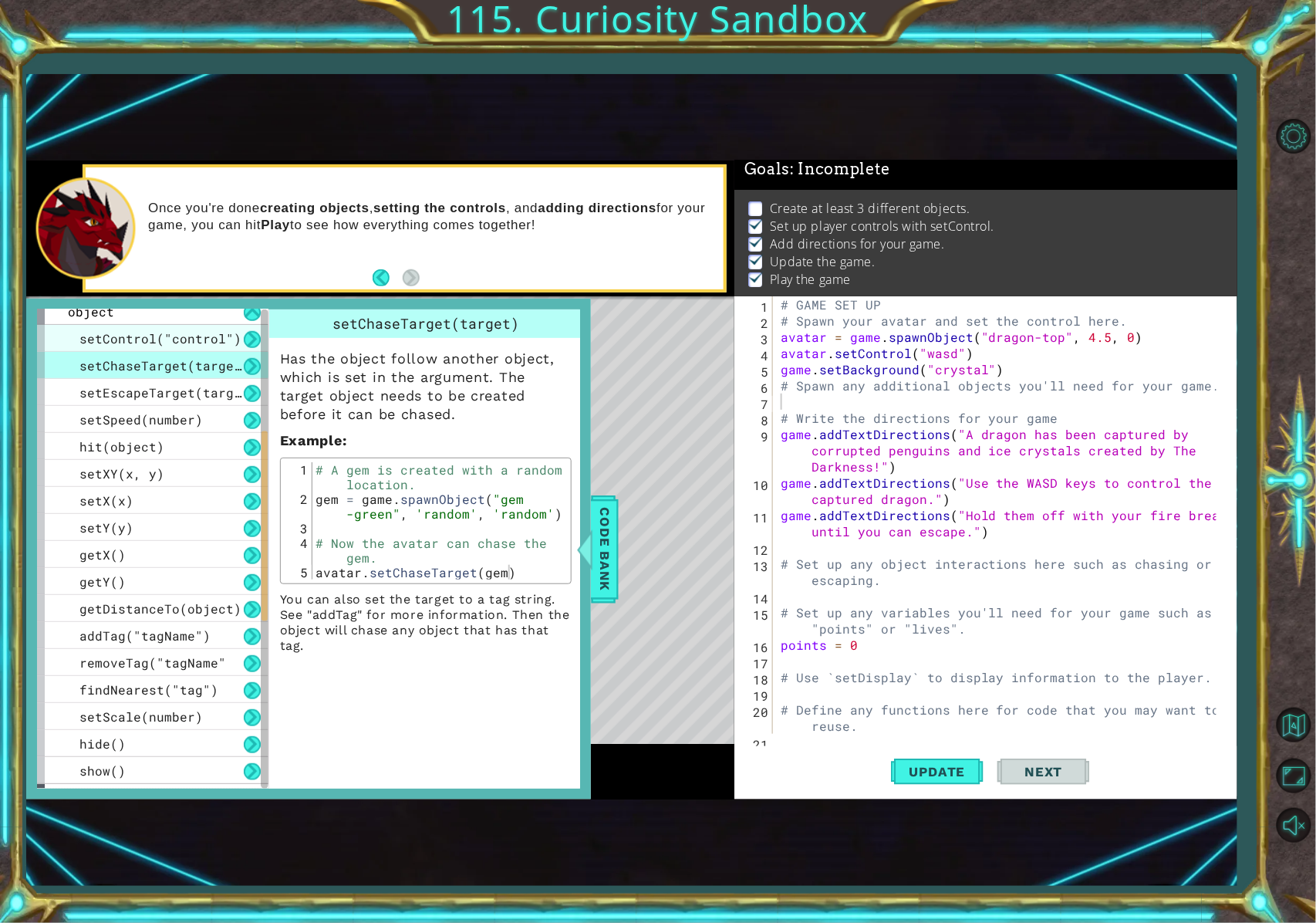
click at [212, 335] on span "setControl("control")" at bounding box center [161, 338] width 162 height 16
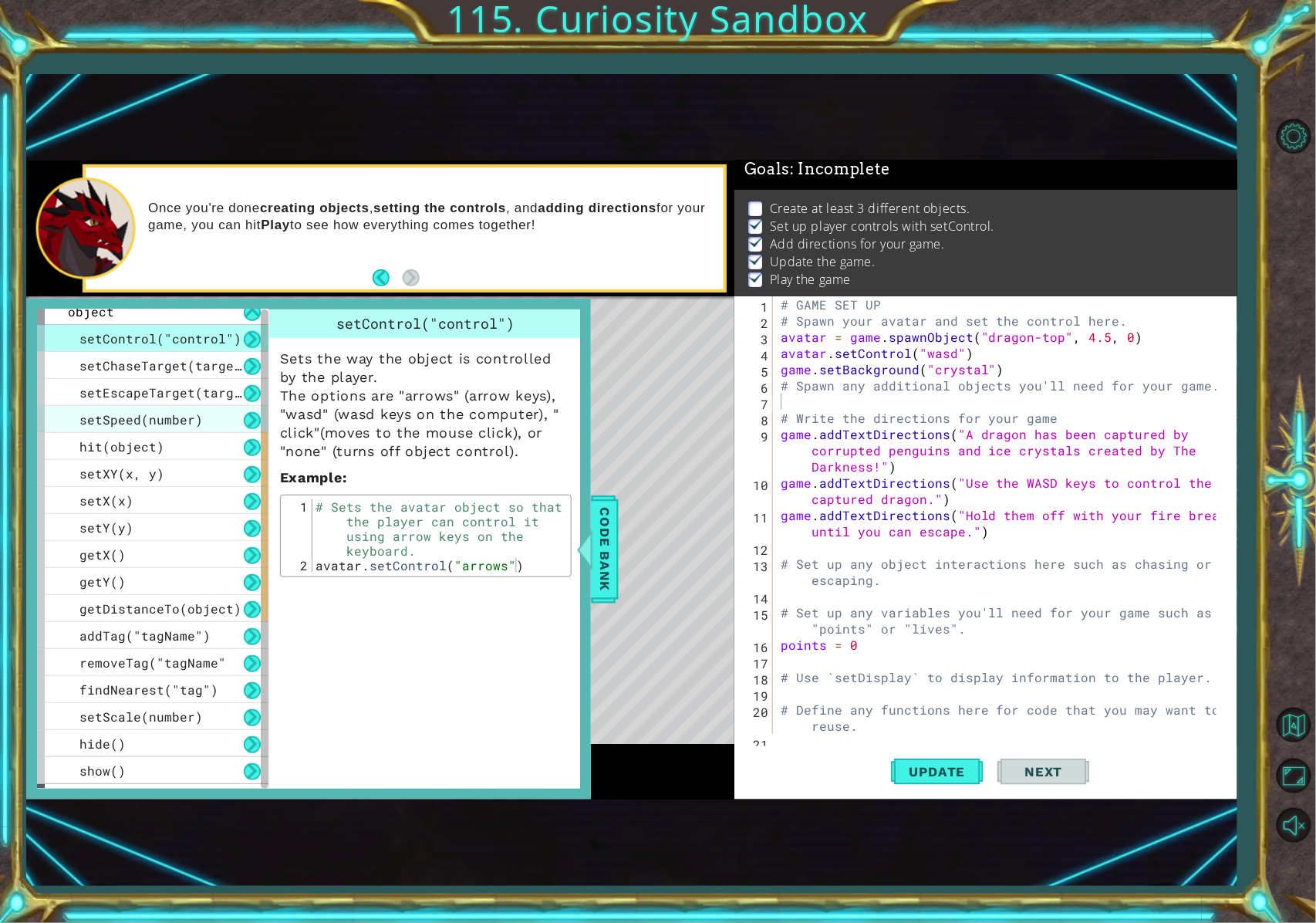
click at [221, 424] on div "setSpeed(number)" at bounding box center [152, 420] width 231 height 27
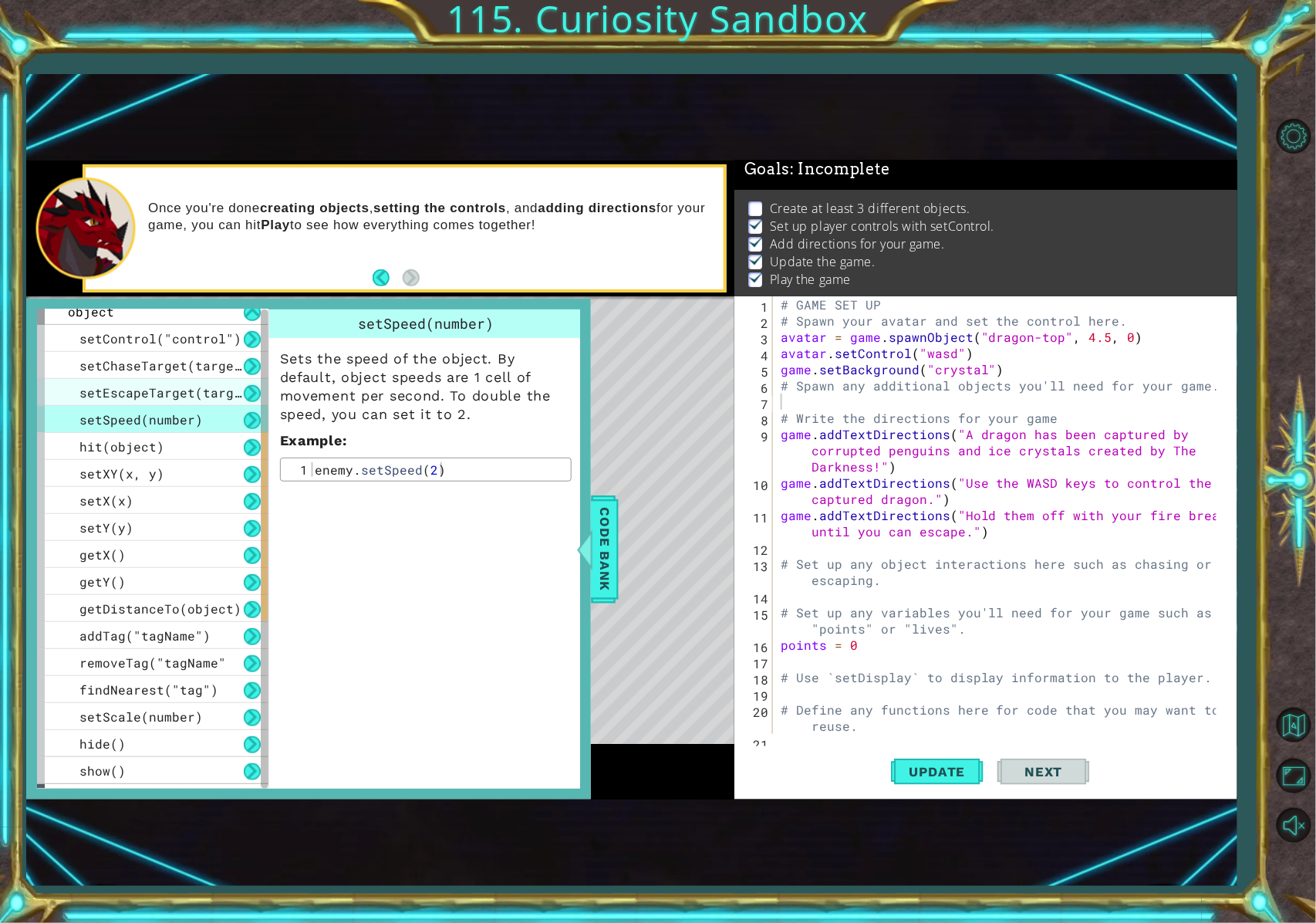
click at [208, 393] on span "setEscapeTarget(target)" at bounding box center [168, 392] width 177 height 16
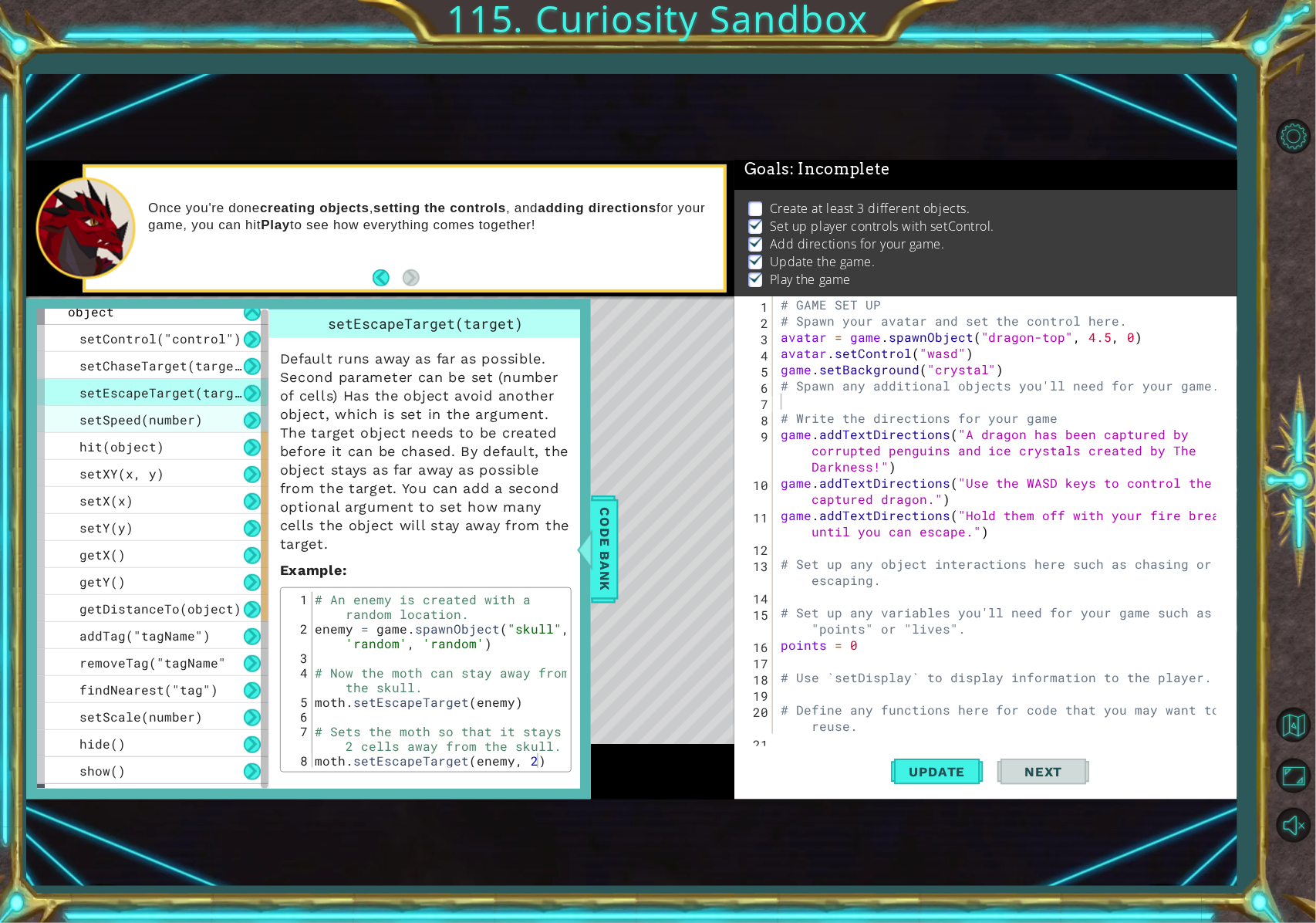
click at [208, 405] on div "setControl("control") setChaseTarget(target) setEscapeTarget(target) setSpeed(n…" at bounding box center [152, 554] width 231 height 459
click at [198, 387] on span "setEscapeTarget(target)" at bounding box center [168, 392] width 177 height 16
click at [192, 365] on span "setChaseTarget(target)" at bounding box center [164, 365] width 170 height 16
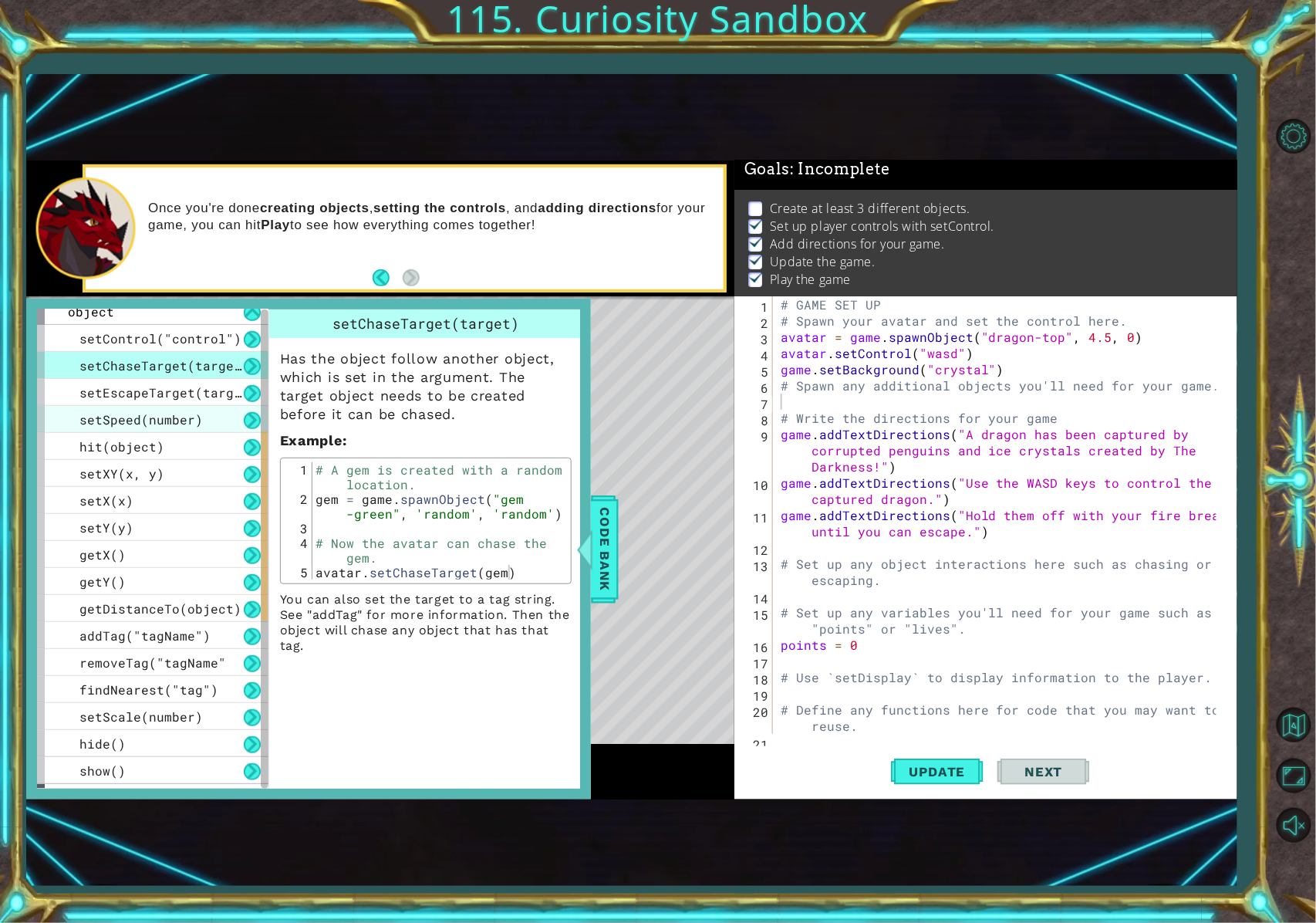
click at [196, 411] on span "setSpeed(number)" at bounding box center [141, 419] width 123 height 16
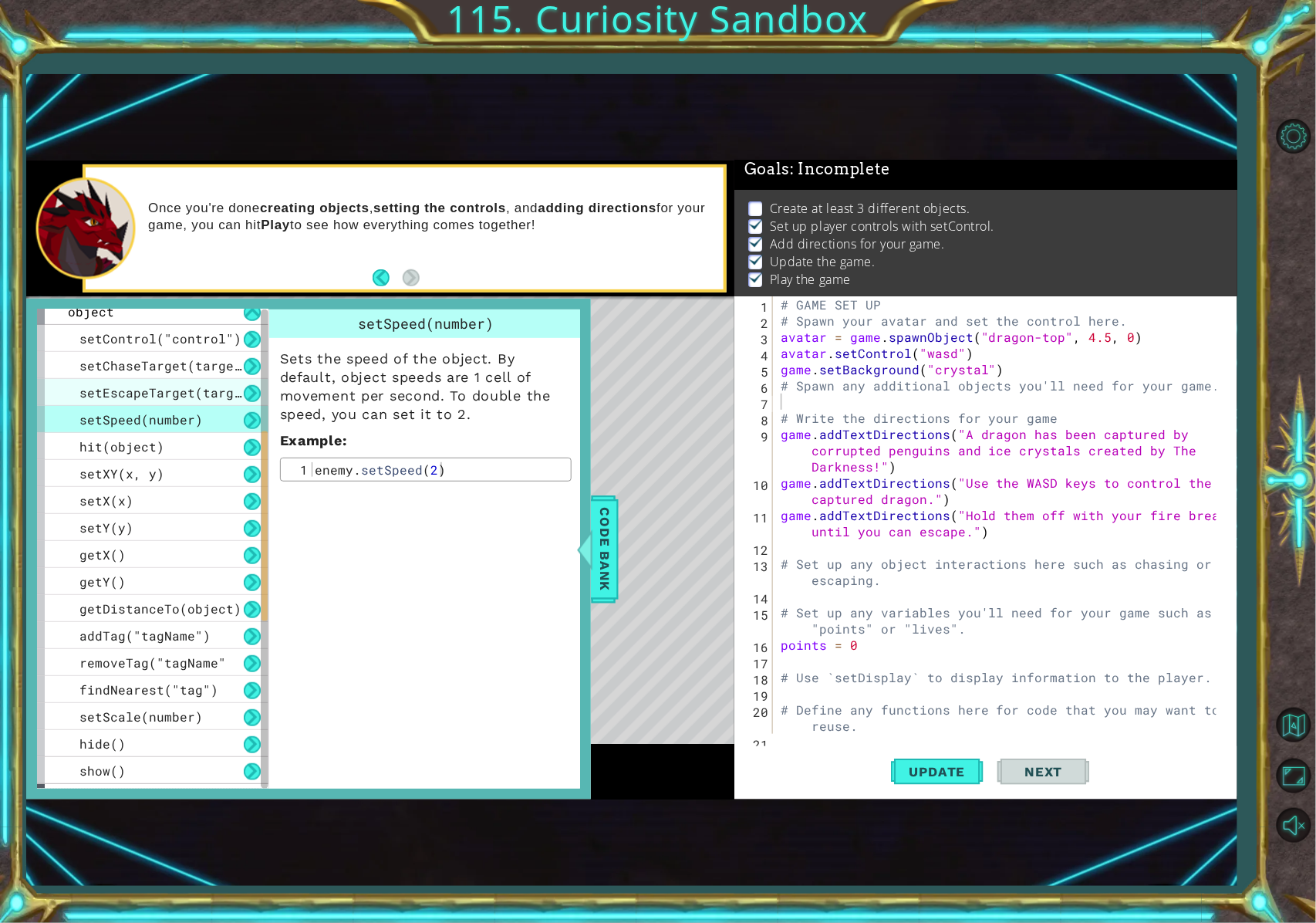
click at [186, 399] on span "setEscapeTarget(target)" at bounding box center [168, 392] width 177 height 16
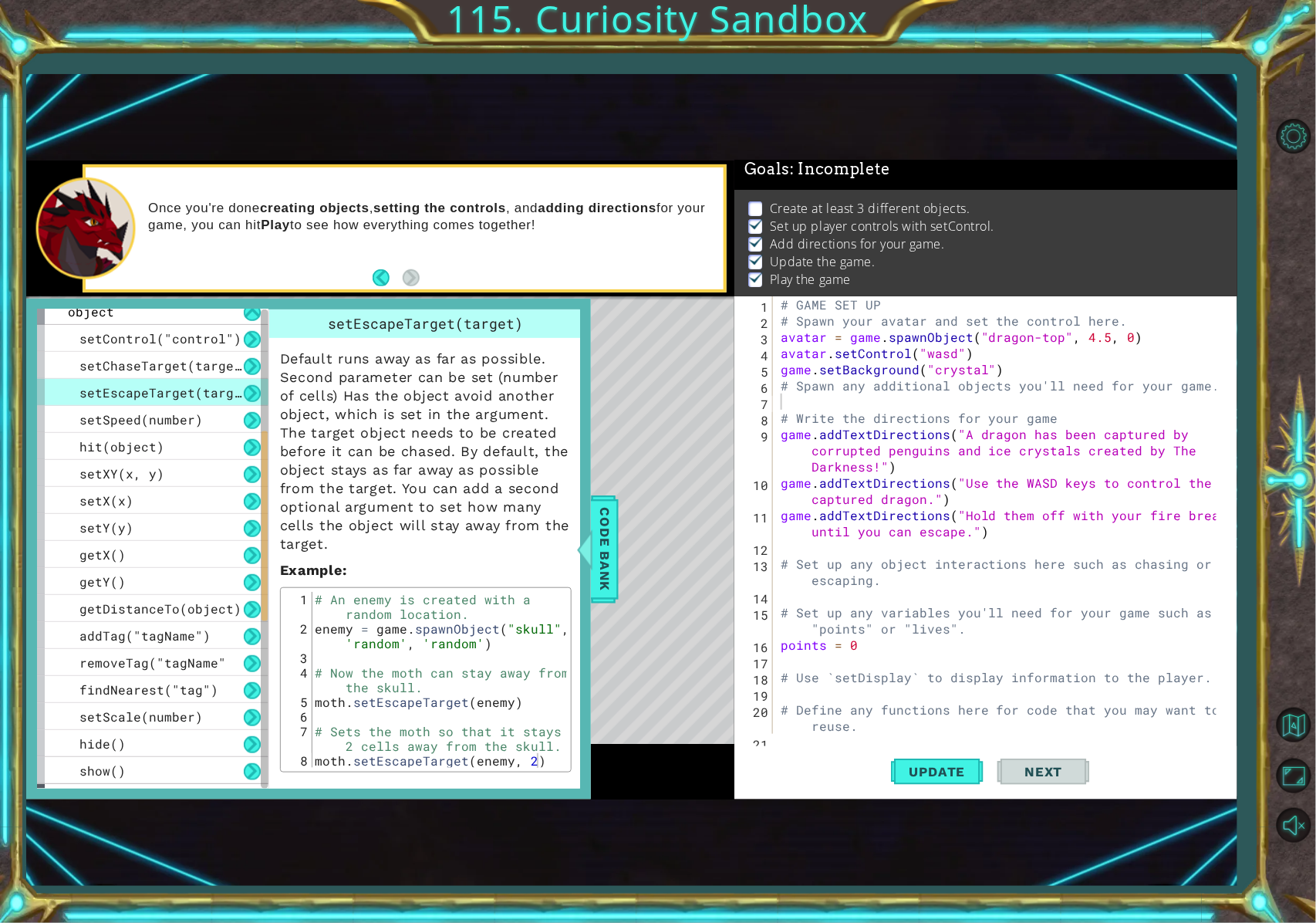
type textarea "game.setBackground("crystal")"
click at [975, 374] on div "# GAME SET UP # Spawn your avatar and set the control here. avatar = game . spa…" at bounding box center [1001, 531] width 448 height 470
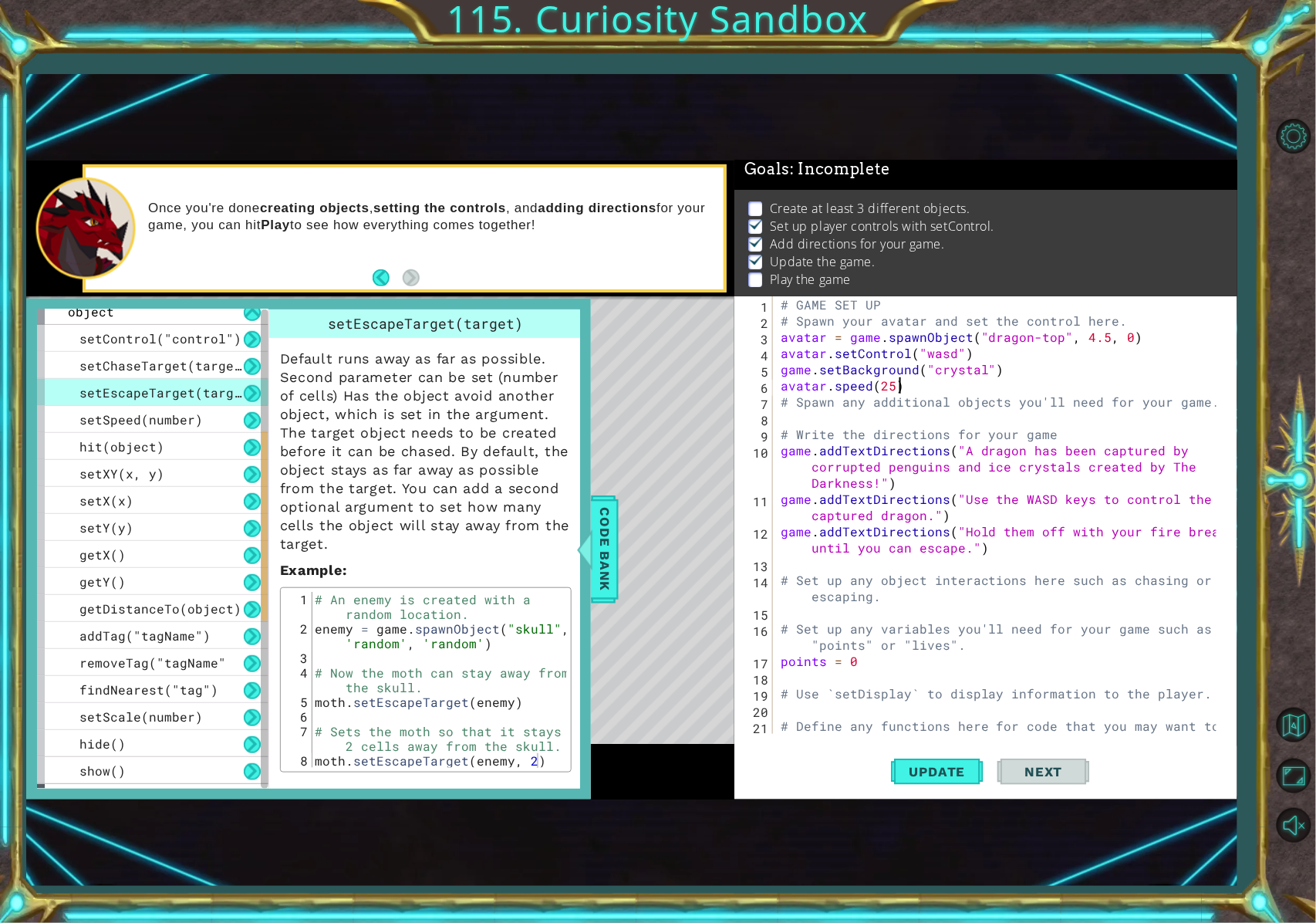
scroll to position [0, 6]
click at [590, 565] on div at bounding box center [584, 549] width 19 height 46
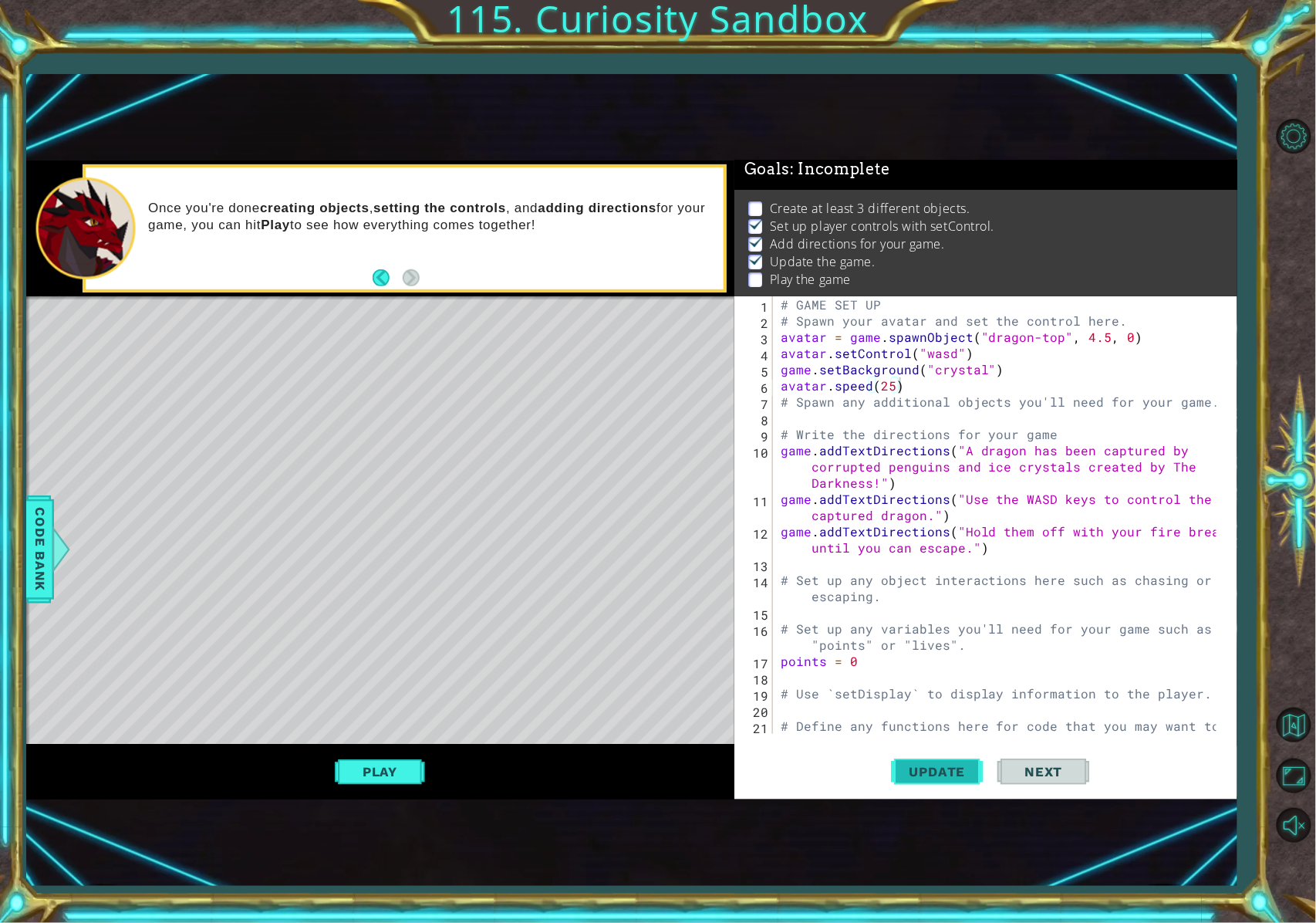
click at [948, 692] on span "Update" at bounding box center [938, 771] width 87 height 15
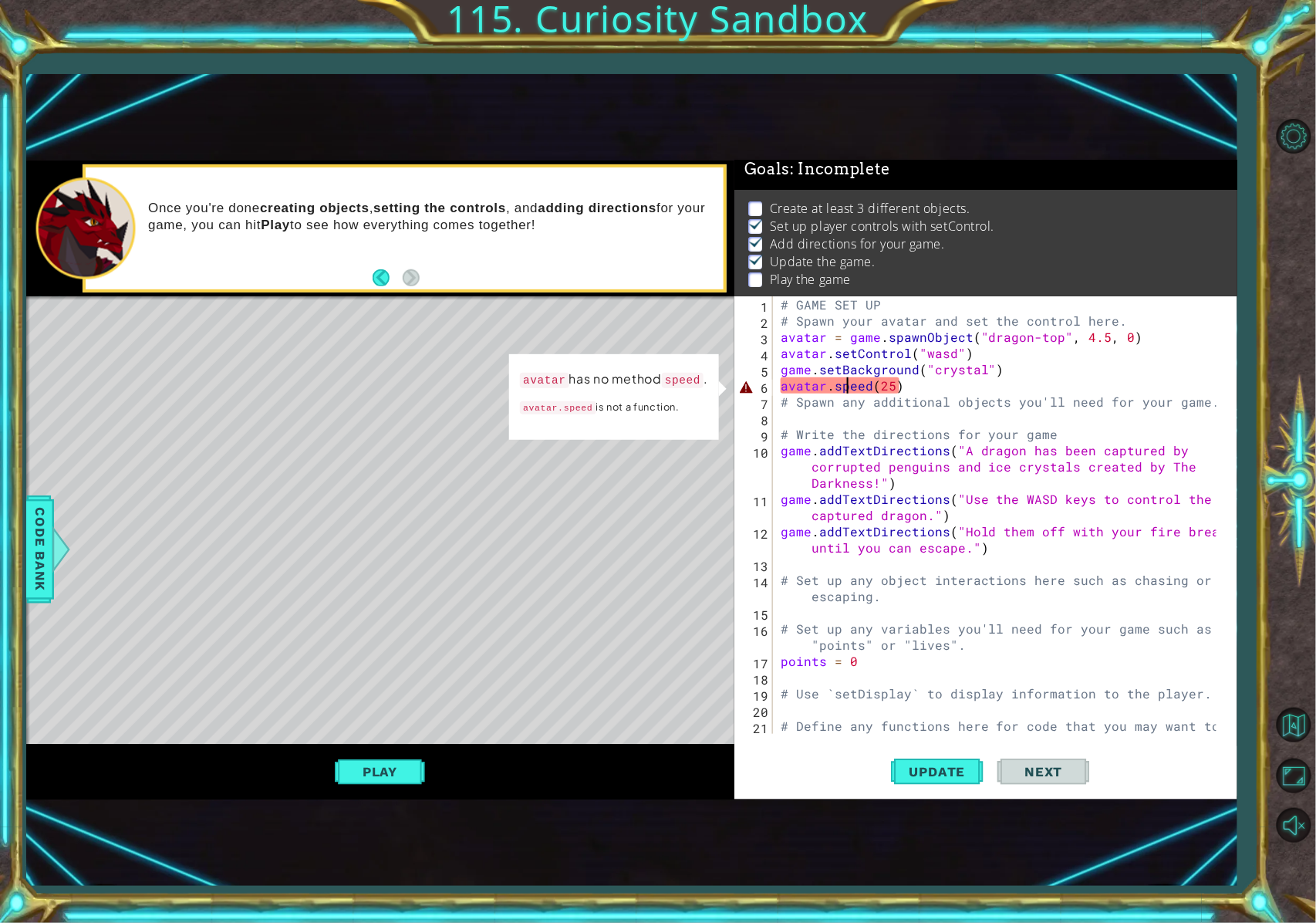
click at [844, 387] on div "# GAME SET UP # Spawn your avatar and set the control here. avatar = game . spa…" at bounding box center [1001, 539] width 448 height 487
click at [855, 384] on div "# GAME SET UP # Spawn your avatar and set the control here. avatar = game . spa…" at bounding box center [1001, 539] width 448 height 487
click at [868, 386] on div "# GAME SET UP # Spawn your avatar and set the control here. avatar = game . spa…" at bounding box center [1001, 539] width 448 height 487
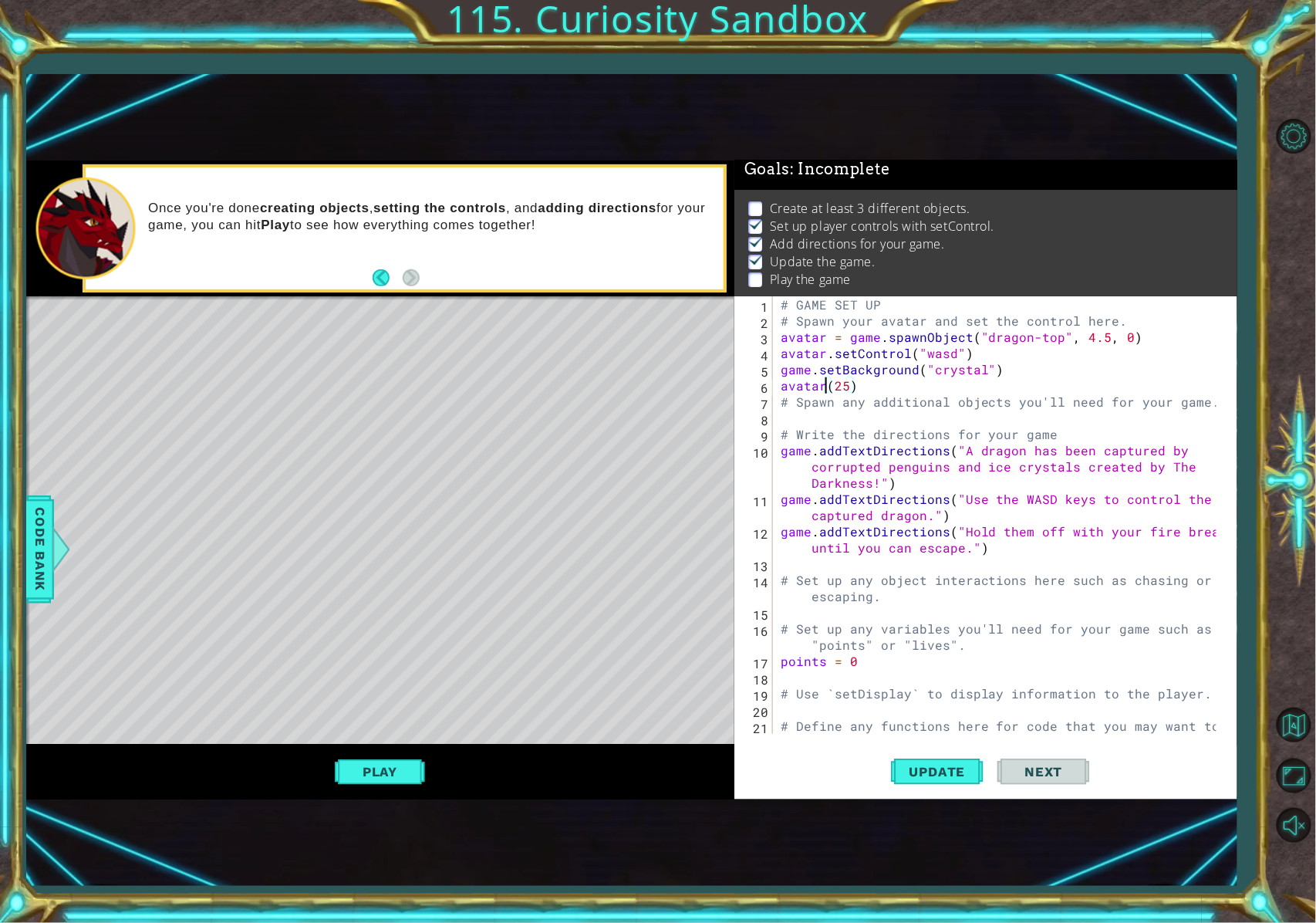
scroll to position [0, 3]
click at [51, 564] on div at bounding box center [60, 549] width 19 height 46
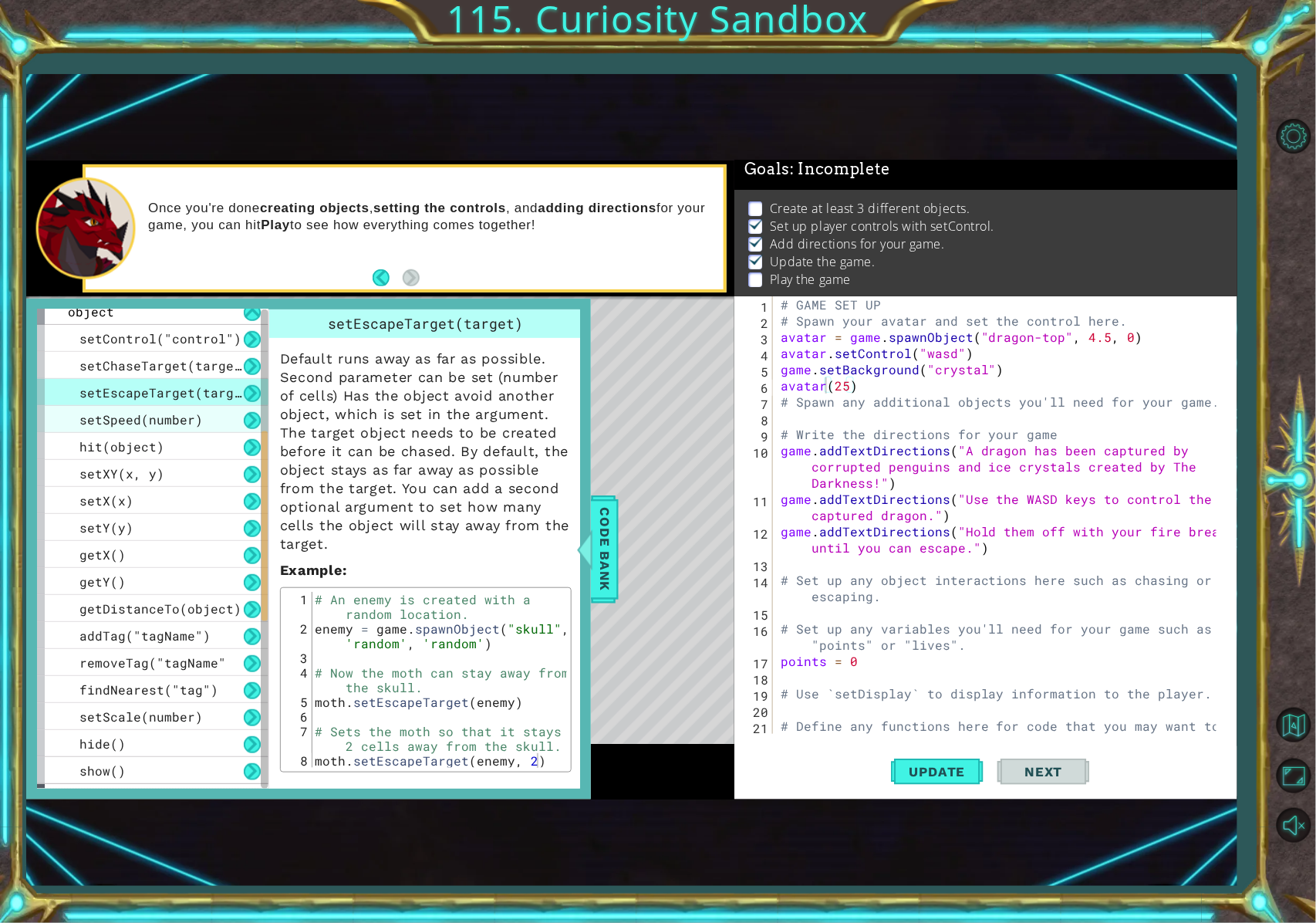
click at [219, 415] on div "setSpeed(number)" at bounding box center [152, 420] width 231 height 27
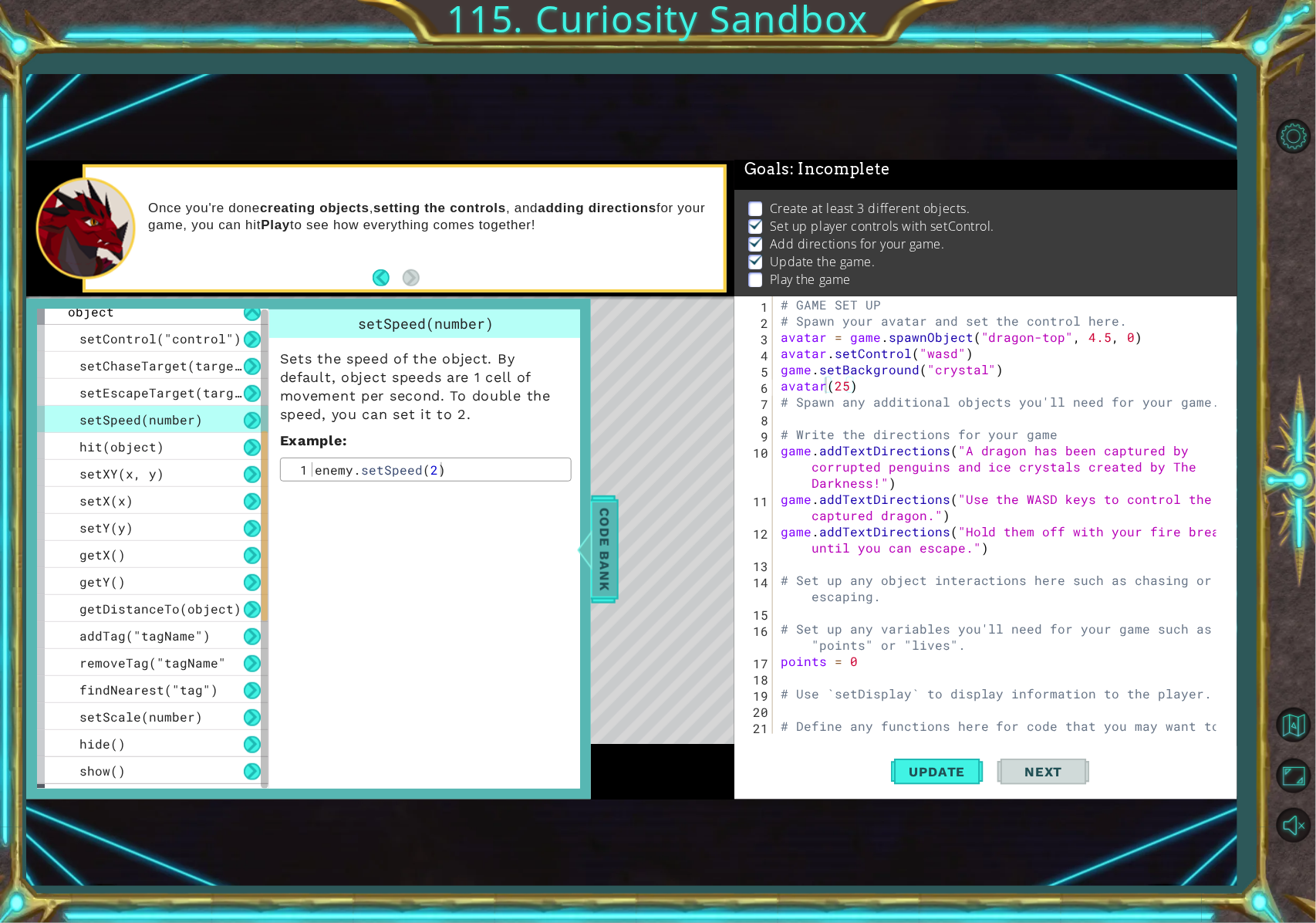
click at [613, 564] on span "Code Bank" at bounding box center [604, 549] width 24 height 94
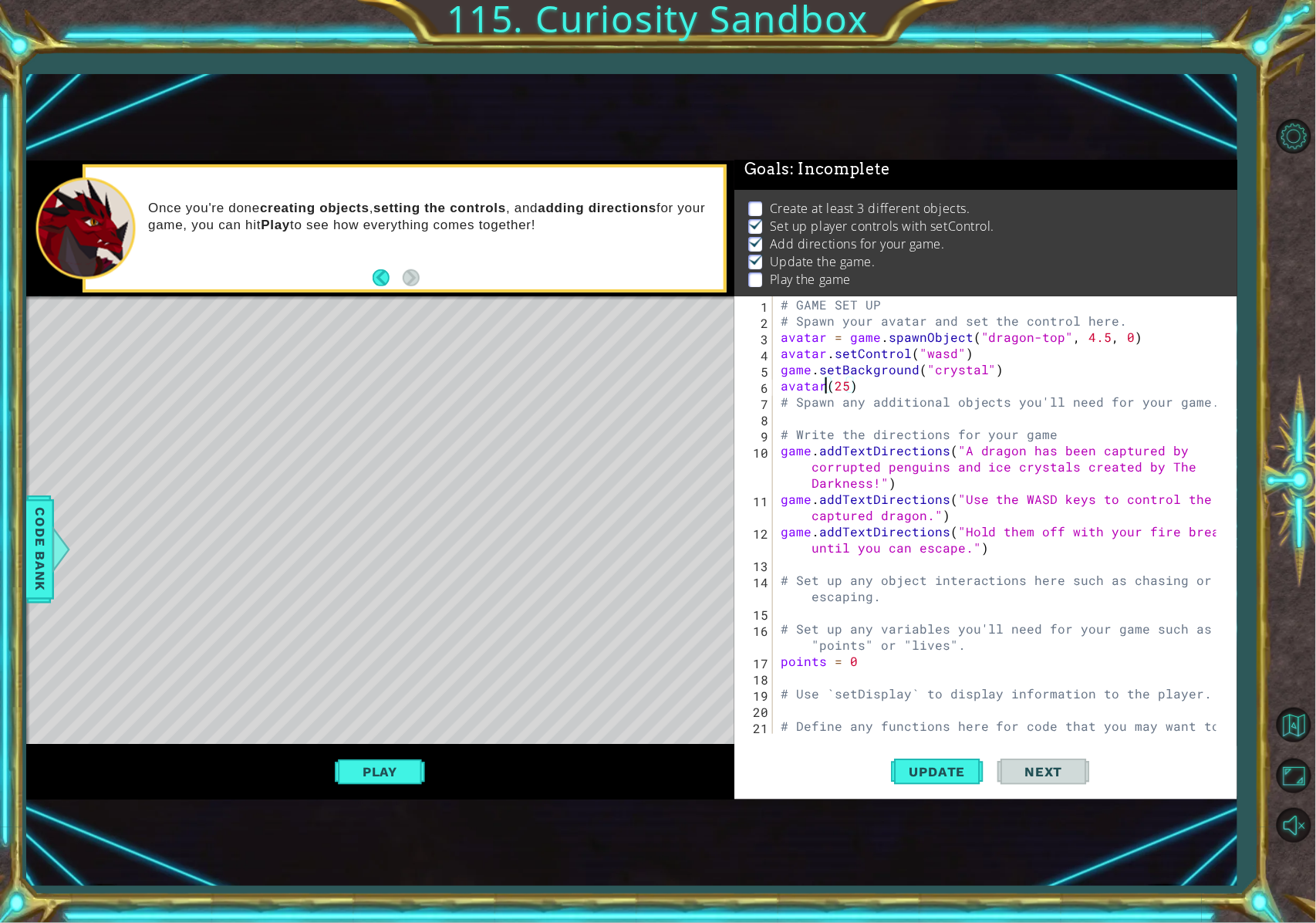
click at [828, 388] on div "# GAME SET UP # Spawn your avatar and set the control here. avatar = game . spa…" at bounding box center [1001, 539] width 448 height 487
drag, startPoint x: 946, startPoint y: 743, endPoint x: 945, endPoint y: 782, distance: 39.0
click at [946, 692] on div "avatar.setSpeed(25) 1 2 3 4 5 6 7 8 9 10 11 12 13 14 15 16 17 18 19 20 21 # GAM…" at bounding box center [985, 548] width 503 height 503
click at [945, 692] on button "Update" at bounding box center [937, 771] width 93 height 50
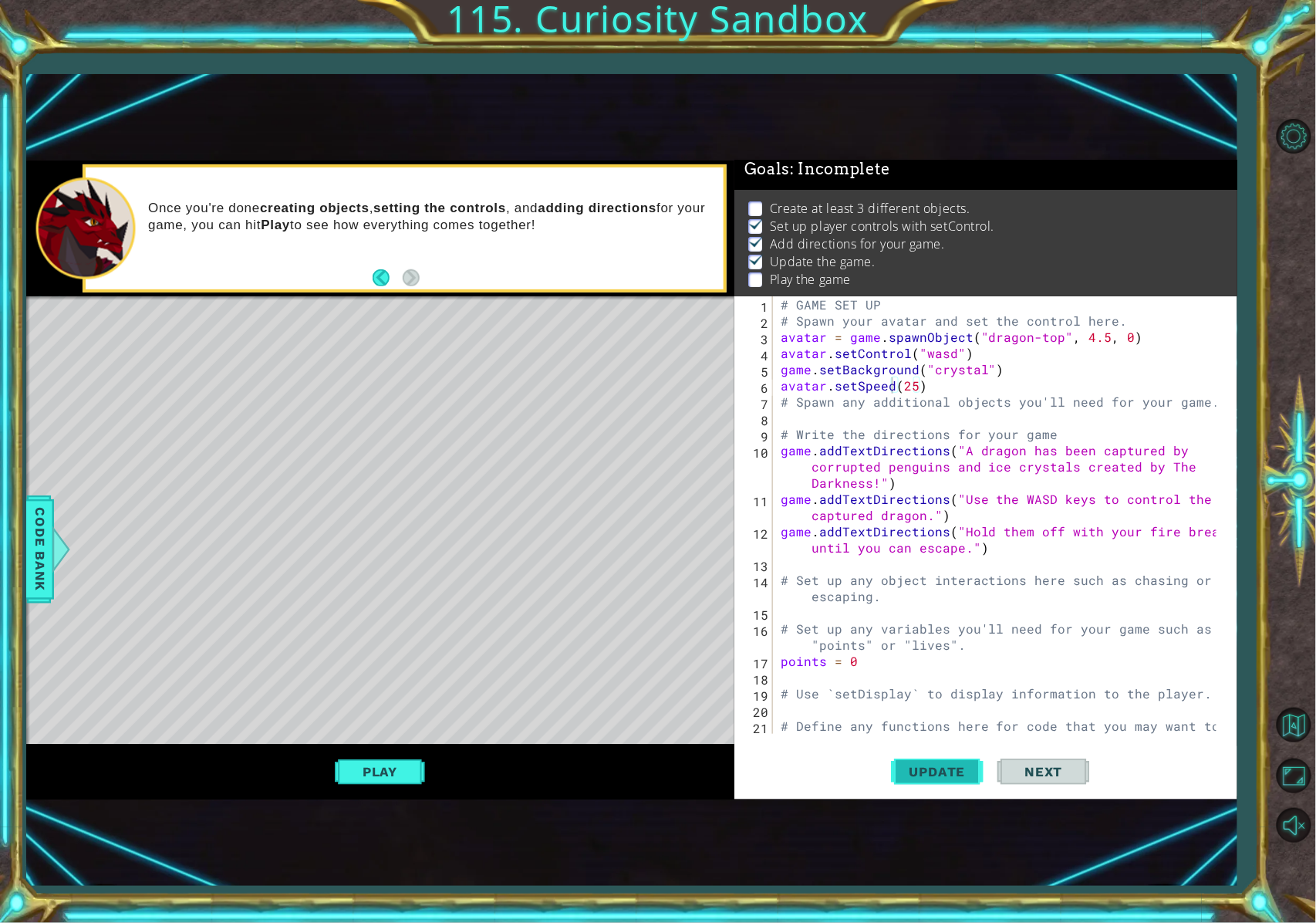
click at [929, 692] on span "Update" at bounding box center [938, 771] width 87 height 15
click at [361, 692] on button "Play" at bounding box center [380, 771] width 90 height 29
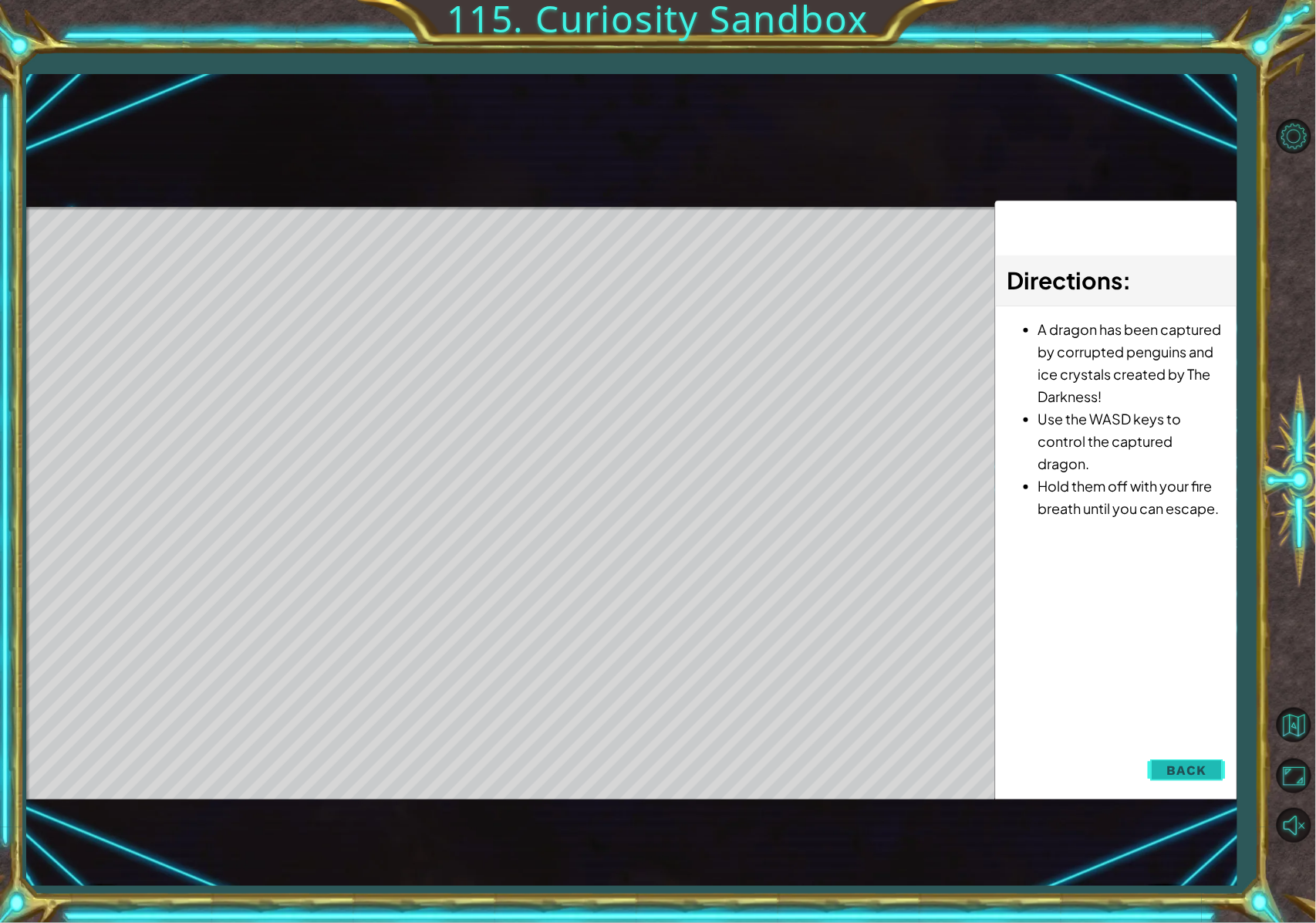
click at [975, 692] on span "Back" at bounding box center [1186, 771] width 39 height 15
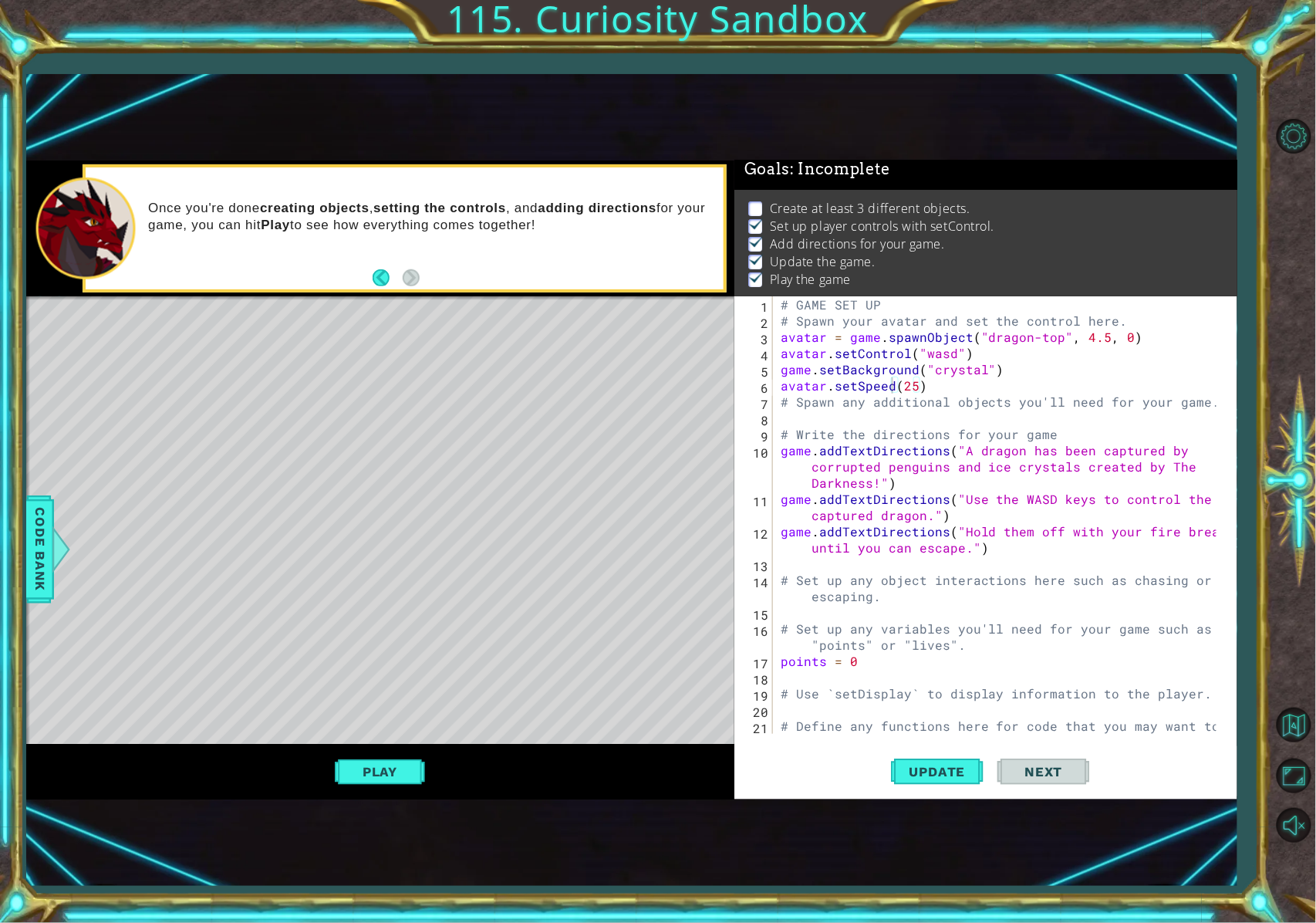
click at [912, 386] on div "# GAME SET UP # Spawn your avatar and set the control here. avatar = game . spa…" at bounding box center [1001, 539] width 448 height 487
click at [932, 692] on span "Update" at bounding box center [938, 771] width 87 height 15
click at [410, 692] on button "Play" at bounding box center [380, 771] width 90 height 29
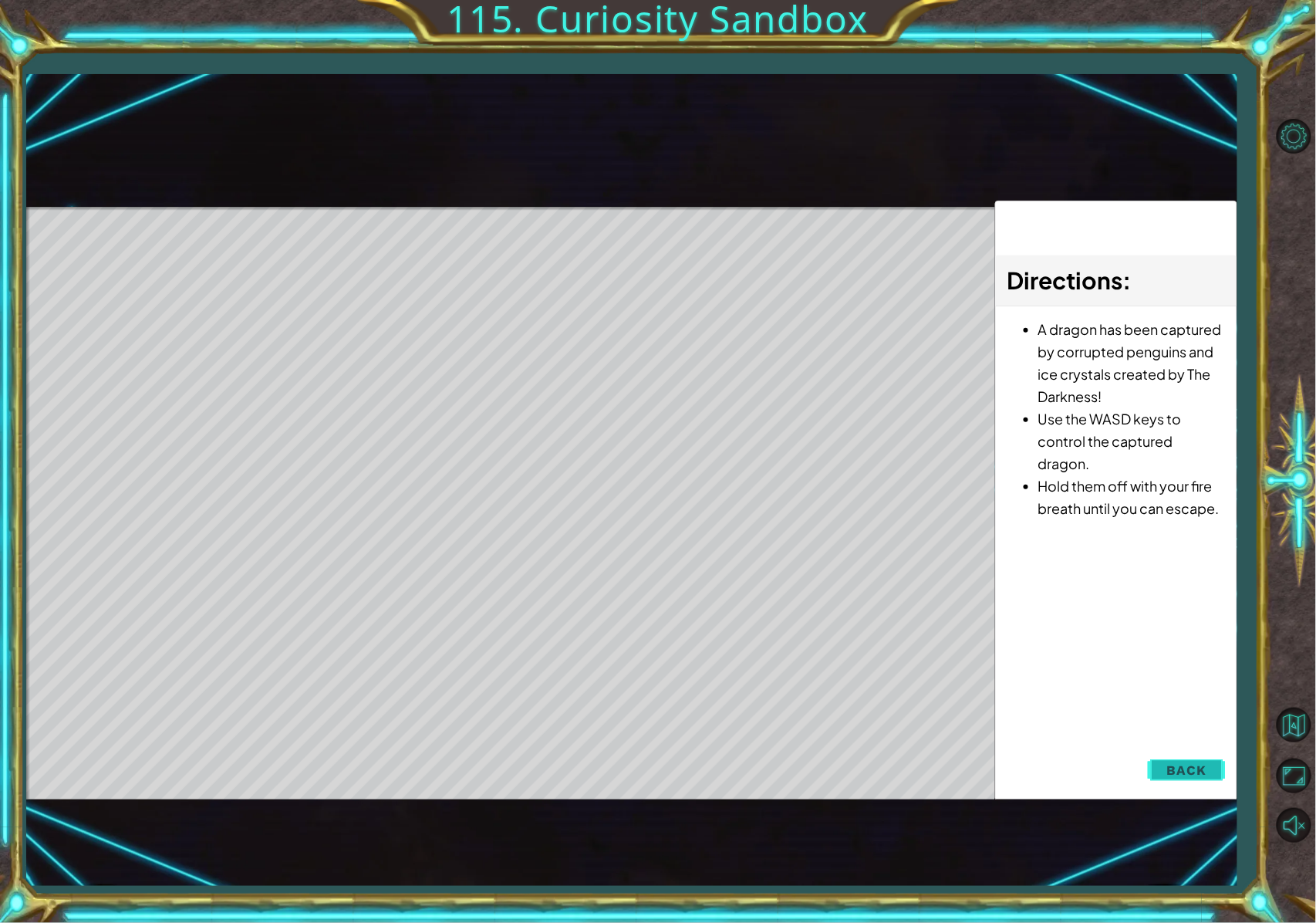
click at [975, 692] on button "Back" at bounding box center [1186, 770] width 78 height 31
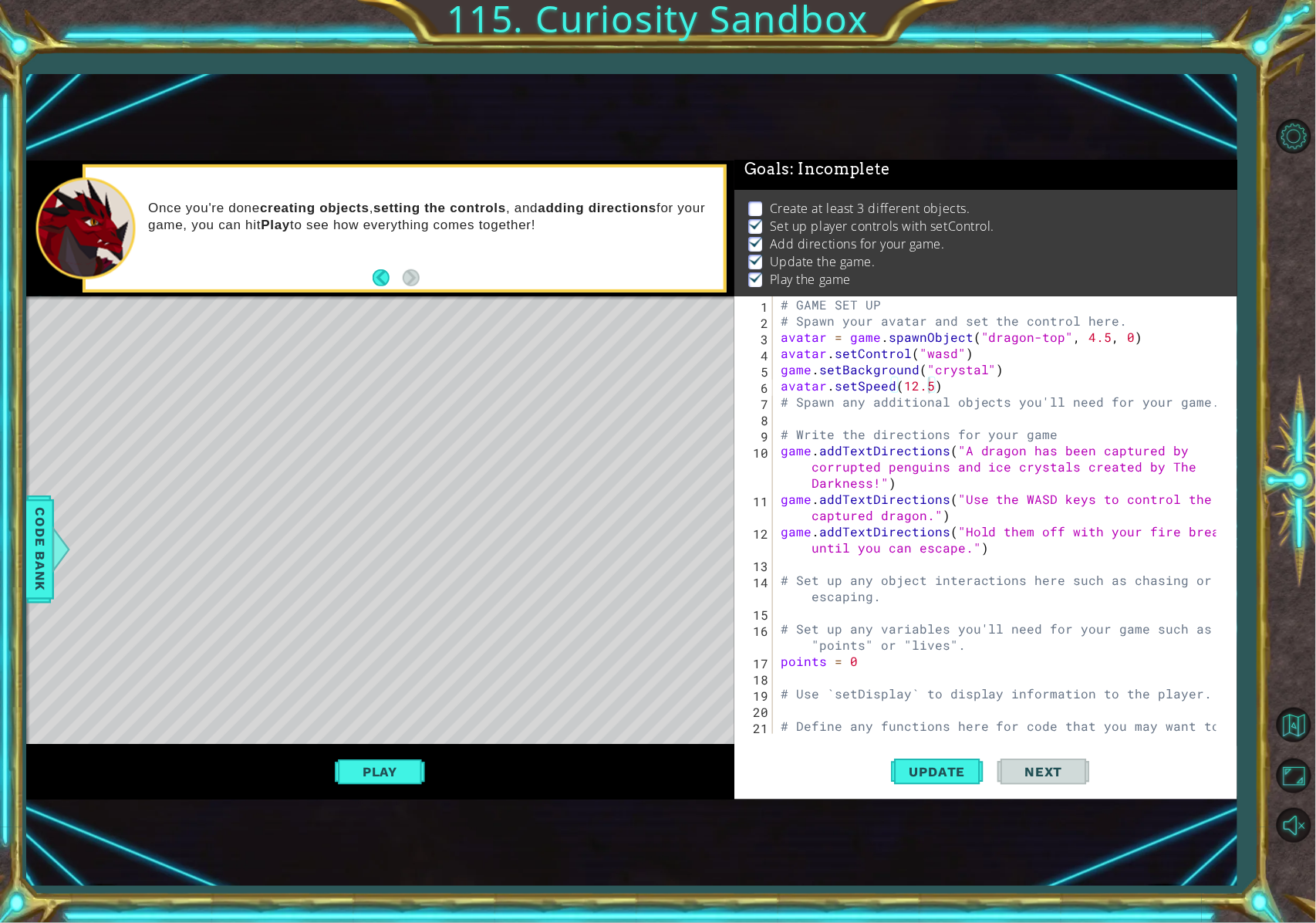
click at [920, 386] on div "# GAME SET UP # Spawn your avatar and set the control here. avatar = game . spa…" at bounding box center [1001, 539] width 448 height 487
click at [426, 692] on div "Play" at bounding box center [380, 771] width 708 height 55
click at [423, 692] on button "Play" at bounding box center [380, 771] width 90 height 29
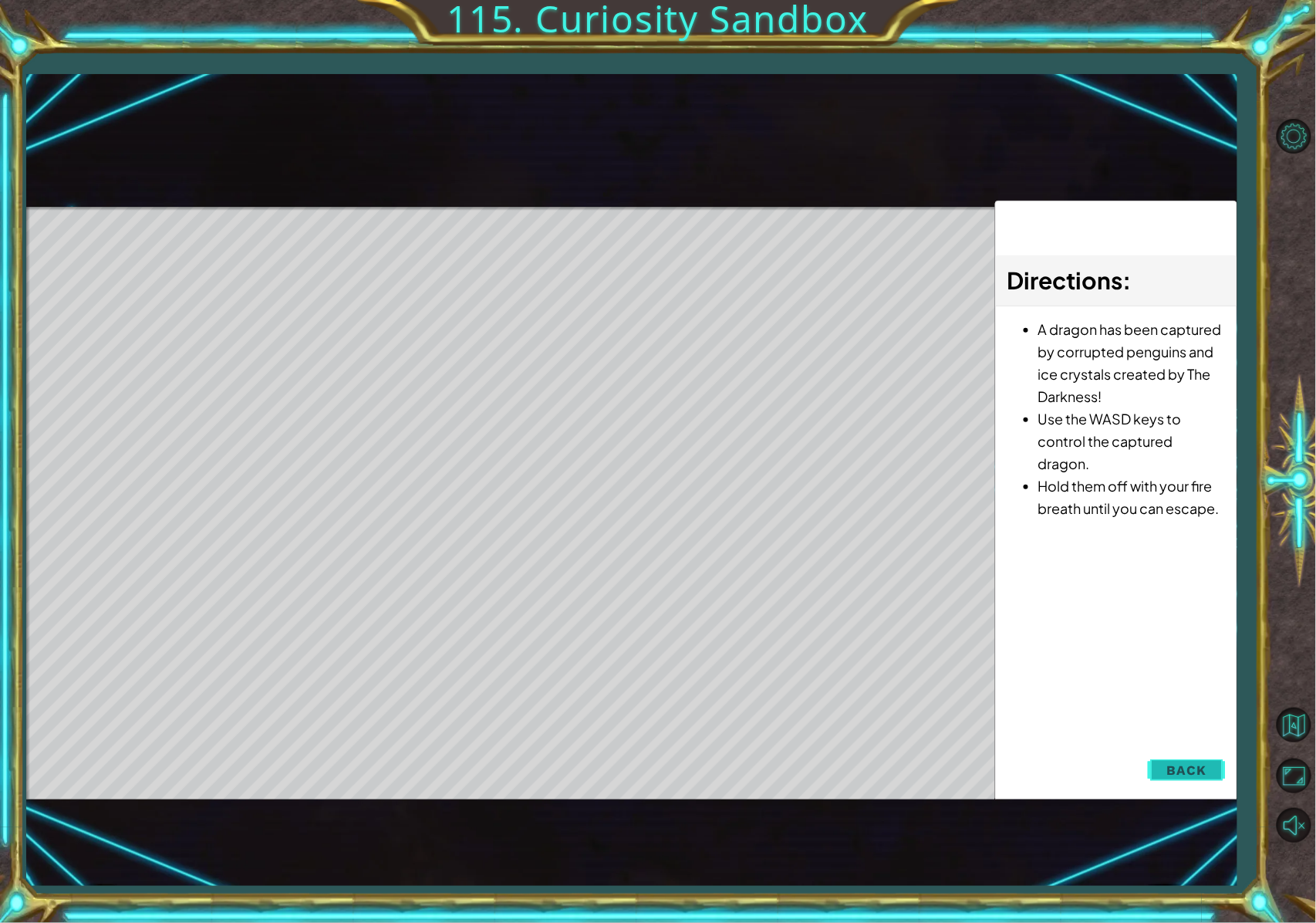
click at [975, 692] on button "Back" at bounding box center [1186, 770] width 78 height 31
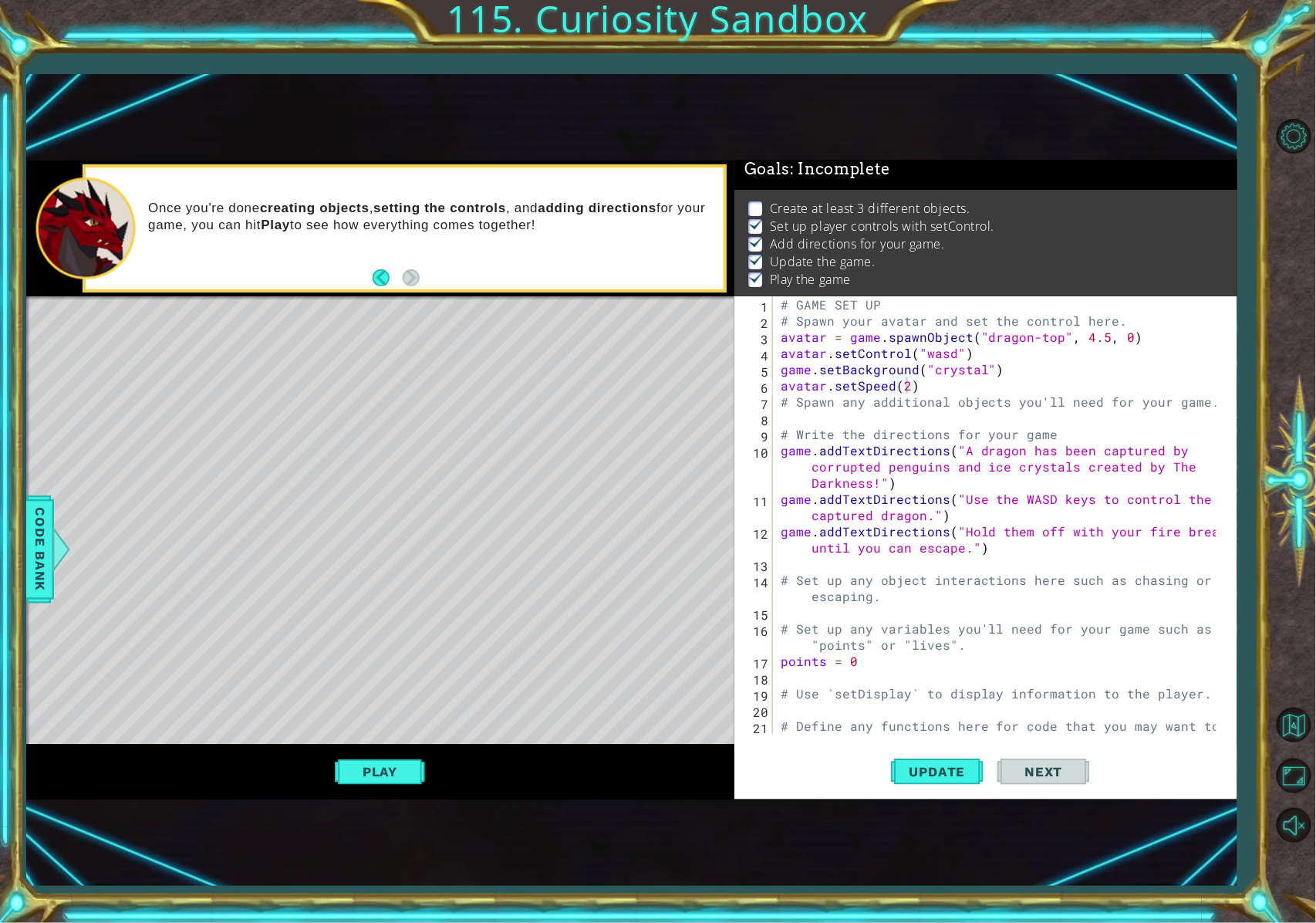
click at [911, 387] on div "# GAME SET UP # Spawn your avatar and set the control here. avatar = game . spa…" at bounding box center [1001, 539] width 448 height 487
click at [906, 384] on div "# GAME SET UP # Spawn your avatar and set the control here. avatar = game . spa…" at bounding box center [1001, 539] width 448 height 487
click at [954, 692] on div "avatar.setSpeed(3.5) 1 2 3 4 5 6 7 8 9 10 11 12 13 14 15 16 17 18 19 20 21 # GA…" at bounding box center [985, 548] width 503 height 503
click at [945, 692] on span "Update" at bounding box center [938, 771] width 87 height 15
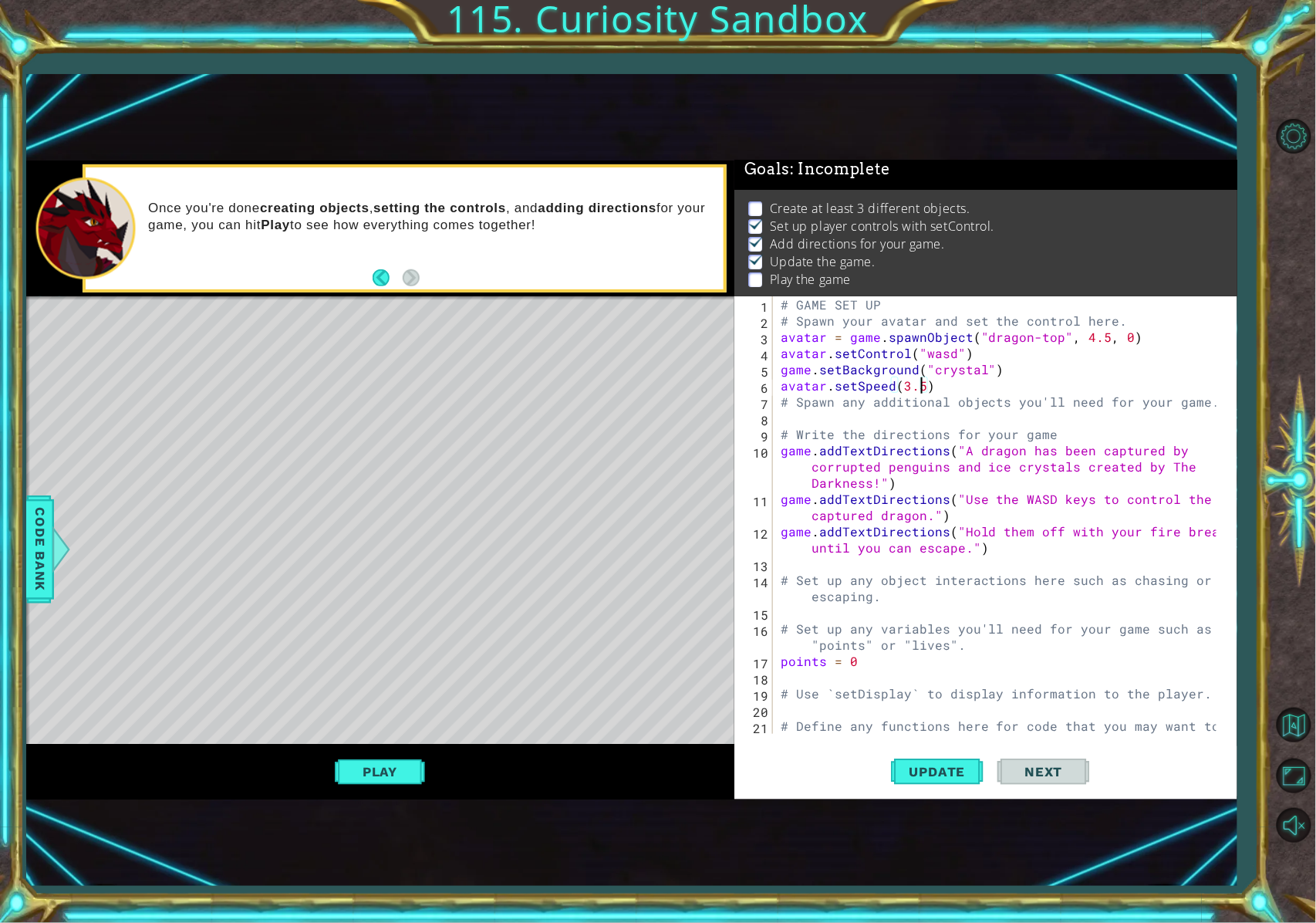
click at [438, 692] on div "Play" at bounding box center [380, 771] width 708 height 55
click at [424, 692] on button "Play" at bounding box center [380, 771] width 90 height 29
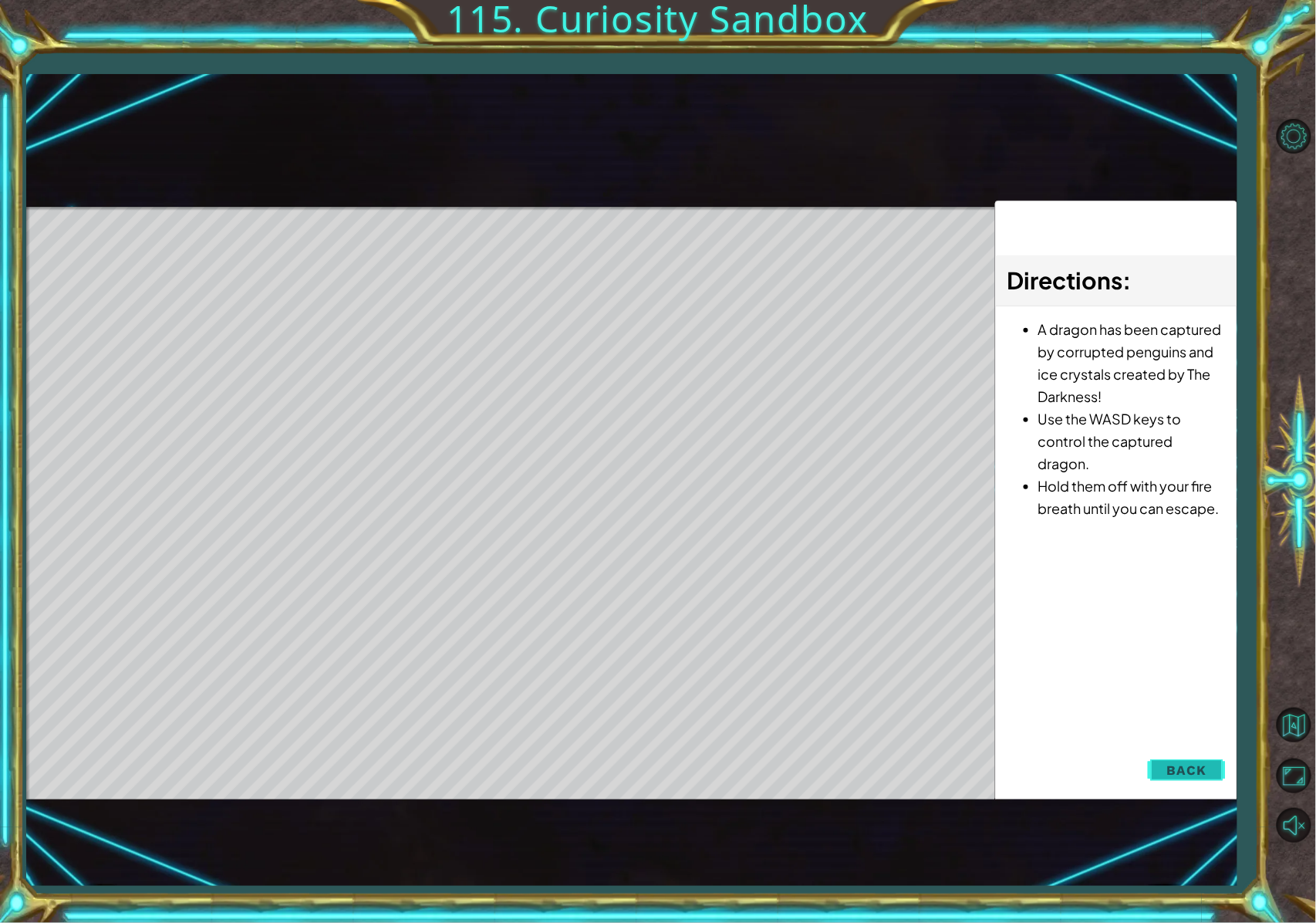
click at [975, 692] on button "Back" at bounding box center [1186, 770] width 78 height 31
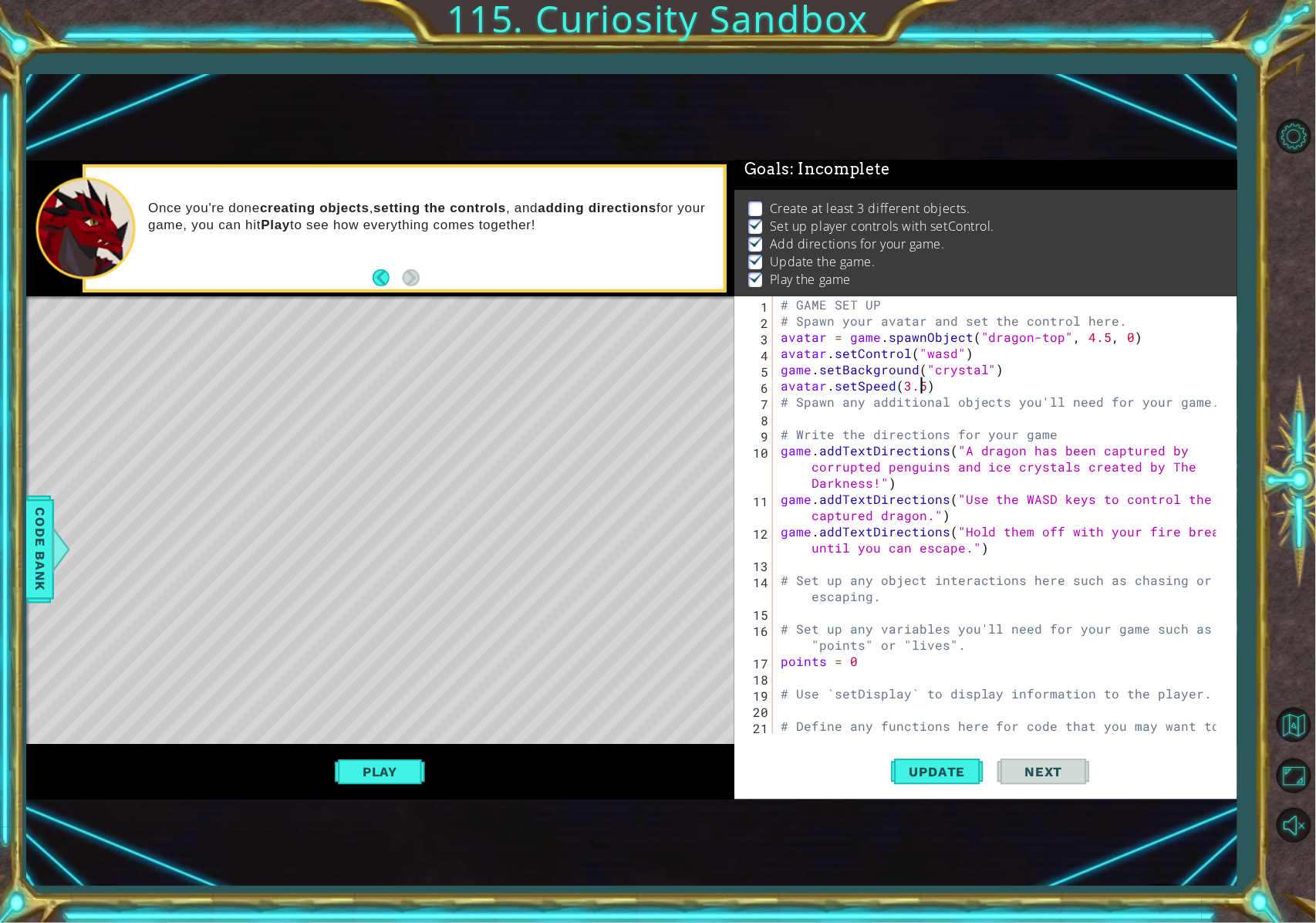
click at [923, 384] on div "# GAME SET UP # Spawn your avatar and set the control here. avatar = game . spa…" at bounding box center [1001, 539] width 448 height 487
type textarea "avatar.setSpeed(3)"
click at [784, 418] on div "# GAME SET UP # Spawn your avatar and set the control here. avatar = game . spa…" at bounding box center [1001, 539] width 448 height 487
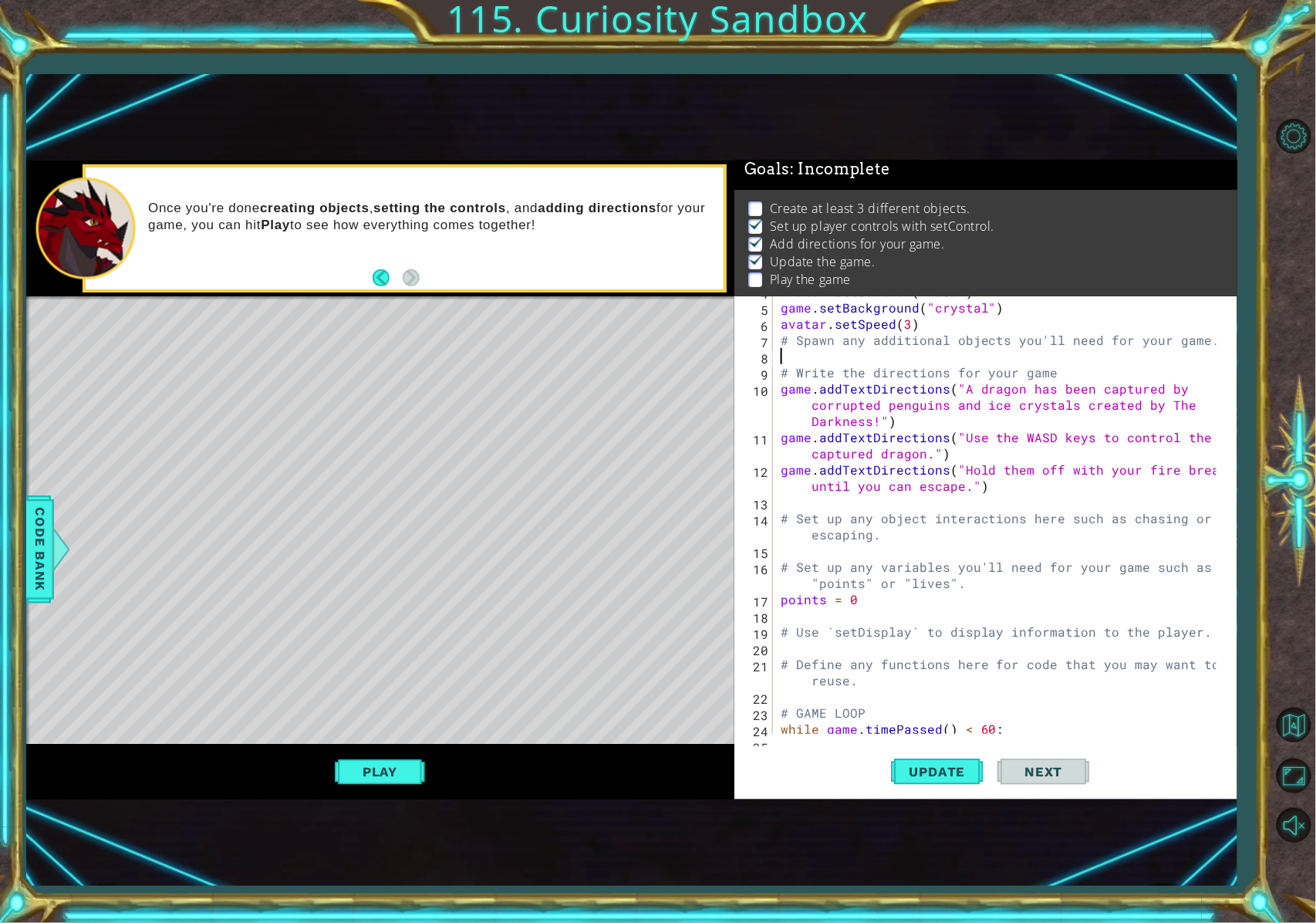
scroll to position [0, 0]
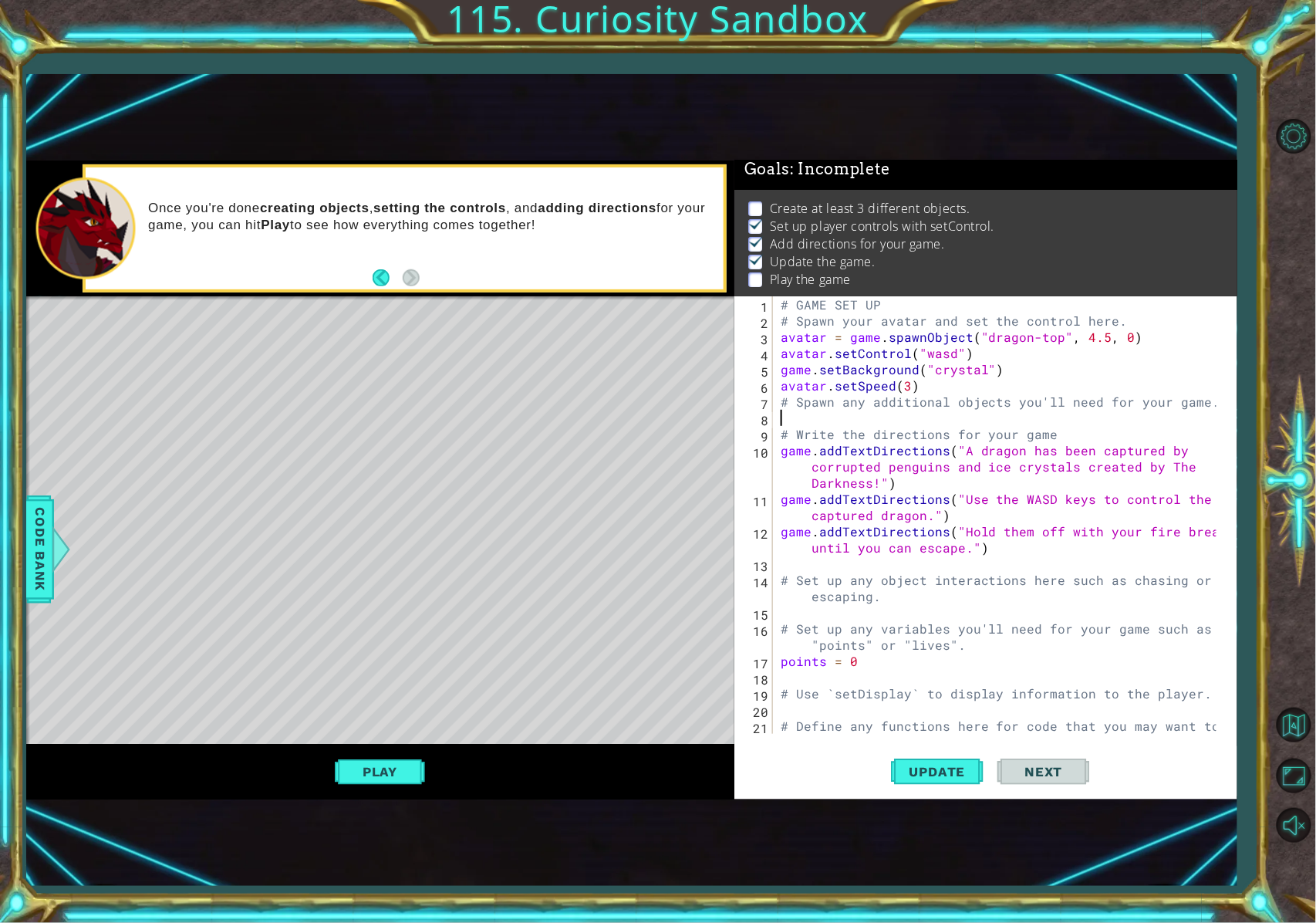
click at [975, 409] on div "# GAME SET UP # Spawn your avatar and set the control here. avatar = game . spa…" at bounding box center [1001, 539] width 448 height 487
click at [975, 439] on div "# GAME SET UP # Spawn your avatar and set the control here. avatar = game . spa…" at bounding box center [1001, 539] width 448 height 487
type textarea "# Write the directions for your game"
click at [788, 433] on div "# GAME SET UP # Spawn your avatar and set the control here. avatar = game . spa…" at bounding box center [1001, 539] width 448 height 487
click at [784, 417] on div "# GAME SET UP # Spawn your avatar and set the control here. avatar = game . spa…" at bounding box center [1001, 539] width 448 height 487
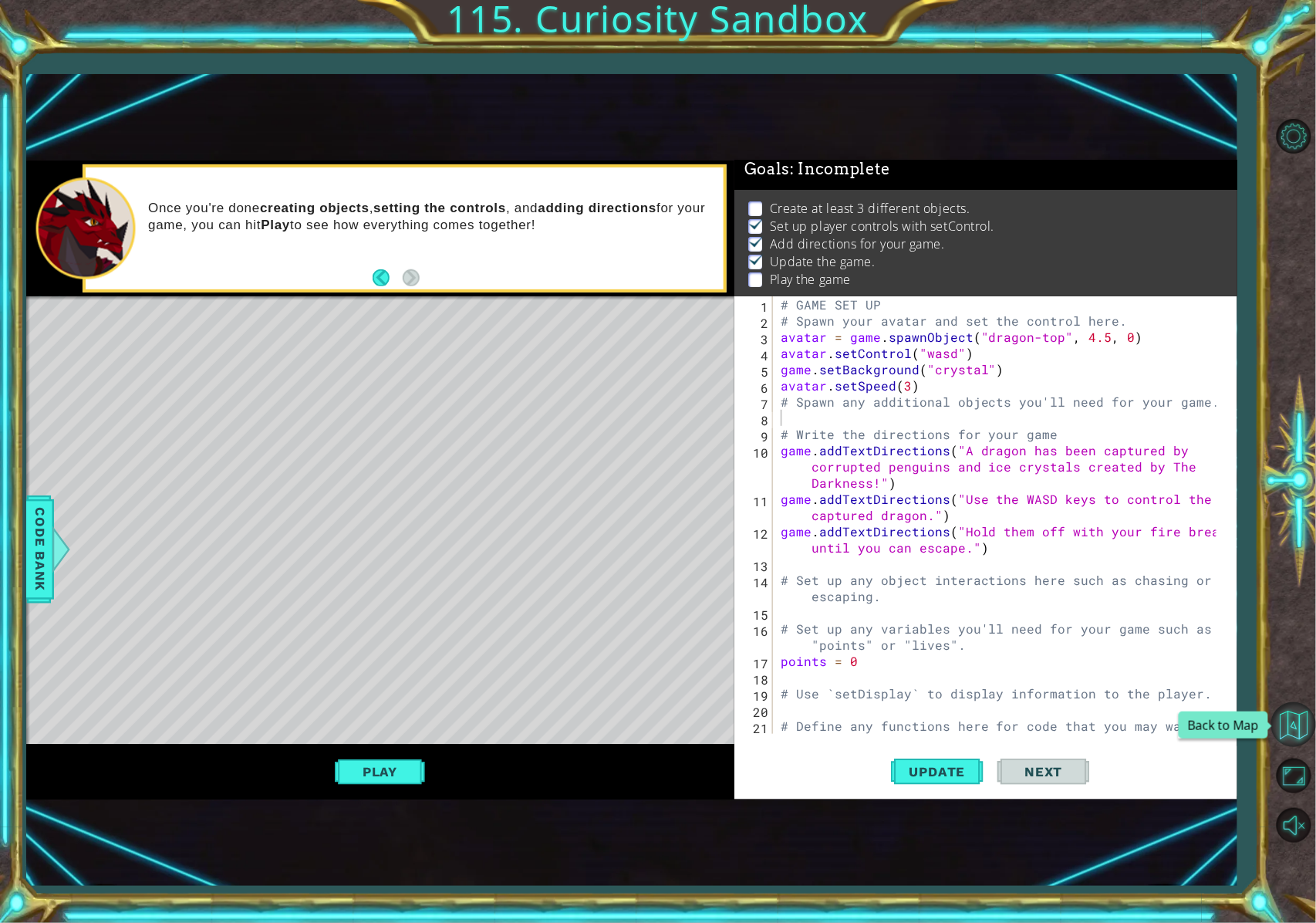
click at [975, 692] on button "Back to Map" at bounding box center [1293, 724] width 44 height 44
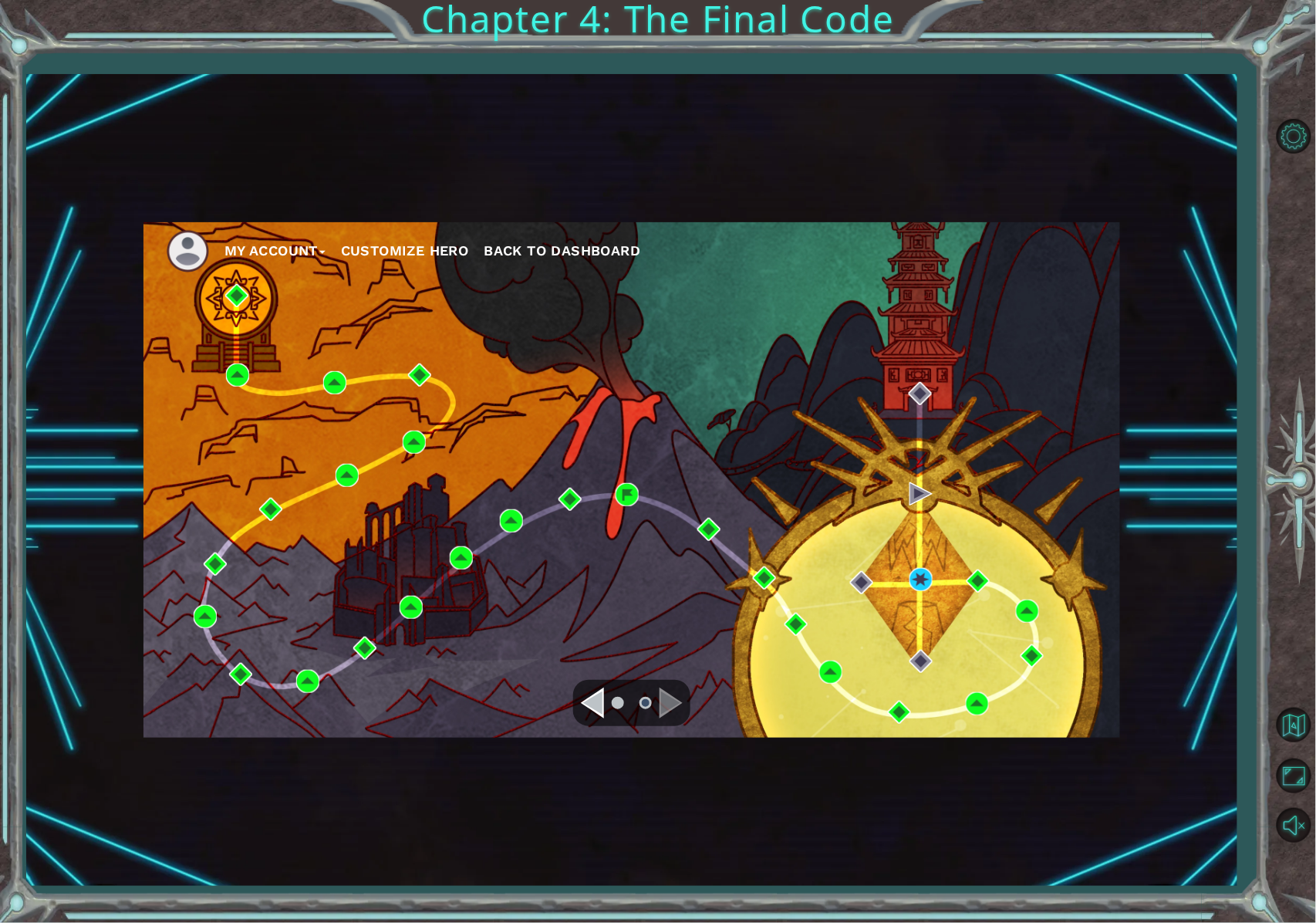
click at [975, 536] on div "My Account Customize Hero Back to Dashboard" at bounding box center [631, 480] width 977 height 516
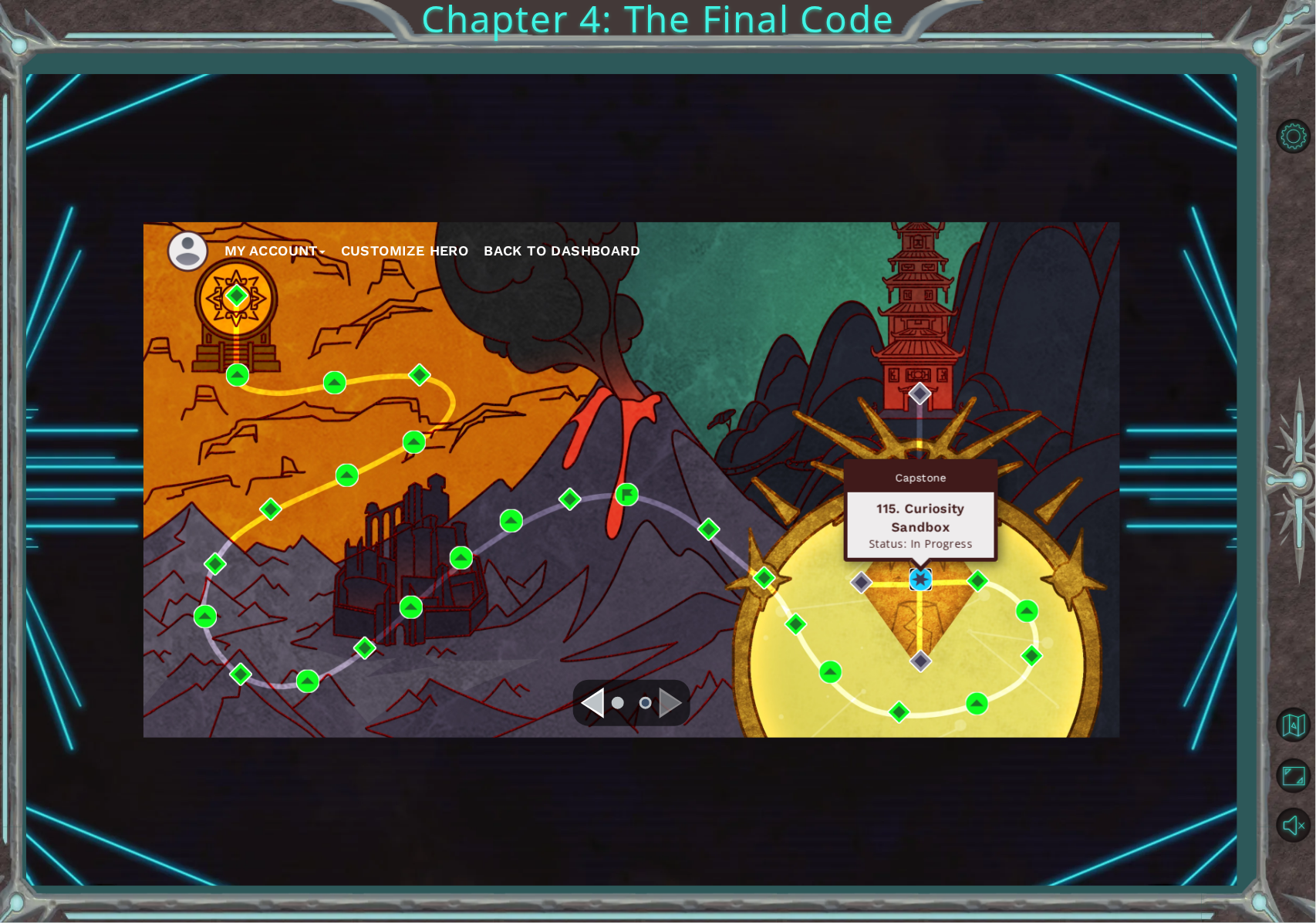
click at [917, 578] on img at bounding box center [922, 580] width 23 height 23
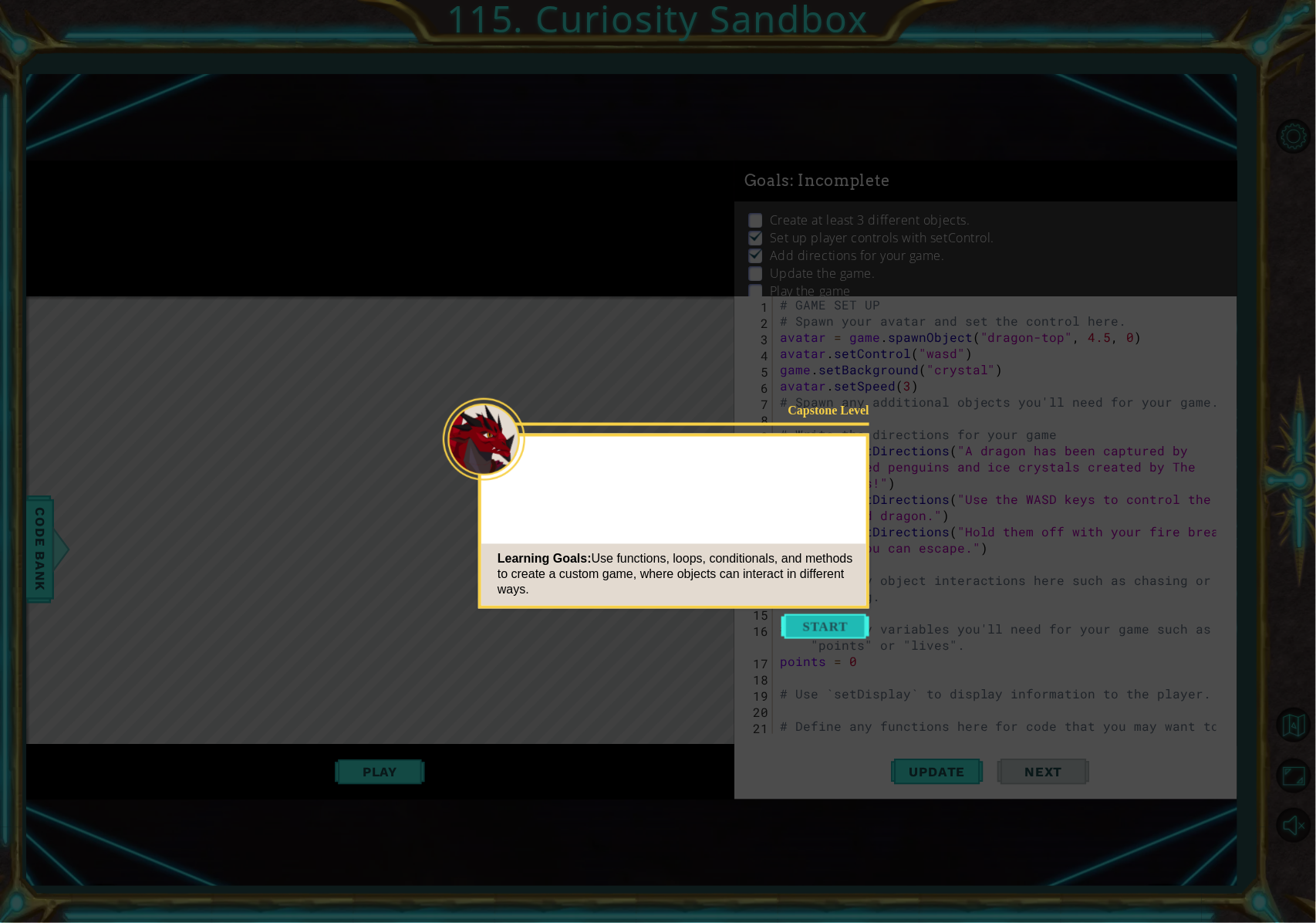
click at [856, 618] on button "Start" at bounding box center [825, 627] width 88 height 24
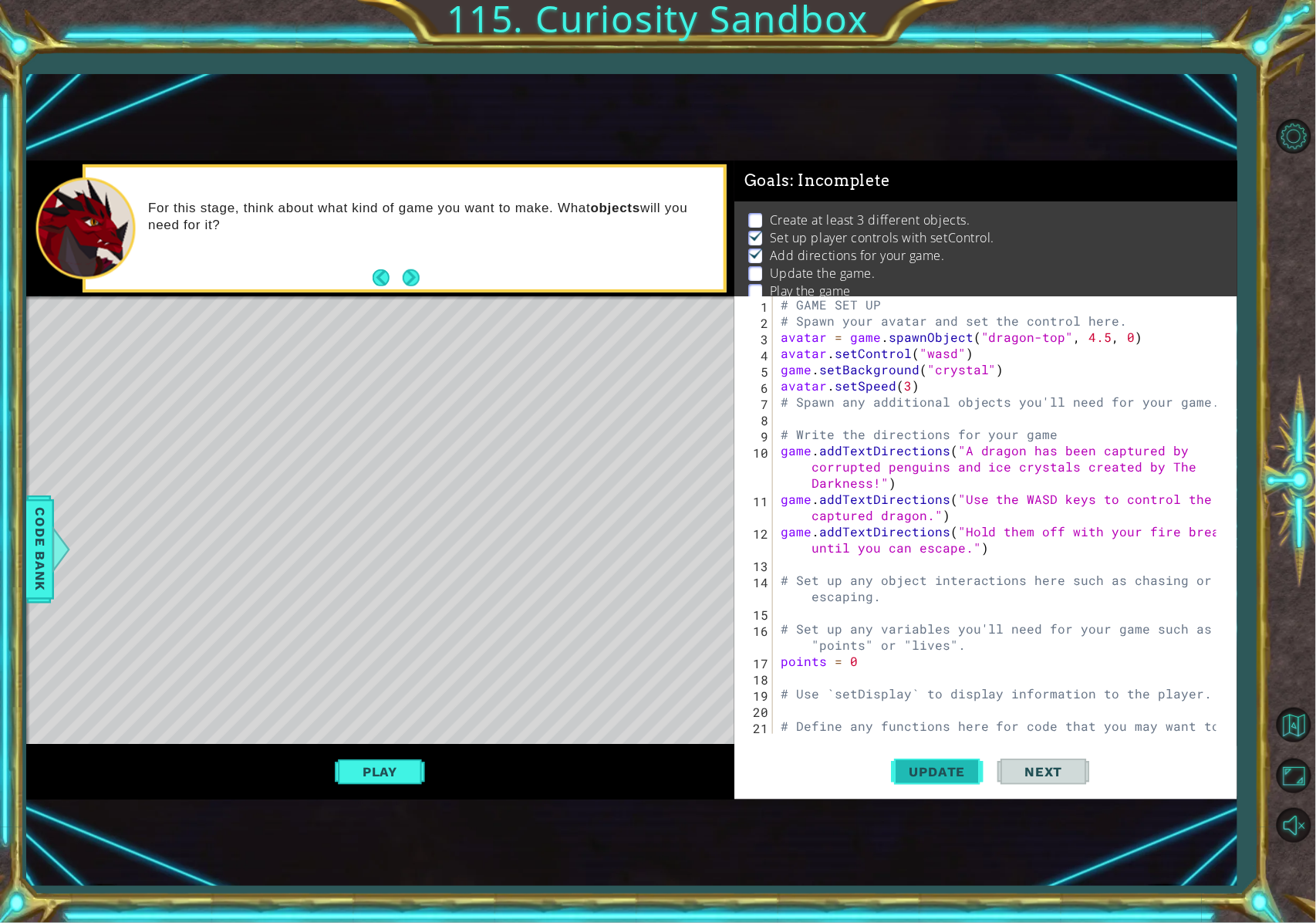
click at [937, 692] on span "Update" at bounding box center [938, 771] width 87 height 15
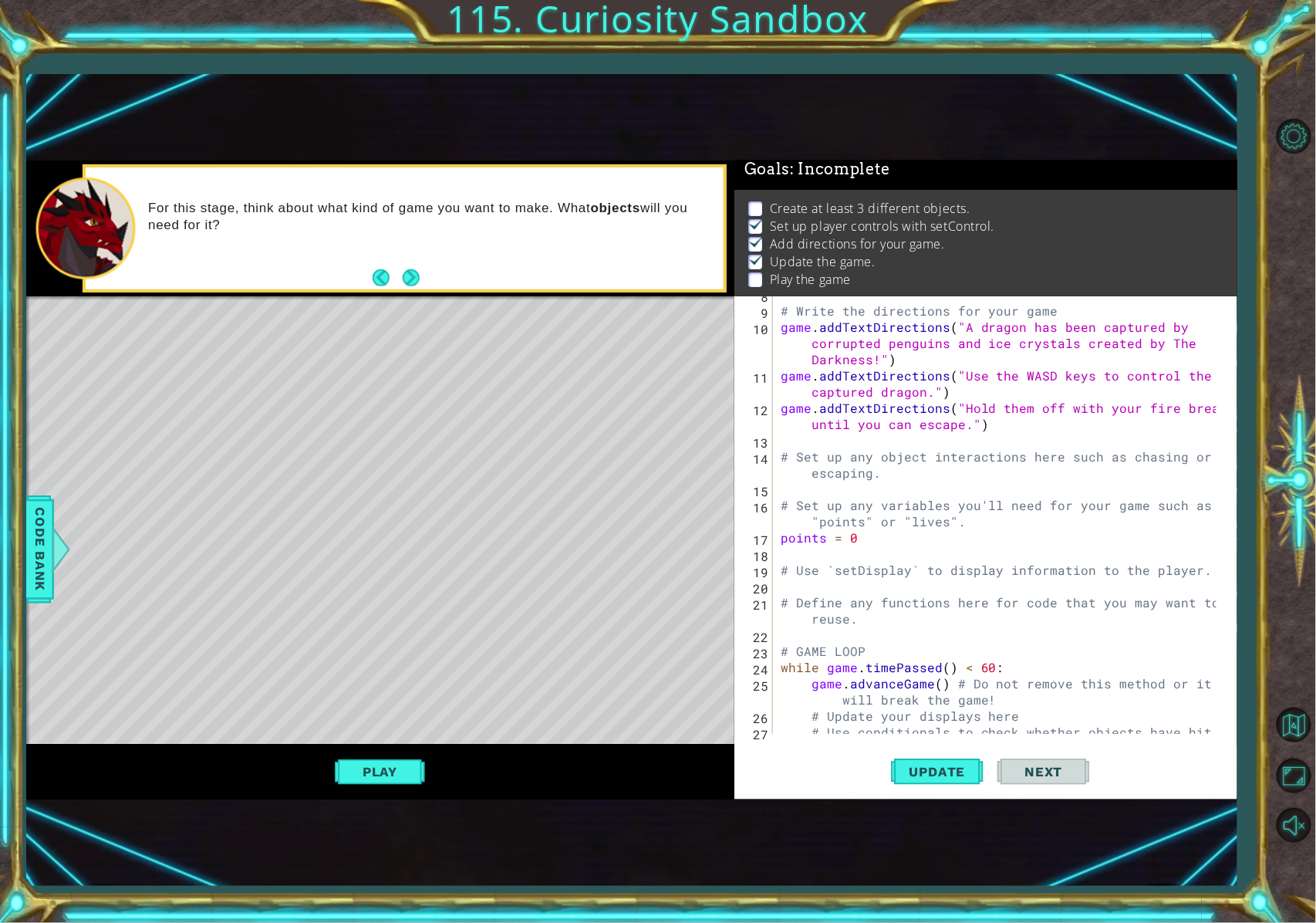
scroll to position [62, 0]
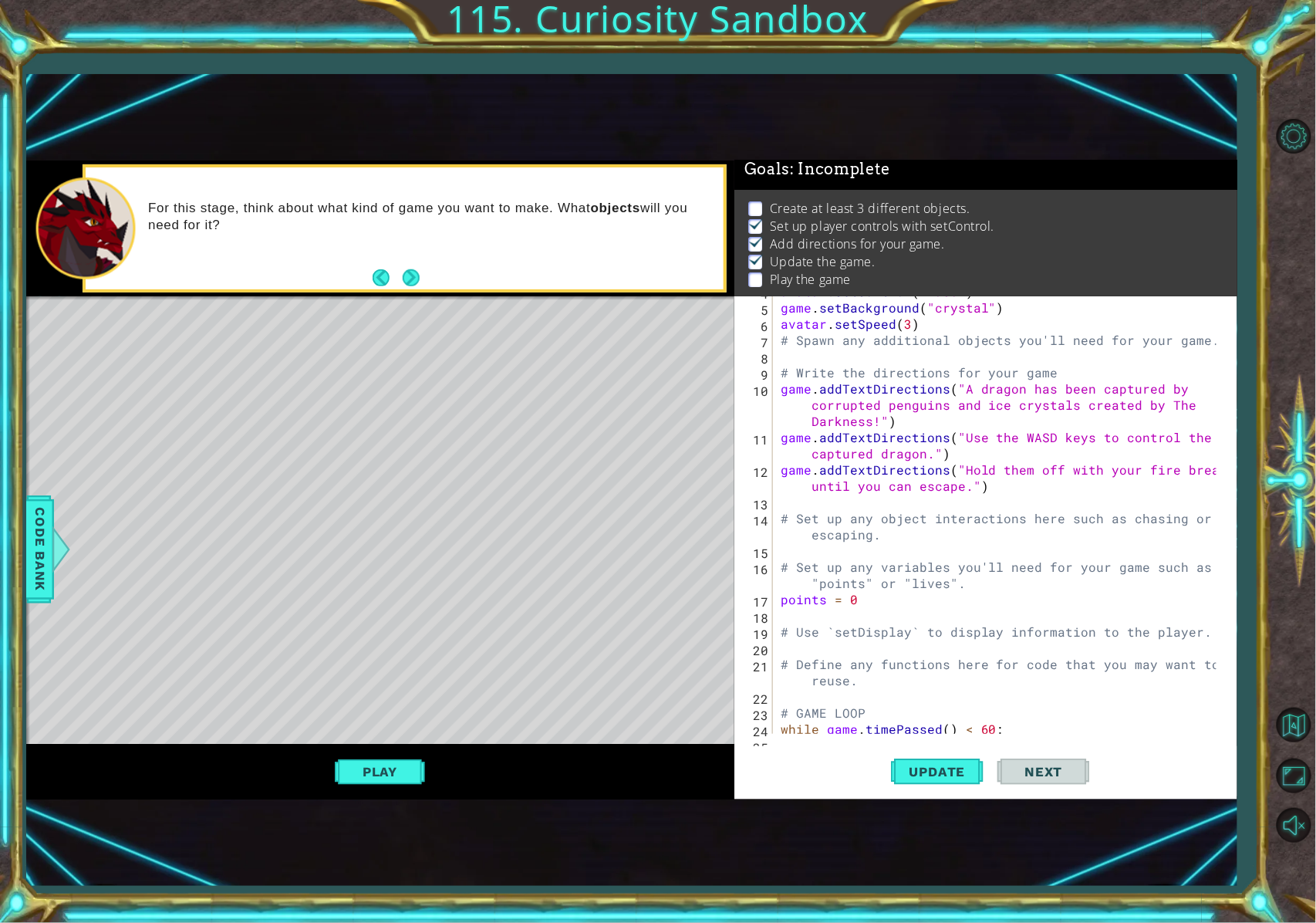
click at [807, 355] on div "avatar . setControl ( "wasd" ) game . setBackground ( "crystal" ) avatar . setS…" at bounding box center [1001, 518] width 448 height 470
click at [975, 692] on button "Back to Map" at bounding box center [1293, 724] width 44 height 44
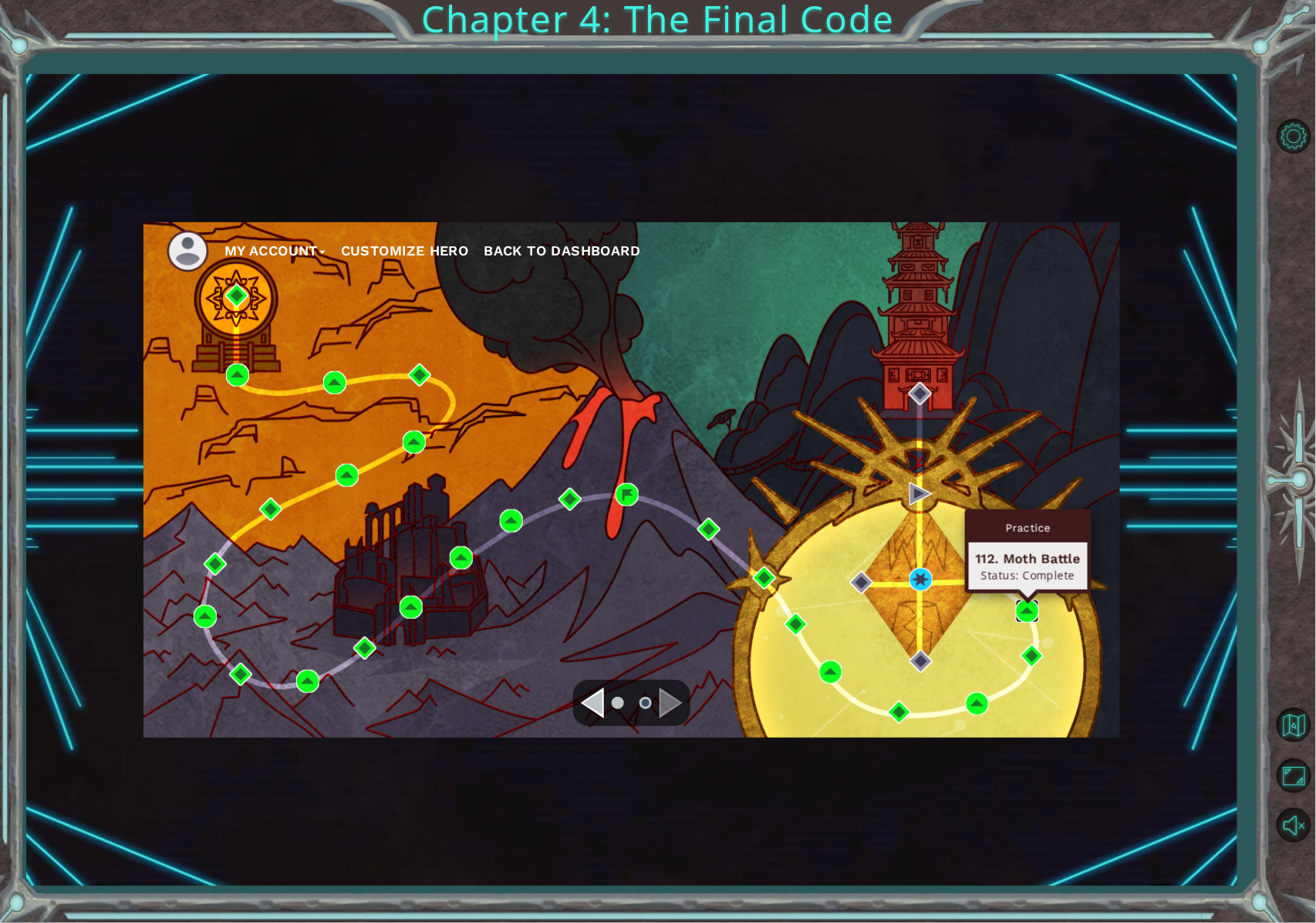
click at [975, 609] on img at bounding box center [1028, 611] width 23 height 23
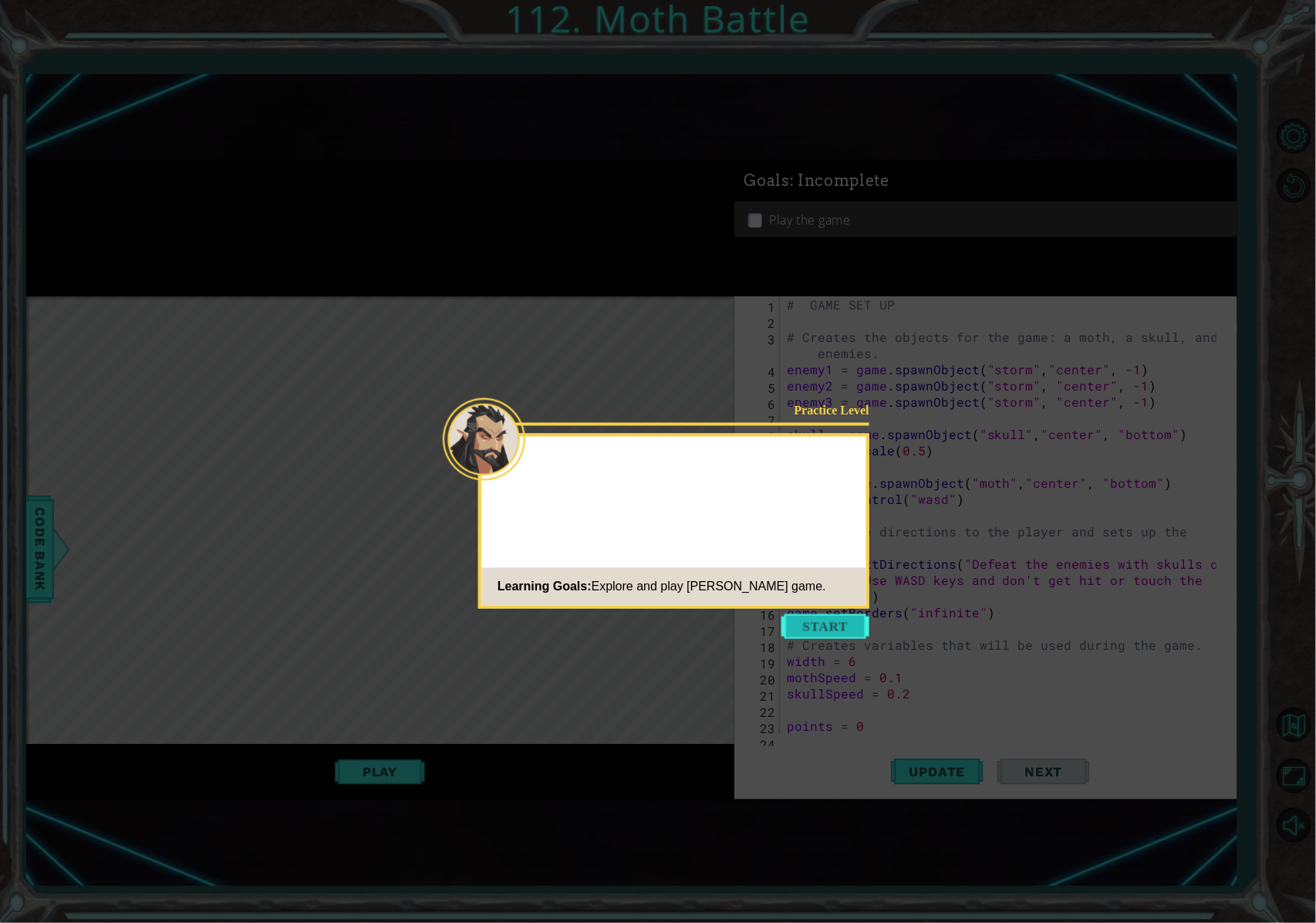
click at [847, 627] on button "Start" at bounding box center [825, 627] width 88 height 24
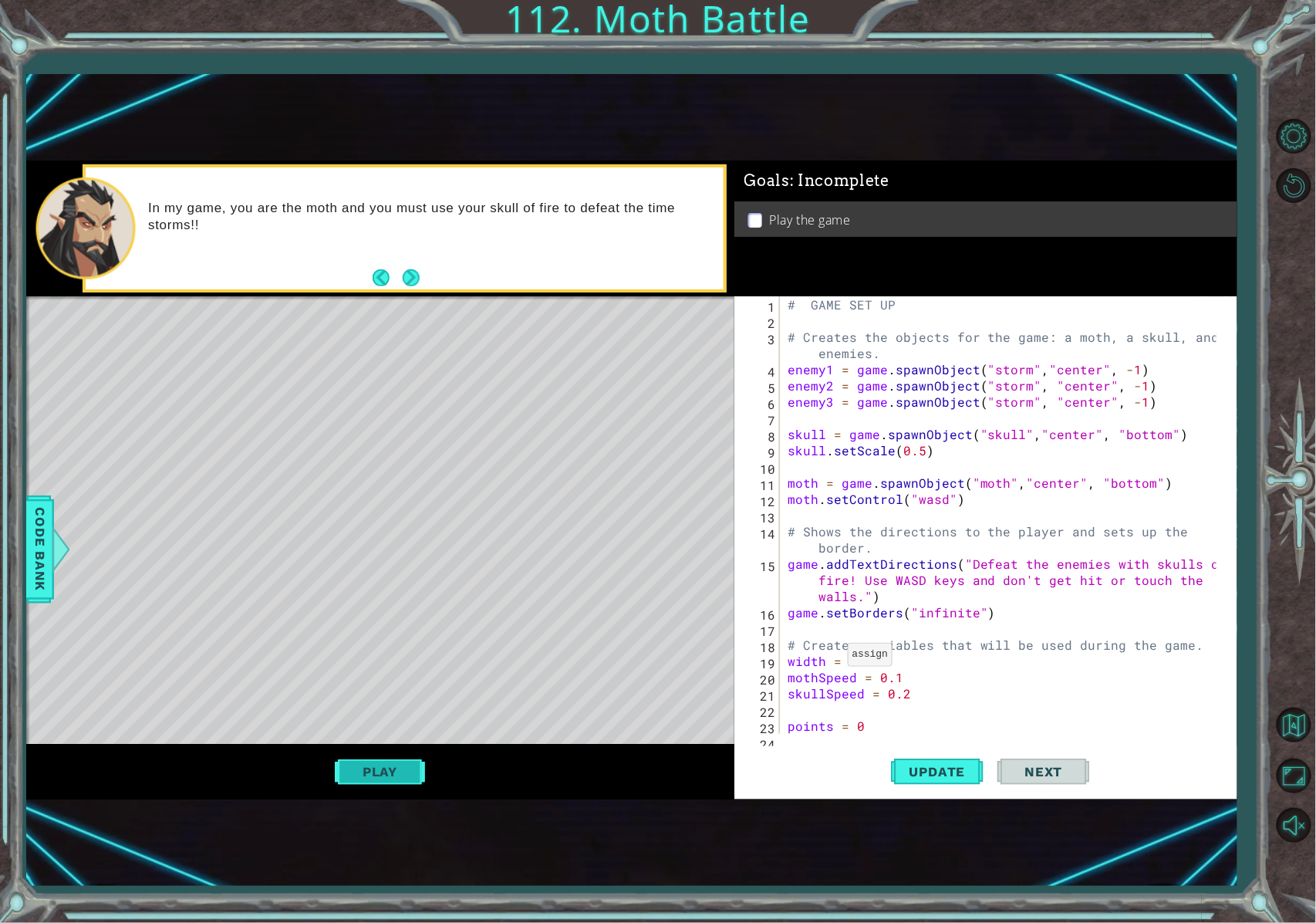
click at [373, 692] on button "Play" at bounding box center [380, 771] width 90 height 29
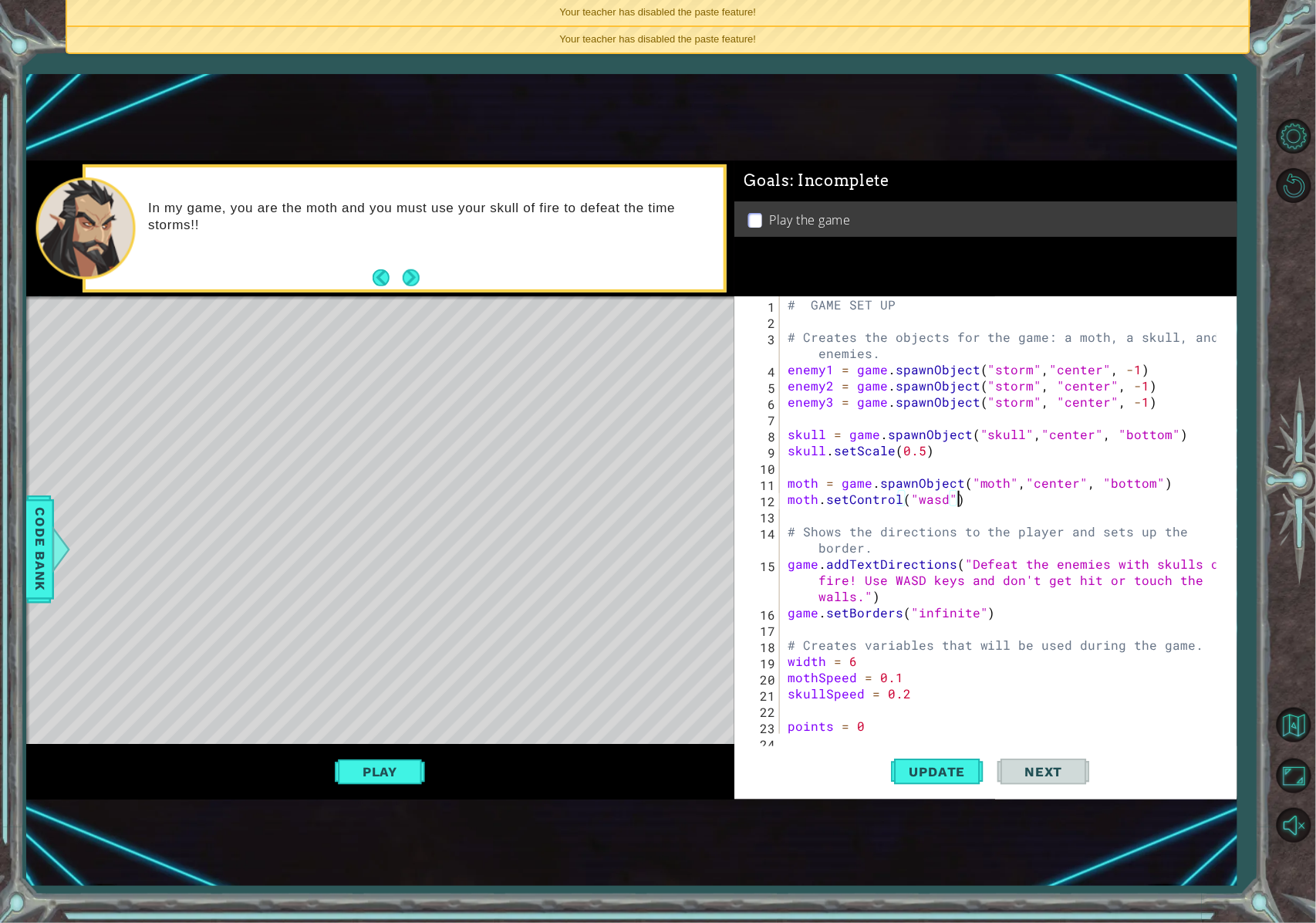
scroll to position [62, 0]
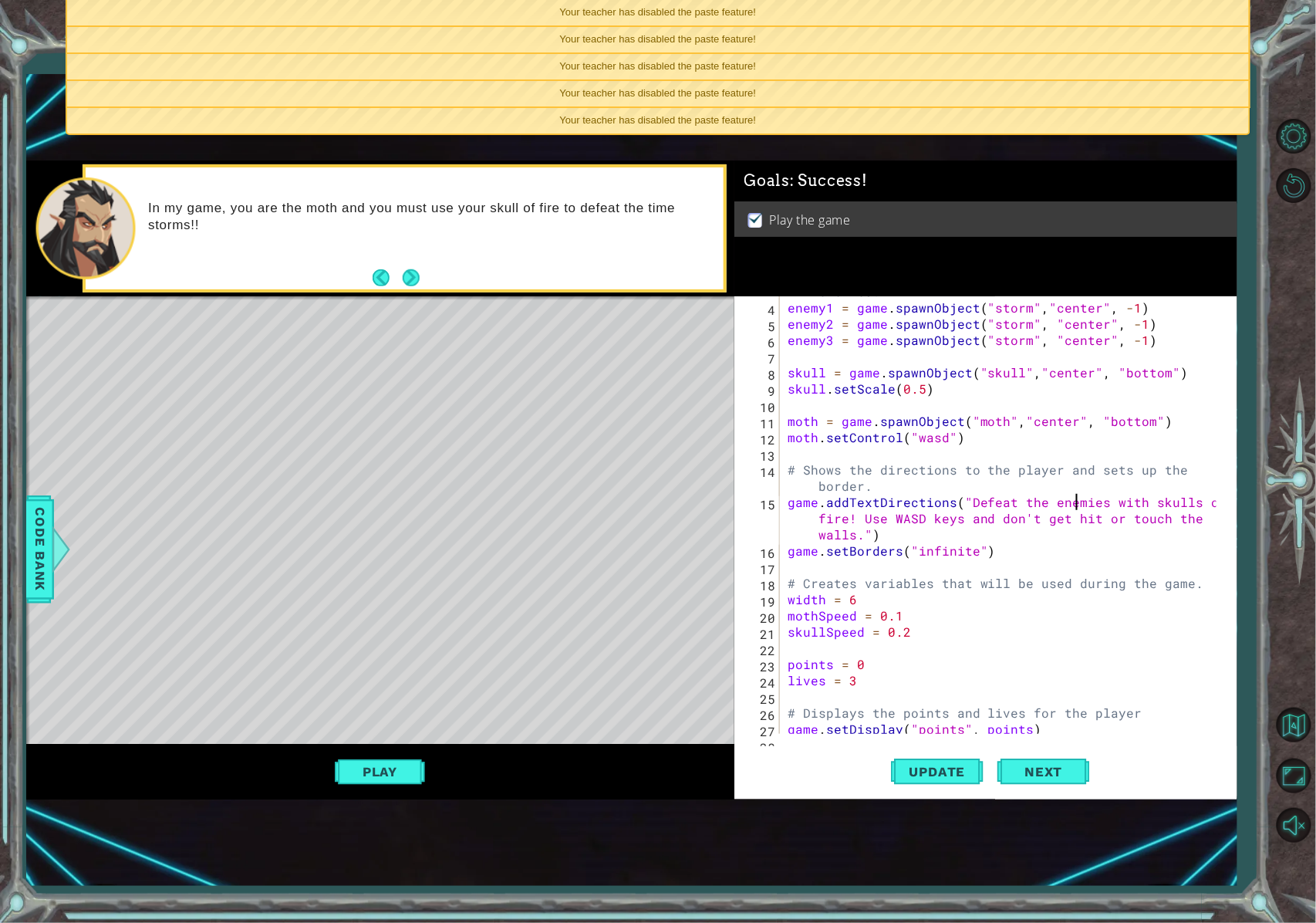
click at [937, 117] on div "Your teacher has disabled the paste feature!" at bounding box center [657, 121] width 1181 height 25
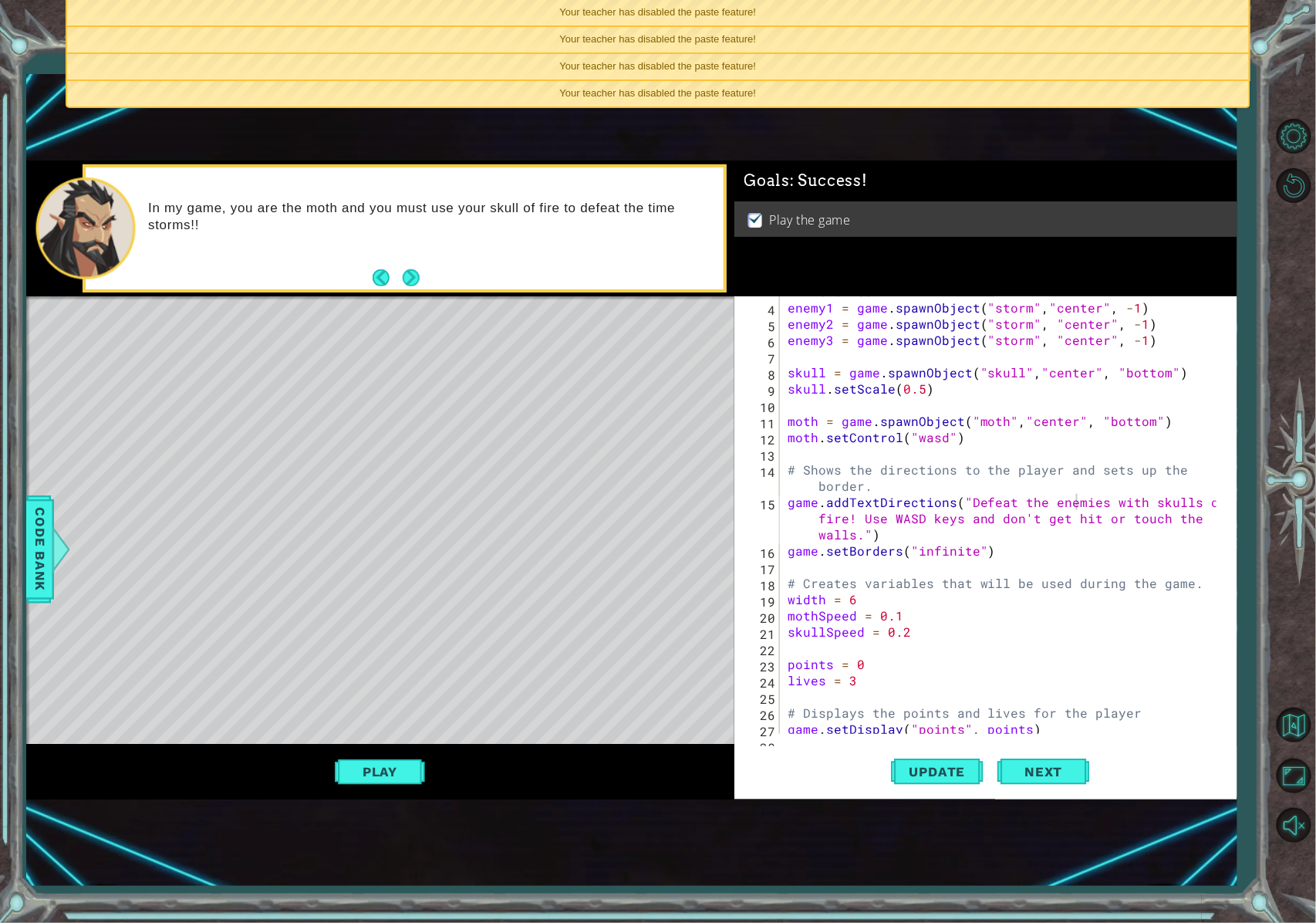
click at [923, 14] on div "Your teacher has disabled the paste feature!" at bounding box center [657, 13] width 1181 height 25
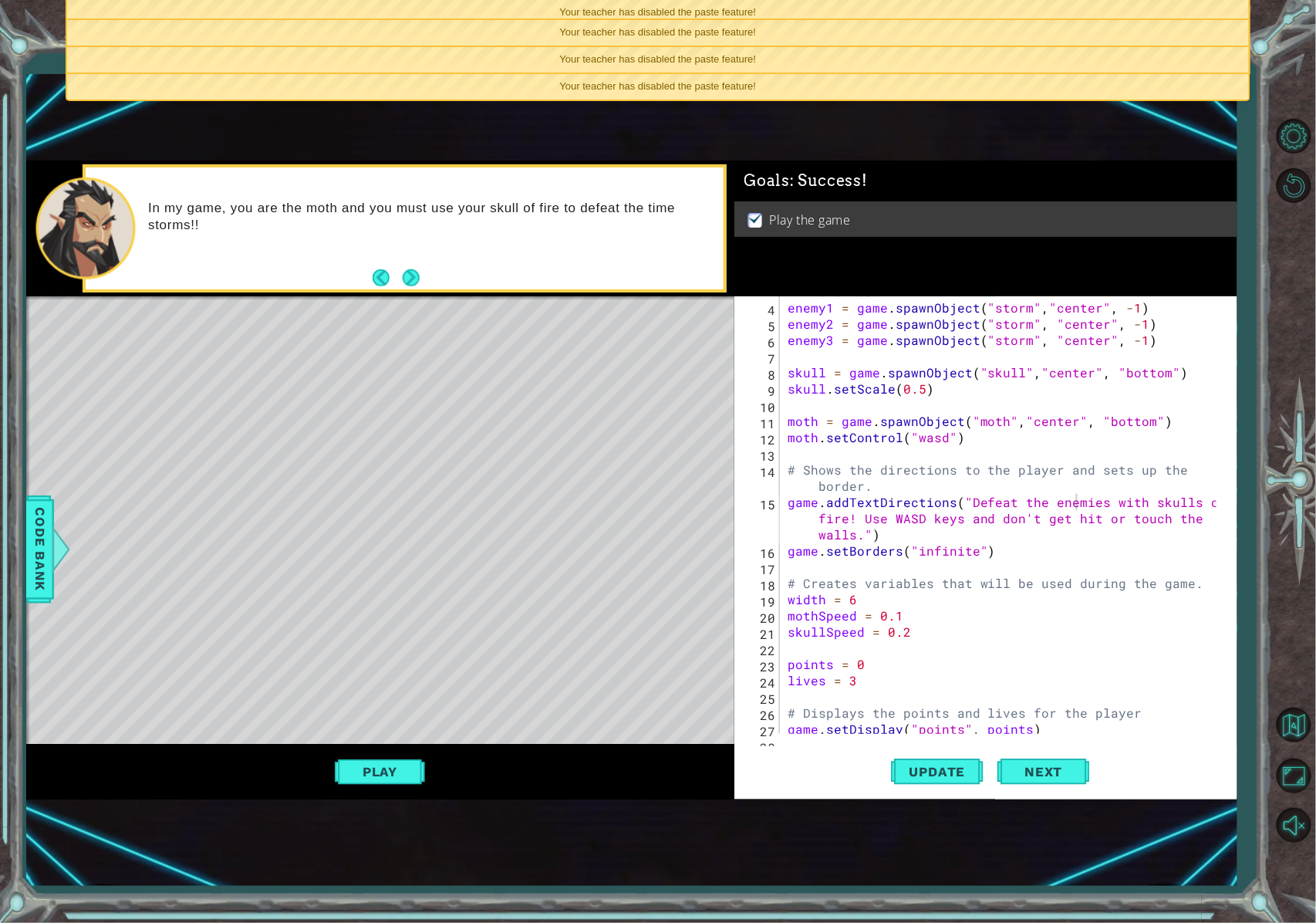
click at [923, 14] on div "Your teacher has disabled the paste feature!" at bounding box center [657, 13] width 1181 height 25
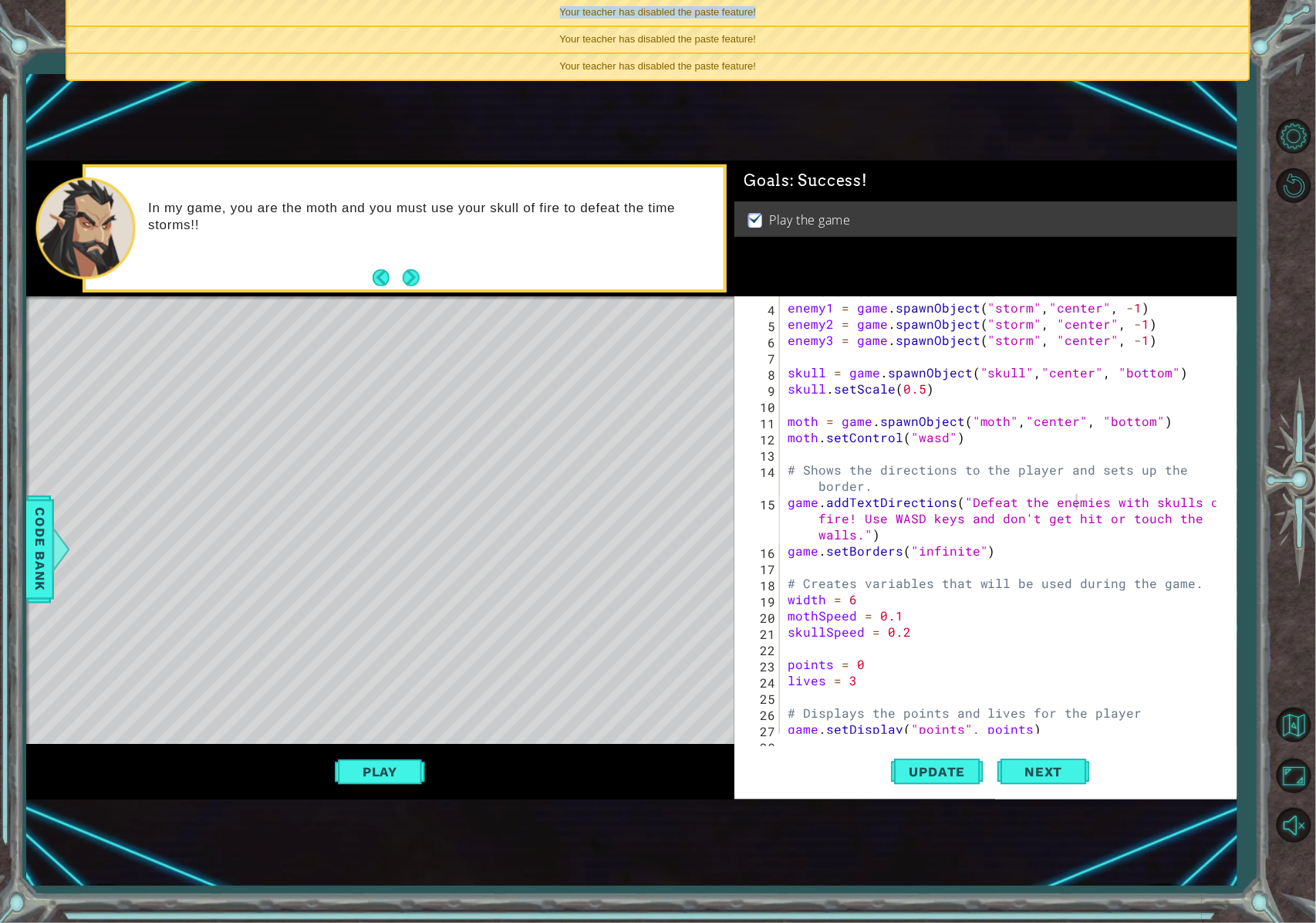
click at [923, 14] on div "Your teacher has disabled the paste feature!" at bounding box center [657, 13] width 1181 height 25
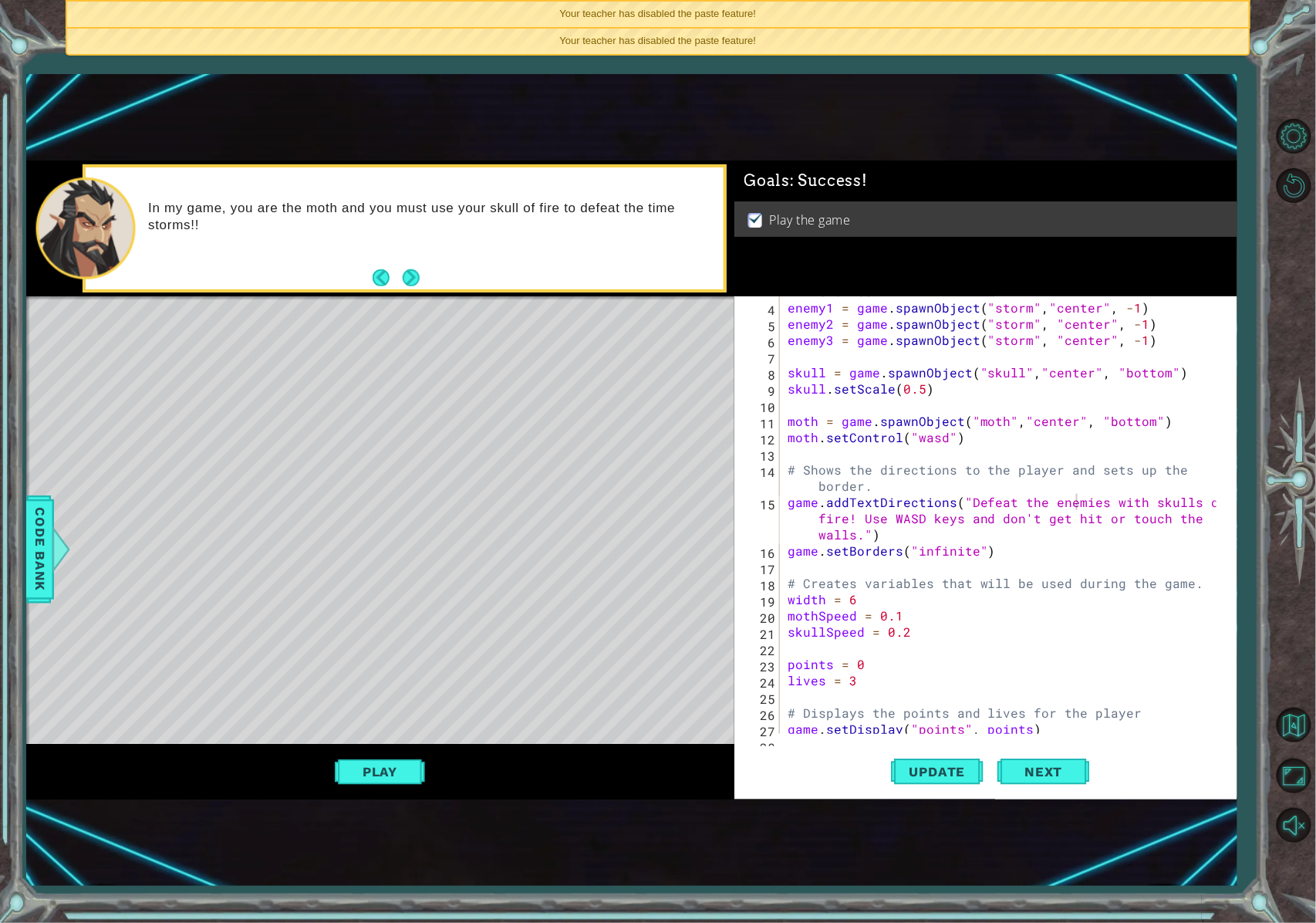
click at [921, 13] on div "Your teacher has disabled the paste feature!" at bounding box center [657, 14] width 1181 height 25
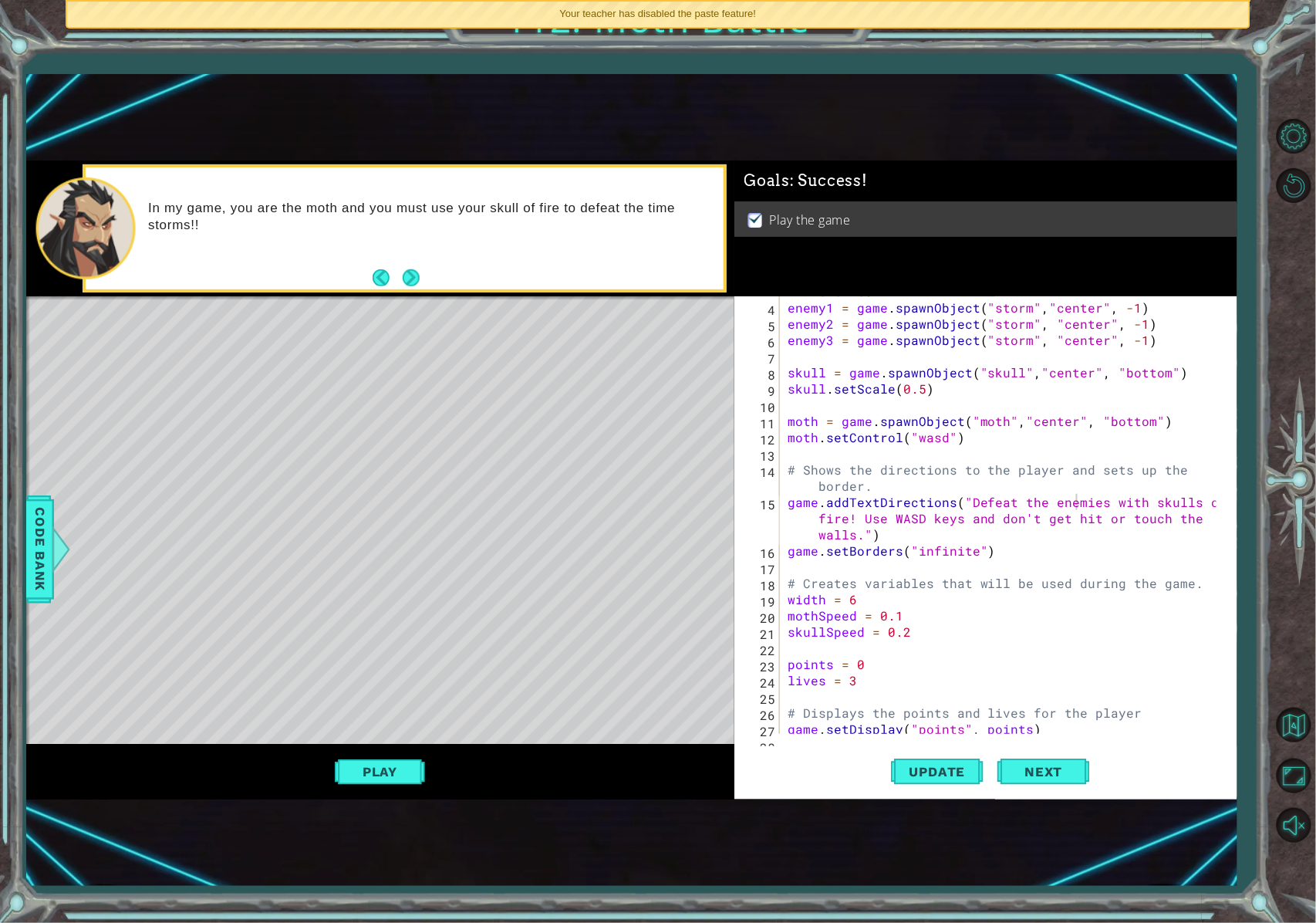
click at [921, 13] on div "Your teacher has disabled the paste feature!" at bounding box center [657, 14] width 1181 height 25
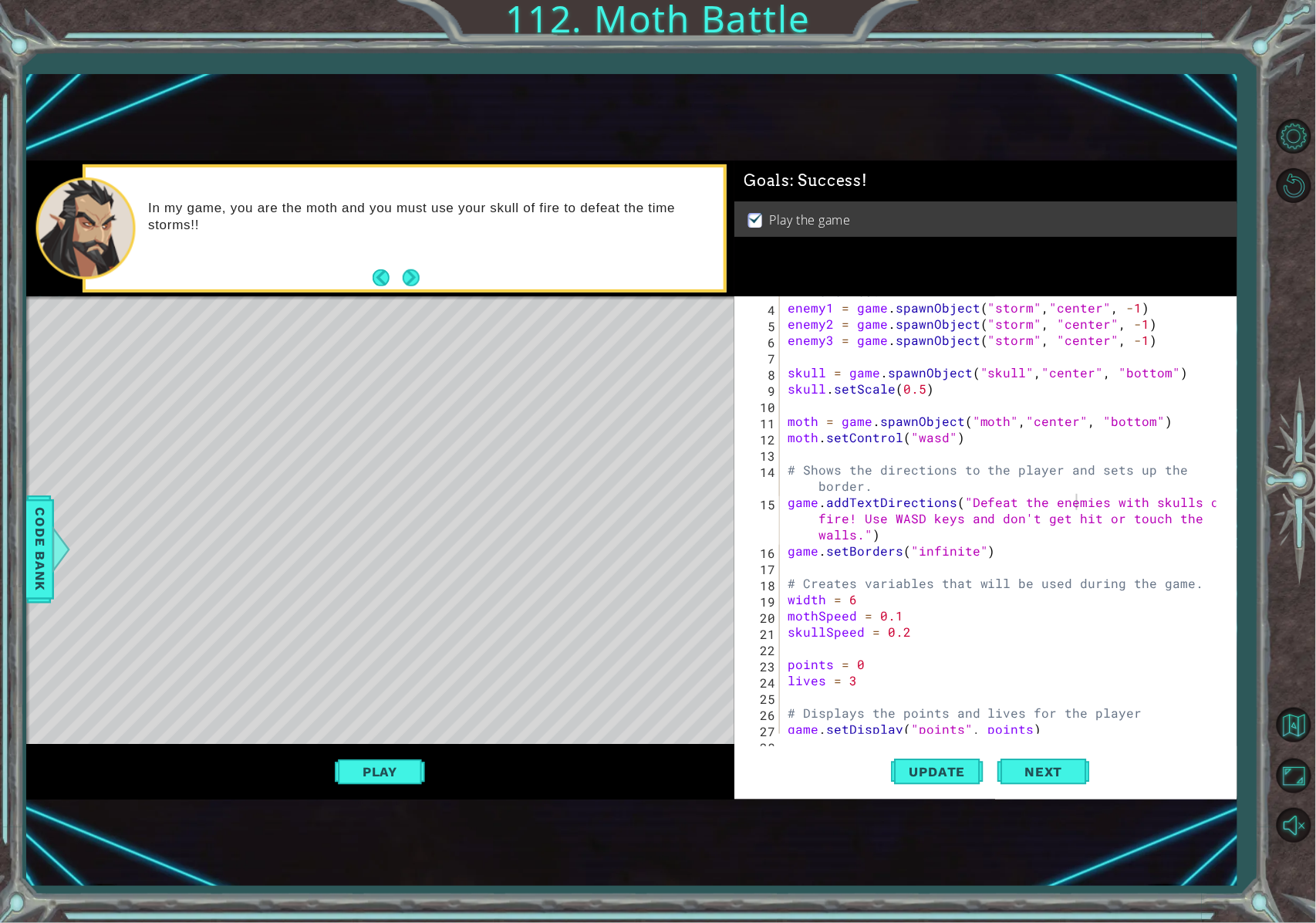
drag, startPoint x: 955, startPoint y: 53, endPoint x: 861, endPoint y: 216, distance: 188.2
click at [861, 213] on li "Play the game" at bounding box center [988, 220] width 479 height 18
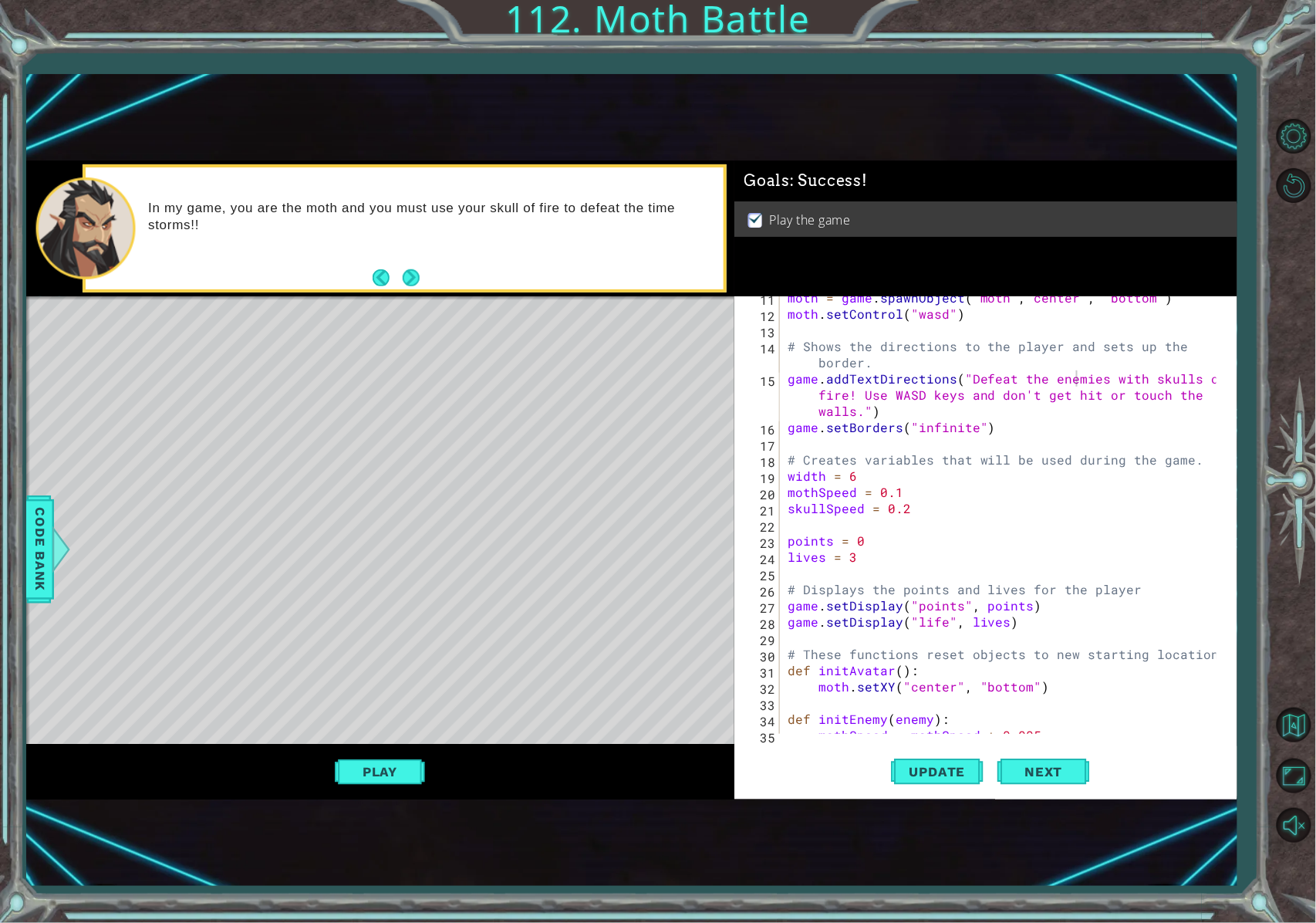
scroll to position [185, 0]
type textarea "lives = 3"
click at [975, 556] on div "moth = game . spawnObject ( "moth" , "center" , "bottom" ) moth . setControl ( …" at bounding box center [1005, 524] width 440 height 470
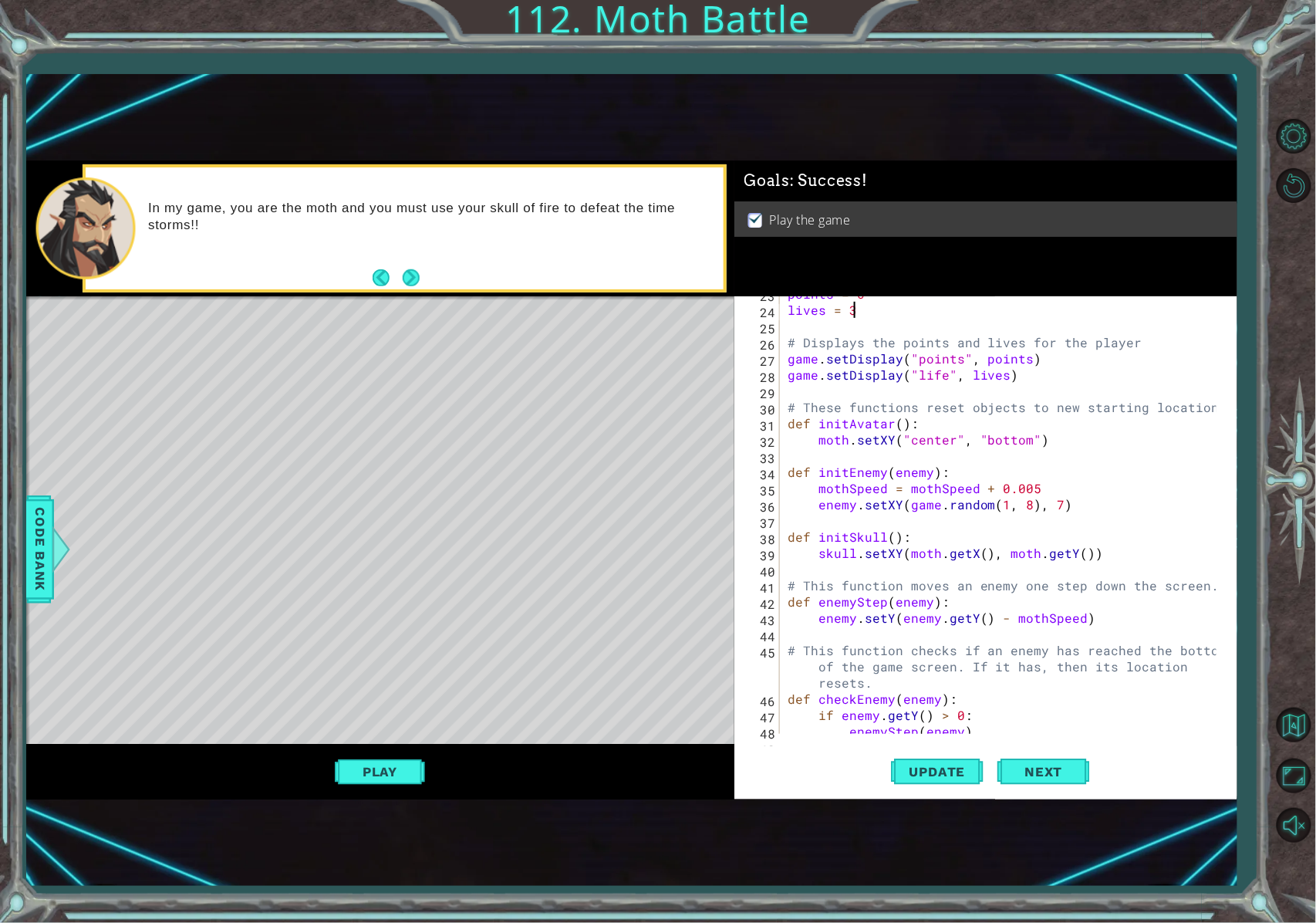
scroll to position [494, 0]
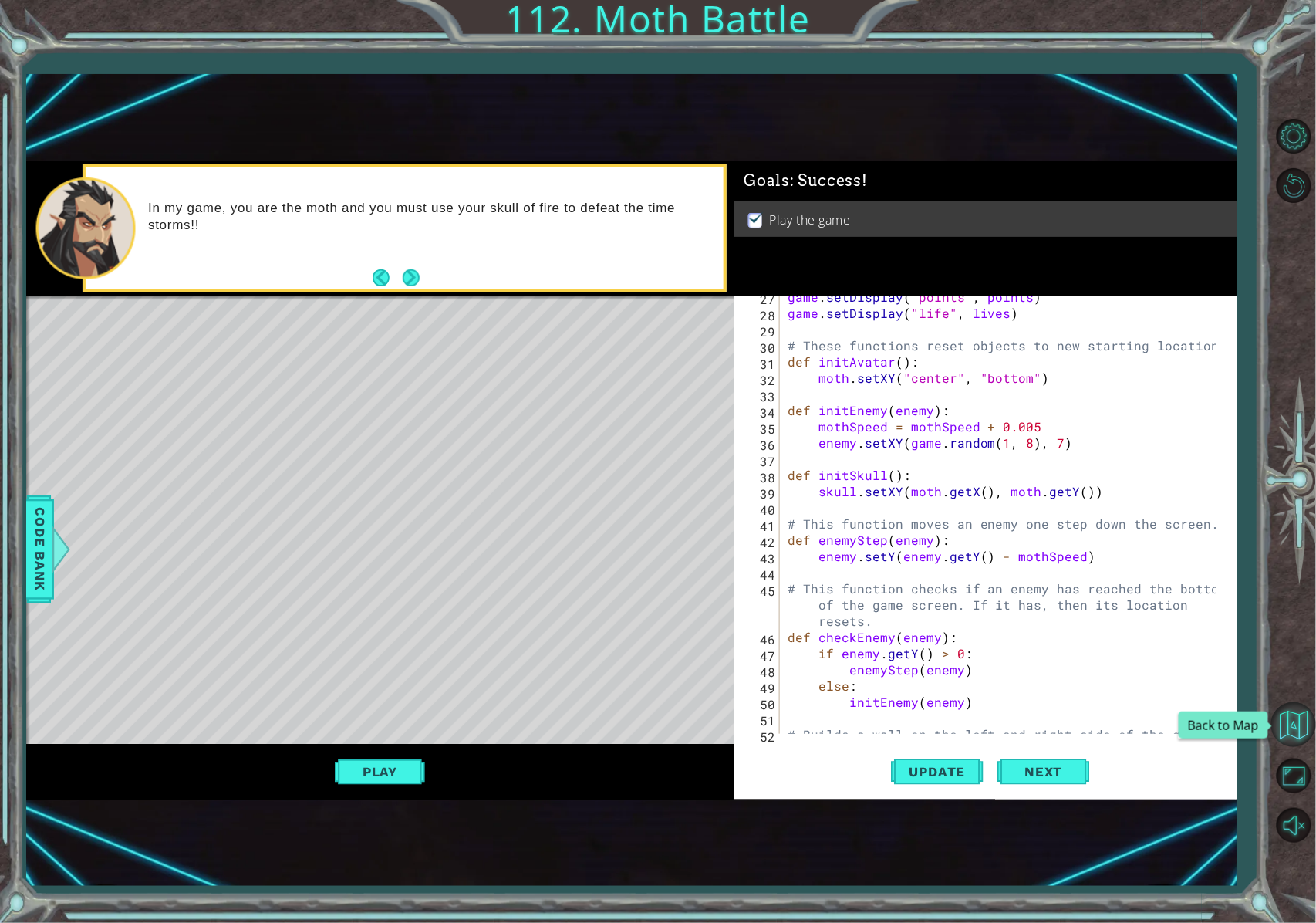
click at [975, 692] on button "Back to Map" at bounding box center [1293, 724] width 44 height 44
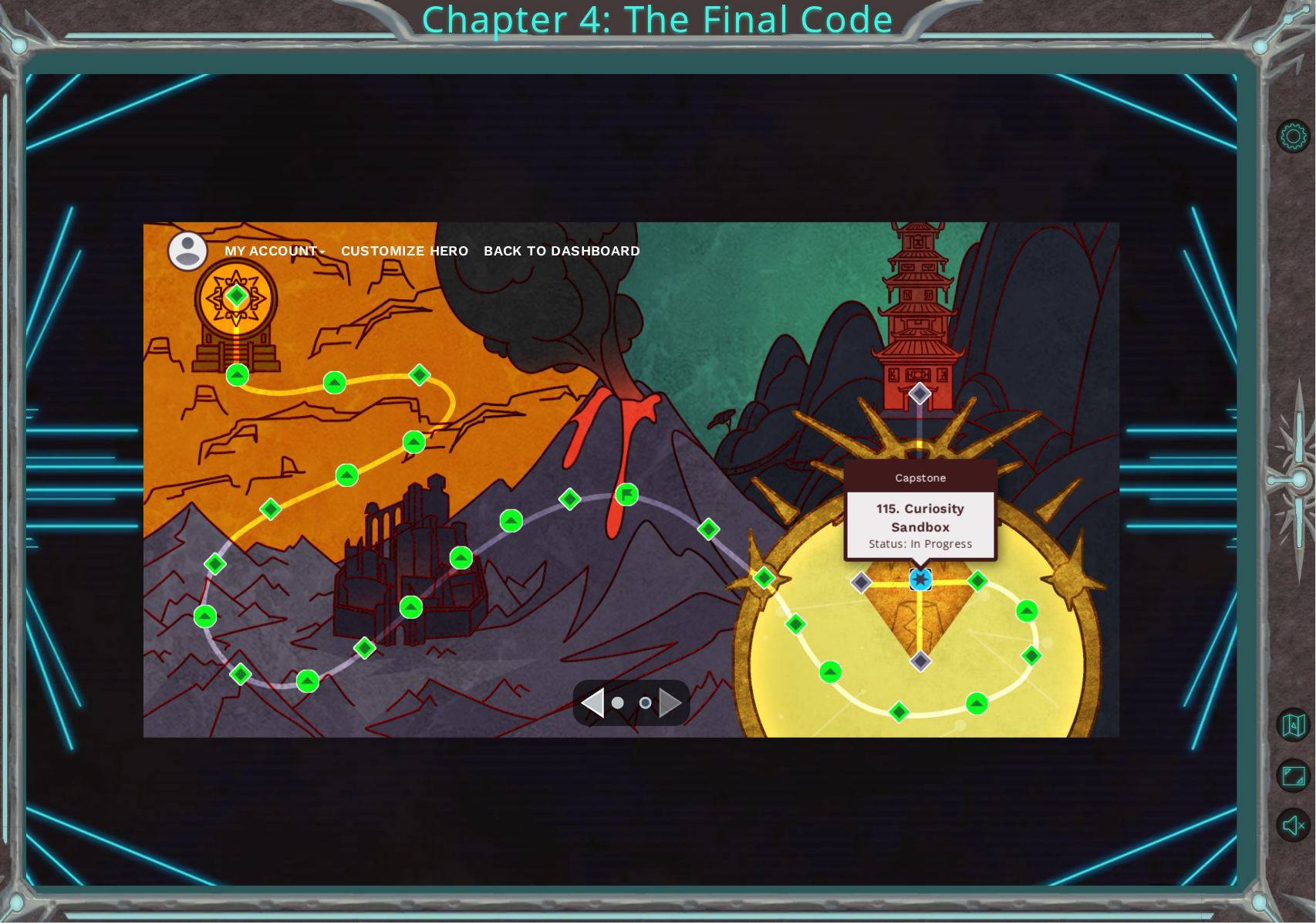
click at [918, 577] on img at bounding box center [922, 580] width 23 height 23
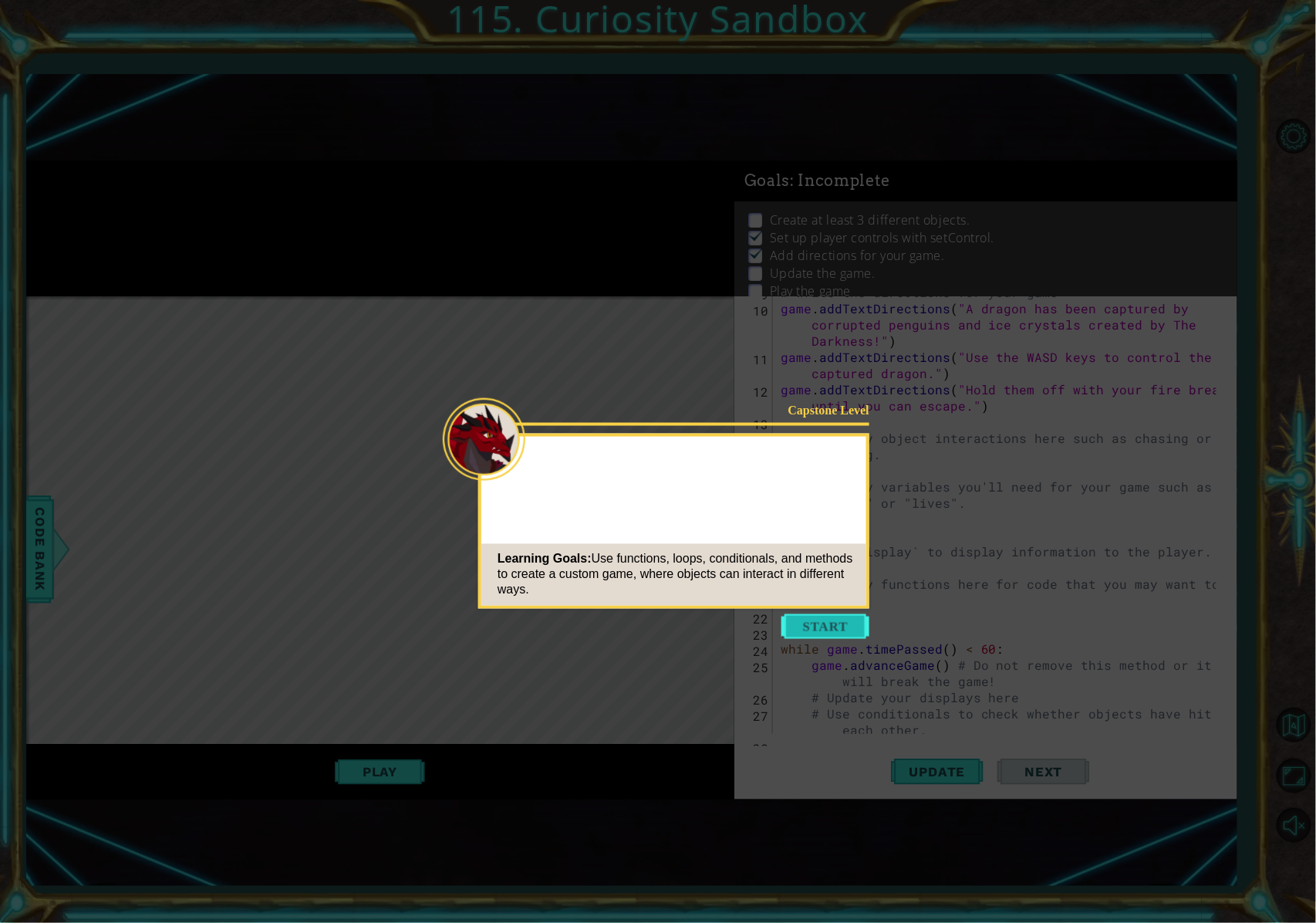
scroll to position [227, 0]
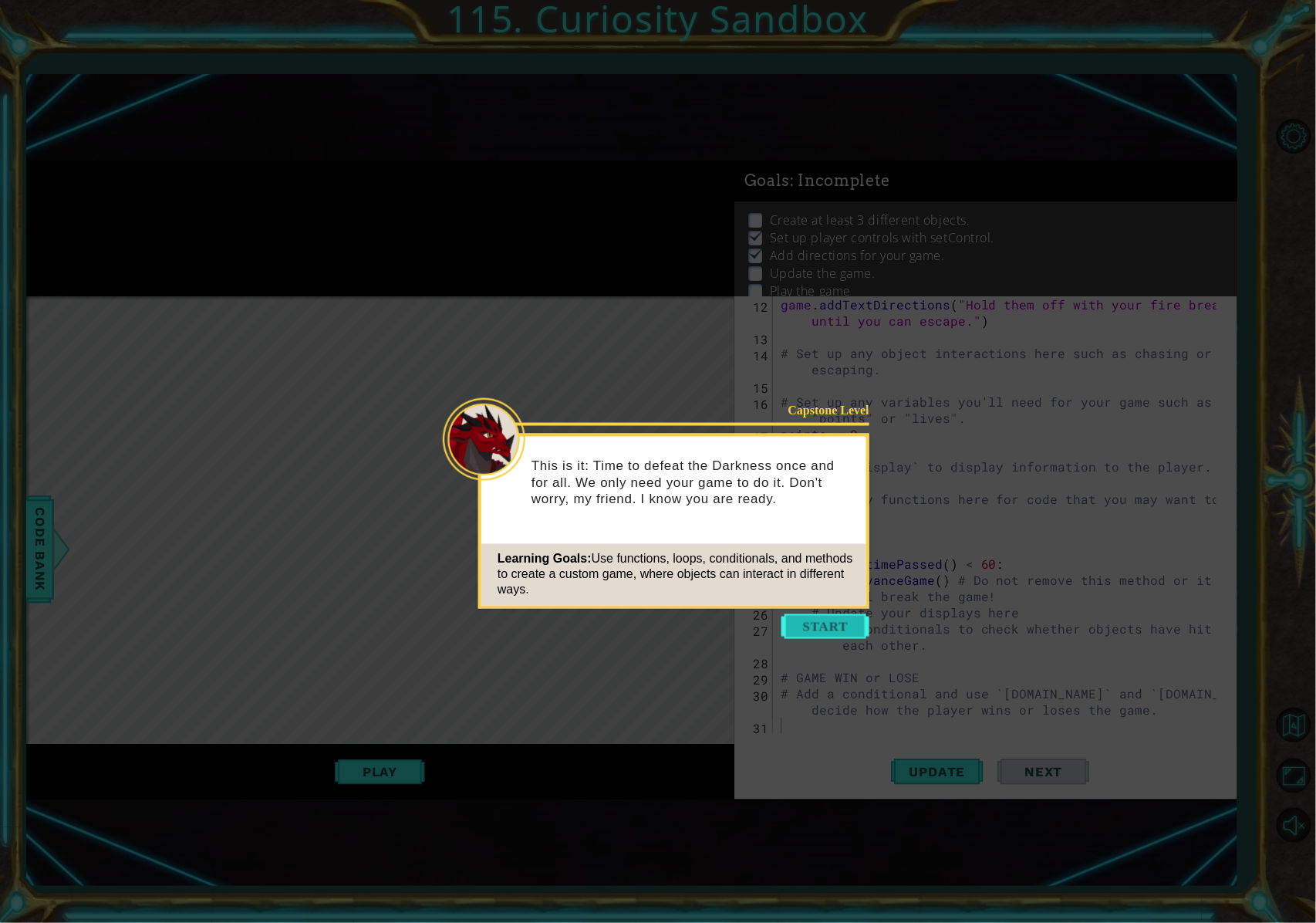
click at [822, 619] on button "Start" at bounding box center [825, 627] width 88 height 24
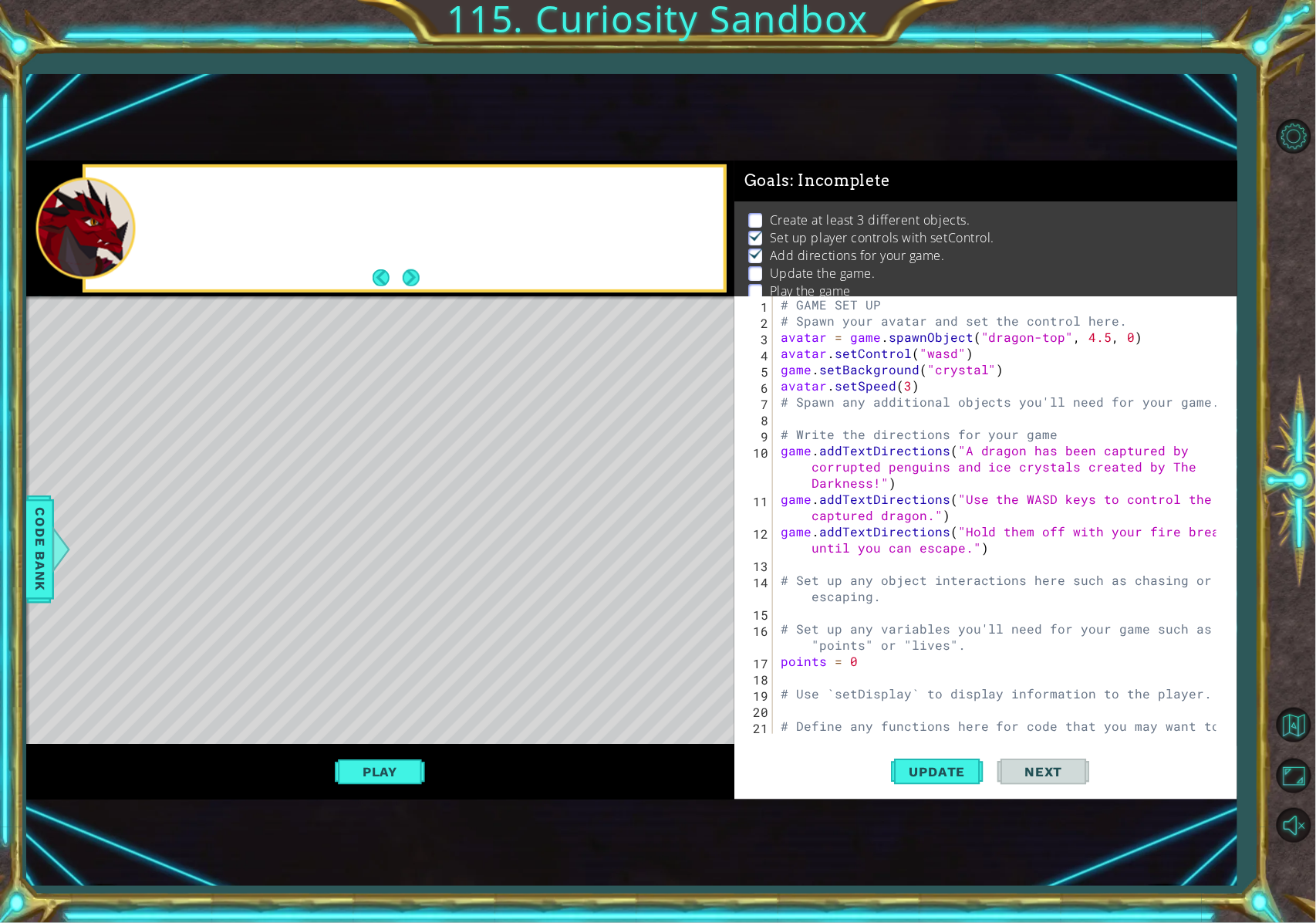
scroll to position [0, 0]
click at [781, 417] on div "# GAME SET UP # Spawn your avatar and set the control here. avatar = game . spa…" at bounding box center [1001, 539] width 448 height 487
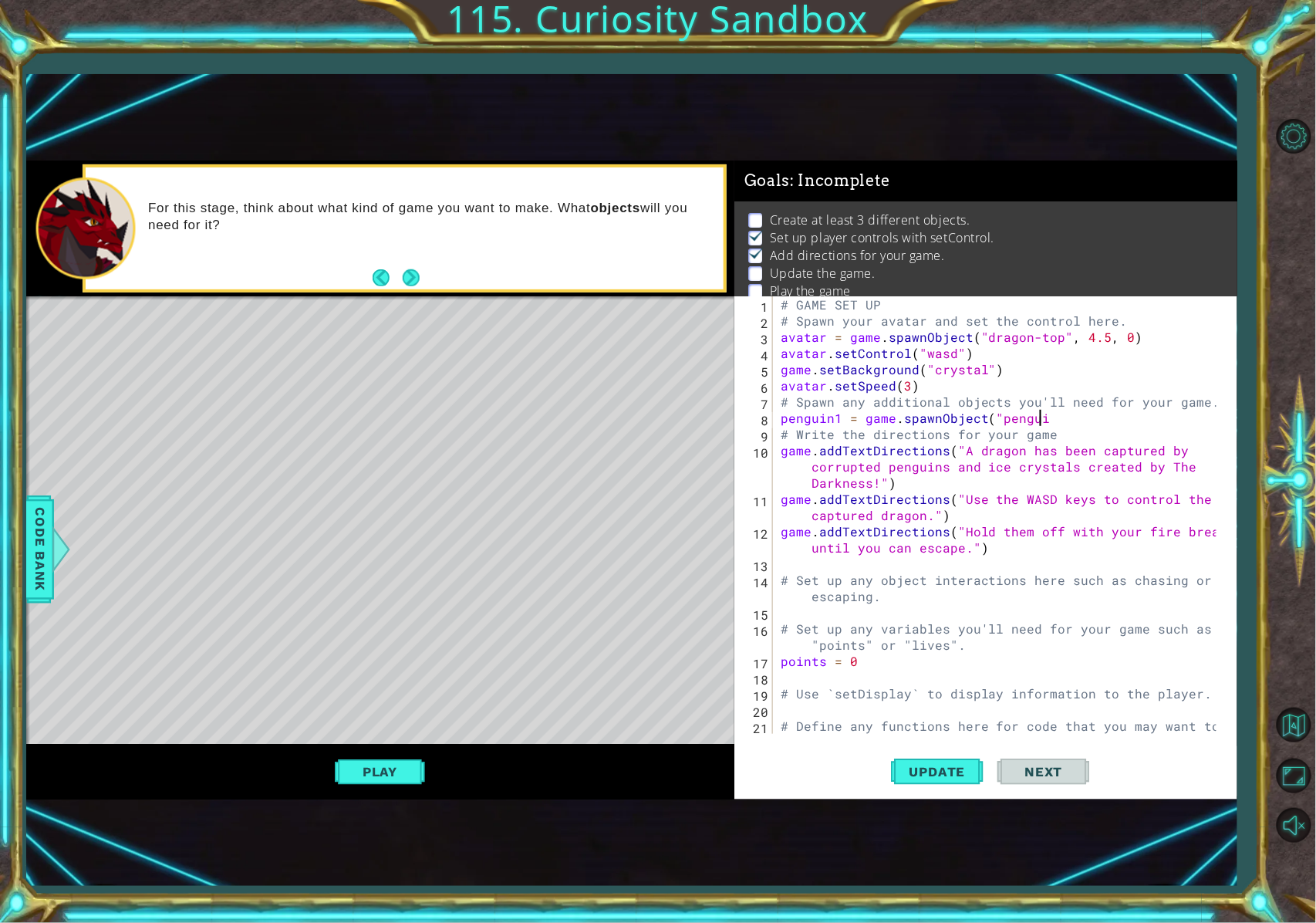
scroll to position [0, 15]
click at [34, 559] on span "Code Bank" at bounding box center [39, 549] width 24 height 94
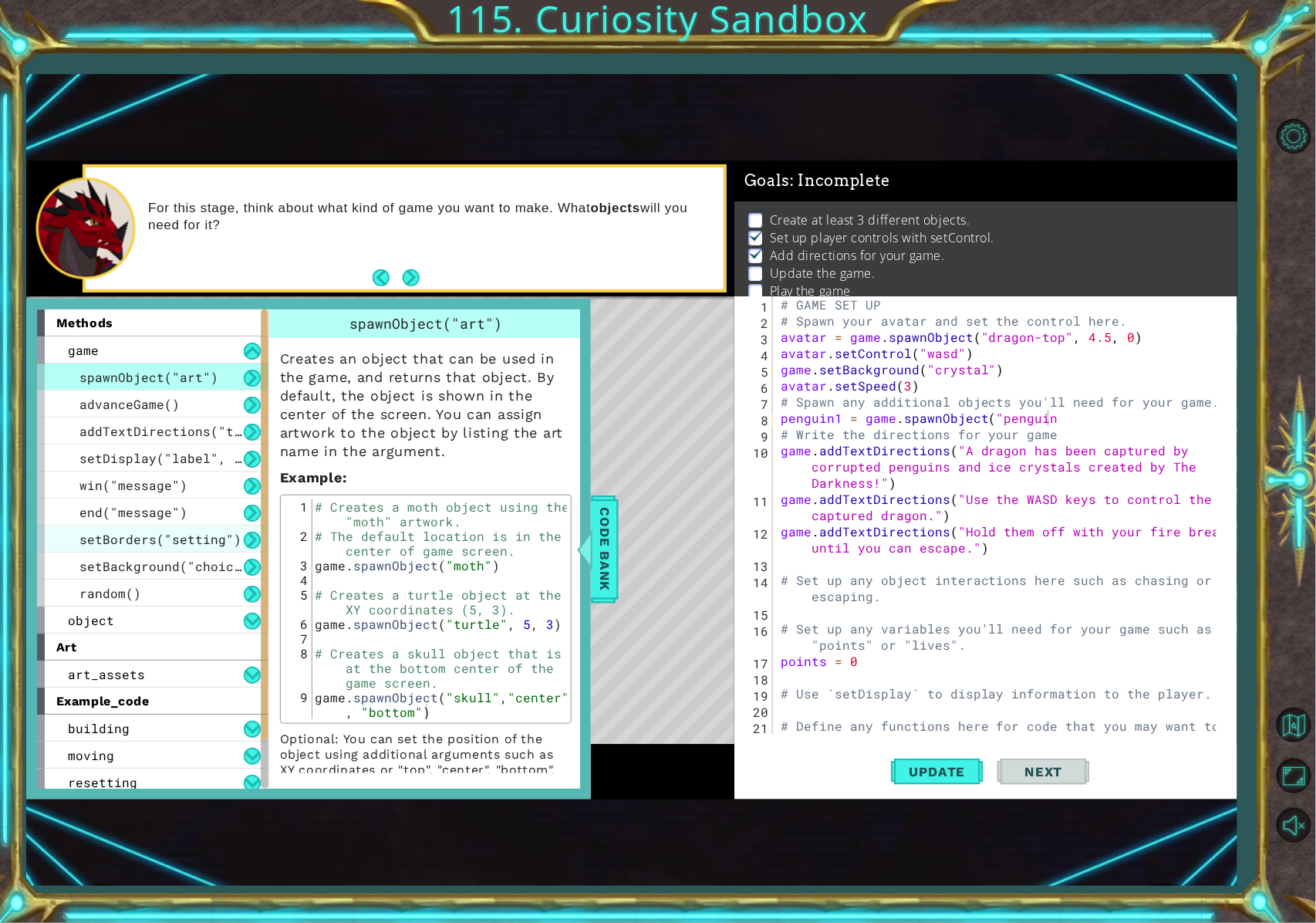
click at [212, 532] on span "setBorders("setting")" at bounding box center [161, 539] width 162 height 16
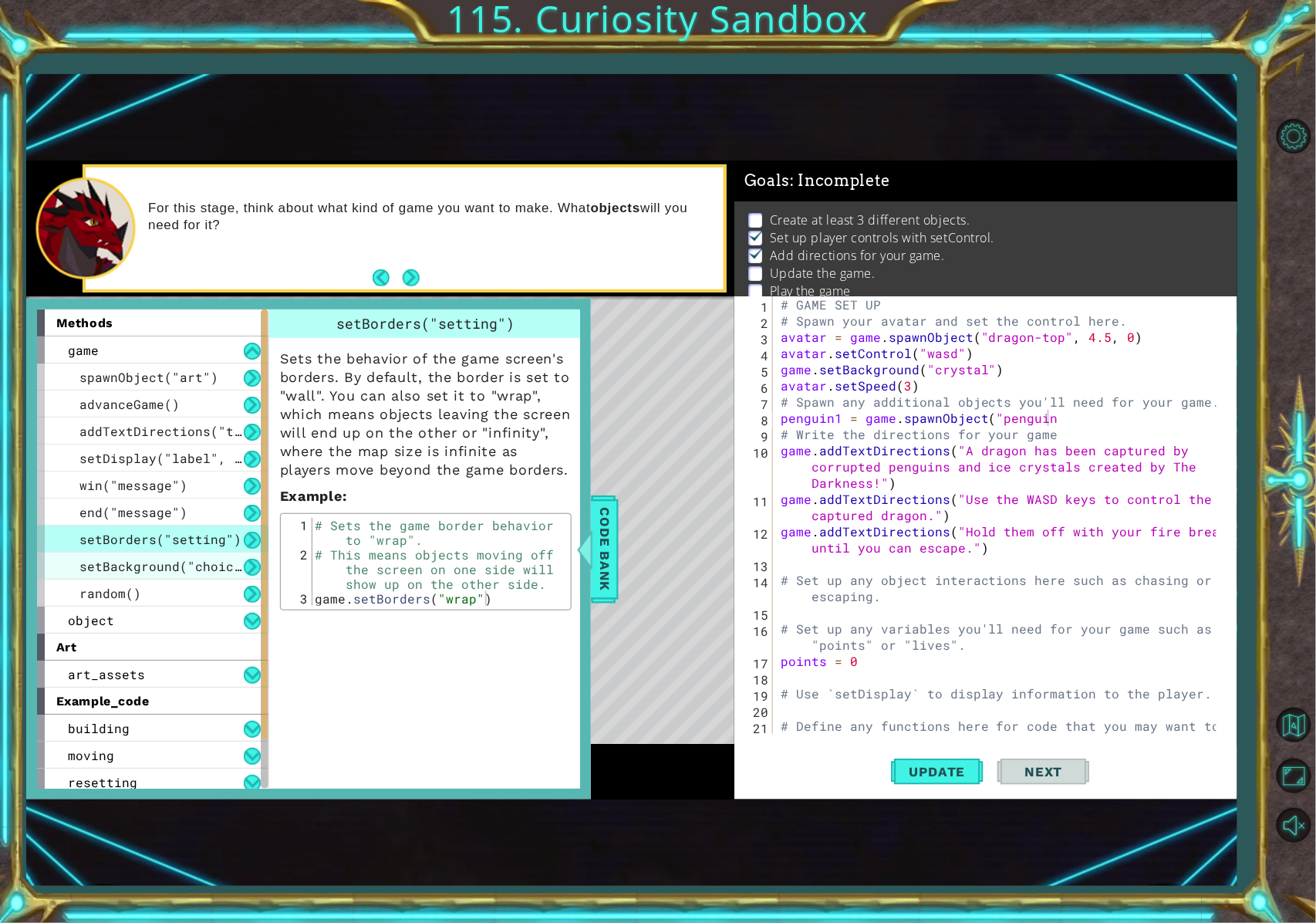
click at [214, 575] on div "setBackground("choice")" at bounding box center [152, 566] width 231 height 27
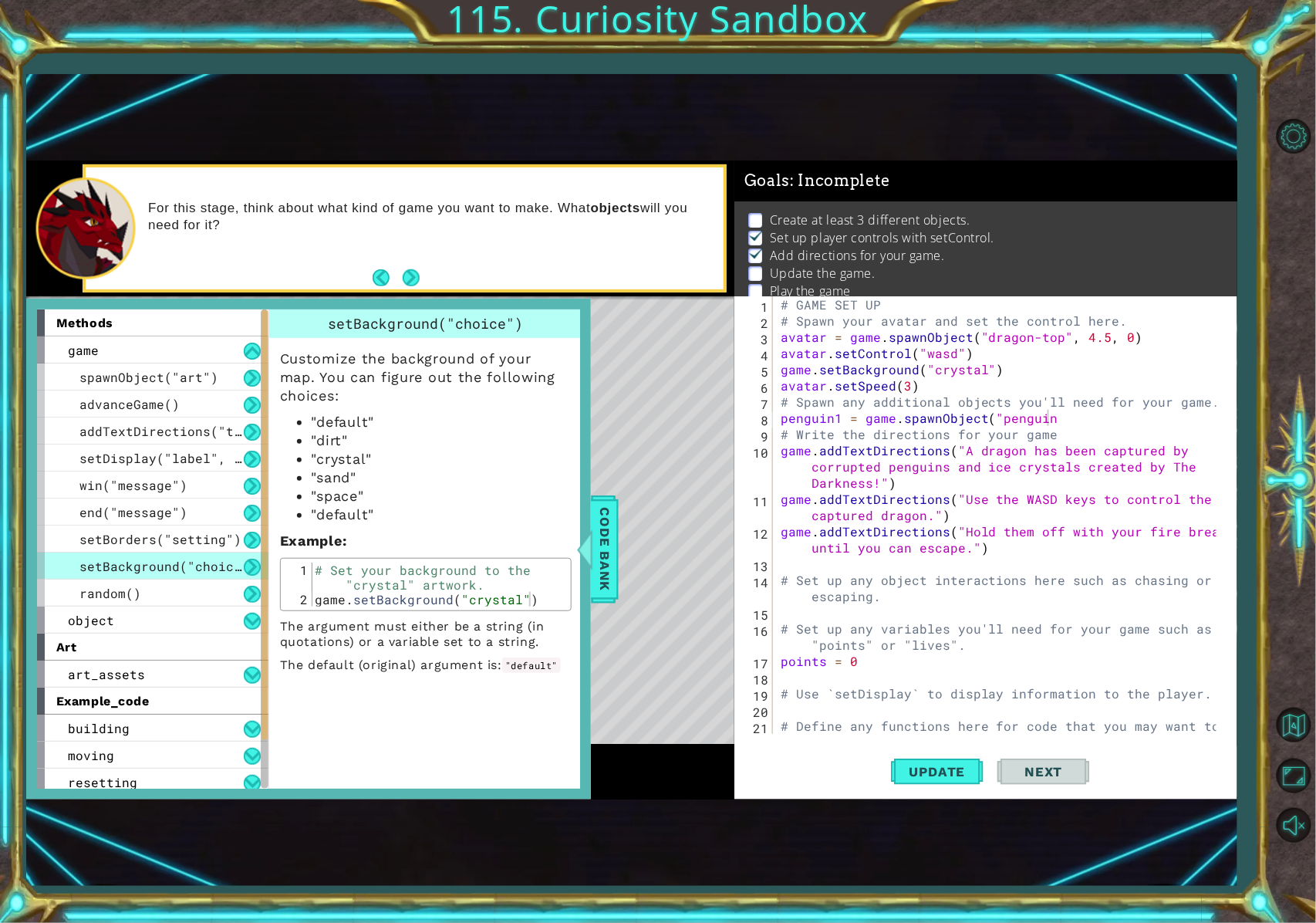
scroll to position [86, 0]
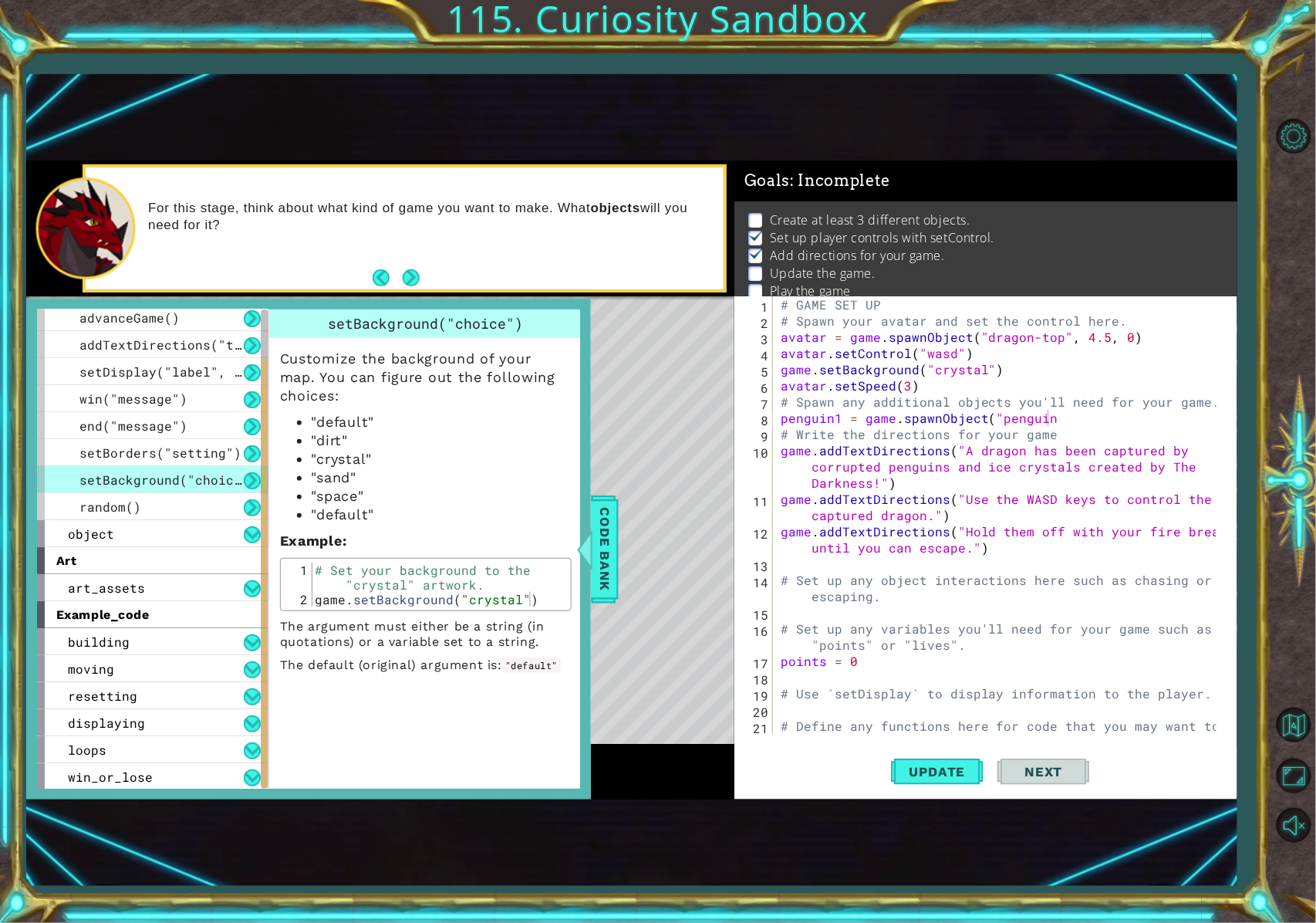
click at [217, 572] on div "art" at bounding box center [152, 560] width 231 height 27
click at [229, 596] on div "art_assets" at bounding box center [152, 588] width 231 height 27
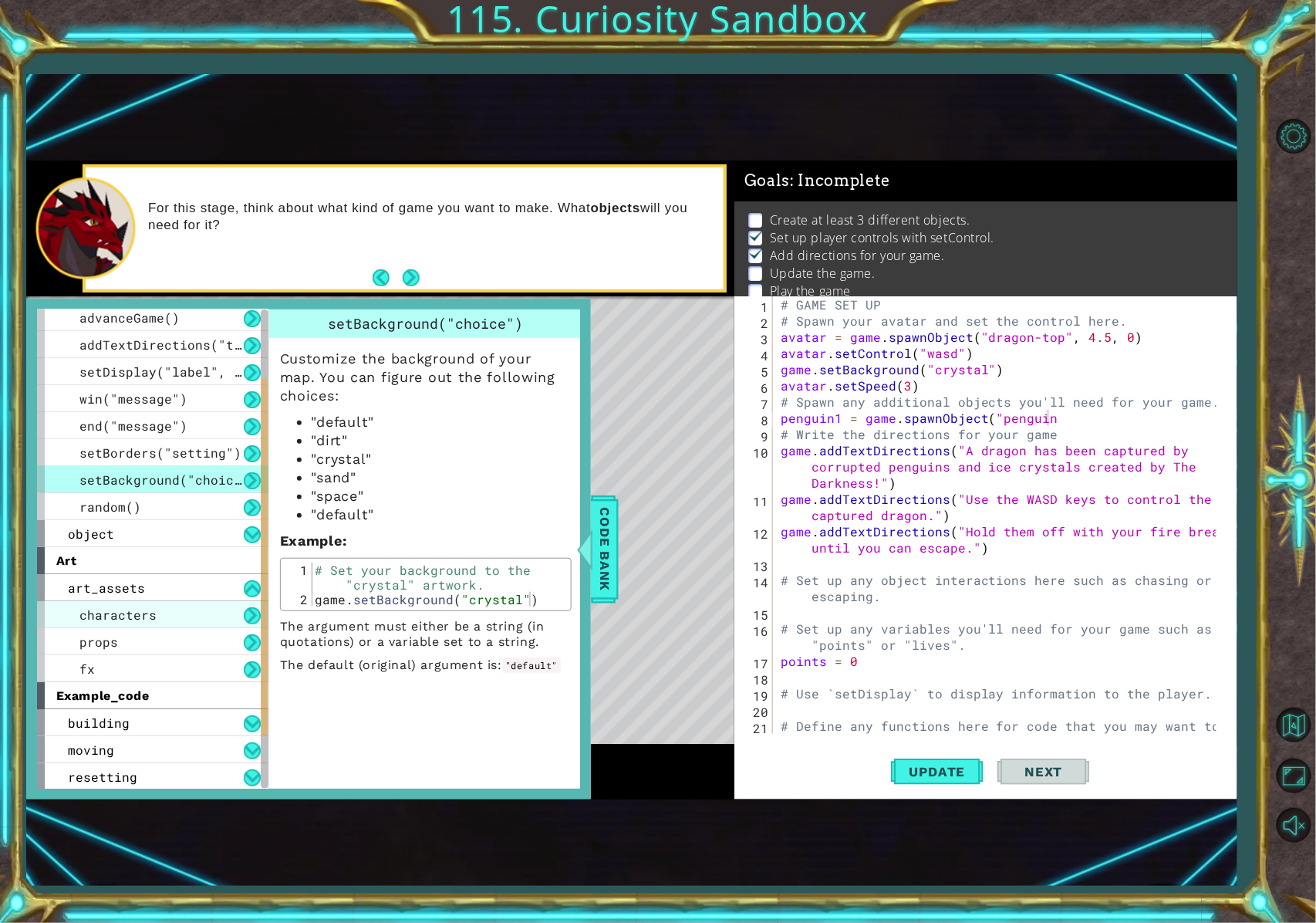
click at [224, 608] on div "characters" at bounding box center [152, 615] width 231 height 27
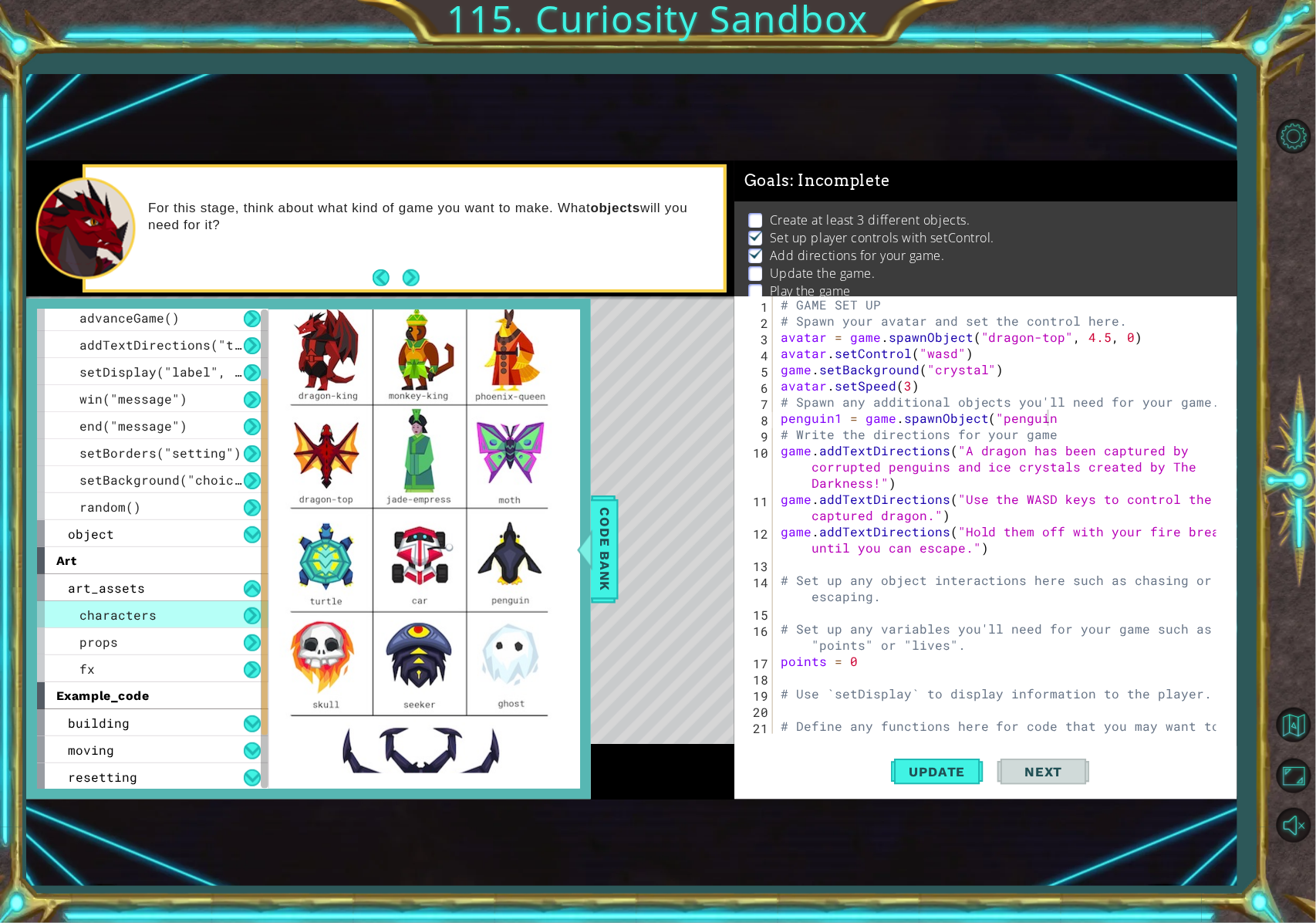
scroll to position [309, 0]
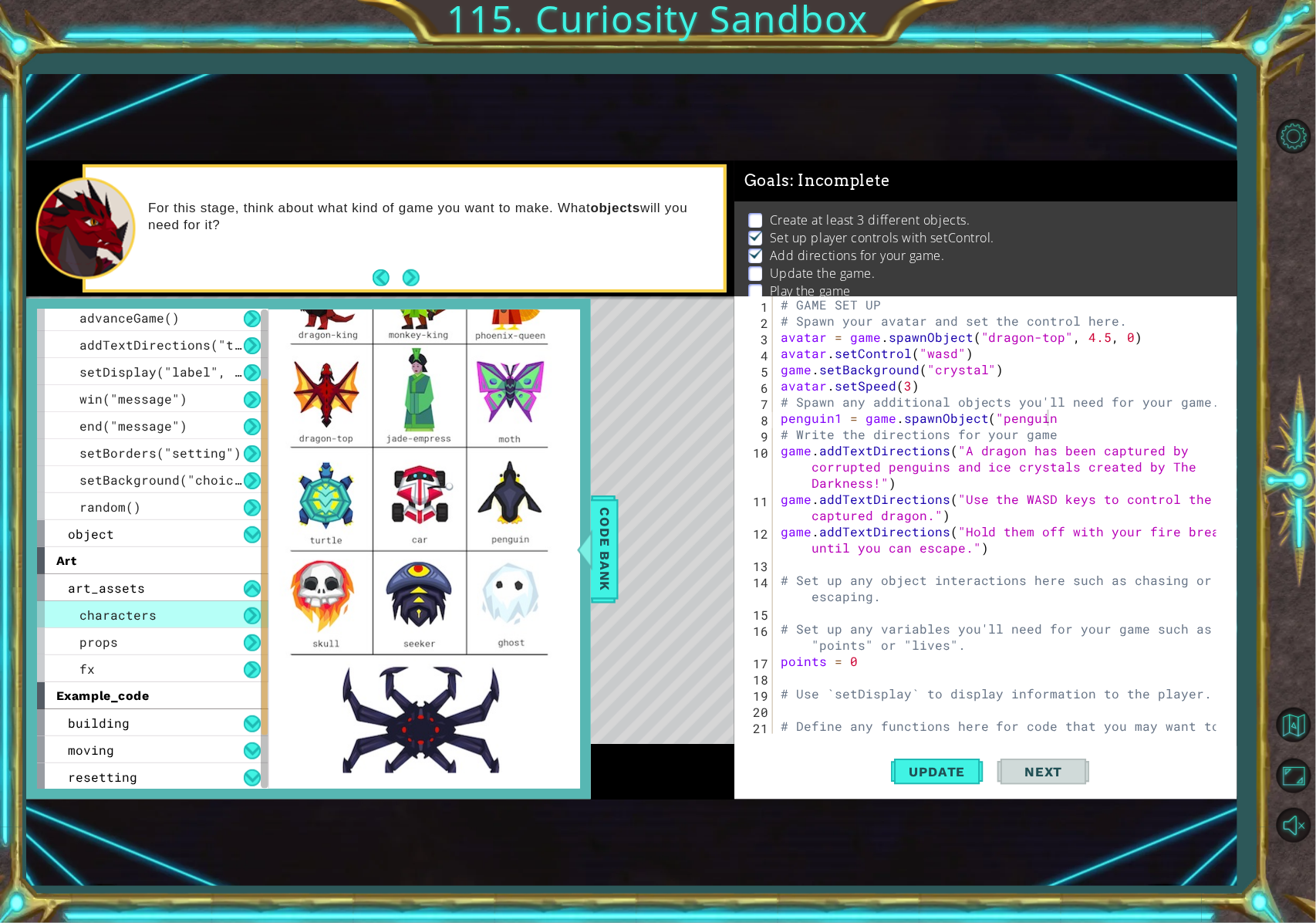
click at [975, 411] on div "# GAME SET UP # Spawn your avatar and set the control here. avatar = game . spa…" at bounding box center [1001, 539] width 448 height 487
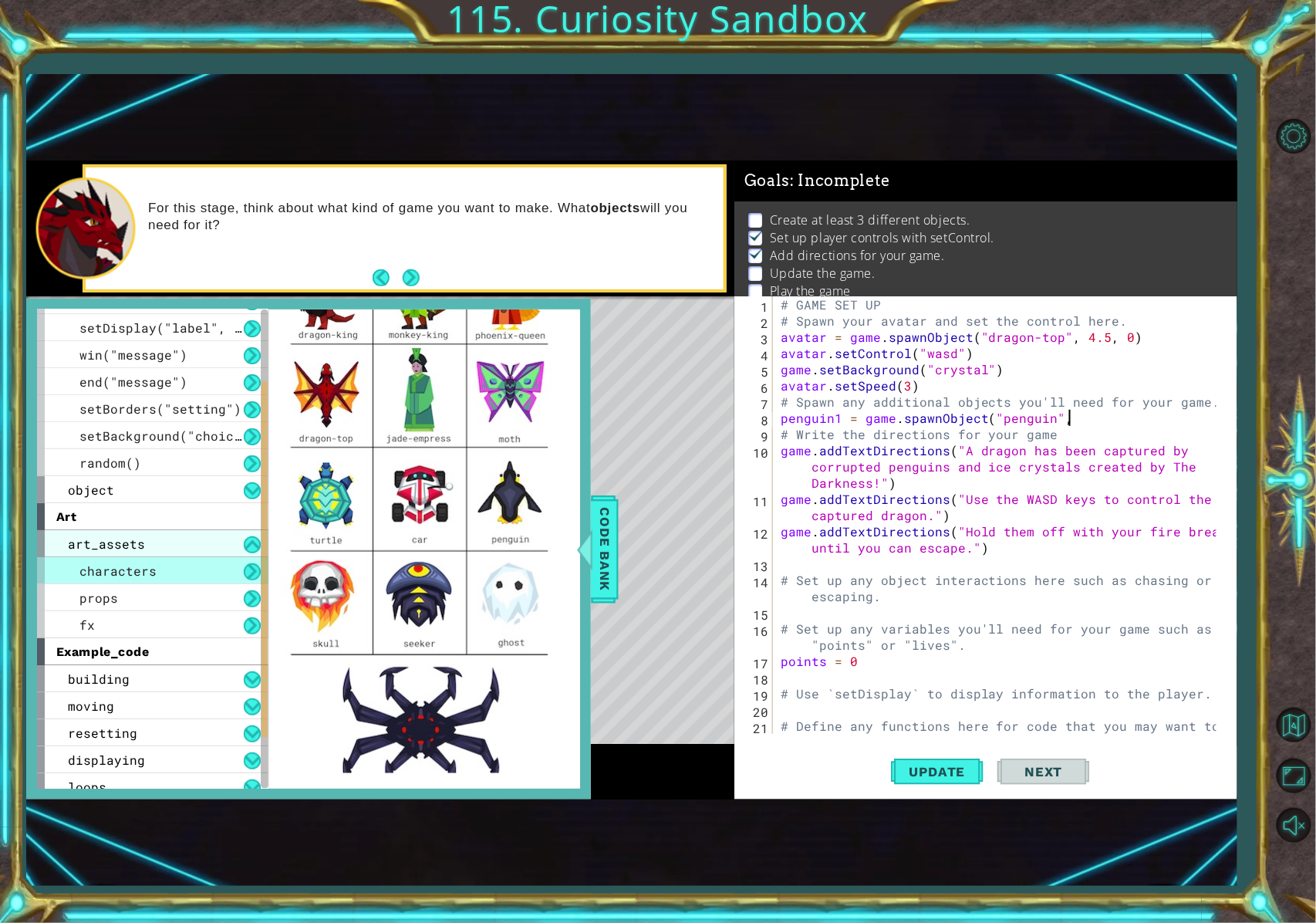
scroll to position [168, 0]
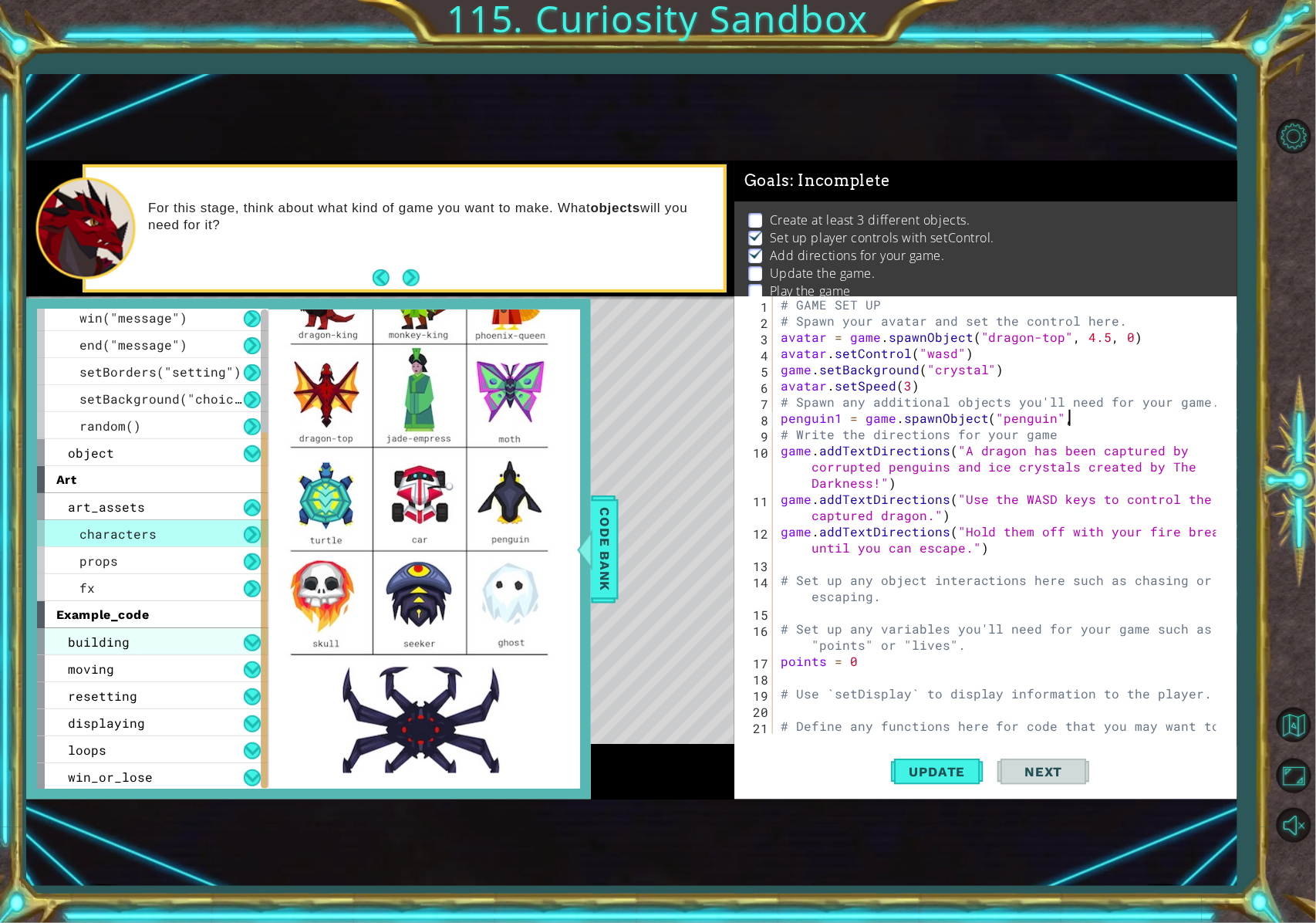
type textarea "penguin1 = game.spawnObject("penguin","
click at [156, 648] on div "building" at bounding box center [152, 642] width 231 height 27
click at [154, 644] on div "building" at bounding box center [152, 642] width 231 height 27
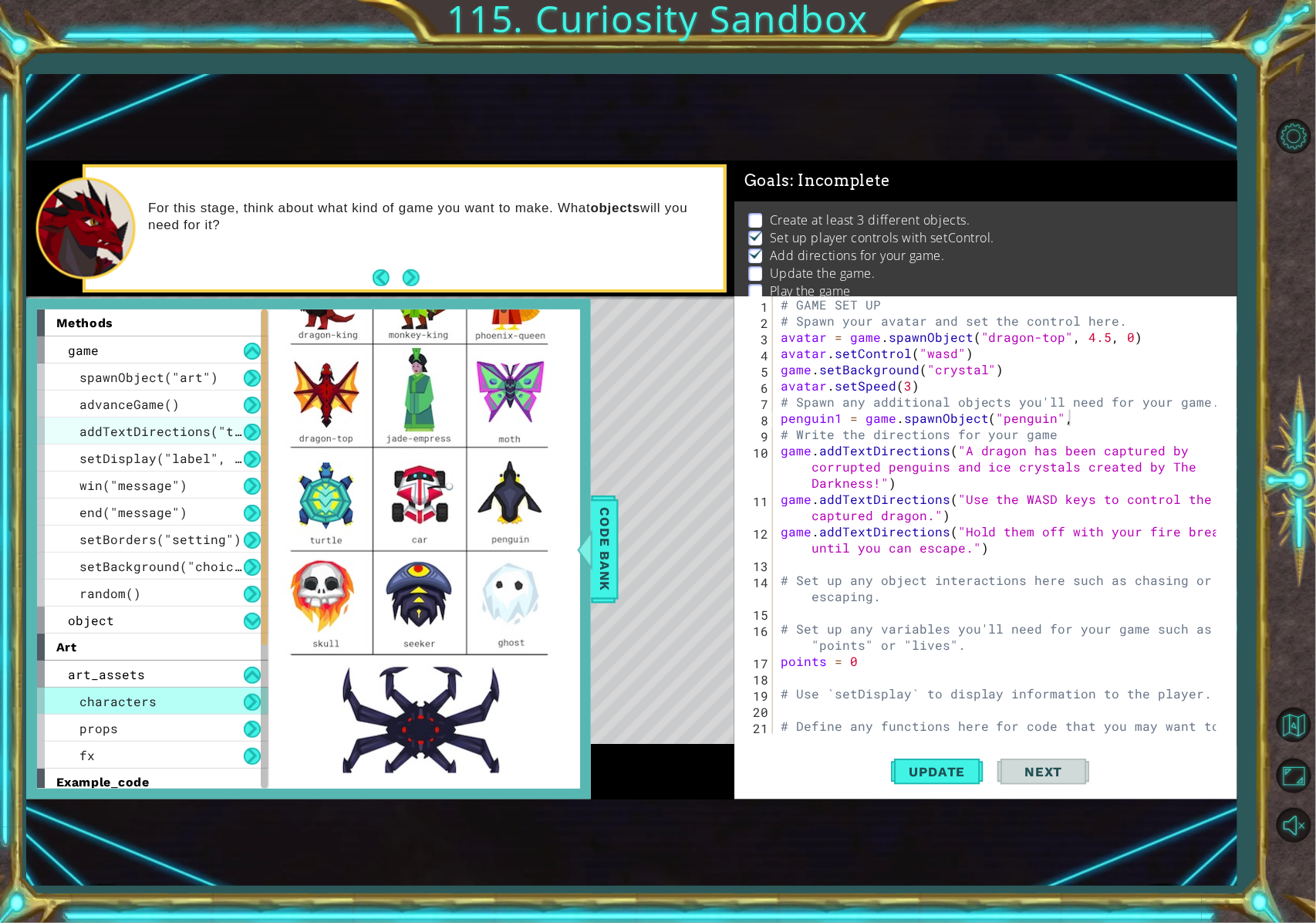
click at [189, 439] on div "addTextDirections("text")" at bounding box center [152, 431] width 231 height 27
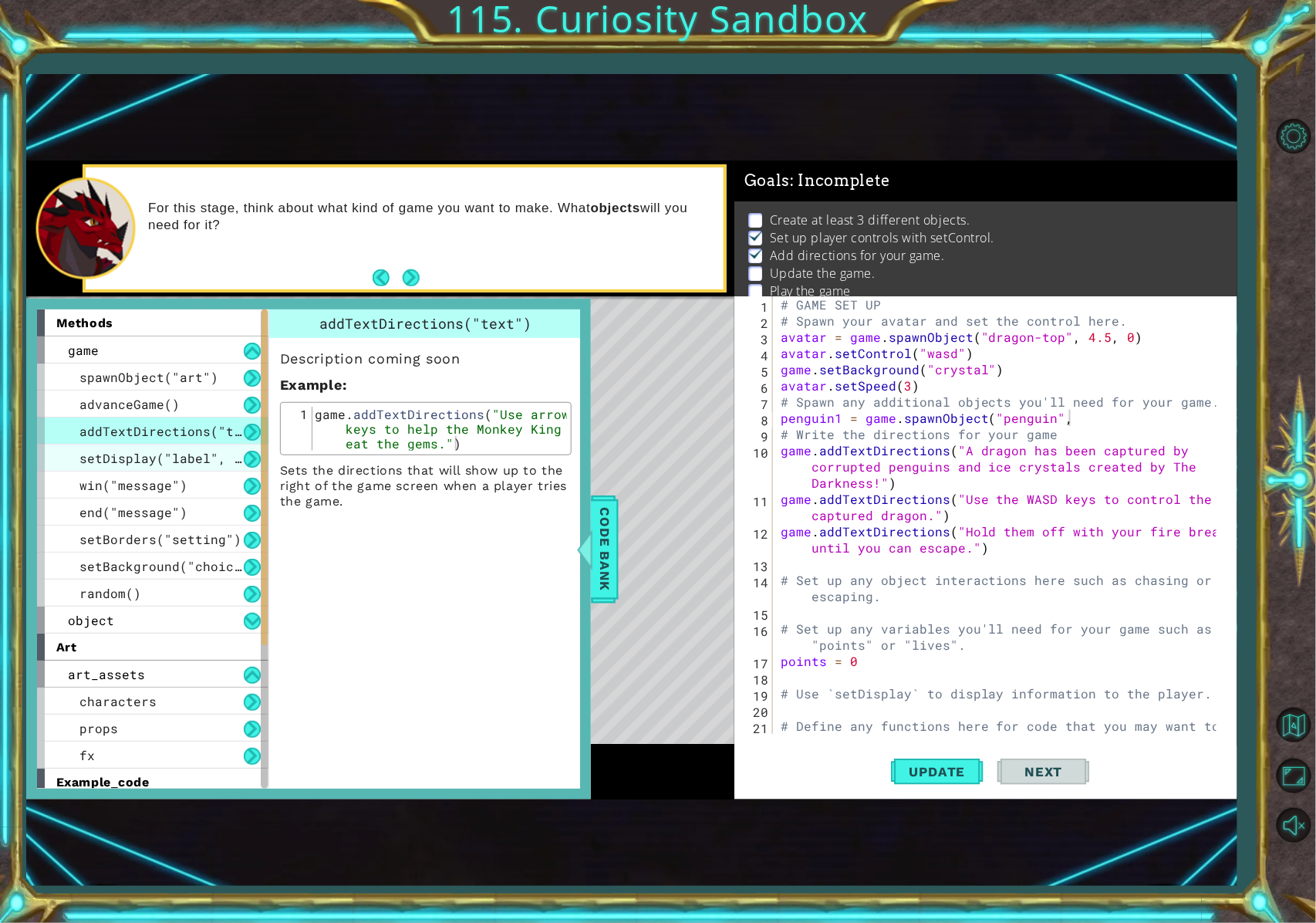
click at [189, 457] on span "setDisplay("label", value)" at bounding box center [180, 457] width 201 height 16
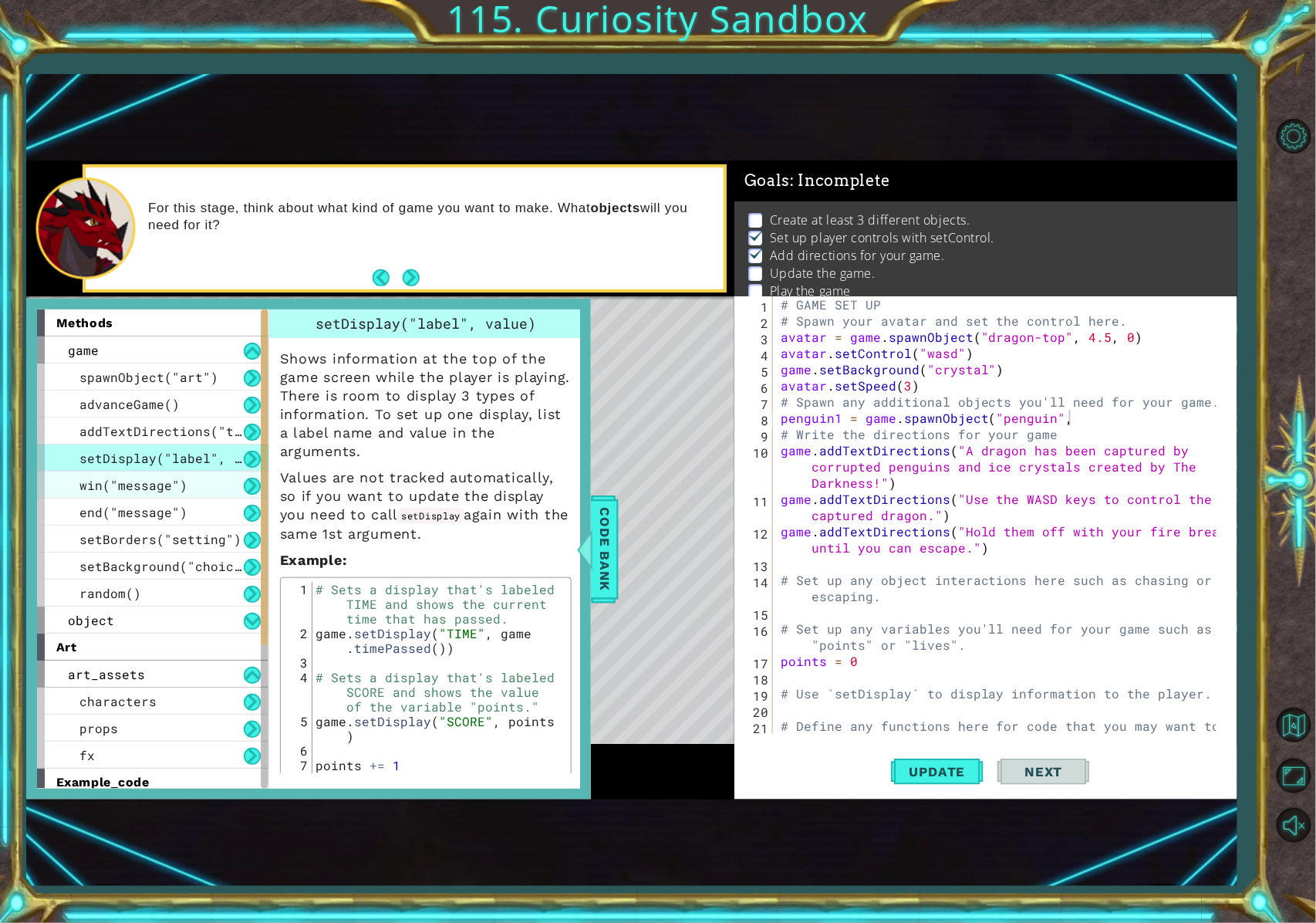
click at [190, 492] on div "win("message")" at bounding box center [152, 485] width 231 height 27
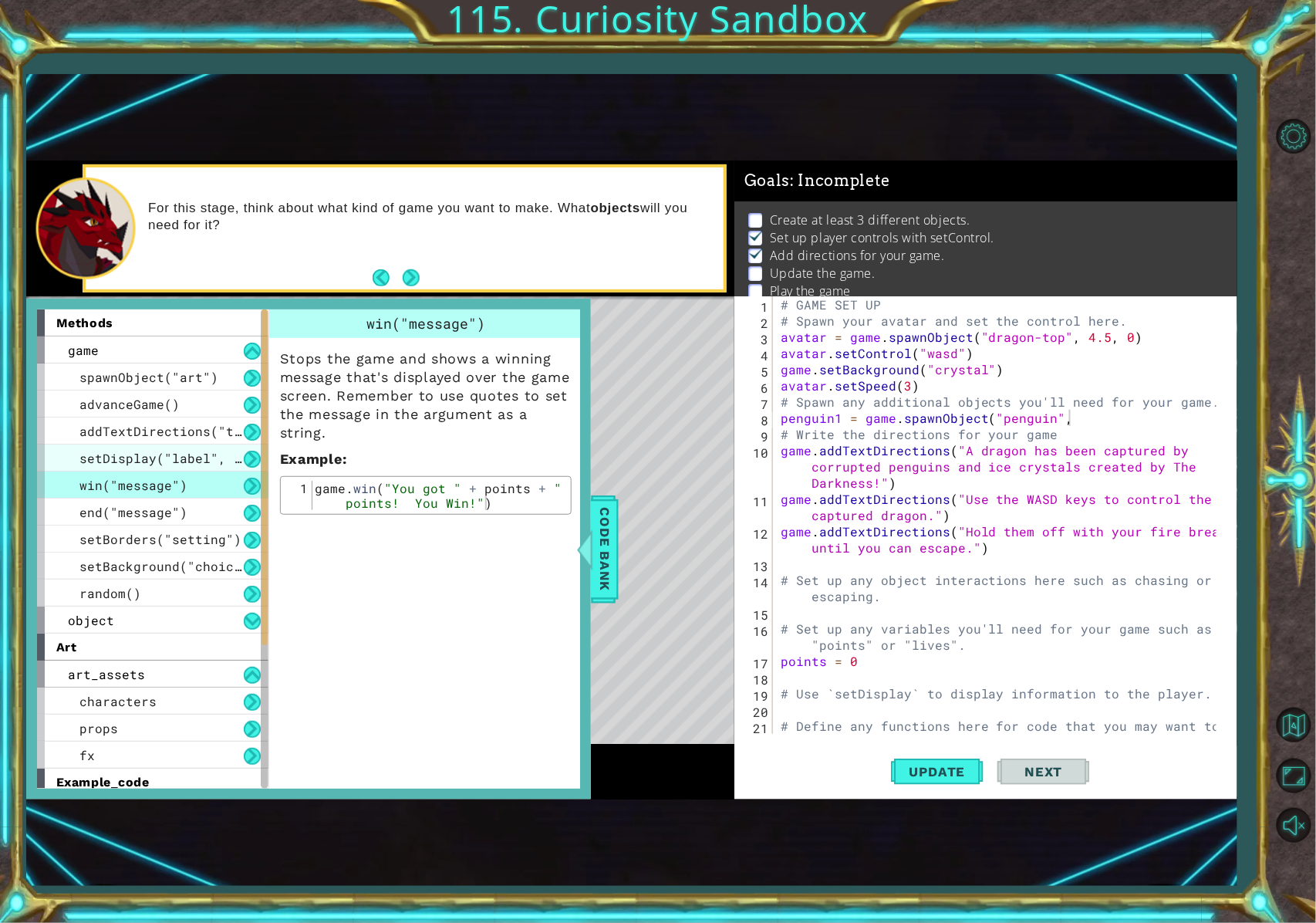
click at [193, 469] on div "setDisplay("label", value)" at bounding box center [152, 458] width 231 height 27
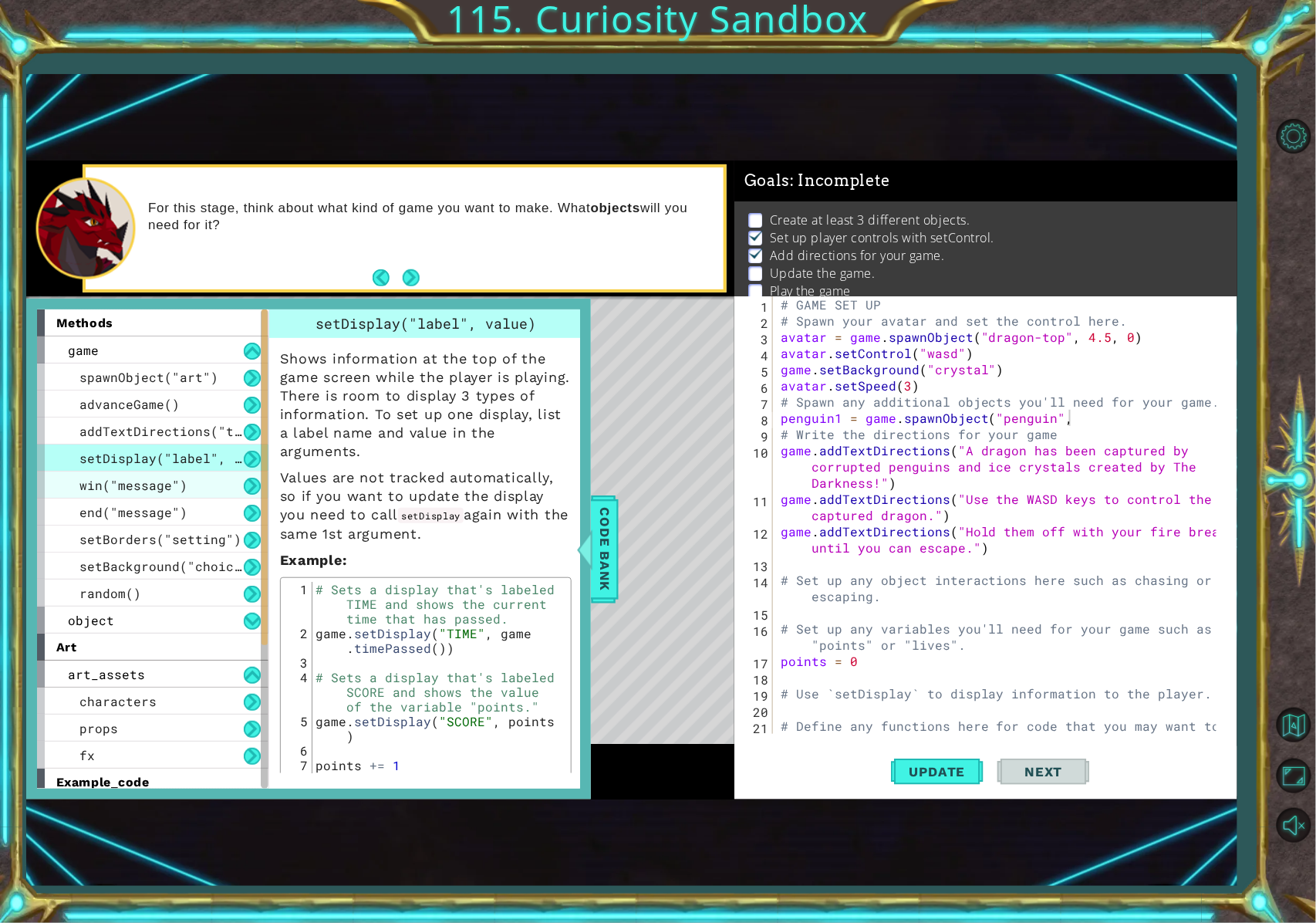
click at [193, 483] on div "win("message")" at bounding box center [152, 485] width 231 height 27
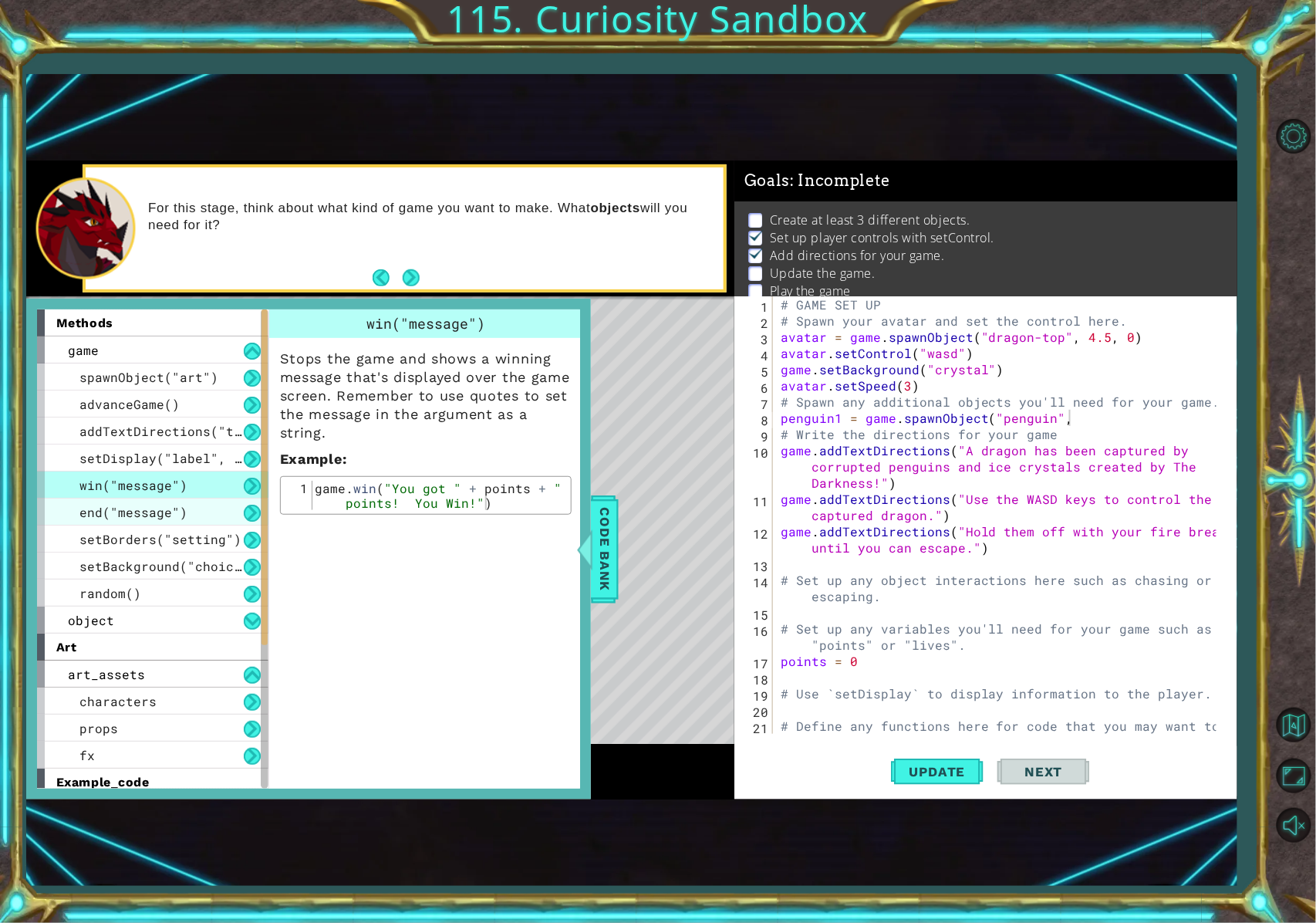
click at [210, 502] on div "end("message")" at bounding box center [152, 512] width 231 height 27
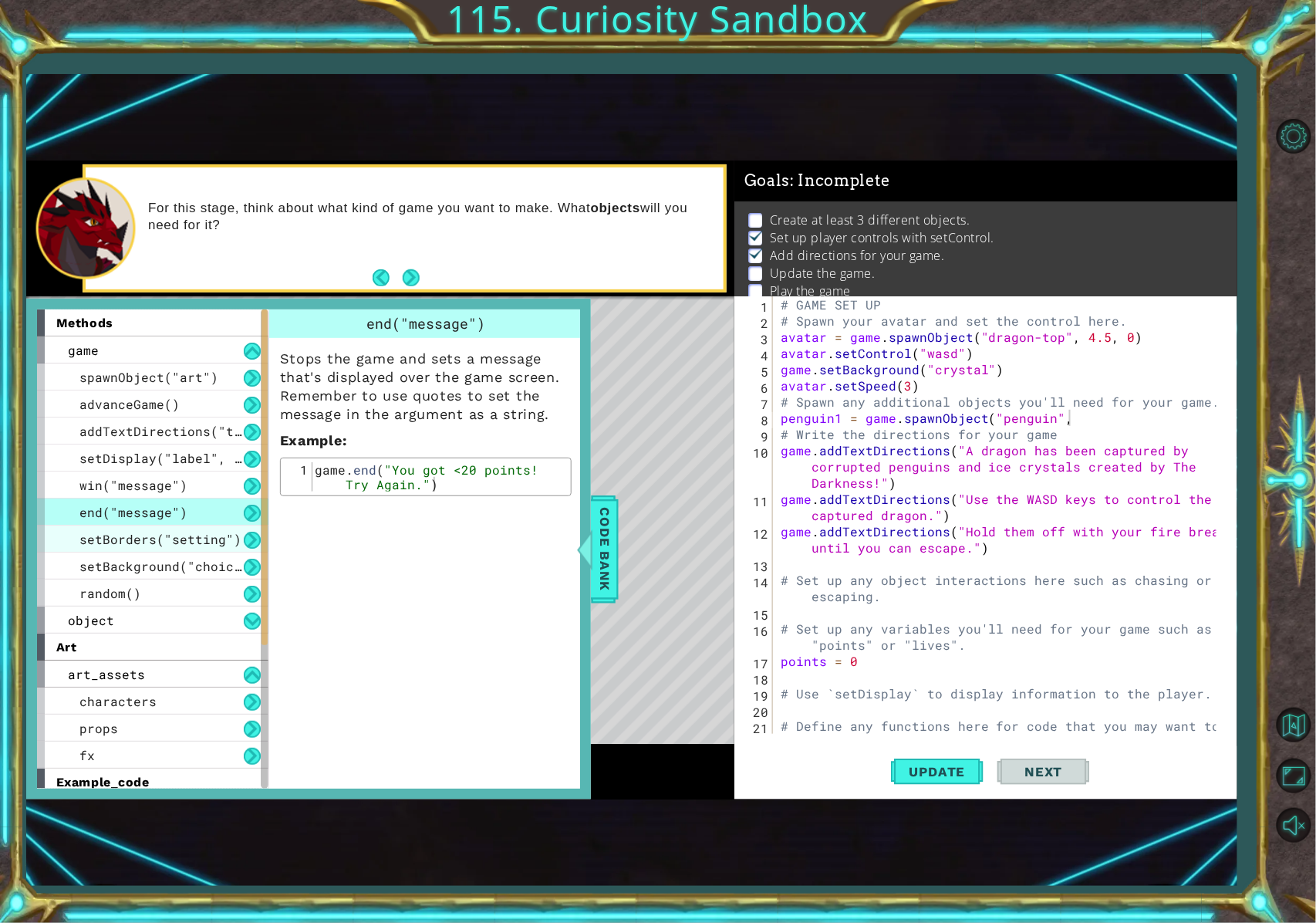
click at [218, 535] on span "setBorders("setting")" at bounding box center [161, 539] width 162 height 16
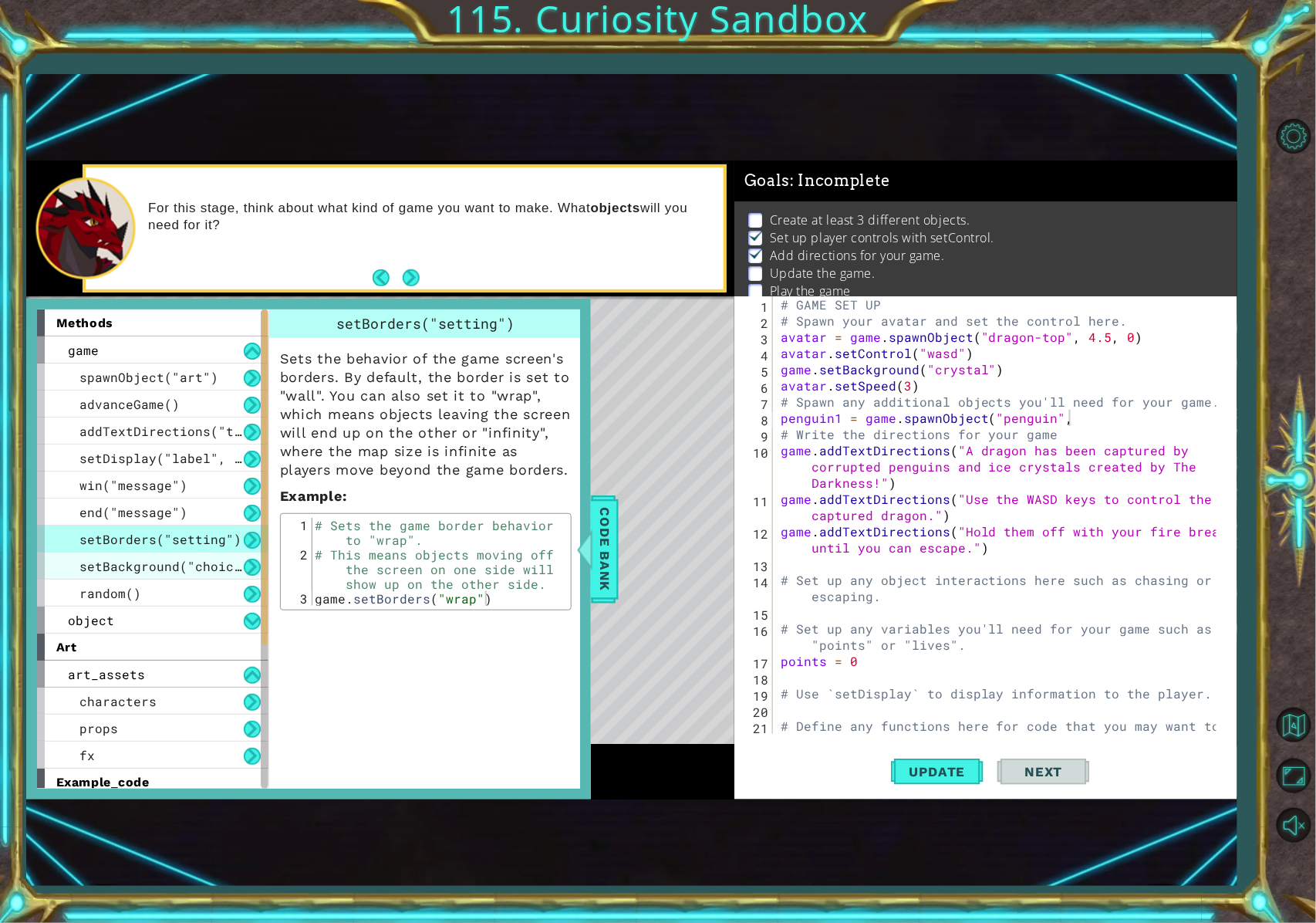
click at [220, 560] on span "setBackground("choice")" at bounding box center [168, 565] width 177 height 16
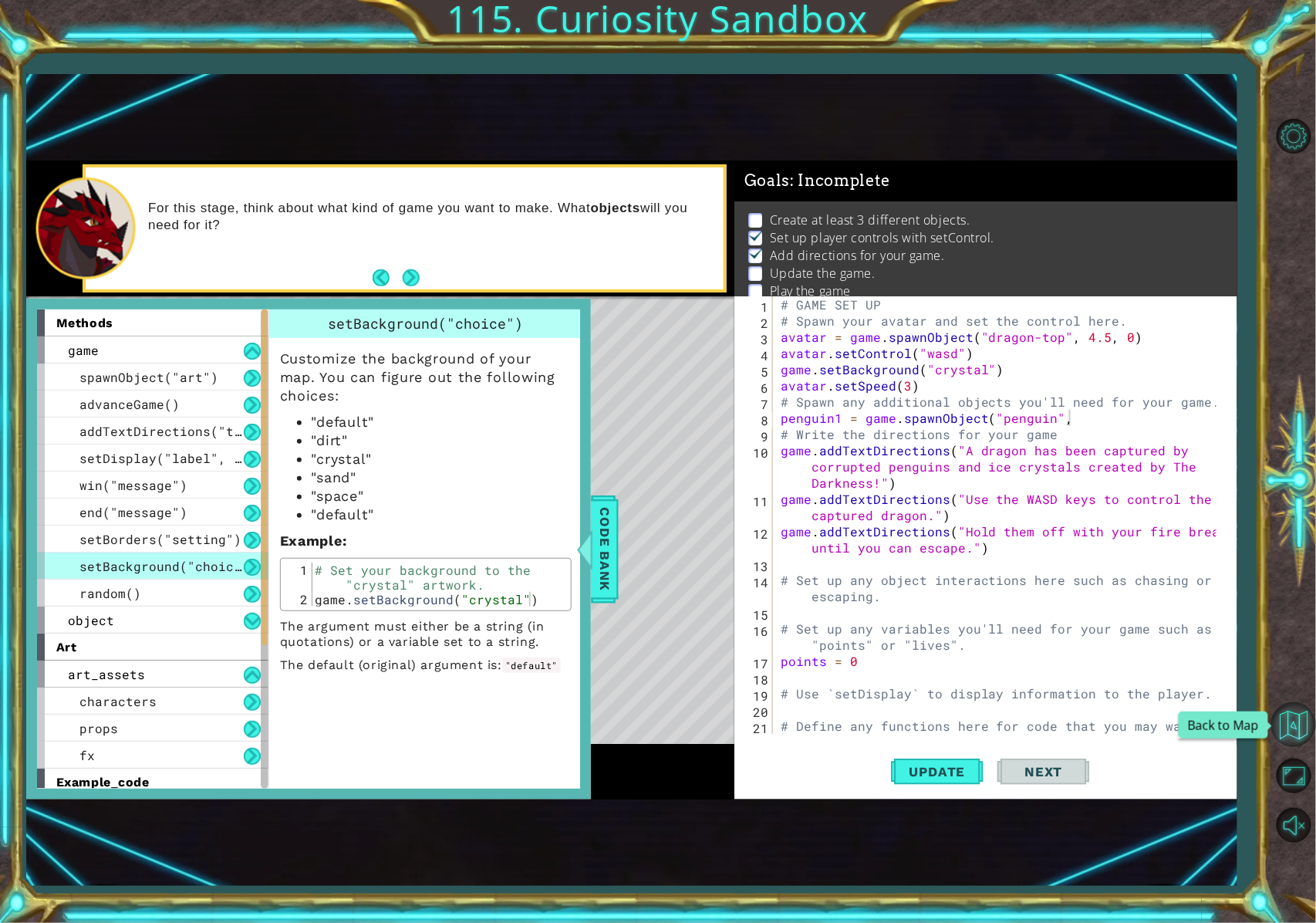
click at [975, 692] on button "Back to Map" at bounding box center [1293, 724] width 44 height 44
